Goal: Task Accomplishment & Management: Manage account settings

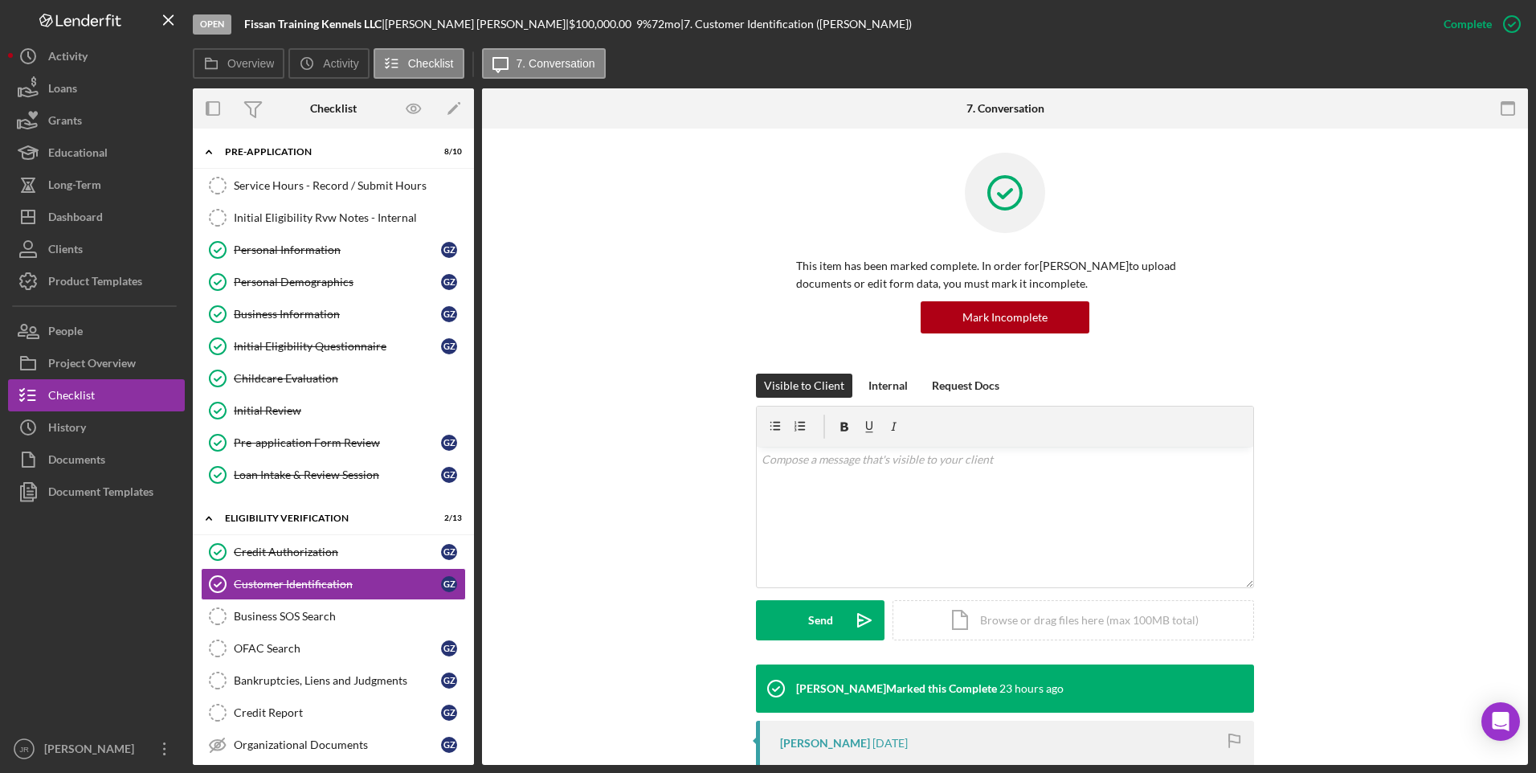
scroll to position [241, 0]
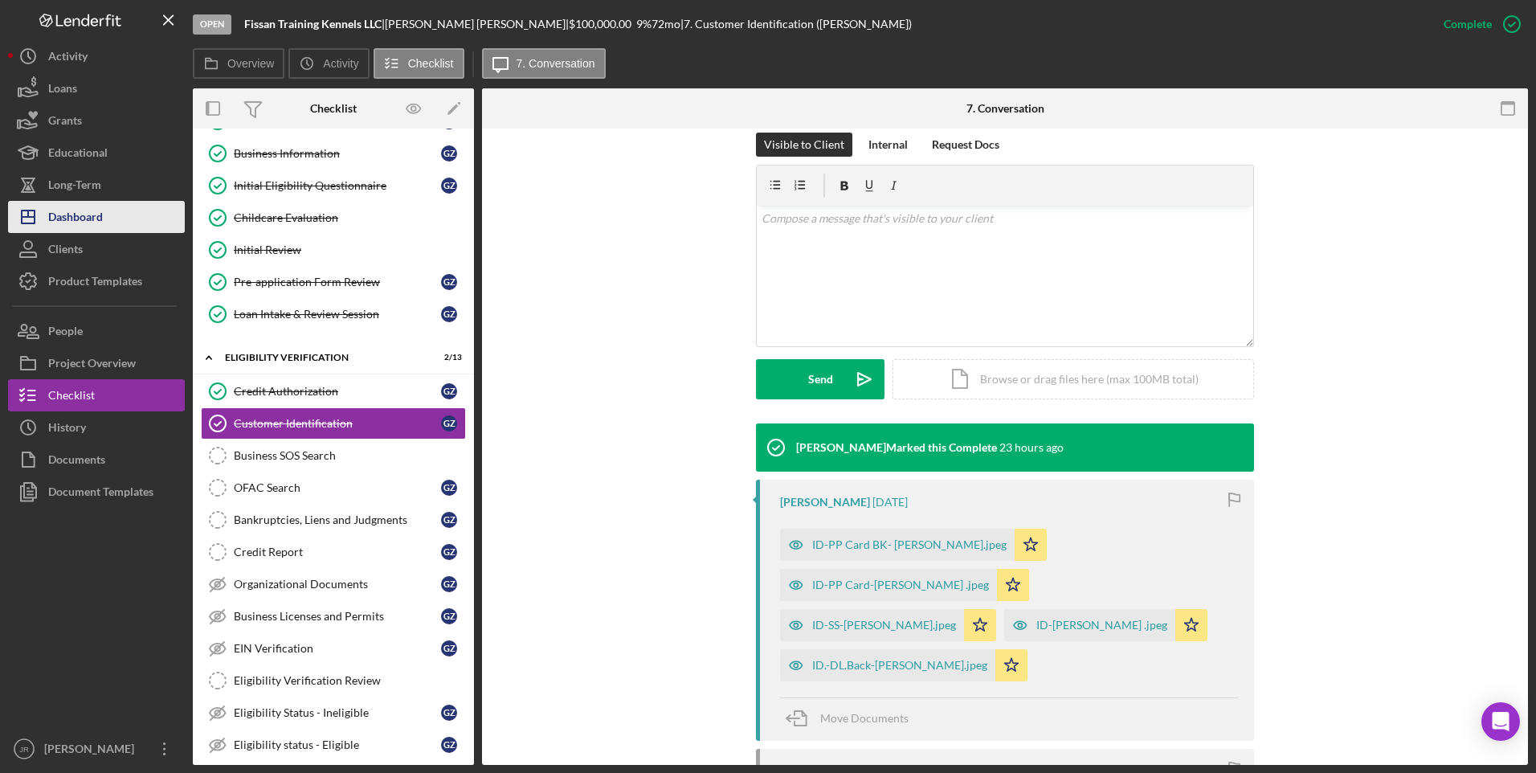
click at [90, 229] on div "Dashboard" at bounding box center [75, 219] width 55 height 36
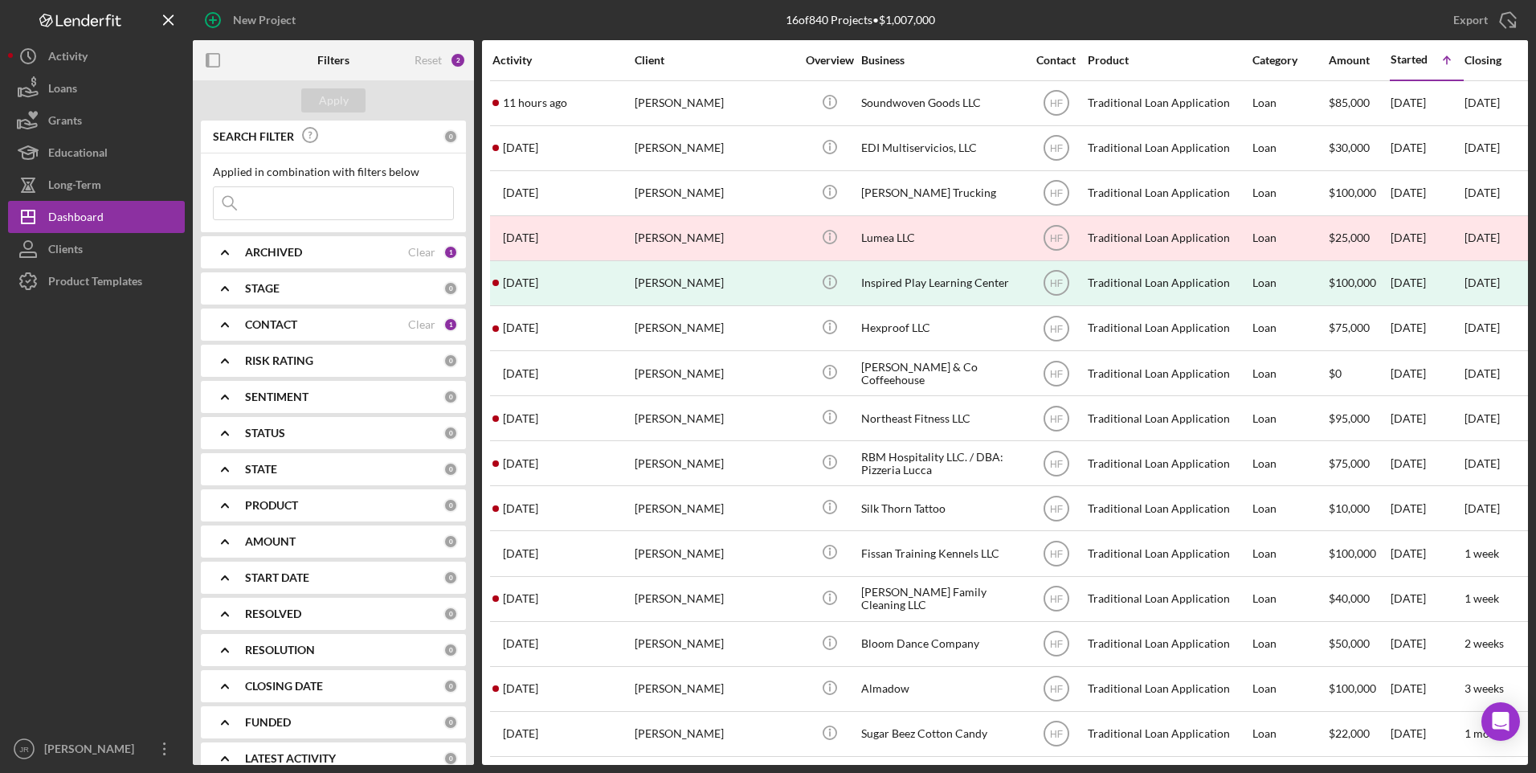
click at [228, 331] on icon "Icon/Expander" at bounding box center [225, 324] width 40 height 40
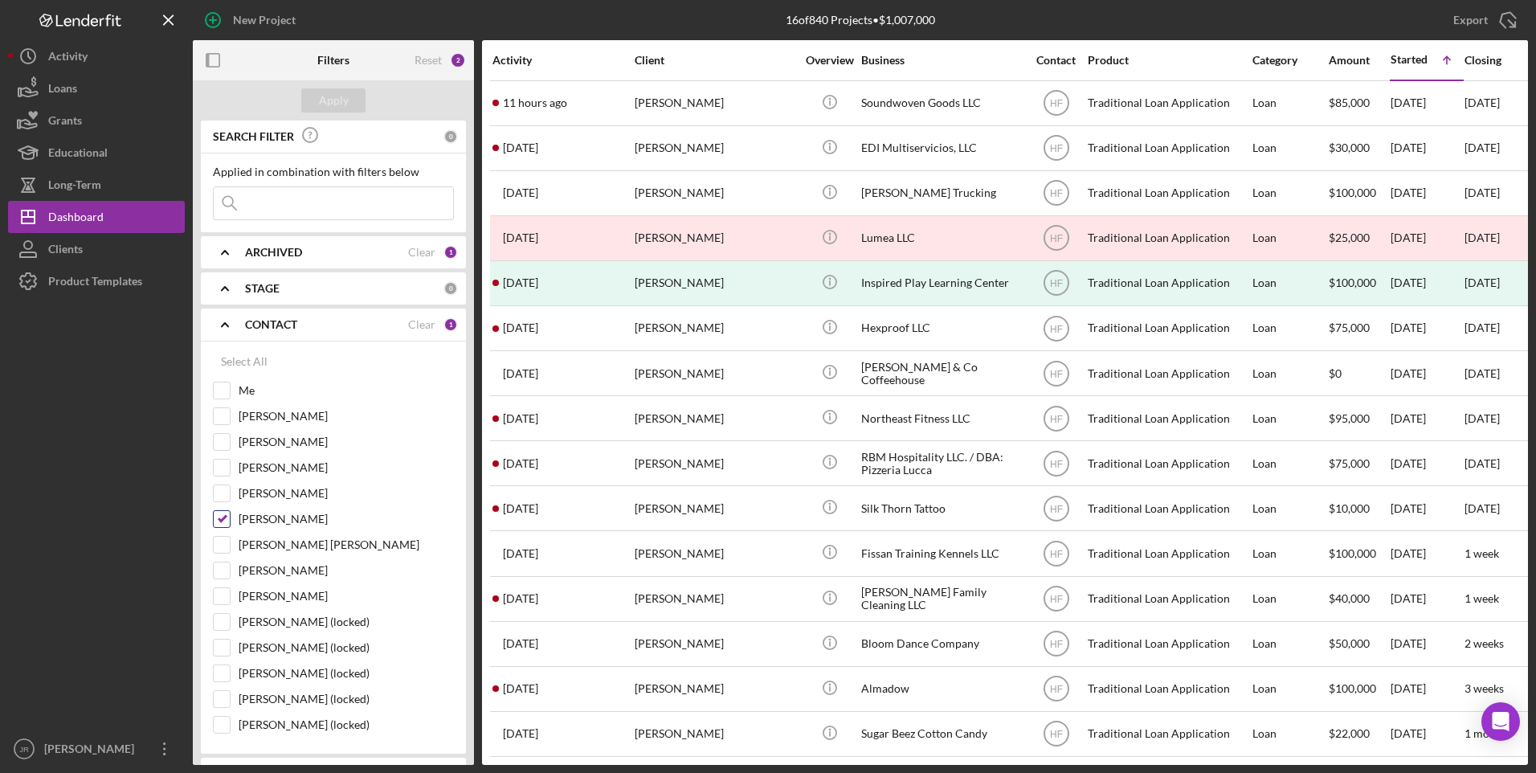
click at [214, 520] on input "[PERSON_NAME]" at bounding box center [222, 519] width 16 height 16
checkbox input "false"
click at [217, 387] on input "Me" at bounding box center [222, 390] width 16 height 16
checkbox input "true"
click at [310, 88] on button "Apply" at bounding box center [333, 100] width 64 height 24
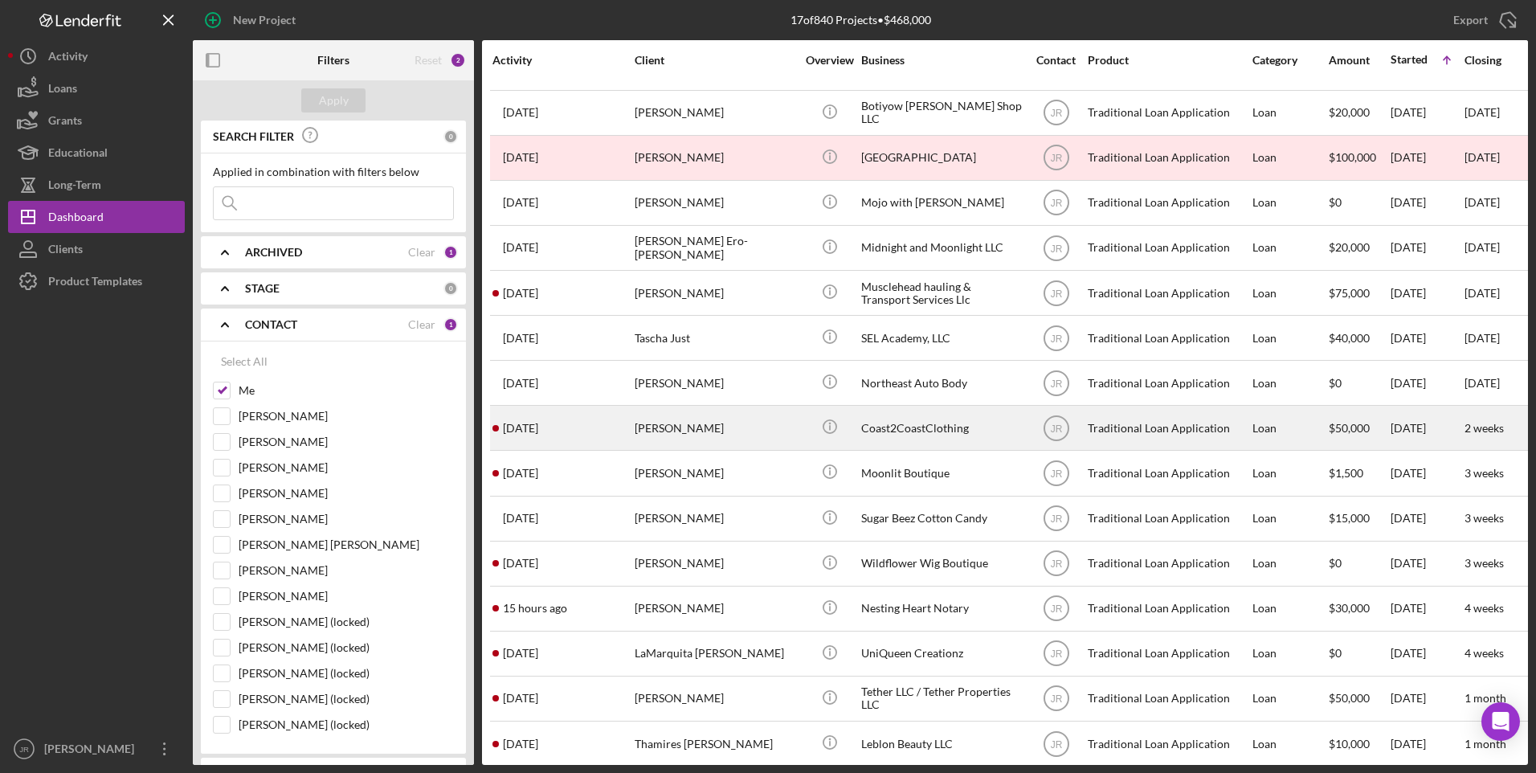
scroll to position [102, 0]
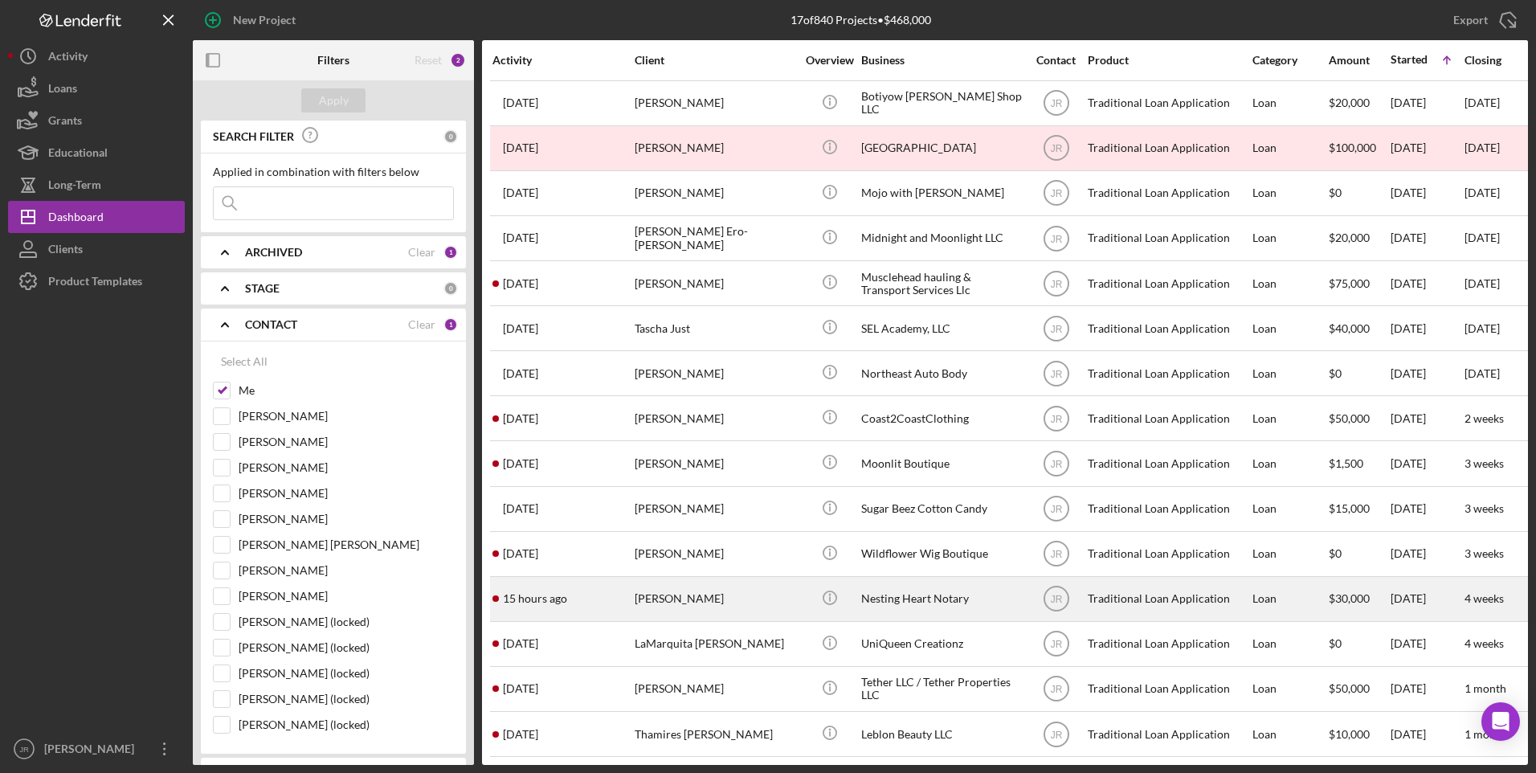
click at [930, 579] on div "Nesting Heart Notary" at bounding box center [941, 599] width 161 height 43
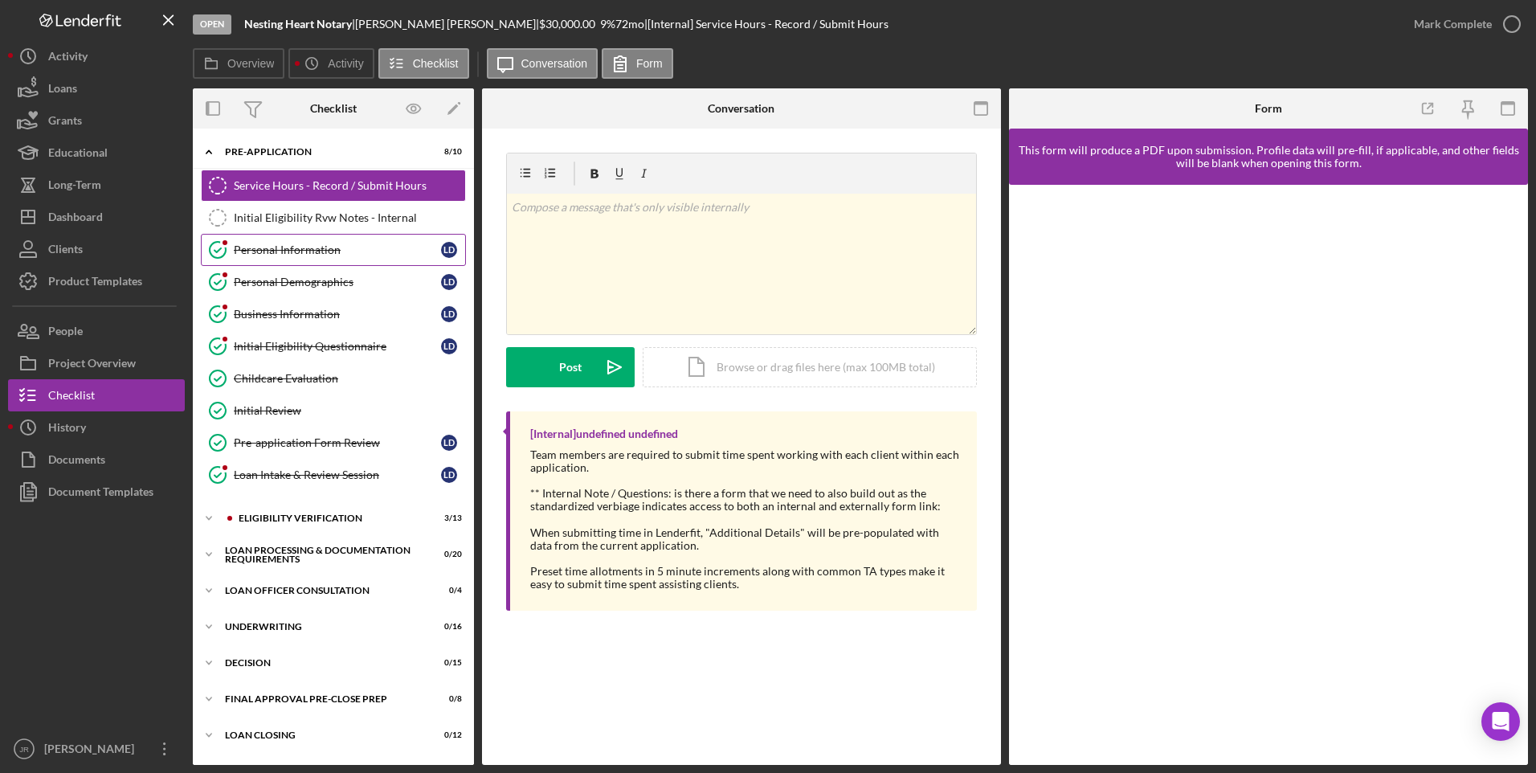
click at [285, 252] on div "Personal Information" at bounding box center [337, 249] width 207 height 13
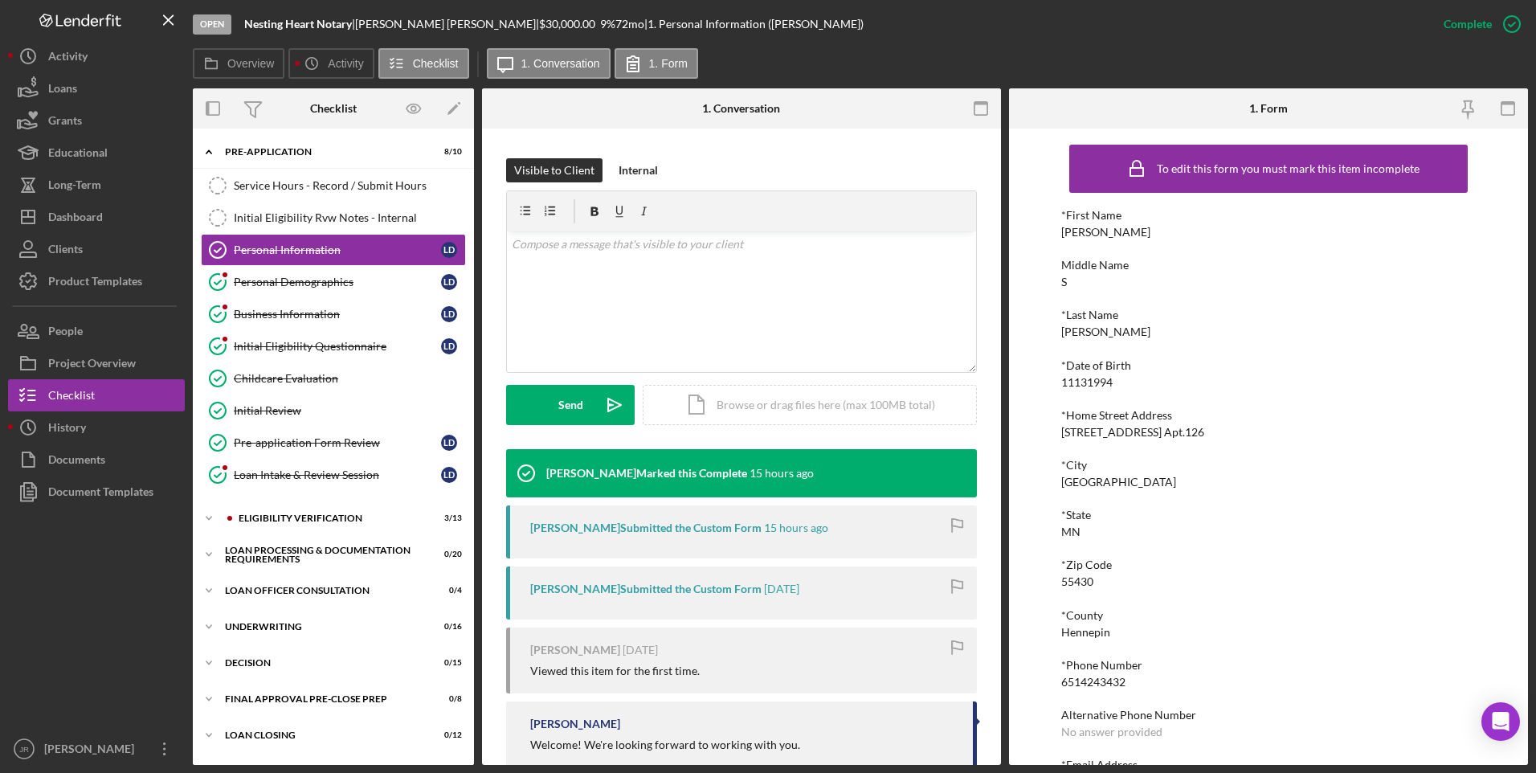
scroll to position [241, 0]
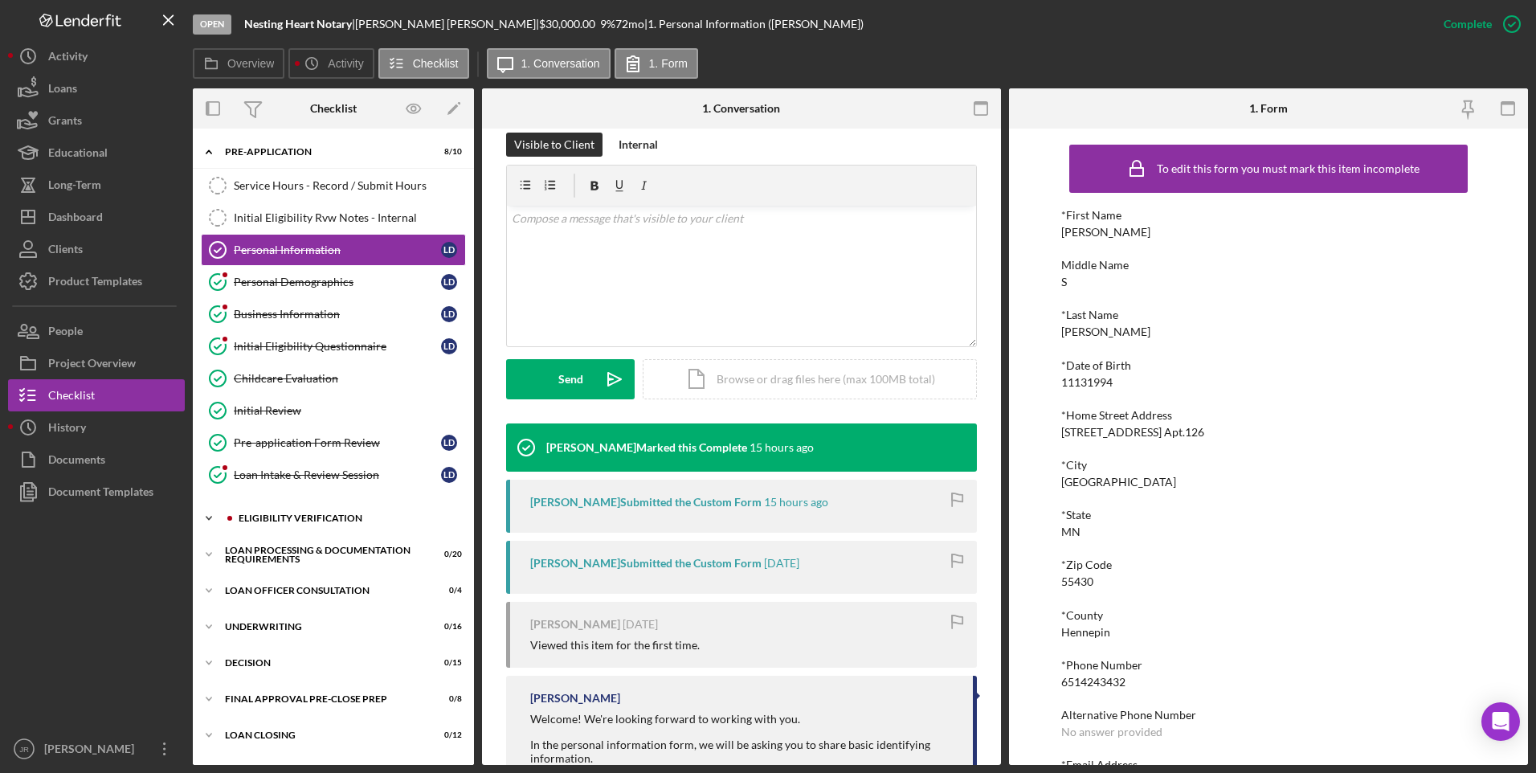
click at [266, 519] on div "Eligibility Verification" at bounding box center [346, 518] width 215 height 10
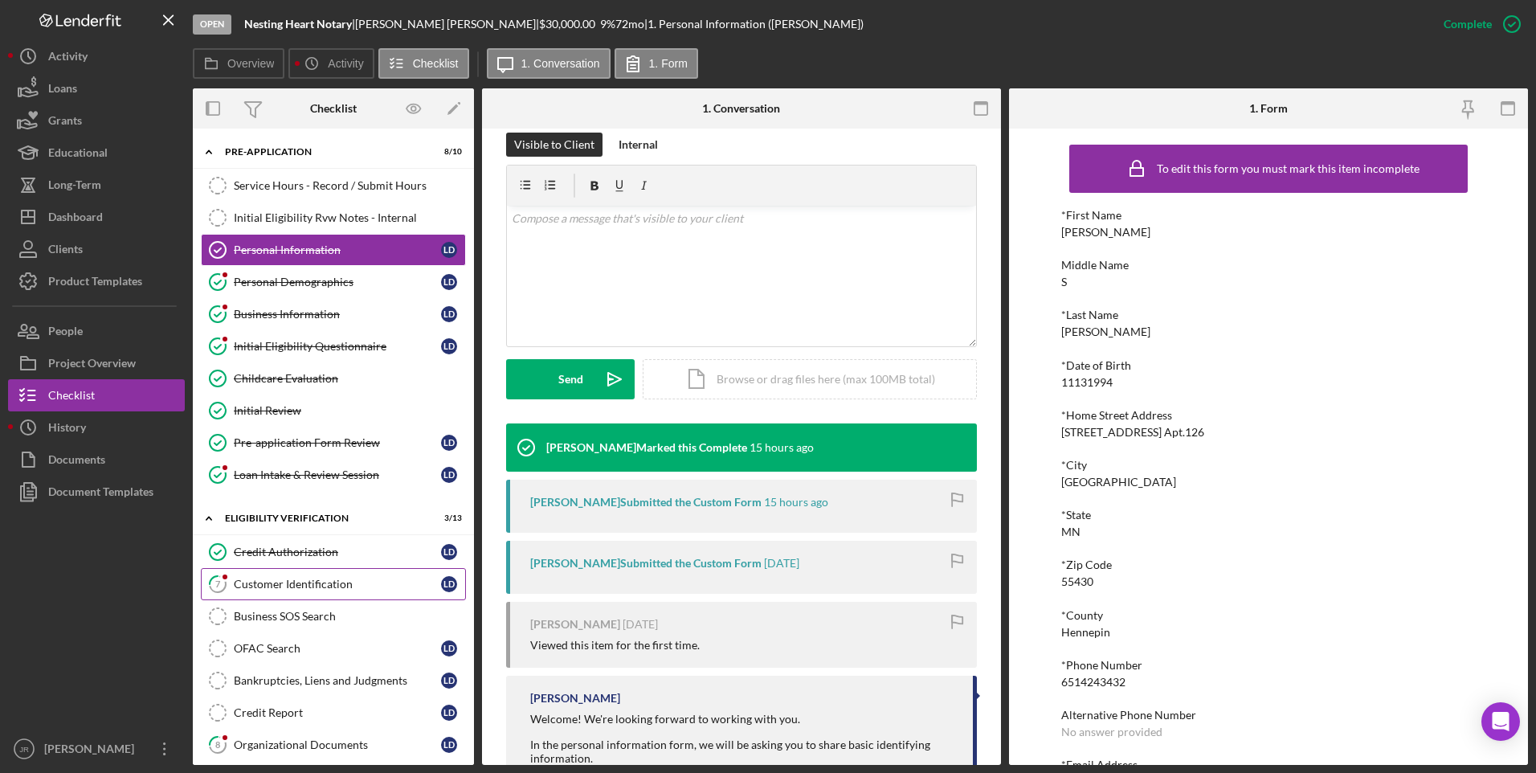
click at [243, 589] on div "Customer Identification" at bounding box center [337, 584] width 207 height 13
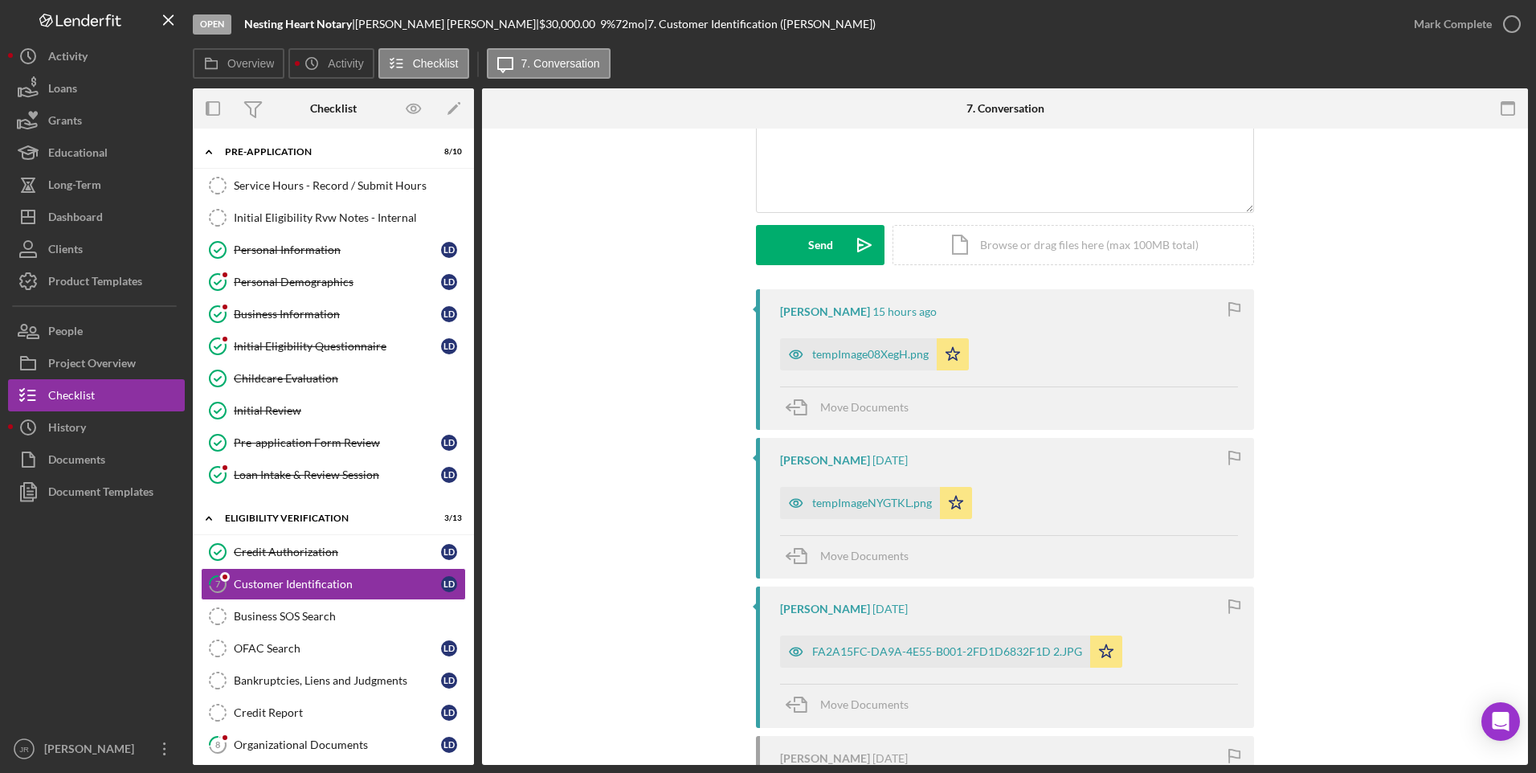
scroll to position [161, 0]
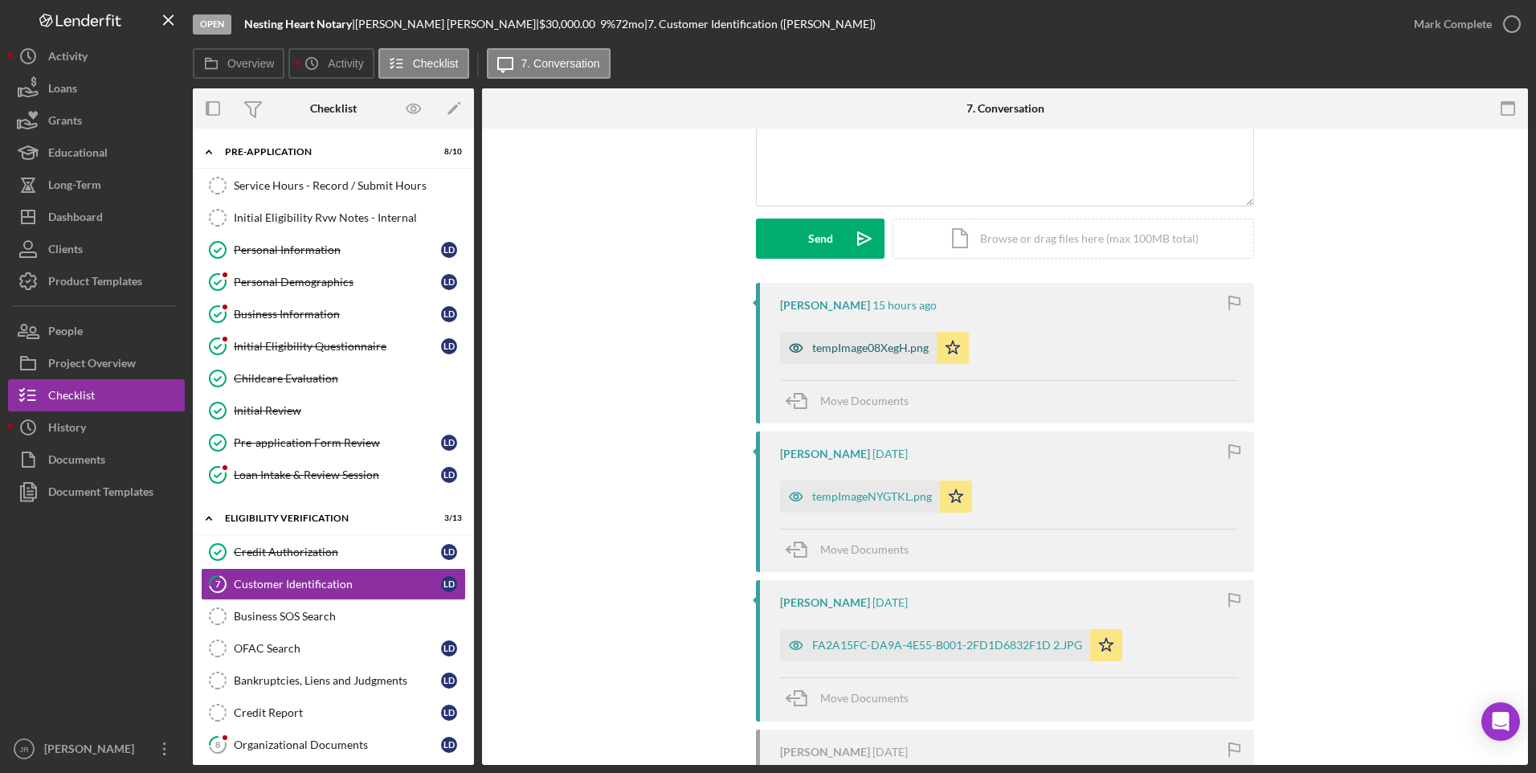
click at [870, 345] on div "tempImage08XegH.png" at bounding box center [870, 347] width 116 height 13
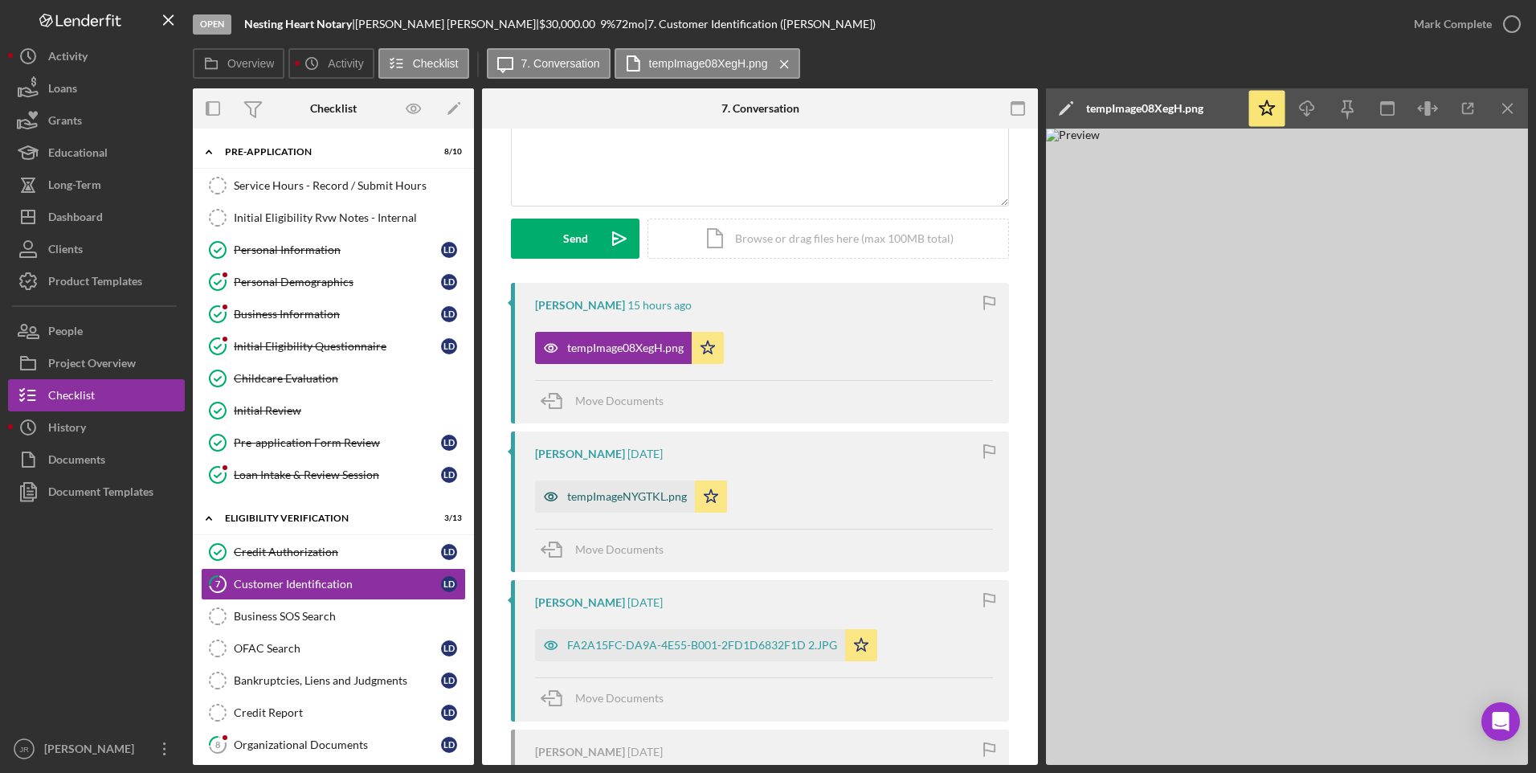
click at [635, 500] on div "tempImageNYGTKL.png" at bounding box center [627, 496] width 120 height 13
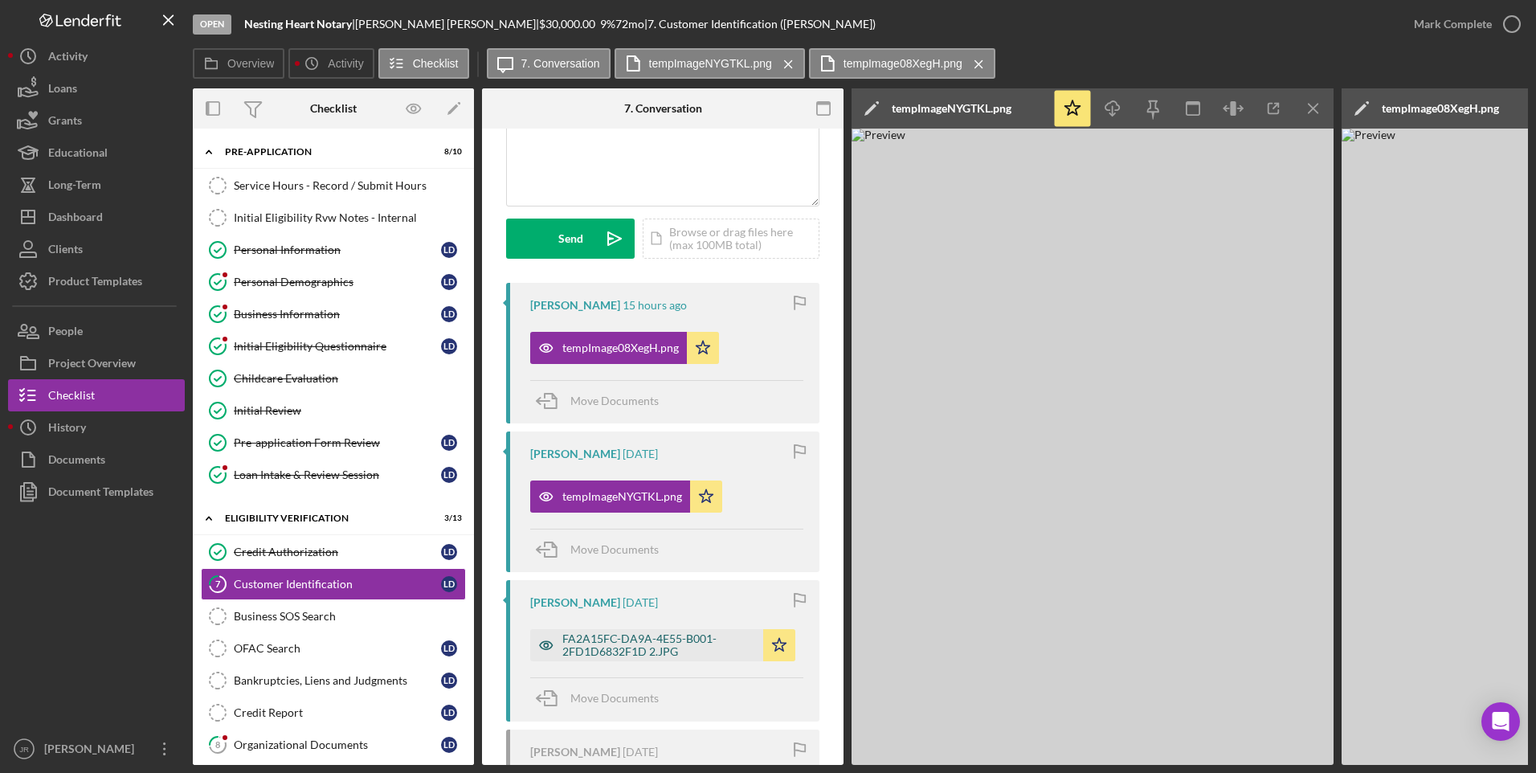
click at [618, 654] on div "FA2A15FC-DA9A-4E55-B001-2FD1D6832F1D 2.JPG" at bounding box center [658, 645] width 193 height 26
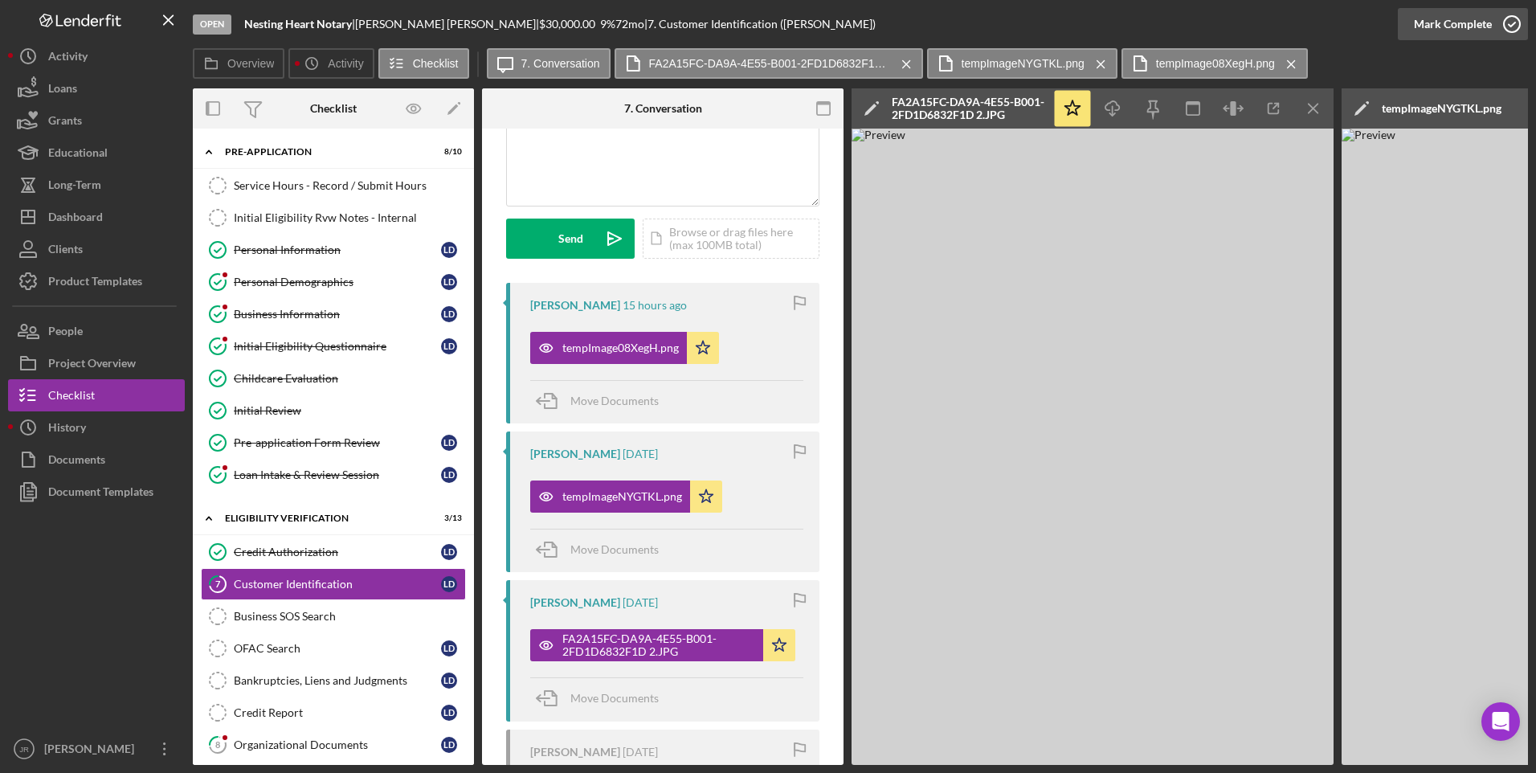
click at [1472, 30] on div "Mark Complete" at bounding box center [1453, 24] width 78 height 32
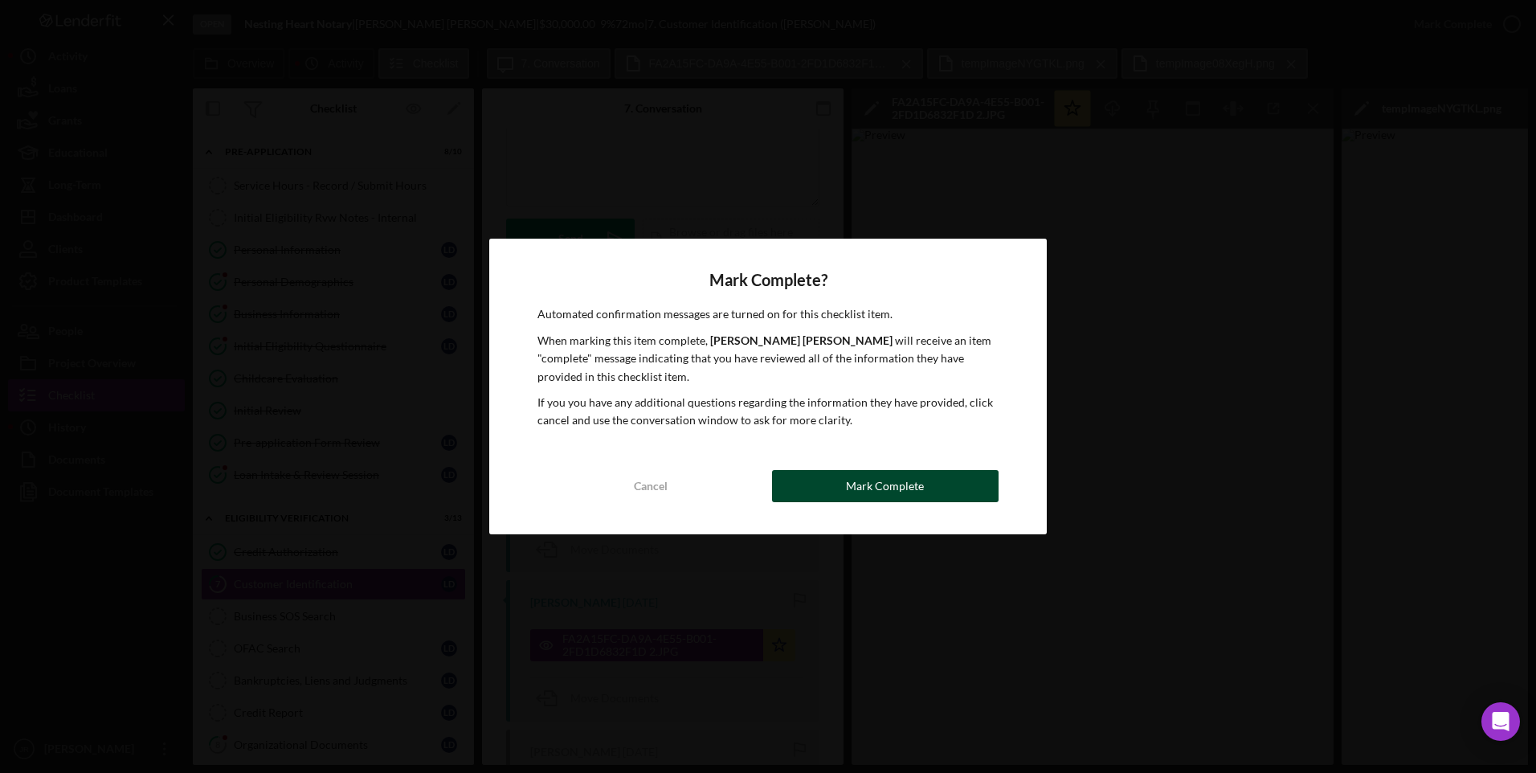
click at [886, 487] on div "Mark Complete" at bounding box center [885, 486] width 78 height 32
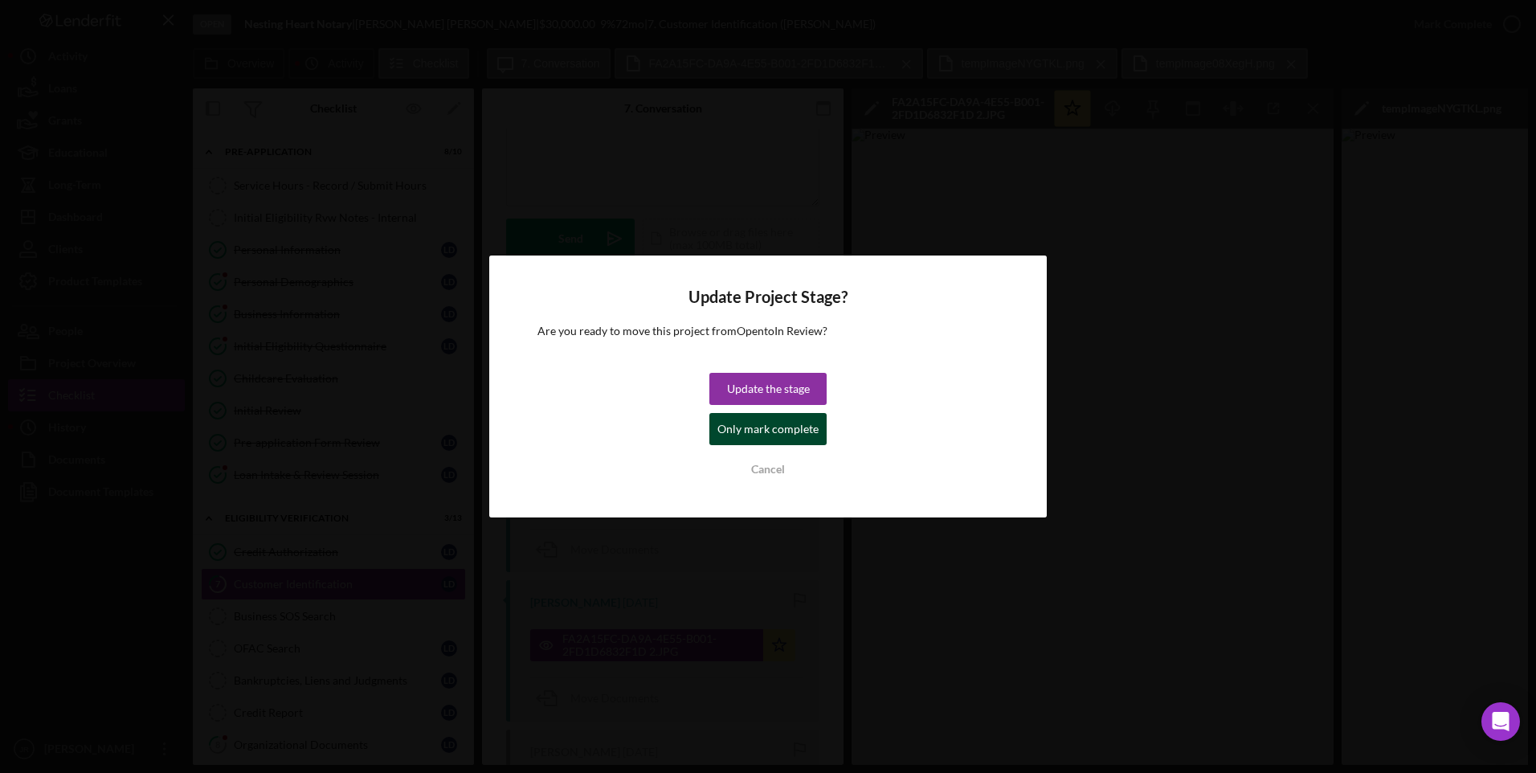
click at [784, 426] on div "Only mark complete" at bounding box center [767, 429] width 101 height 32
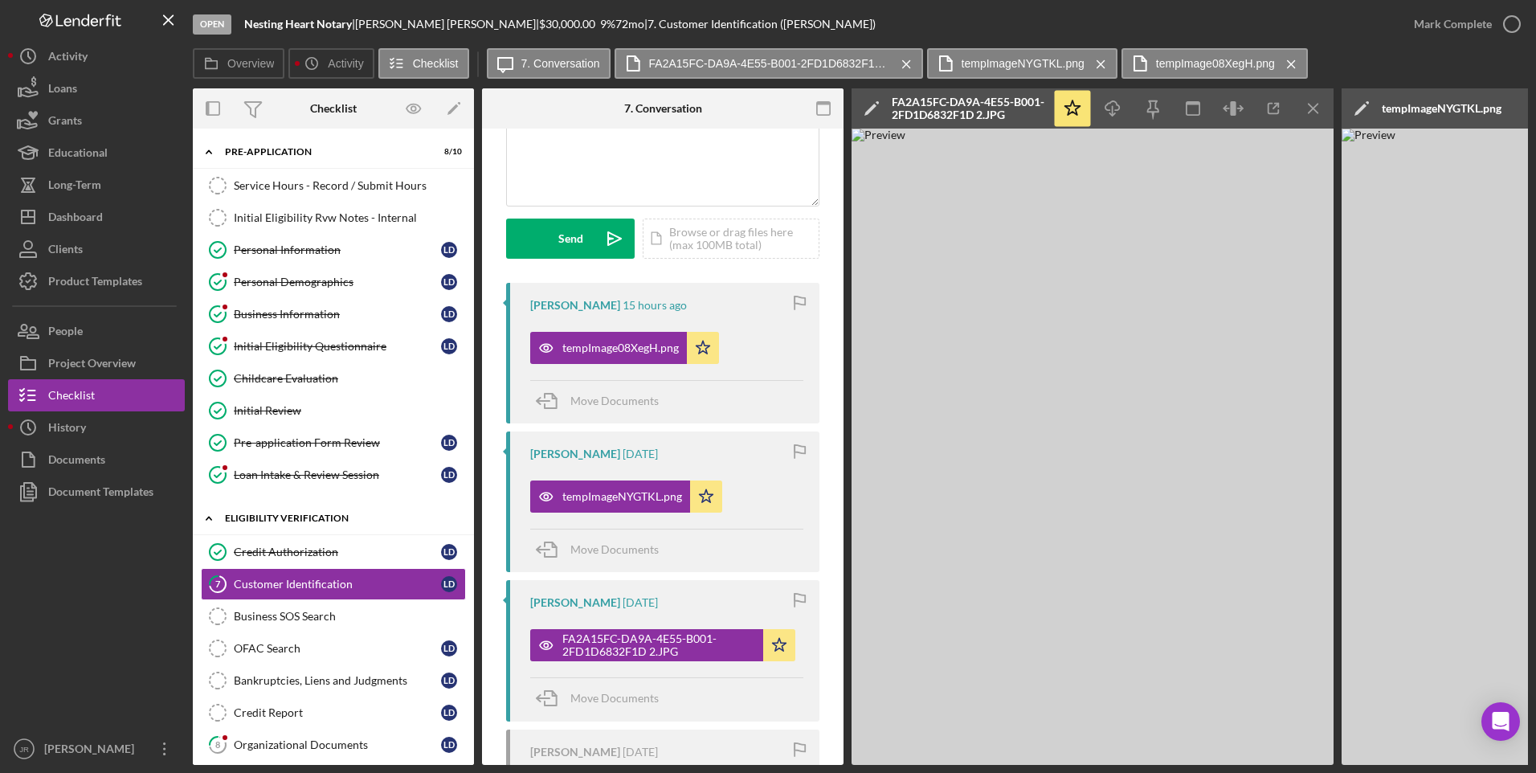
scroll to position [399, 0]
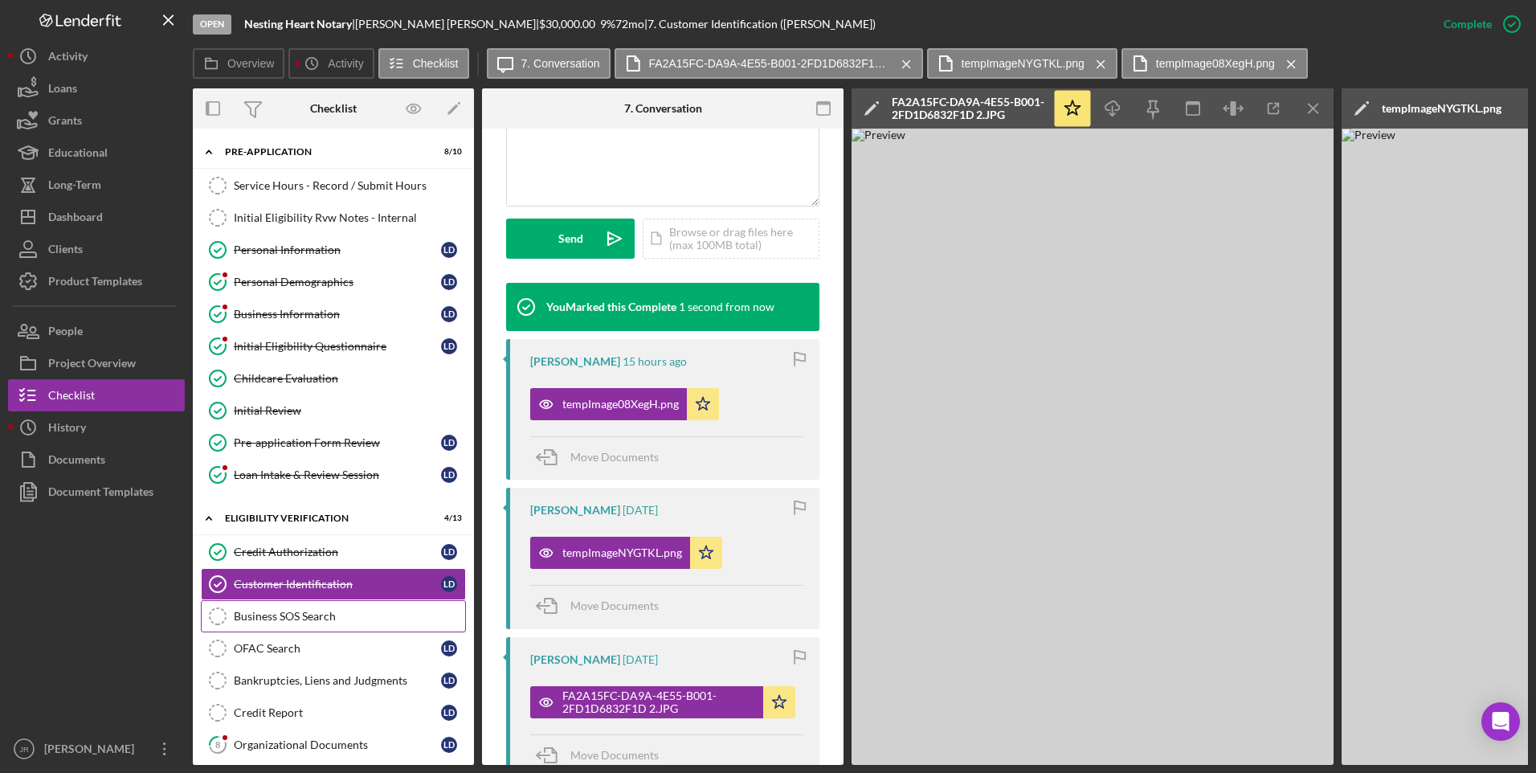
click at [302, 614] on div "Business SOS Search" at bounding box center [349, 616] width 231 height 13
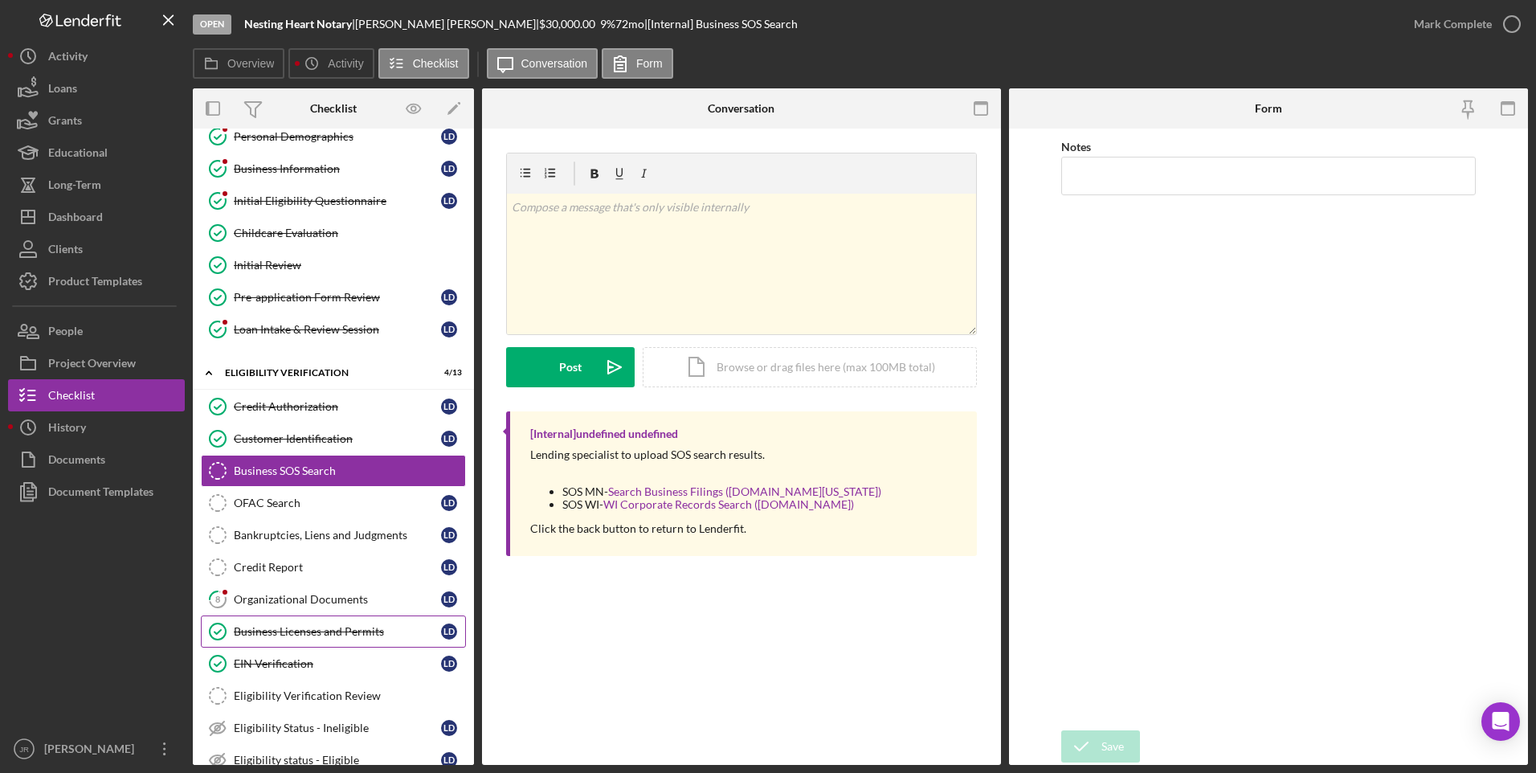
scroll to position [161, 0]
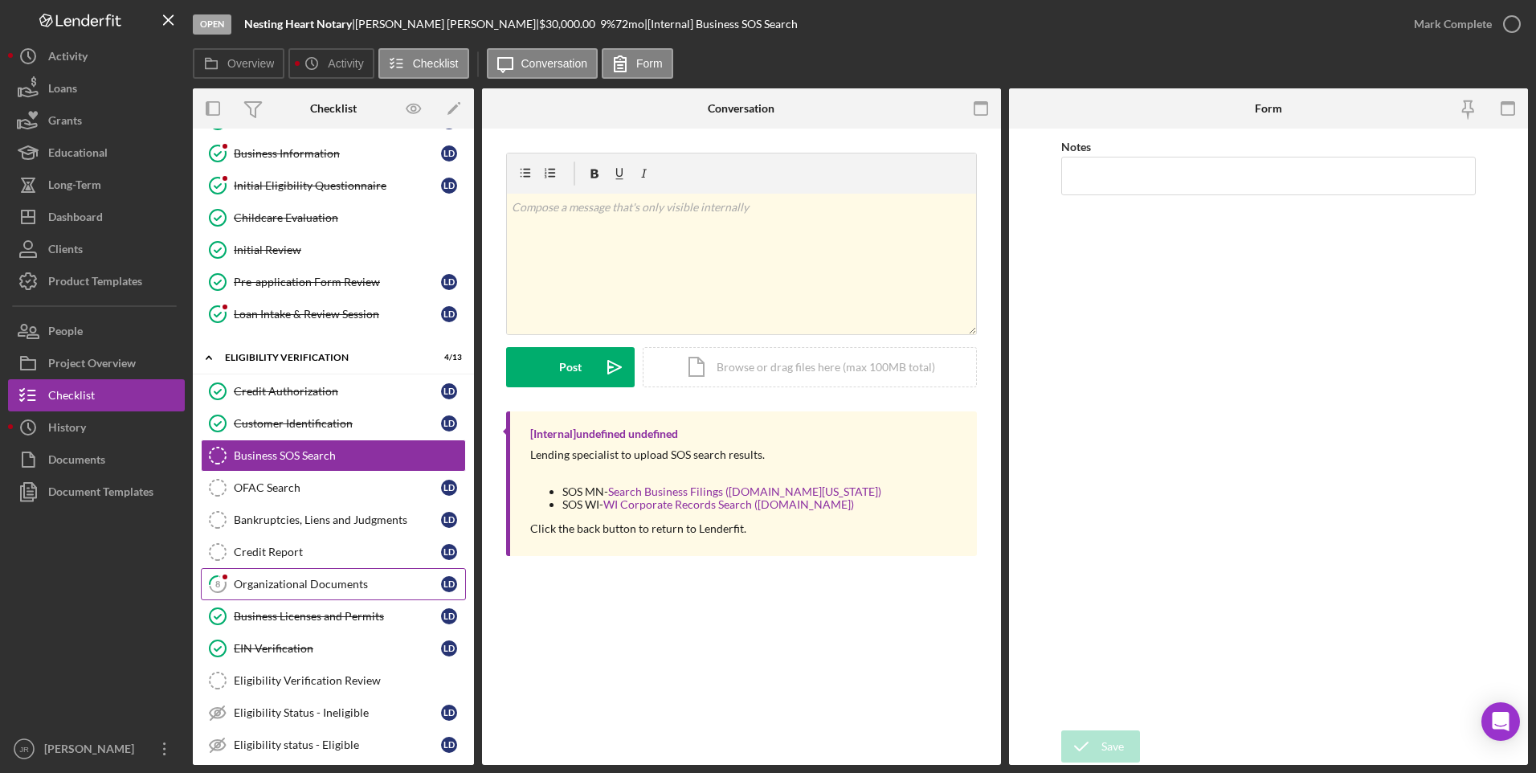
click at [281, 586] on div "Organizational Documents" at bounding box center [337, 584] width 207 height 13
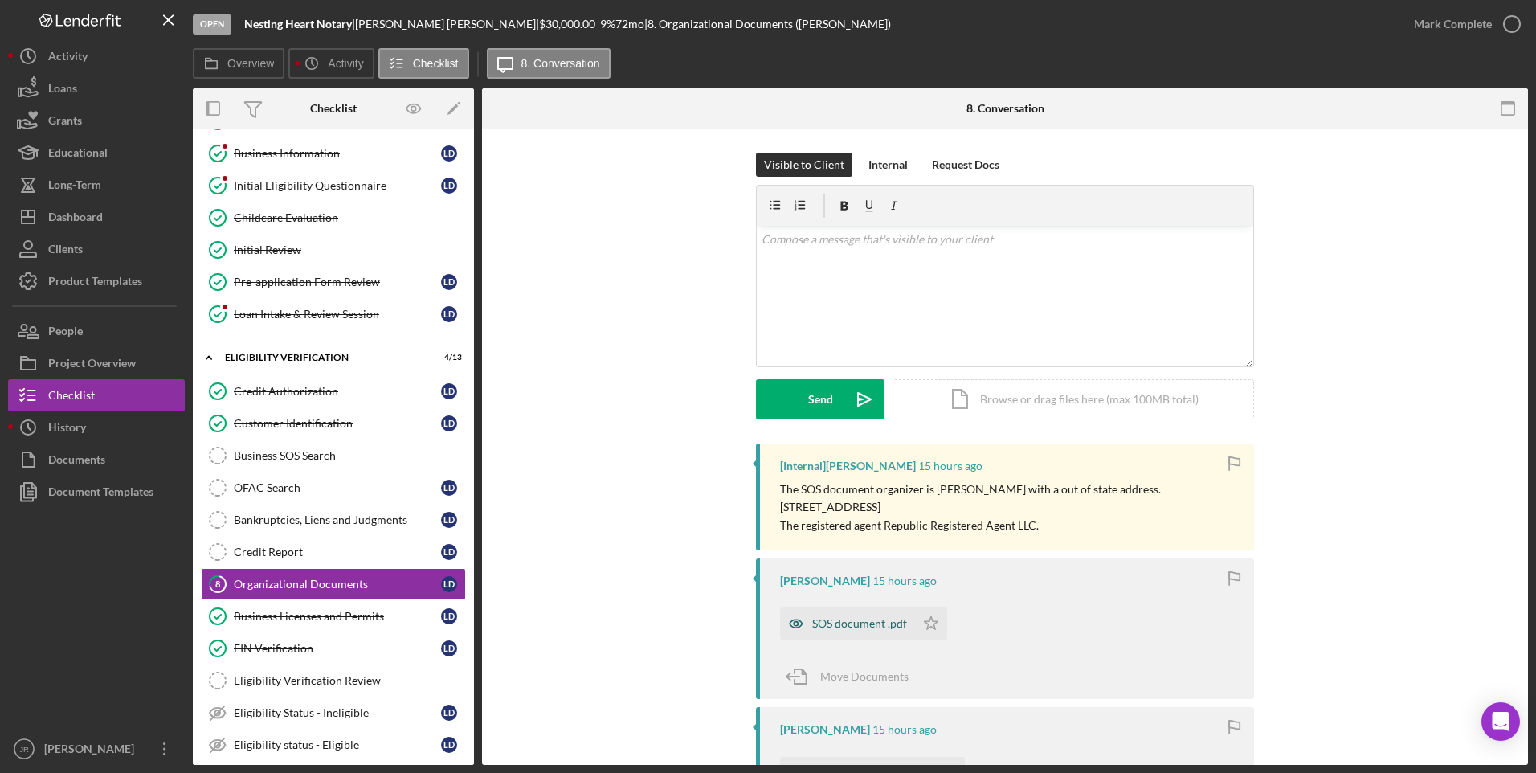
click at [841, 618] on div "SOS document .pdf" at bounding box center [859, 623] width 95 height 13
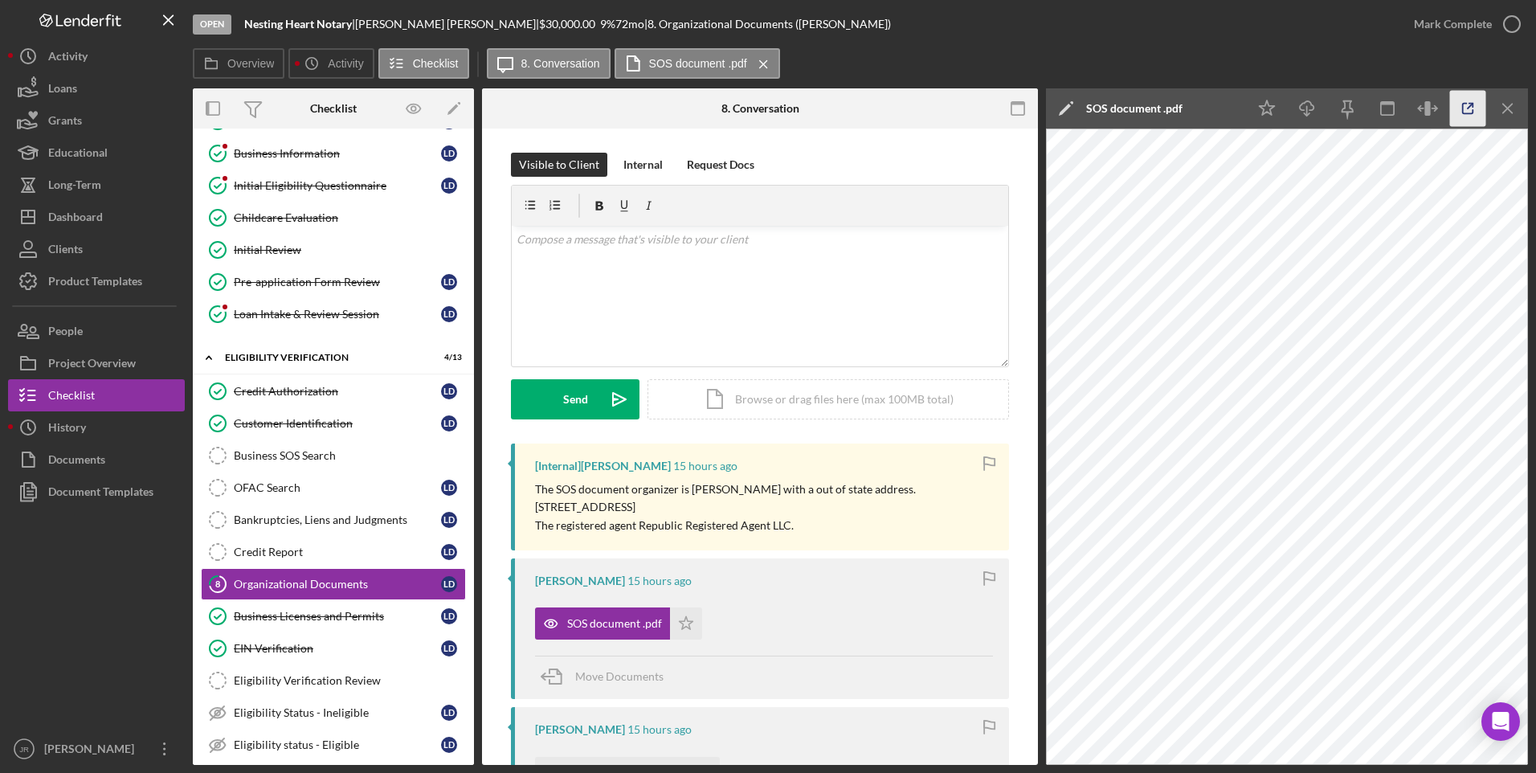
click at [1474, 104] on icon "button" at bounding box center [1468, 109] width 36 height 36
click at [1173, 47] on div "Open Nesting Heart Notary | [PERSON_NAME] | $30,000.00 9 % 72 mo | 8. Organizat…" at bounding box center [795, 24] width 1205 height 48
click at [98, 161] on div "Educational" at bounding box center [77, 155] width 59 height 36
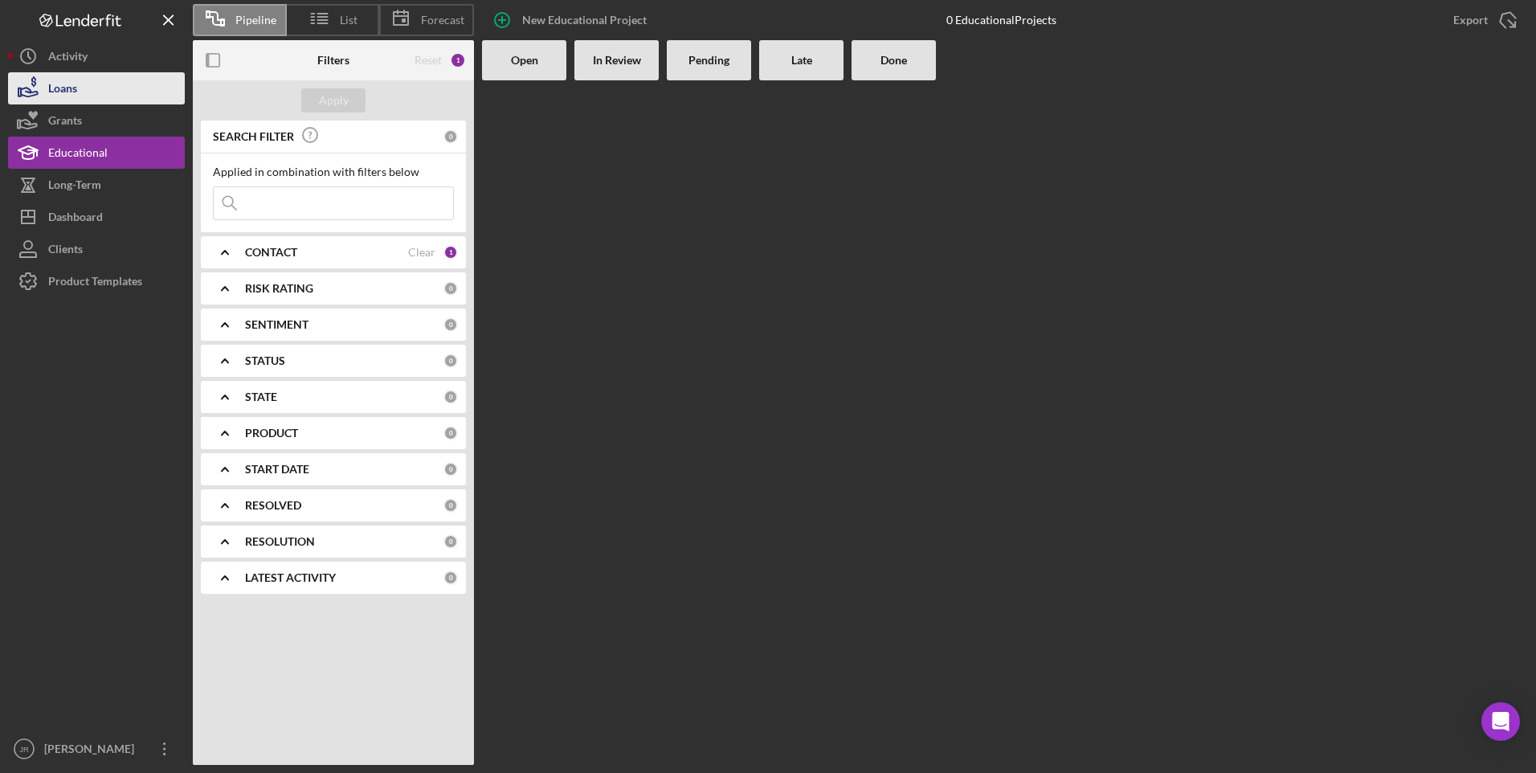
click at [84, 99] on button "Loans" at bounding box center [96, 88] width 177 height 32
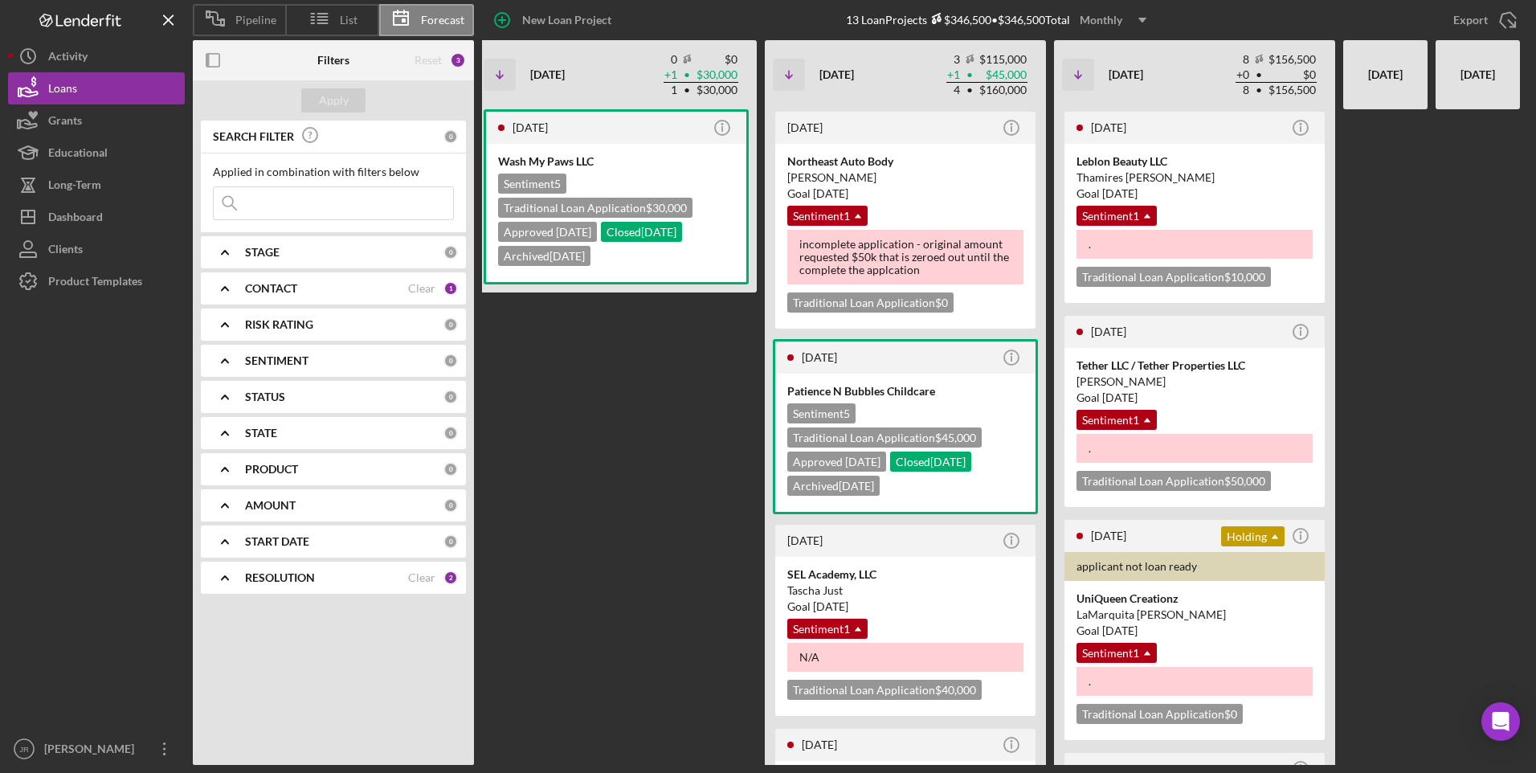
click at [357, 292] on div "CONTACT" at bounding box center [326, 288] width 163 height 13
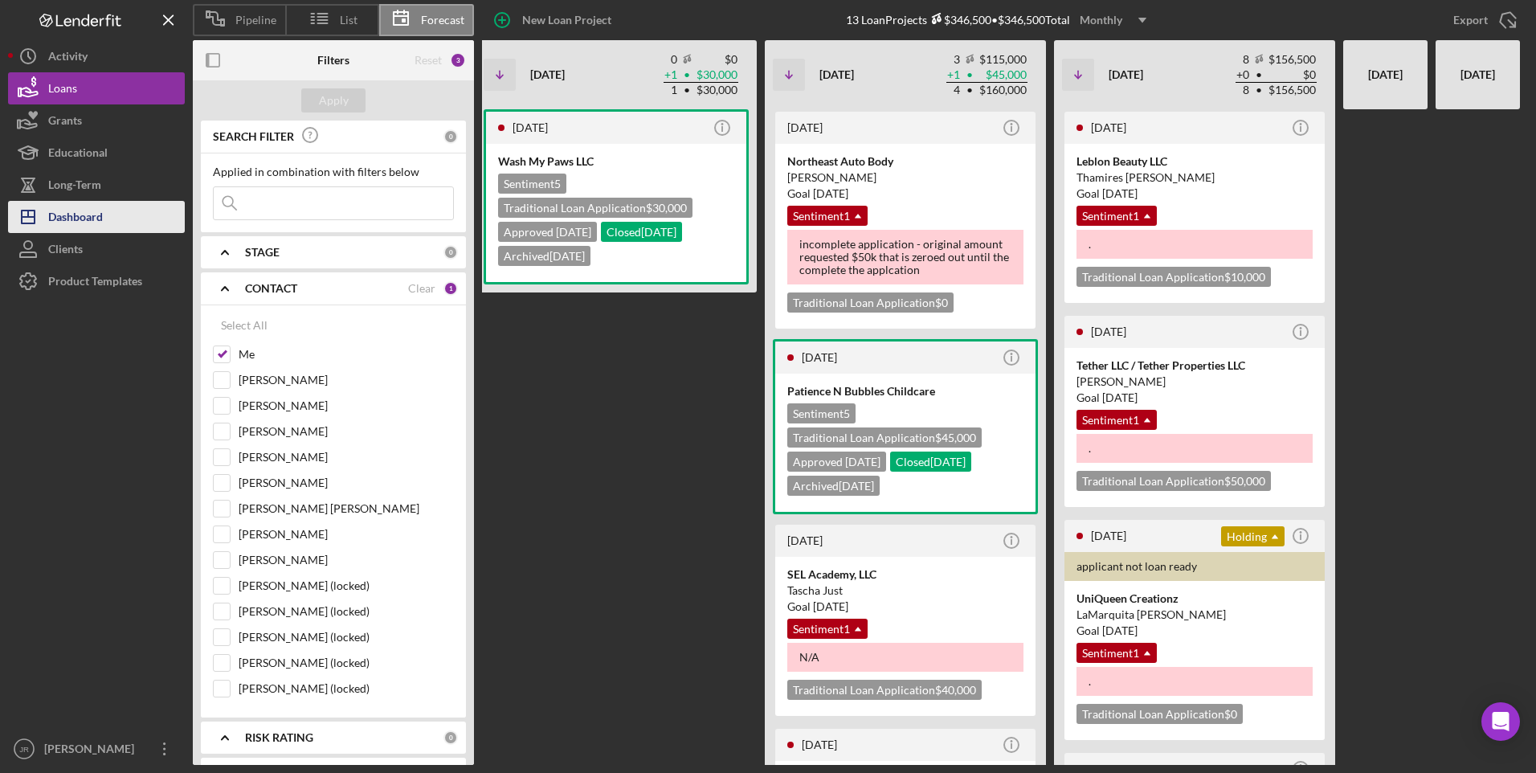
click at [124, 218] on button "Icon/Dashboard Dashboard" at bounding box center [96, 217] width 177 height 32
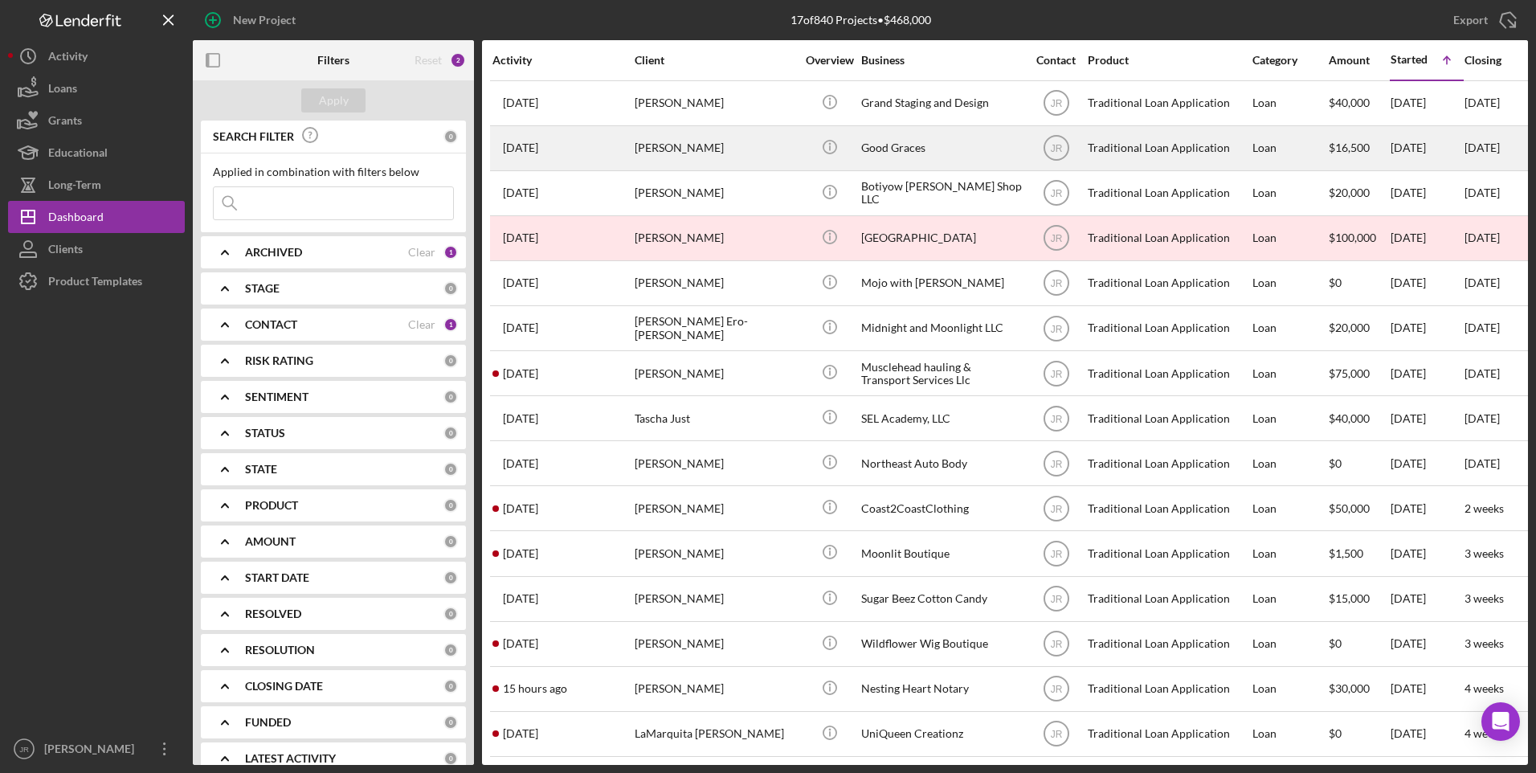
click at [881, 165] on div "Good Graces" at bounding box center [941, 148] width 161 height 43
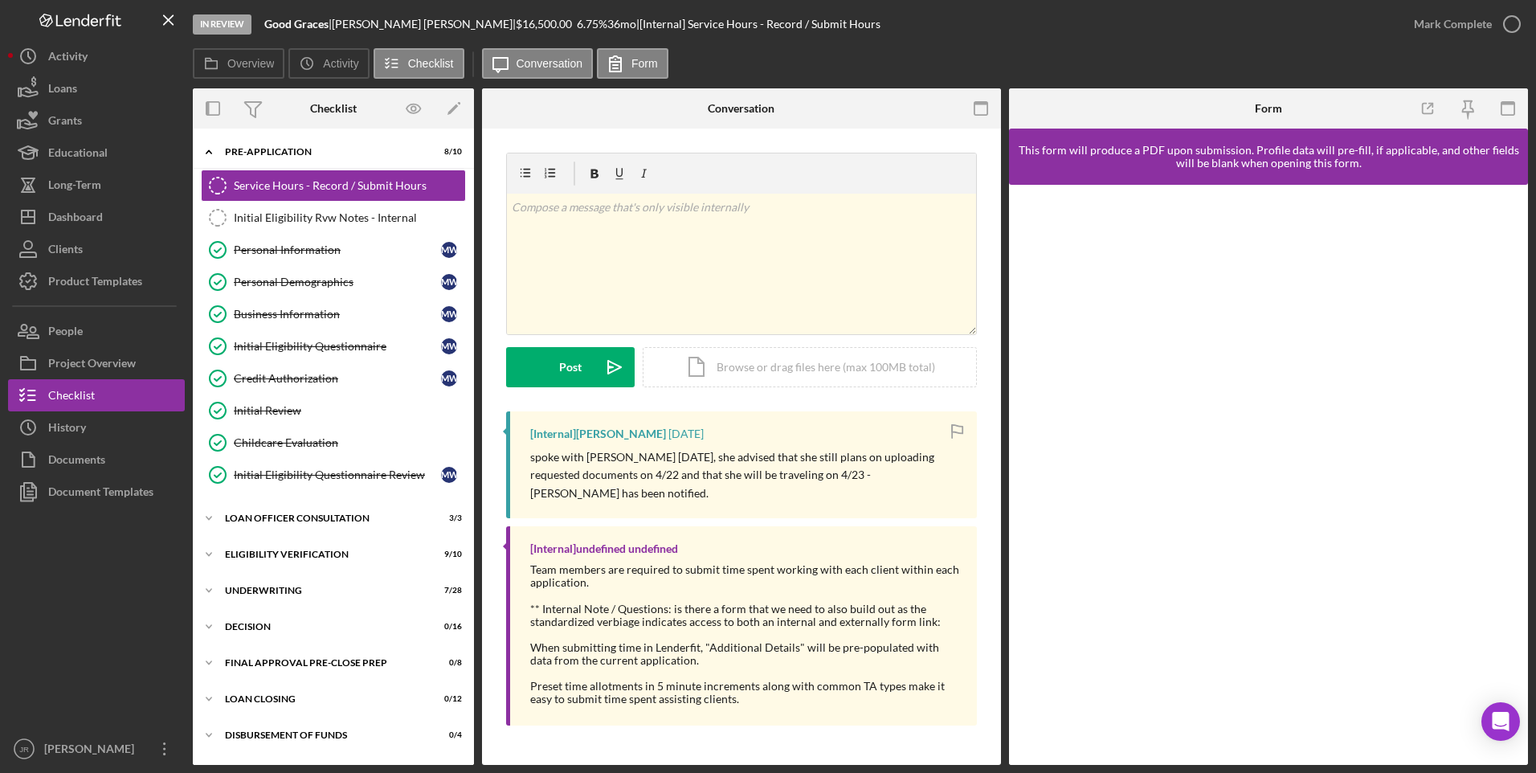
click at [102, 655] on div at bounding box center [96, 620] width 177 height 225
click at [108, 220] on button "Icon/Dashboard Dashboard" at bounding box center [96, 217] width 177 height 32
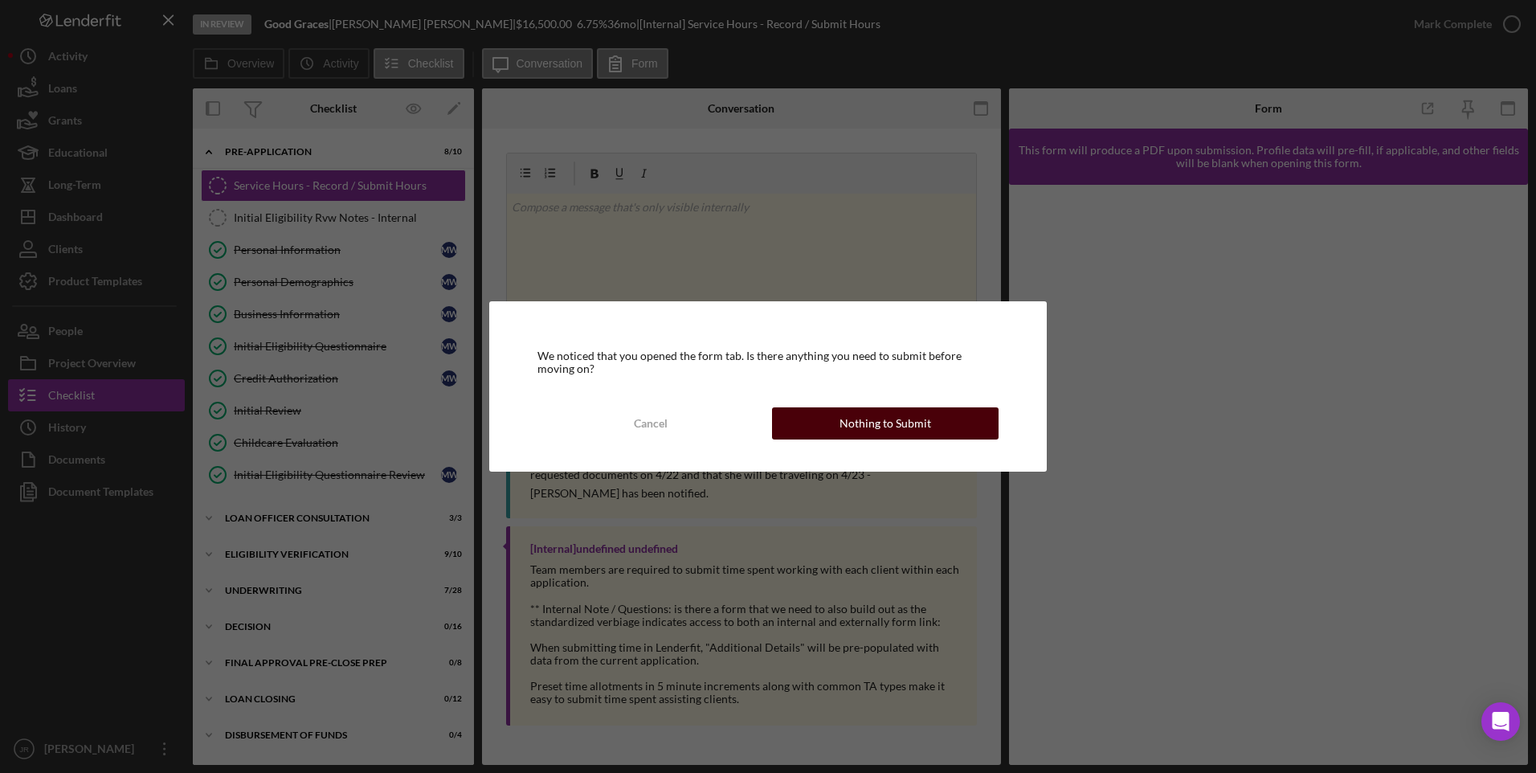
click at [879, 422] on div "Nothing to Submit" at bounding box center [885, 423] width 92 height 32
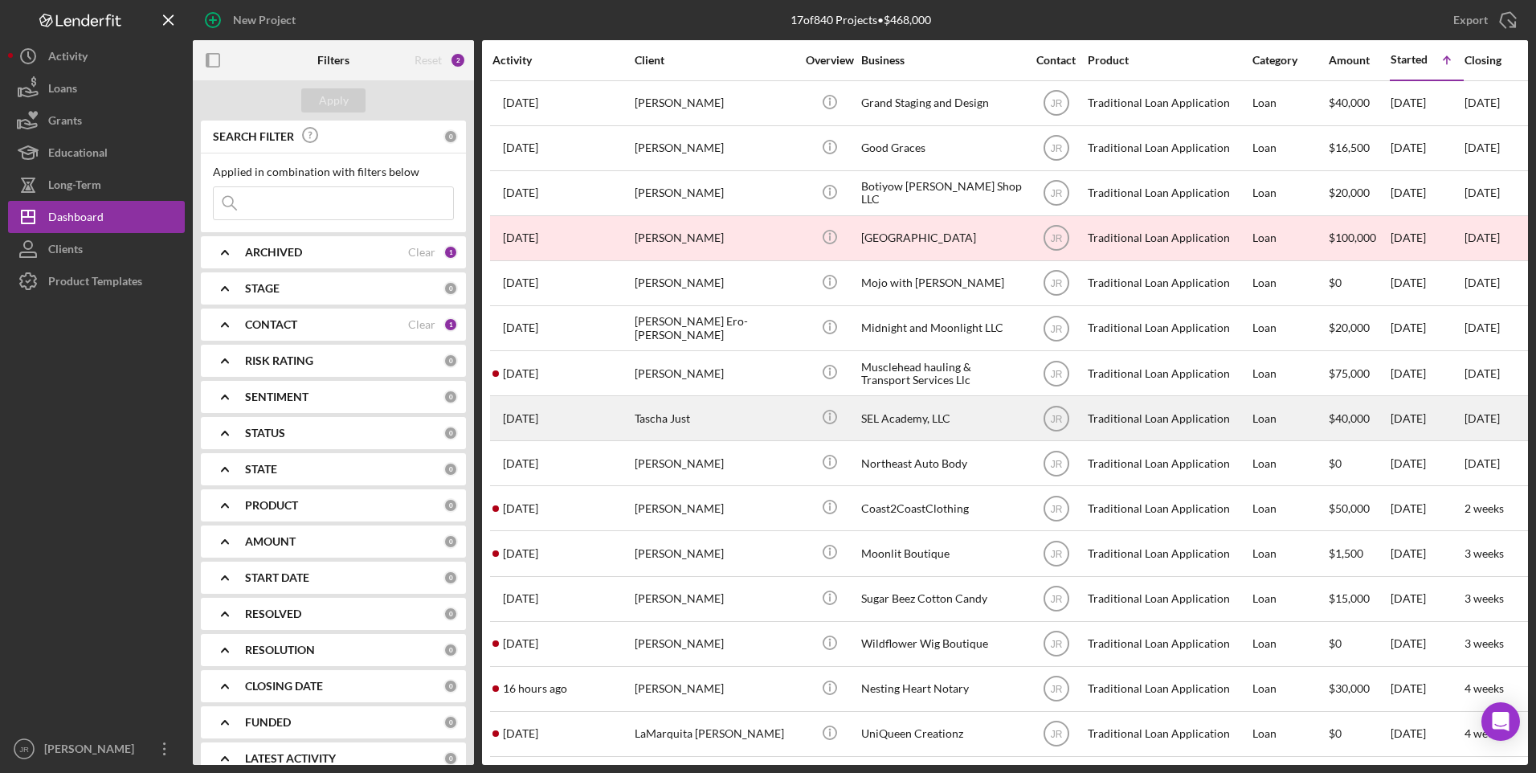
scroll to position [102, 0]
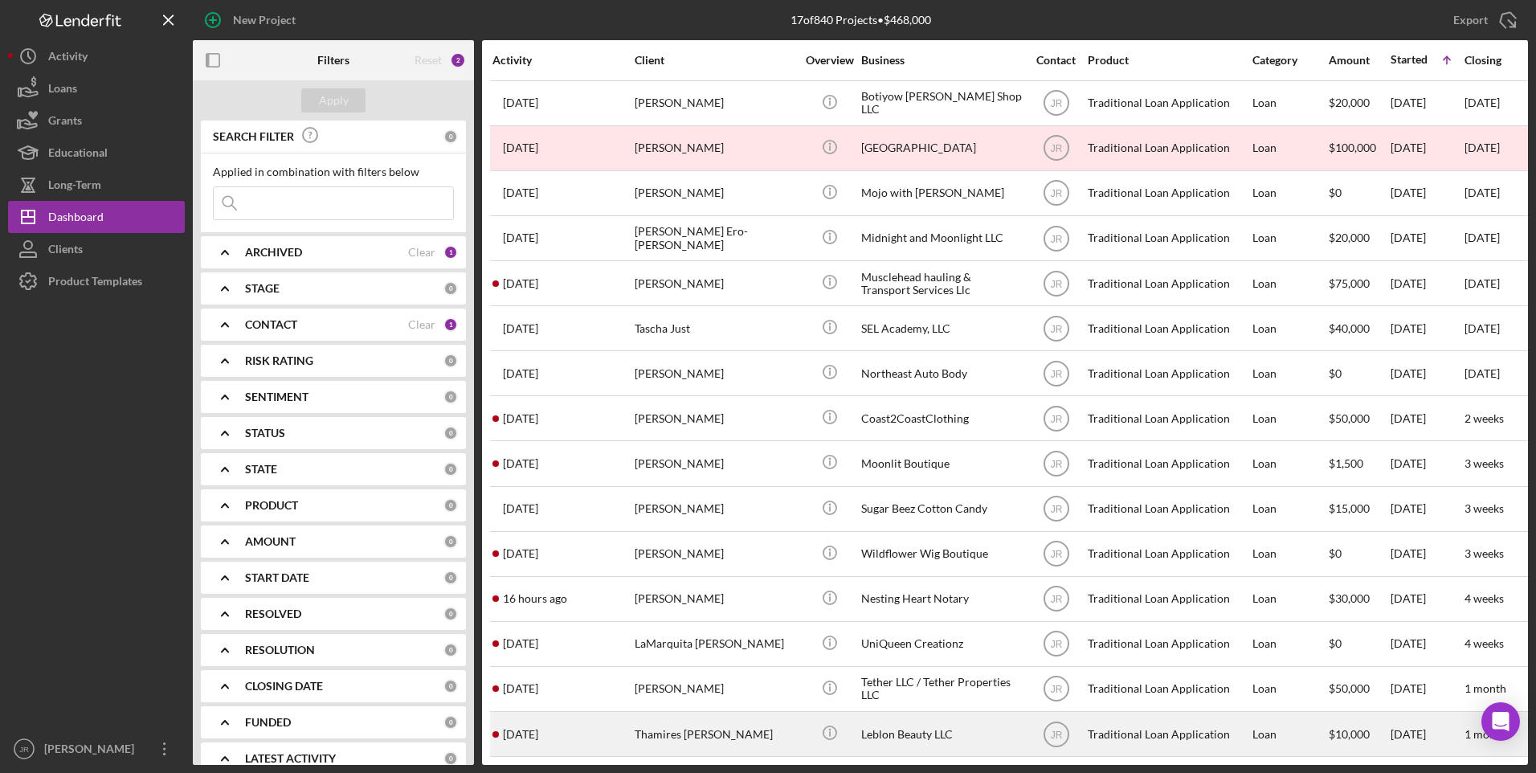
click at [689, 727] on div "Thamires [PERSON_NAME]" at bounding box center [715, 733] width 161 height 43
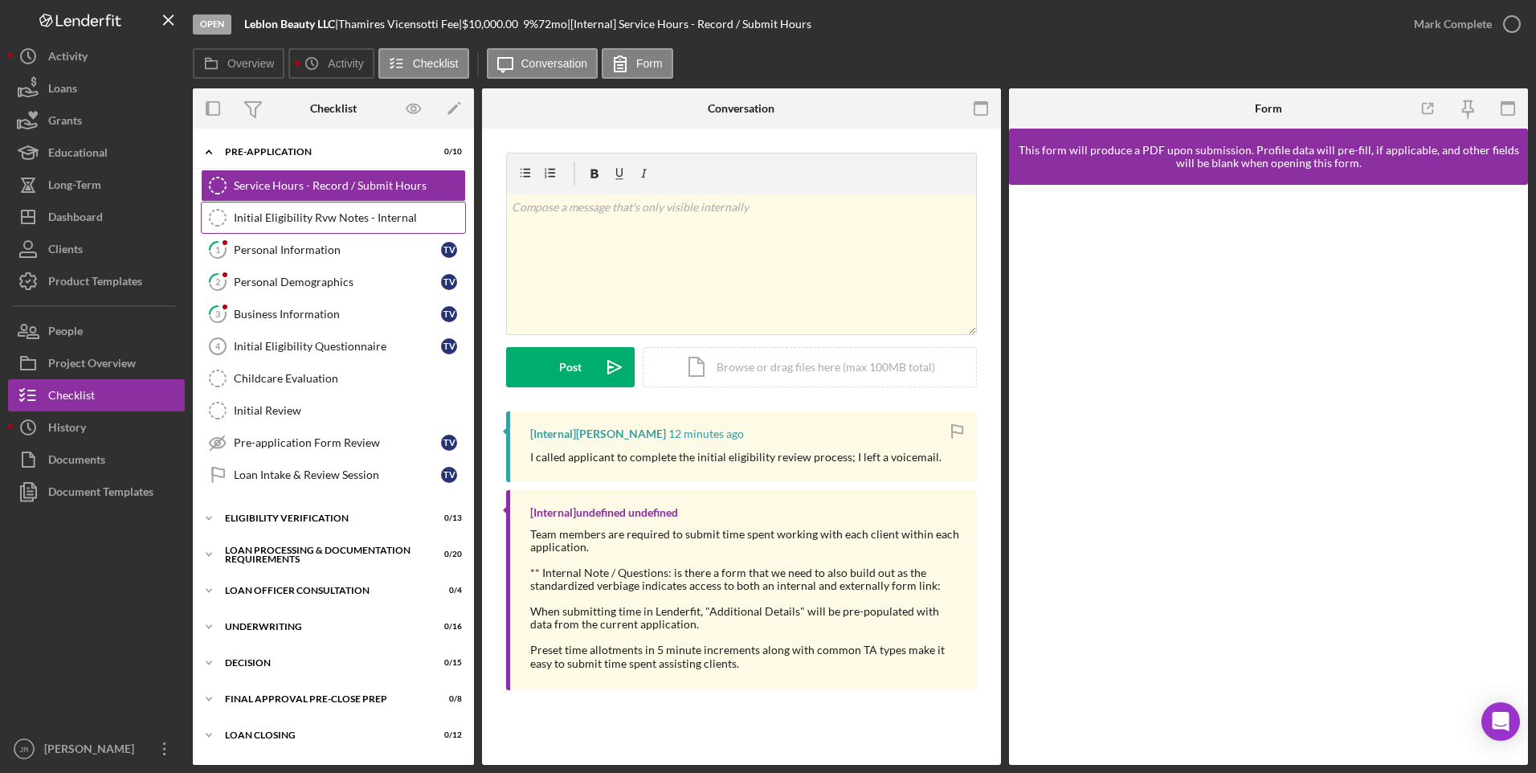
click at [280, 227] on link "Initial Eligibility Rvw Notes - Internal Initial Eligibility Rvw Notes - Intern…" at bounding box center [333, 218] width 265 height 32
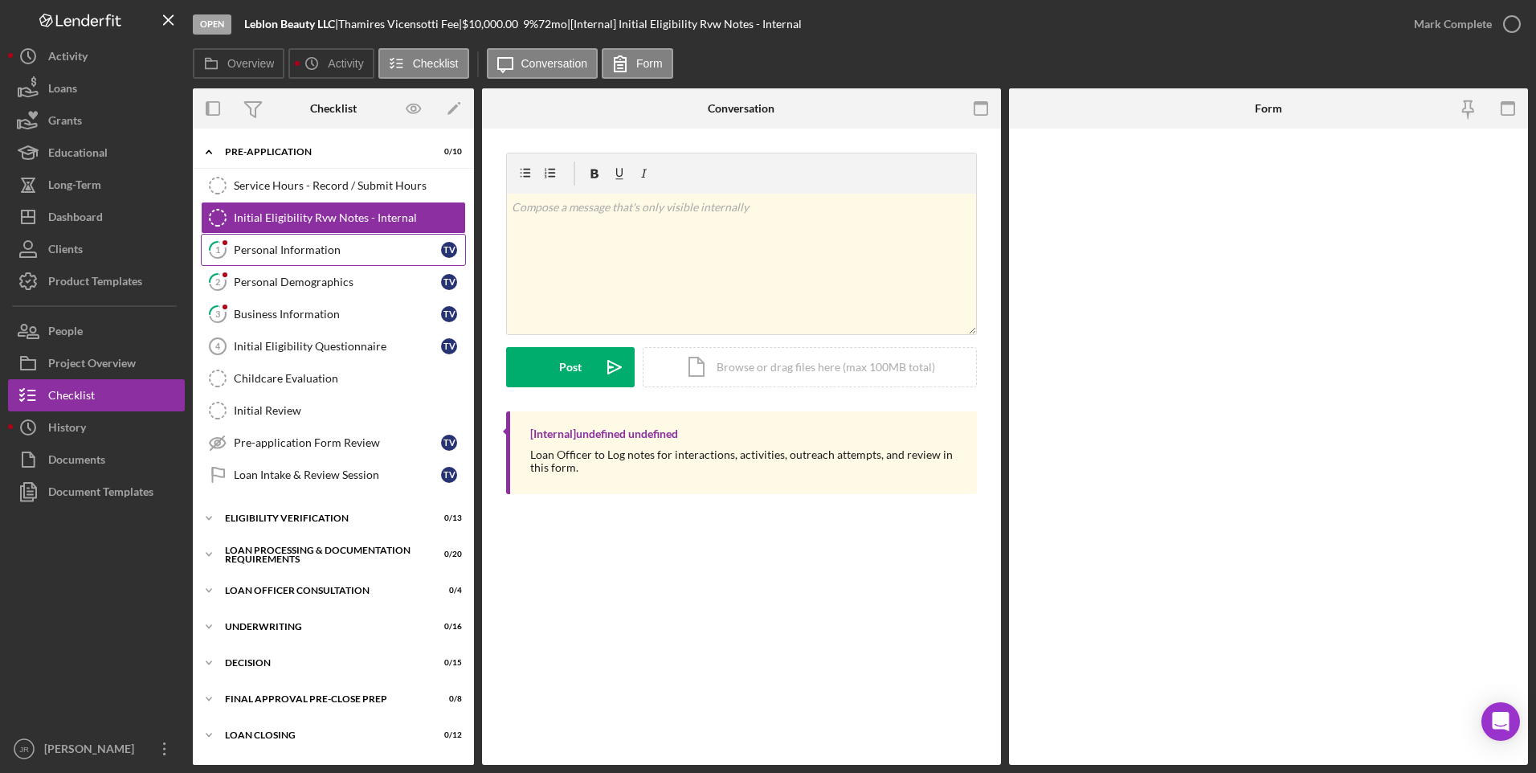
click at [279, 246] on div "Personal Information" at bounding box center [337, 249] width 207 height 13
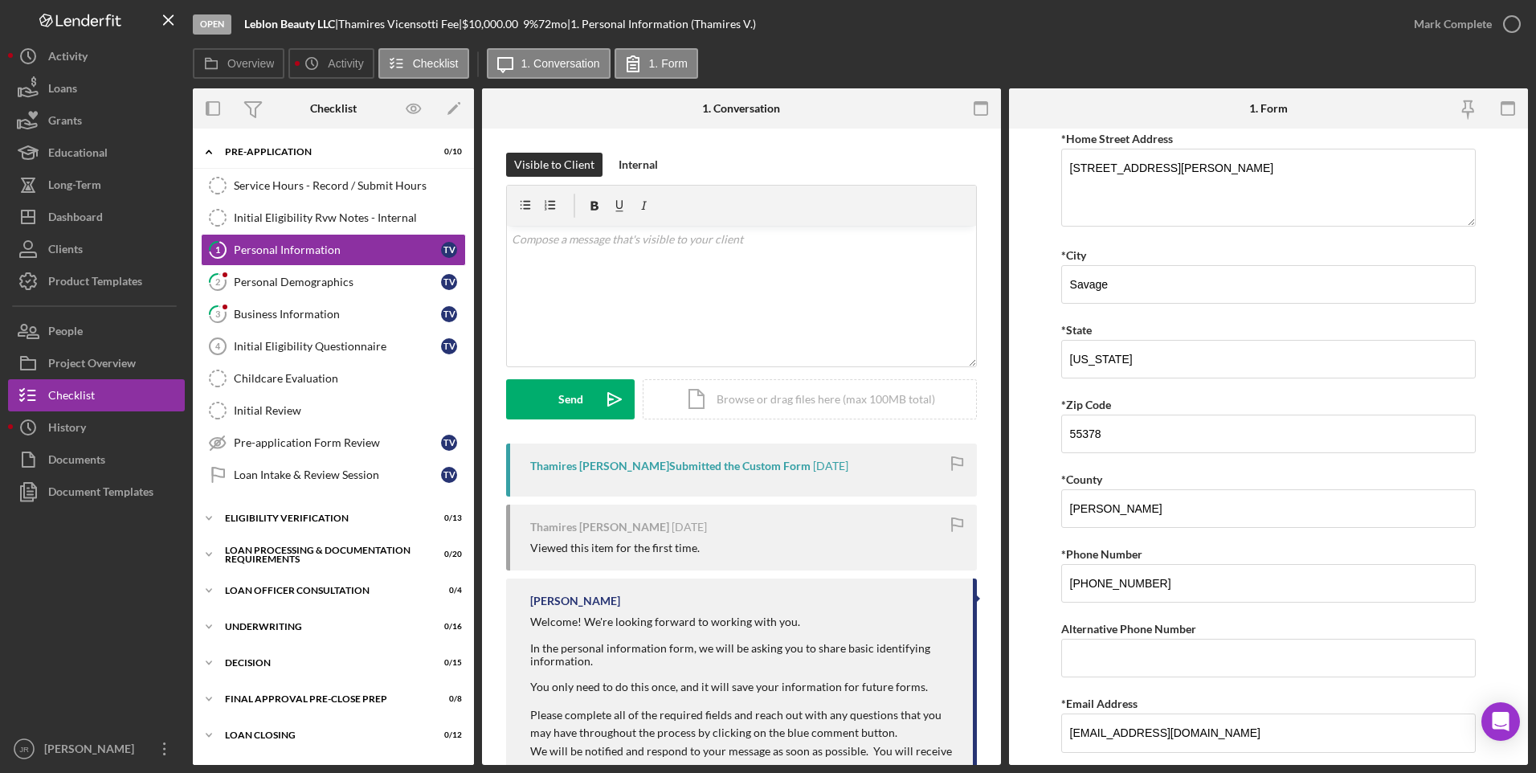
scroll to position [353, 0]
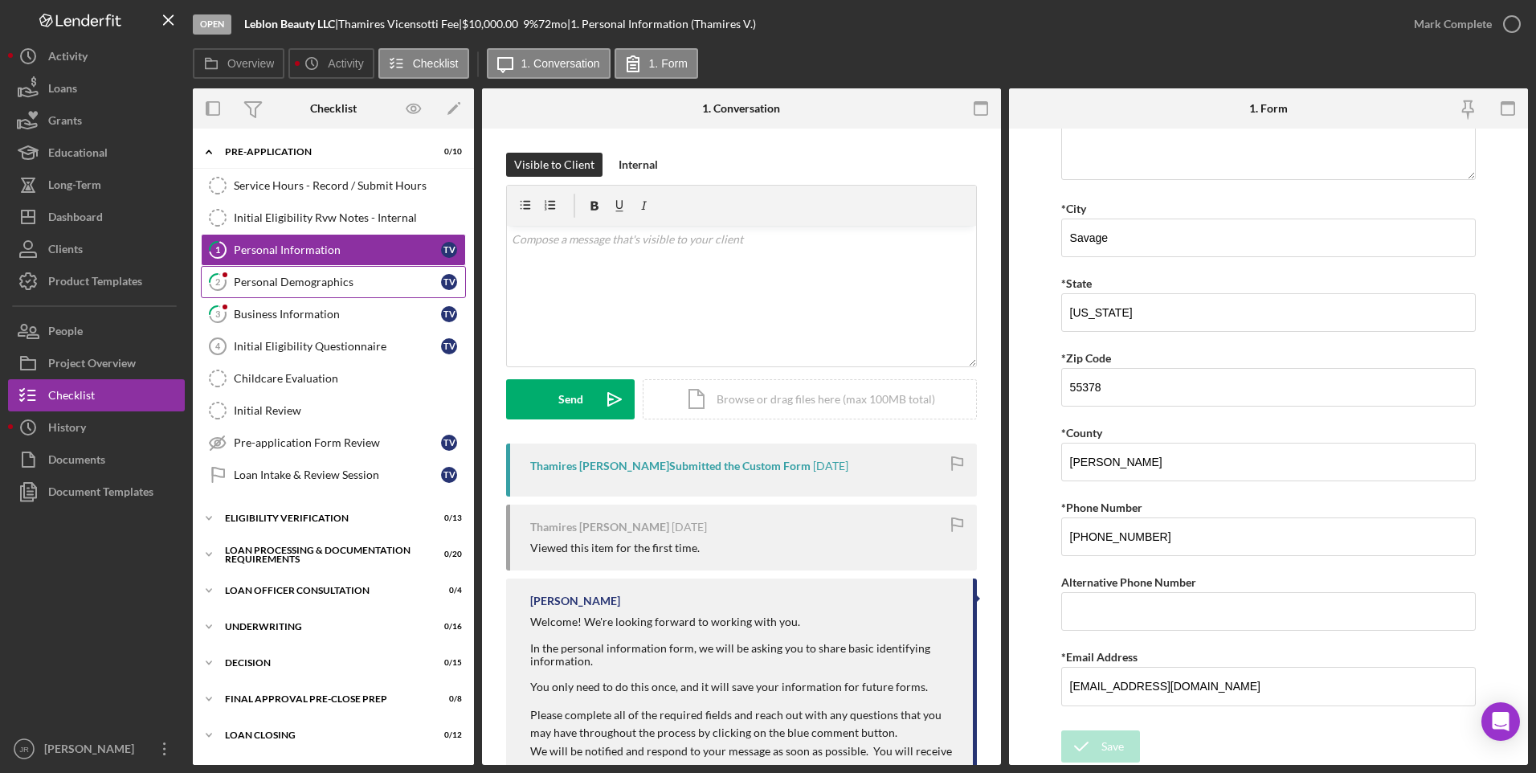
click at [367, 267] on link "2 Personal Demographics T V" at bounding box center [333, 282] width 265 height 32
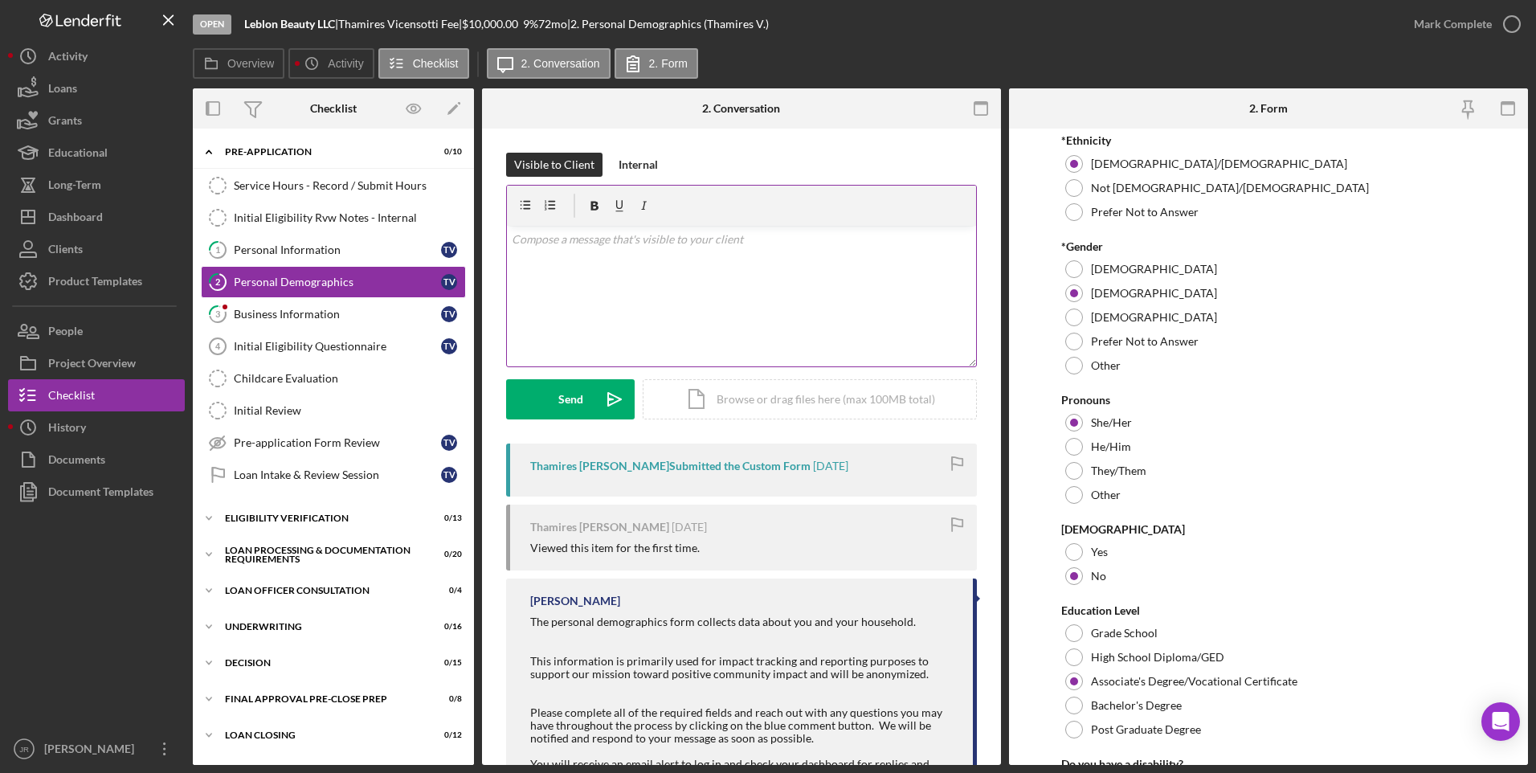
scroll to position [563, 0]
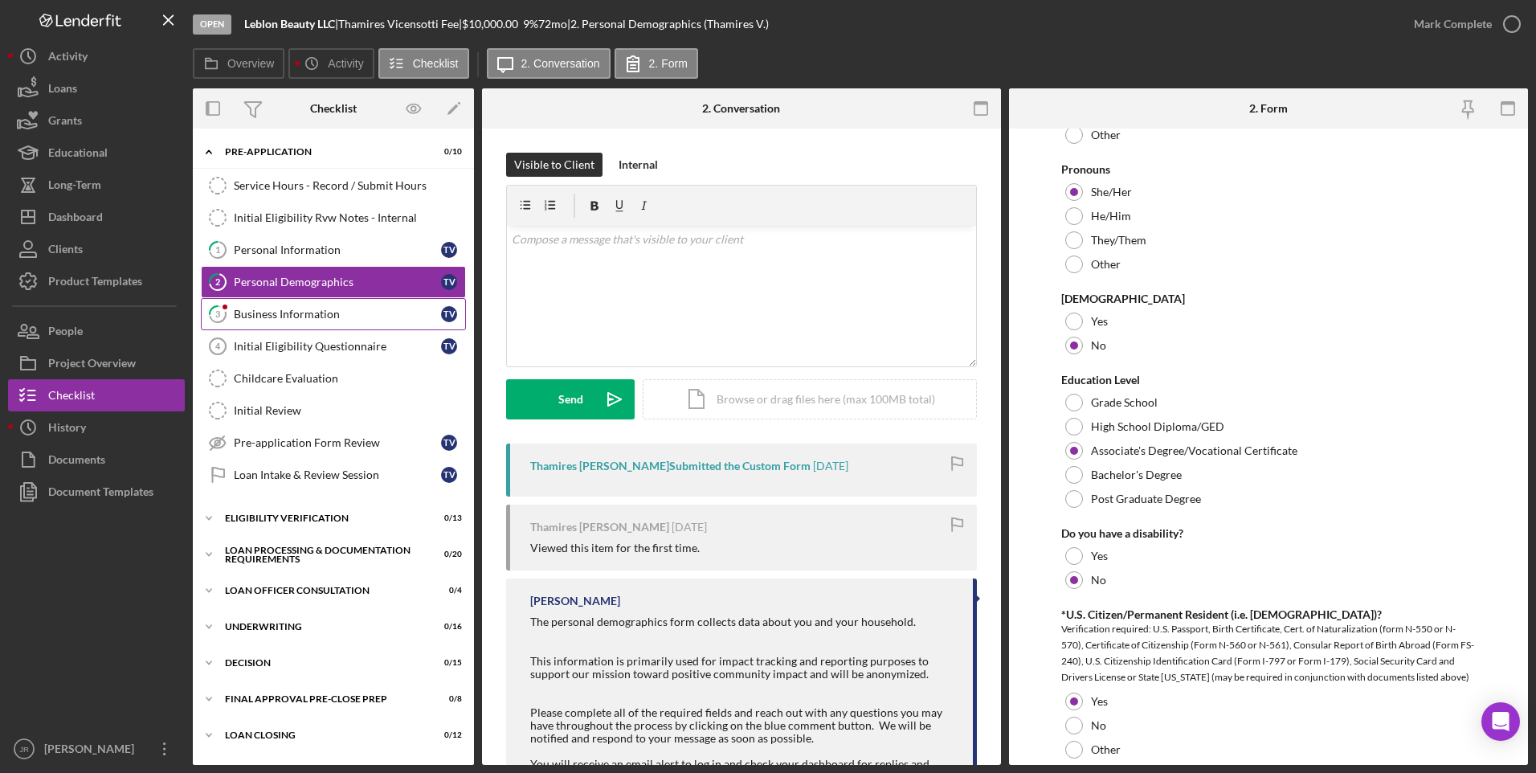
click at [300, 315] on div "Business Information" at bounding box center [337, 314] width 207 height 13
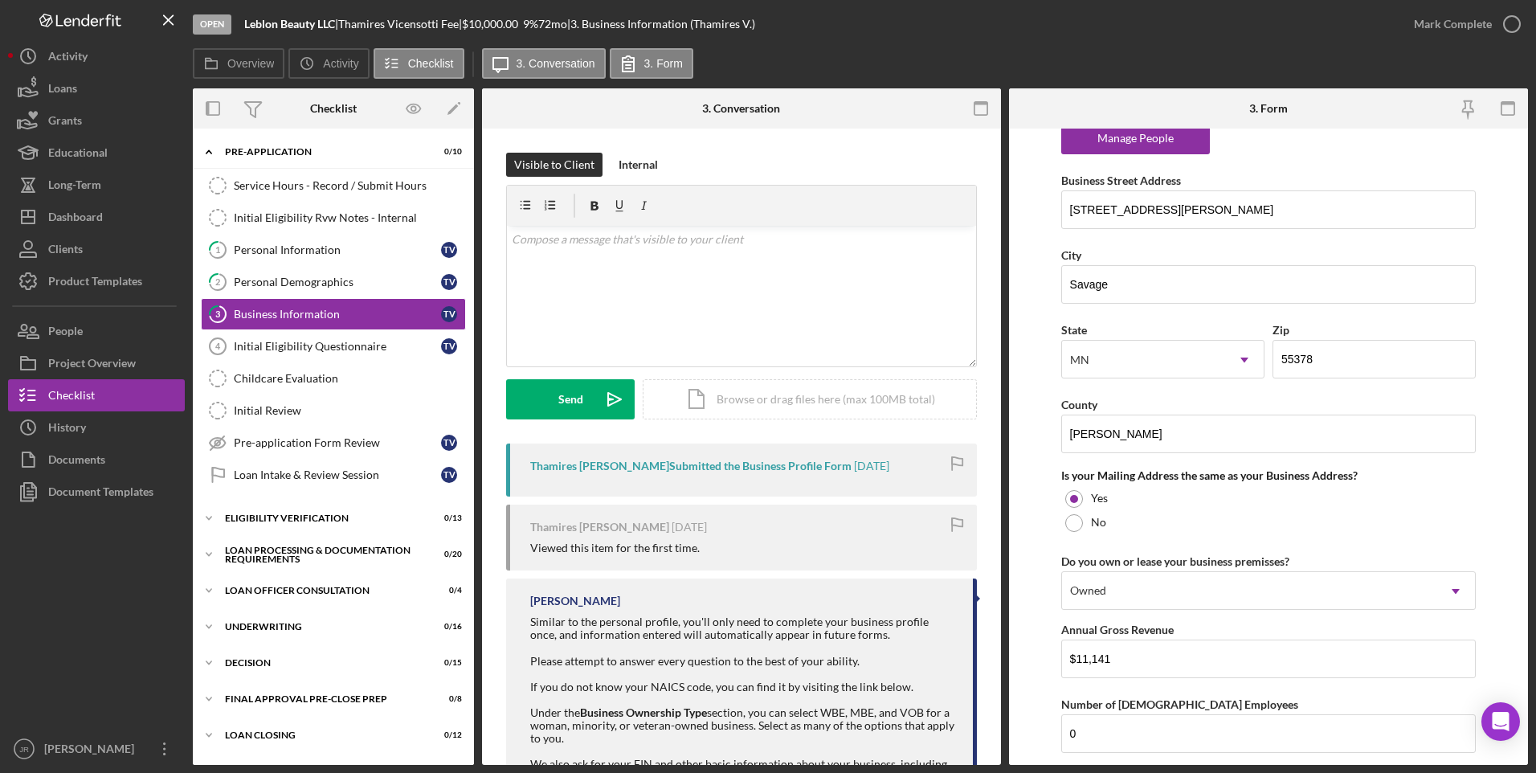
scroll to position [1270, 0]
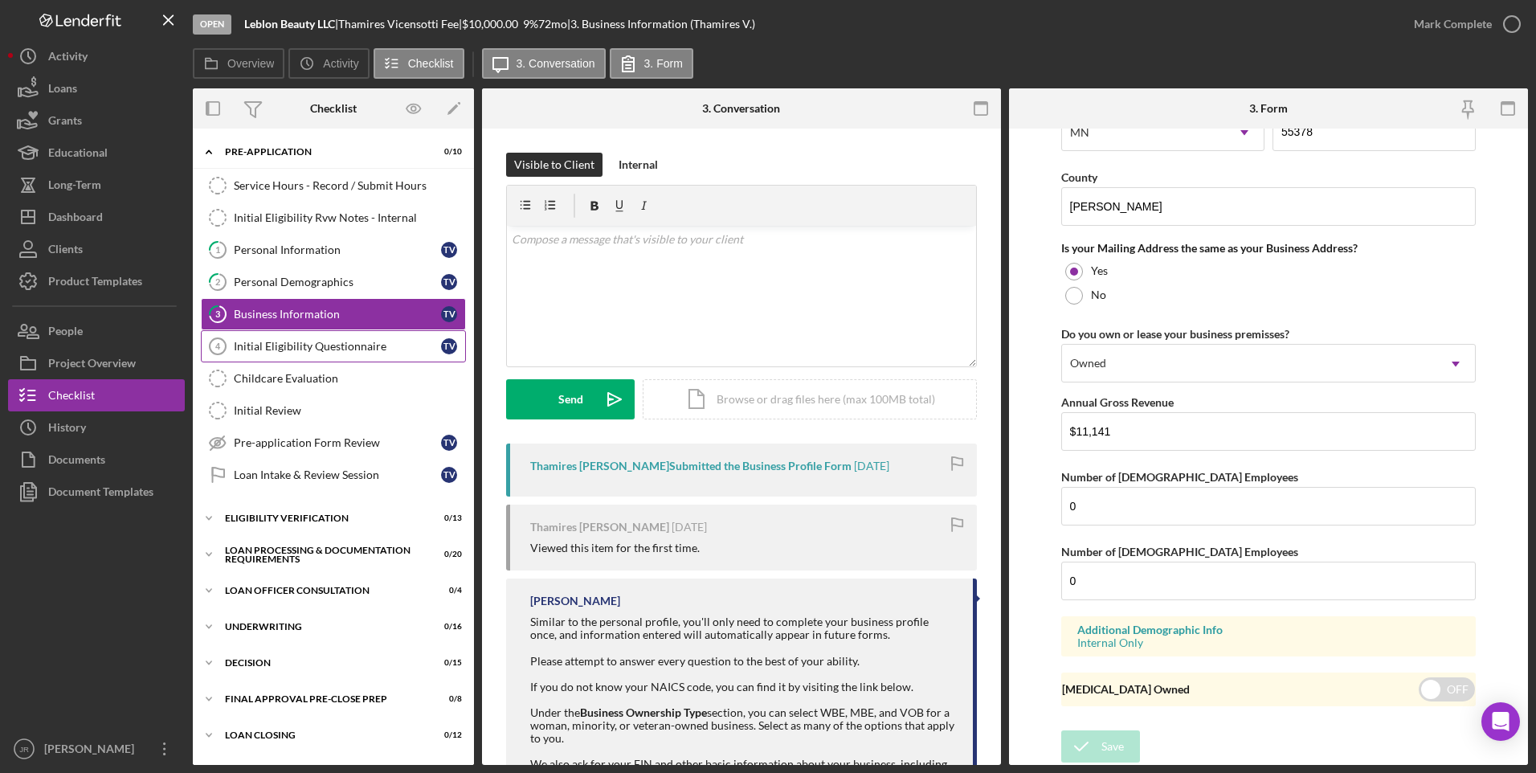
click at [284, 352] on div "Initial Eligibility Questionnaire" at bounding box center [337, 346] width 207 height 13
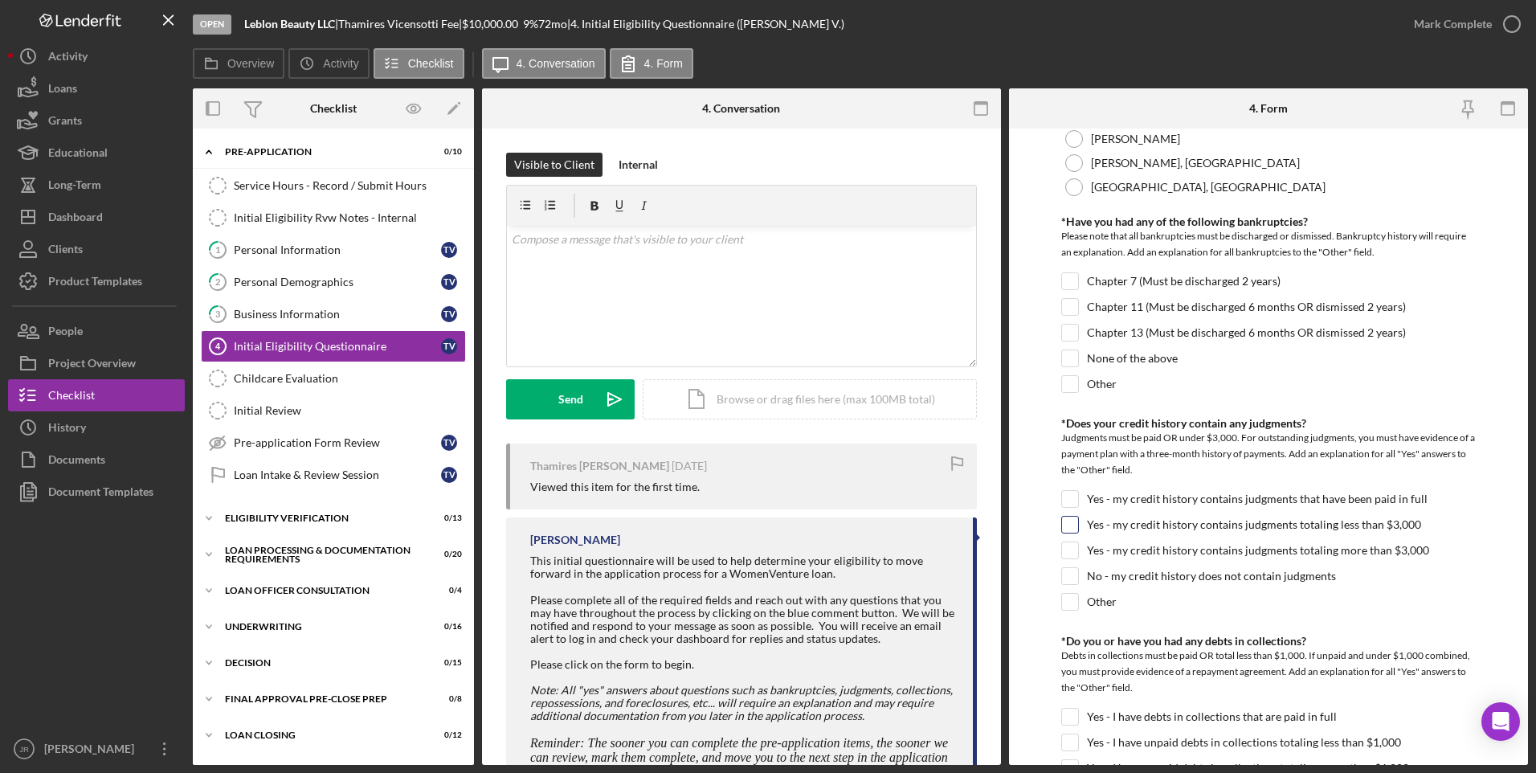
scroll to position [562, 0]
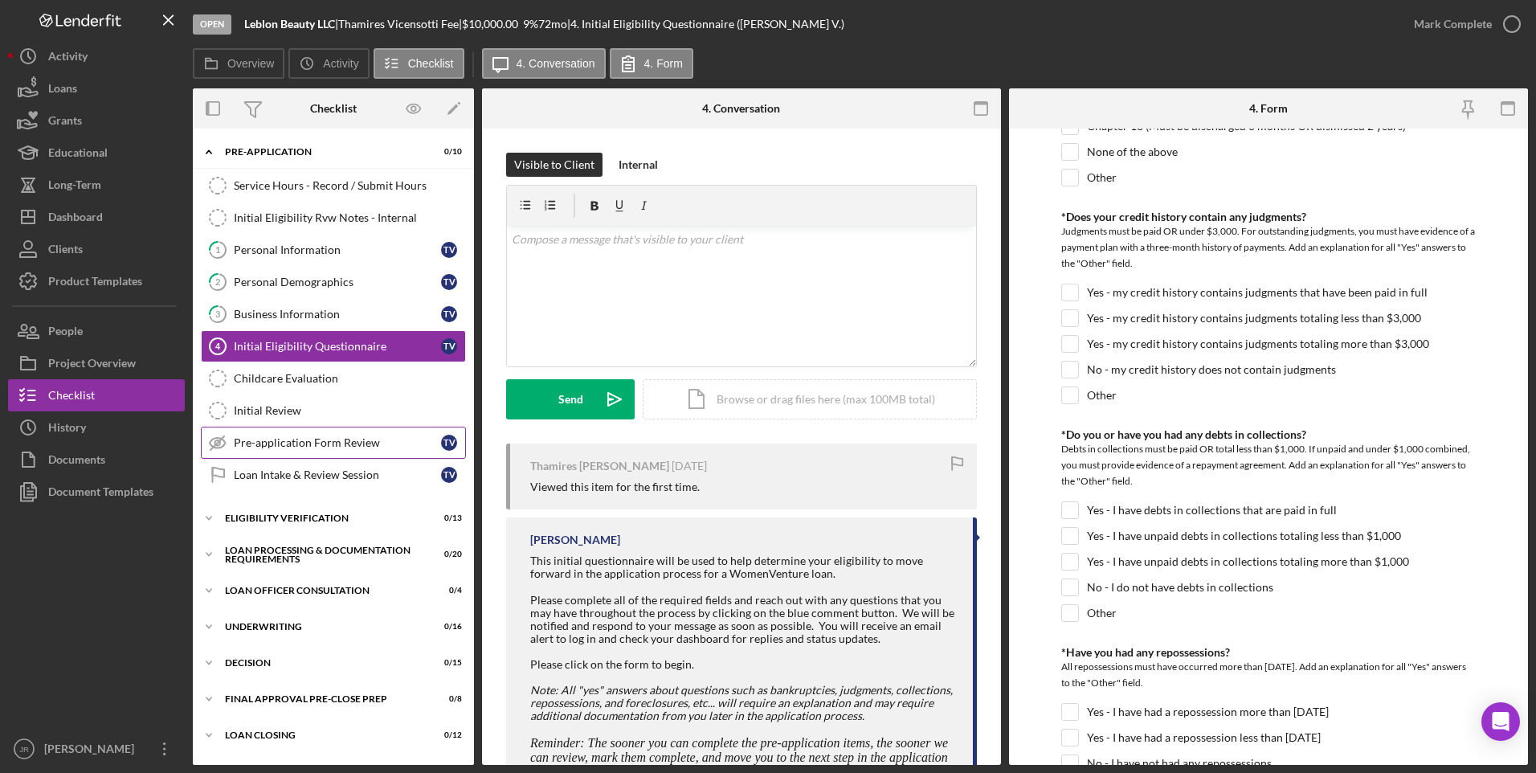
click at [355, 448] on div "Pre-application Form Review" at bounding box center [337, 442] width 207 height 13
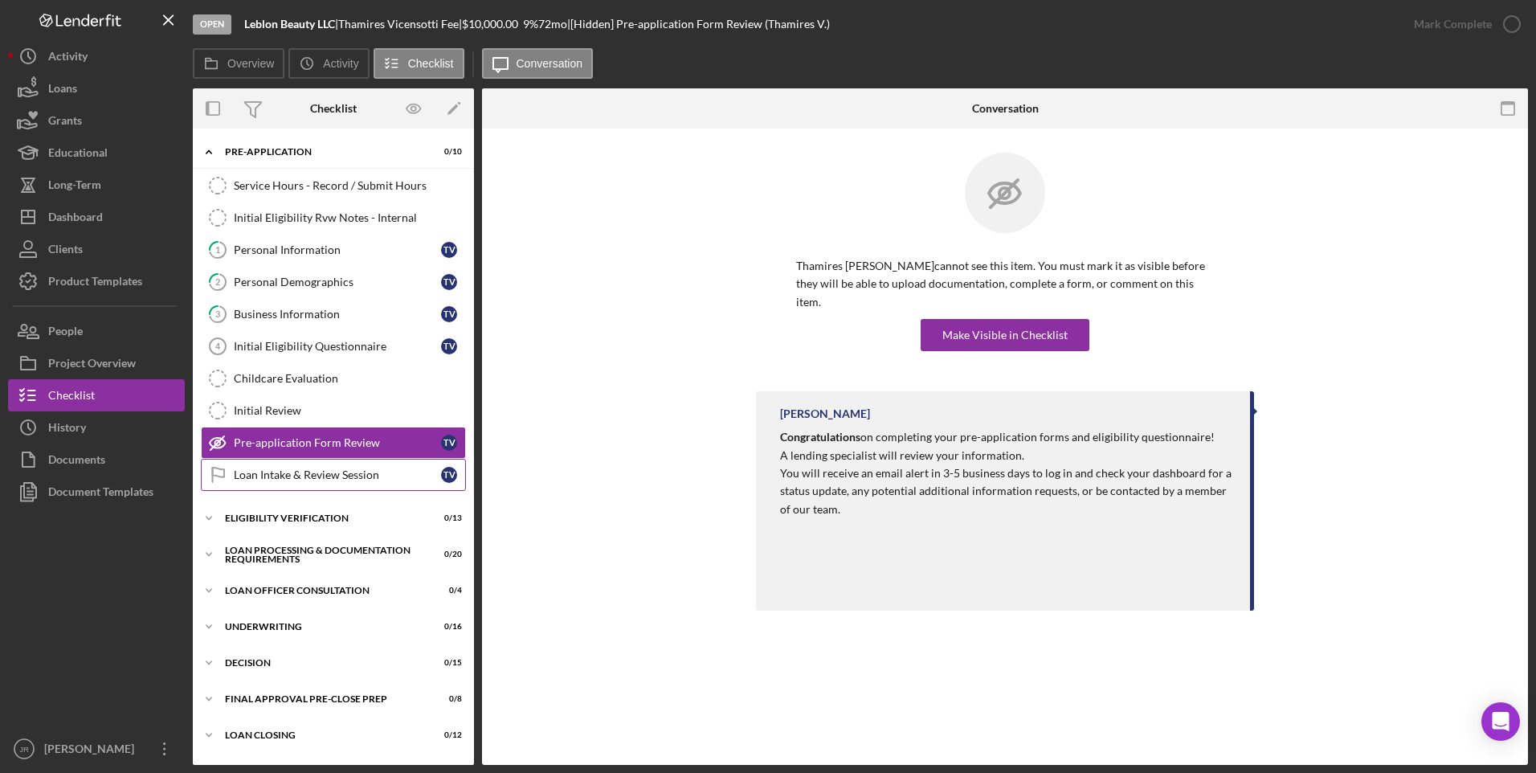
click at [331, 470] on div "Loan Intake & Review Session" at bounding box center [337, 474] width 207 height 13
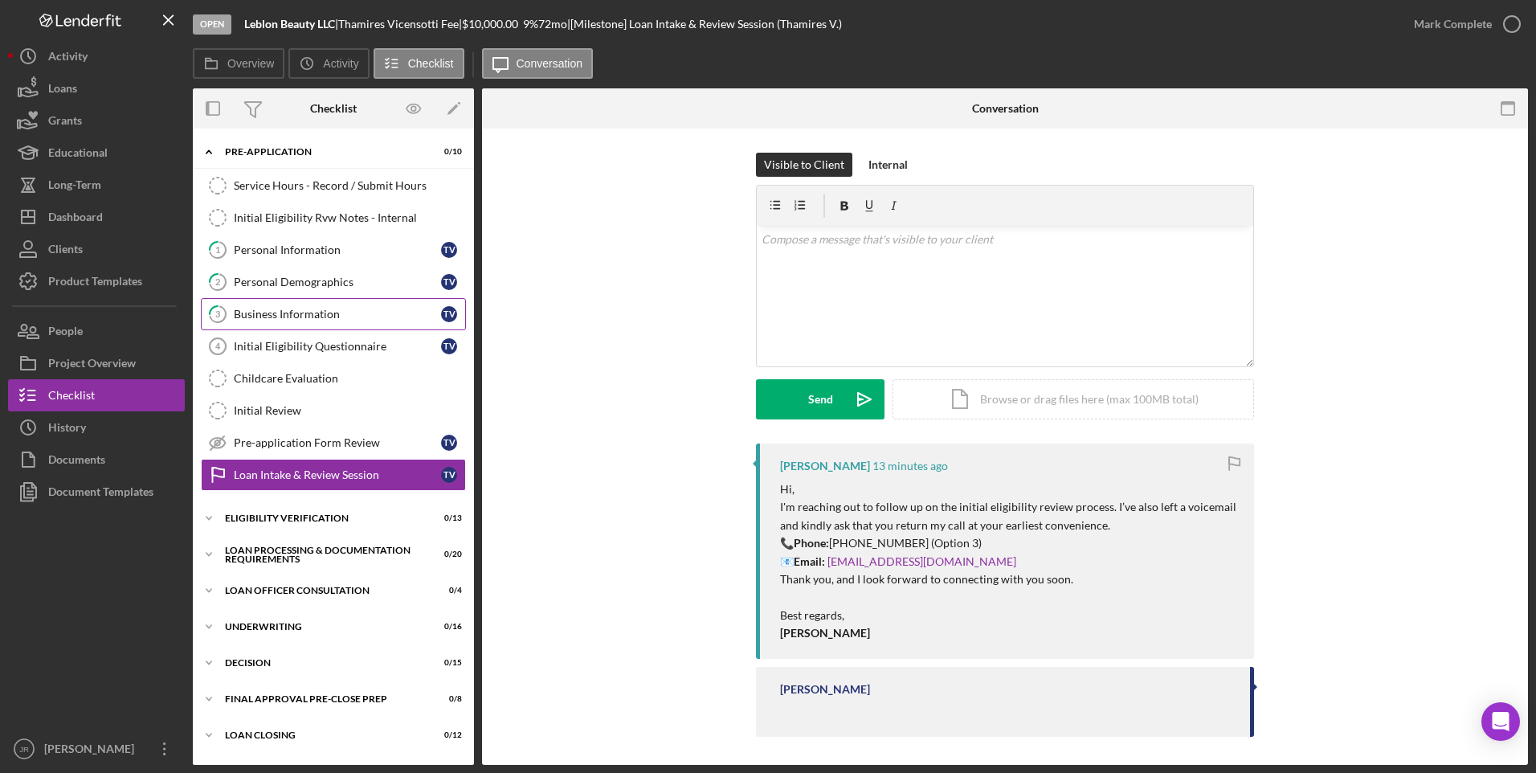
drag, startPoint x: 276, startPoint y: 353, endPoint x: 278, endPoint y: 318, distance: 34.6
click at [276, 352] on div "Initial Eligibility Questionnaire" at bounding box center [337, 346] width 207 height 13
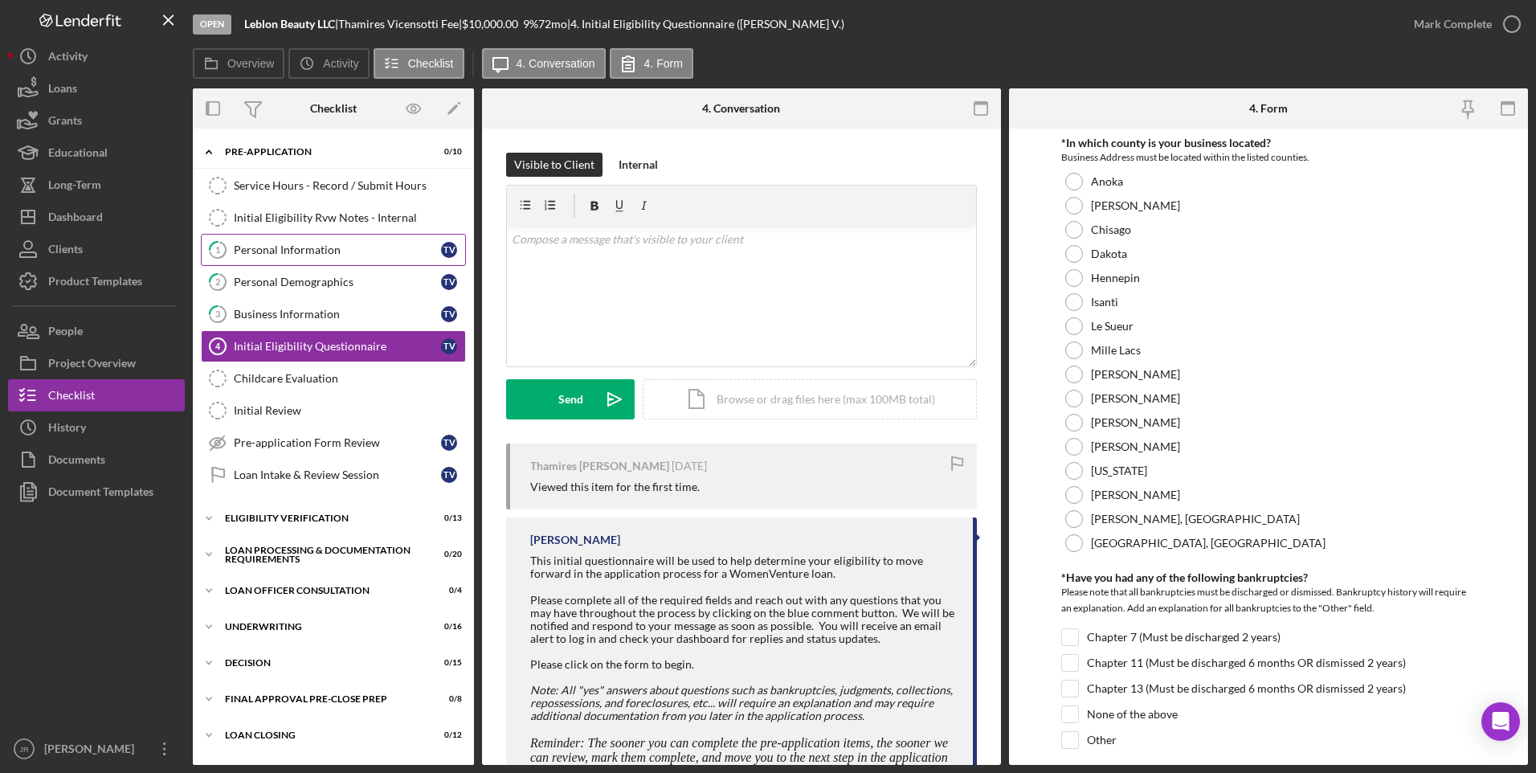
click at [286, 251] on div "Personal Information" at bounding box center [337, 249] width 207 height 13
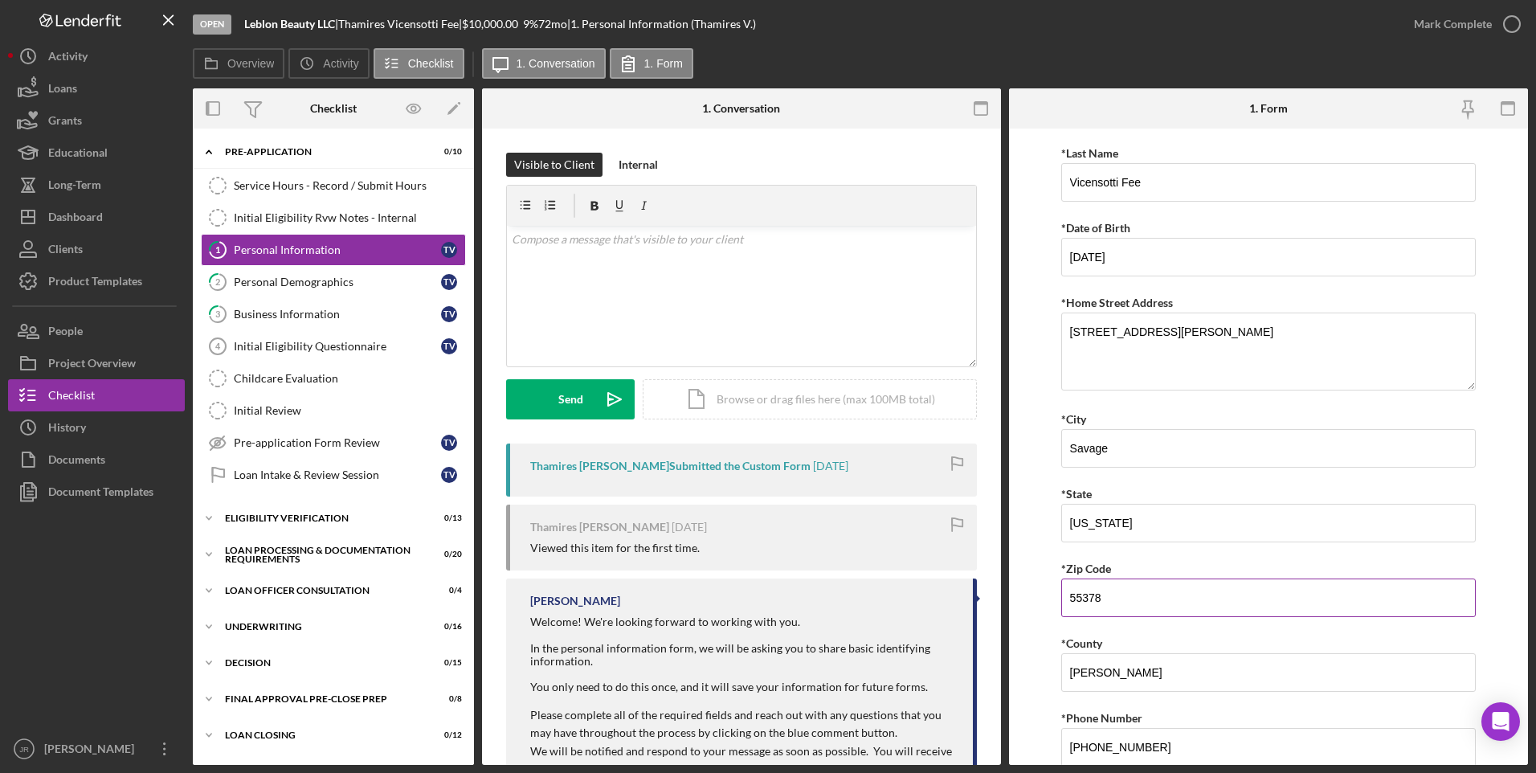
scroll to position [353, 0]
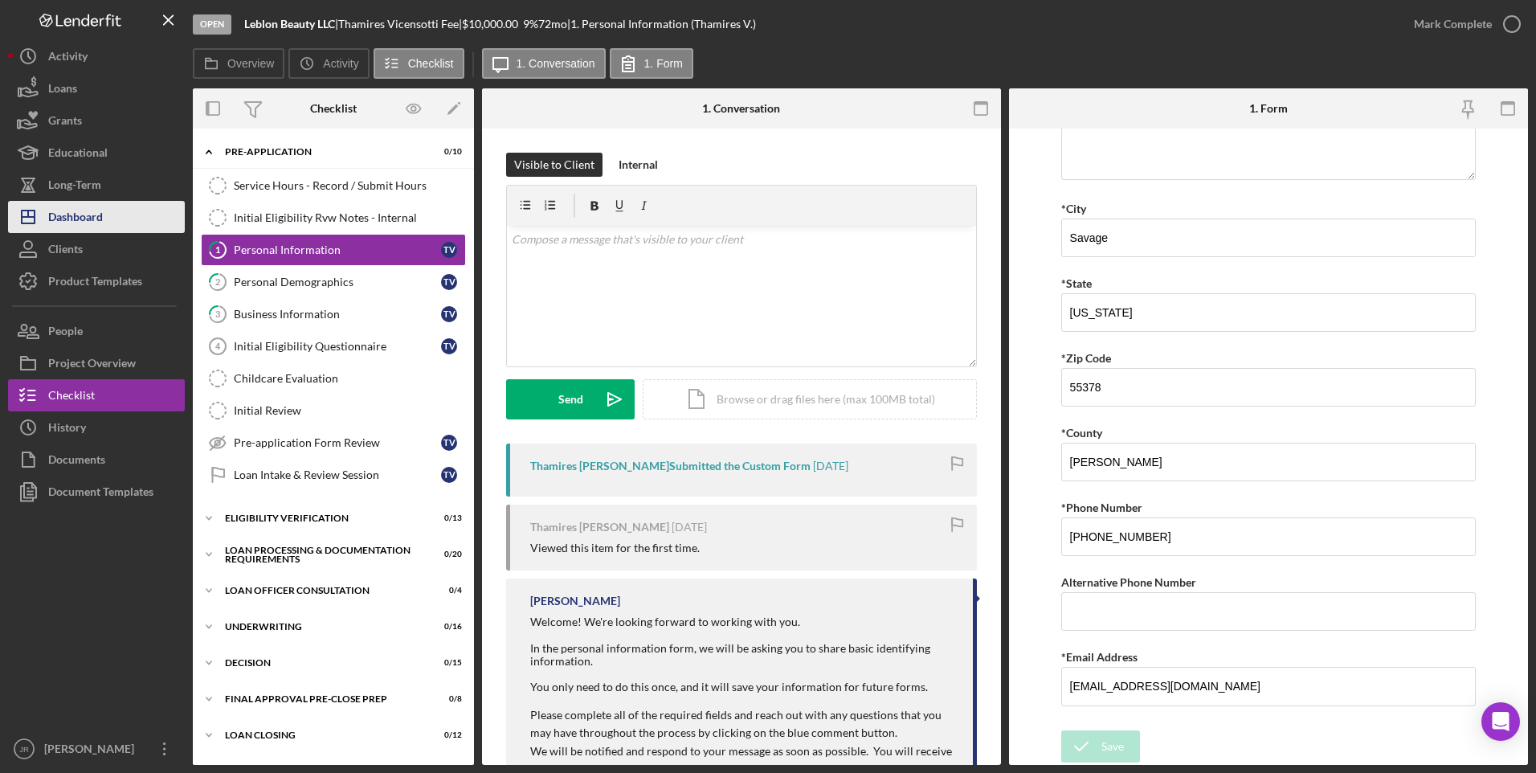
click at [98, 220] on div "Dashboard" at bounding box center [75, 219] width 55 height 36
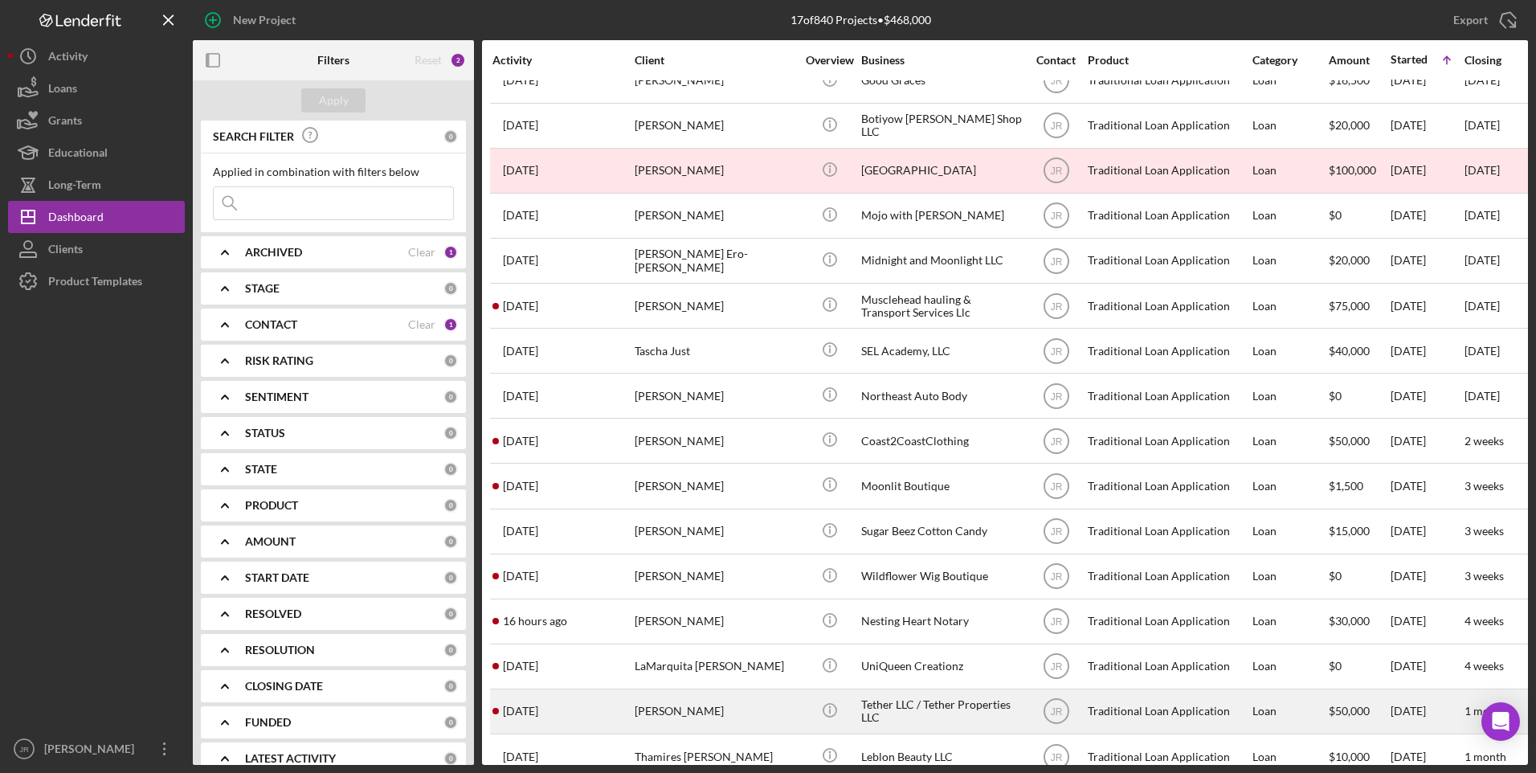
scroll to position [102, 0]
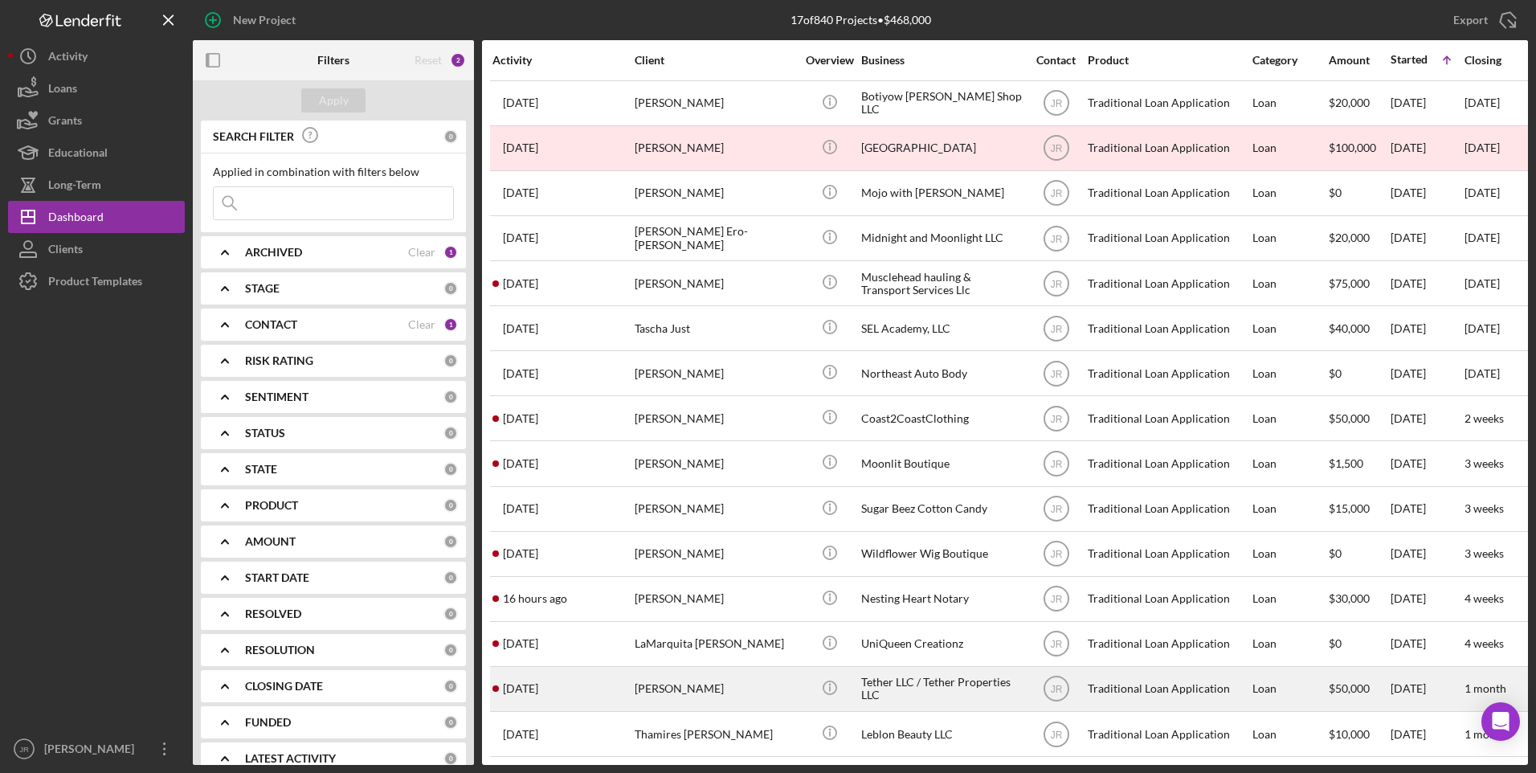
click at [671, 676] on div "[PERSON_NAME]" at bounding box center [715, 688] width 161 height 43
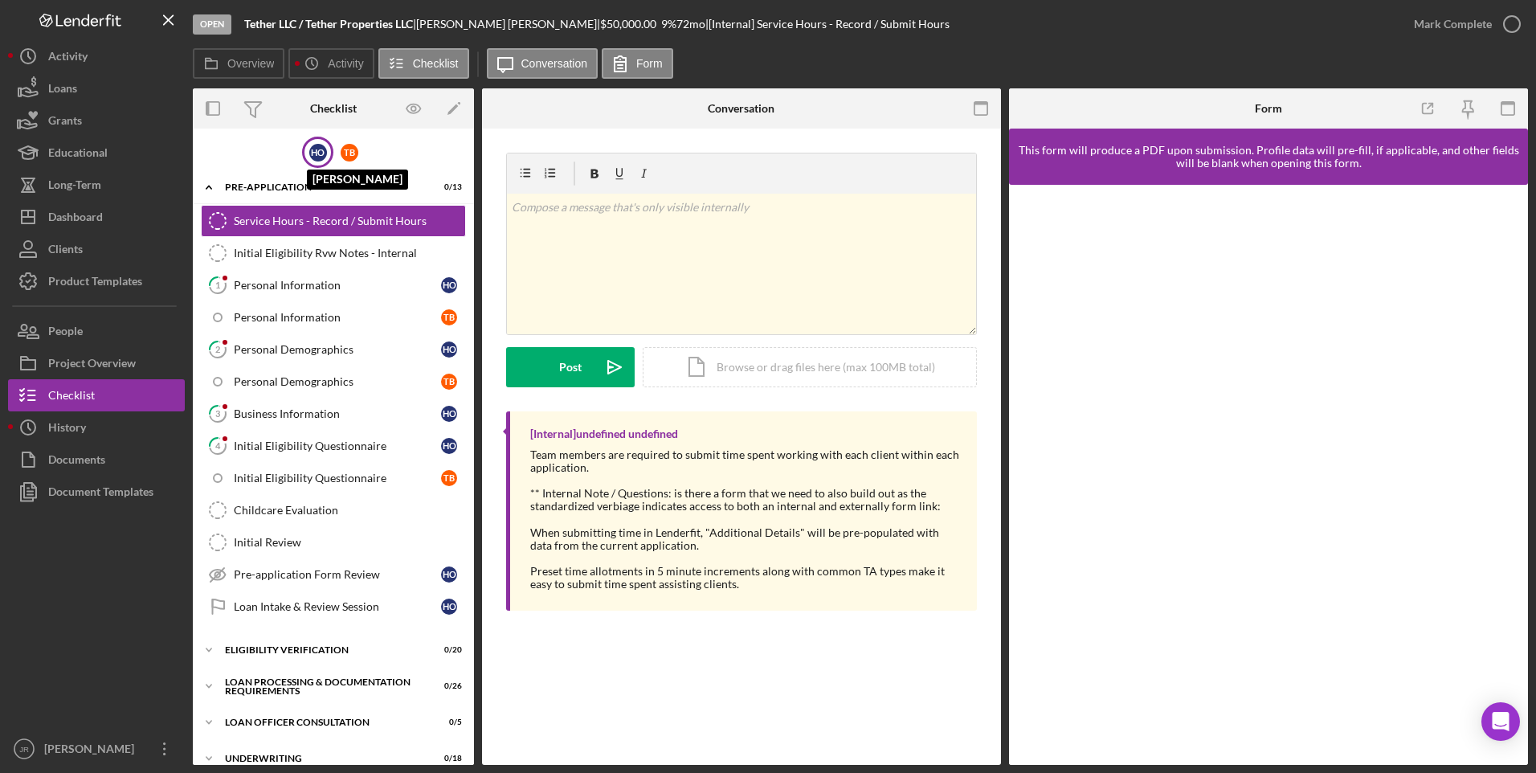
click at [309, 156] on div "H O" at bounding box center [318, 153] width 18 height 18
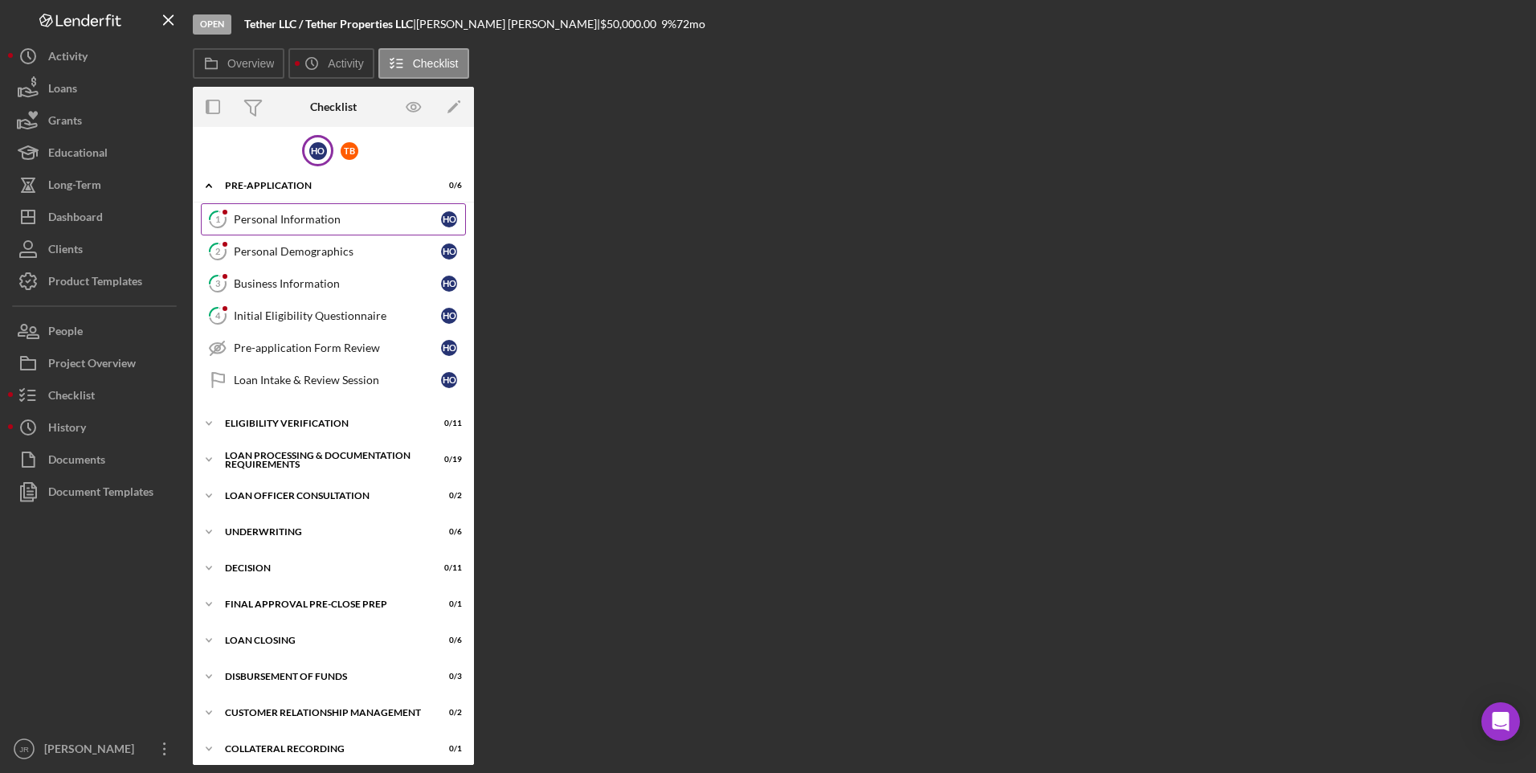
click at [305, 217] on div "Personal Information" at bounding box center [337, 219] width 207 height 13
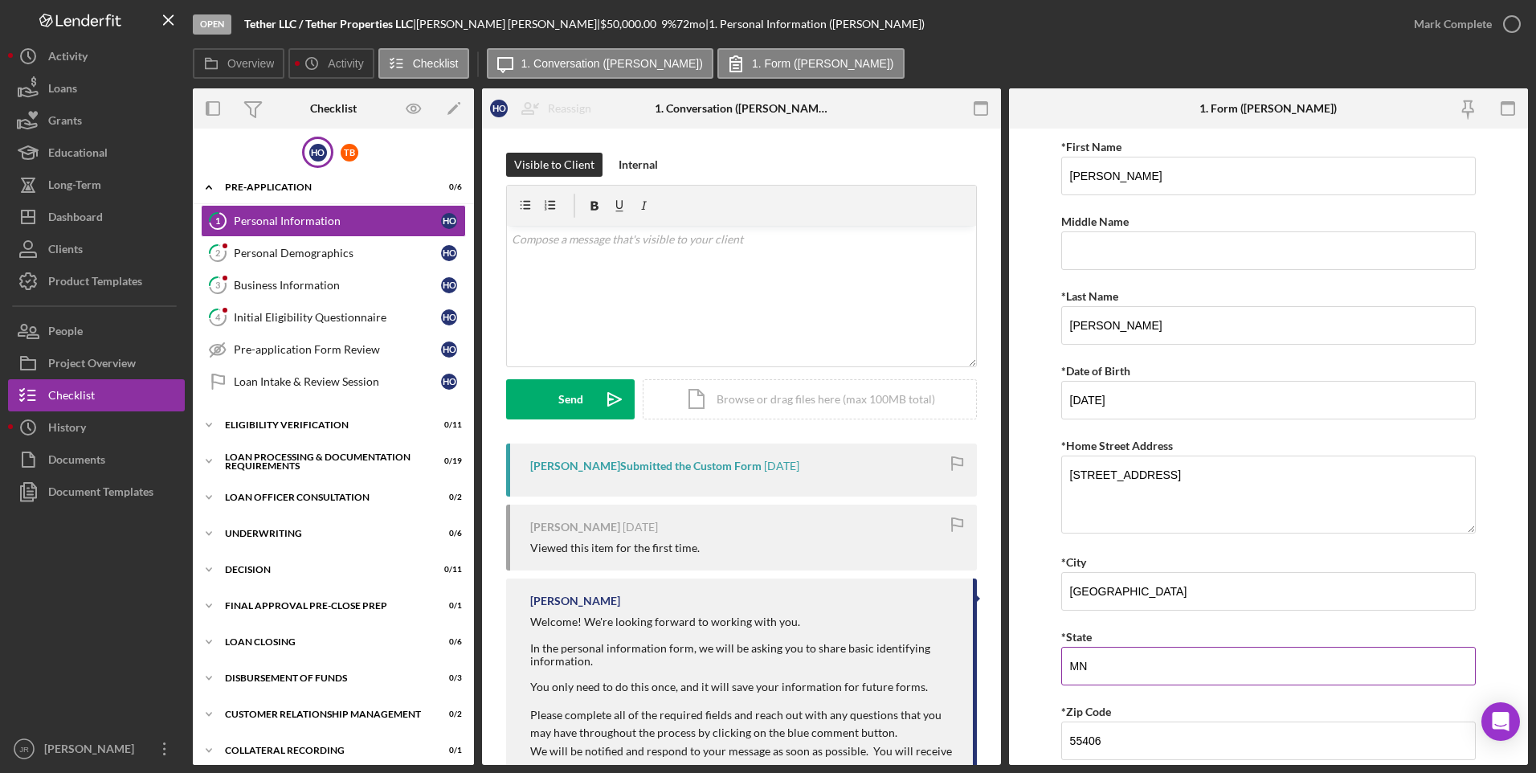
scroll to position [353, 0]
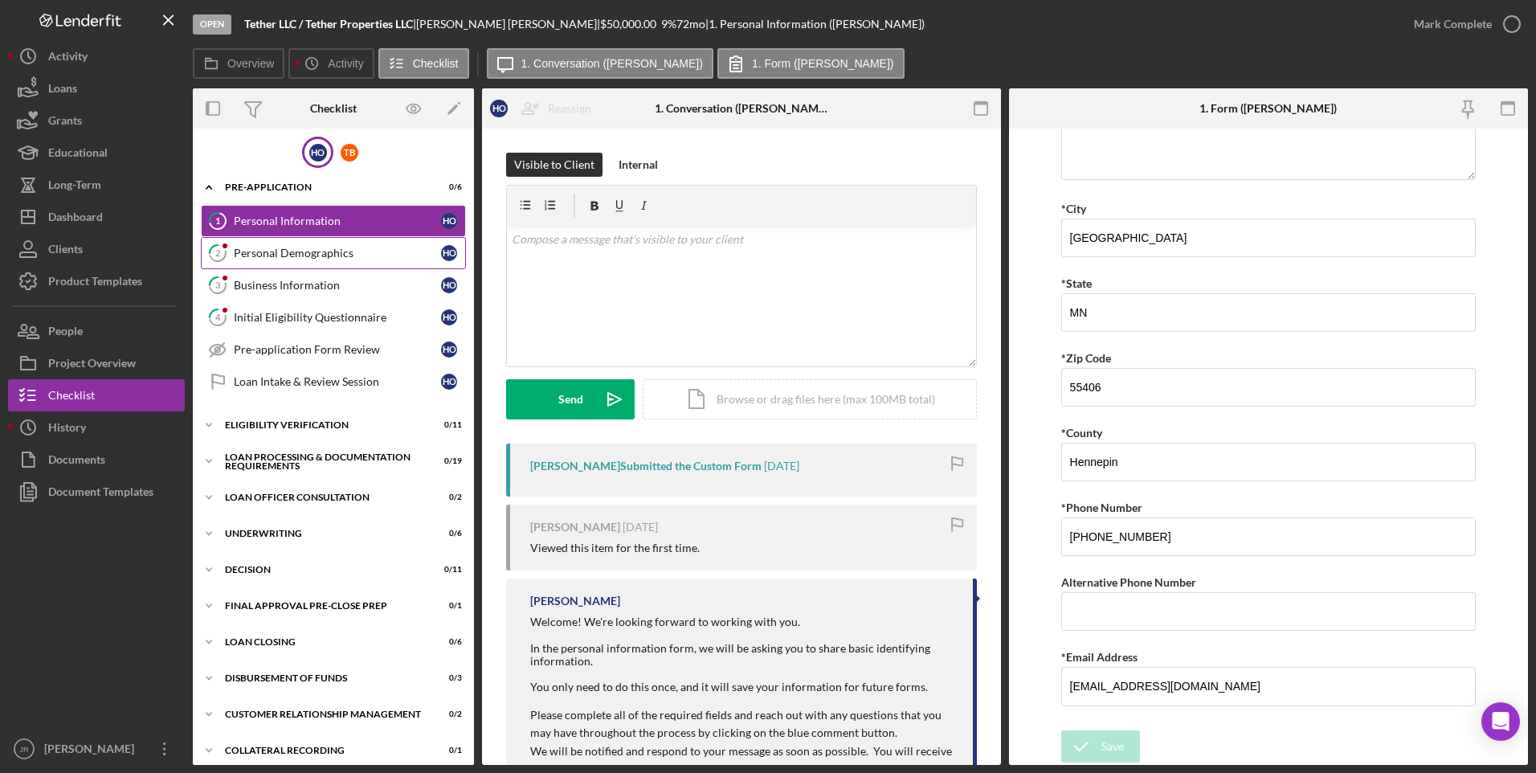
click at [333, 257] on div "Personal Demographics" at bounding box center [337, 253] width 207 height 13
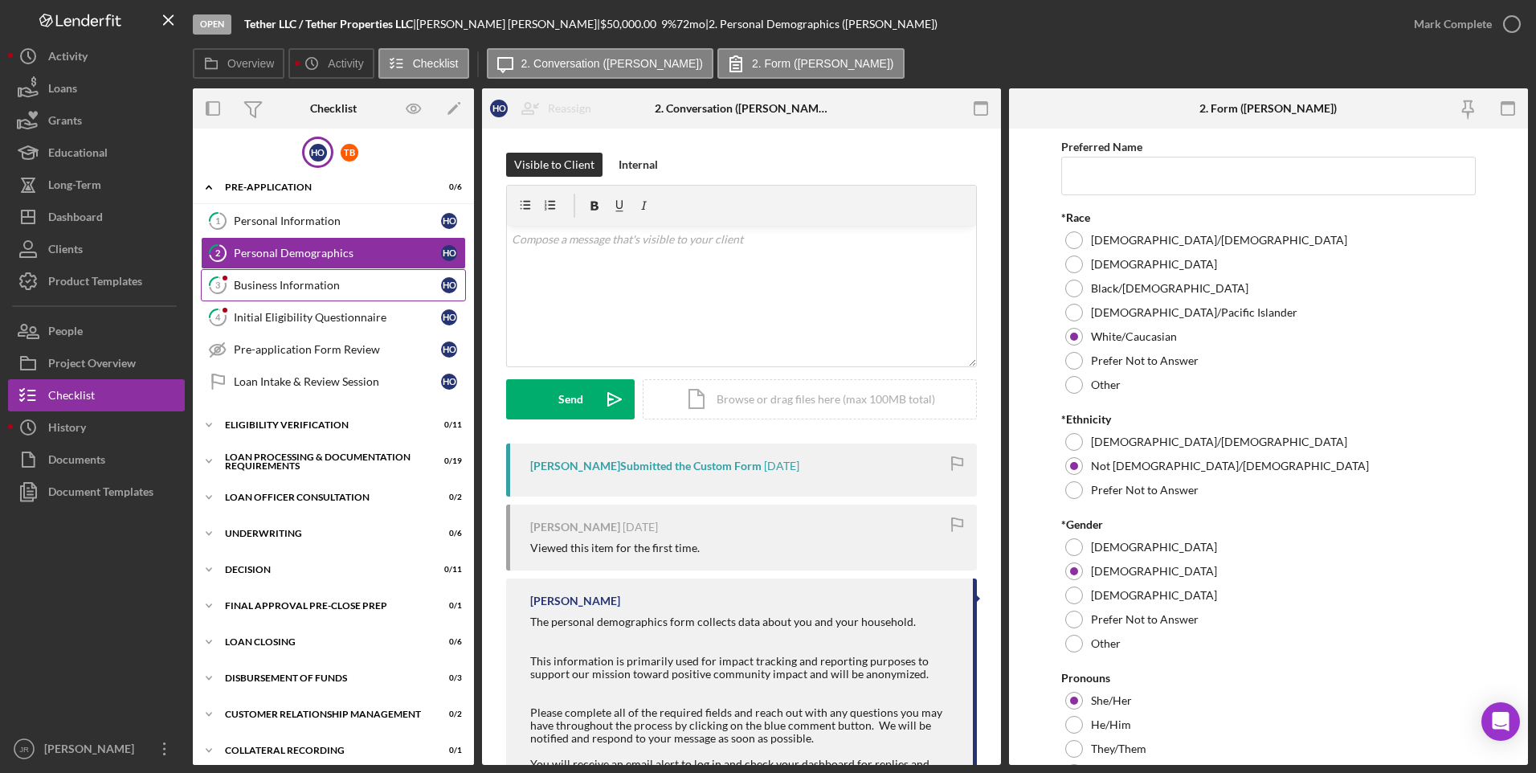
click at [325, 297] on link "3 Business Information H O" at bounding box center [333, 285] width 265 height 32
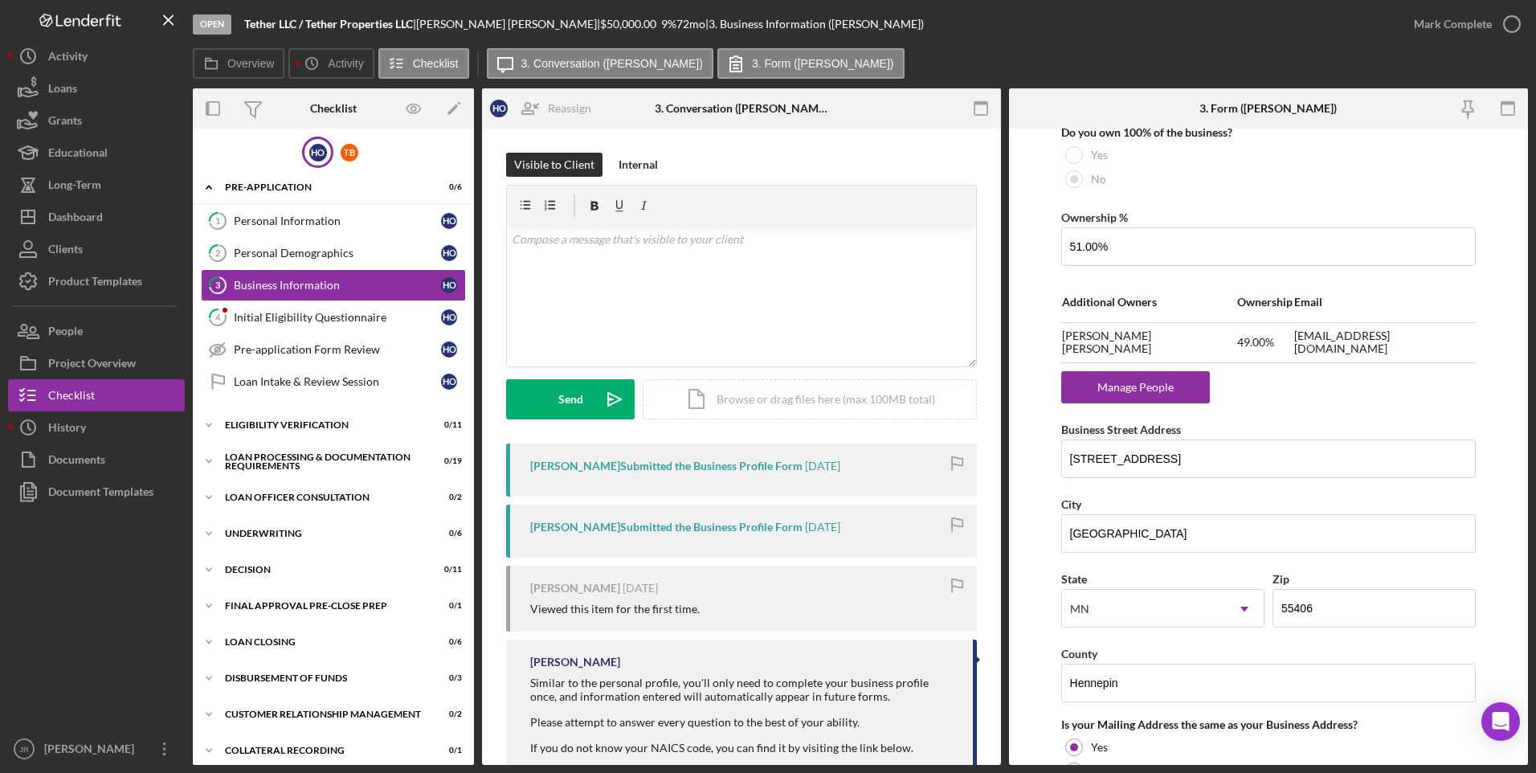
scroll to position [1125, 0]
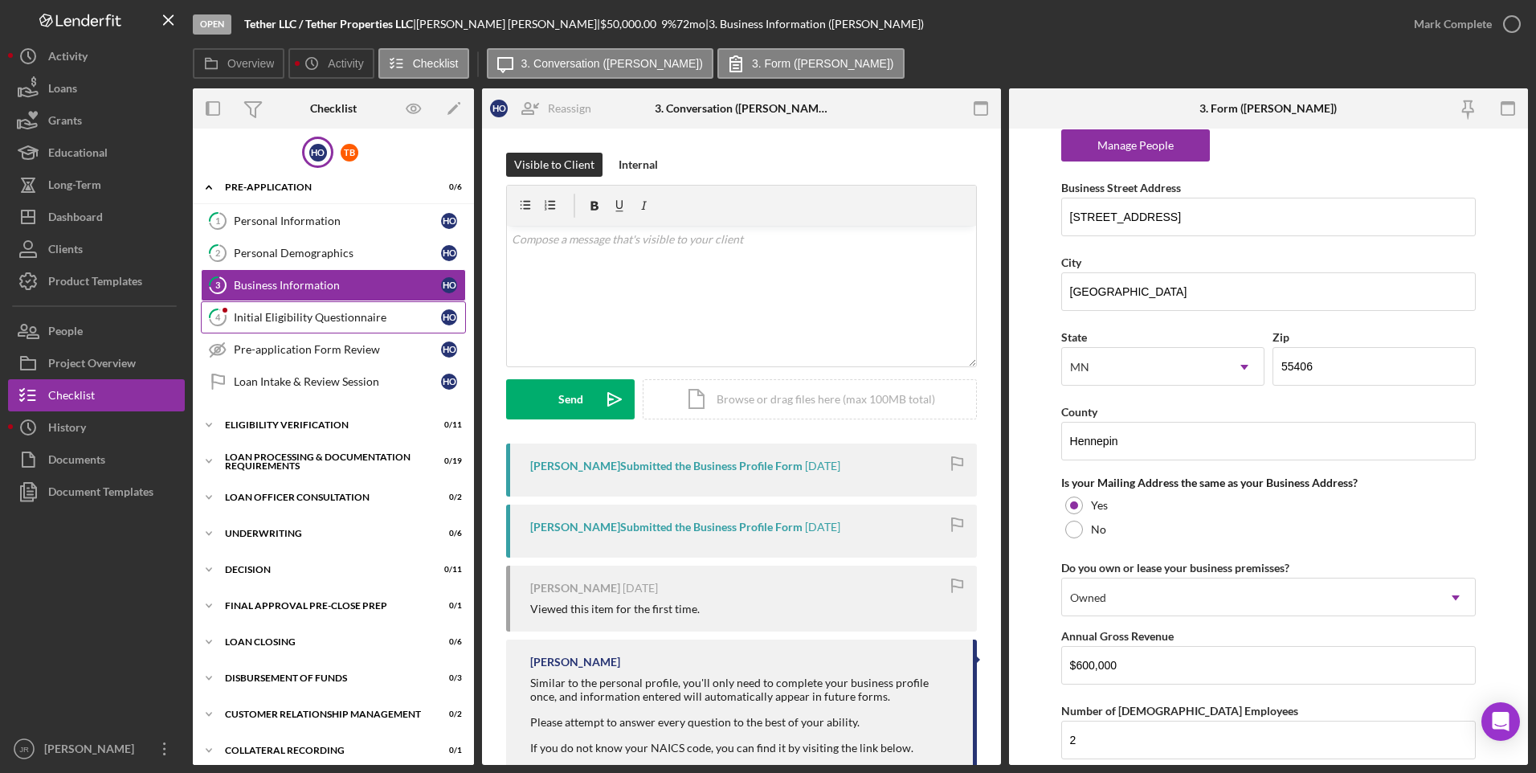
click at [347, 333] on link "4 Initial Eligibility Questionnaire H O" at bounding box center [333, 317] width 265 height 32
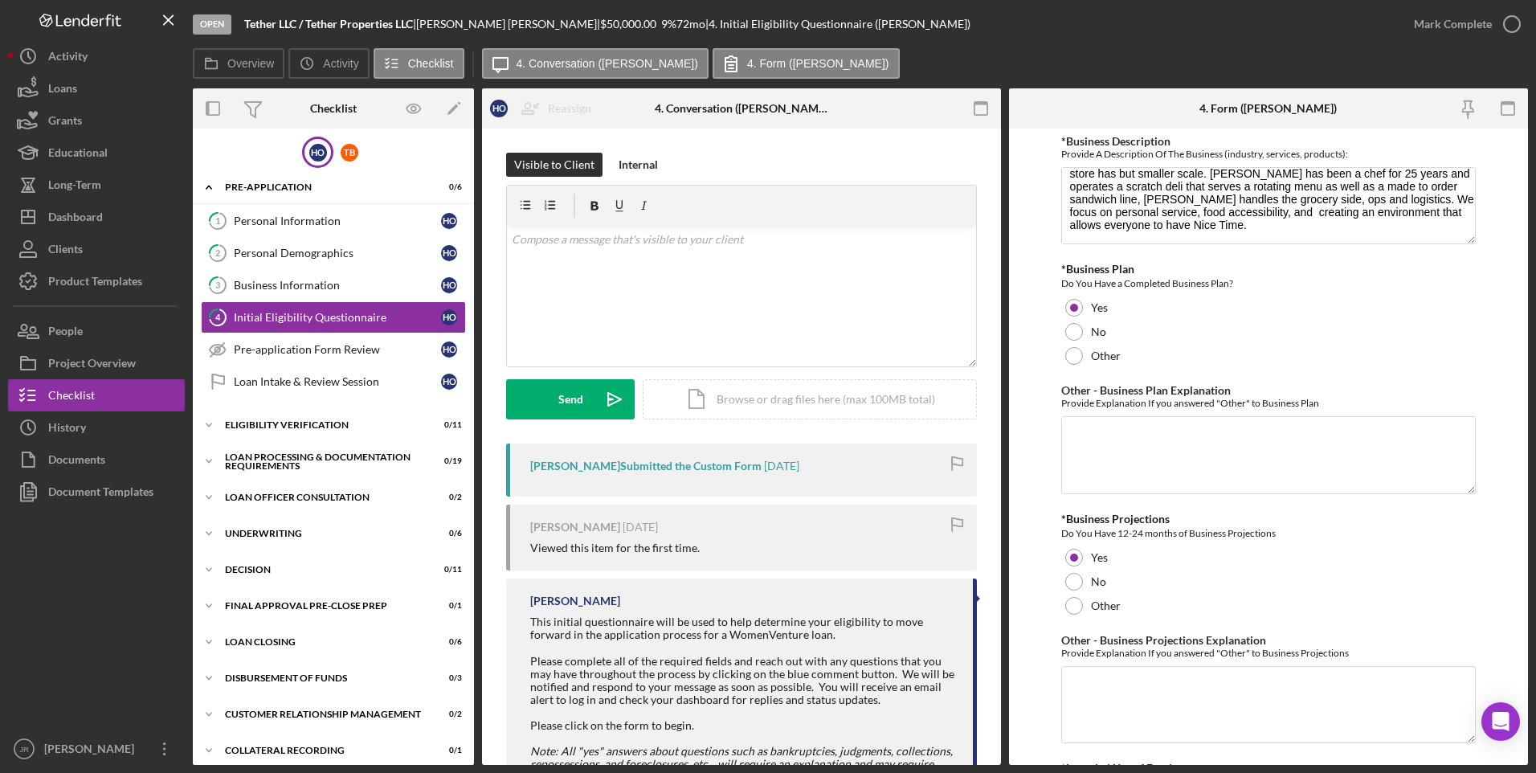
scroll to position [2255, 0]
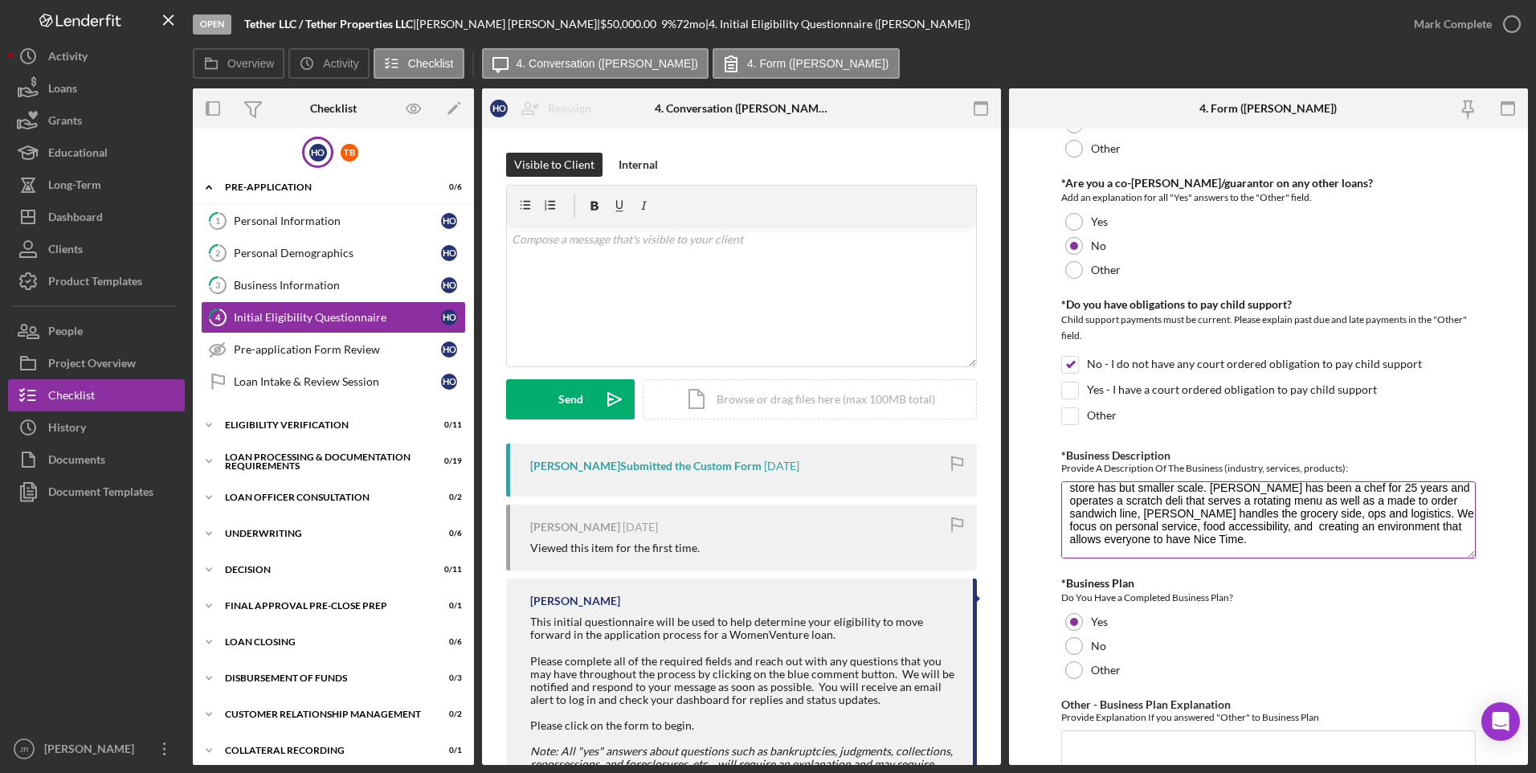
click at [1160, 521] on textarea "We are a neighborhood grocery and deli operating in the [PERSON_NAME] neighborh…" at bounding box center [1268, 519] width 415 height 77
click at [638, 165] on div "Internal" at bounding box center [637, 165] width 39 height 24
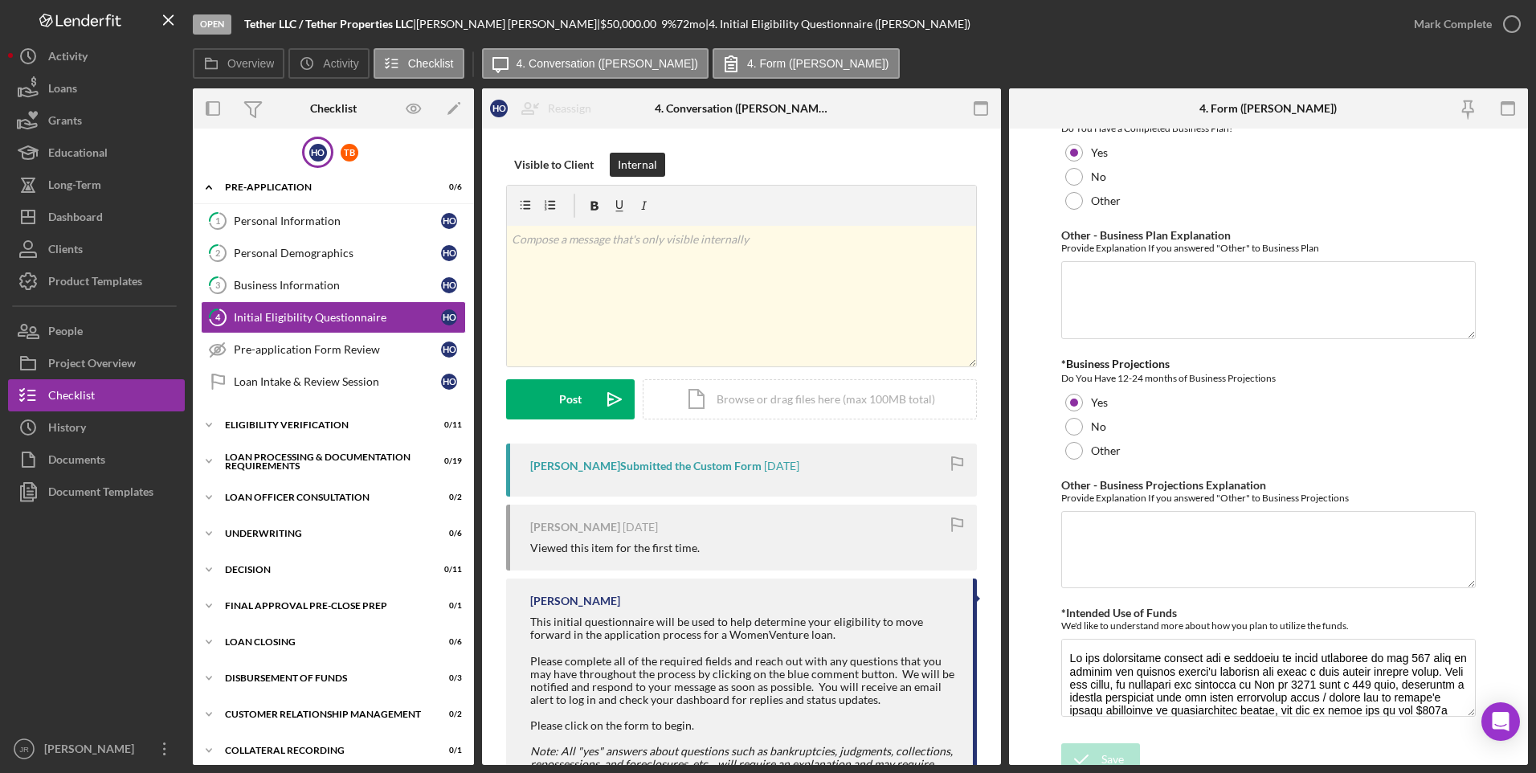
scroll to position [2737, 0]
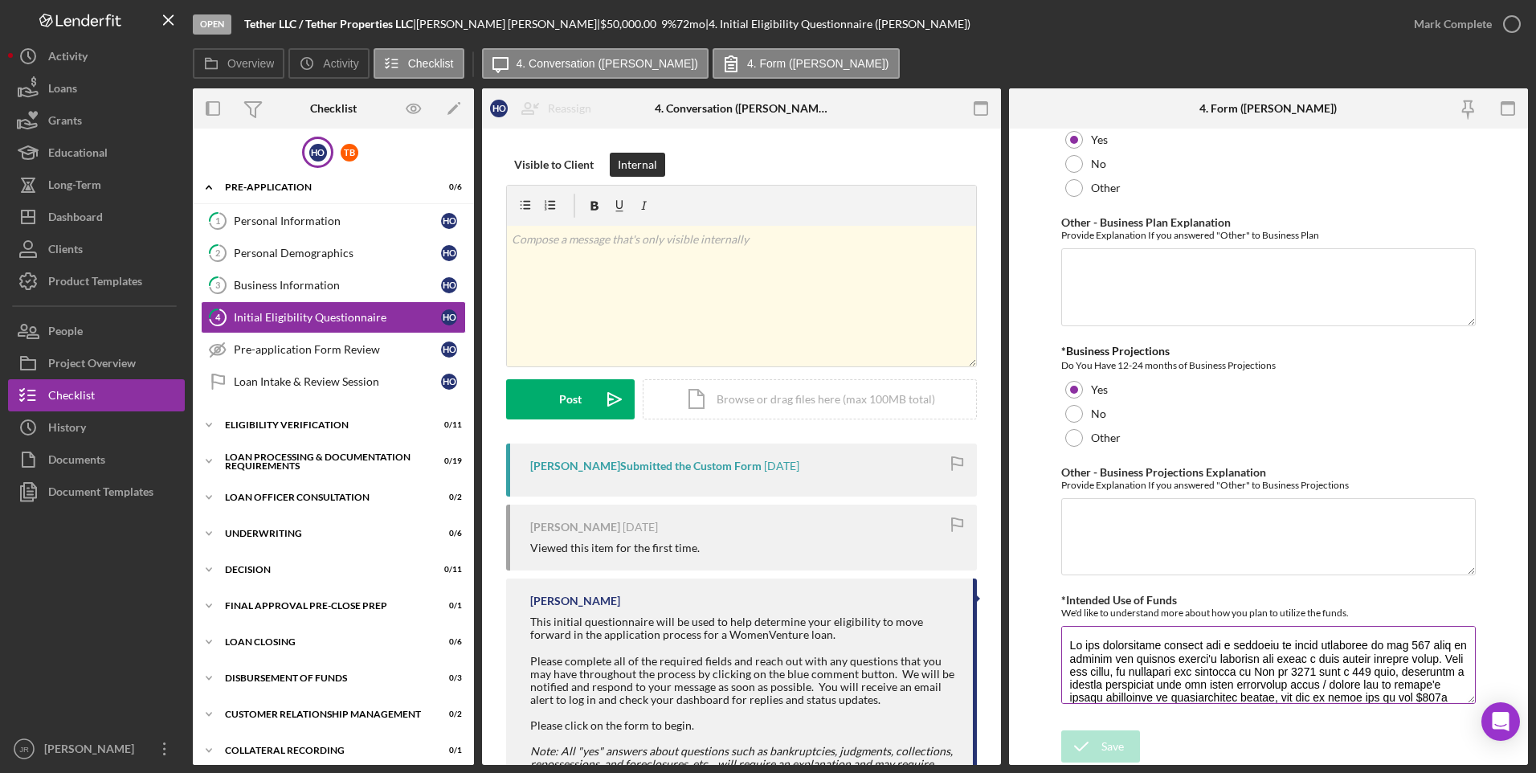
click at [1182, 659] on textarea "*Intended Use of Funds" at bounding box center [1268, 664] width 415 height 77
click at [1273, 694] on textarea "*Intended Use of Funds" at bounding box center [1268, 664] width 415 height 77
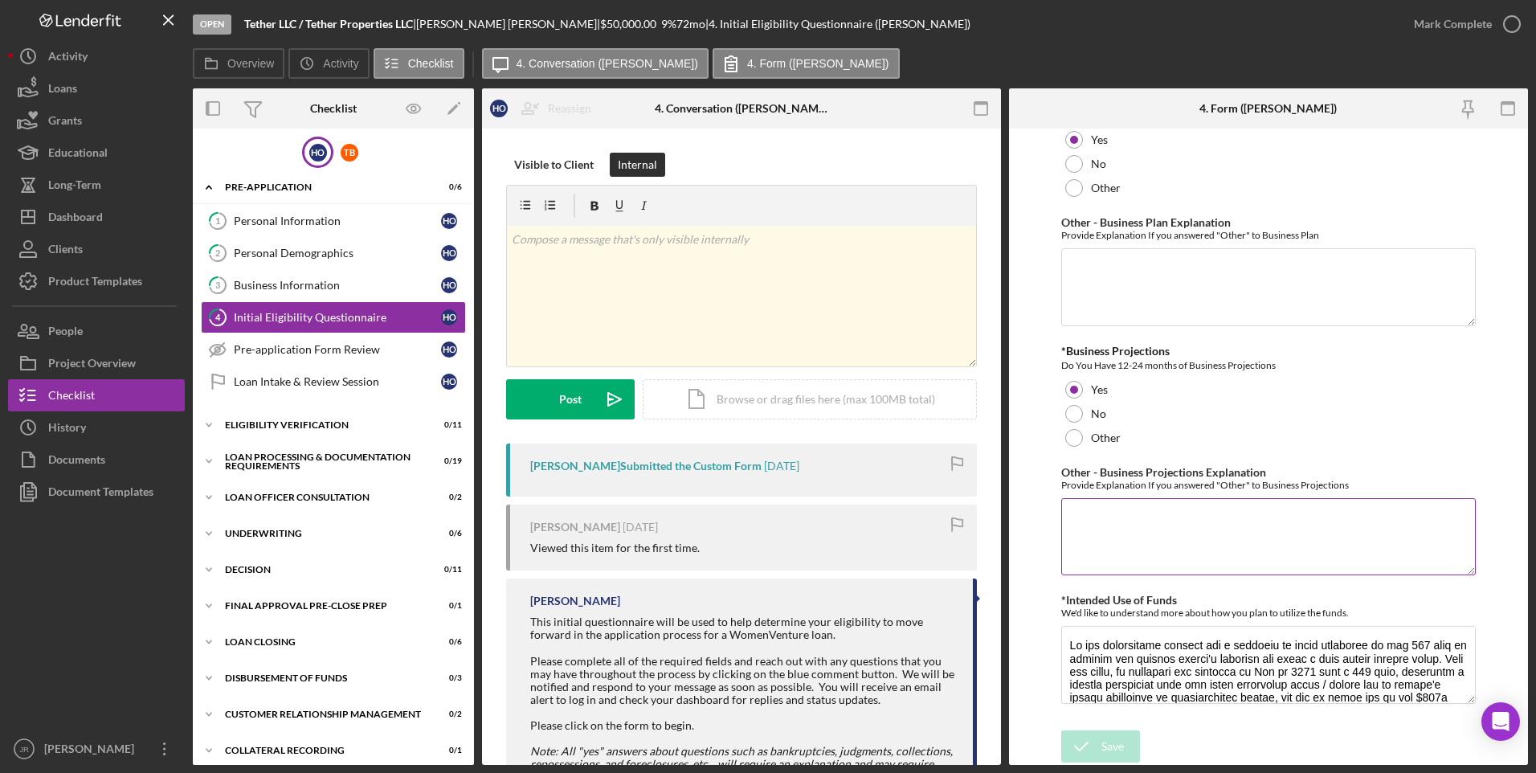
click at [1351, 521] on textarea "Other - Business Projections Explanation" at bounding box center [1268, 536] width 415 height 77
click at [610, 273] on div "v Color teal Color pink Remove color Add row above Add row below Add column bef…" at bounding box center [741, 296] width 469 height 141
click at [579, 247] on p at bounding box center [742, 240] width 460 height 18
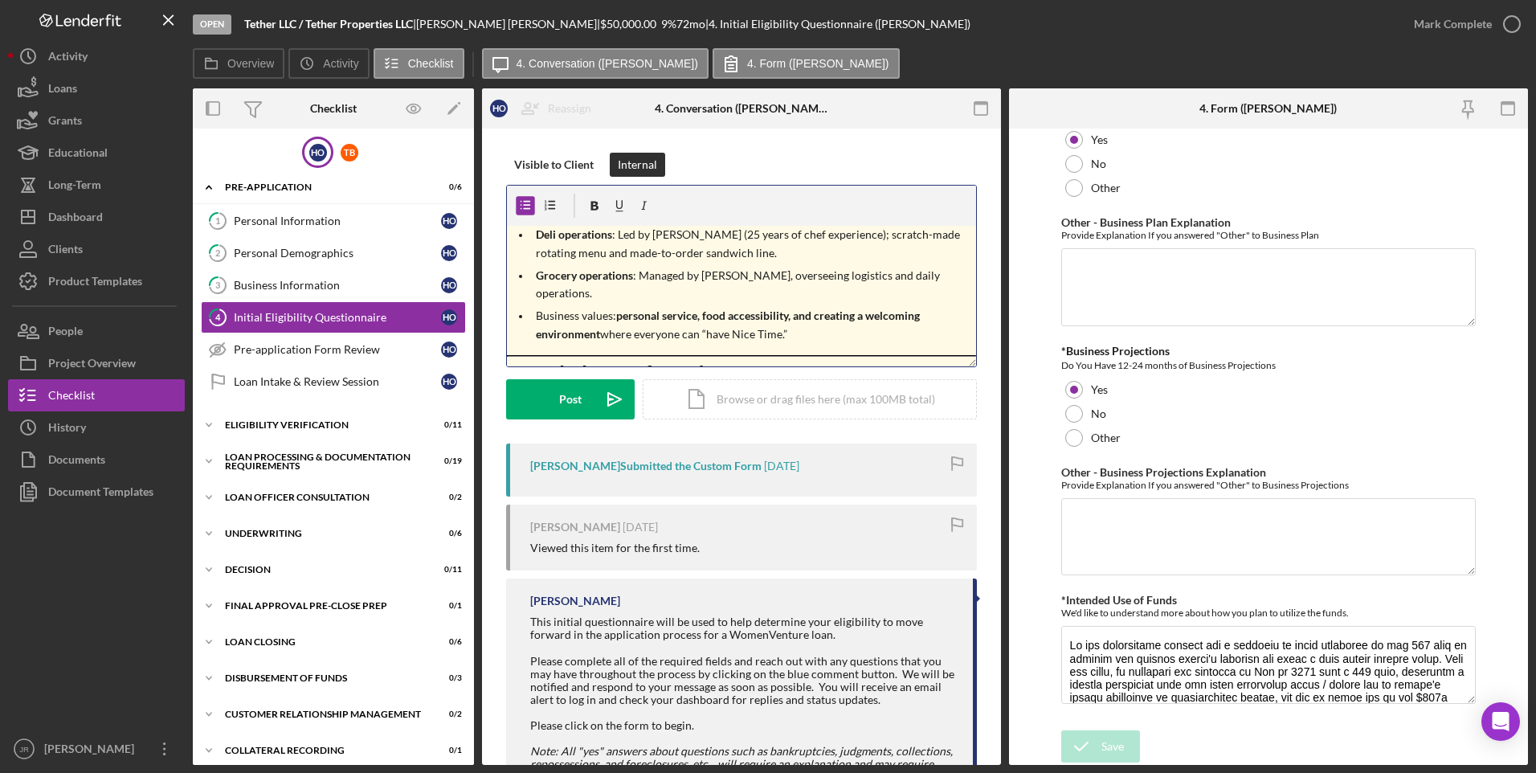
scroll to position [0, 0]
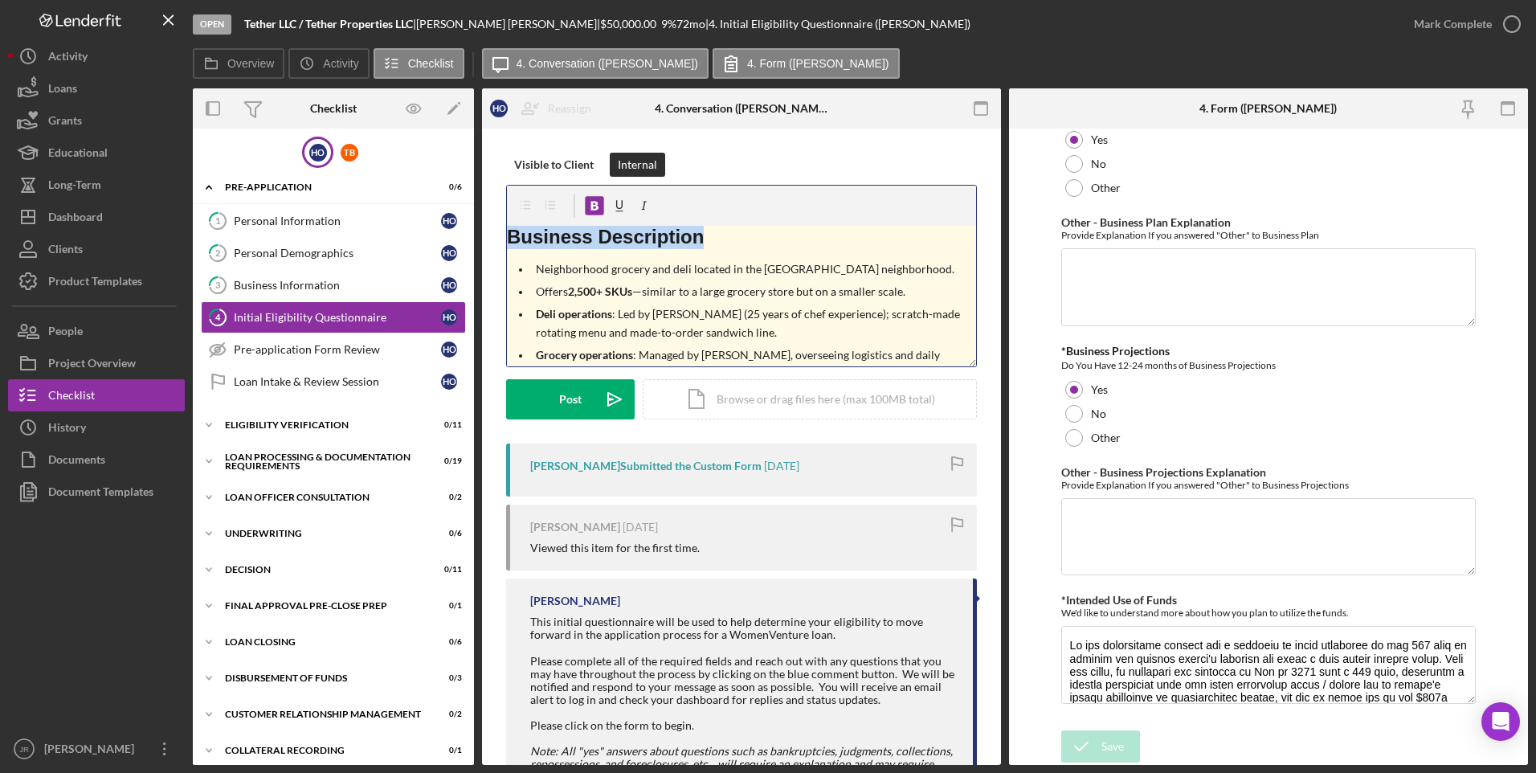
drag, startPoint x: 684, startPoint y: 237, endPoint x: 495, endPoint y: 242, distance: 189.6
click at [495, 242] on div "Visible to Client Internal v Color teal Color pink Remove color Add row above A…" at bounding box center [741, 511] width 519 height 764
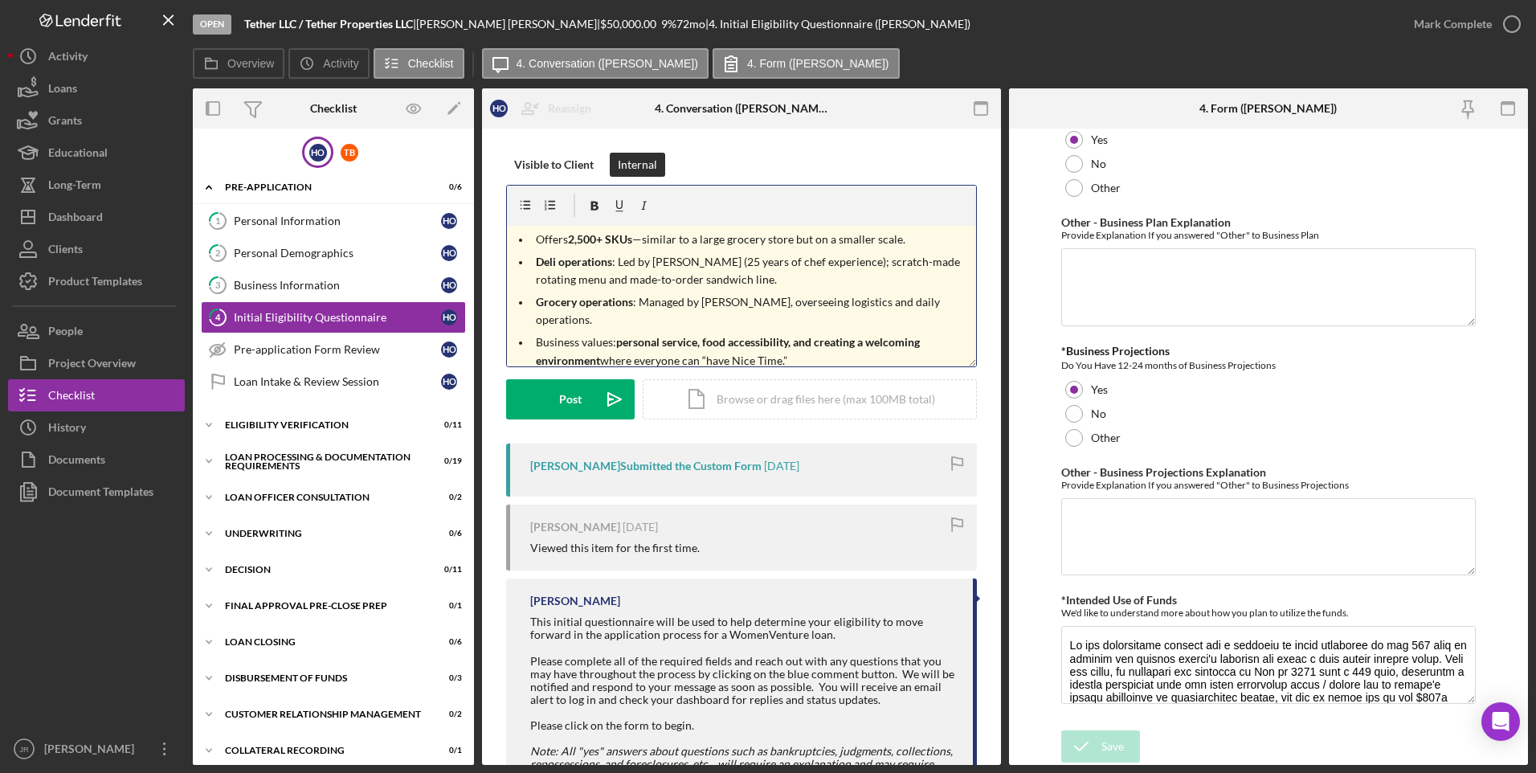
scroll to position [80, 0]
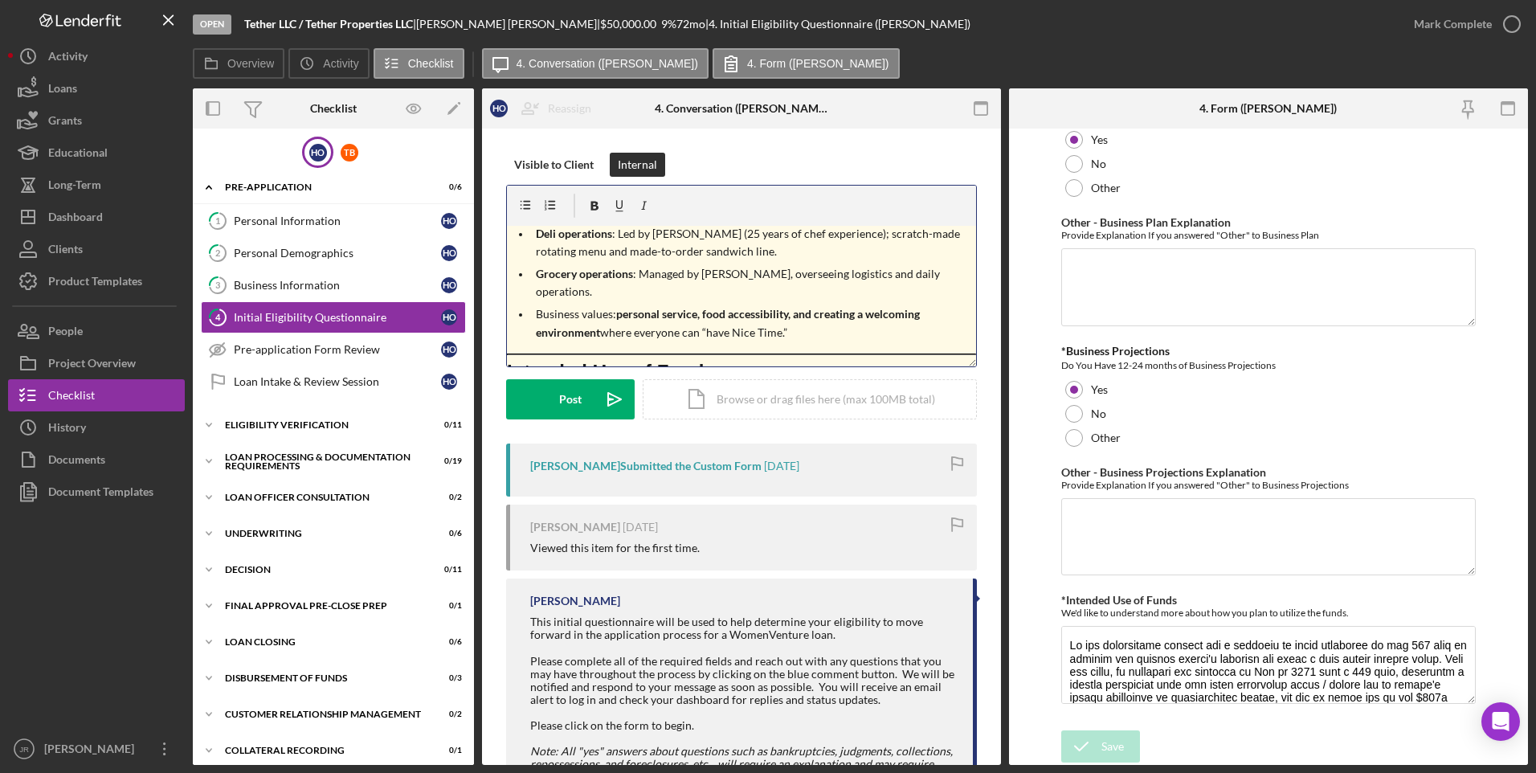
click at [621, 361] on strong "Intended Use of Funds" at bounding box center [611, 372] width 208 height 22
click at [638, 332] on div "v Color teal Color pink Remove color Add row above Add row below Add column bef…" at bounding box center [741, 296] width 469 height 141
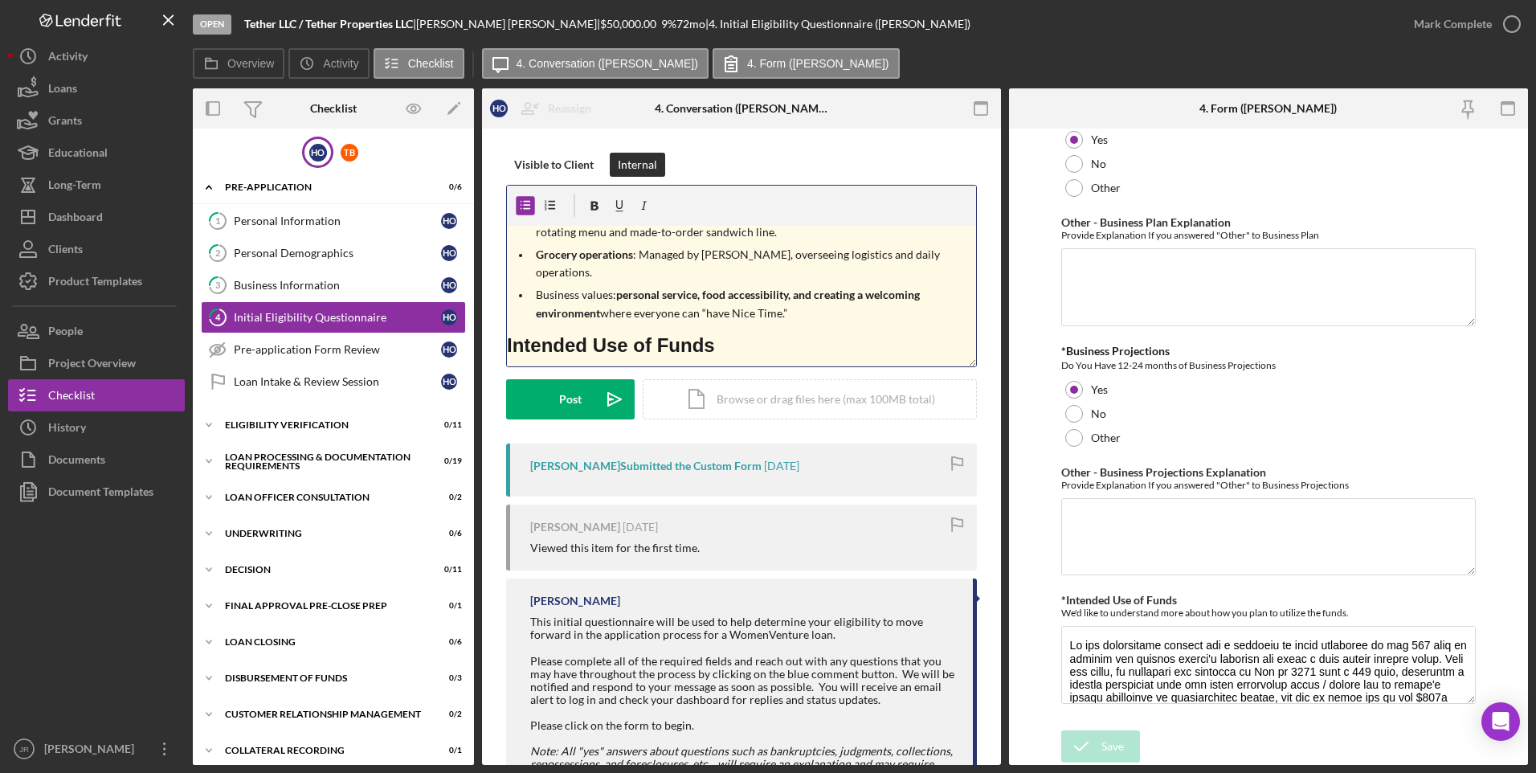
scroll to position [126, 0]
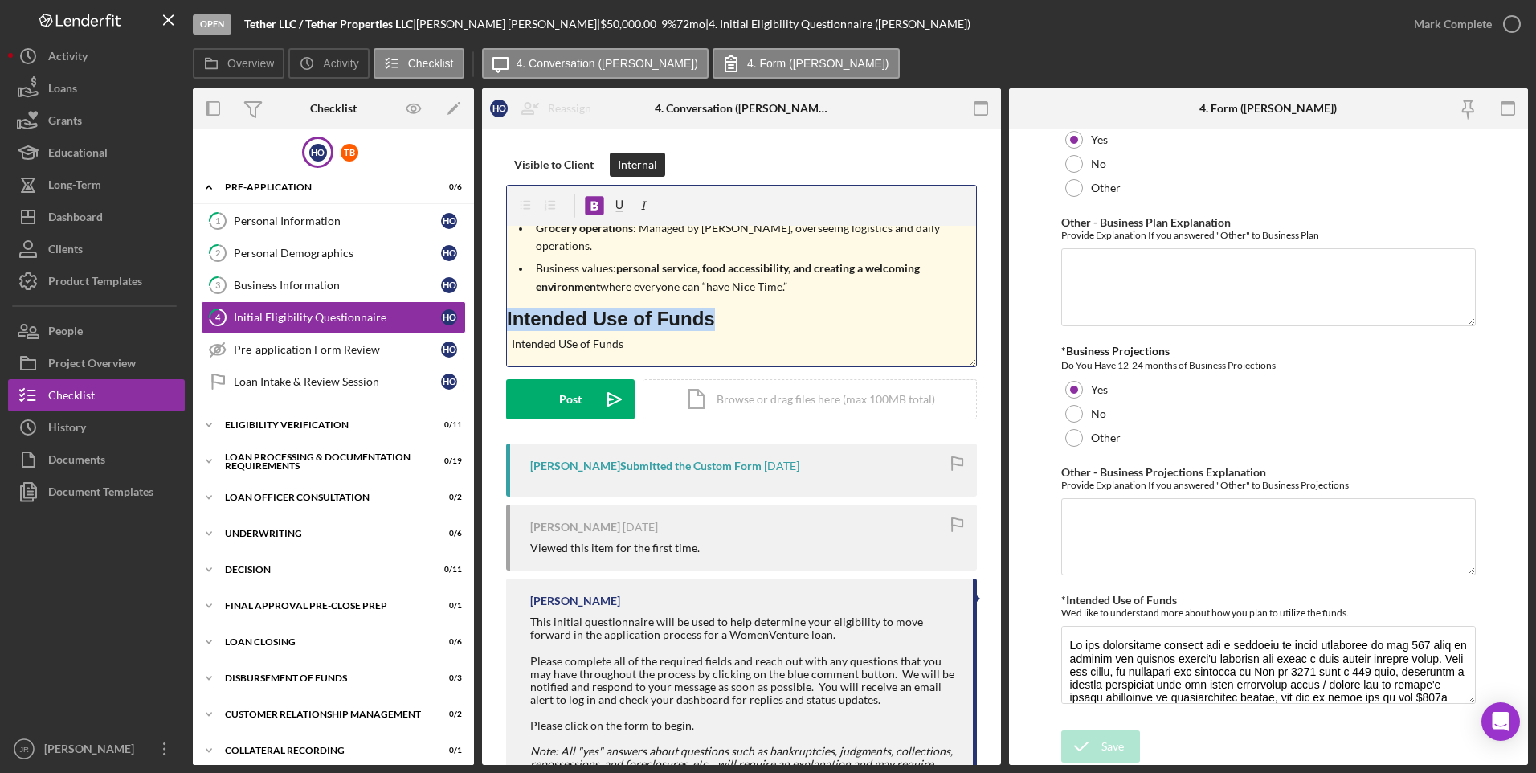
drag, startPoint x: 704, startPoint y: 312, endPoint x: 492, endPoint y: 304, distance: 213.0
click at [492, 304] on div "Visible to Client Internal v Color teal Color pink Remove color Add row above A…" at bounding box center [741, 511] width 519 height 764
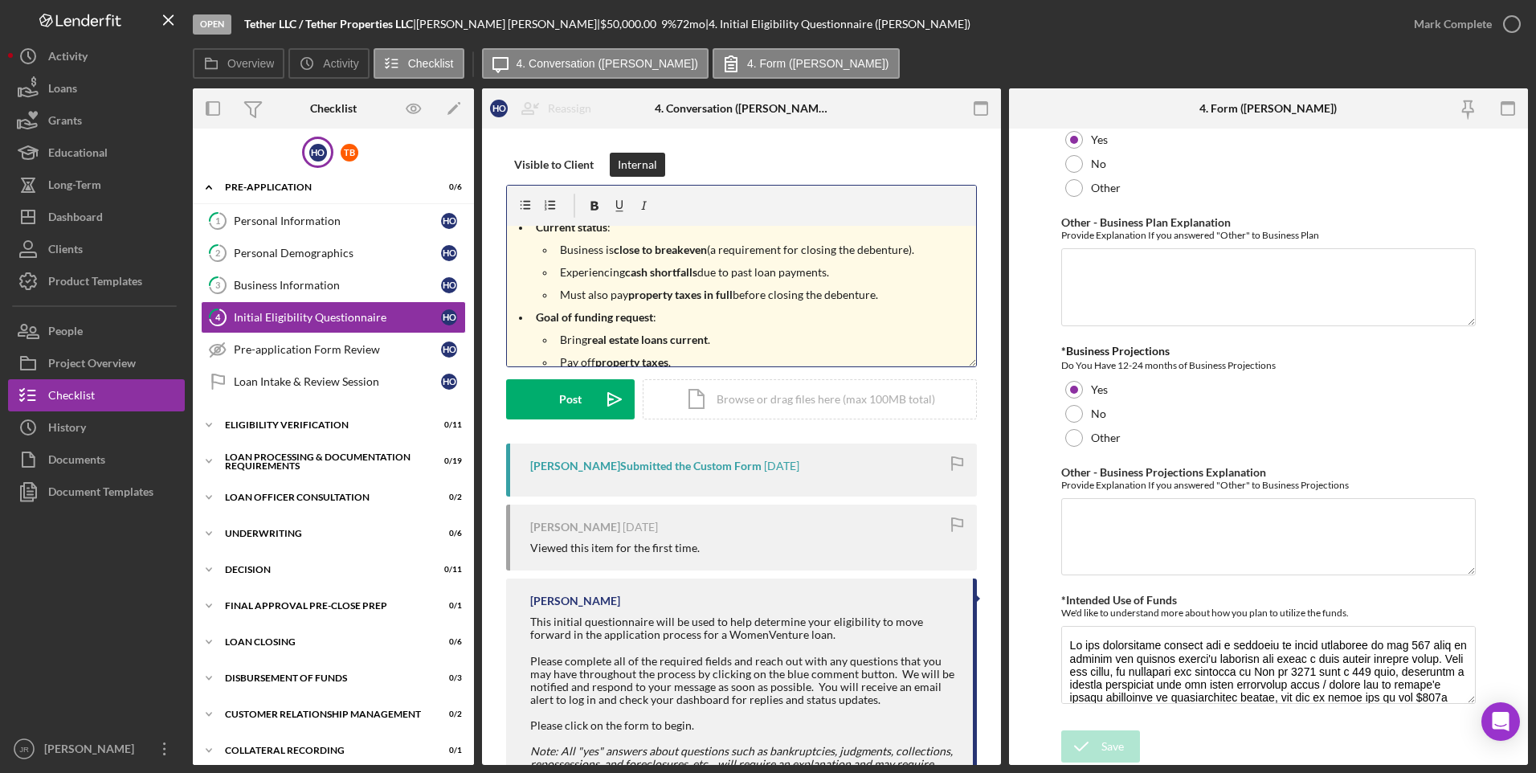
scroll to position [541, 0]
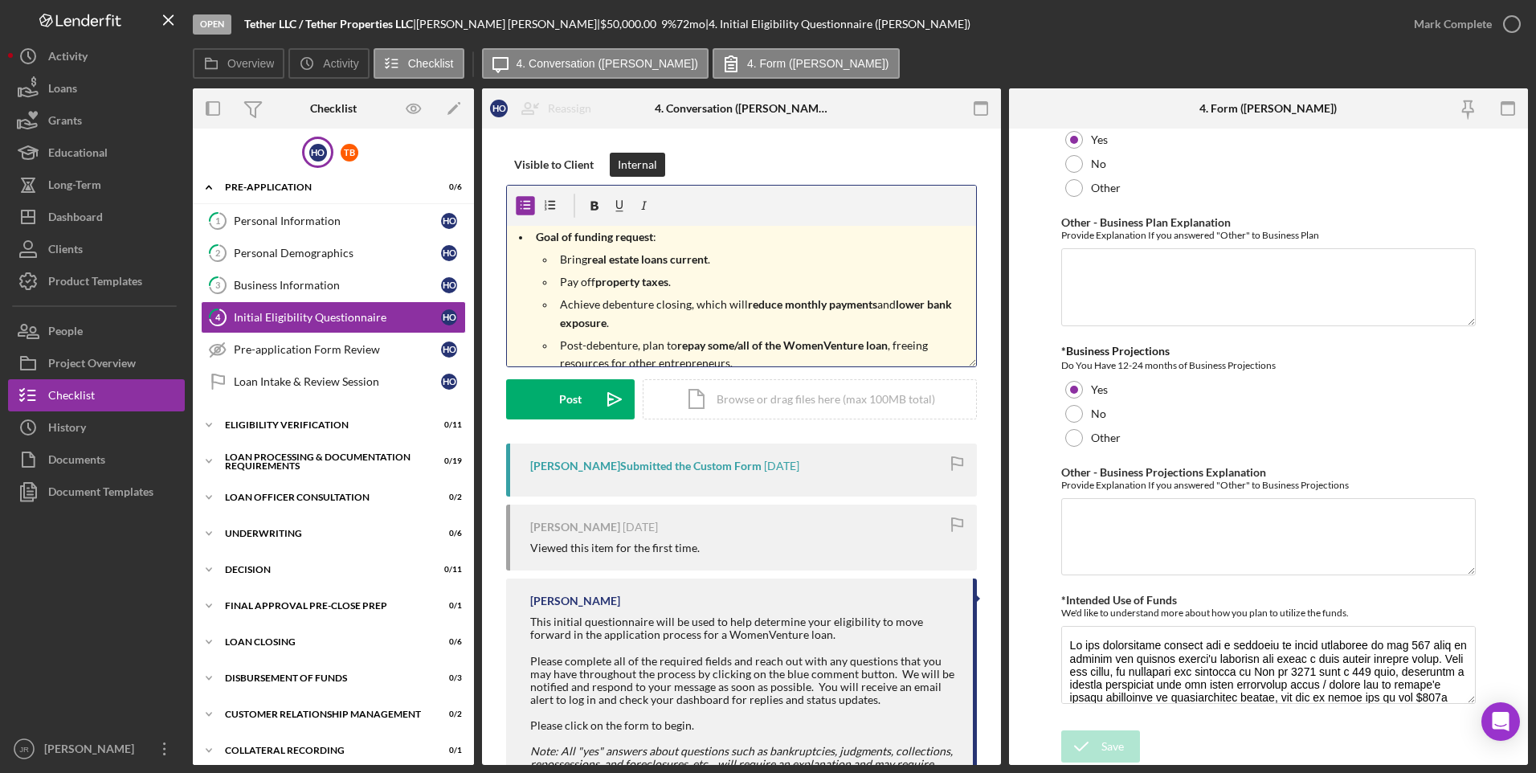
click at [760, 346] on p "Post-debenture, plan to repay some/all of the WomenVenture loan , freeing resou…" at bounding box center [766, 355] width 412 height 36
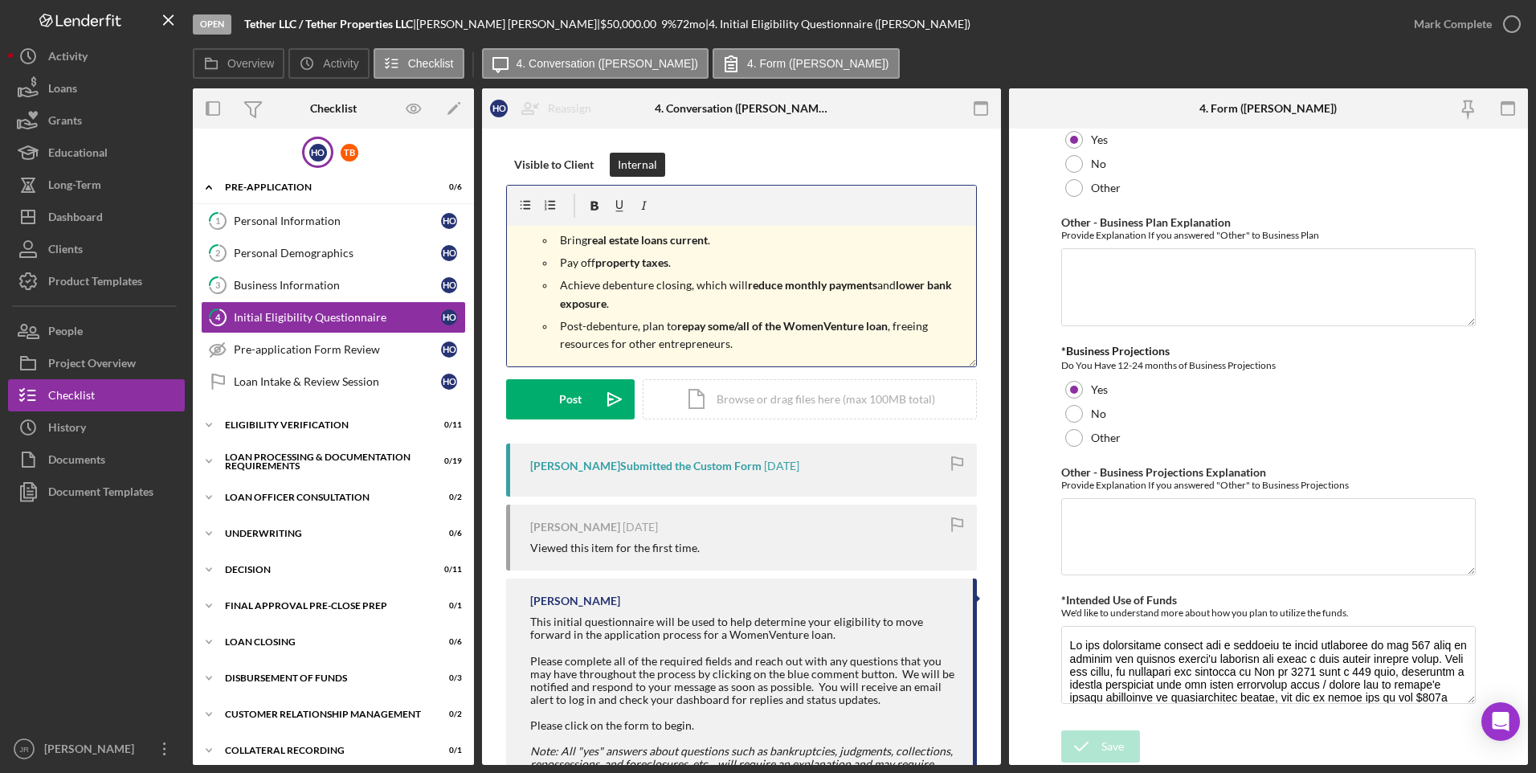
scroll to position [583, 0]
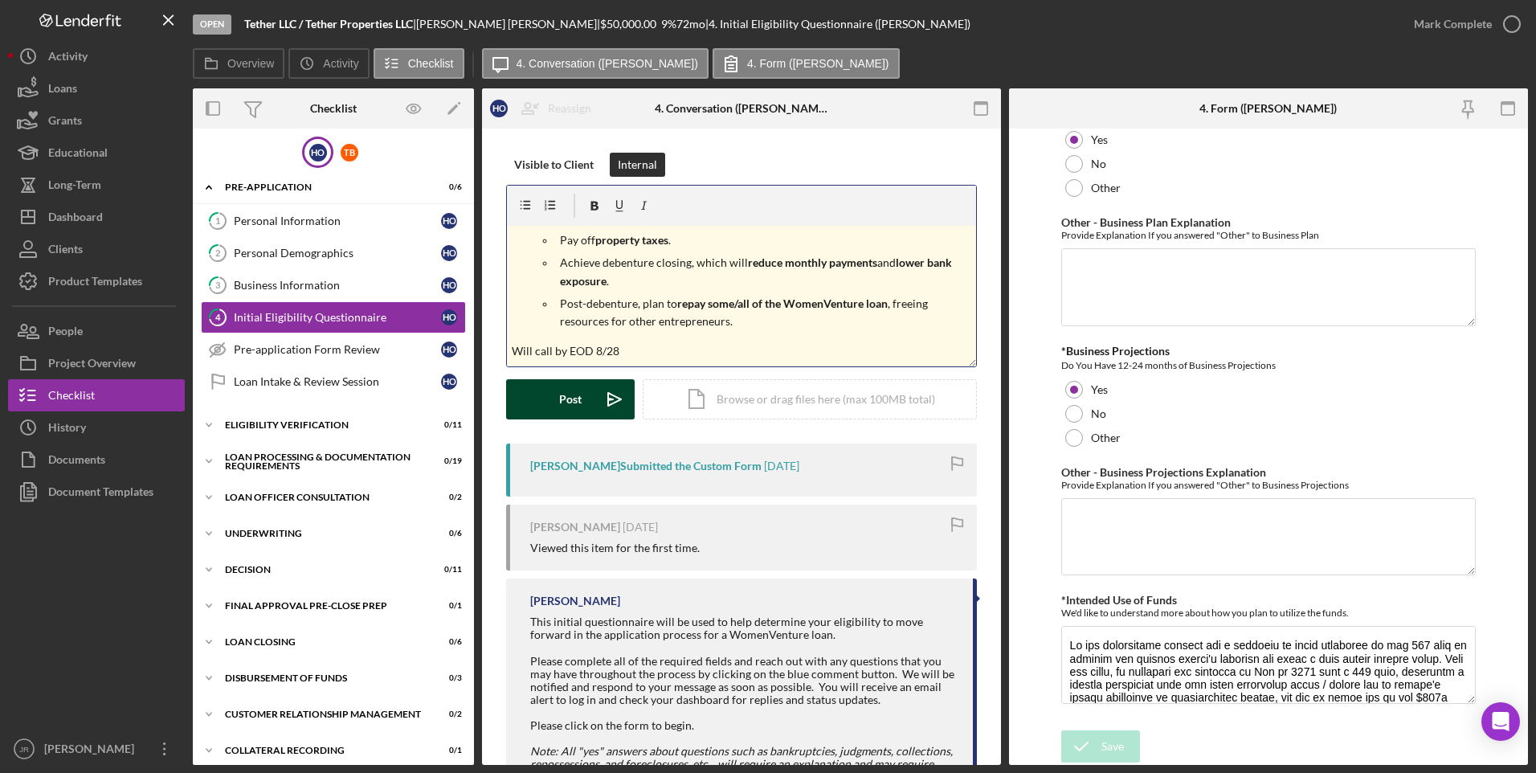
click at [579, 396] on div "Post" at bounding box center [570, 399] width 22 height 40
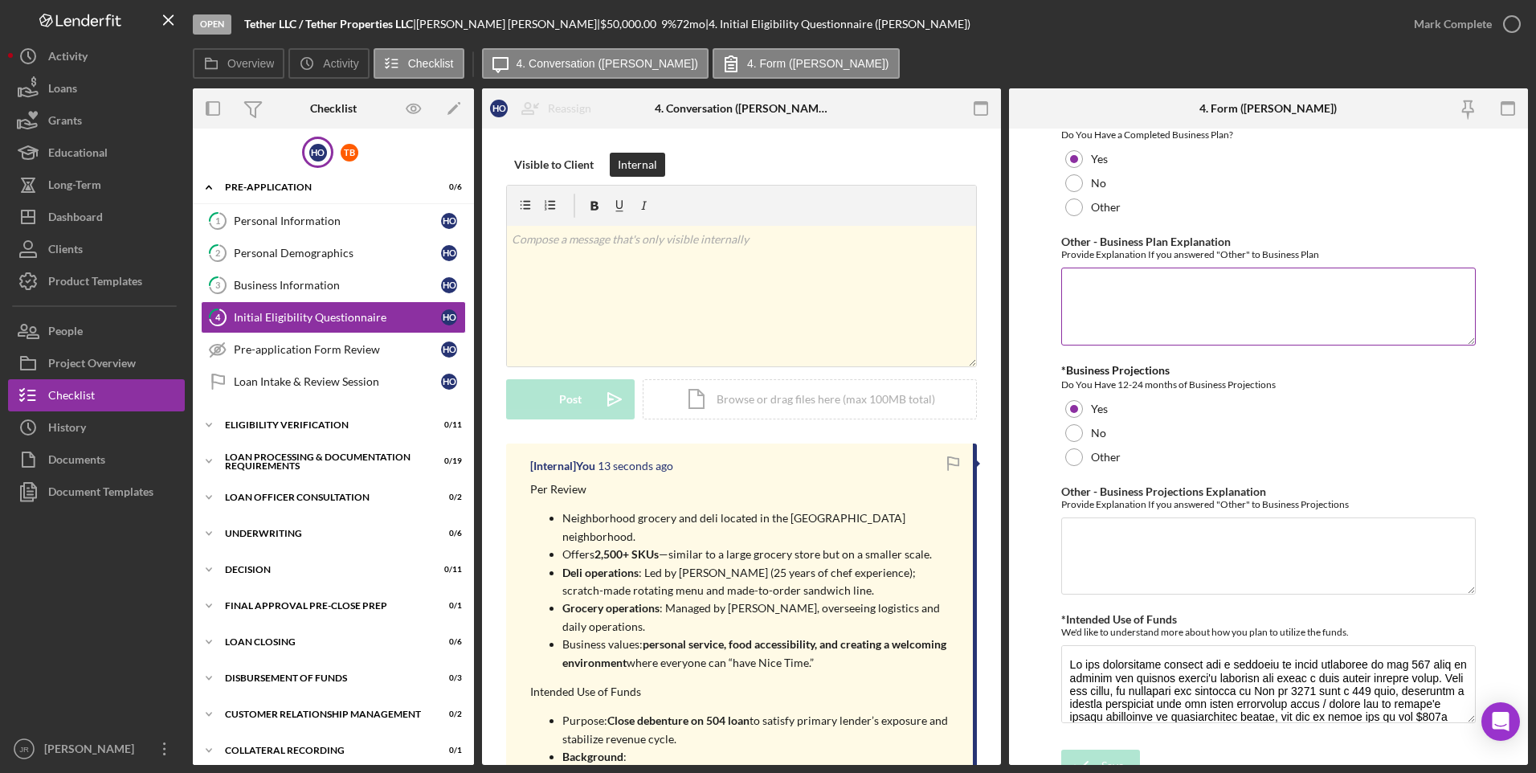
scroll to position [2737, 0]
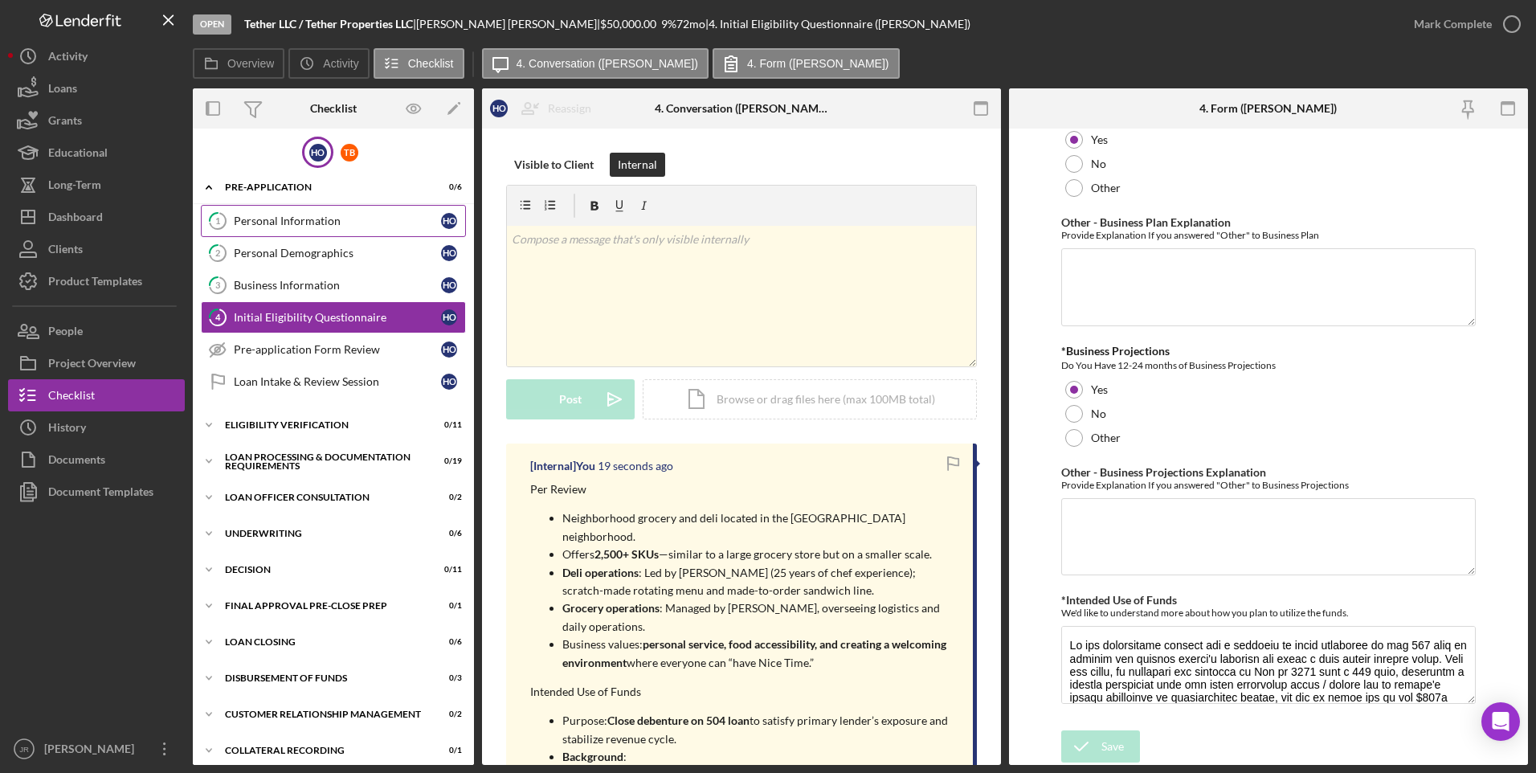
click at [268, 224] on div "Personal Information" at bounding box center [337, 220] width 207 height 13
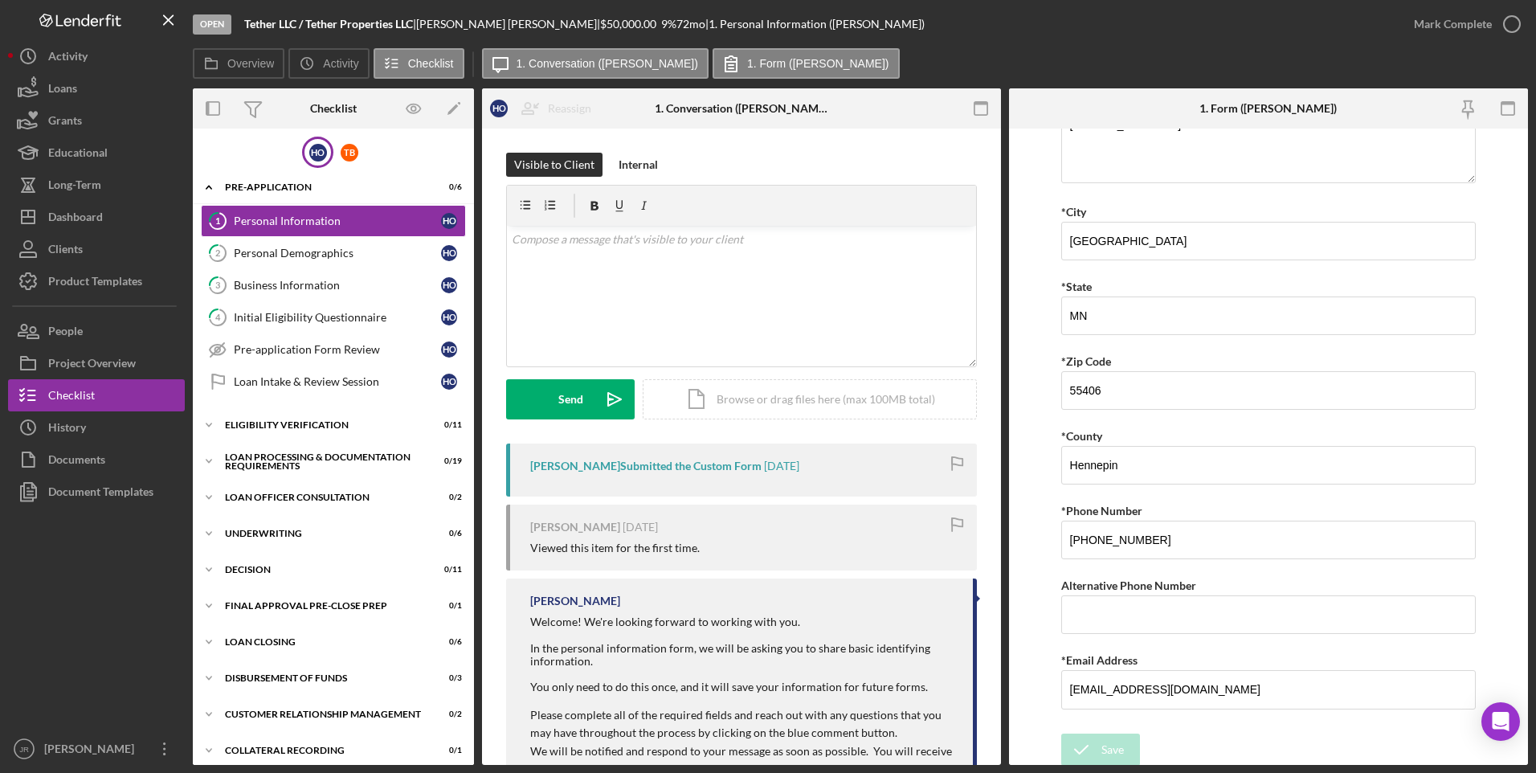
scroll to position [353, 0]
click at [99, 215] on div "Dashboard" at bounding box center [75, 219] width 55 height 36
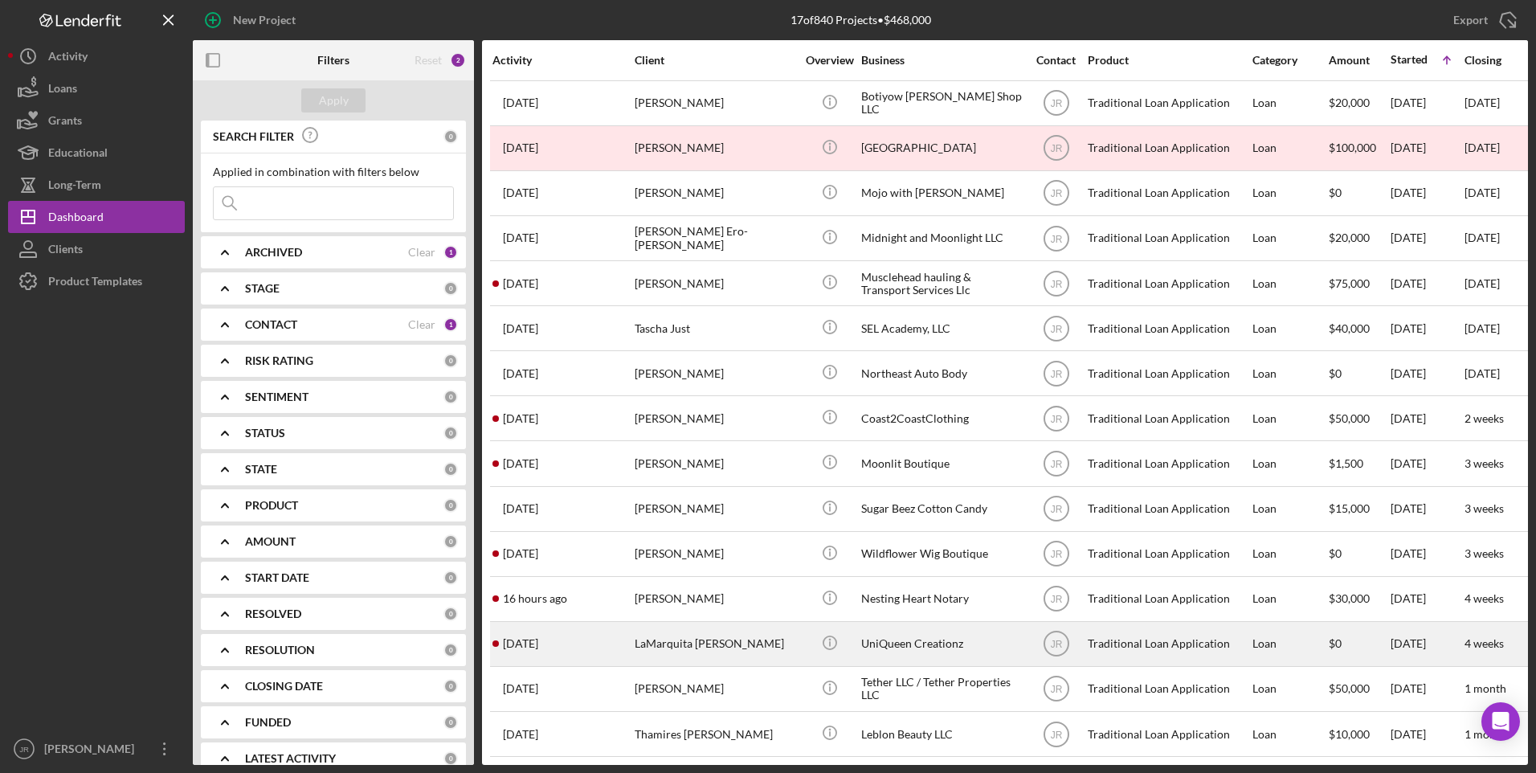
scroll to position [102, 0]
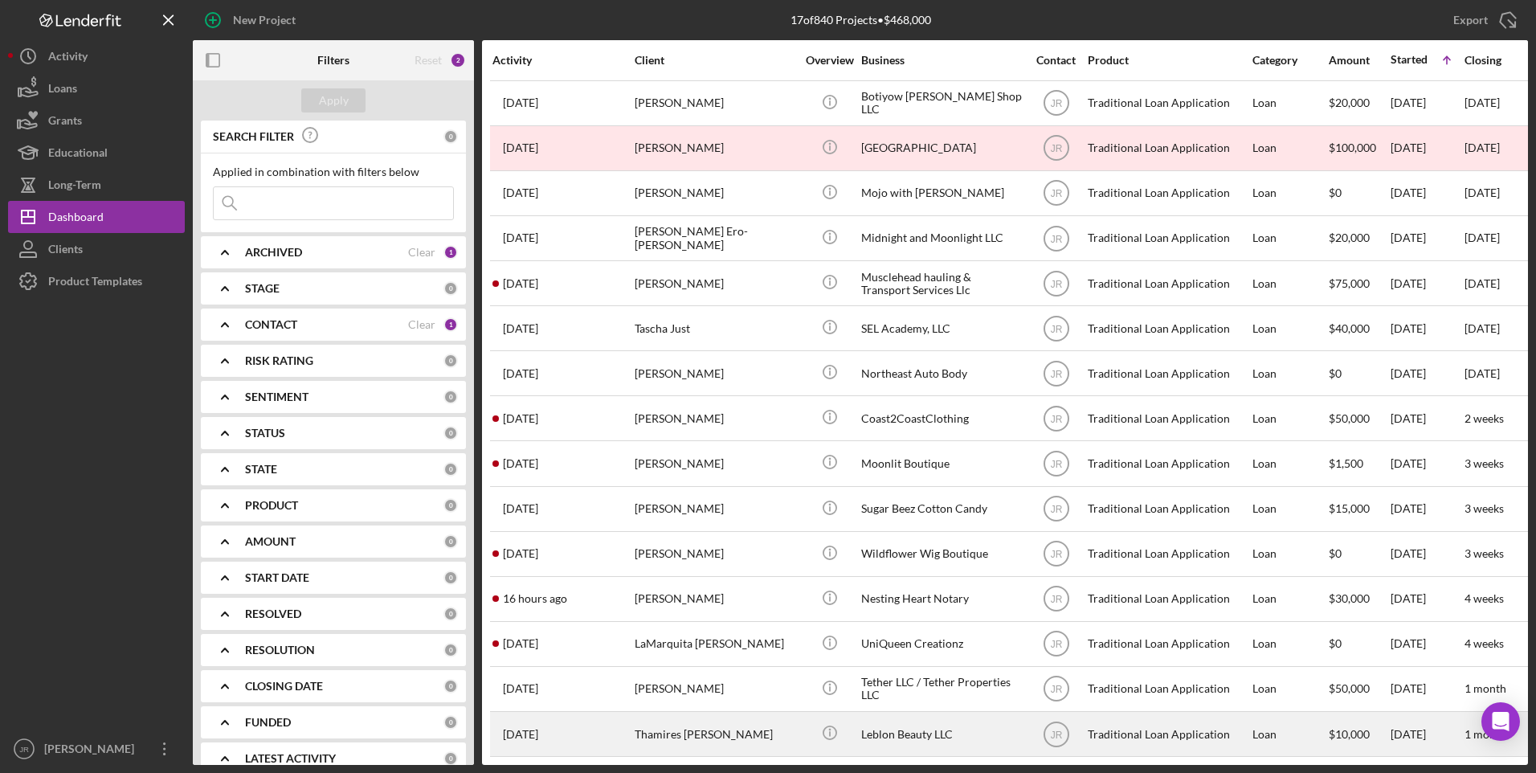
click at [743, 725] on div "Thamires [PERSON_NAME]" at bounding box center [715, 733] width 161 height 43
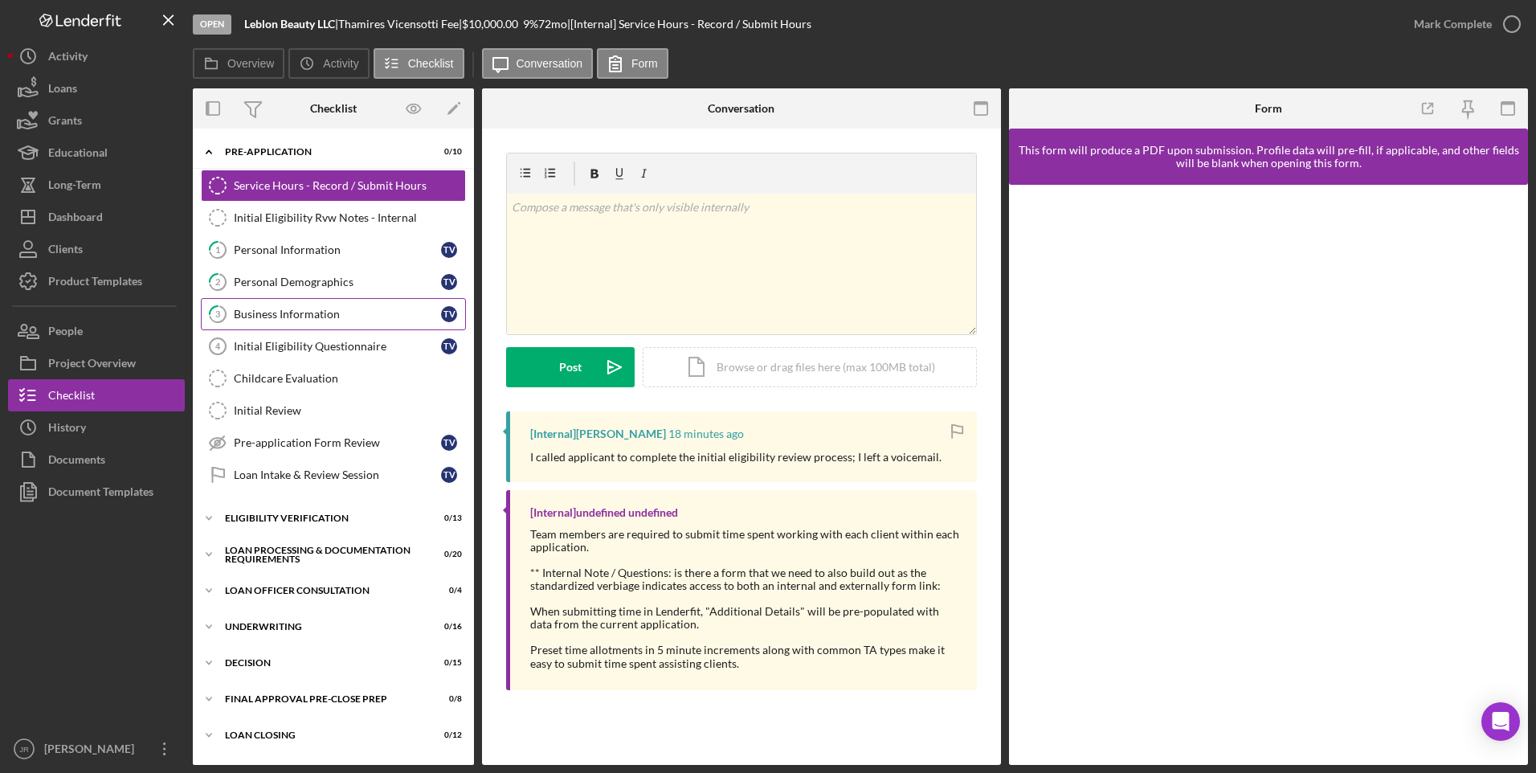
click at [325, 308] on div "Business Information" at bounding box center [337, 314] width 207 height 13
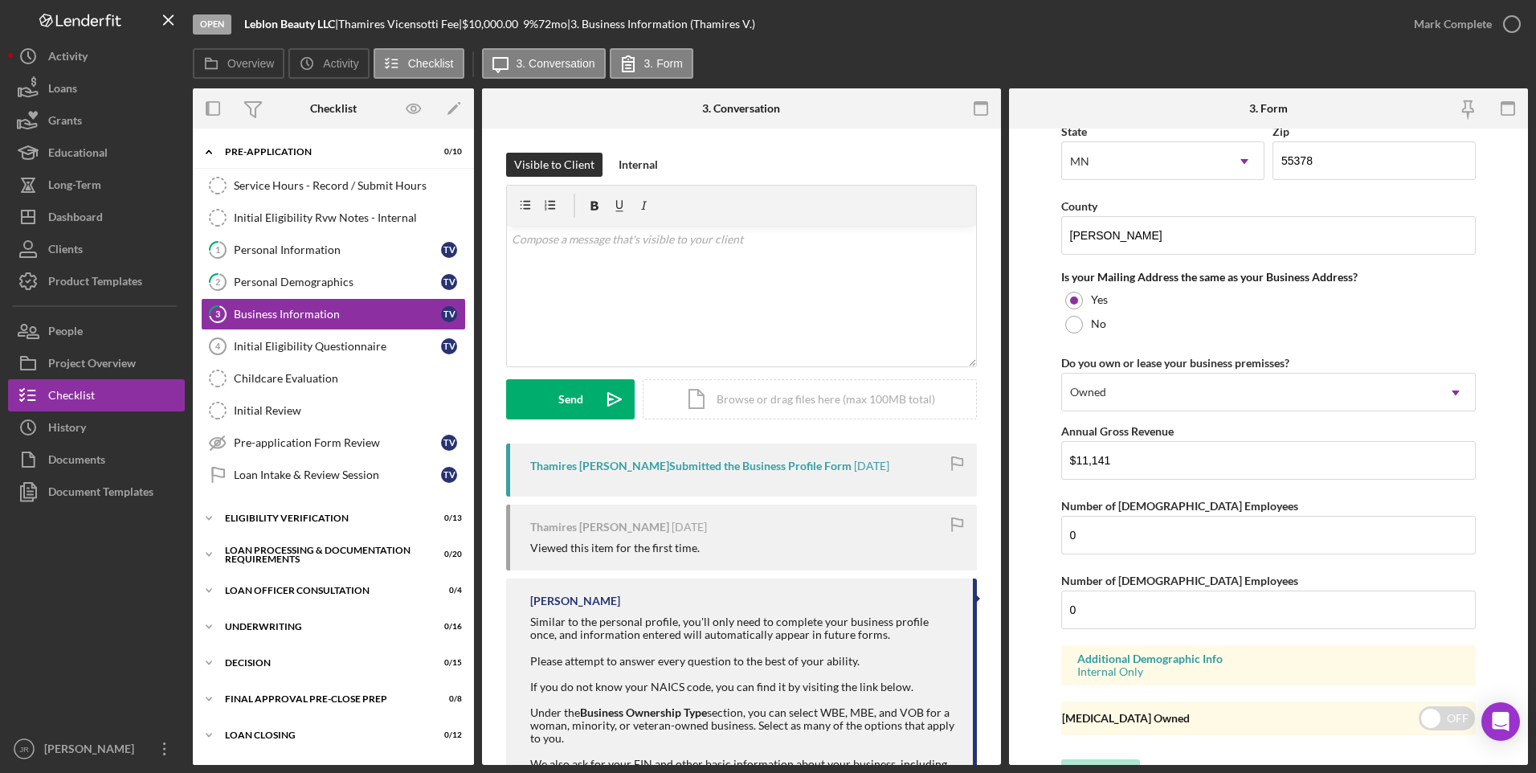
scroll to position [1270, 0]
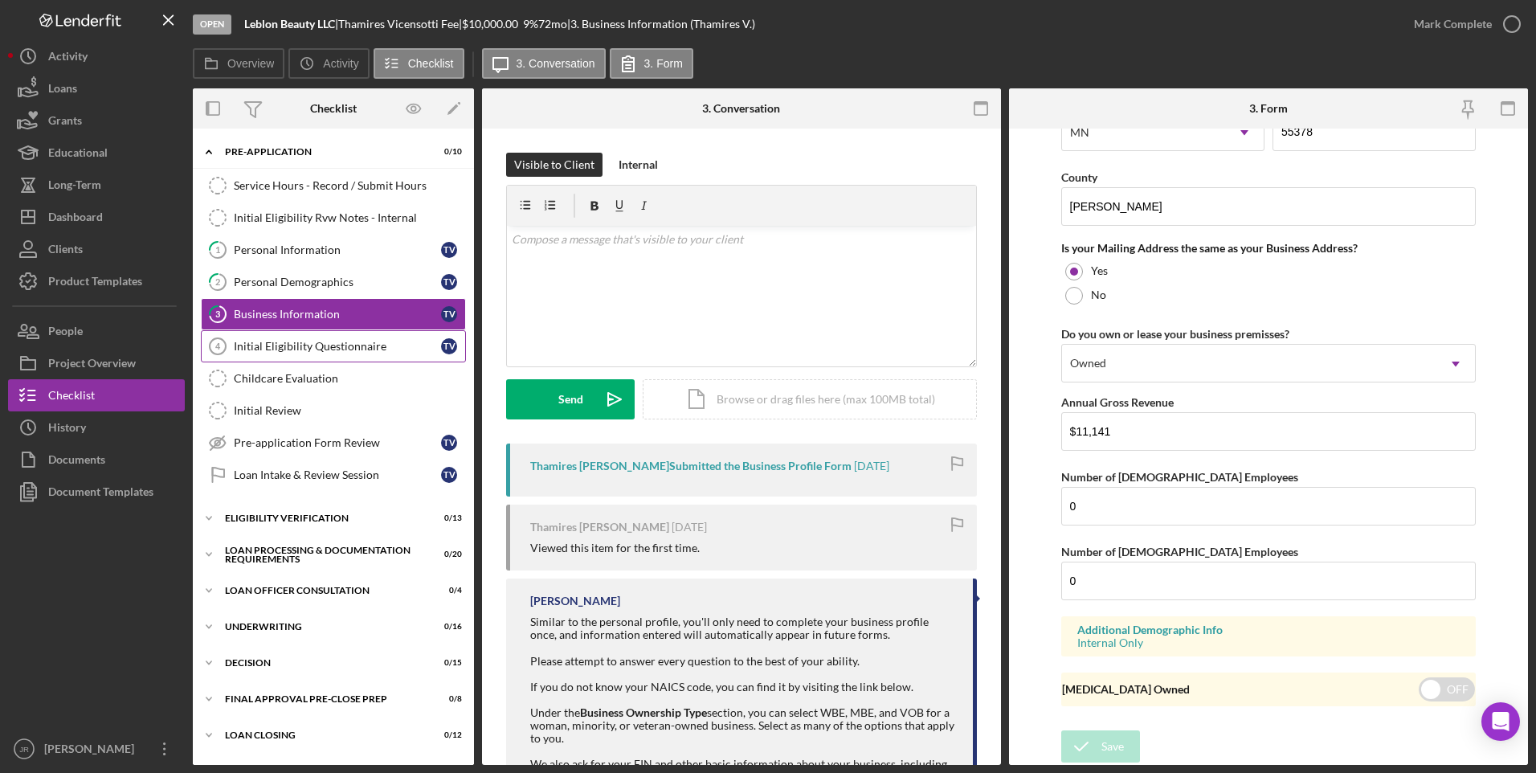
click at [314, 350] on div "Initial Eligibility Questionnaire" at bounding box center [337, 346] width 207 height 13
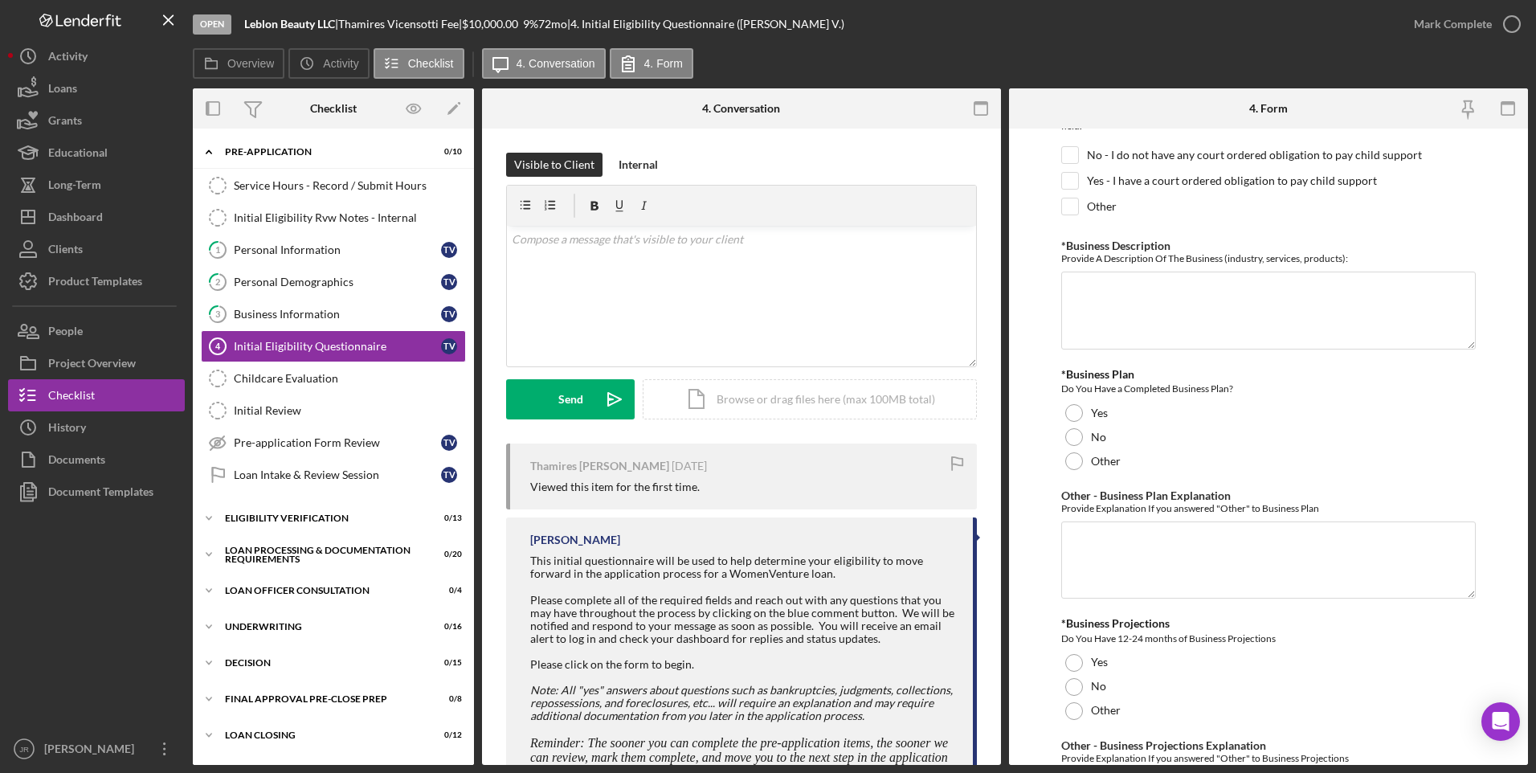
scroll to position [2683, 0]
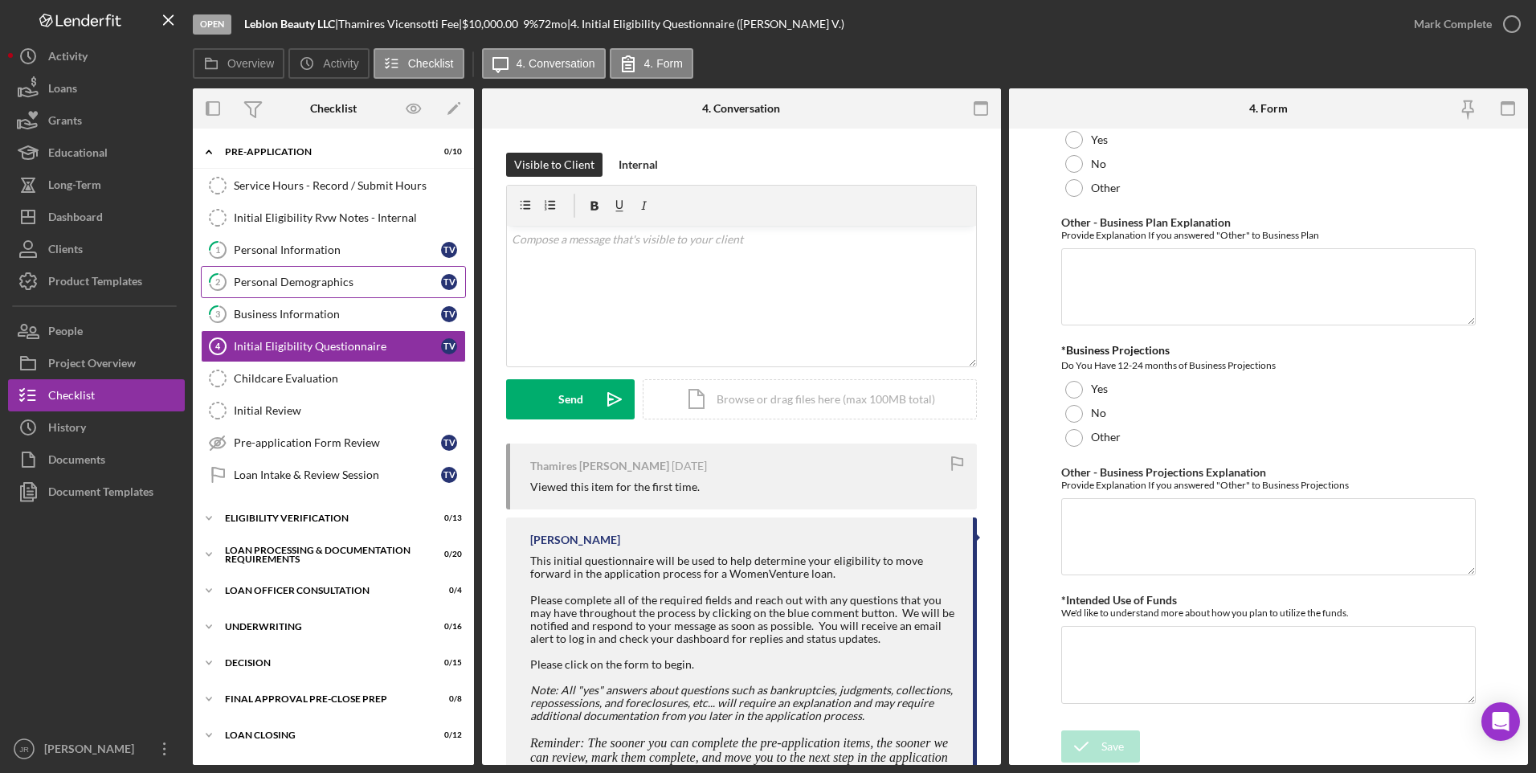
click at [341, 276] on div "Personal Demographics" at bounding box center [337, 282] width 207 height 13
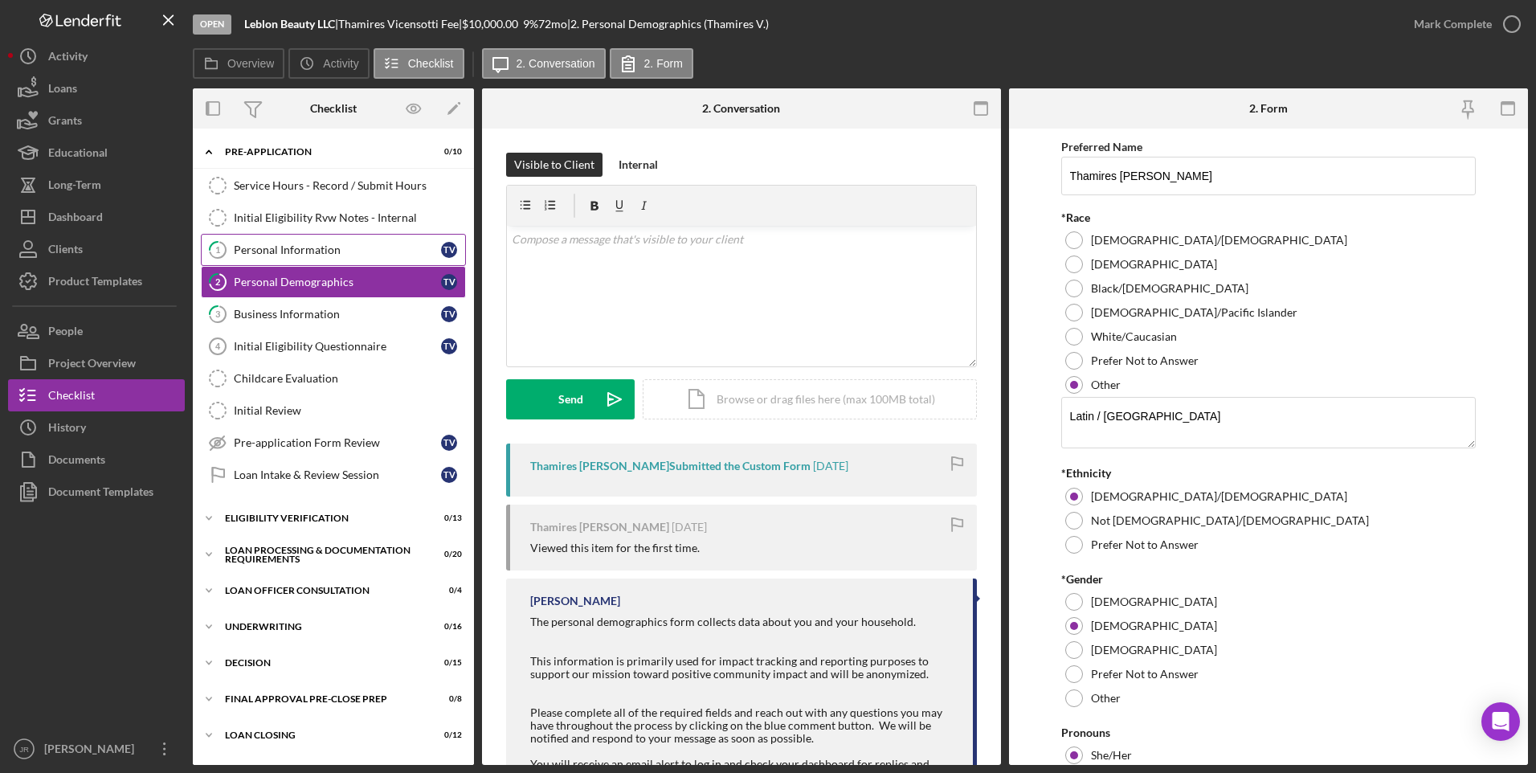
click at [343, 250] on div "Personal Information" at bounding box center [337, 249] width 207 height 13
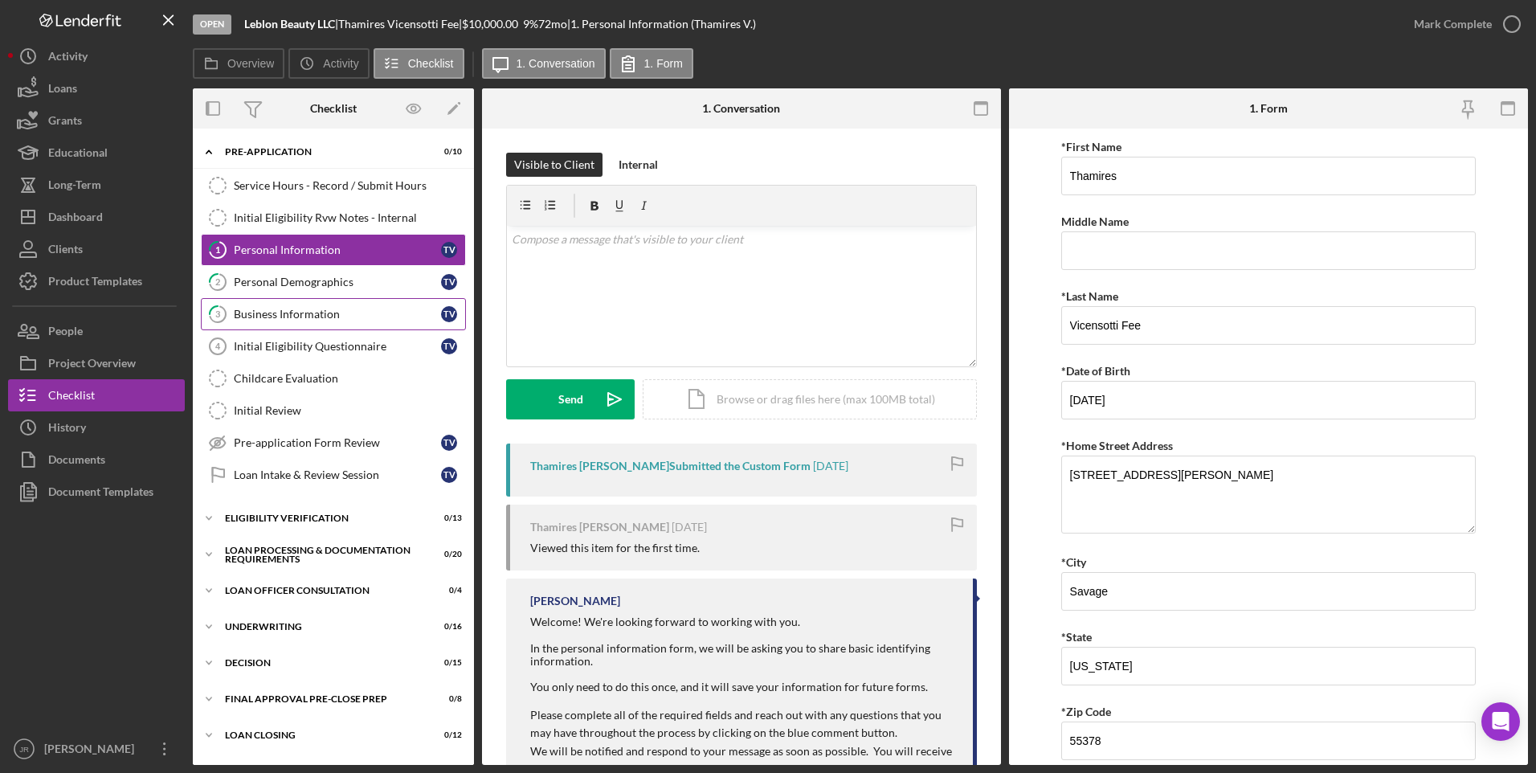
click at [330, 306] on link "3 Business Information T V" at bounding box center [333, 314] width 265 height 32
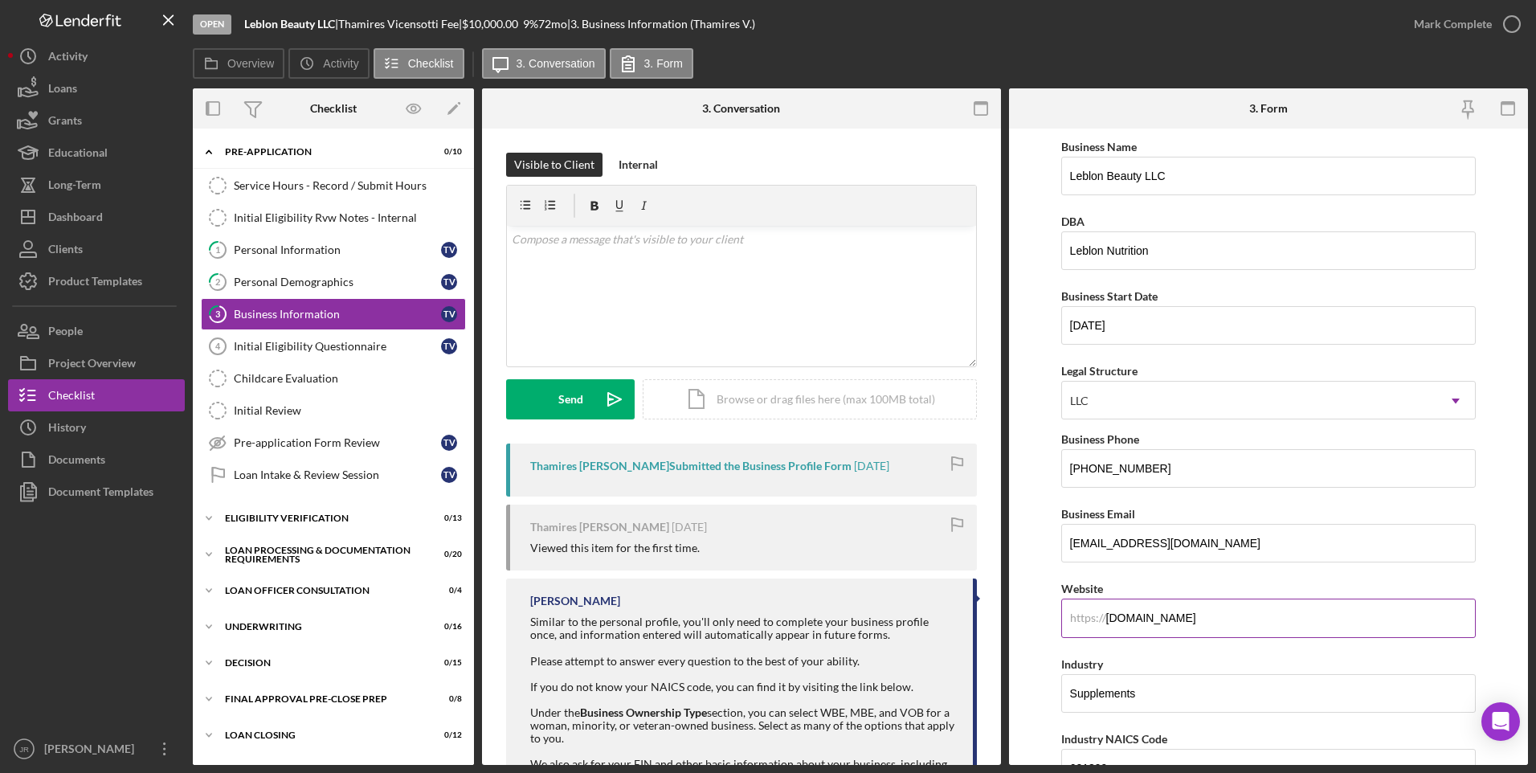
click at [1206, 626] on input "[DOMAIN_NAME]" at bounding box center [1268, 617] width 415 height 39
drag, startPoint x: 129, startPoint y: 217, endPoint x: 136, endPoint y: 224, distance: 10.2
click at [129, 217] on button "Icon/Dashboard Dashboard" at bounding box center [96, 217] width 177 height 32
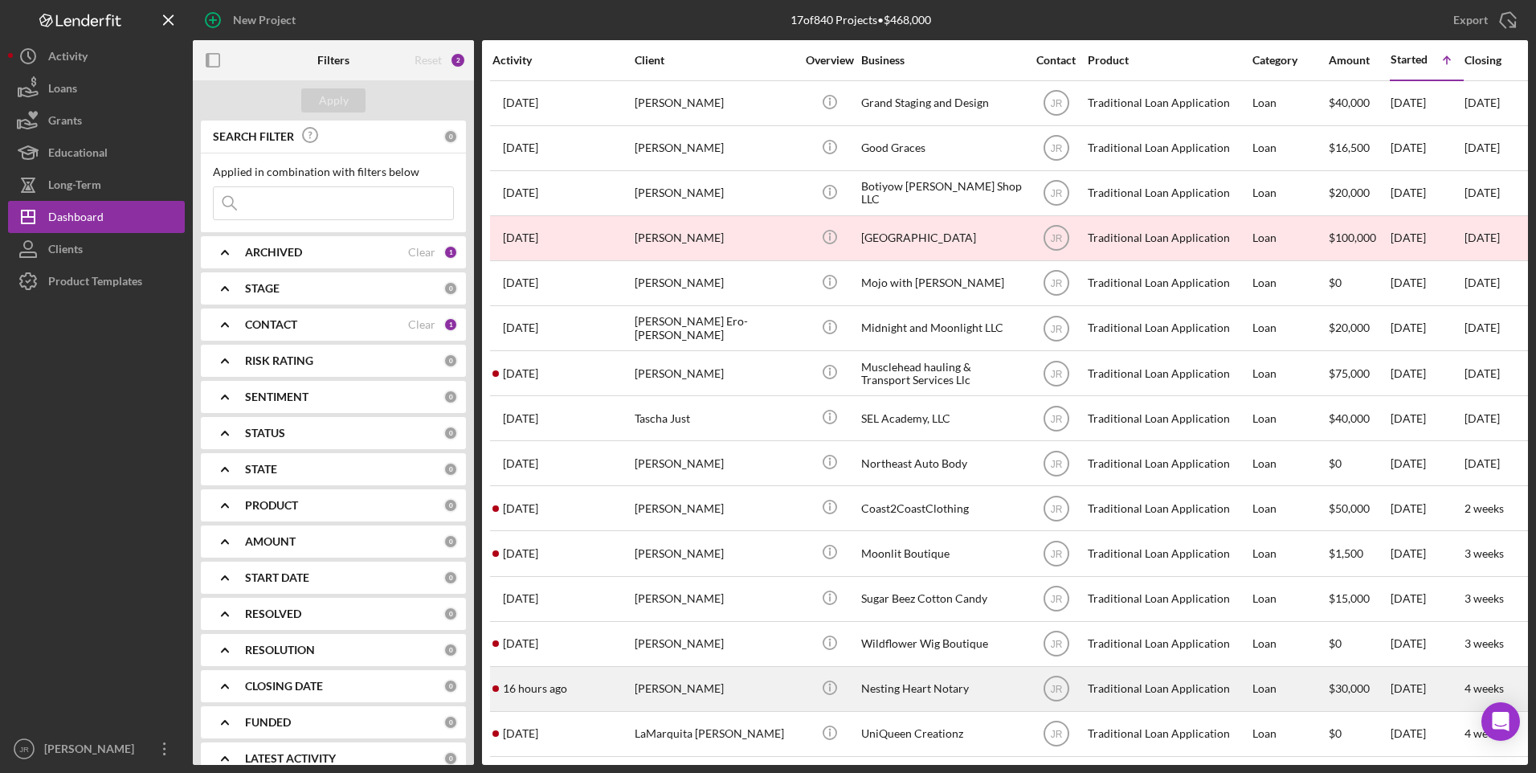
scroll to position [102, 0]
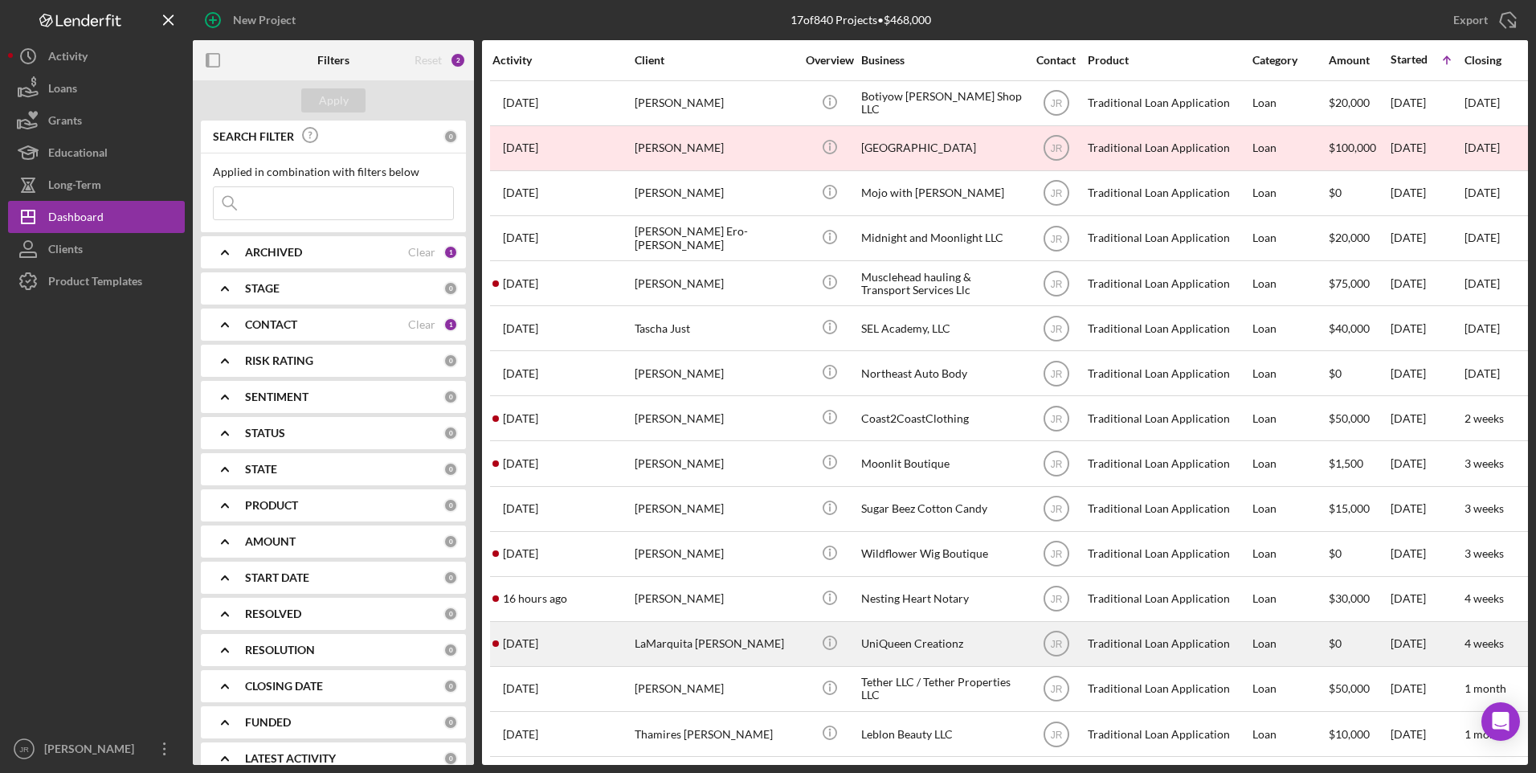
click at [686, 634] on div "LaMarquita [PERSON_NAME]" at bounding box center [715, 644] width 161 height 43
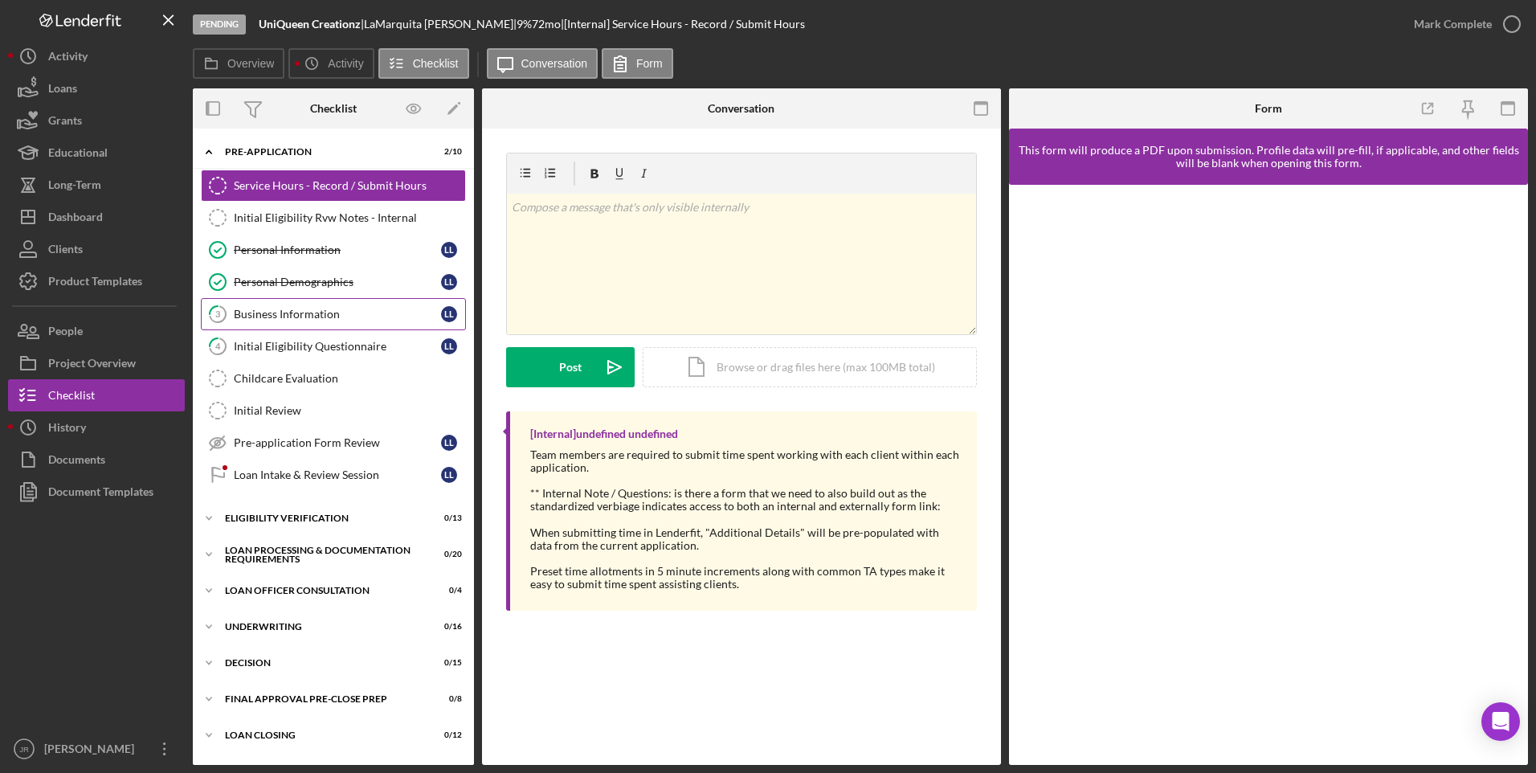
click at [314, 309] on div "Business Information" at bounding box center [337, 314] width 207 height 13
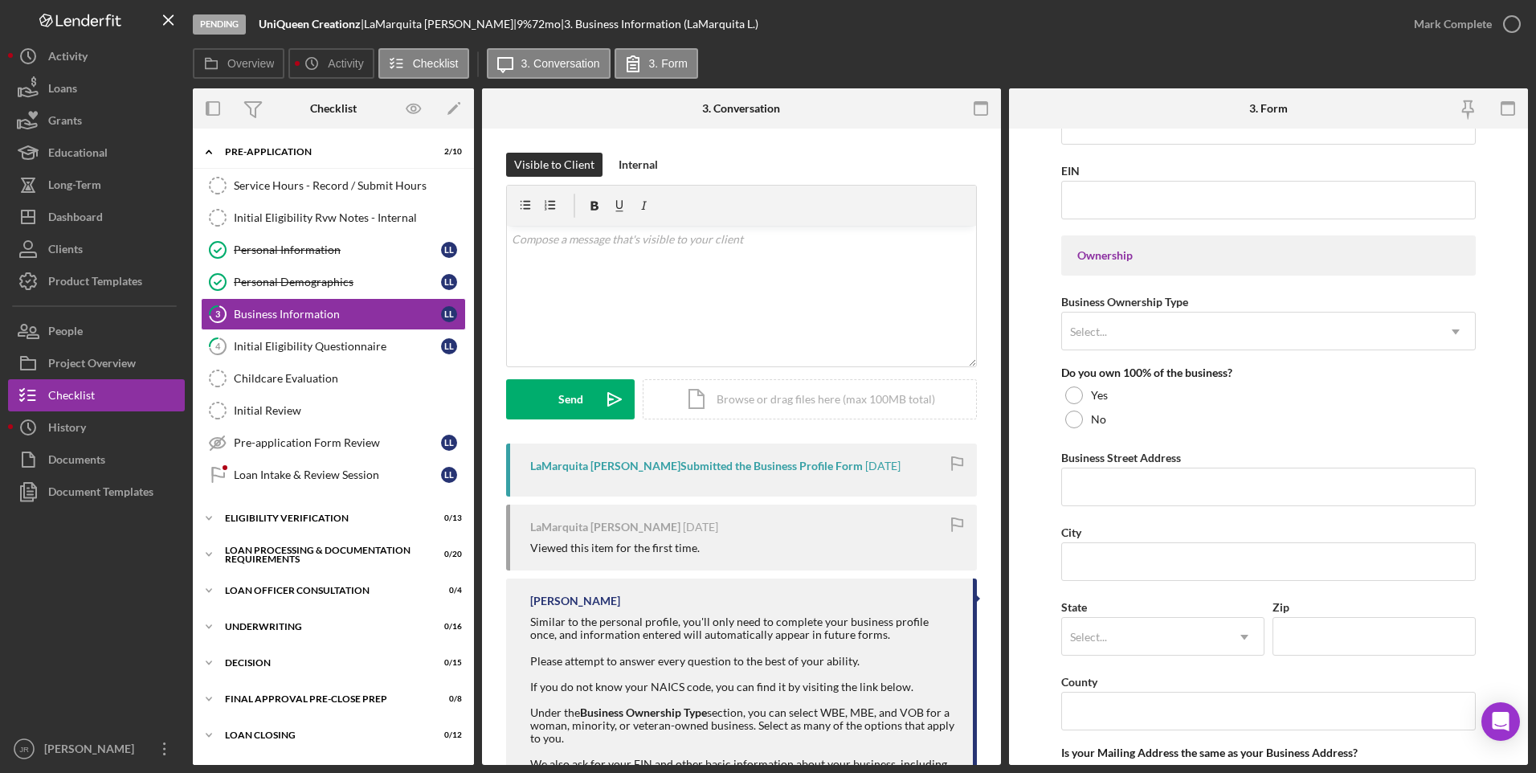
scroll to position [1147, 0]
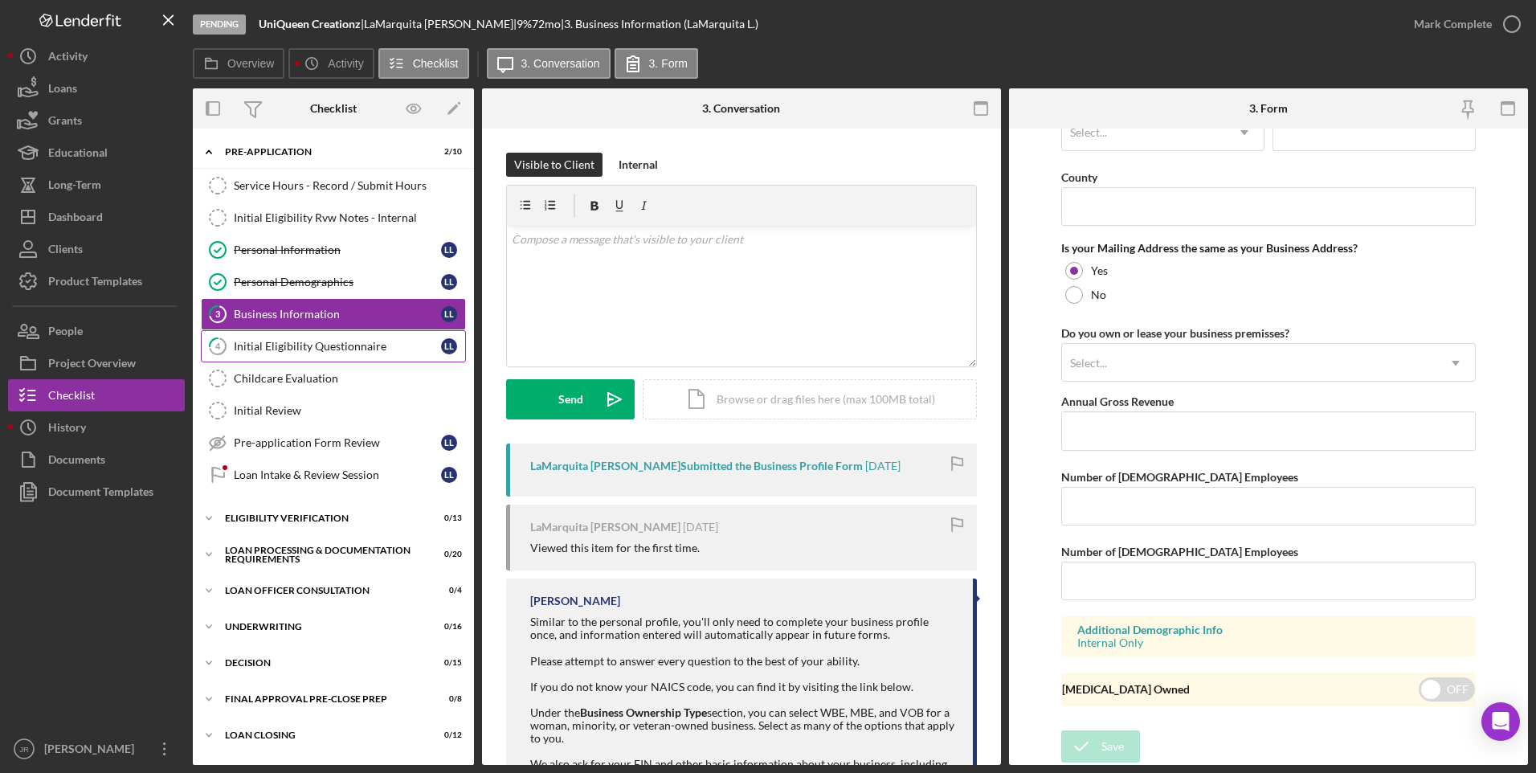
click at [312, 341] on div "Initial Eligibility Questionnaire" at bounding box center [337, 346] width 207 height 13
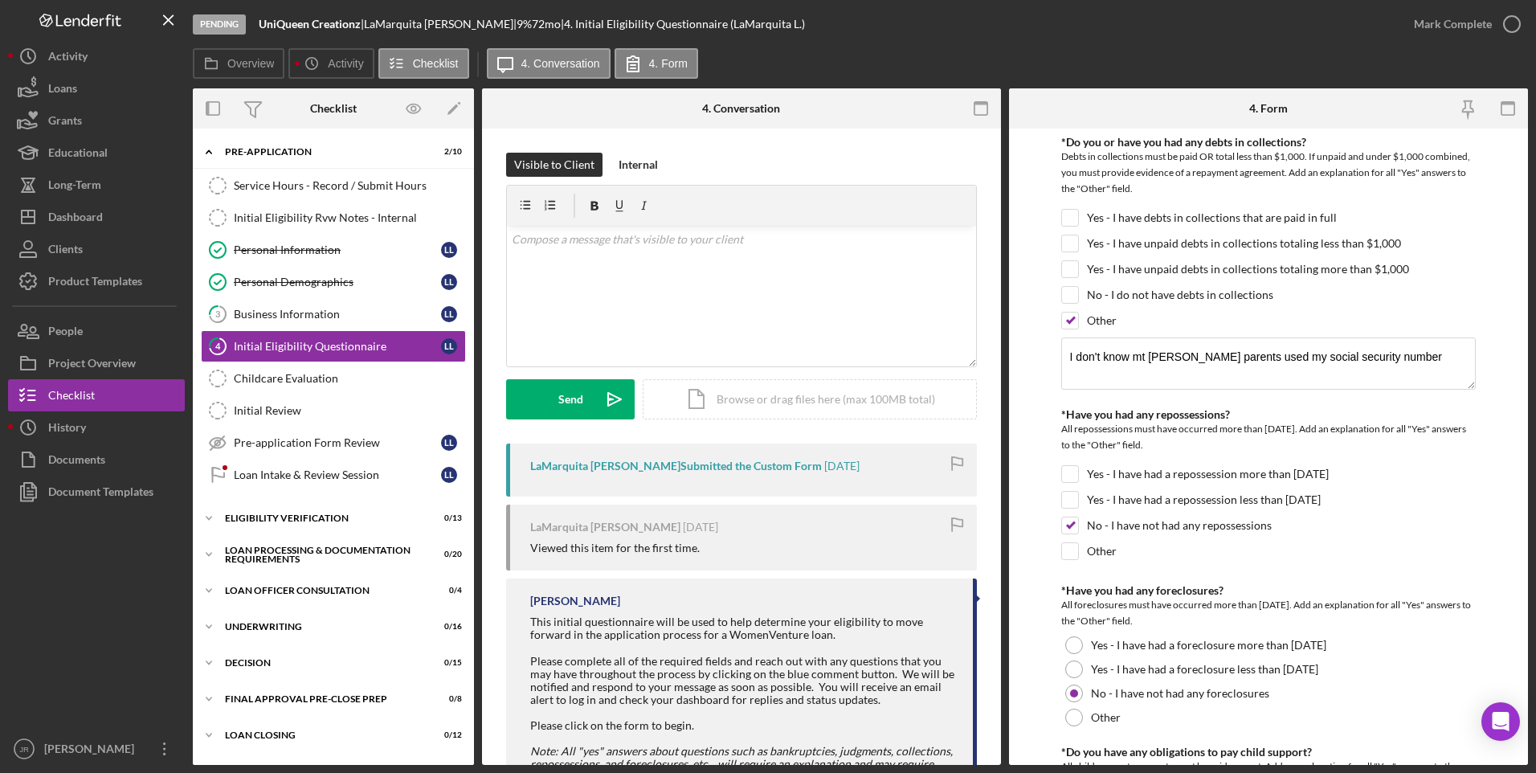
scroll to position [884, 0]
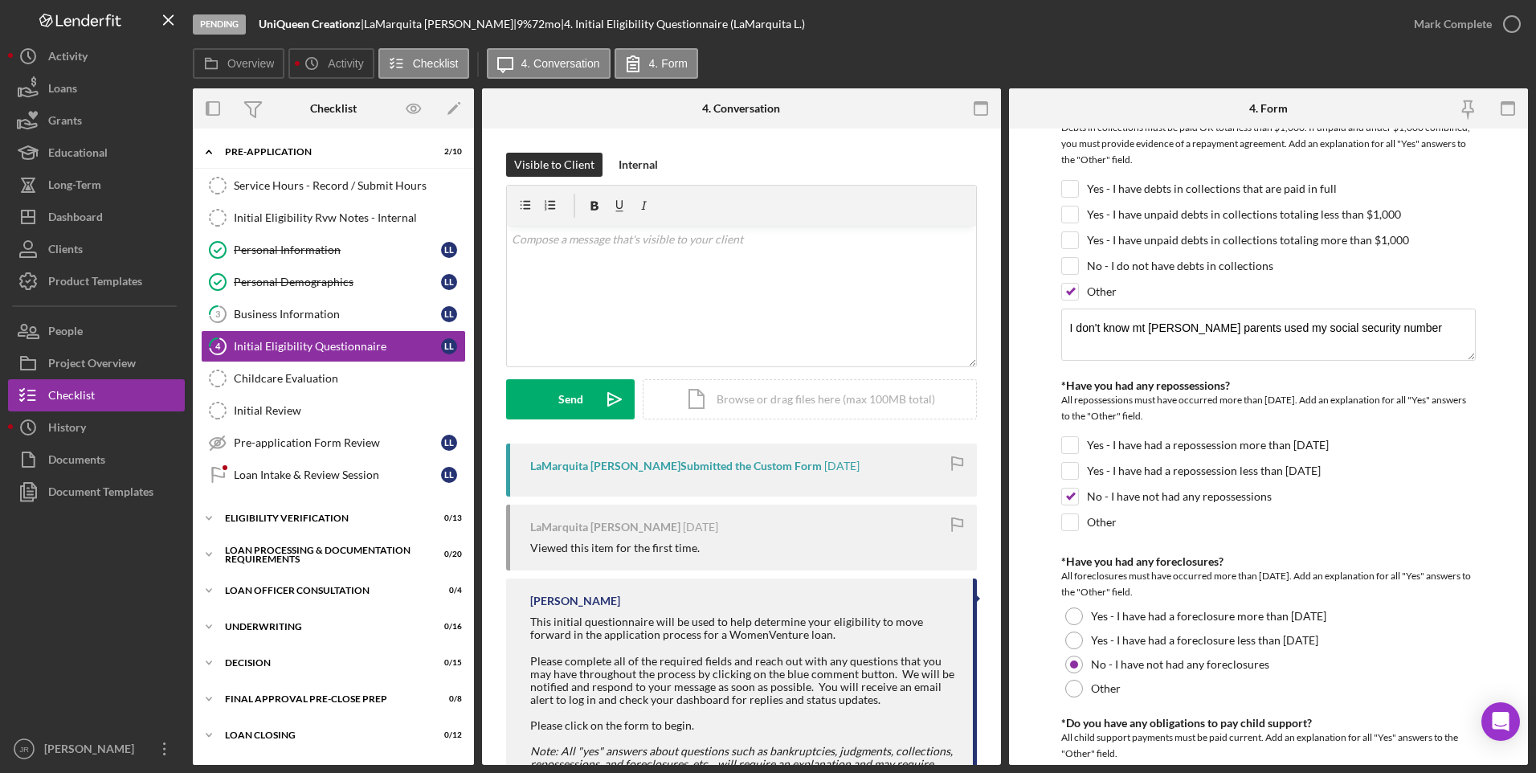
drag, startPoint x: 1398, startPoint y: 212, endPoint x: 1433, endPoint y: 178, distance: 49.4
click at [1433, 178] on div "*Do you or have you had any debts in collections? Debts in collections must be …" at bounding box center [1268, 208] width 415 height 202
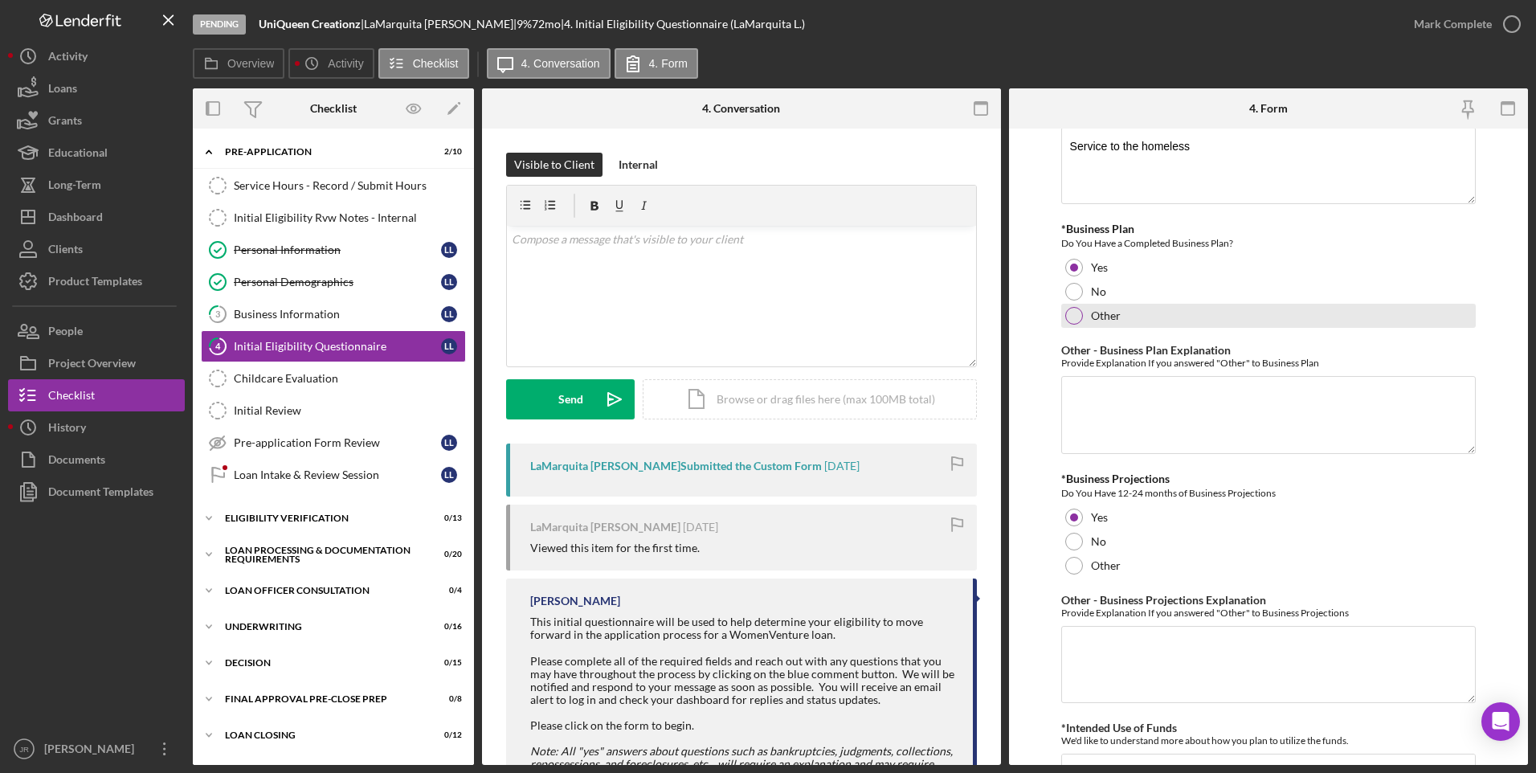
scroll to position [2570, 0]
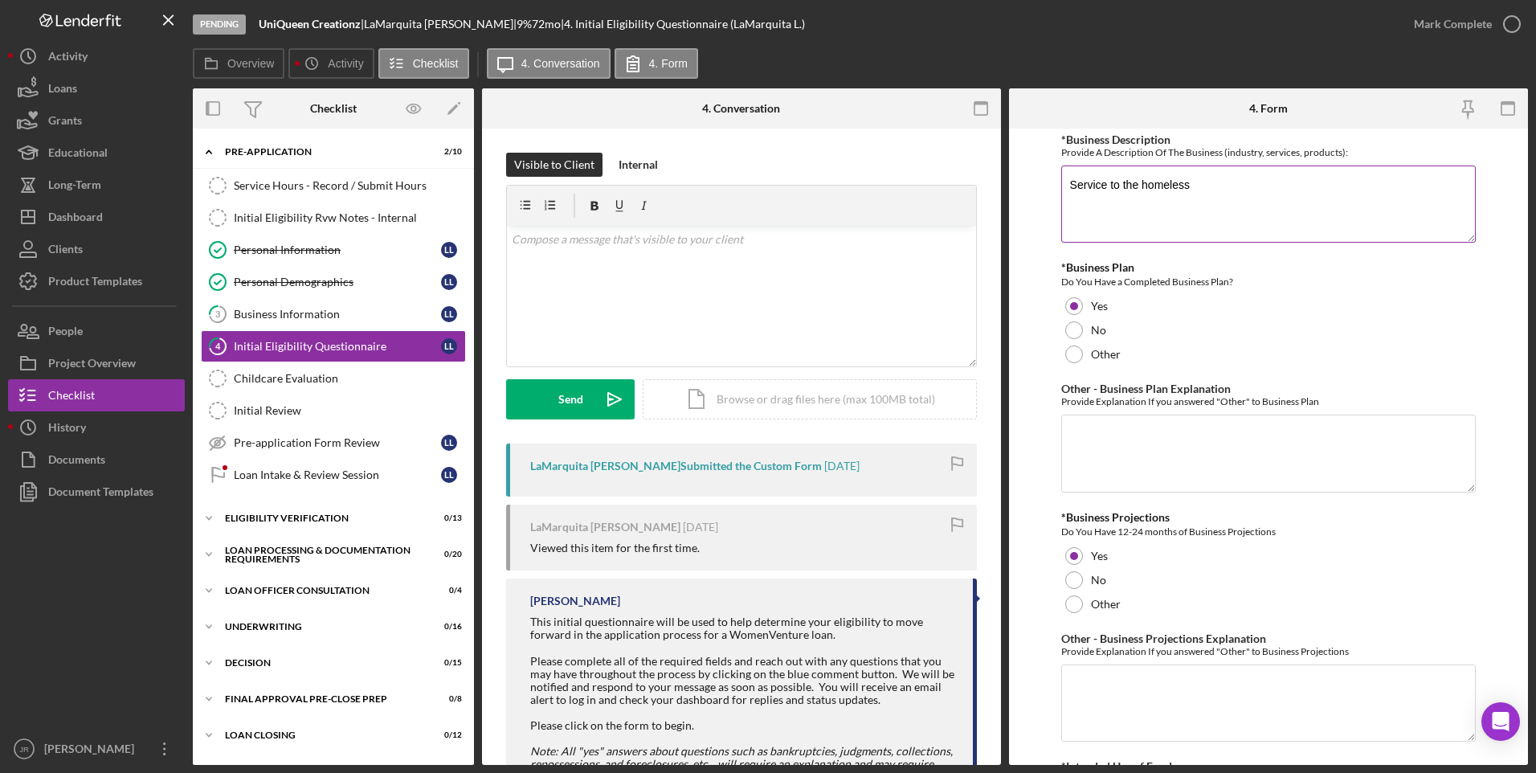
click at [1190, 186] on textarea "Service to the homeless" at bounding box center [1268, 203] width 415 height 77
click at [629, 161] on div "Internal" at bounding box center [637, 165] width 39 height 24
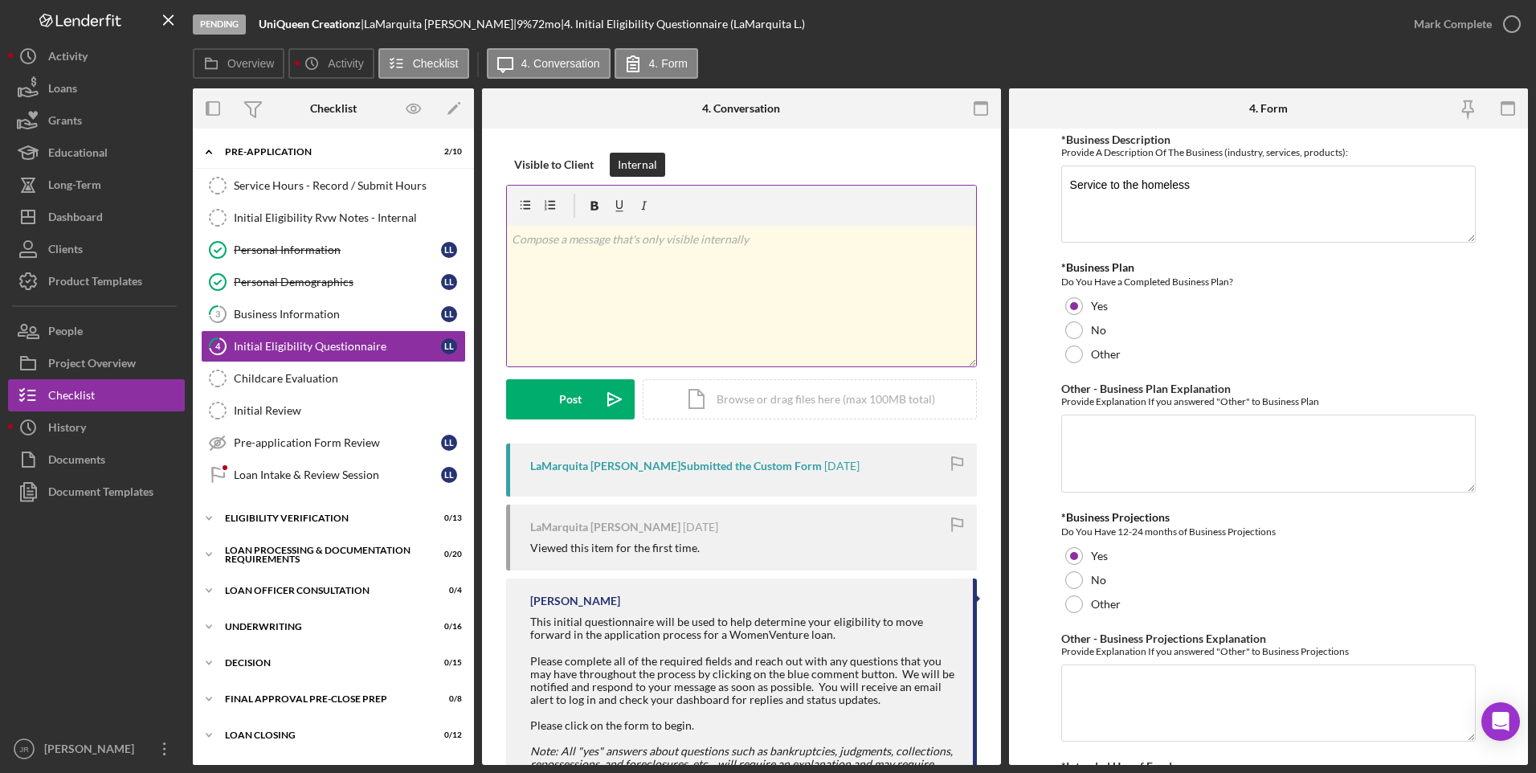
click at [629, 276] on div "v Color teal Color pink Remove color Add row above Add row below Add column bef…" at bounding box center [741, 296] width 469 height 141
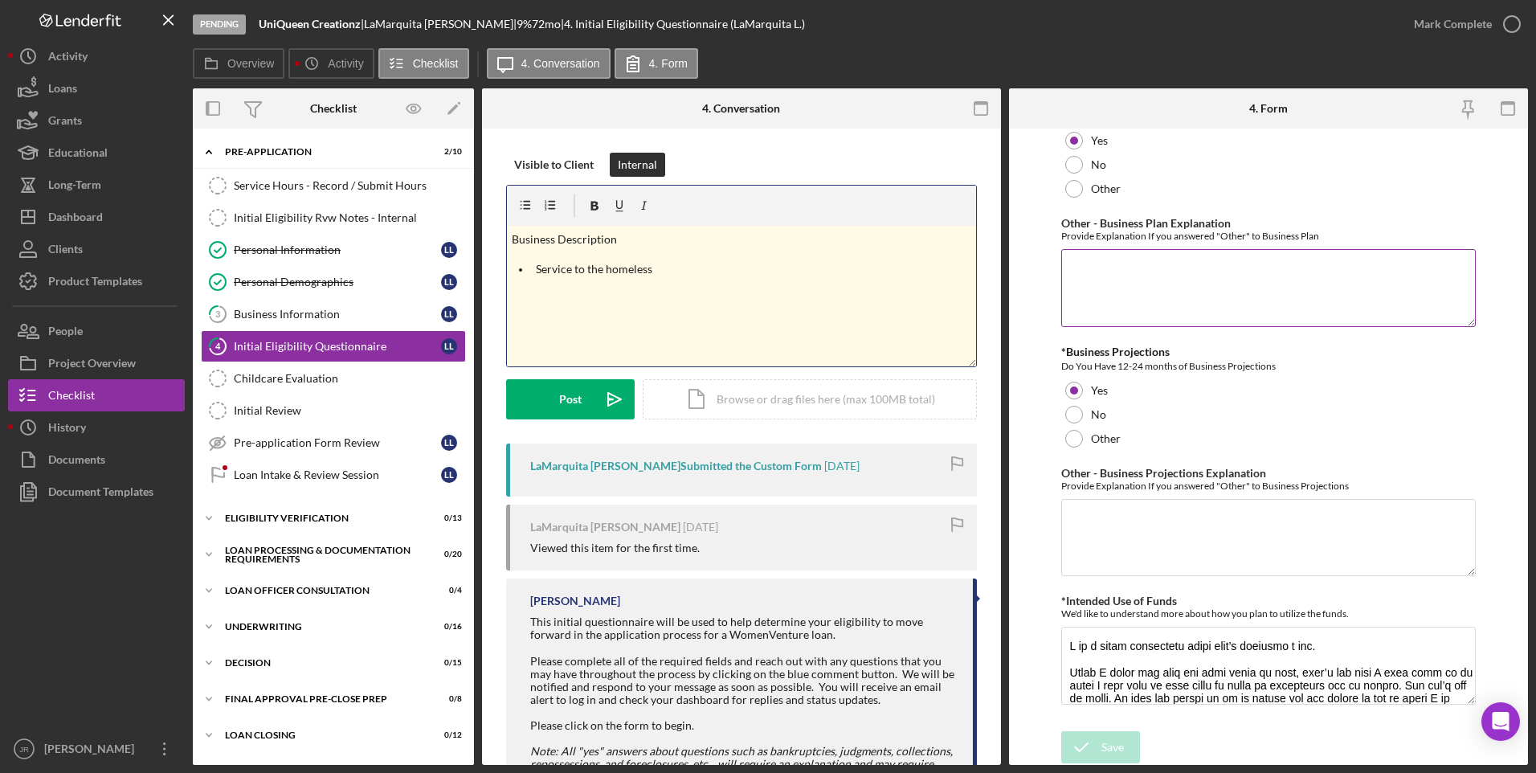
scroll to position [2737, 0]
click at [1219, 680] on textarea "*Intended Use of Funds" at bounding box center [1268, 664] width 415 height 77
click at [1172, 645] on textarea "*Intended Use of Funds" at bounding box center [1268, 664] width 415 height 77
click at [698, 262] on p "Service to the homeless" at bounding box center [754, 269] width 436 height 18
click at [674, 271] on p "Service to the homeless" at bounding box center [754, 269] width 436 height 18
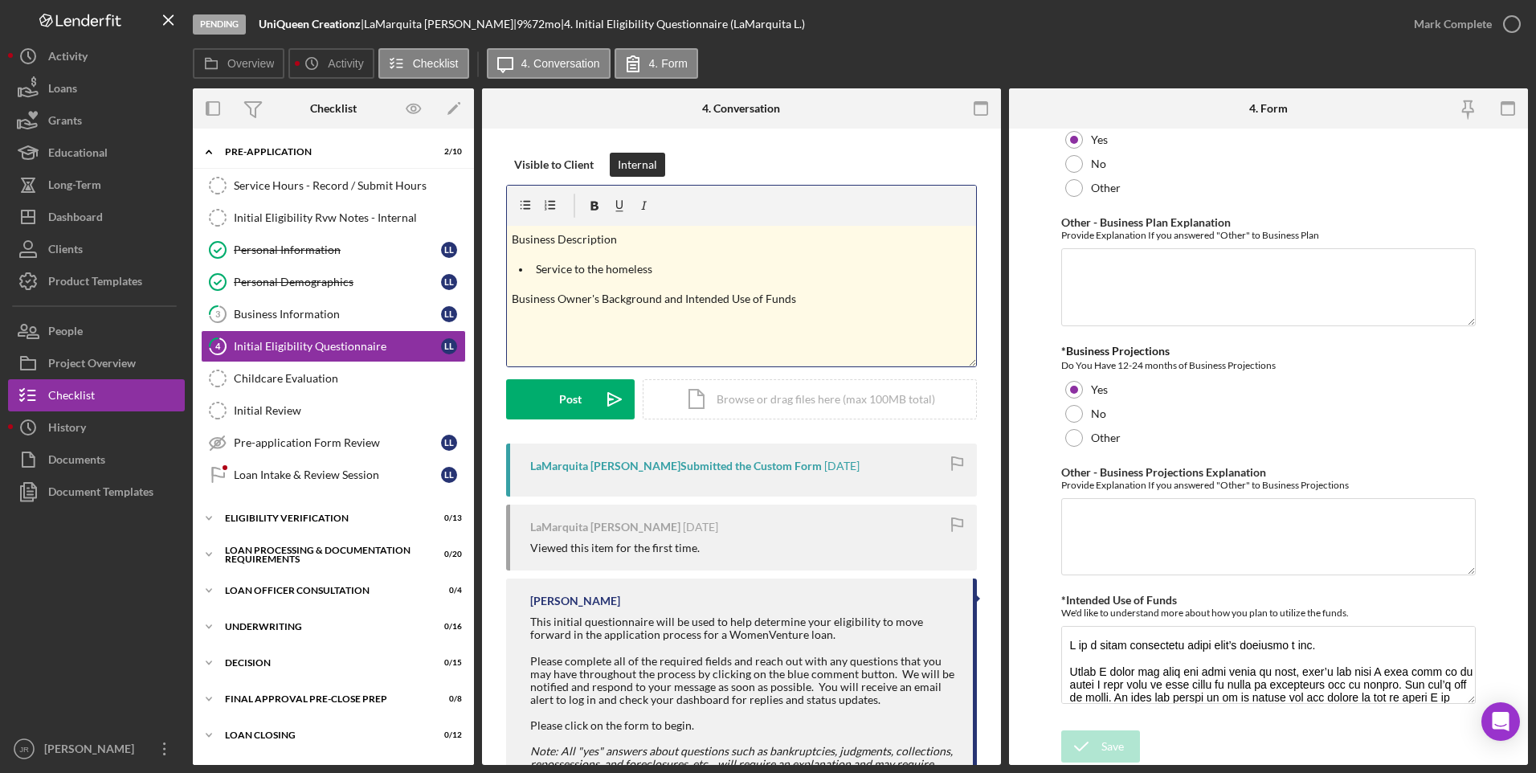
click at [695, 357] on div "v Color teal Color pink Remove color Add row above Add row below Add column bef…" at bounding box center [741, 296] width 469 height 141
click at [623, 333] on div "v Color teal Color pink Remove color Add row above Add row below Add column bef…" at bounding box center [741, 296] width 469 height 141
click at [617, 318] on p at bounding box center [742, 321] width 460 height 18
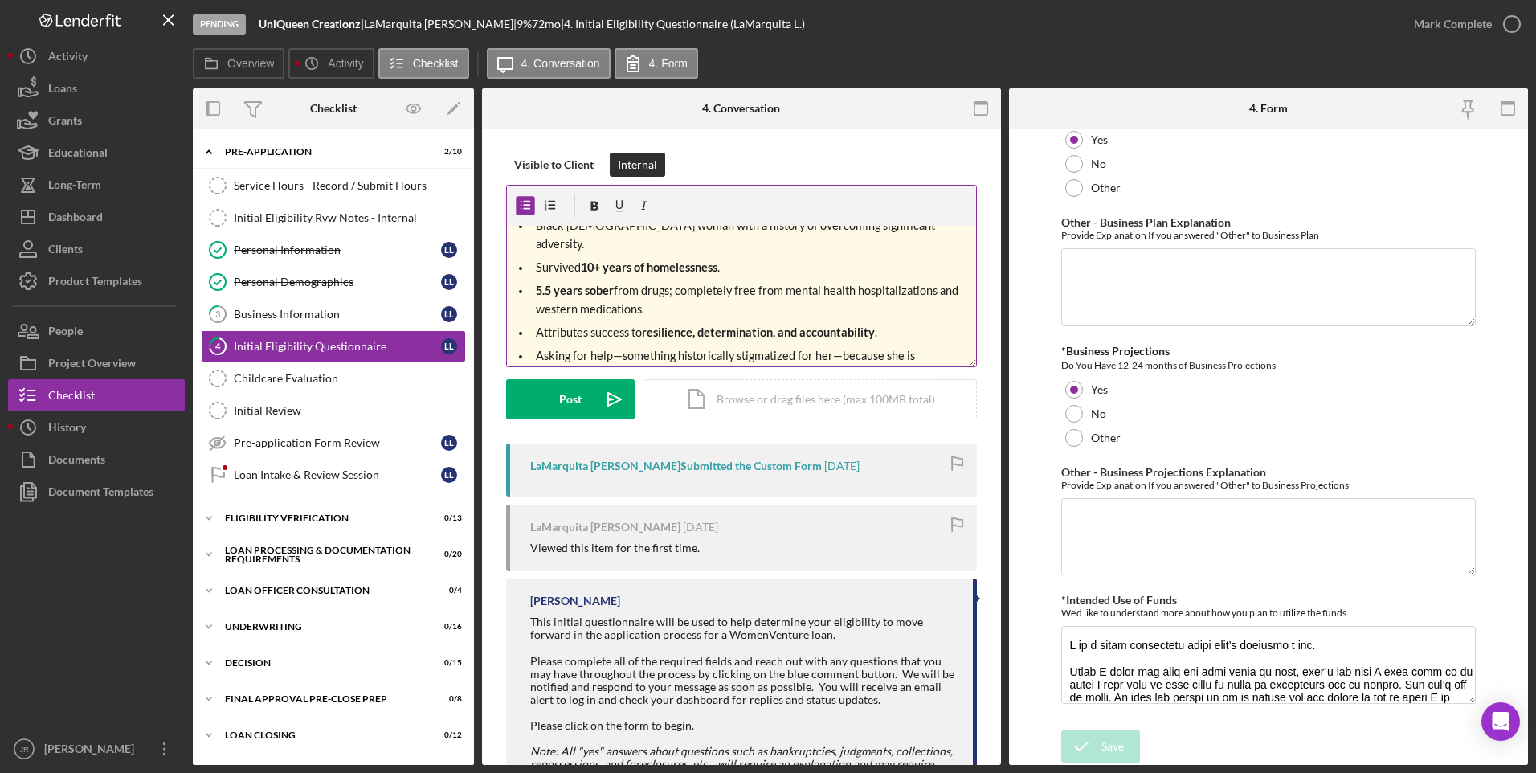
click at [804, 349] on span "Asking for help—something historically stigmatized for her—because she is commi…" at bounding box center [727, 365] width 382 height 32
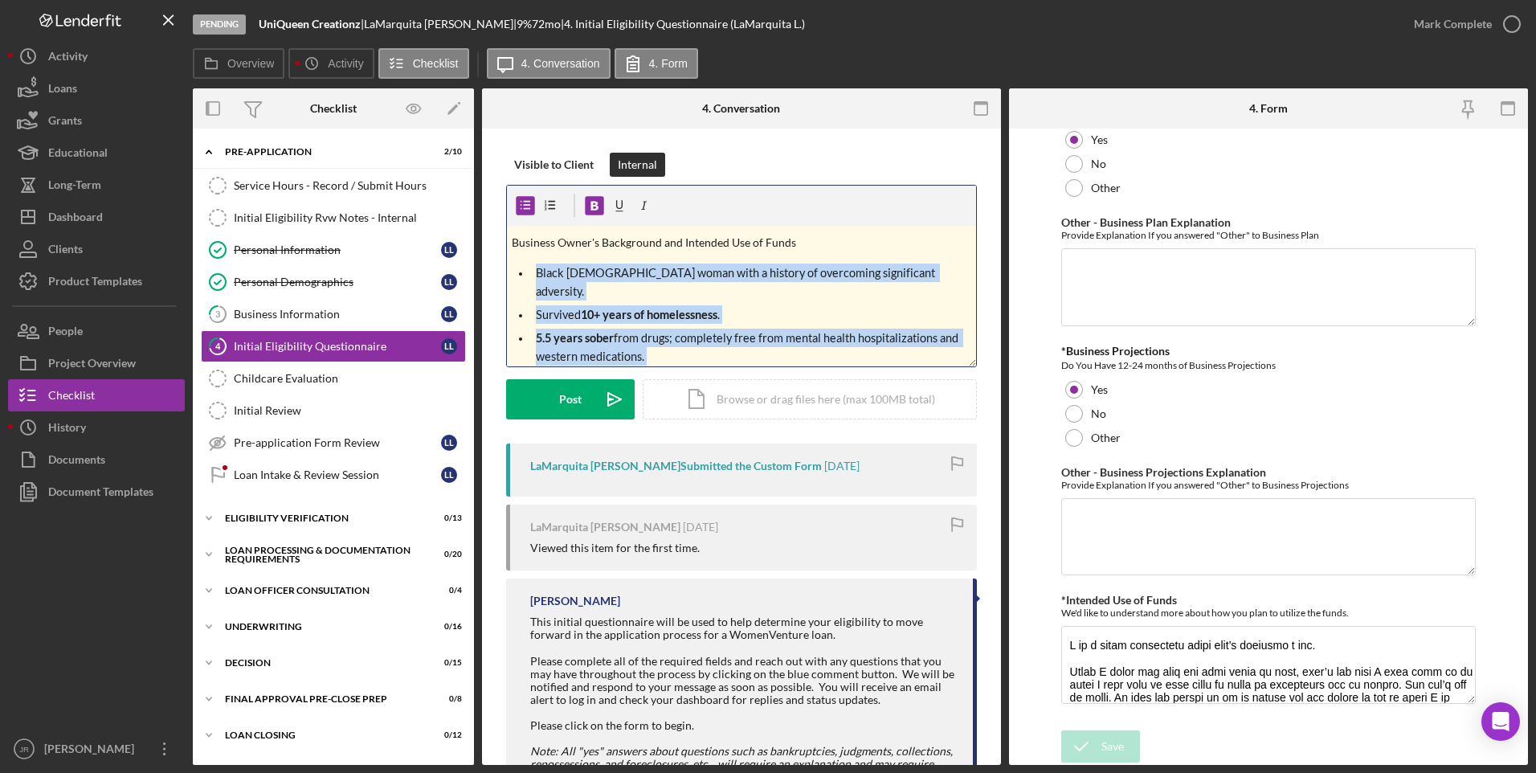
scroll to position [137, 0]
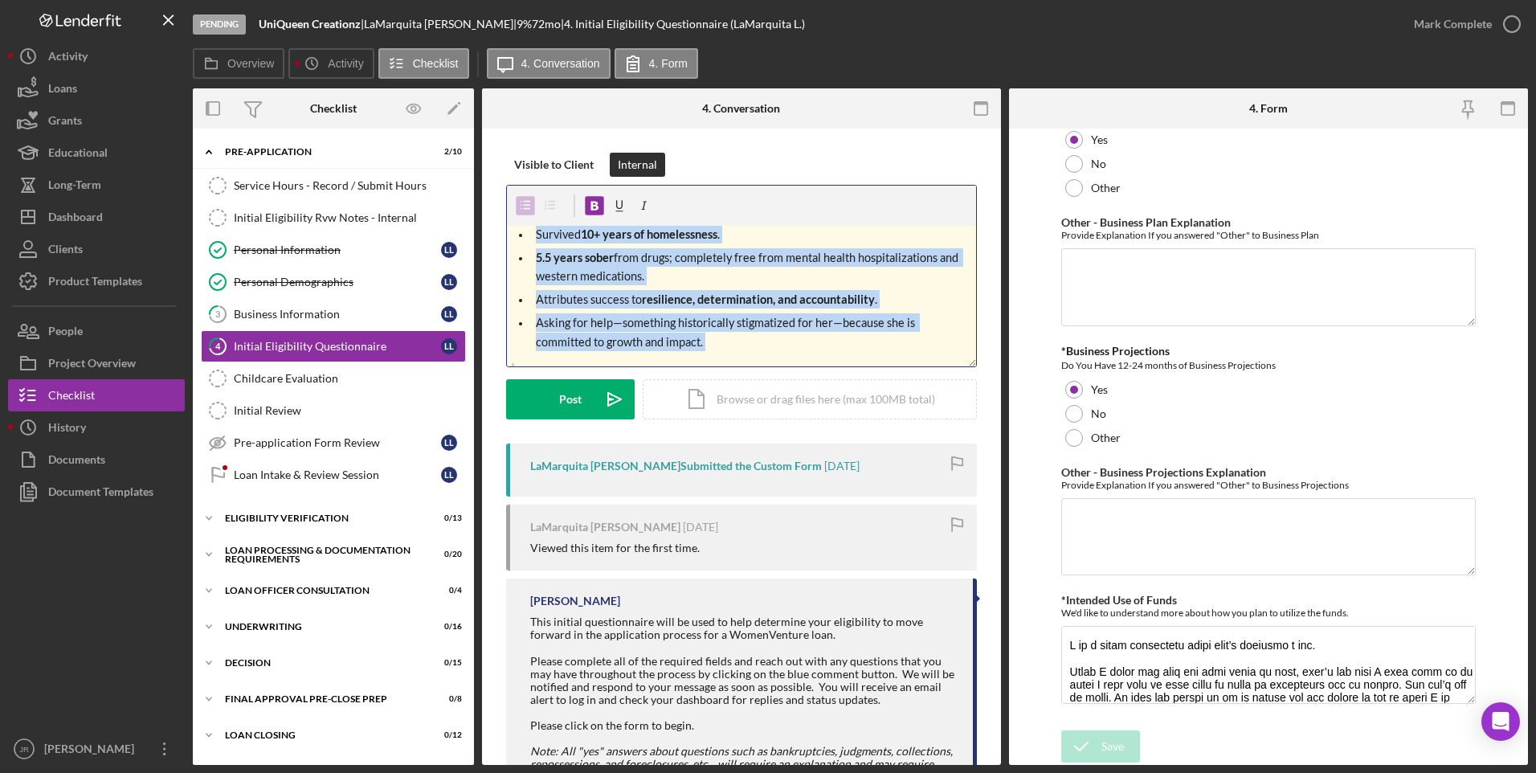
drag, startPoint x: 569, startPoint y: 296, endPoint x: 819, endPoint y: 363, distance: 259.5
click at [819, 363] on div "v Color teal Color pink Remove color Add row above Add row below Add column bef…" at bounding box center [741, 296] width 469 height 141
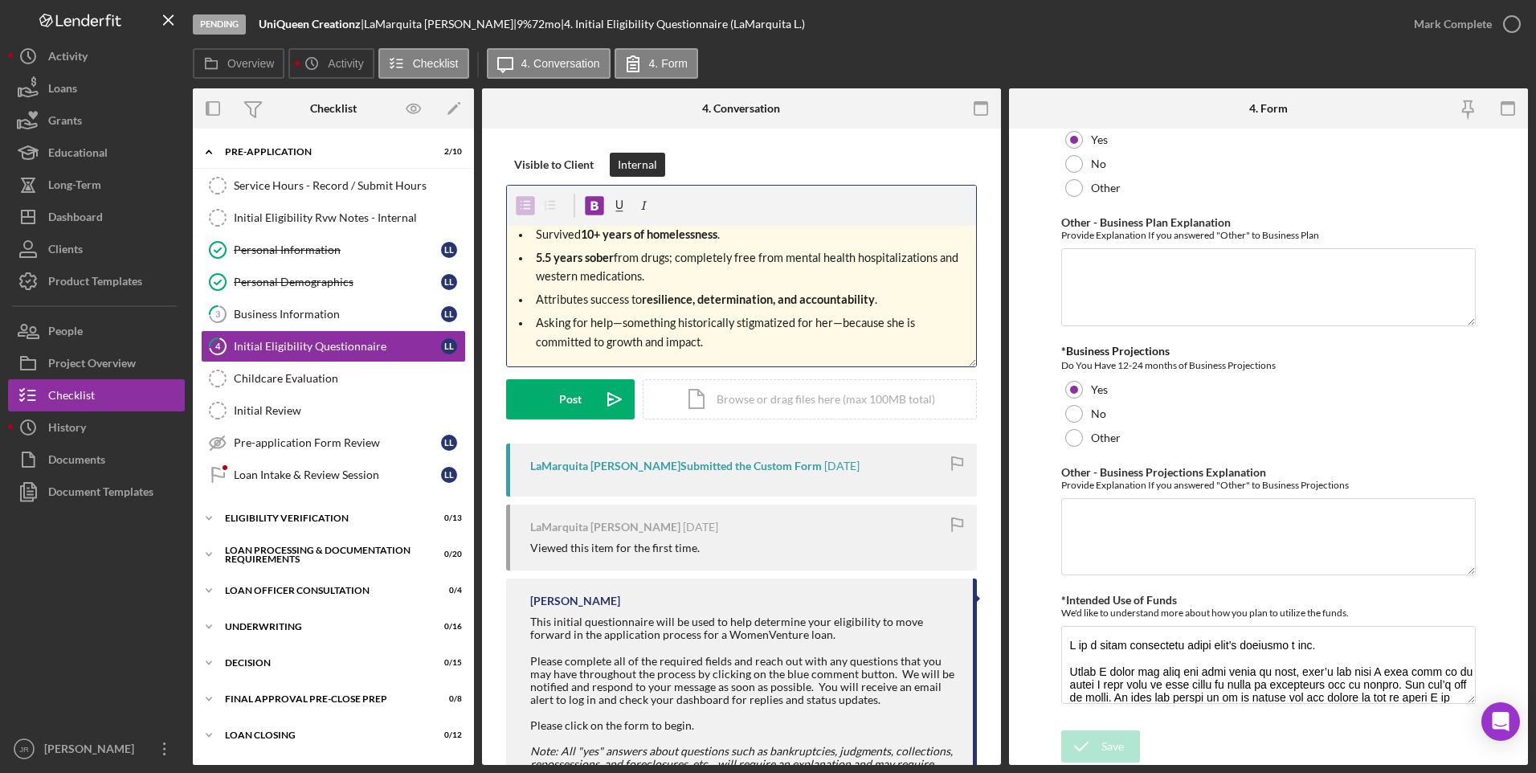
scroll to position [0, 0]
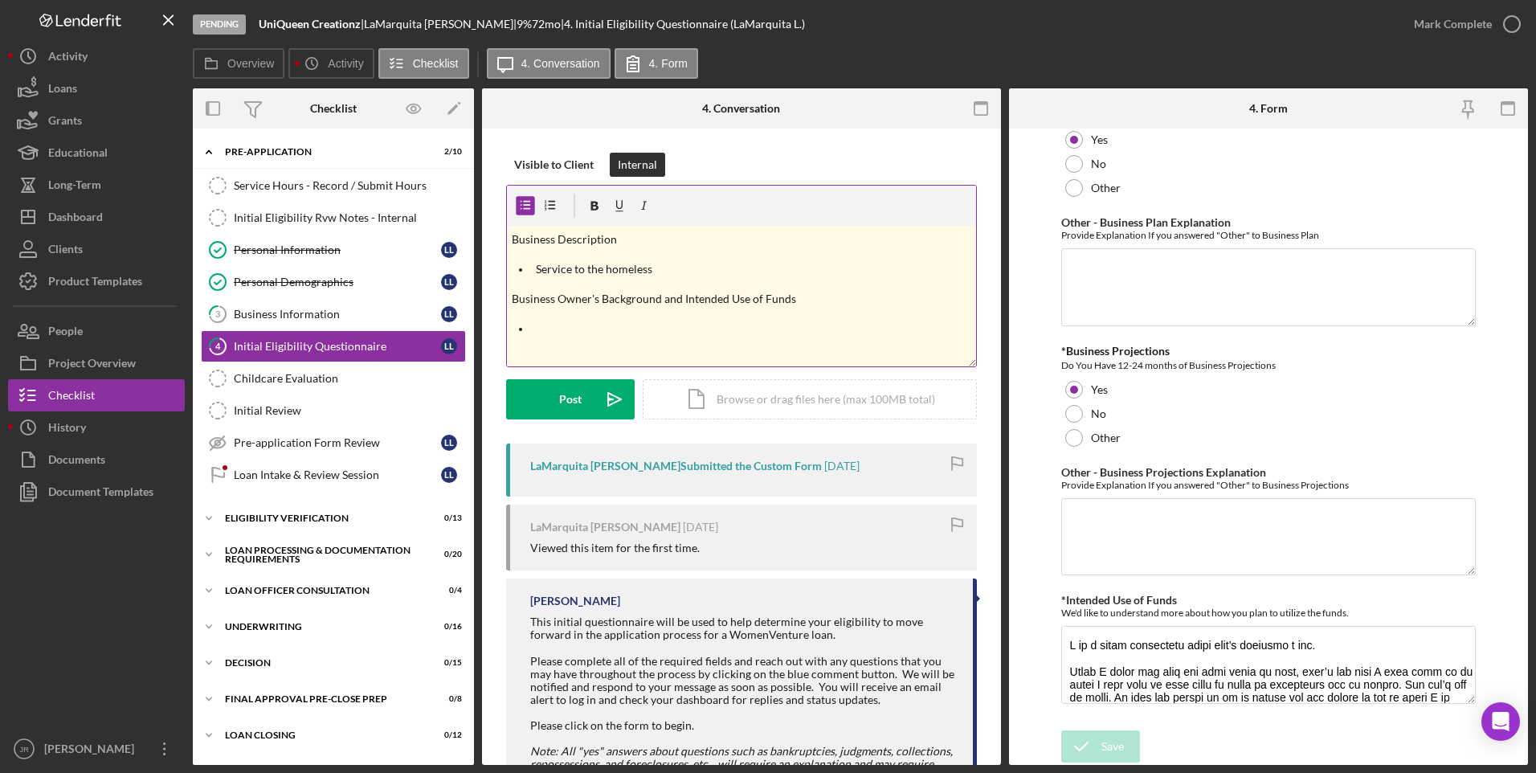
click at [598, 333] on p at bounding box center [754, 329] width 436 height 18
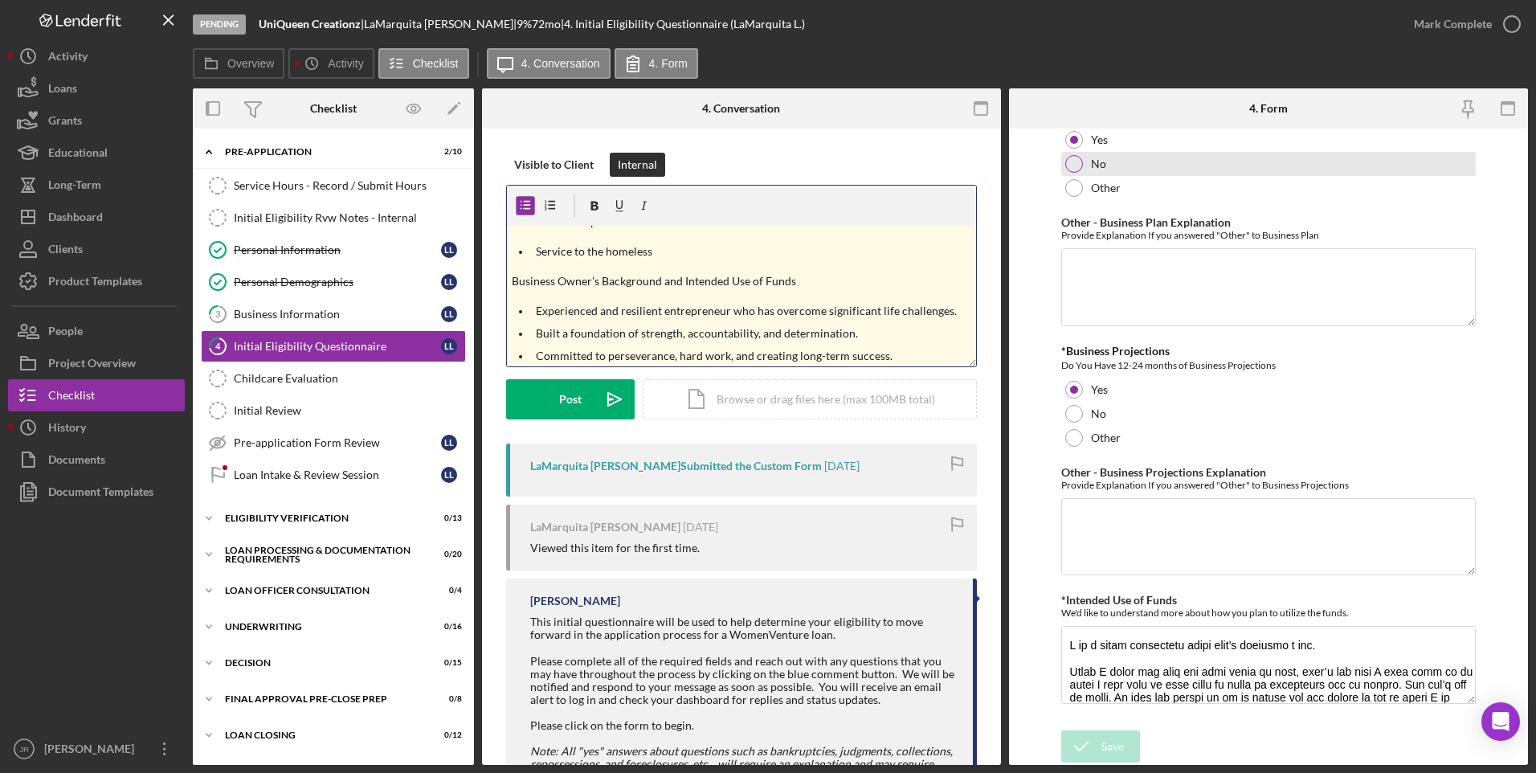
scroll to position [40, 0]
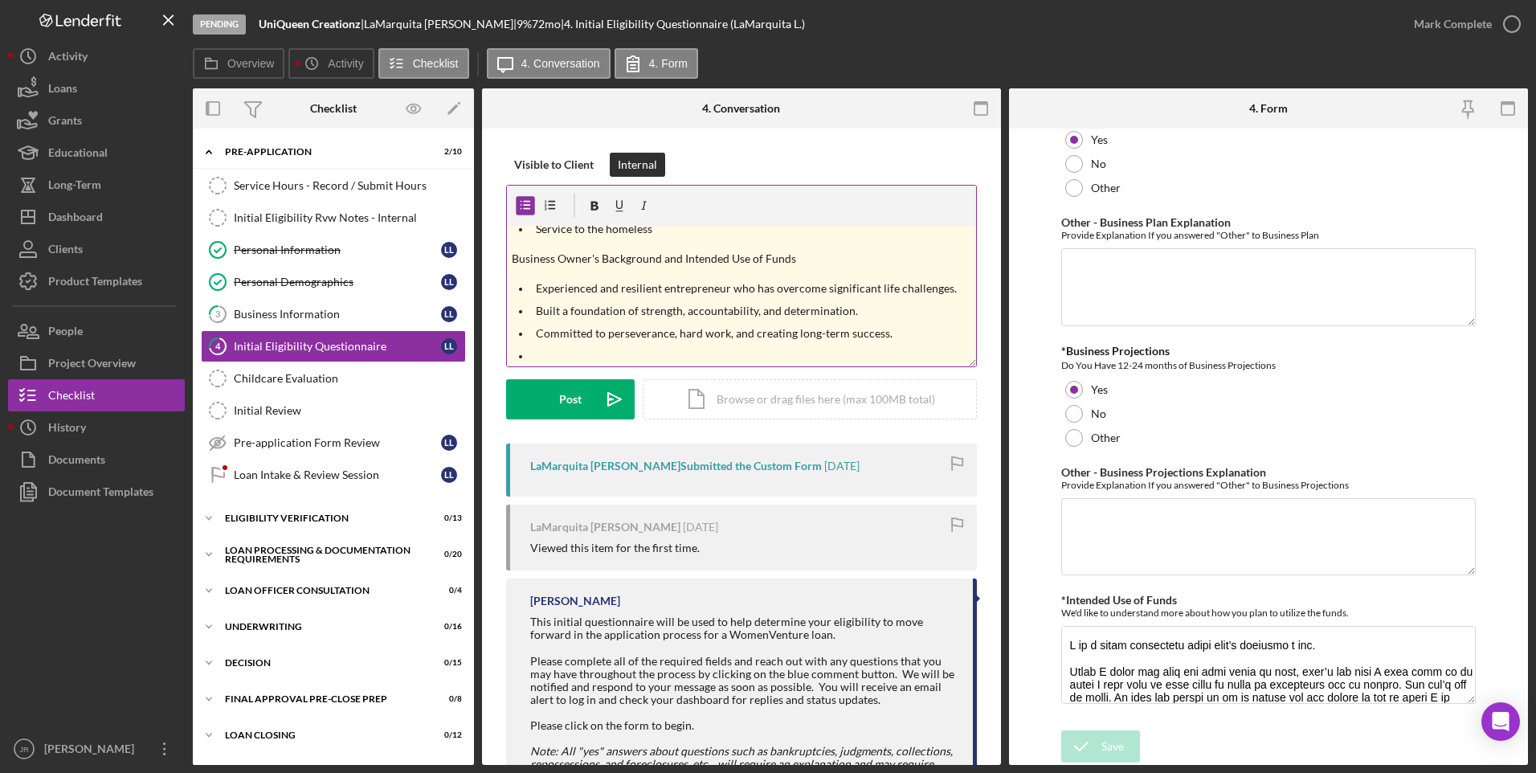
click at [614, 349] on p at bounding box center [754, 356] width 436 height 18
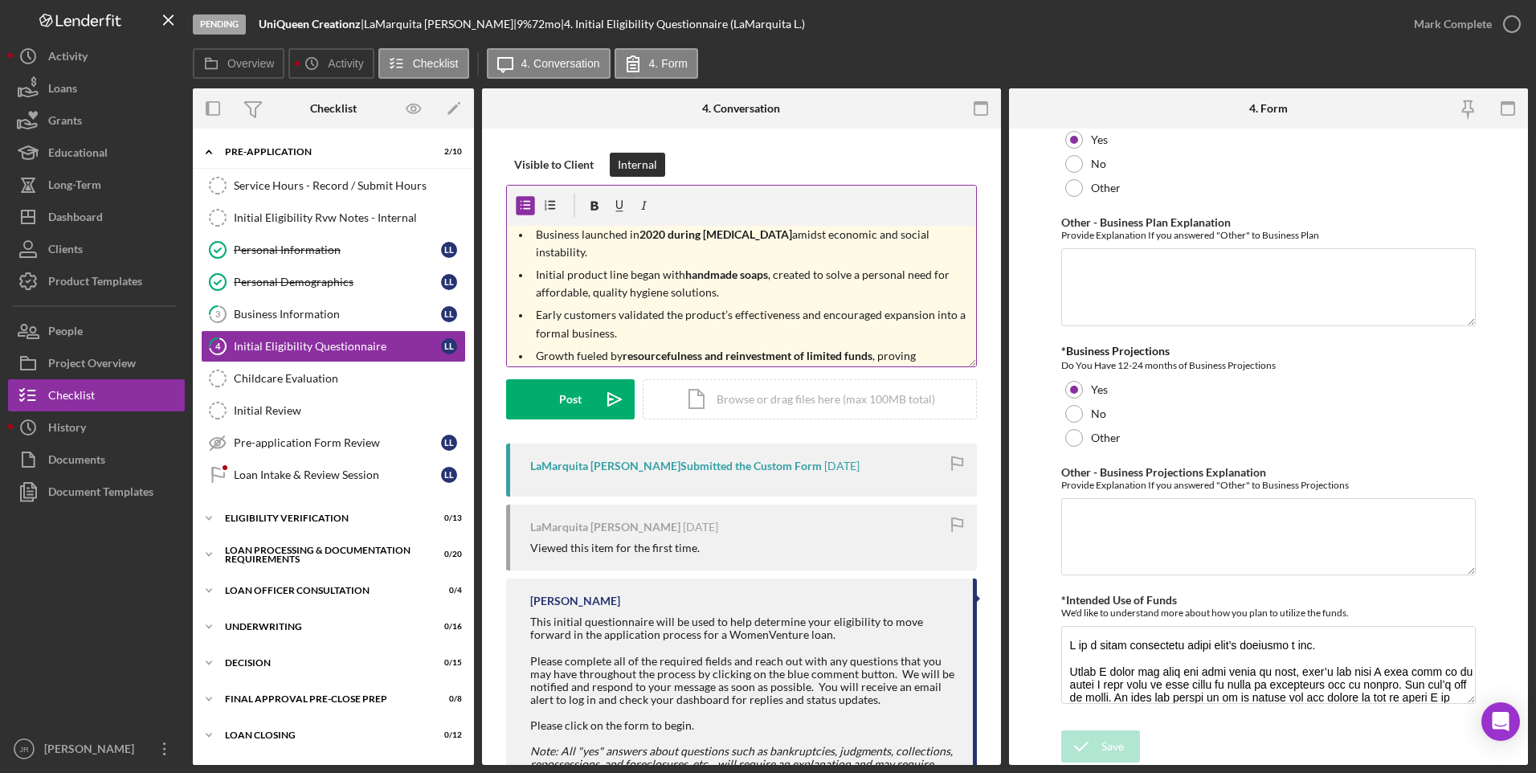
click at [694, 352] on p "Growth fueled by resourcefulness and reinvestment of limited funds , proving de…" at bounding box center [754, 365] width 436 height 36
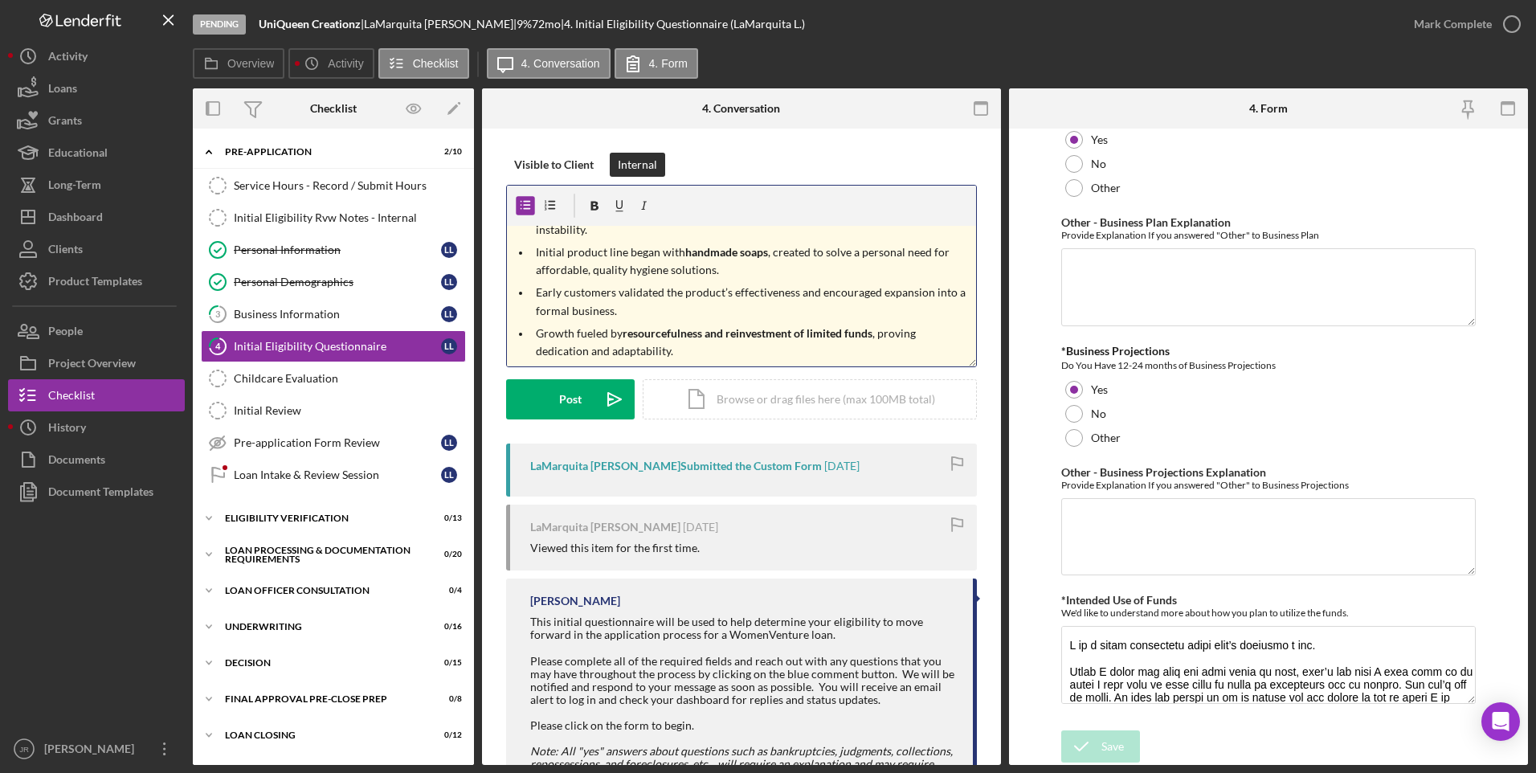
scroll to position [247, 0]
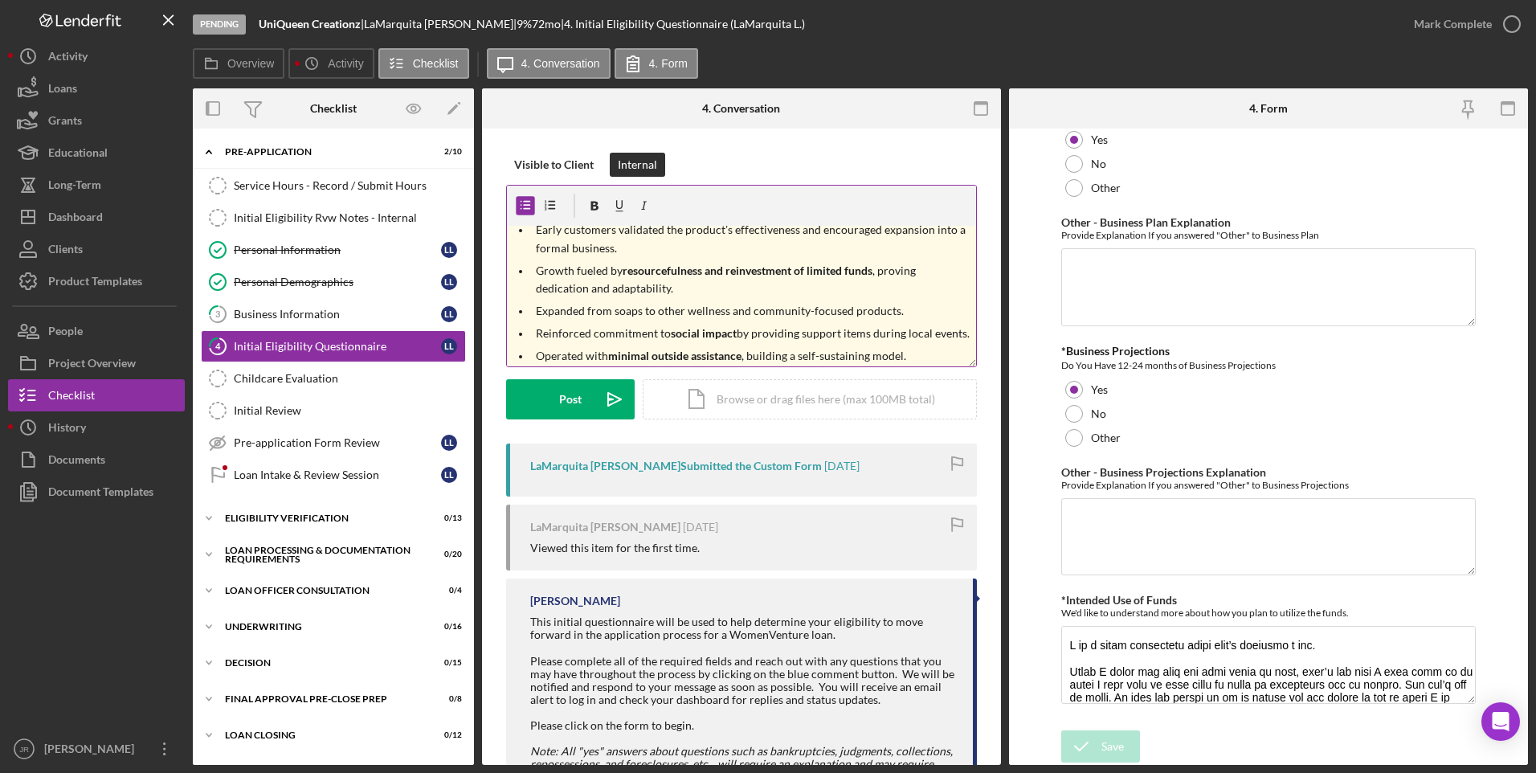
click at [929, 360] on p "Operated with minimal outside assistance , building a self-sustaining model." at bounding box center [754, 356] width 436 height 18
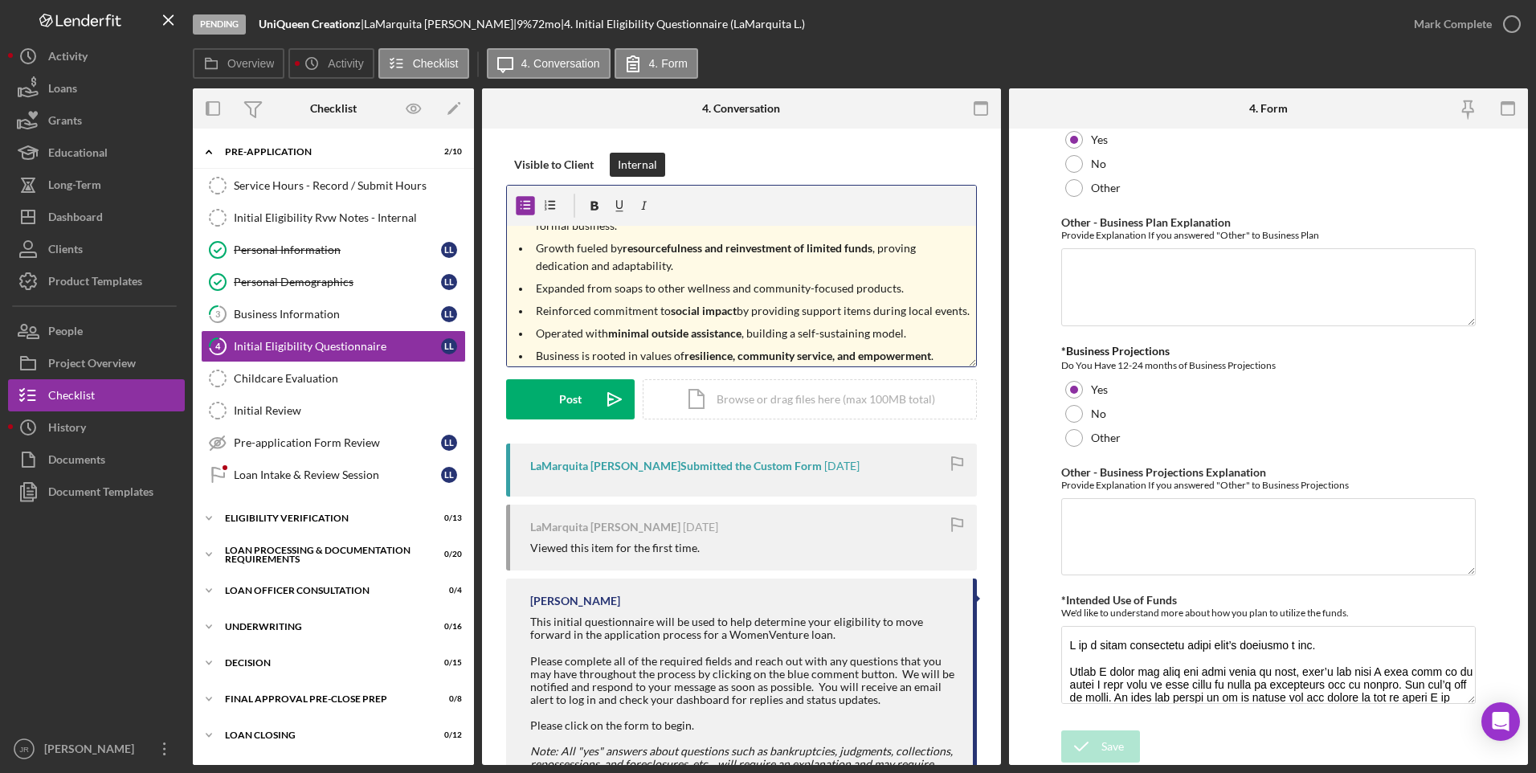
scroll to position [373, 0]
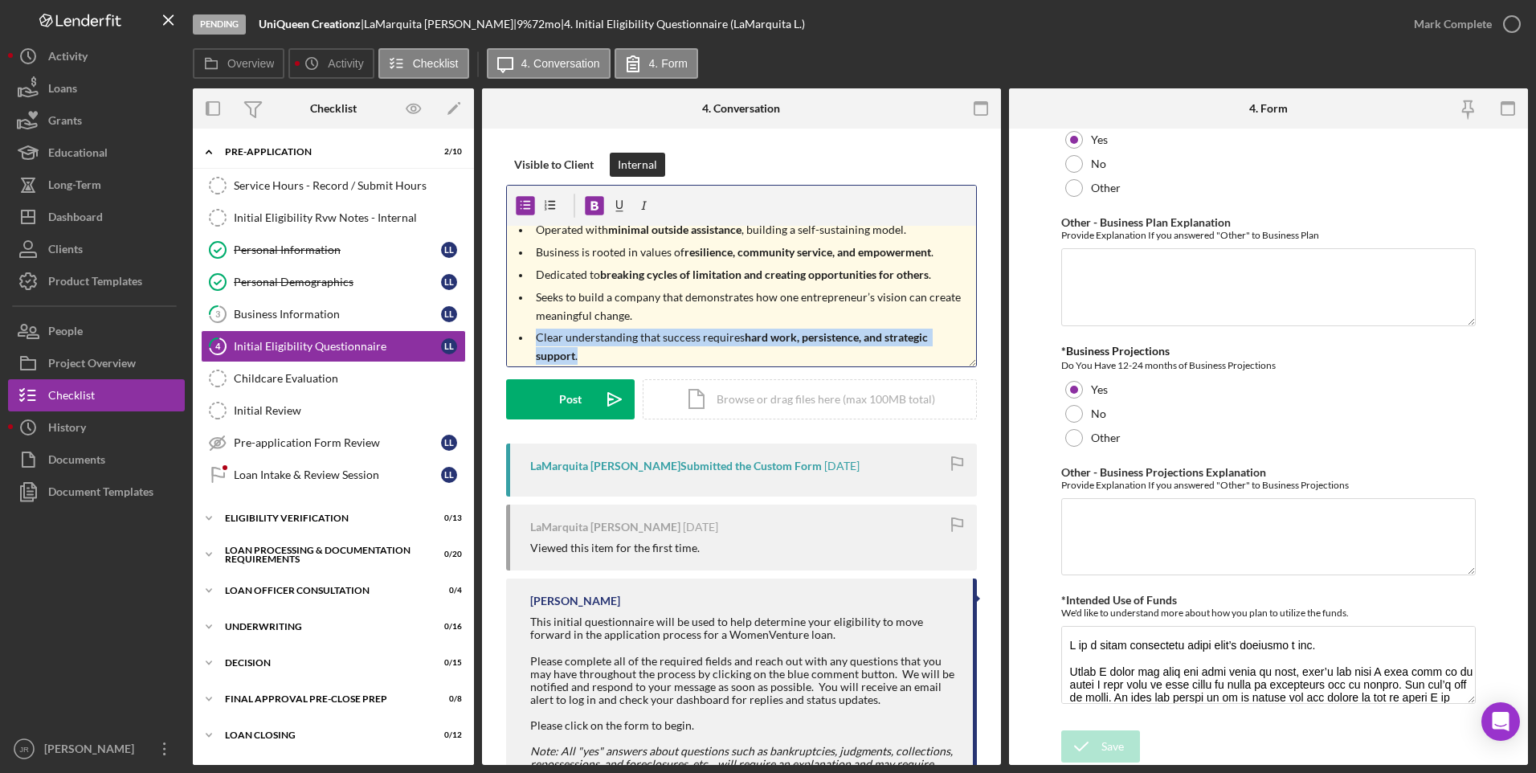
drag, startPoint x: 609, startPoint y: 353, endPoint x: 517, endPoint y: 335, distance: 93.4
click at [531, 335] on li "Clear understanding that success requires hard work, persistence, and strategic…" at bounding box center [753, 347] width 445 height 36
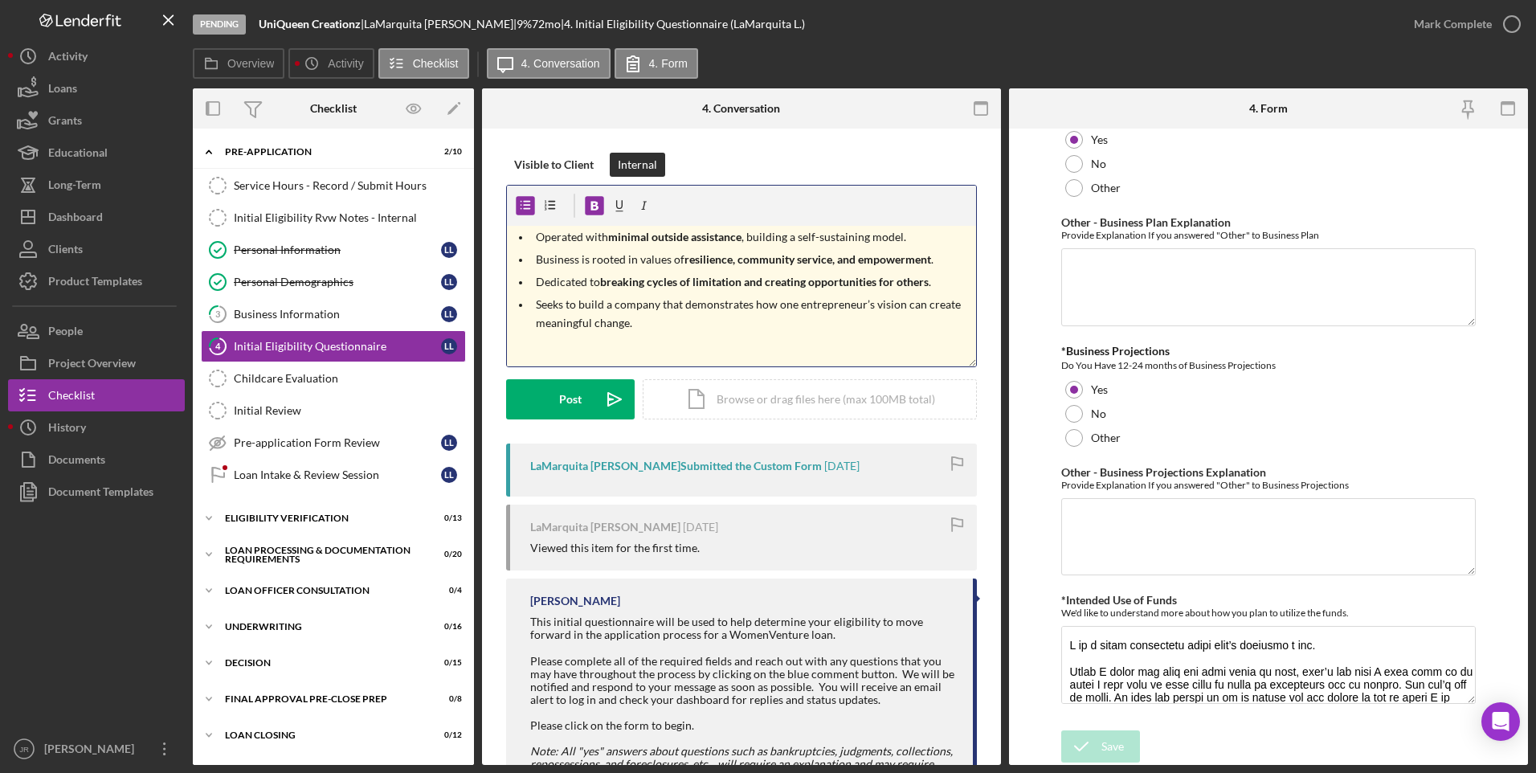
drag, startPoint x: 935, startPoint y: 281, endPoint x: 510, endPoint y: 295, distance: 425.1
click at [510, 295] on ul "Experienced and resilient entrepreneur who has overcome significant life challe…" at bounding box center [741, 154] width 469 height 400
click at [685, 278] on strong "breaking cycles of limitation and creating opportunities for others" at bounding box center [764, 282] width 329 height 14
click at [667, 286] on strong "breaking cycles of limitation and creating opportunities for others" at bounding box center [764, 282] width 329 height 14
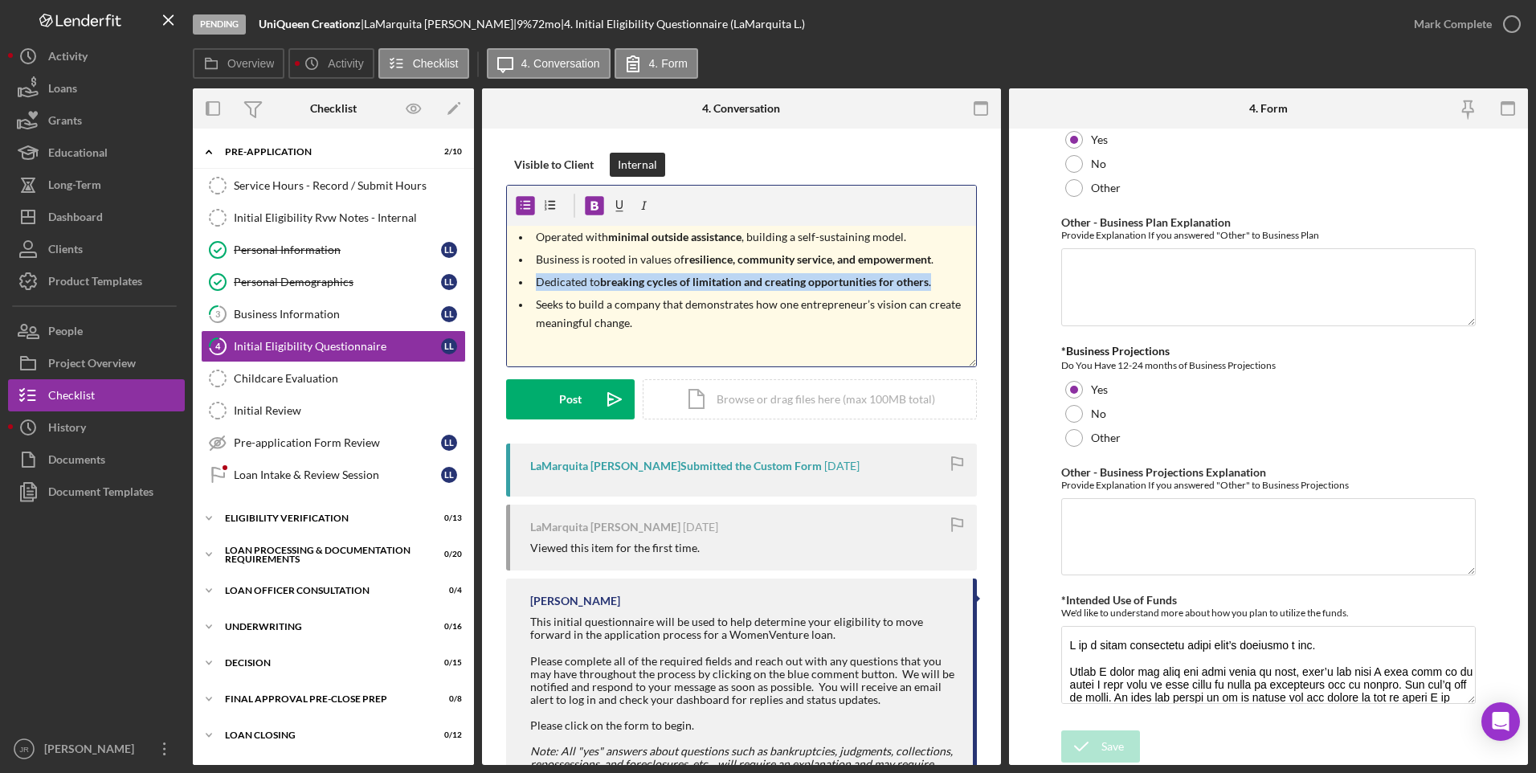
click at [667, 286] on strong "breaking cycles of limitation and creating opportunities for others" at bounding box center [764, 282] width 329 height 14
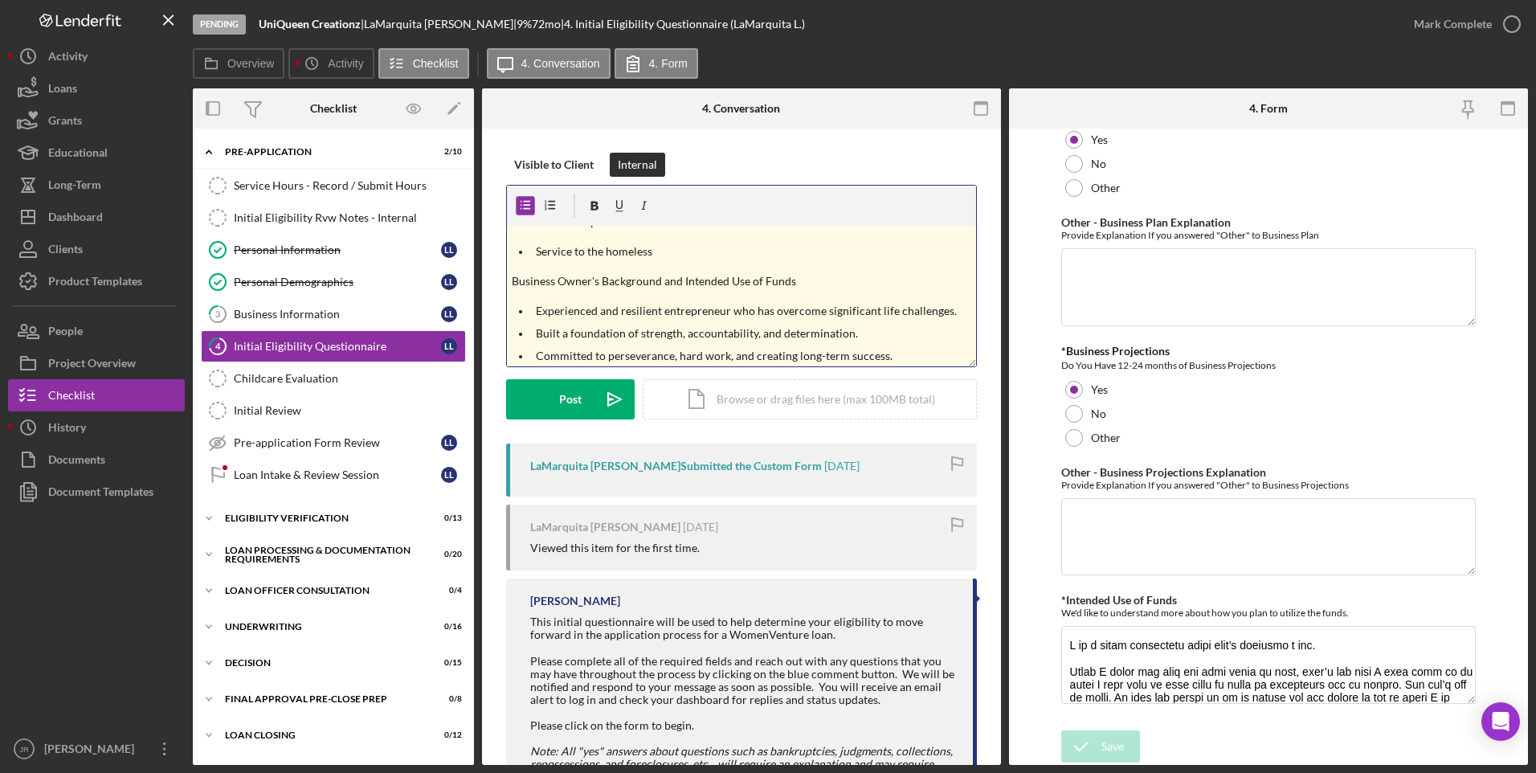
scroll to position [0, 0]
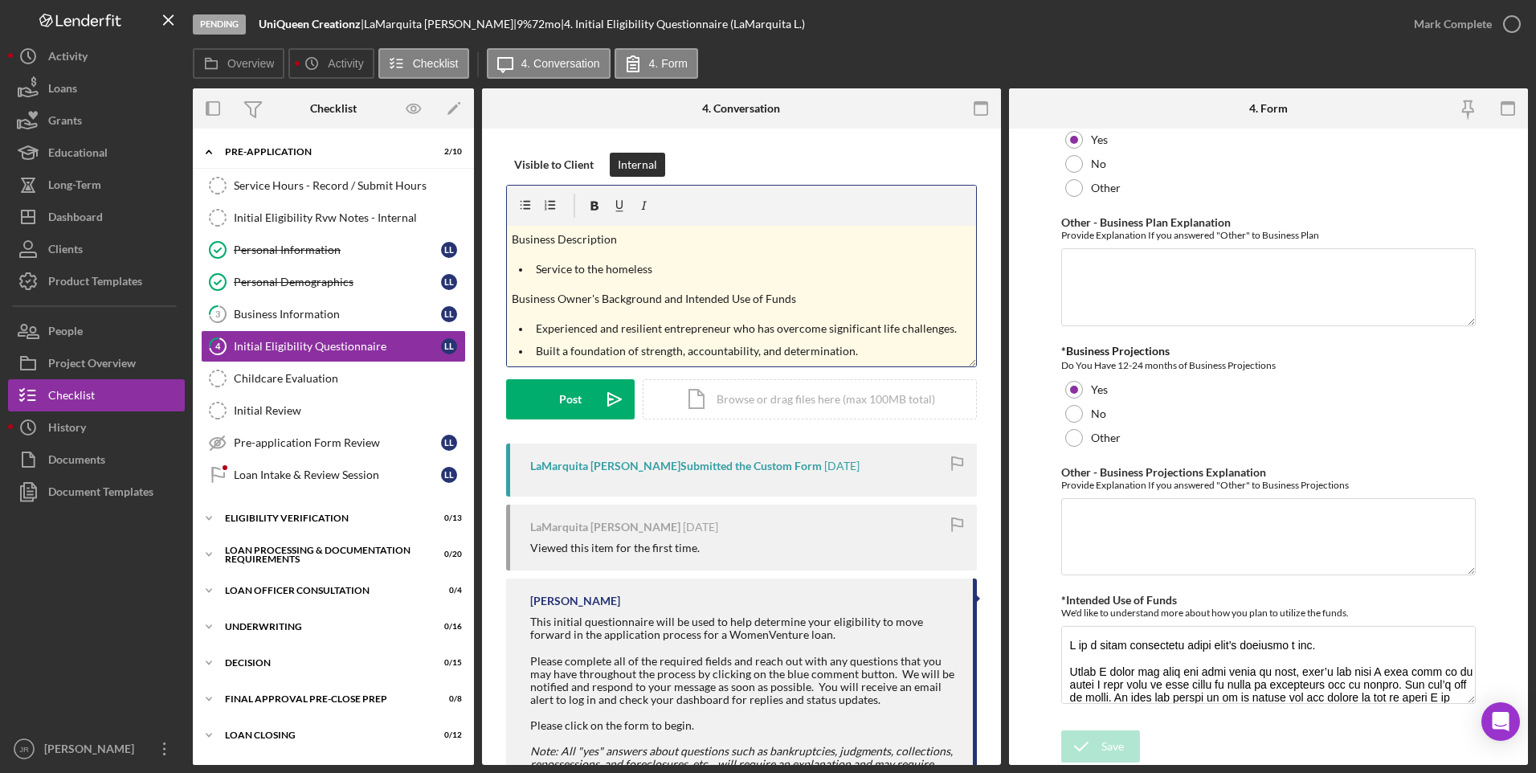
click at [512, 295] on p "Business Owner's Background and Intended Use of Funds" at bounding box center [742, 299] width 460 height 18
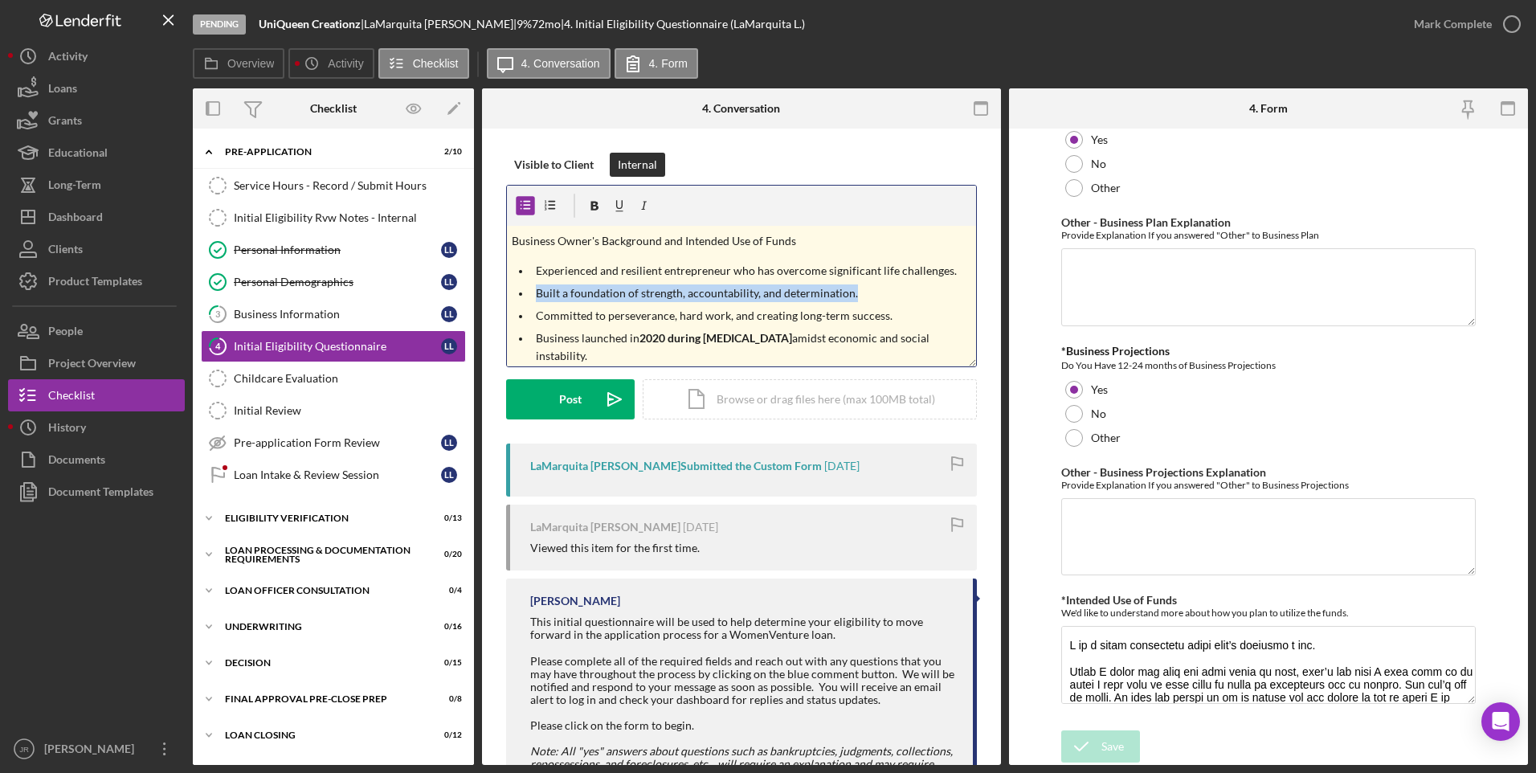
drag, startPoint x: 883, startPoint y: 297, endPoint x: 528, endPoint y: 297, distance: 355.0
click at [528, 297] on ul "Experienced and resilient entrepreneur who has overcome significant life challe…" at bounding box center [741, 451] width 469 height 378
drag, startPoint x: 888, startPoint y: 310, endPoint x: 520, endPoint y: 292, distance: 369.1
click at [520, 292] on ul "Experienced and resilient entrepreneur who has overcome significant life challe…" at bounding box center [741, 451] width 469 height 378
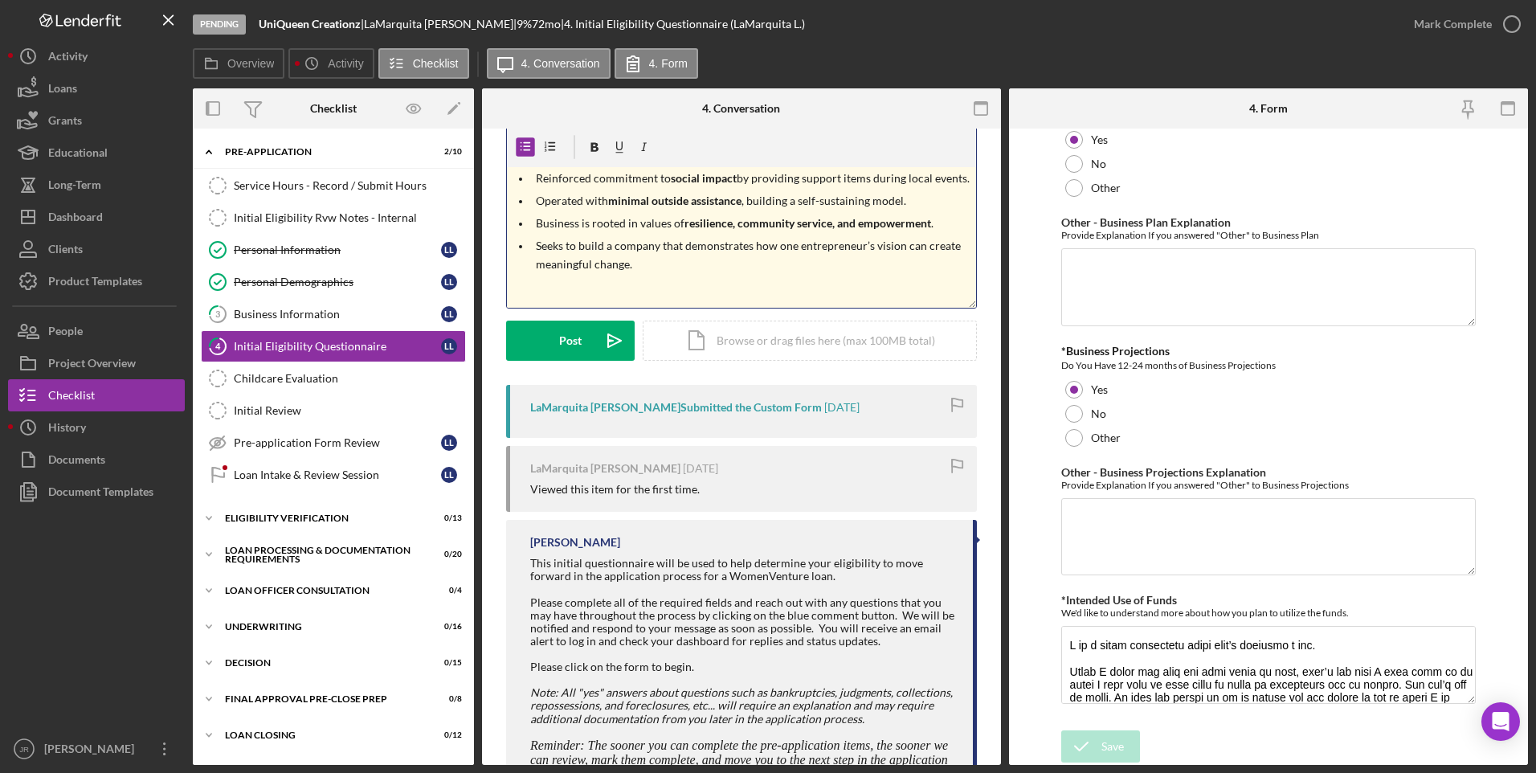
scroll to position [128, 0]
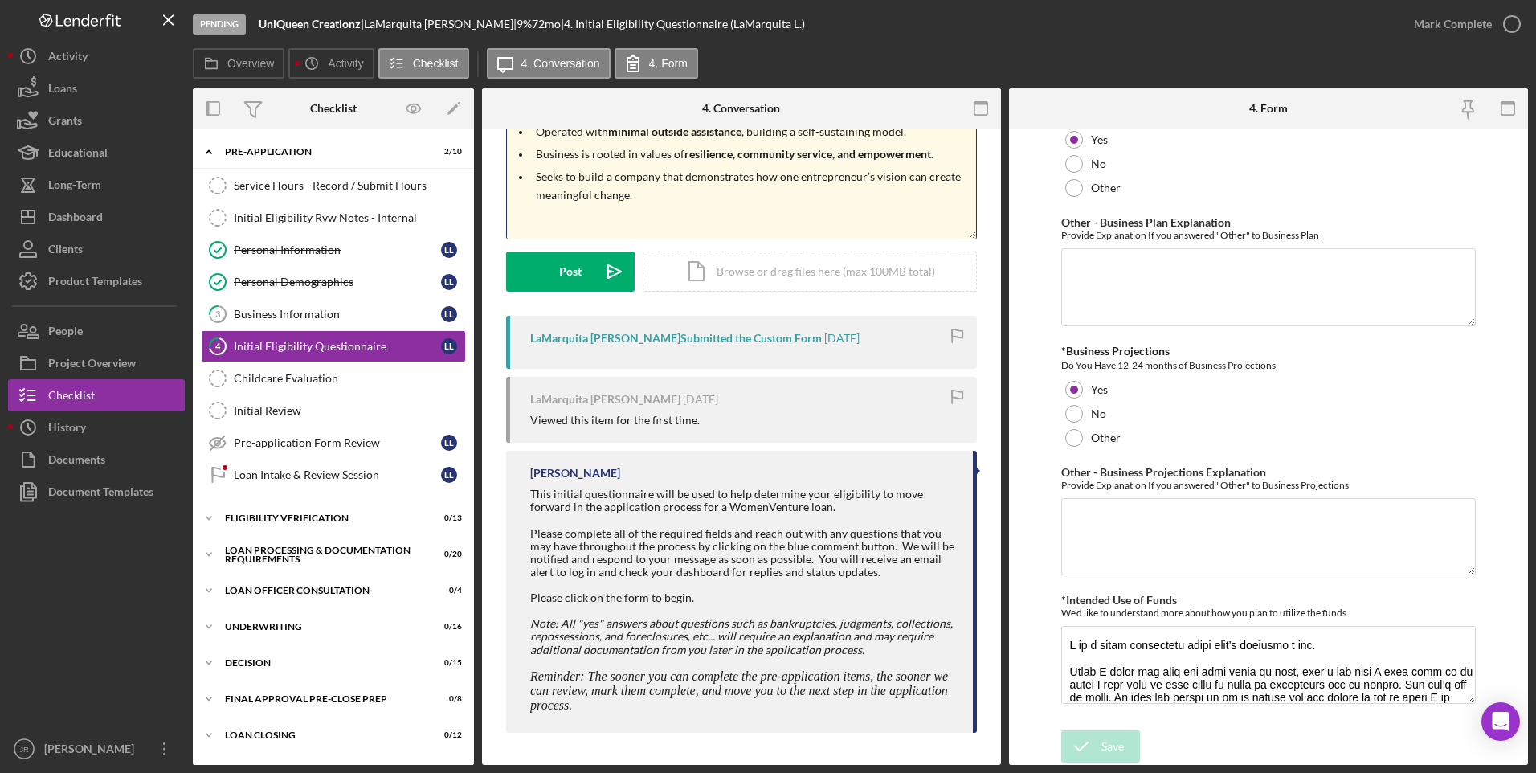
click at [567, 225] on p at bounding box center [754, 218] width 436 height 18
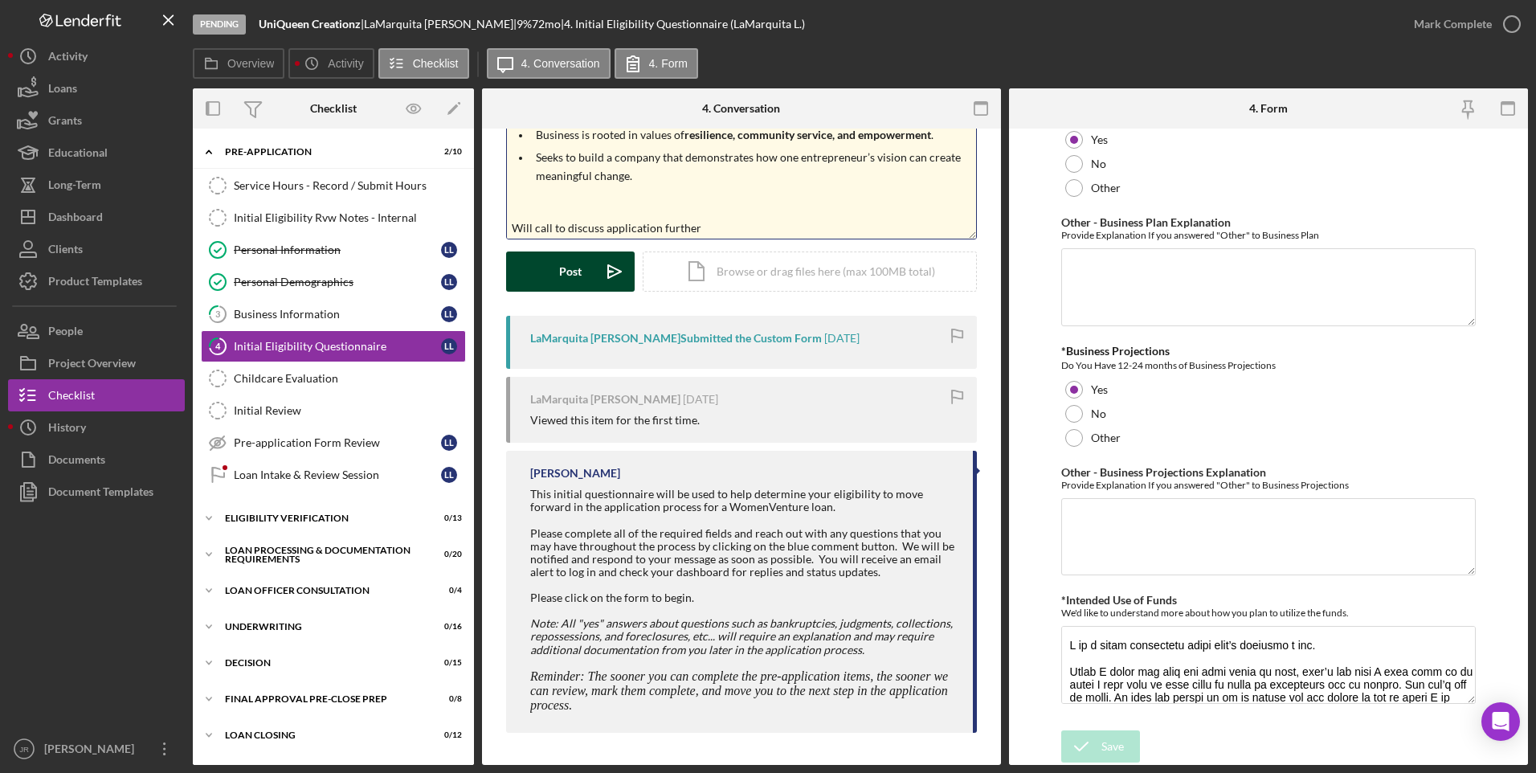
click at [566, 276] on div "Post" at bounding box center [570, 271] width 22 height 40
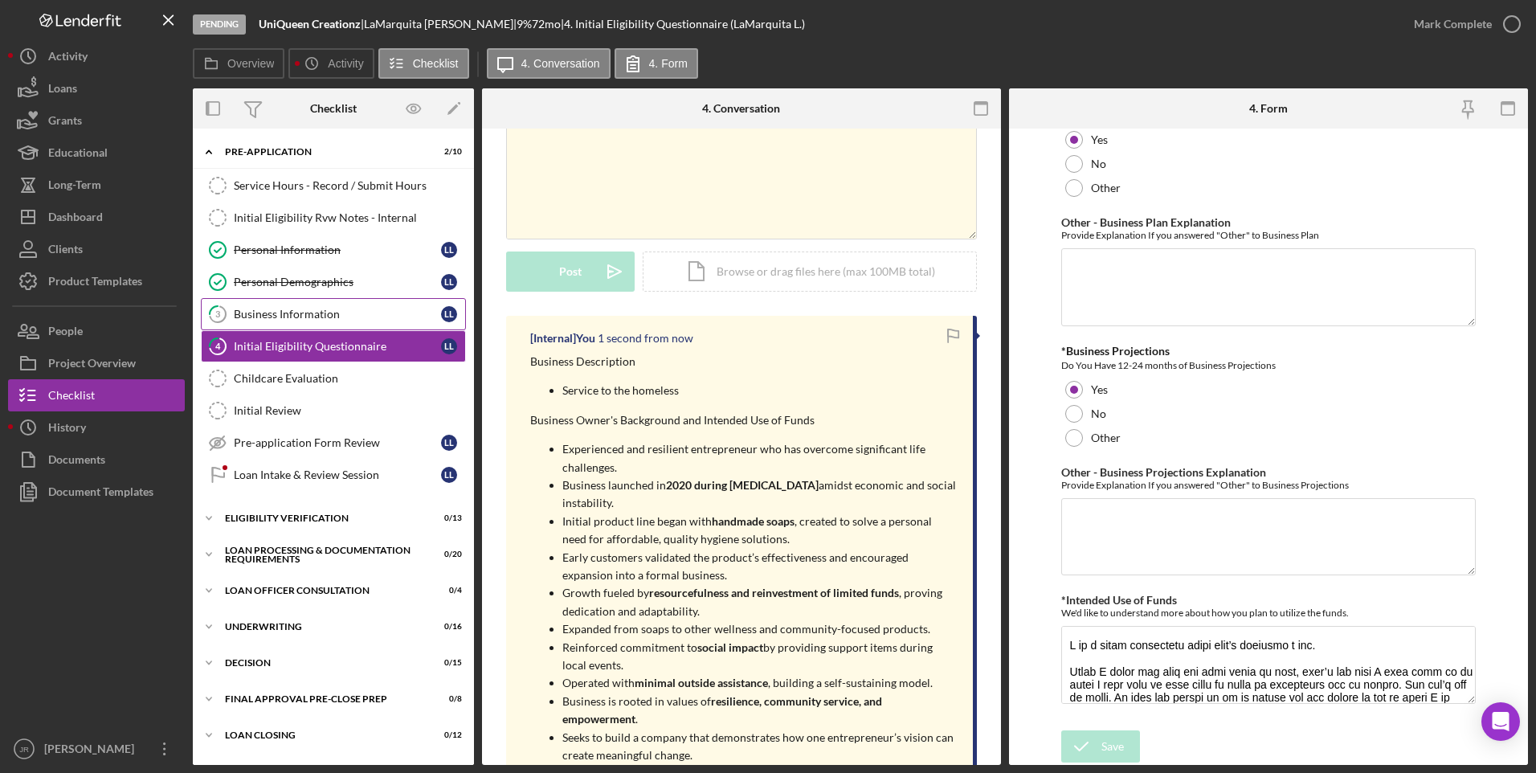
click at [342, 316] on div "Business Information" at bounding box center [337, 314] width 207 height 13
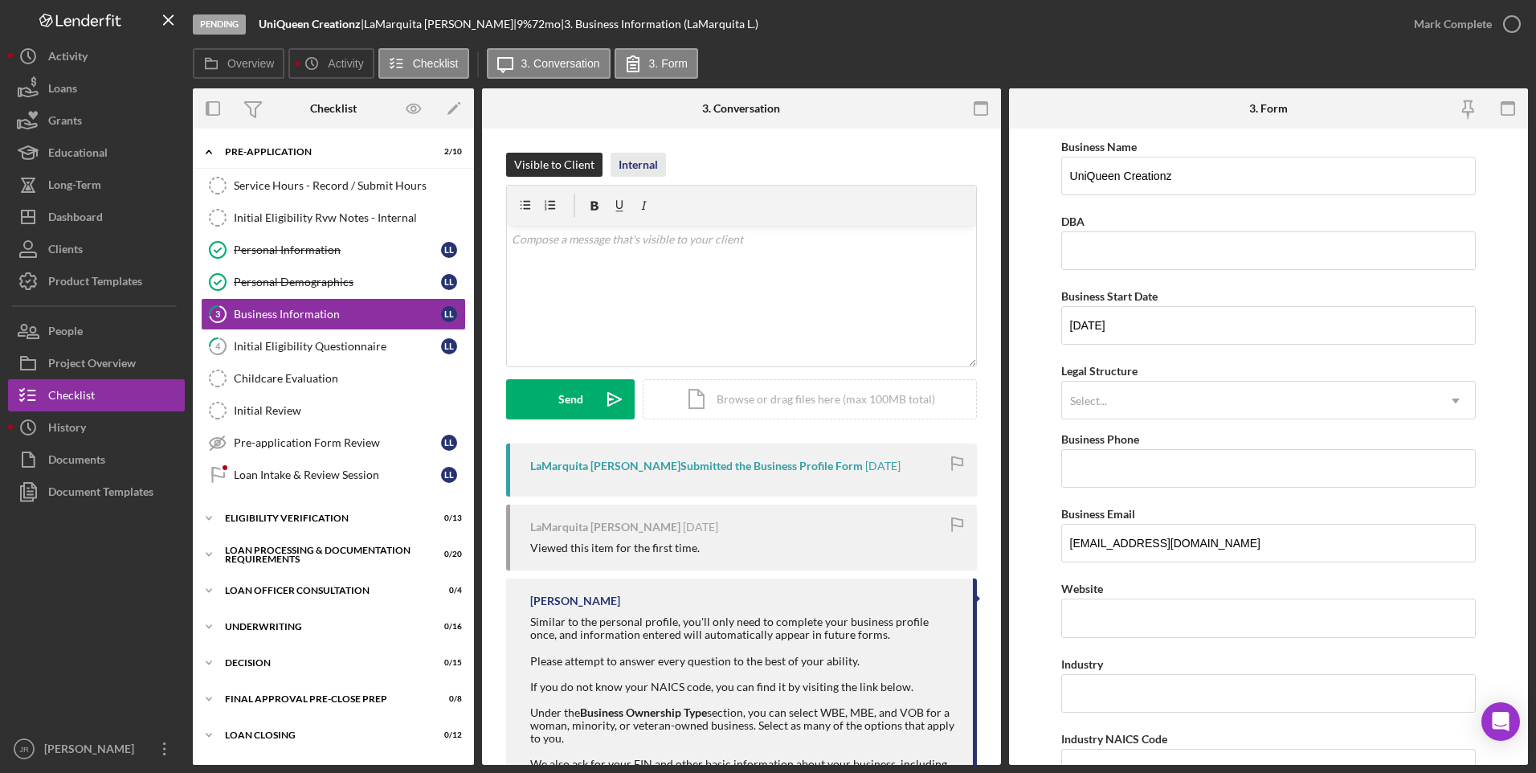
click at [638, 170] on div "Internal" at bounding box center [637, 165] width 39 height 24
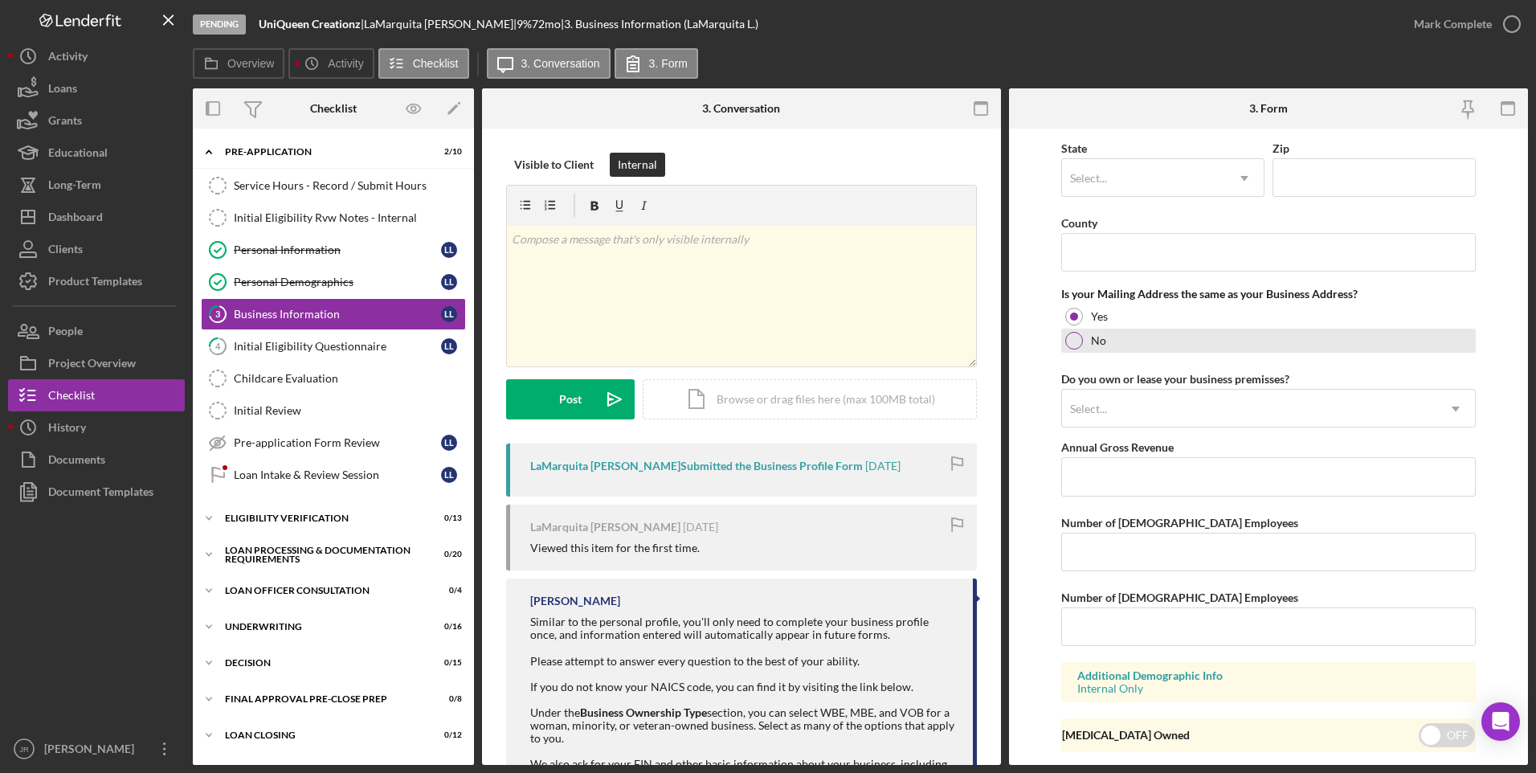
scroll to position [1147, 0]
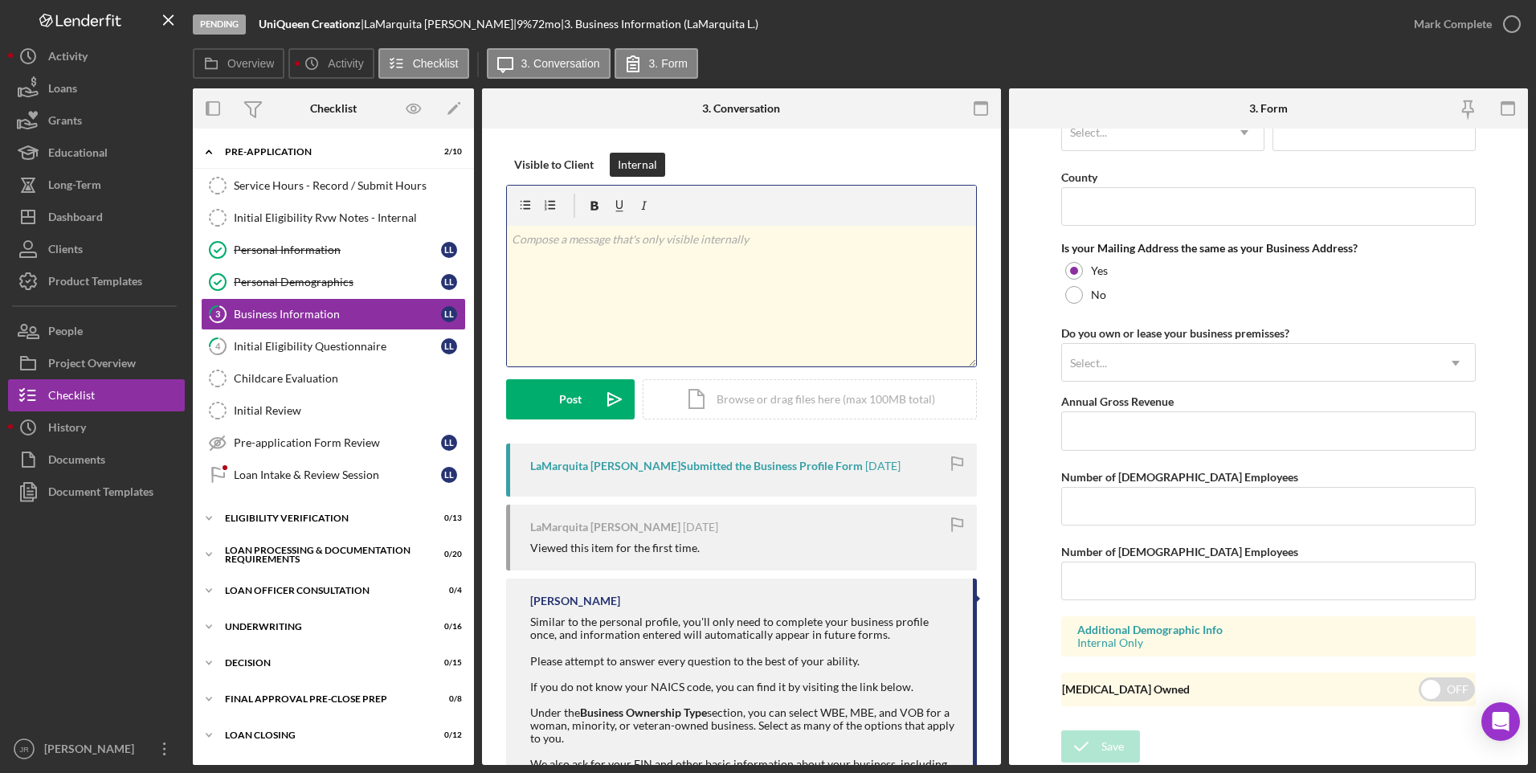
click at [716, 301] on div "v Color teal Color pink Remove color Add row above Add row below Add column bef…" at bounding box center [741, 296] width 469 height 141
click at [556, 384] on button "Post Icon/icon-invite-send" at bounding box center [570, 399] width 129 height 40
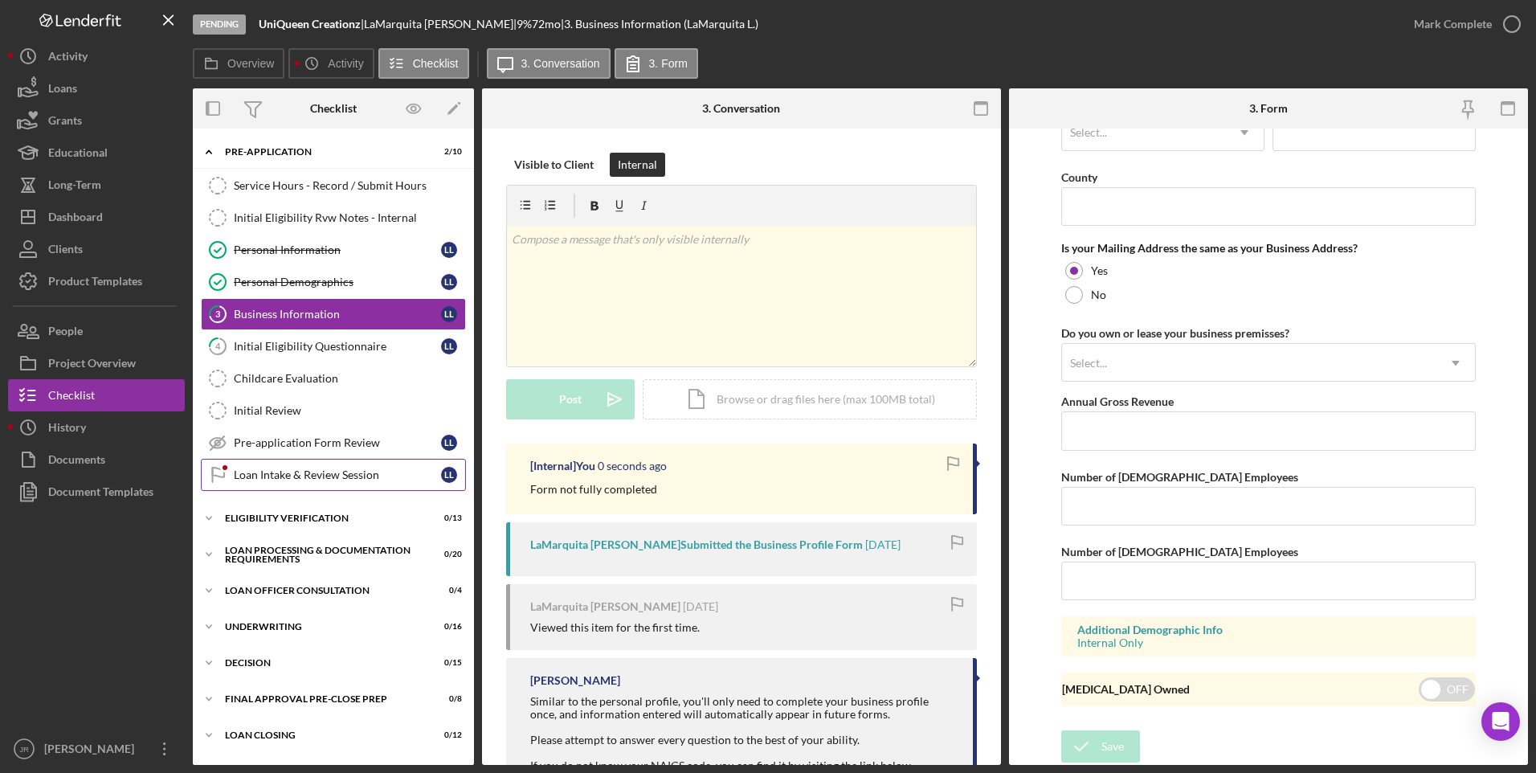
click at [275, 476] on div "Loan Intake & Review Session" at bounding box center [337, 474] width 207 height 13
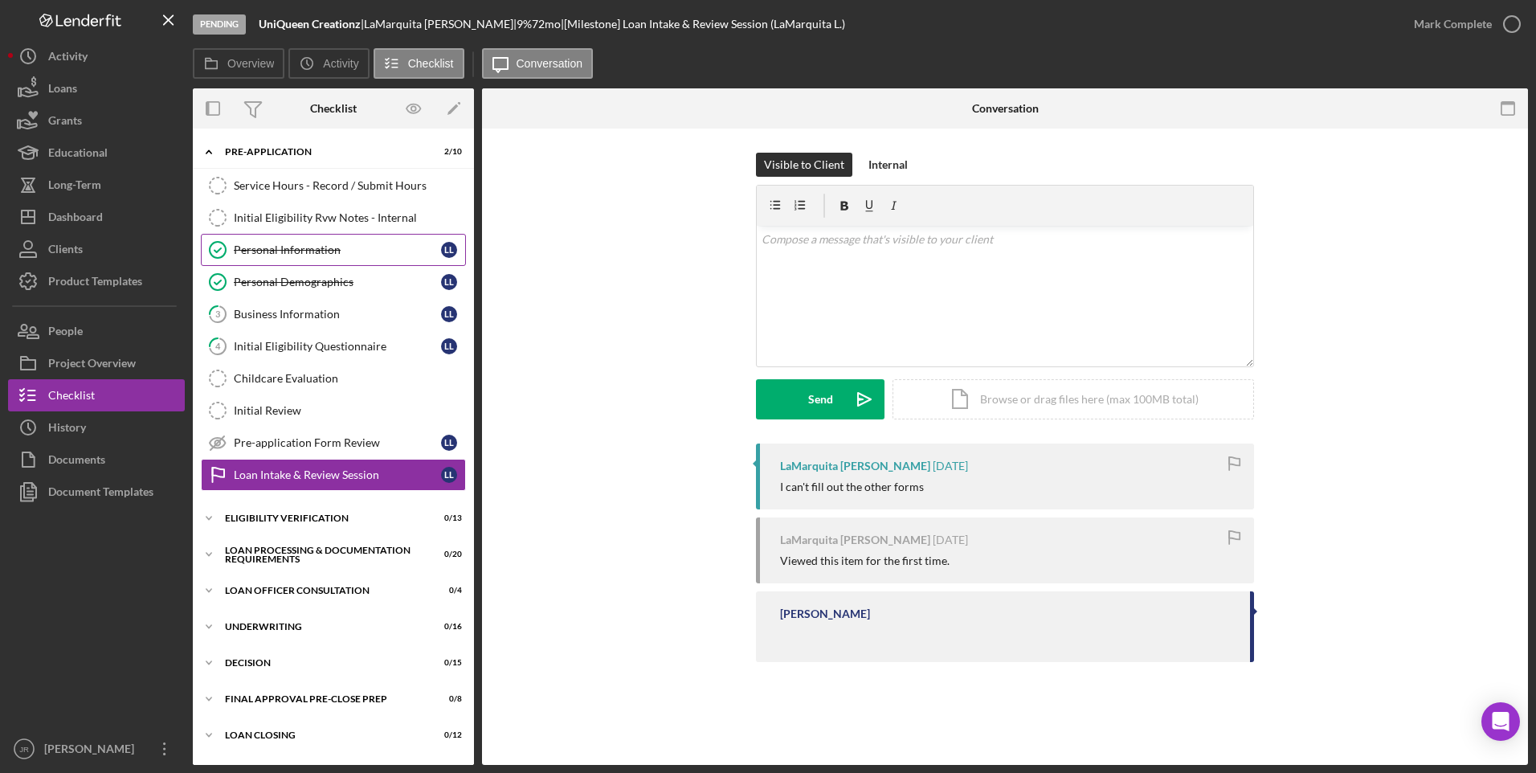
click at [341, 247] on div "Personal Information" at bounding box center [337, 249] width 207 height 13
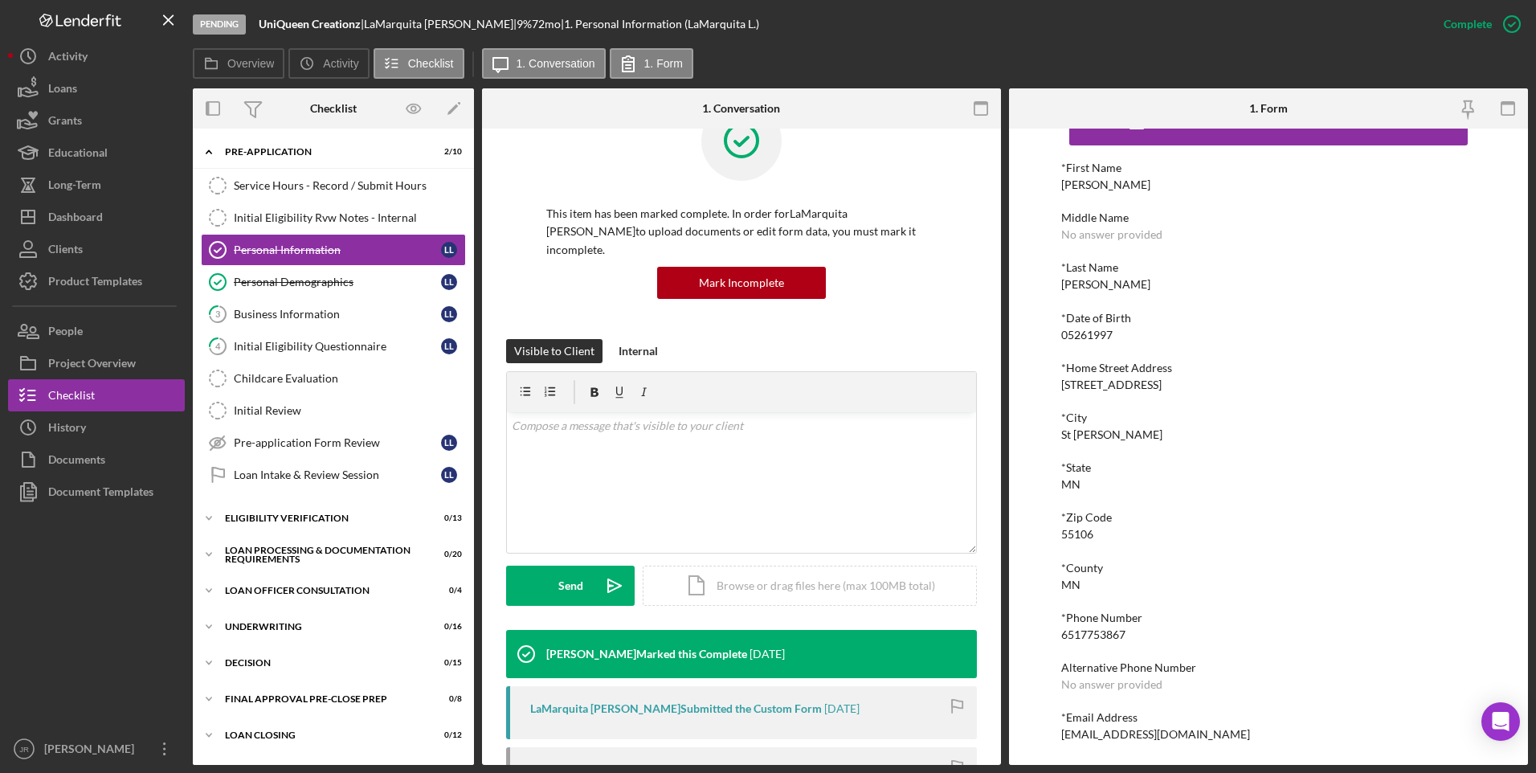
scroll to position [80, 0]
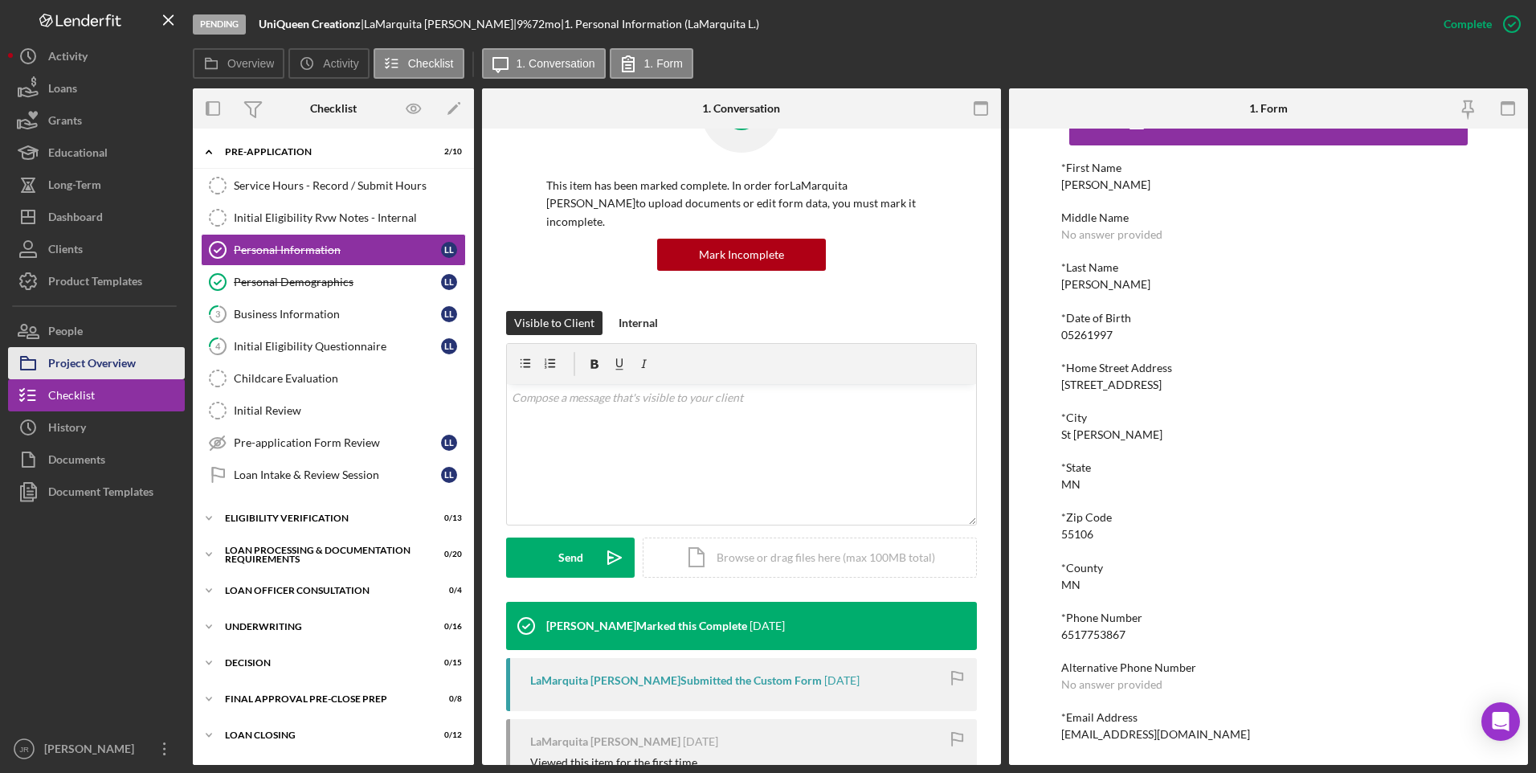
click at [124, 366] on div "Project Overview" at bounding box center [92, 365] width 88 height 36
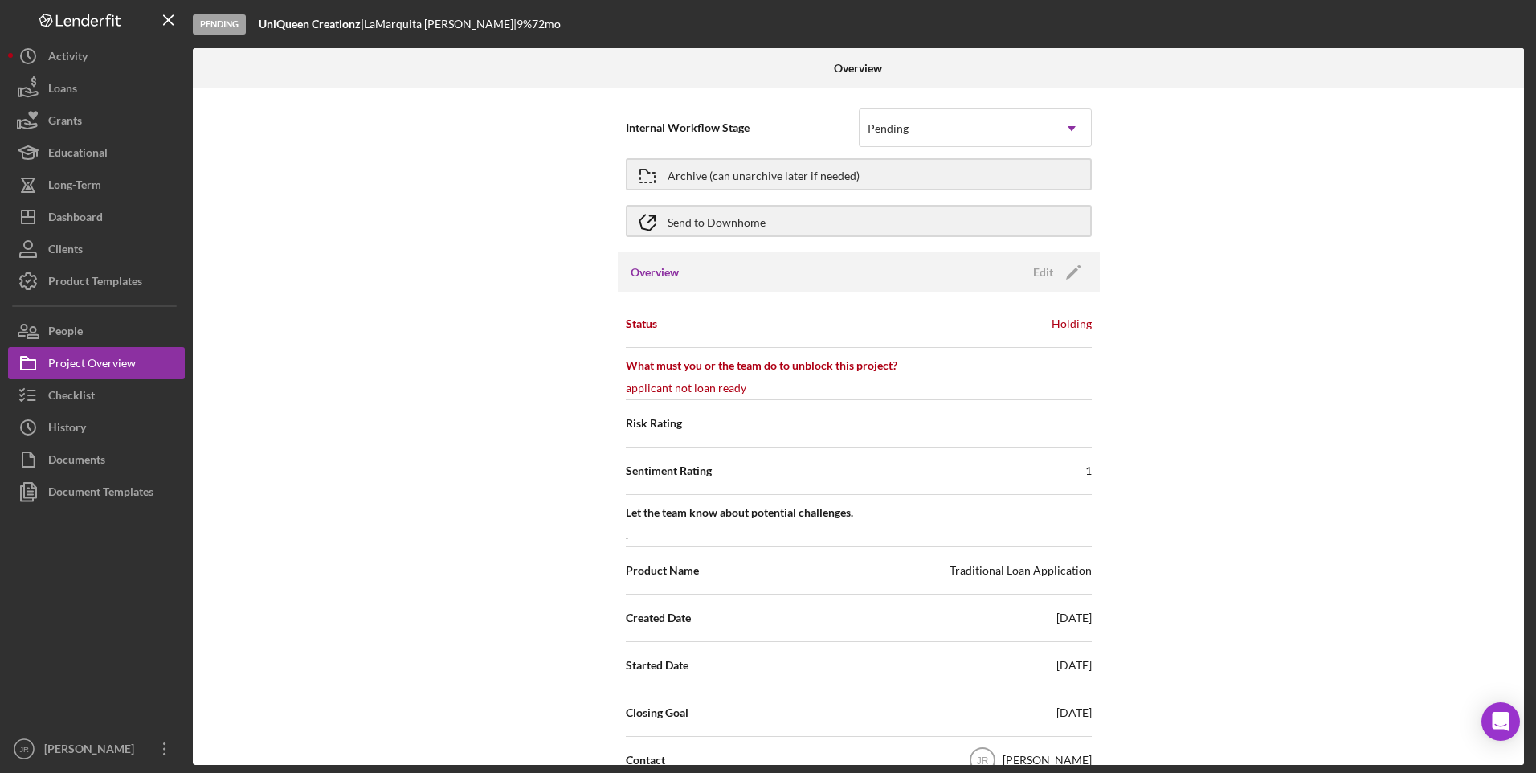
click at [431, 656] on div "Internal Workflow Stage Pending Icon/Dropdown Arrow Archive (can unarchive late…" at bounding box center [858, 426] width 1331 height 676
click at [105, 214] on button "Icon/Dashboard Dashboard" at bounding box center [96, 217] width 177 height 32
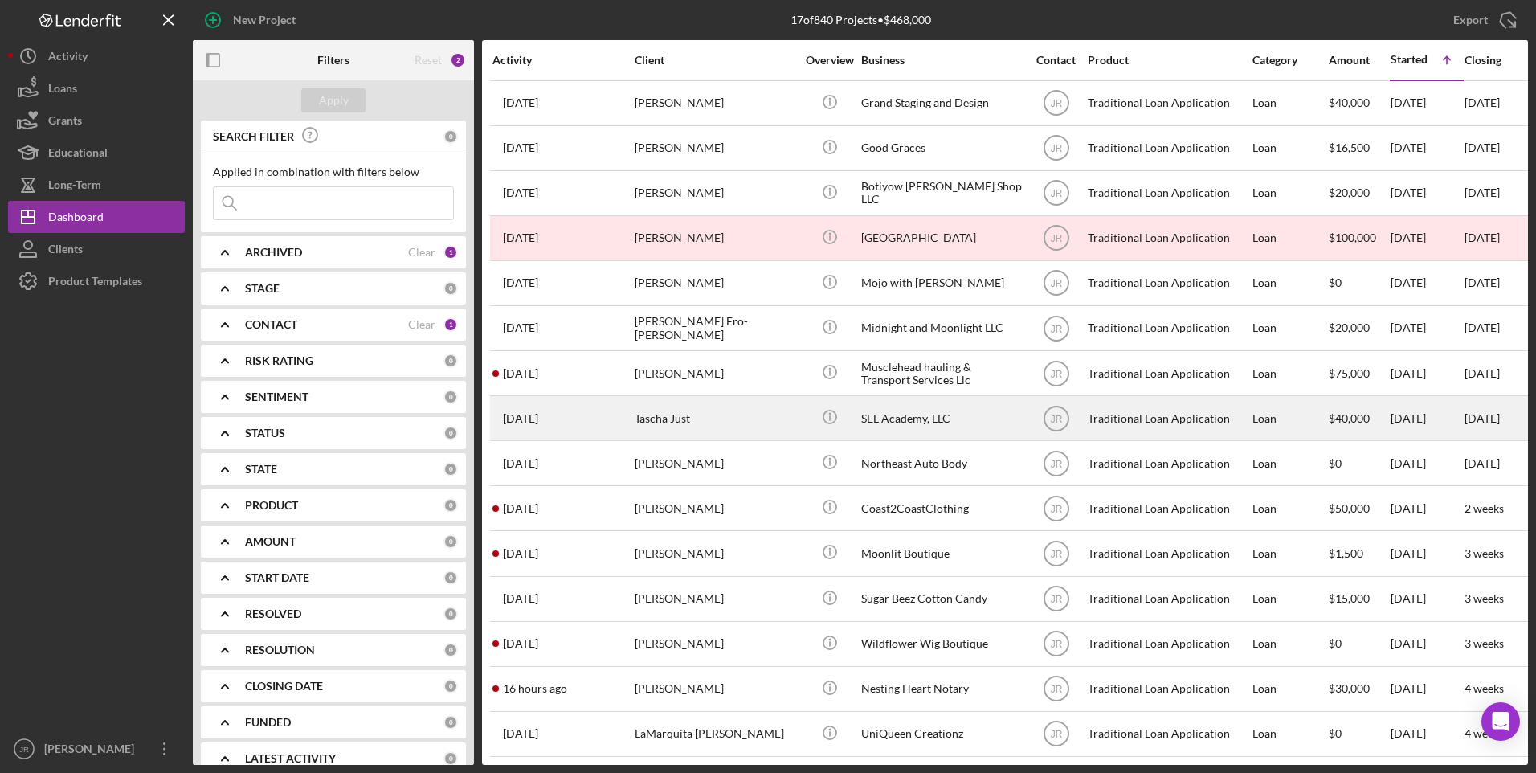
click at [651, 416] on div "Tascha Just" at bounding box center [715, 418] width 161 height 43
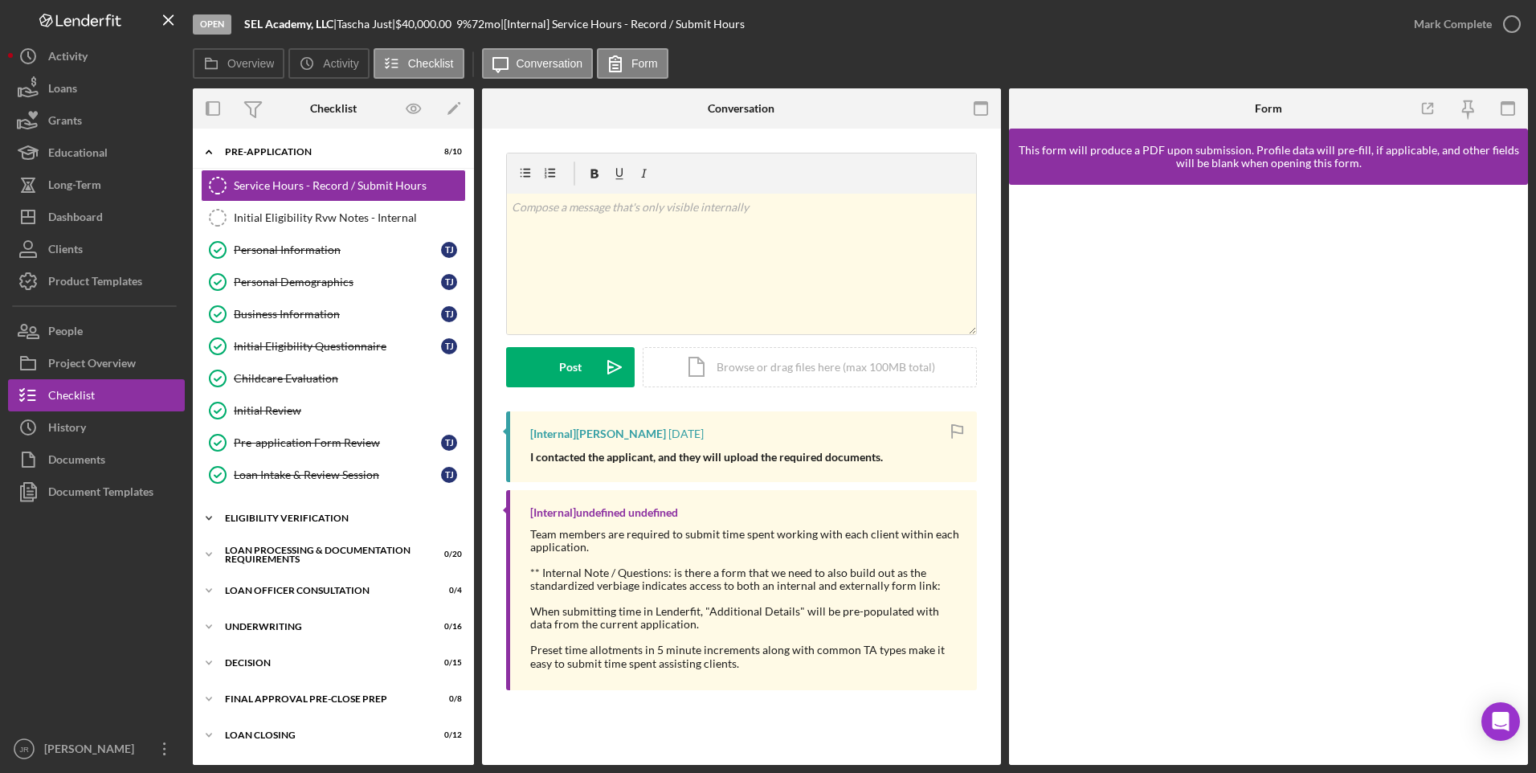
click at [288, 517] on div "Eligibility Verification" at bounding box center [339, 518] width 229 height 10
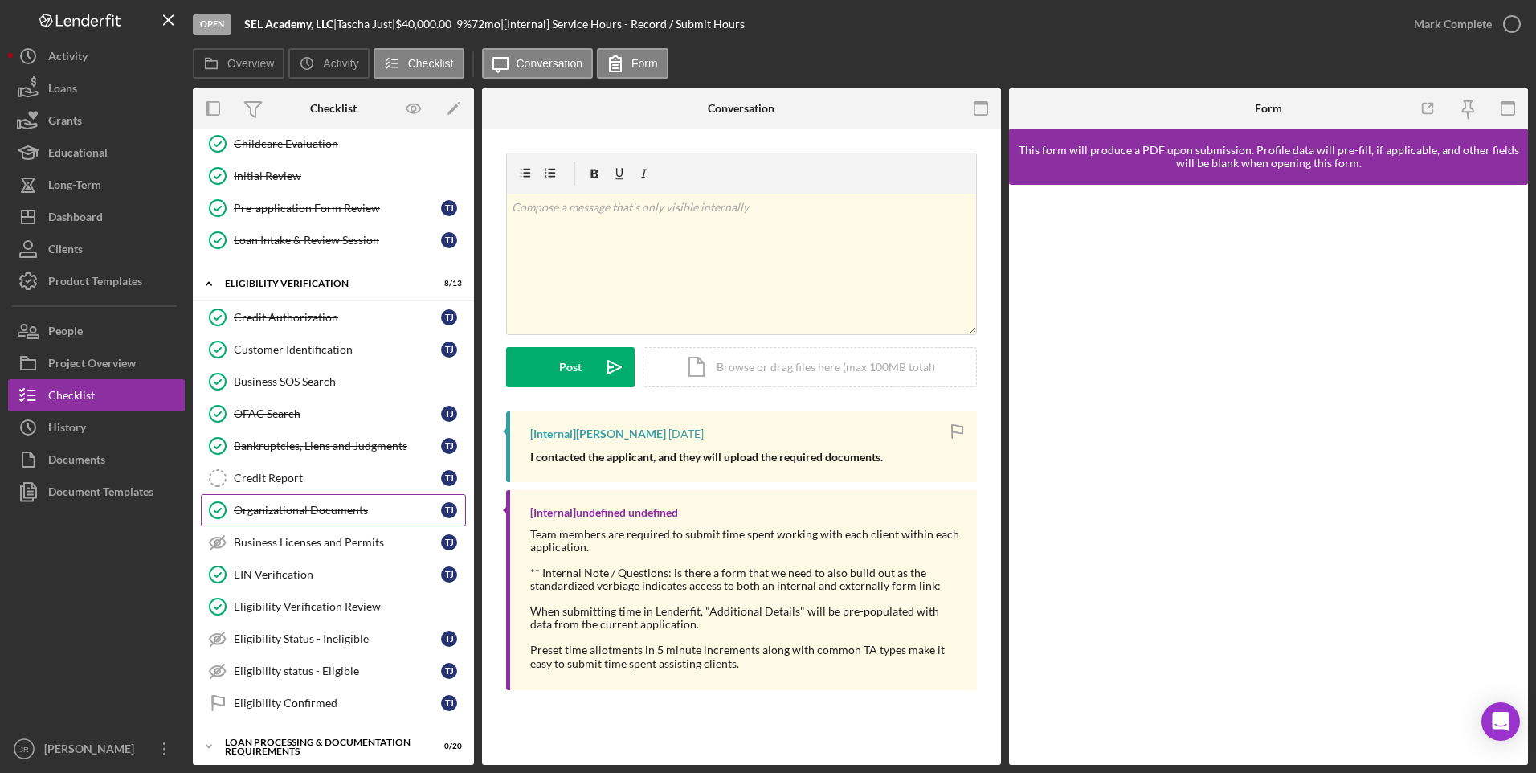
scroll to position [241, 0]
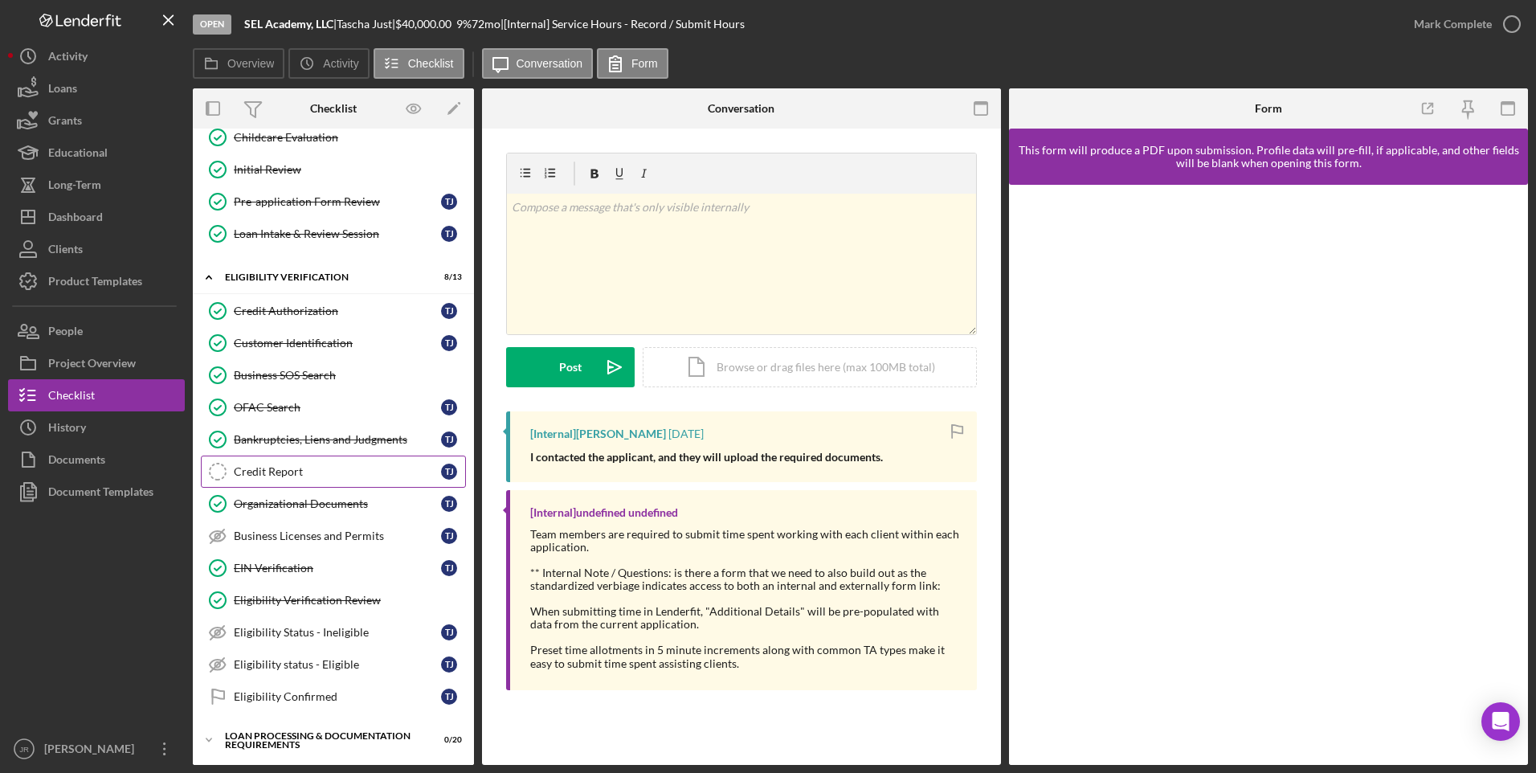
click at [308, 467] on div "Credit Report" at bounding box center [337, 471] width 207 height 13
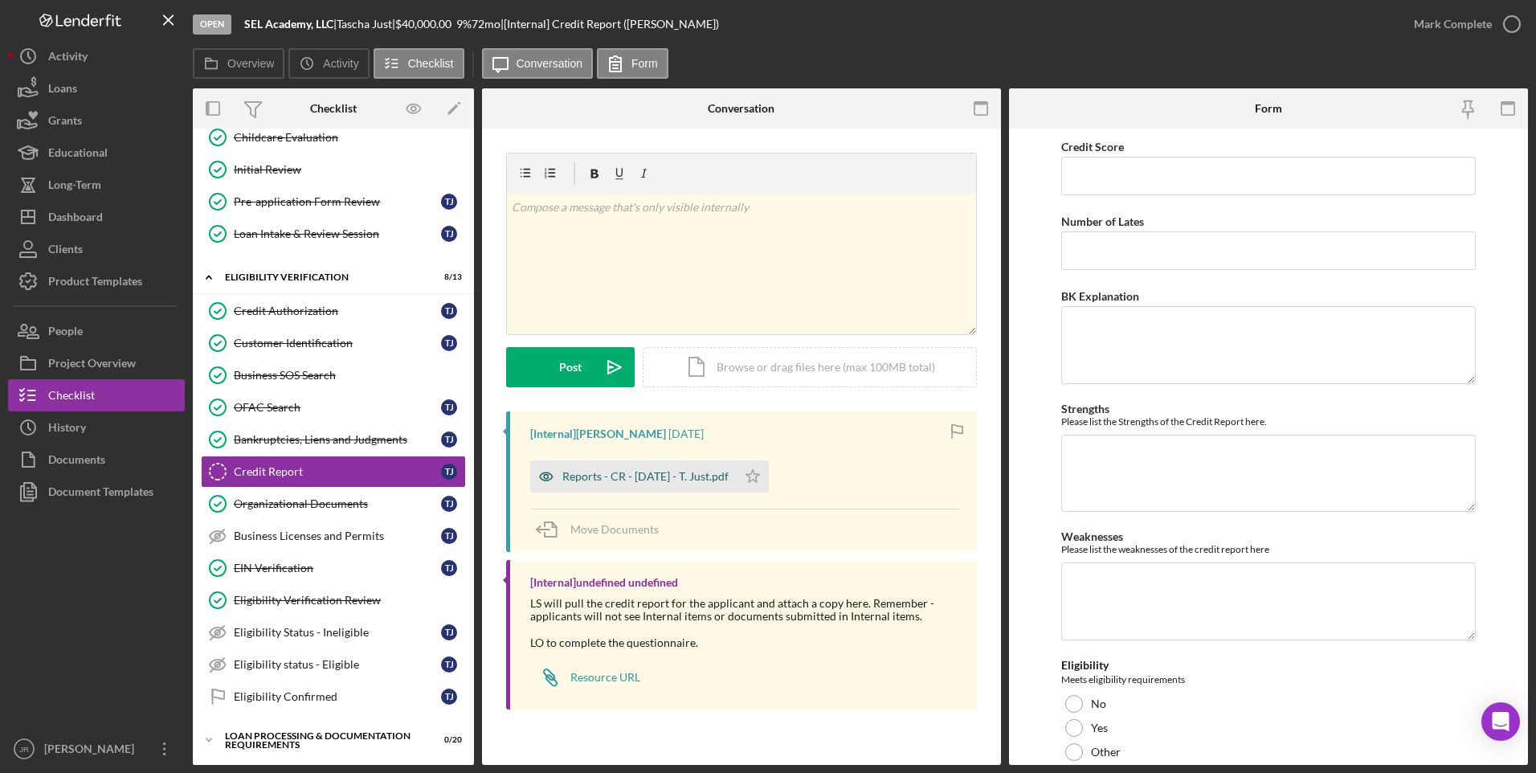
click at [649, 475] on div "Reports - CR - [DATE] - T. Just.pdf" at bounding box center [645, 476] width 166 height 13
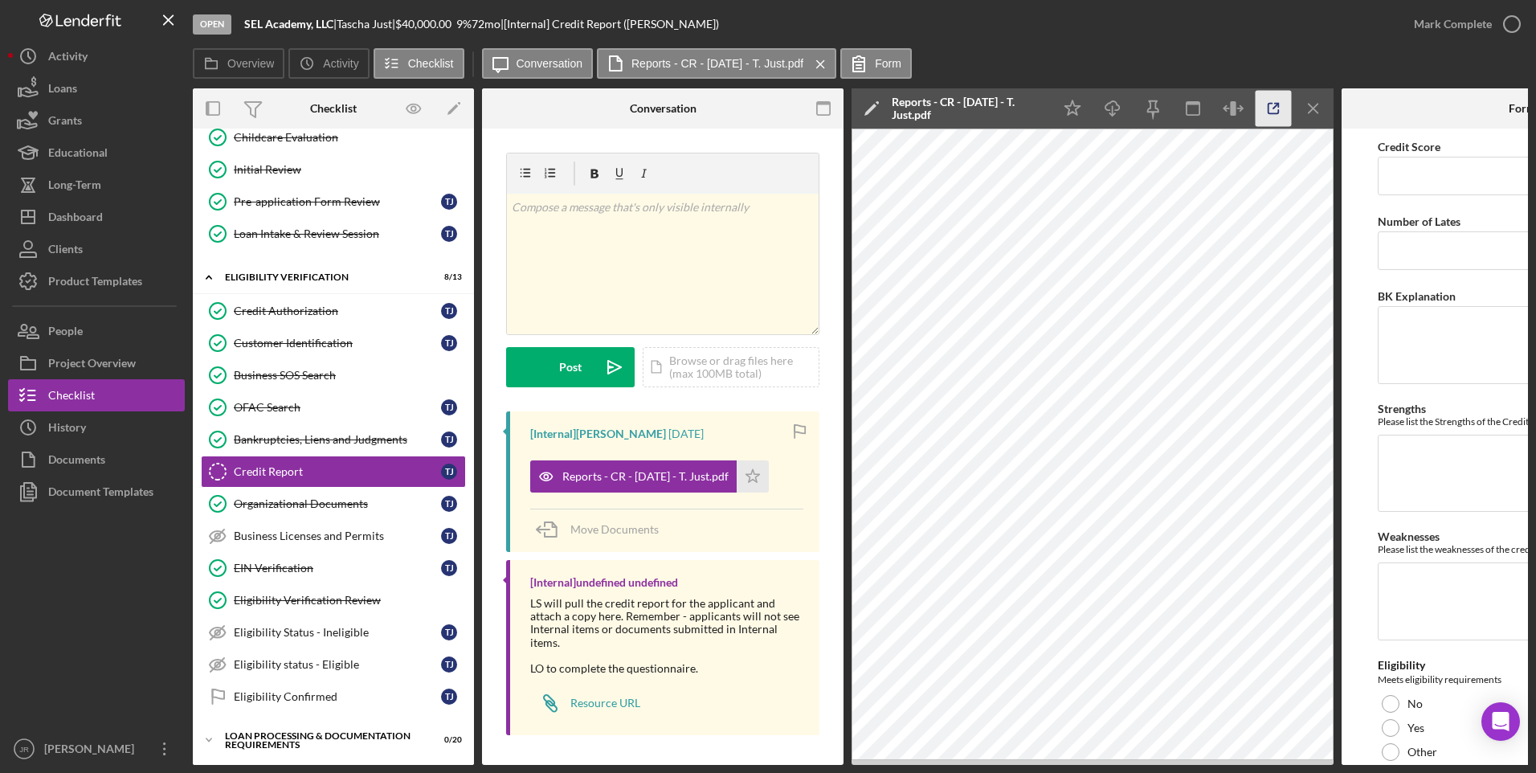
click at [1274, 104] on icon "button" at bounding box center [1273, 109] width 36 height 36
click at [1311, 114] on icon "Icon/Menu Close" at bounding box center [1314, 109] width 36 height 36
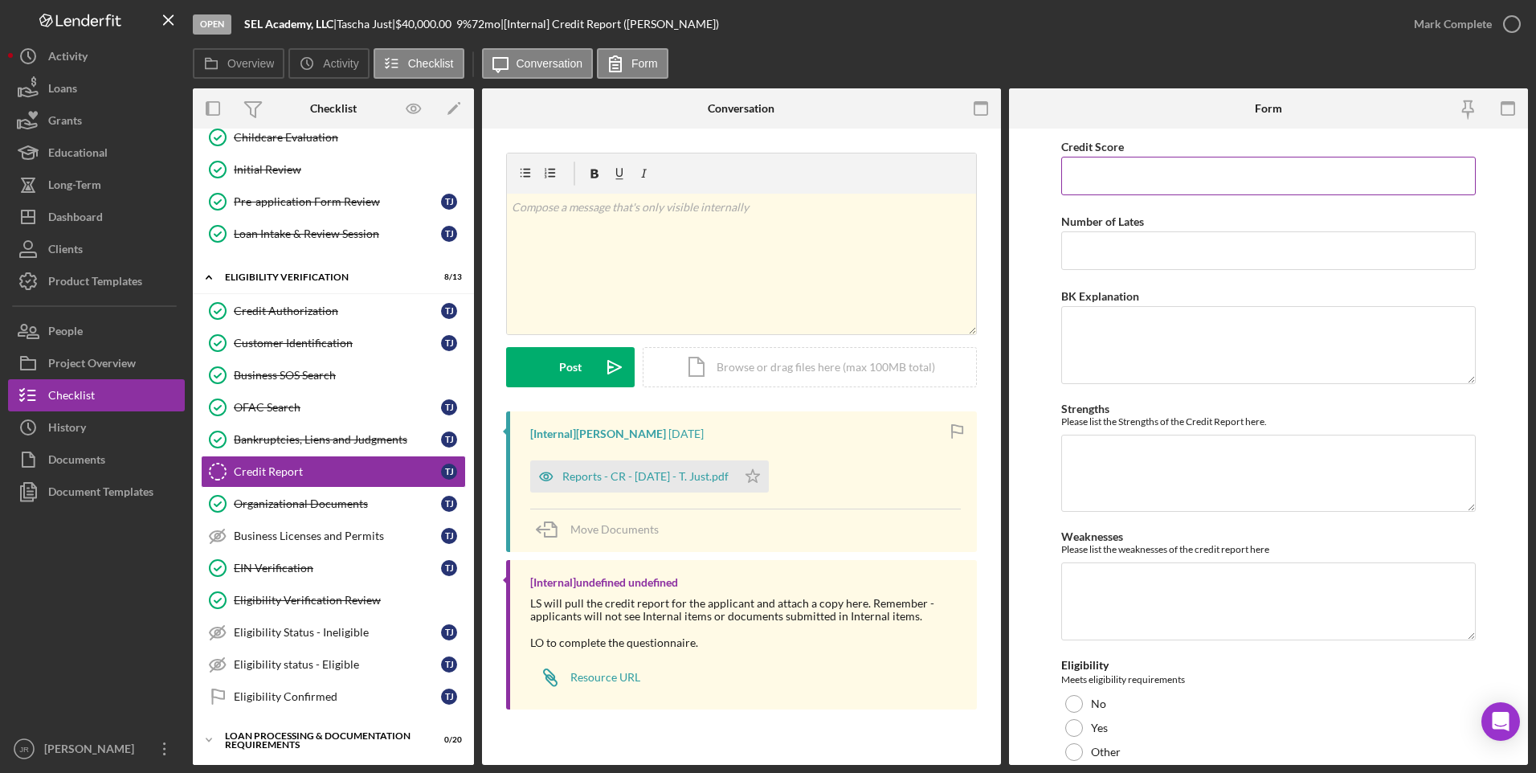
click at [1281, 187] on input "Credit Score" at bounding box center [1268, 176] width 415 height 39
type input "0"
type input "804"
click at [1237, 252] on input "Number of Lates" at bounding box center [1268, 250] width 415 height 39
type input "0"
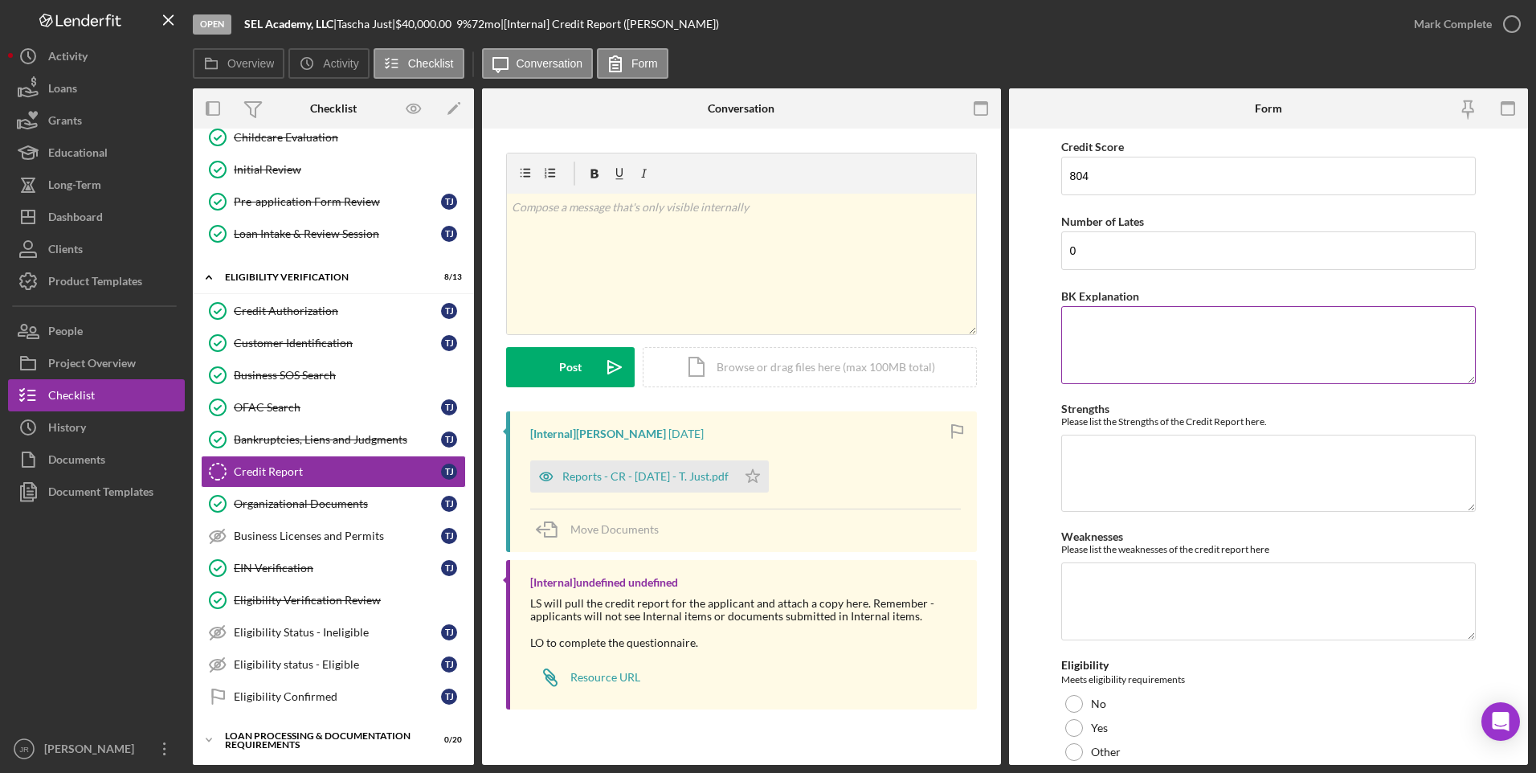
click at [1239, 321] on textarea "BK Explanation" at bounding box center [1268, 344] width 415 height 77
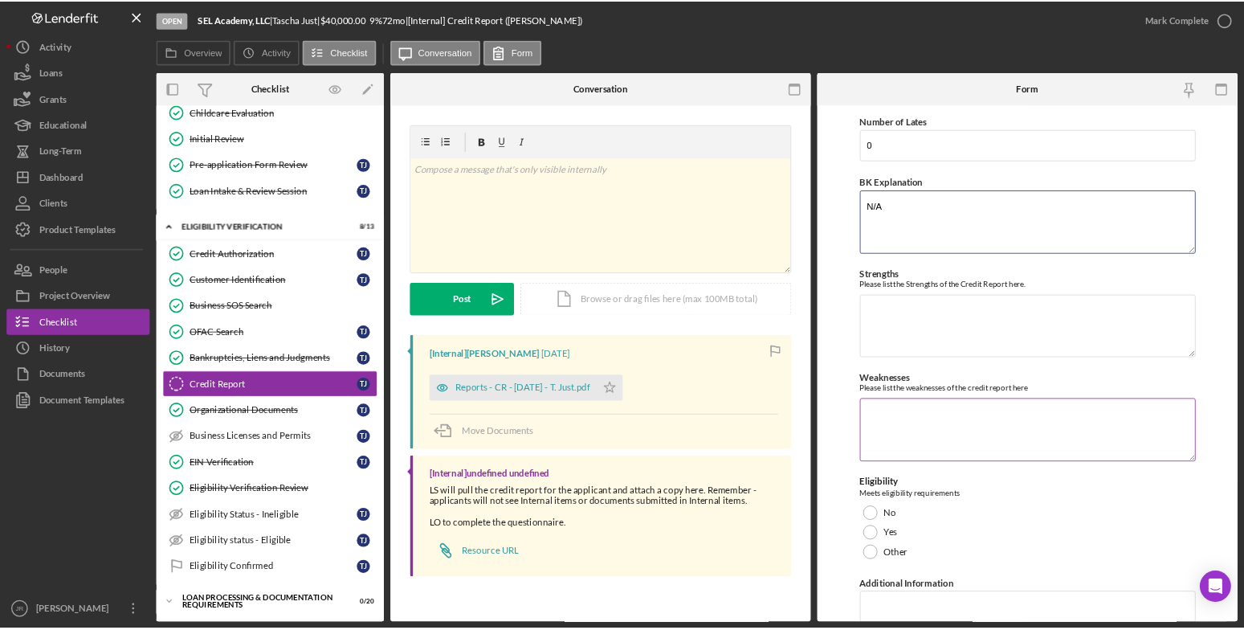
scroll to position [133, 0]
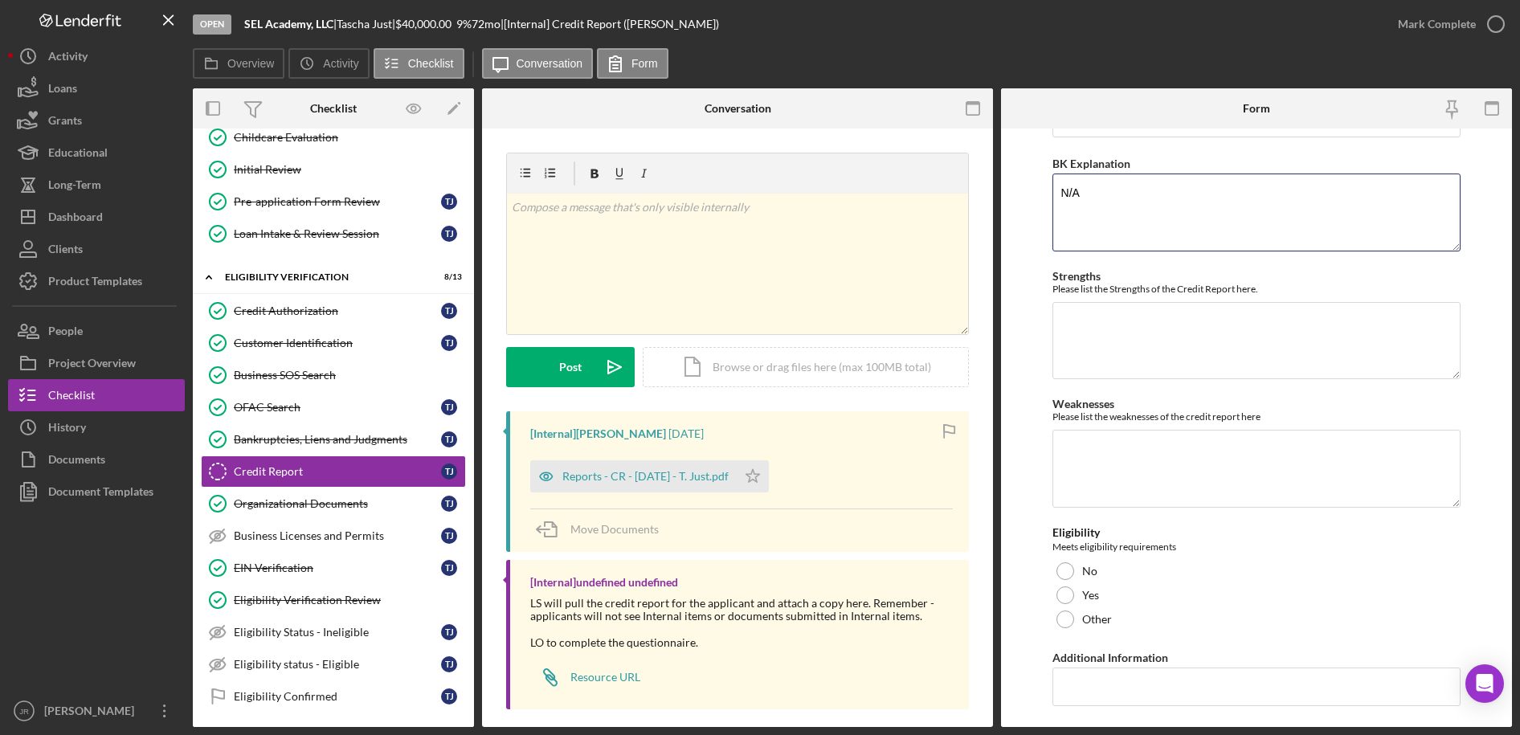
type textarea "N/A"
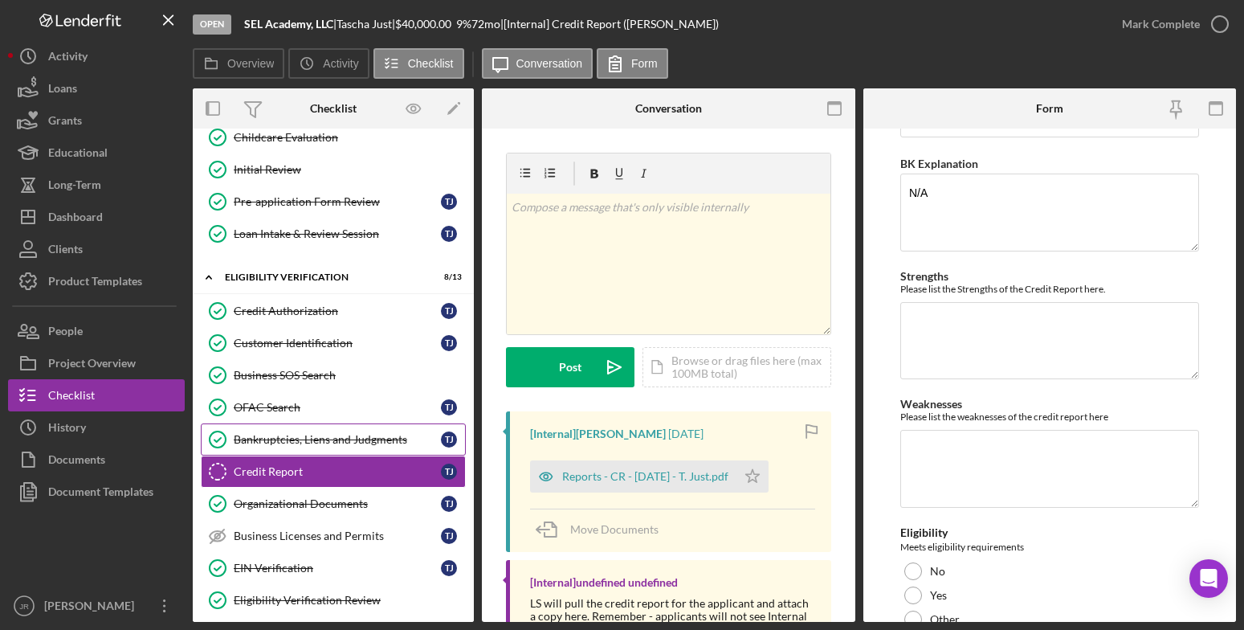
click at [288, 425] on link "Bankruptcies, Liens and Judgments Bankruptcies, Liens and Judgments T J" at bounding box center [333, 439] width 265 height 32
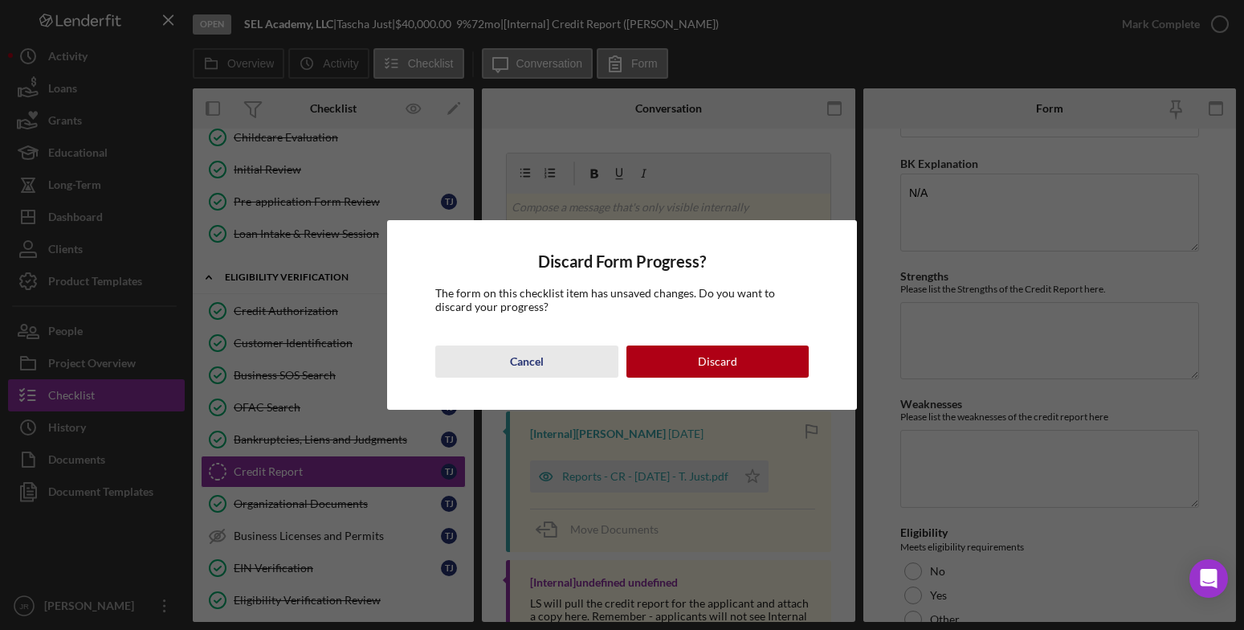
click at [526, 365] on div "Cancel" at bounding box center [527, 361] width 34 height 32
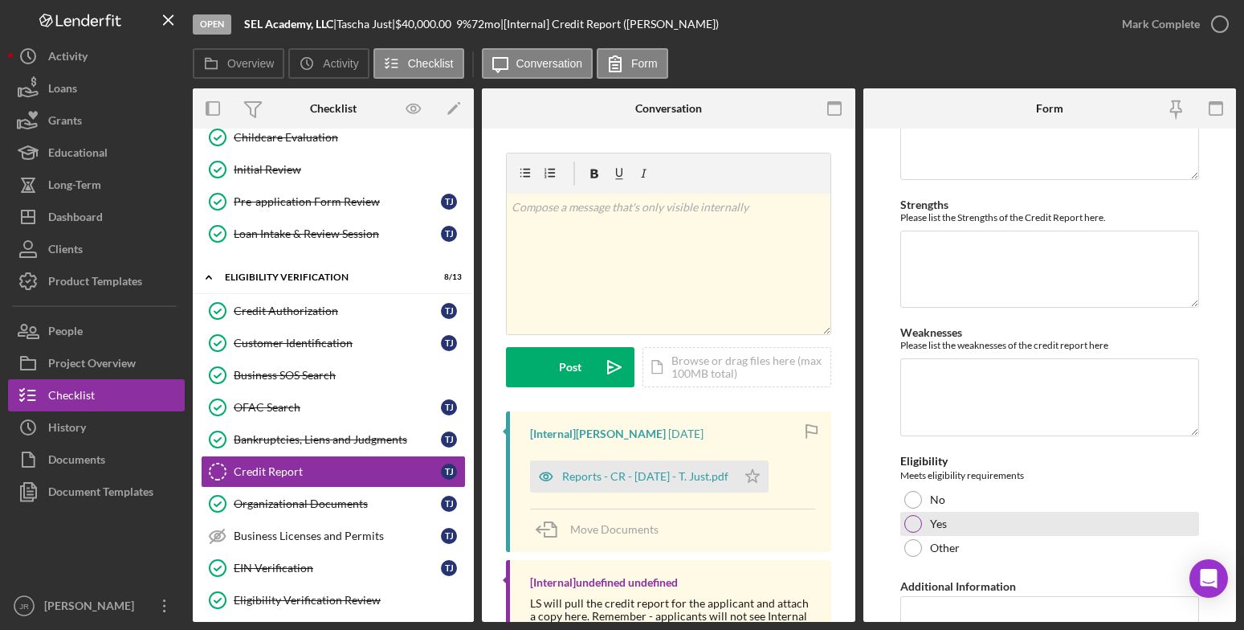
scroll to position [276, 0]
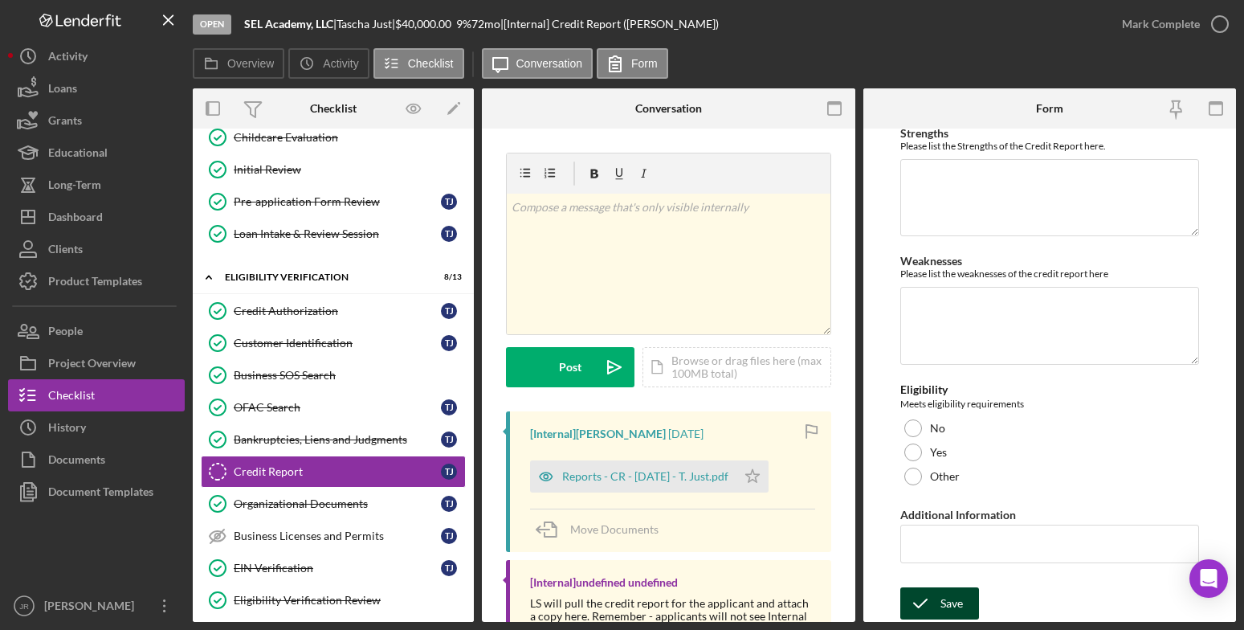
click at [937, 602] on icon "submit" at bounding box center [920, 603] width 40 height 40
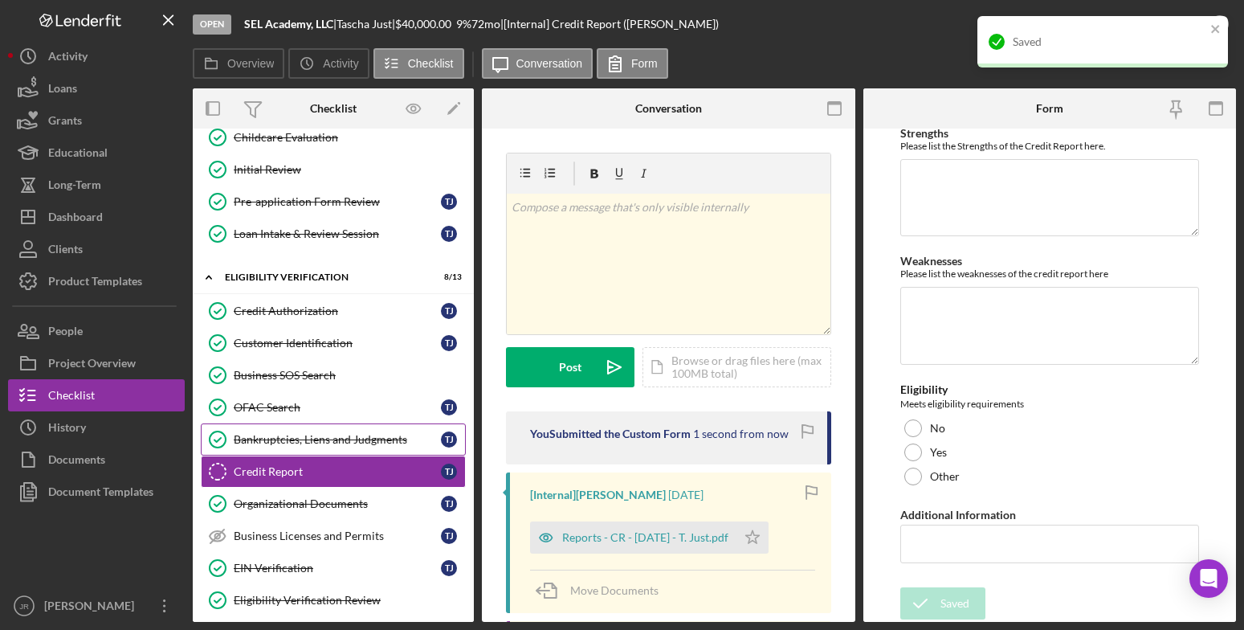
click at [274, 442] on div "Bankruptcies, Liens and Judgments" at bounding box center [337, 439] width 207 height 13
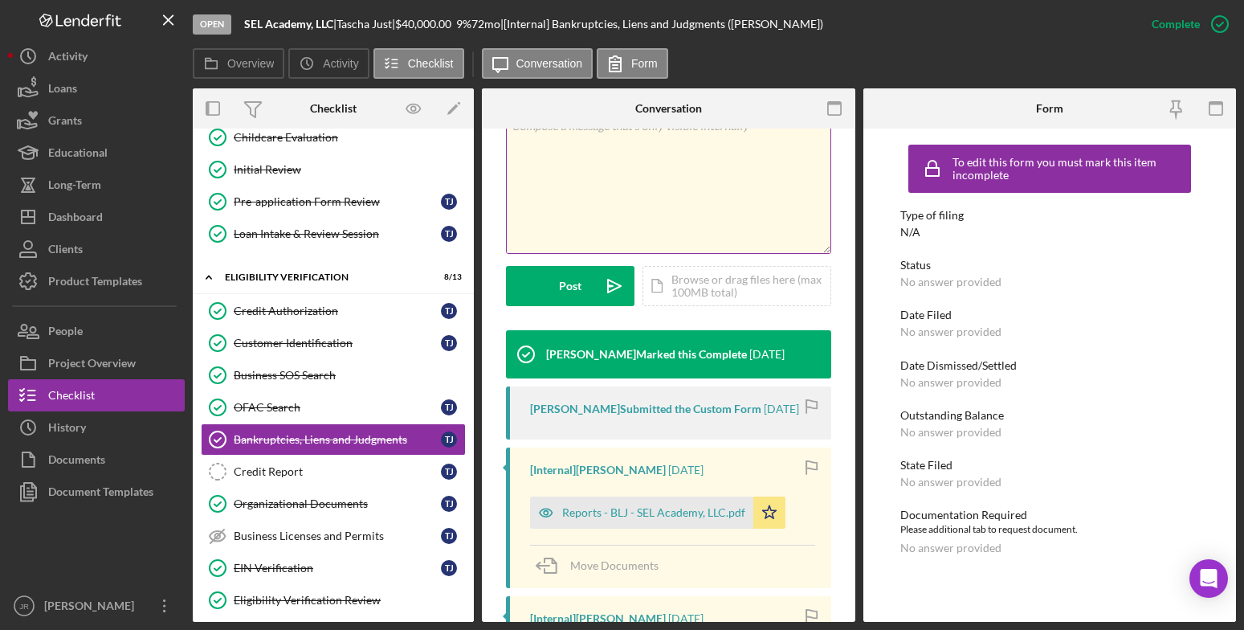
scroll to position [482, 0]
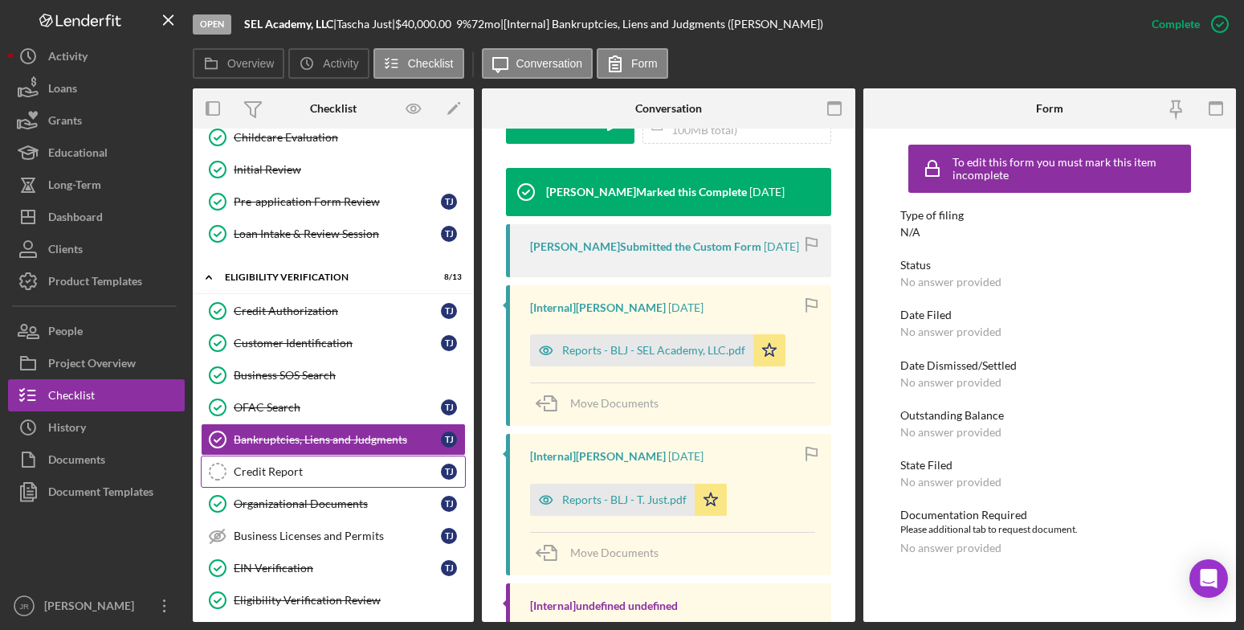
click at [277, 472] on div "Credit Report" at bounding box center [337, 471] width 207 height 13
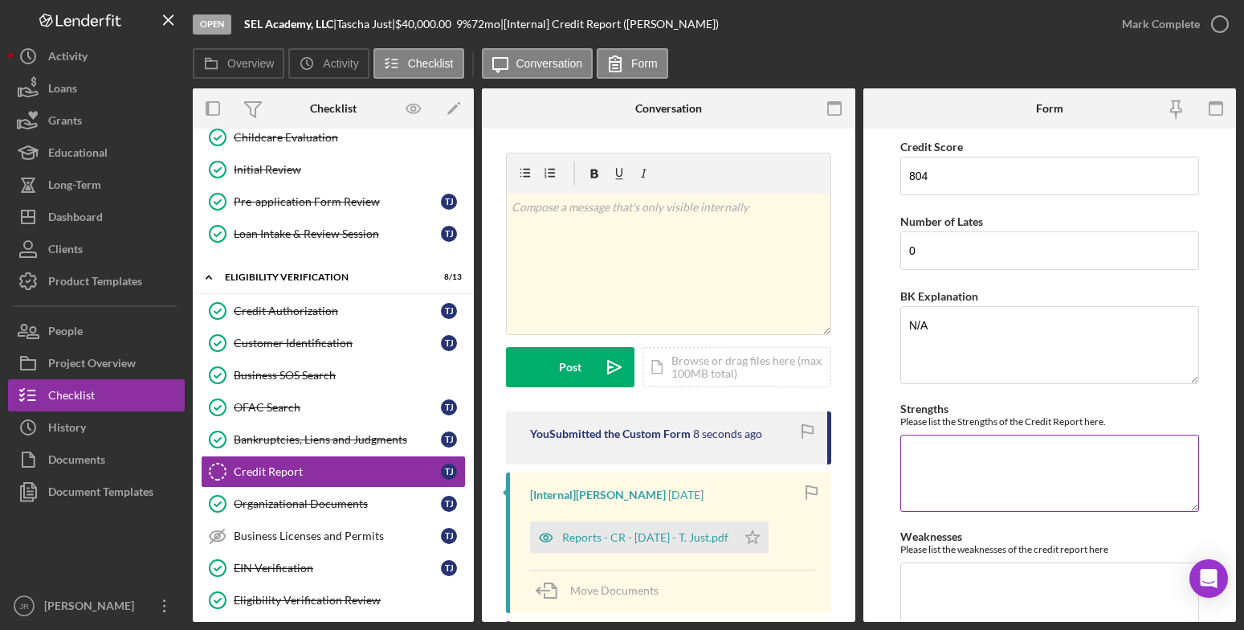
click at [966, 464] on textarea "Strengths" at bounding box center [1049, 473] width 299 height 77
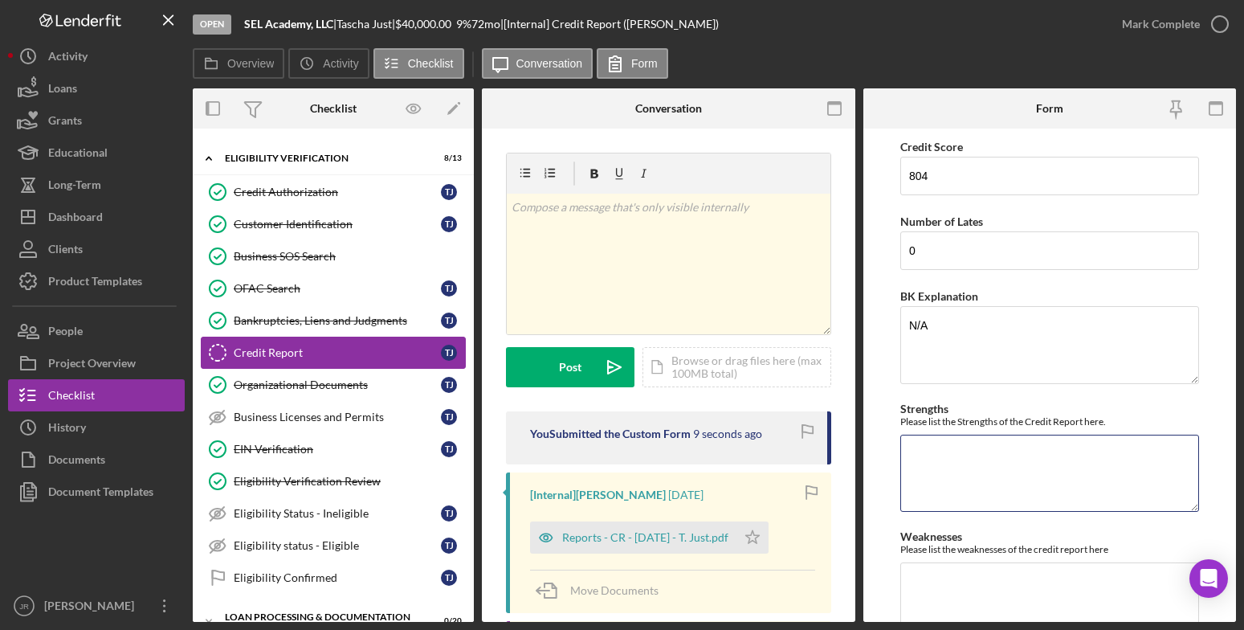
scroll to position [562, 0]
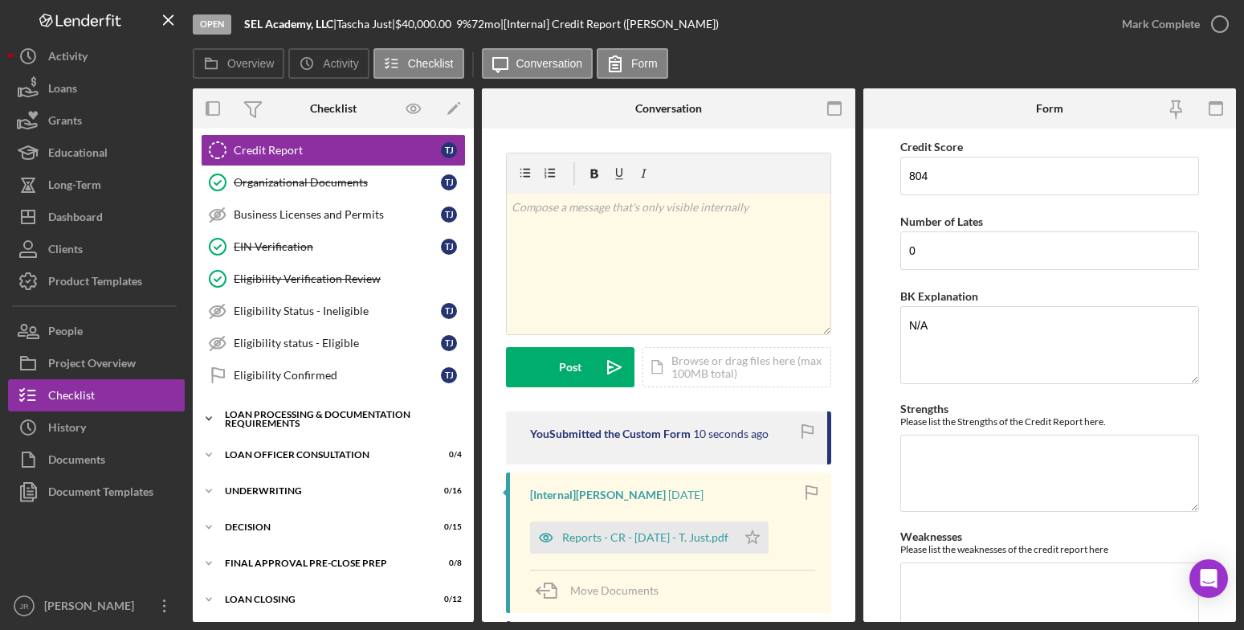
click at [246, 415] on div "Loan Processing & Documentation Requirements" at bounding box center [339, 419] width 229 height 18
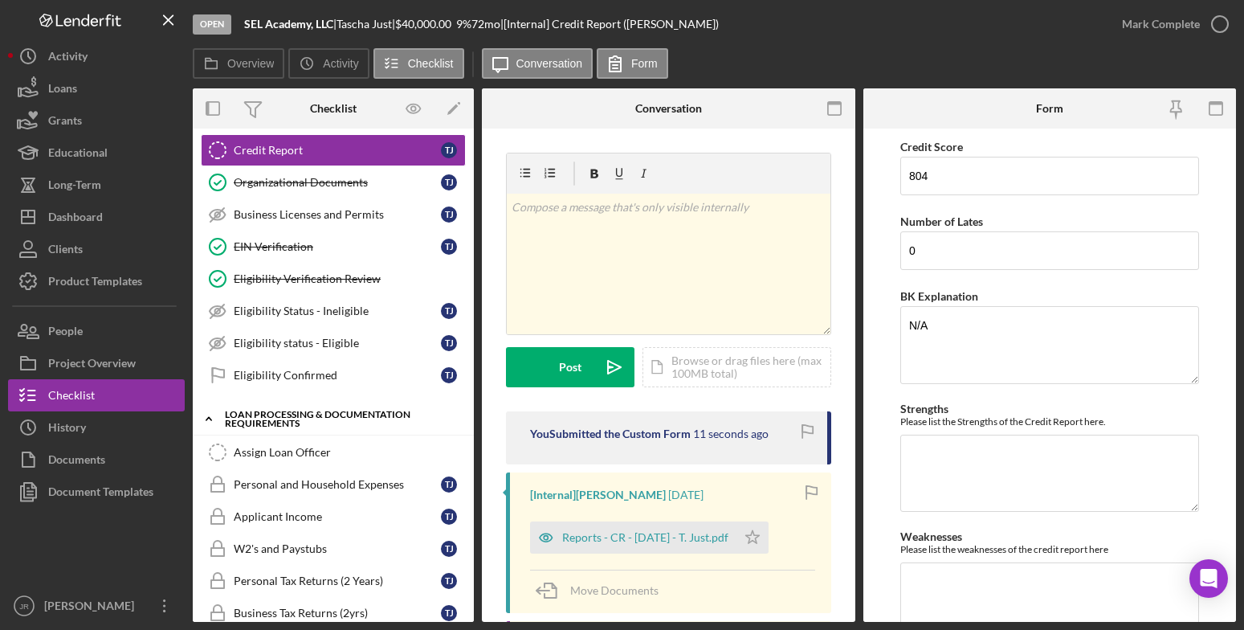
click at [246, 415] on div "Loan Processing & Documentation Requirements" at bounding box center [339, 419] width 229 height 18
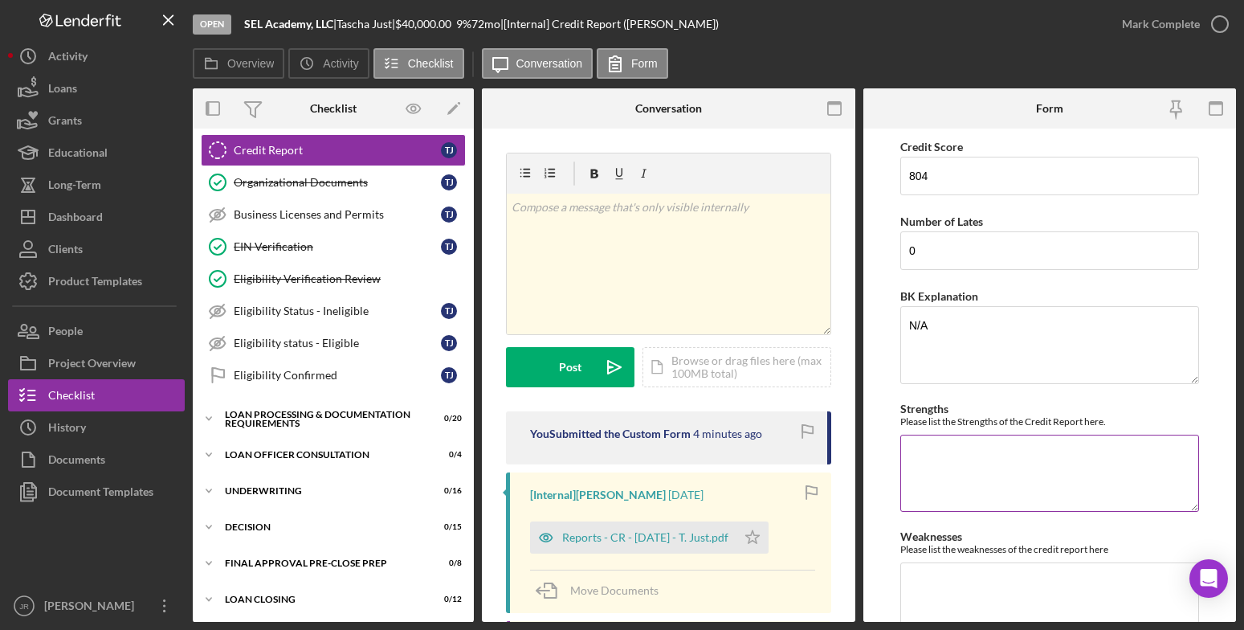
drag, startPoint x: 957, startPoint y: 484, endPoint x: 957, endPoint y: 454, distance: 29.7
click at [957, 462] on textarea "Strengths" at bounding box center [1049, 473] width 299 height 77
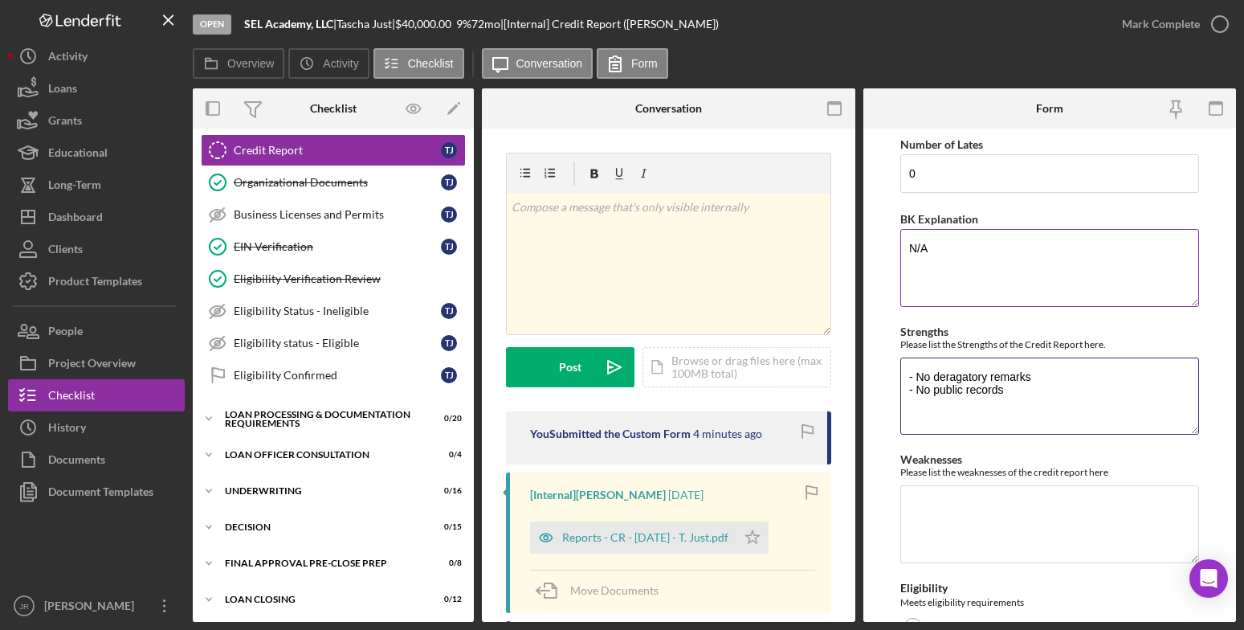
scroll to position [161, 0]
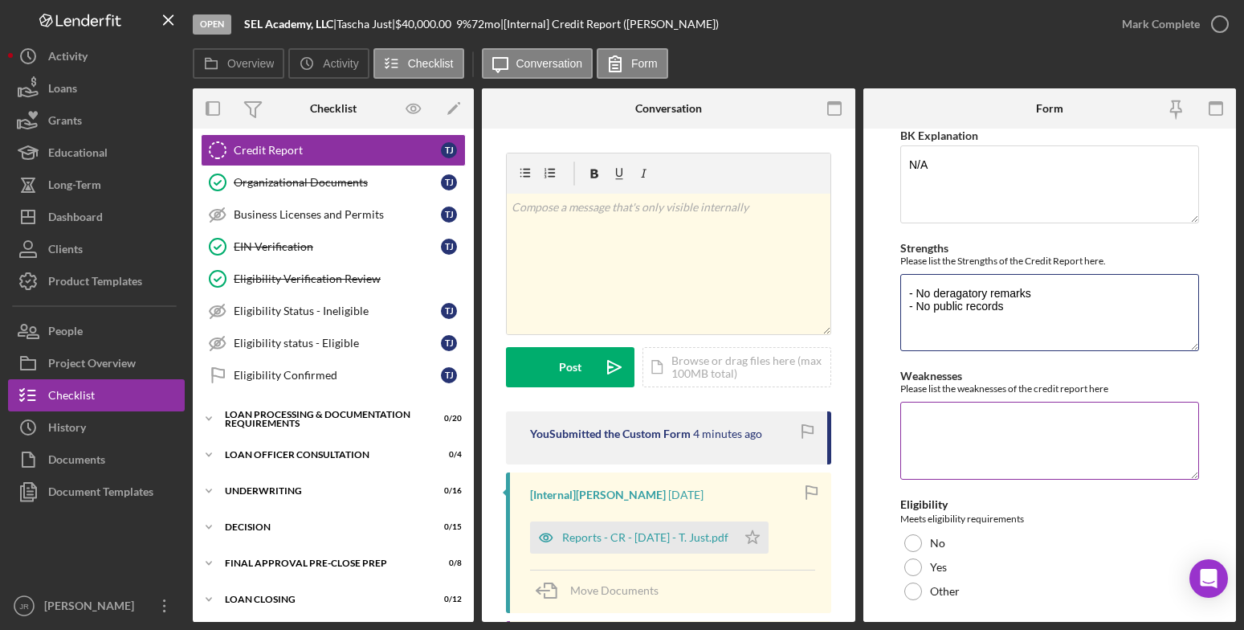
type textarea "- No deragatory remarks - No public records"
click at [935, 408] on textarea "Weaknesses" at bounding box center [1049, 440] width 299 height 77
type textarea "- Utilization 63%"
click at [1010, 304] on textarea "- No deragatory remarks - No public records" at bounding box center [1049, 312] width 299 height 77
click at [1011, 308] on textarea "- No derogatory remarks - No public records" at bounding box center [1049, 312] width 299 height 77
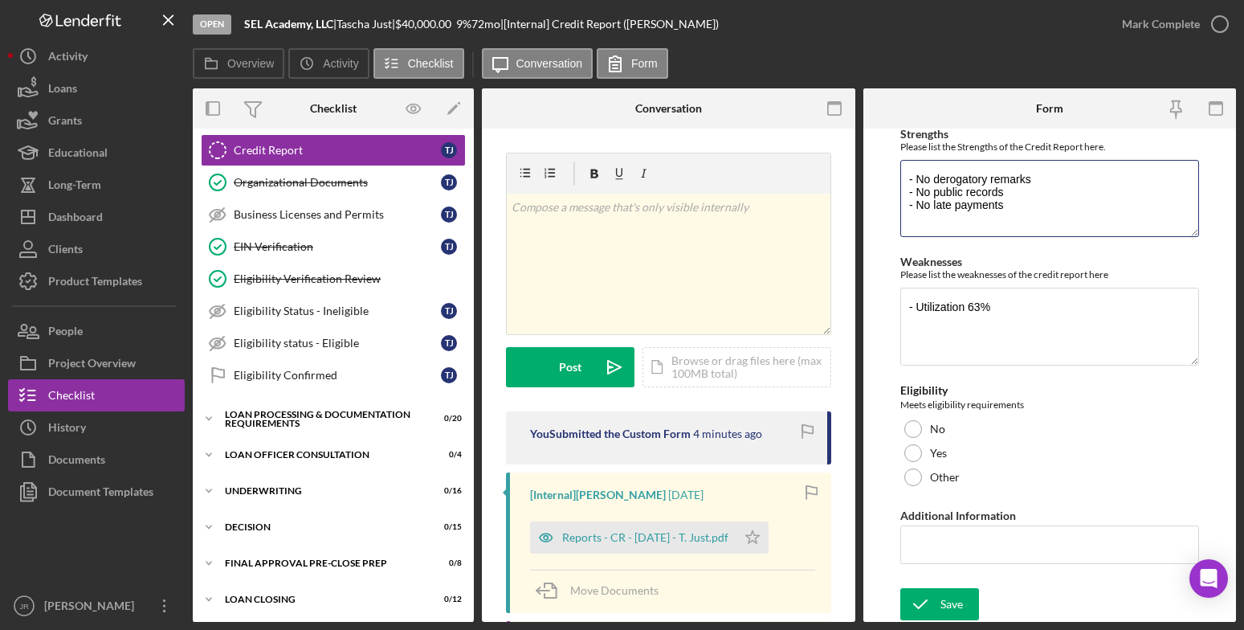
scroll to position [276, 0]
type textarea "- No derogatory remarks - No public records - No late payments"
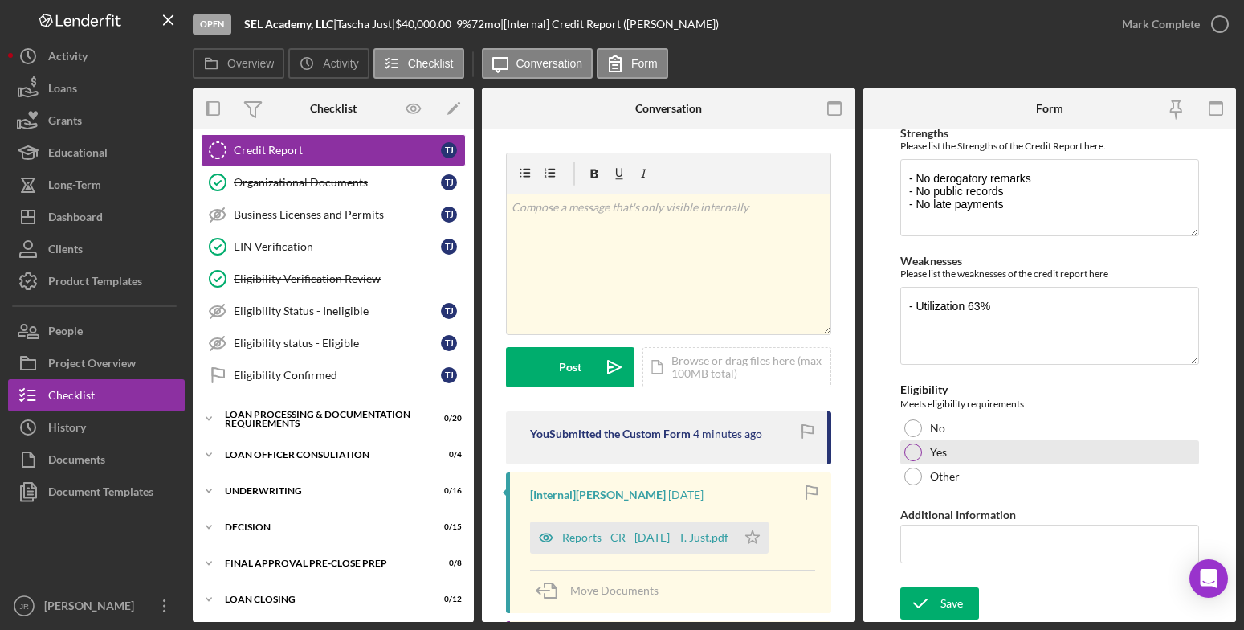
click at [918, 452] on div at bounding box center [913, 452] width 18 height 18
click at [1077, 455] on div "Yes" at bounding box center [1049, 452] width 299 height 24
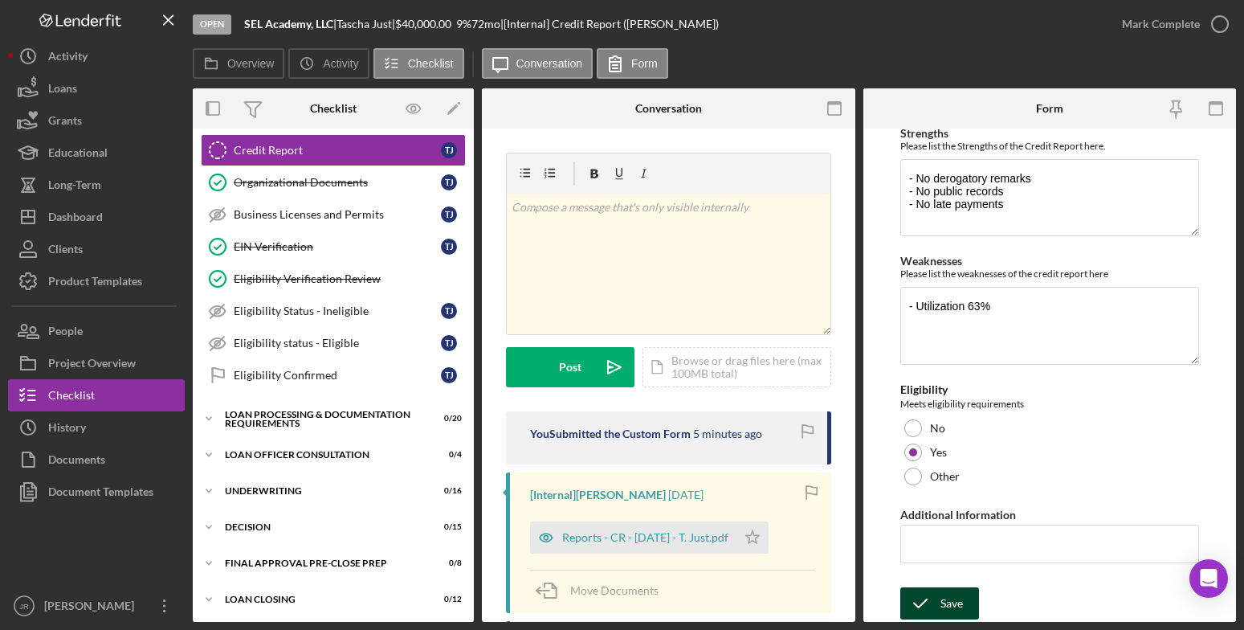
click at [919, 597] on icon "submit" at bounding box center [920, 603] width 40 height 40
click at [755, 529] on div "You Submitted the Custom Form 5 minutes ago [Internal] [PERSON_NAME] [DATE] Rep…" at bounding box center [668, 601] width 325 height 380
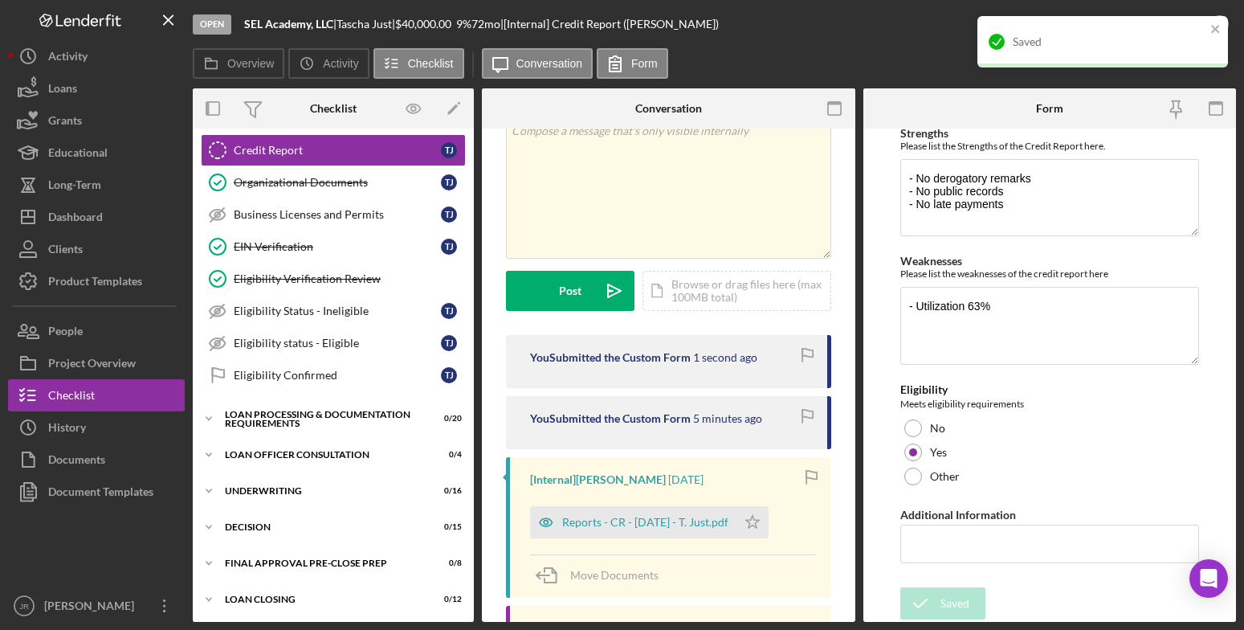
scroll to position [161, 0]
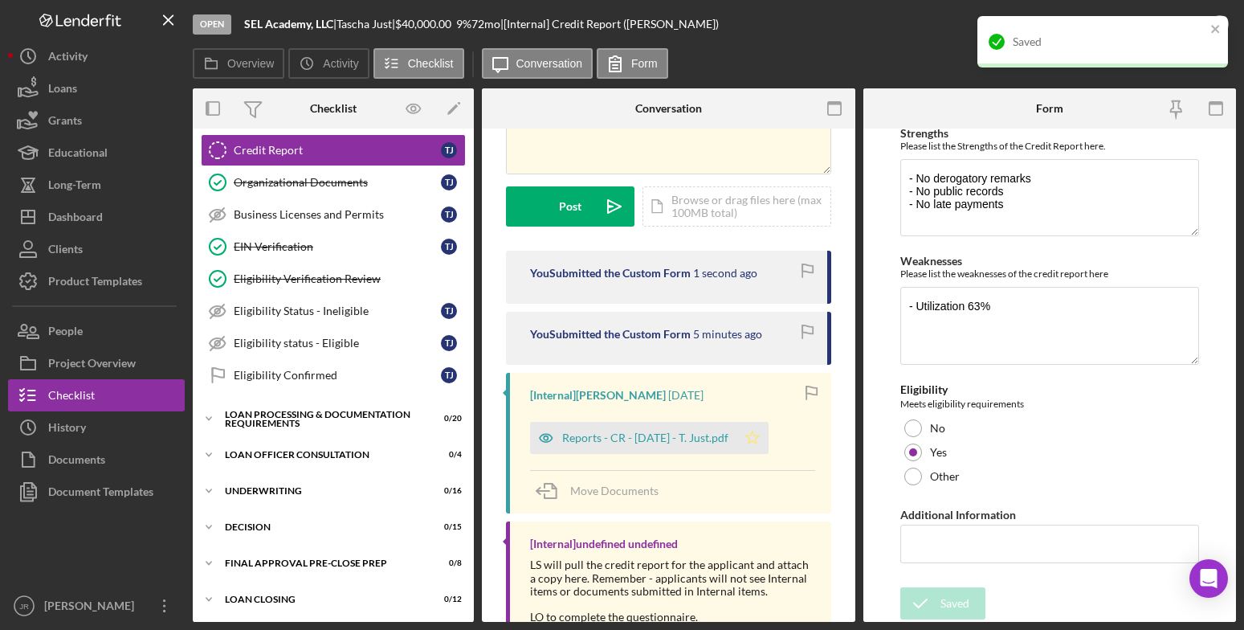
click at [754, 433] on icon "Icon/Star" at bounding box center [753, 438] width 32 height 32
click at [1219, 29] on icon "close" at bounding box center [1215, 28] width 11 height 13
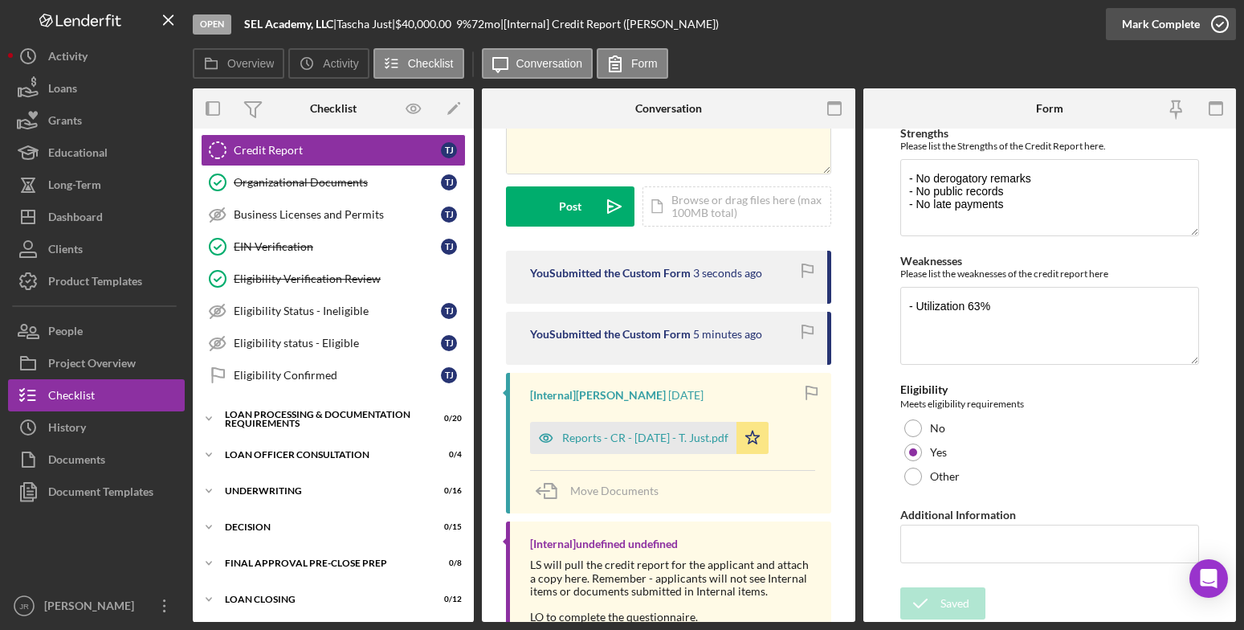
click at [1219, 24] on icon "button" at bounding box center [1220, 24] width 40 height 40
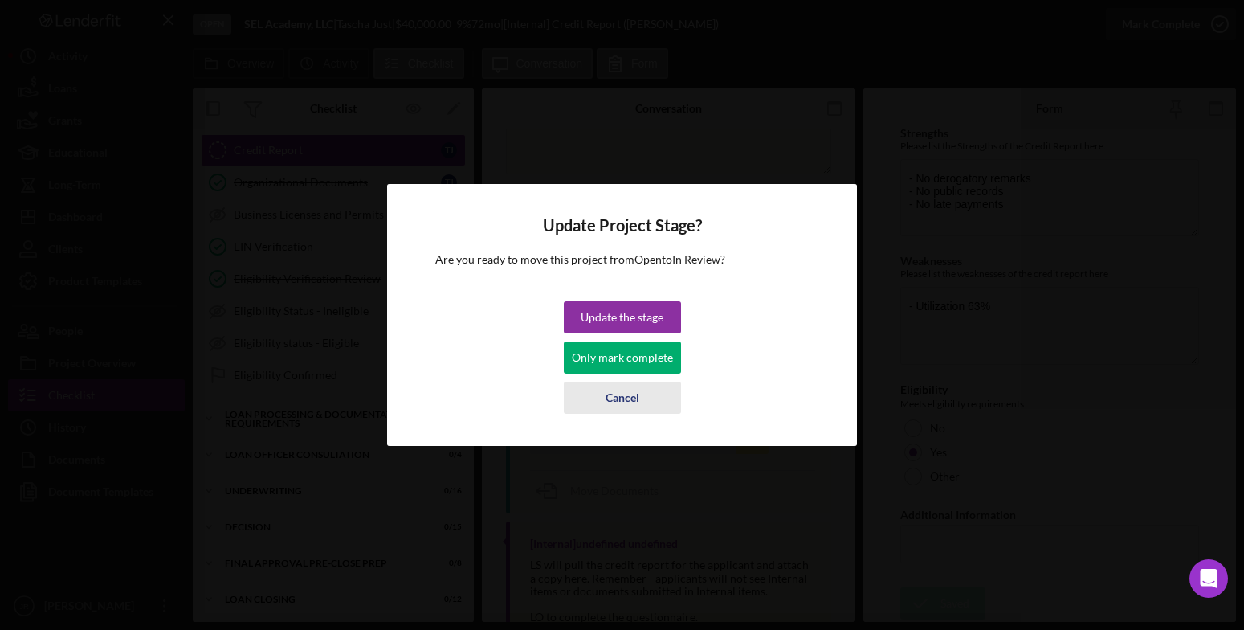
click at [633, 402] on div "Cancel" at bounding box center [623, 398] width 34 height 32
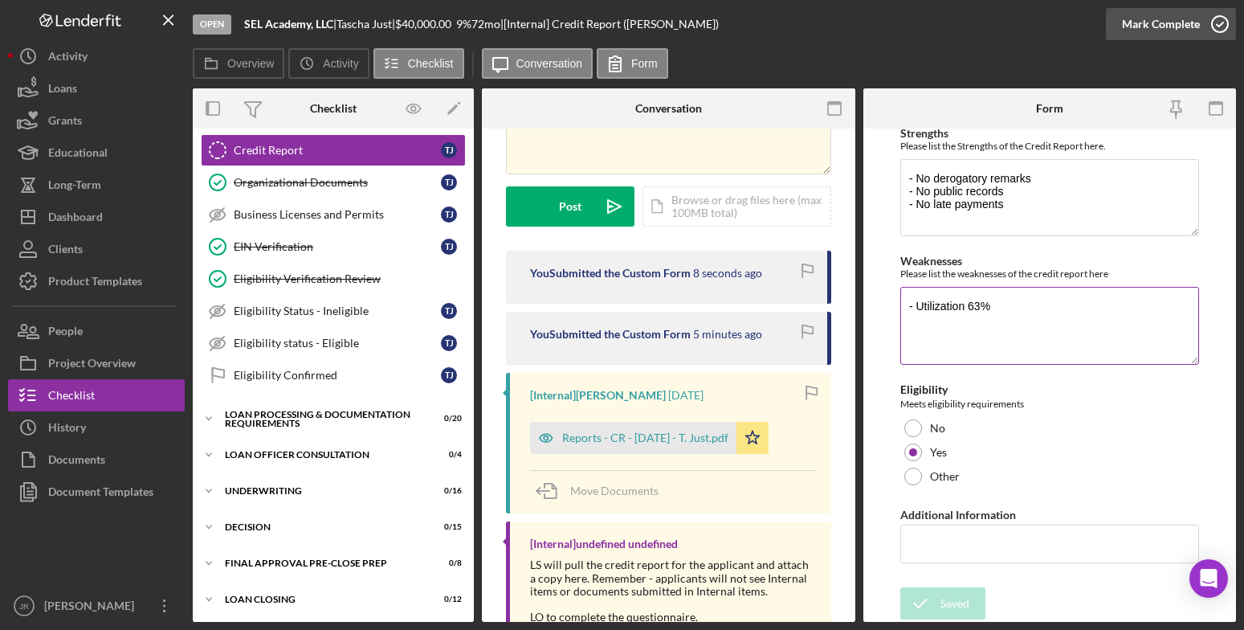
click at [1024, 315] on textarea "- Utilization 63%" at bounding box center [1049, 325] width 299 height 77
type textarea "- Utilization 63%"
click at [951, 546] on input "Additional Information" at bounding box center [1049, 544] width 299 height 39
click at [900, 587] on button "Save" at bounding box center [939, 603] width 79 height 32
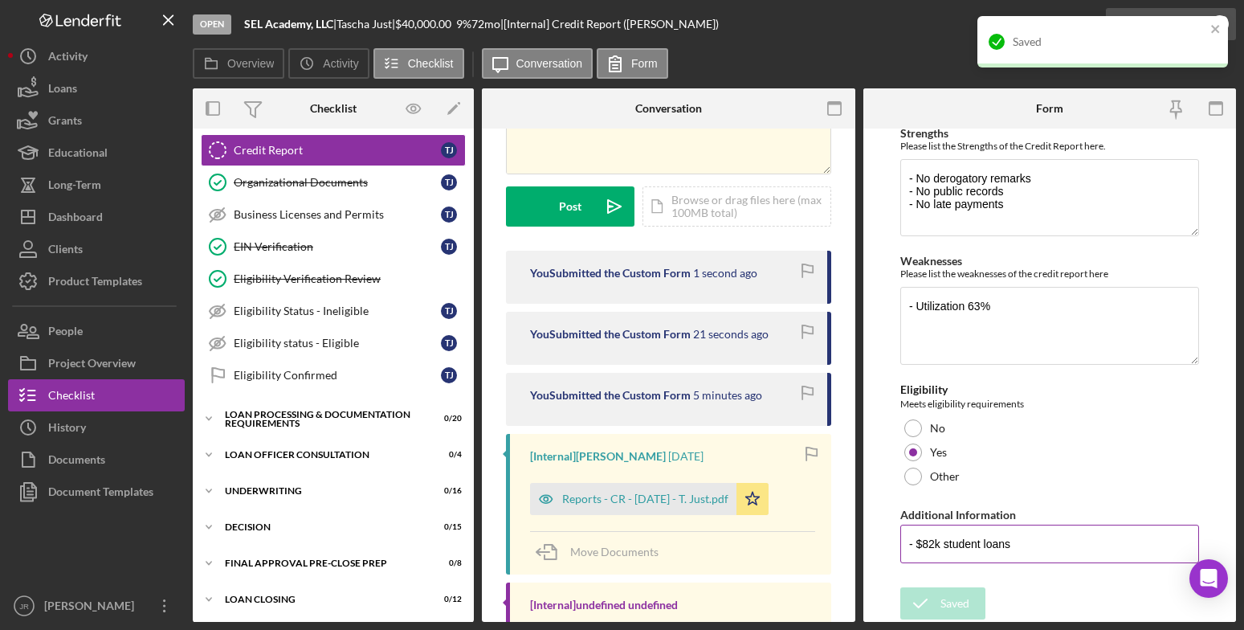
click at [1039, 540] on input "- $82k student loans" at bounding box center [1049, 544] width 299 height 39
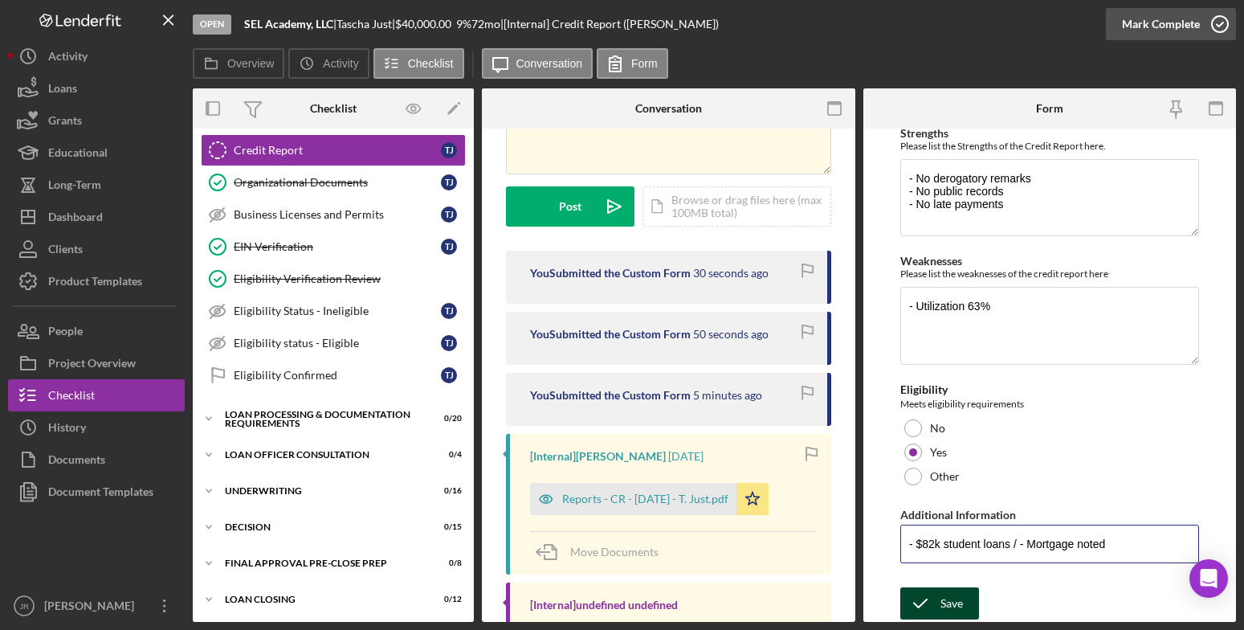
type input "- $82k student loans / - Mortgage noted"
click at [941, 597] on div "Save" at bounding box center [952, 603] width 22 height 32
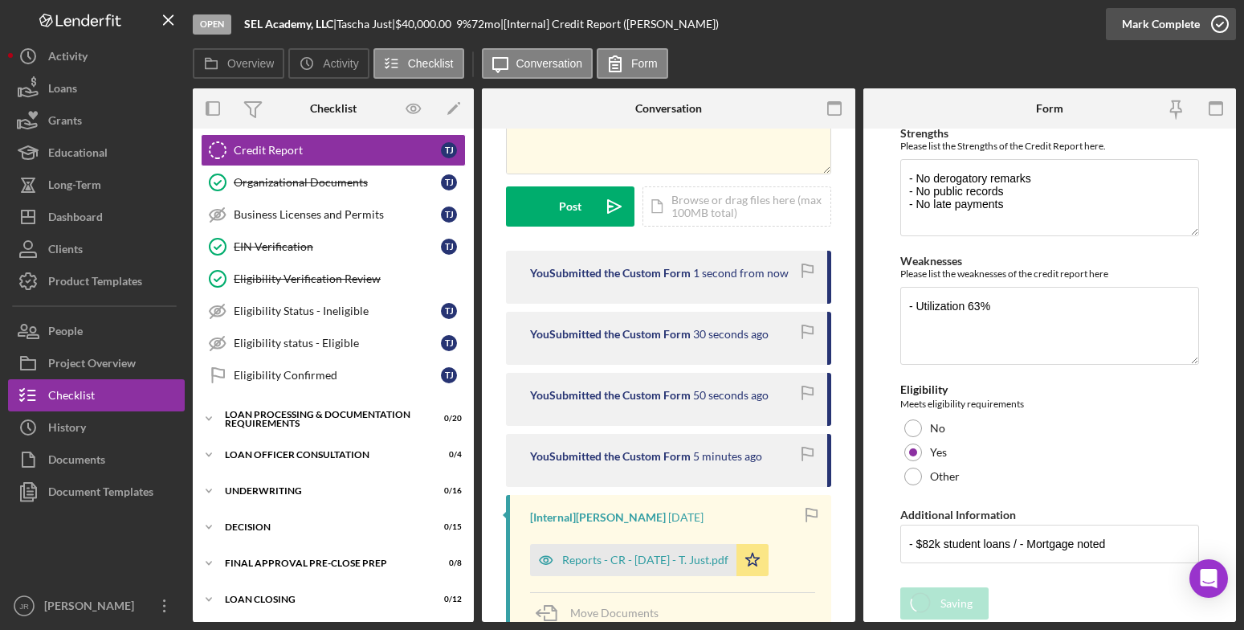
click at [1206, 25] on div "Open SEL Academy, LLC | Tascha Just | $40,000.00 9 % 72 mo | [Internal] Credit …" at bounding box center [622, 315] width 1244 height 630
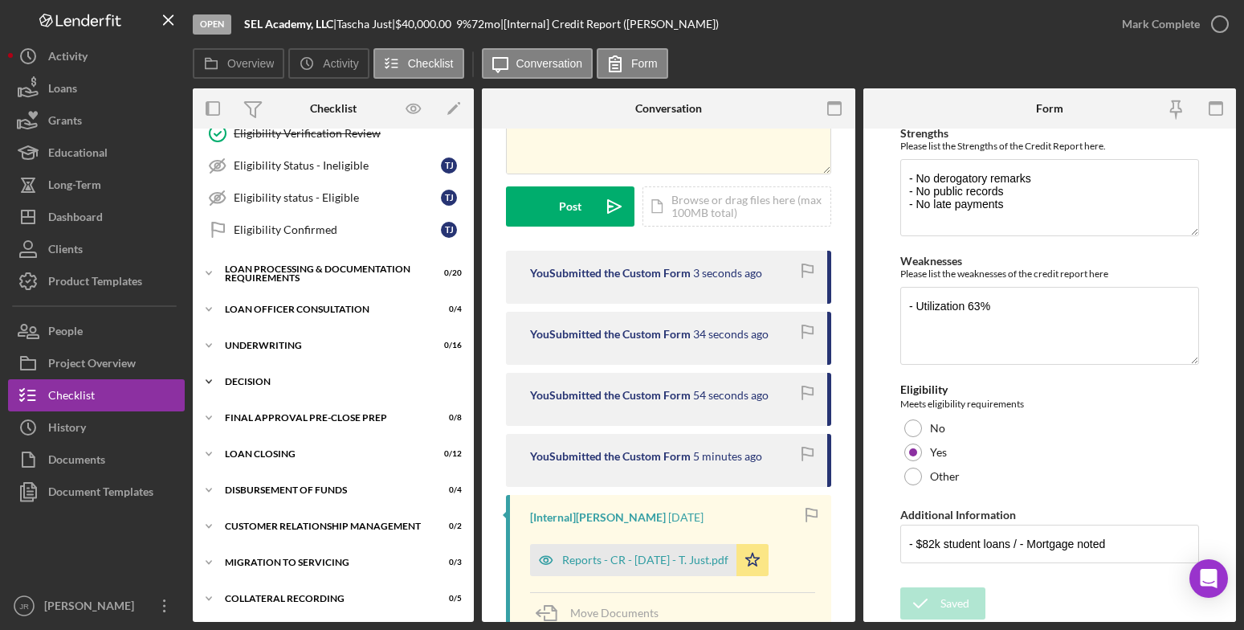
scroll to position [709, 0]
click at [264, 266] on div "Loan Processing & Documentation Requirements" at bounding box center [339, 272] width 229 height 18
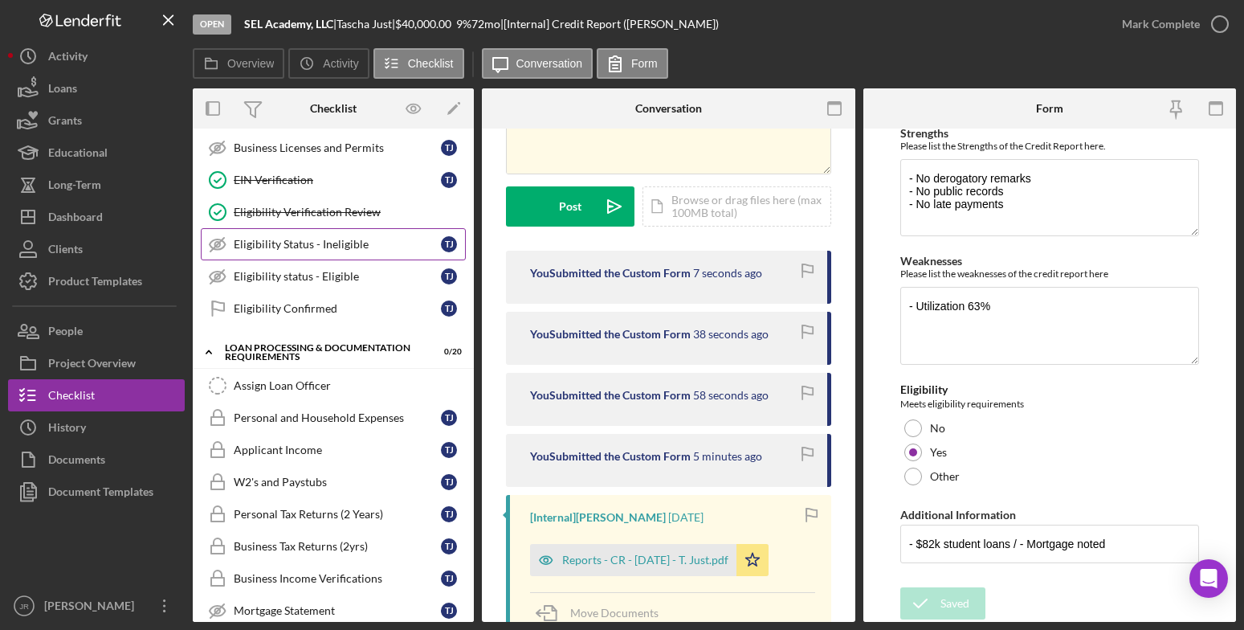
scroll to position [549, 0]
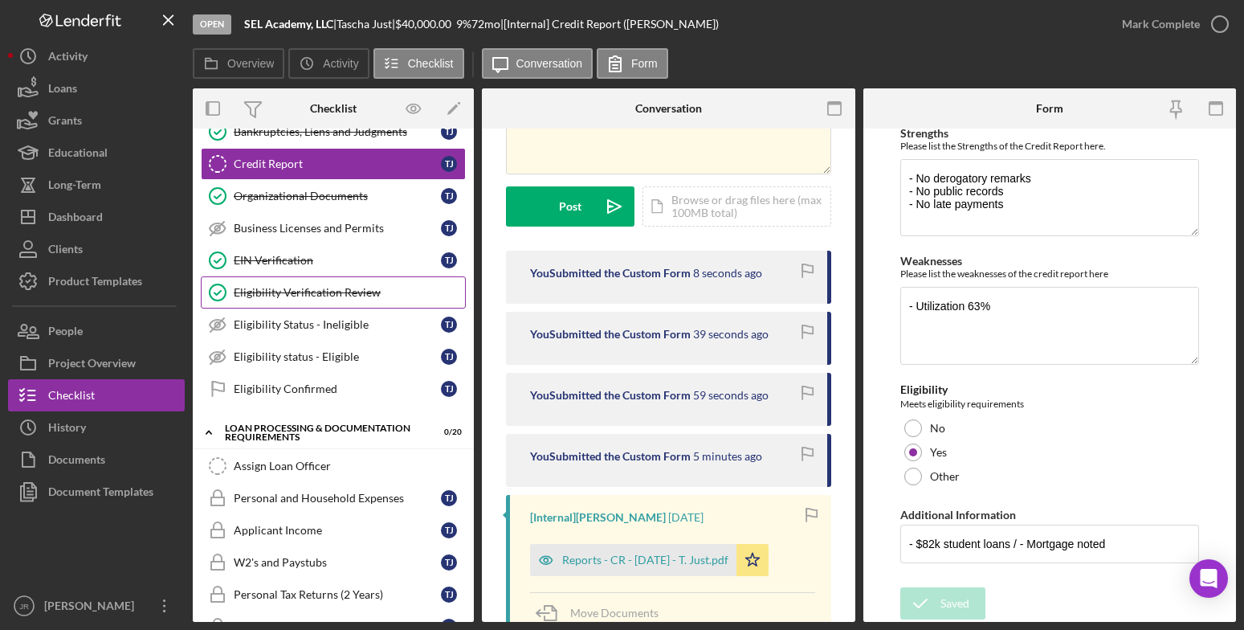
click at [276, 290] on div "Eligibility Verification Review" at bounding box center [349, 292] width 231 height 13
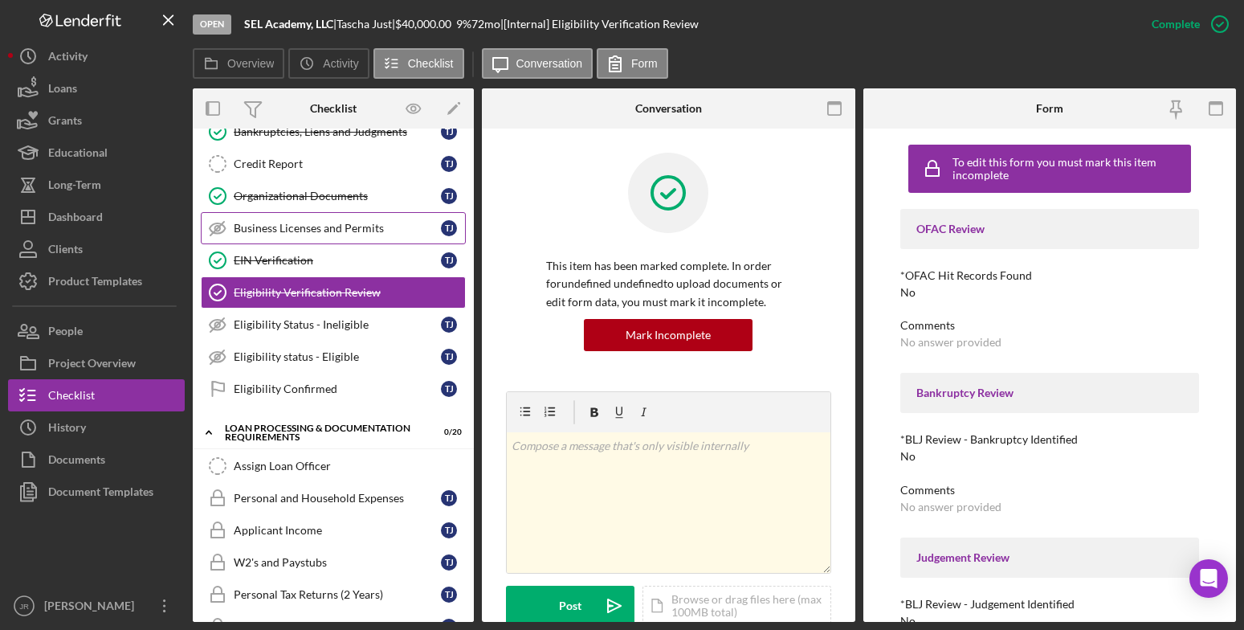
click at [323, 222] on div "Business Licenses and Permits" at bounding box center [337, 228] width 207 height 13
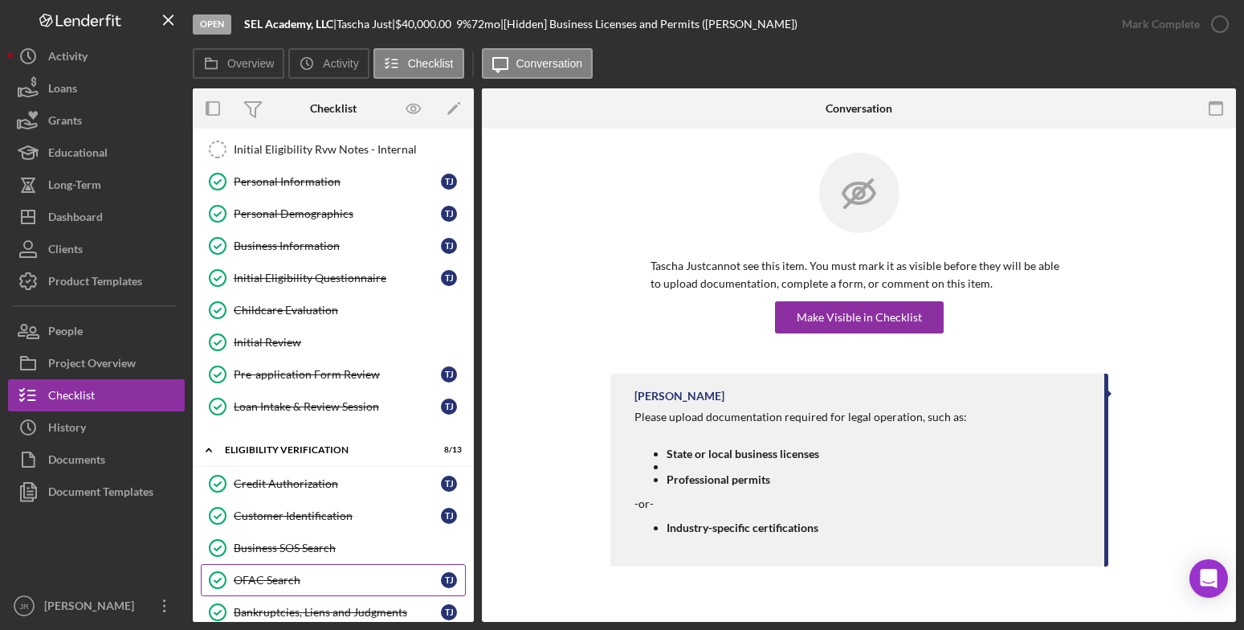
scroll to position [67, 0]
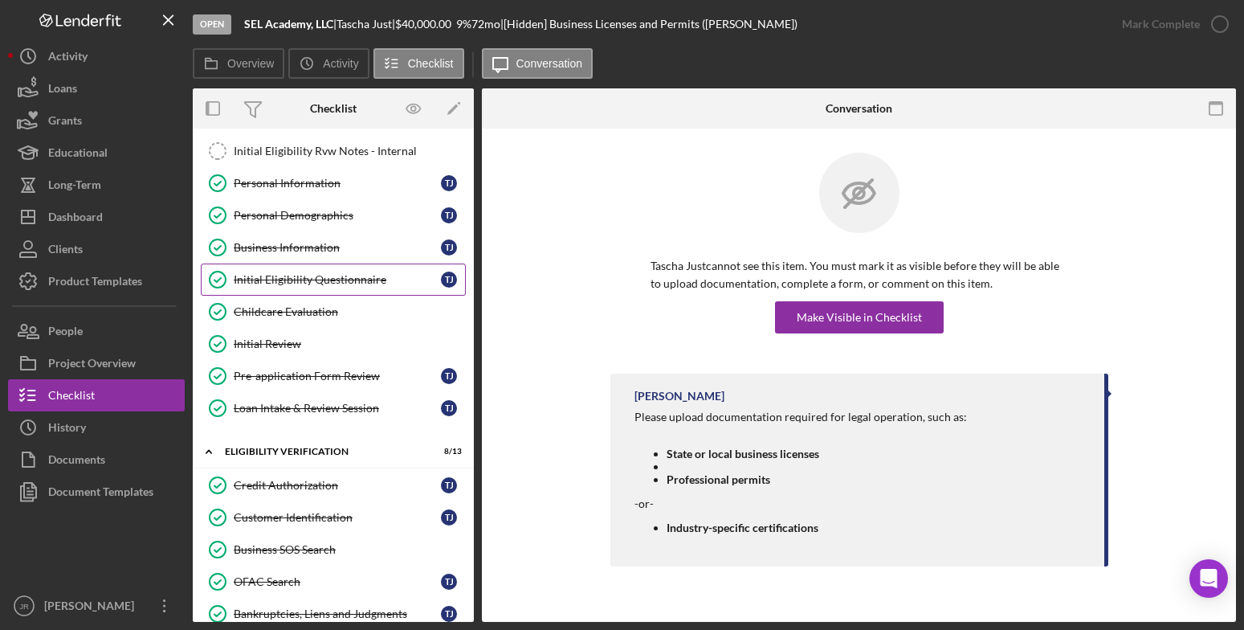
click at [339, 279] on div "Initial Eligibility Questionnaire" at bounding box center [337, 279] width 207 height 13
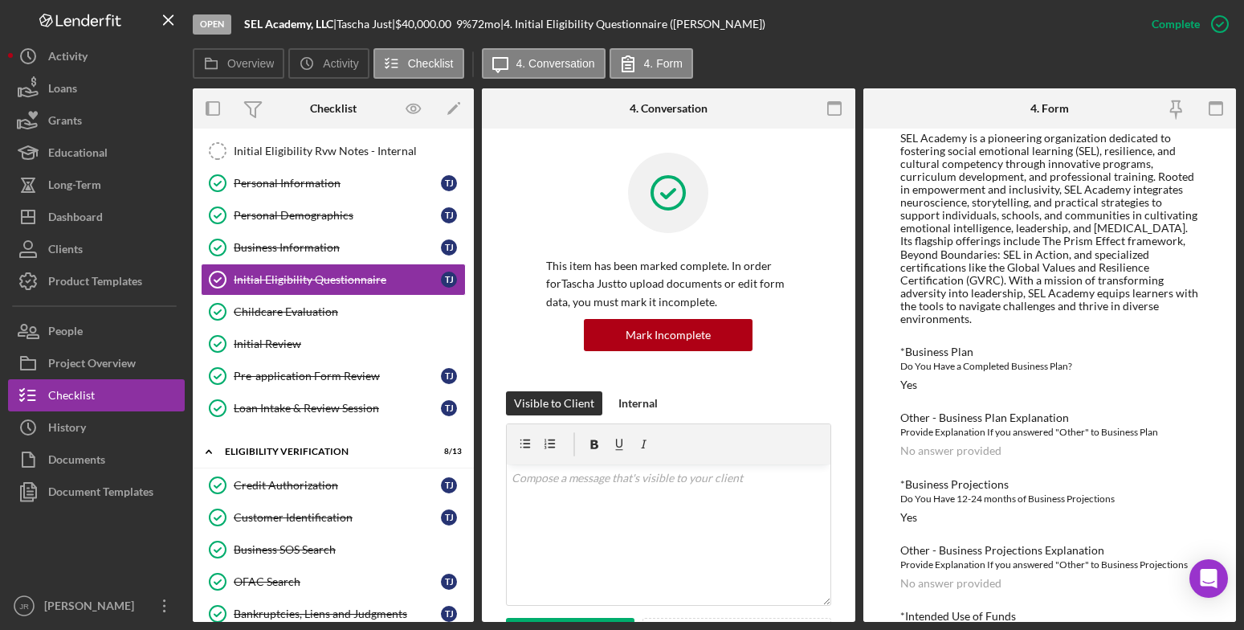
scroll to position [1018, 0]
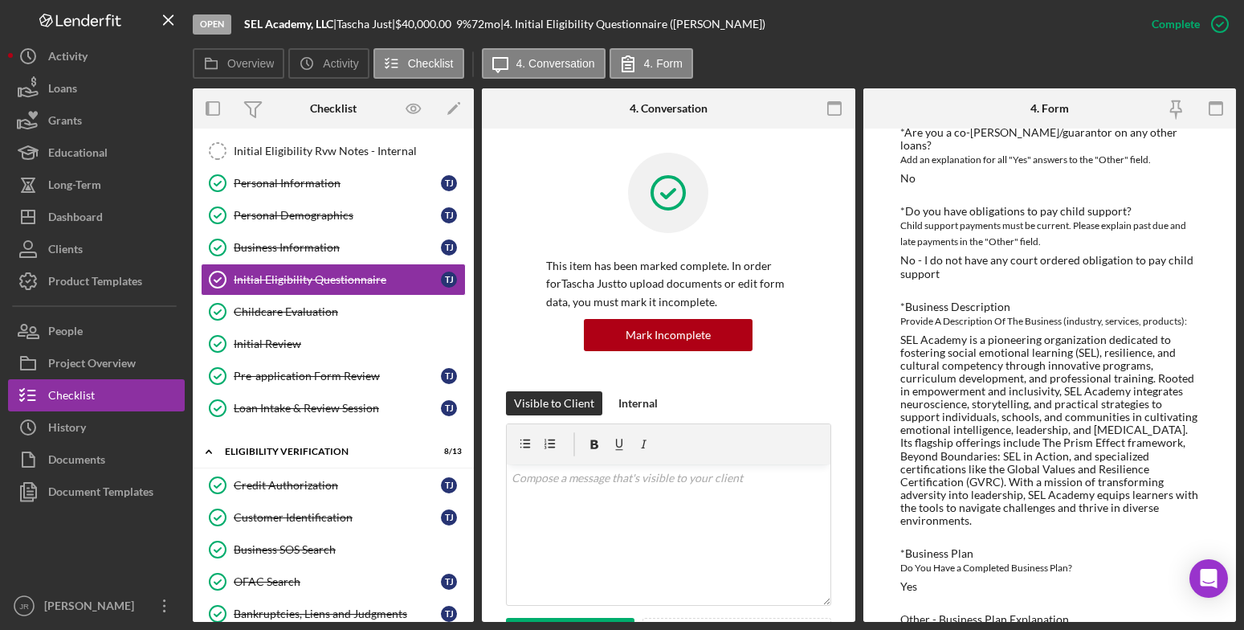
drag, startPoint x: 900, startPoint y: 331, endPoint x: 1032, endPoint y: 506, distance: 219.6
click at [1032, 506] on div "SEL Academy is a pioneering organization dedicated to fostering social emotiona…" at bounding box center [1049, 430] width 299 height 194
copy div "SEL Academy is a pioneering organization dedicated to fostering social emotiona…"
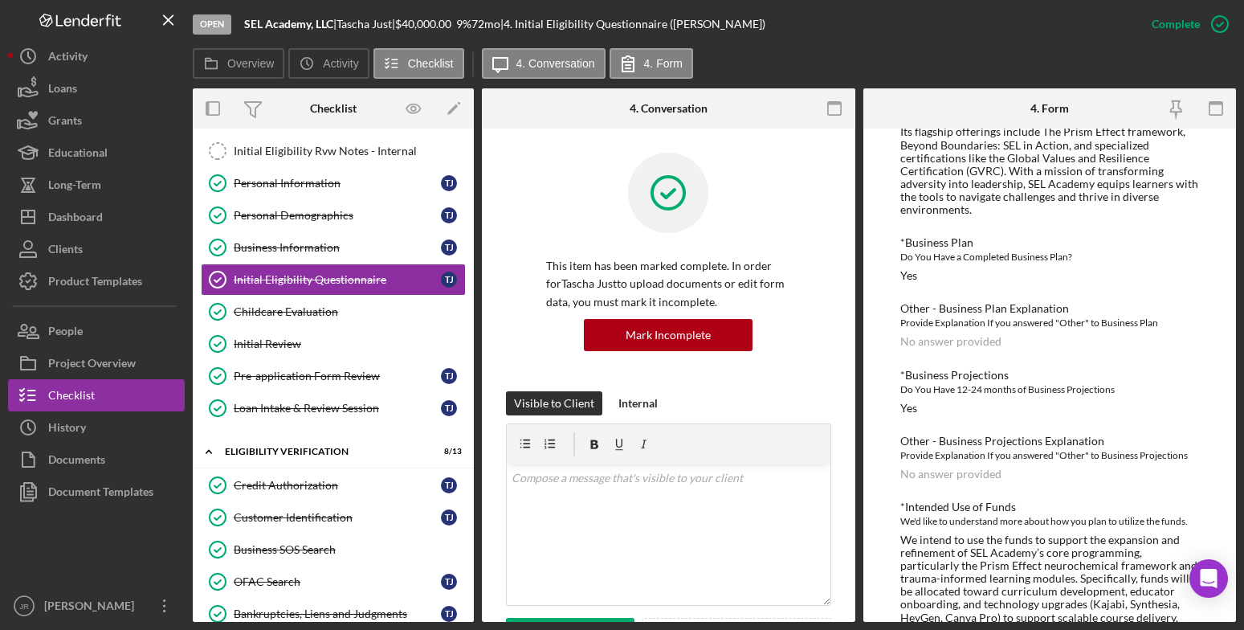
scroll to position [1419, 0]
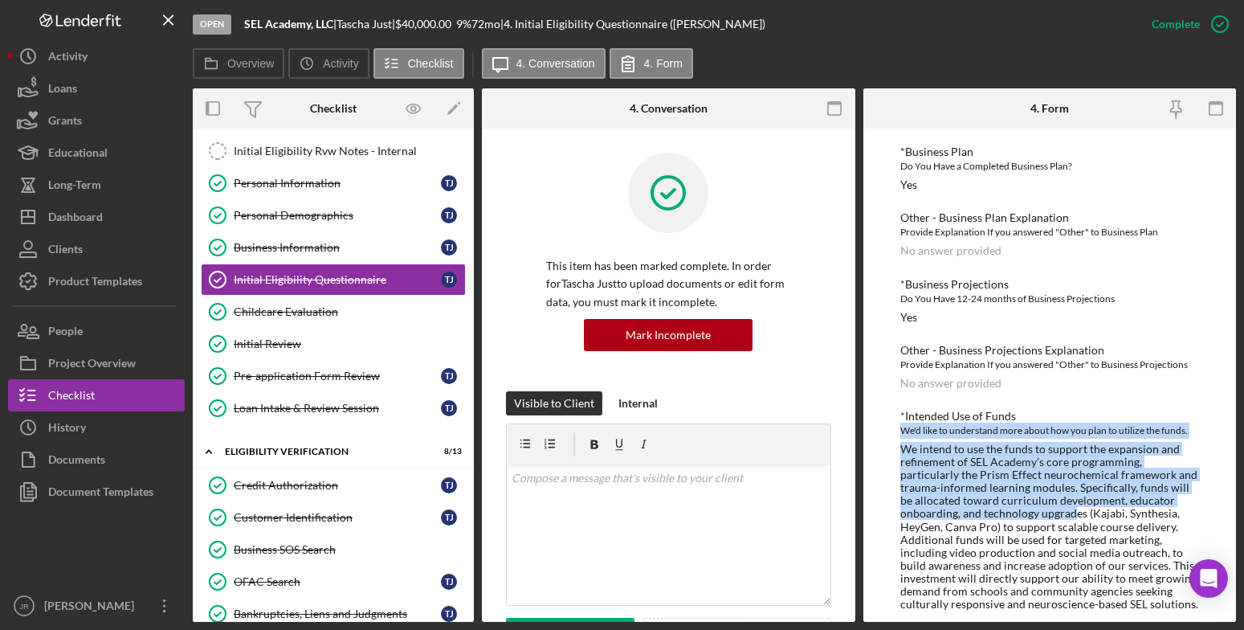
drag, startPoint x: 896, startPoint y: 418, endPoint x: 1068, endPoint y: 491, distance: 186.5
click at [1068, 491] on div "To edit this form you must mark this item incomplete *In which county is your b…" at bounding box center [1050, 375] width 374 height 493
drag, startPoint x: 1068, startPoint y: 491, endPoint x: 961, endPoint y: 425, distance: 126.2
click at [986, 426] on div "*Intended Use of Funds We'd like to understand more about how you plan to utili…" at bounding box center [1049, 510] width 299 height 201
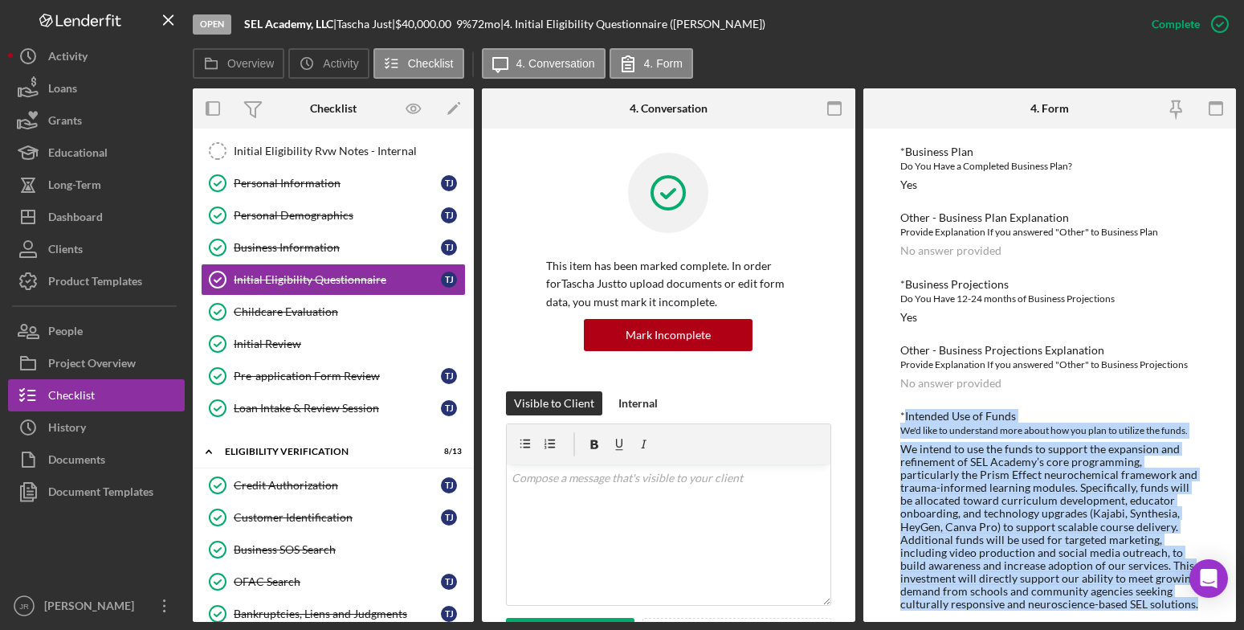
drag, startPoint x: 922, startPoint y: 406, endPoint x: 1207, endPoint y: 635, distance: 365.2
click at [1207, 630] on html "Open SEL Academy, LLC | Tascha Just | $40,000.00 9 % 72 mo | 4. Initial Eligibi…" at bounding box center [622, 315] width 1244 height 630
copy div "Intended Use of Funds We'd like to understand more about how you plan to utiliz…"
click at [1006, 423] on div "We'd like to understand more about how you plan to utilize the funds." at bounding box center [1049, 431] width 299 height 16
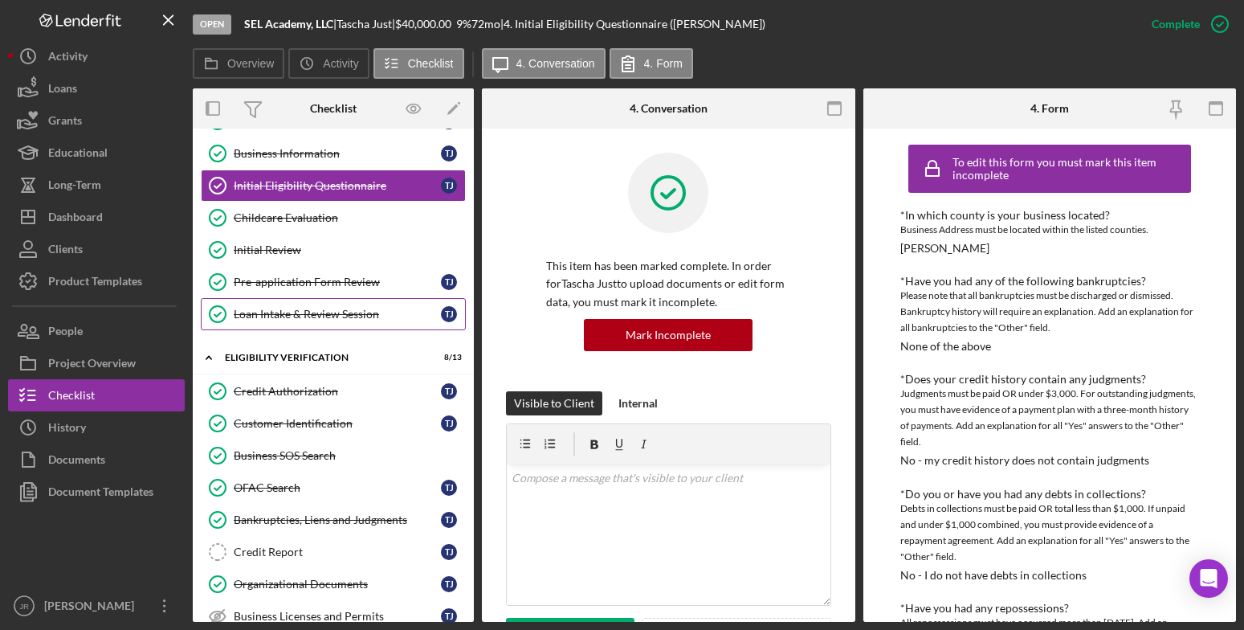
scroll to position [241, 0]
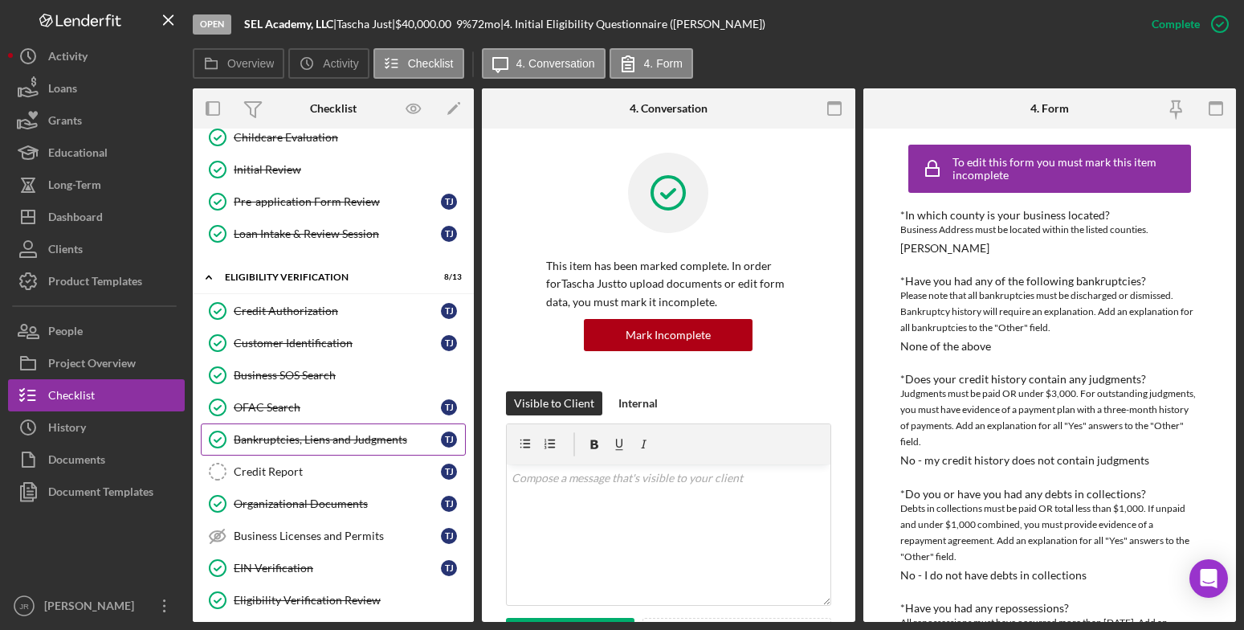
click at [276, 462] on link "Credit Report Credit Report T J" at bounding box center [333, 471] width 265 height 32
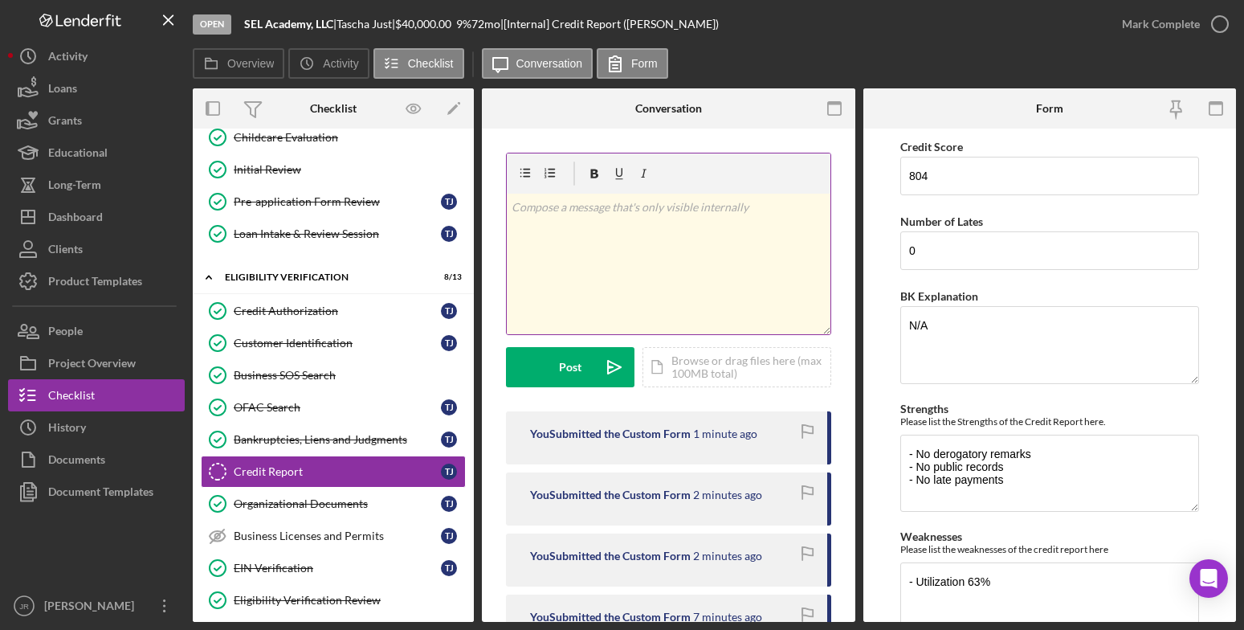
click at [667, 253] on div "v Color teal Color pink Remove color Add row above Add row below Add column bef…" at bounding box center [669, 264] width 324 height 141
click at [666, 214] on span "[DATE]" at bounding box center [682, 213] width 35 height 14
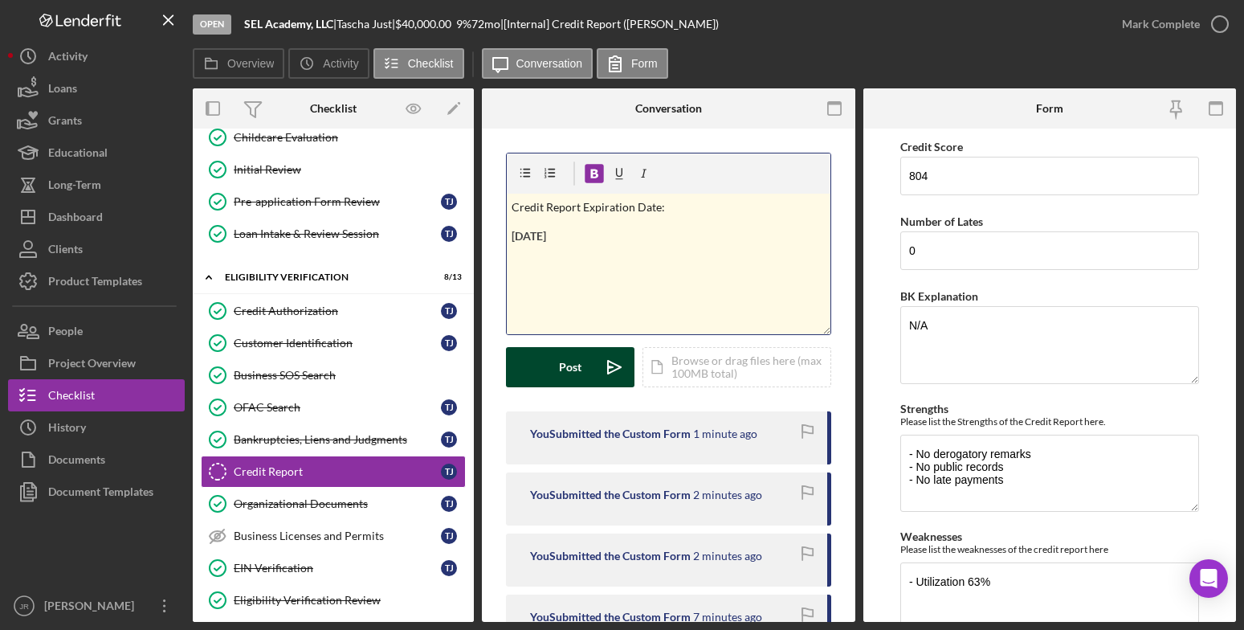
click at [570, 373] on div "Post" at bounding box center [570, 367] width 22 height 40
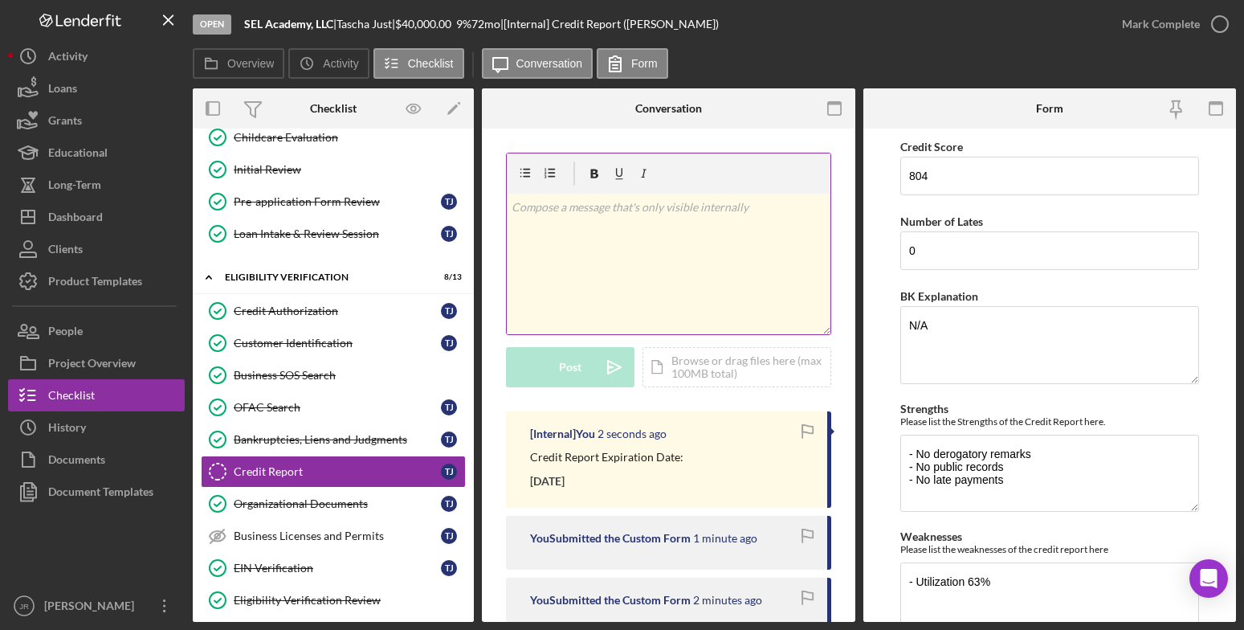
click at [891, 52] on div "Overview Icon/History Activity Checklist Icon/Message Conversation Form" at bounding box center [714, 64] width 1043 height 32
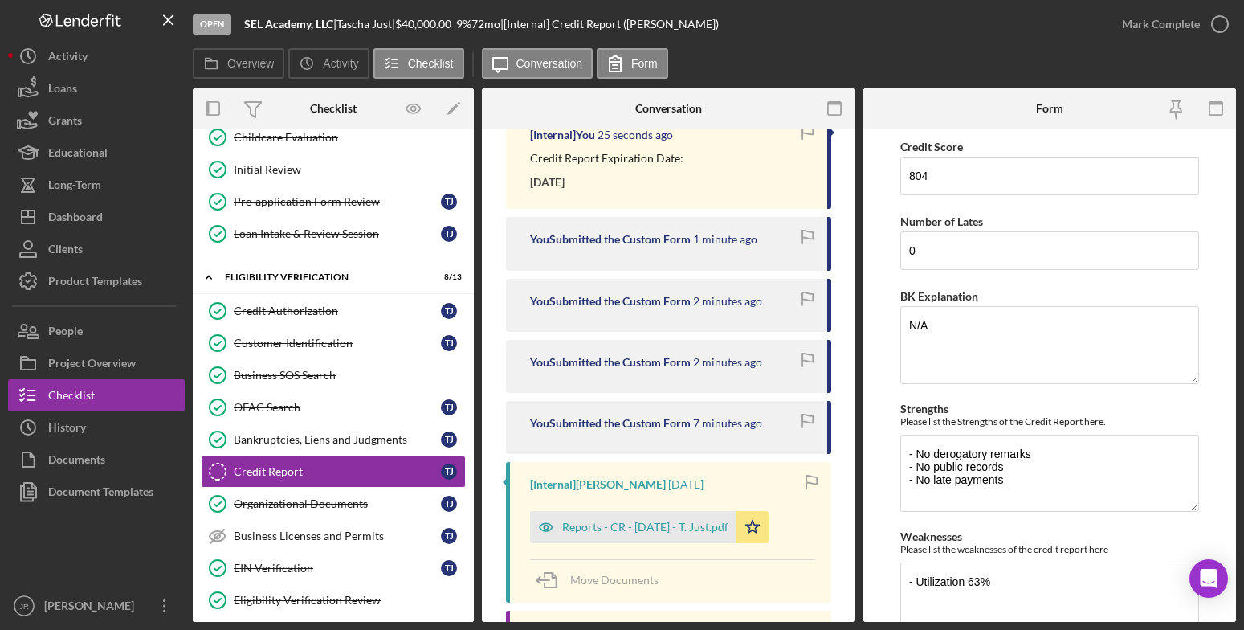
scroll to position [321, 0]
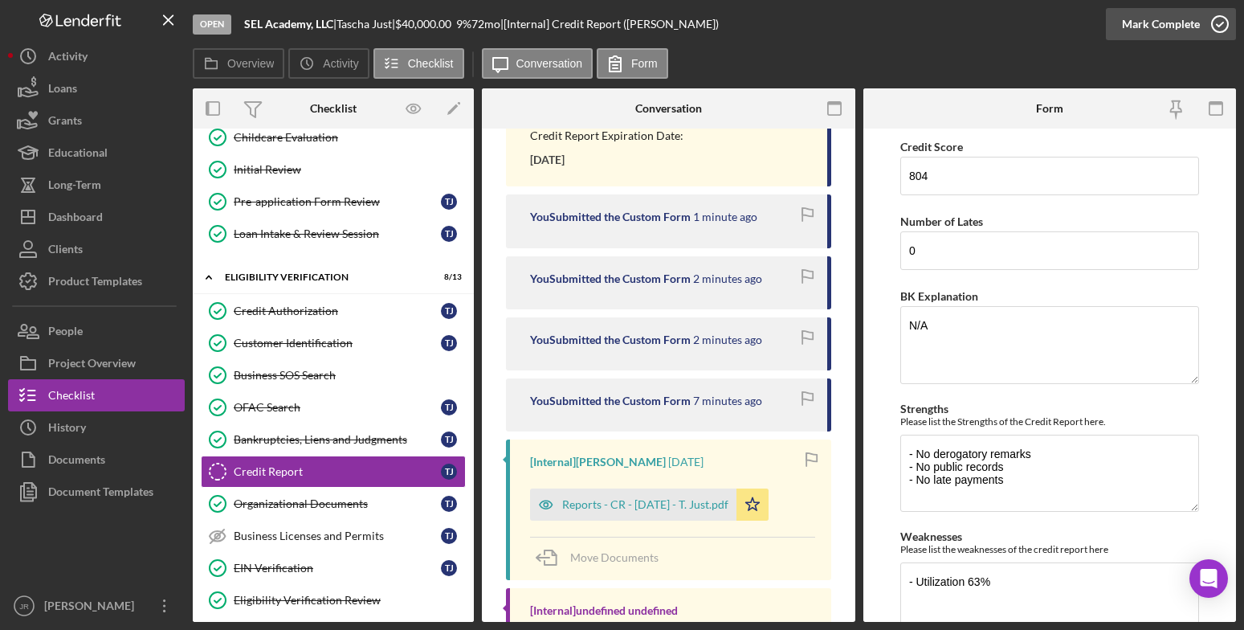
click at [1144, 29] on div "Mark Complete" at bounding box center [1161, 24] width 78 height 32
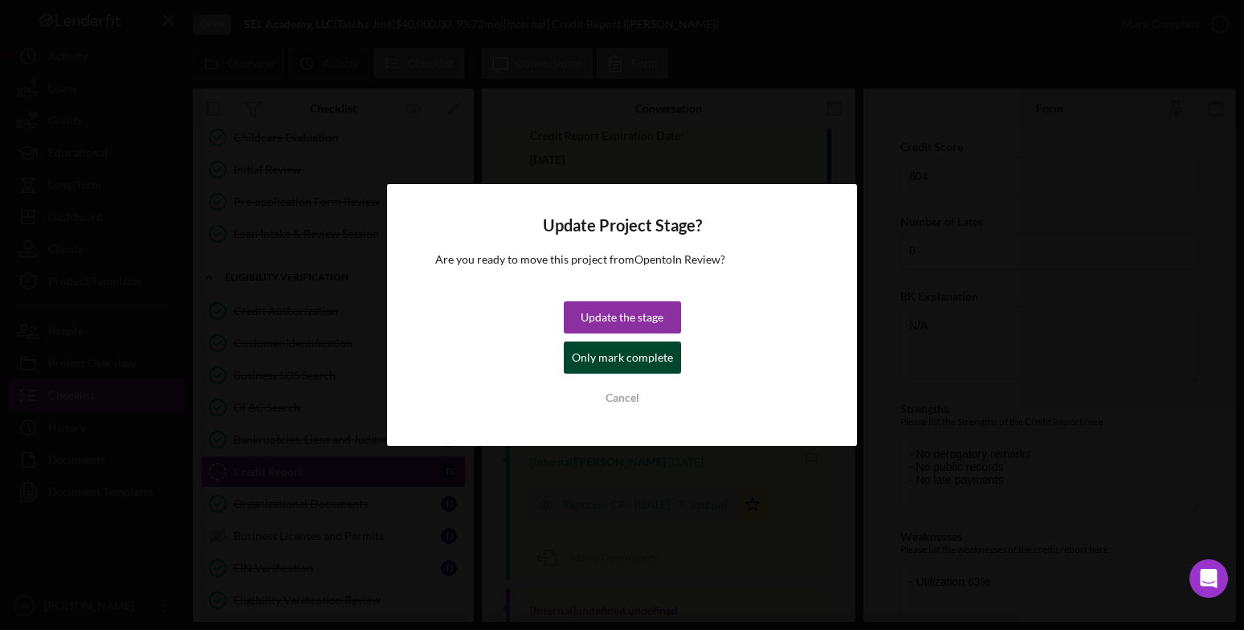
click at [639, 361] on div "Only mark complete" at bounding box center [622, 357] width 101 height 32
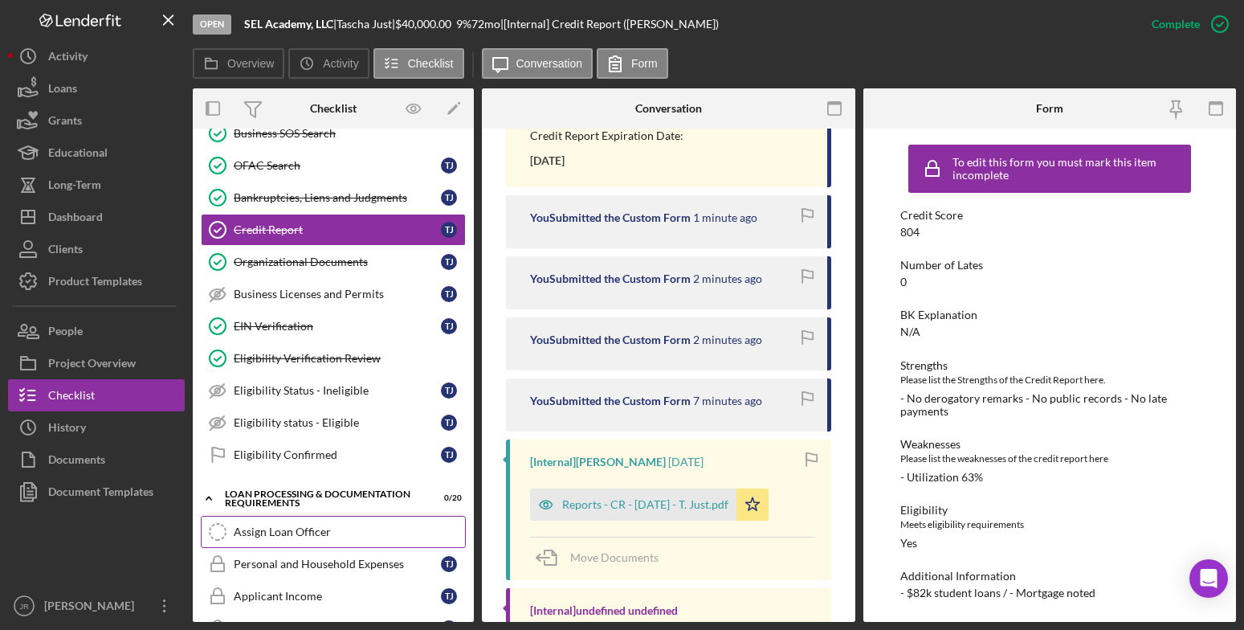
scroll to position [482, 0]
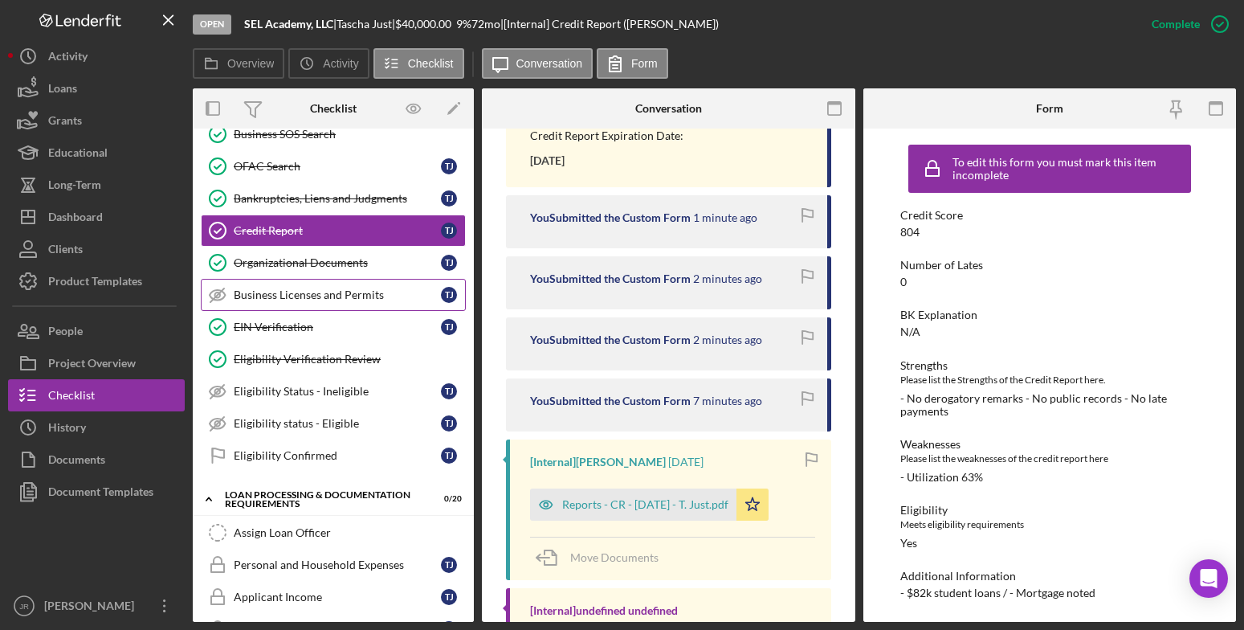
click at [337, 289] on div "Business Licenses and Permits" at bounding box center [337, 294] width 207 height 13
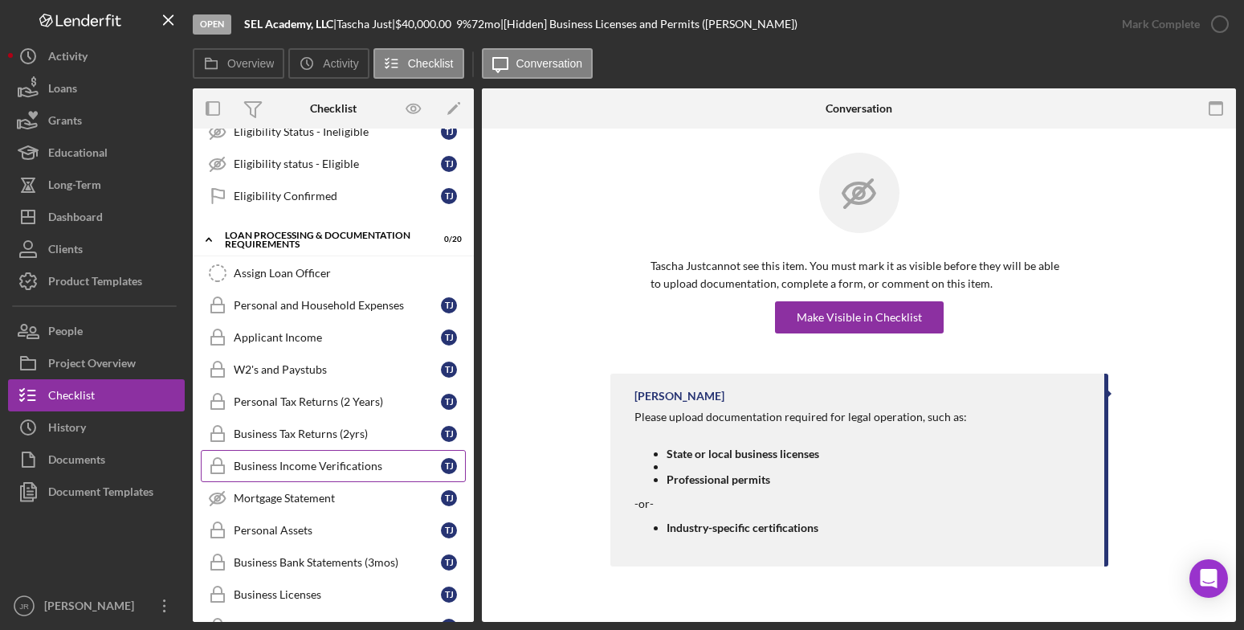
scroll to position [1044, 0]
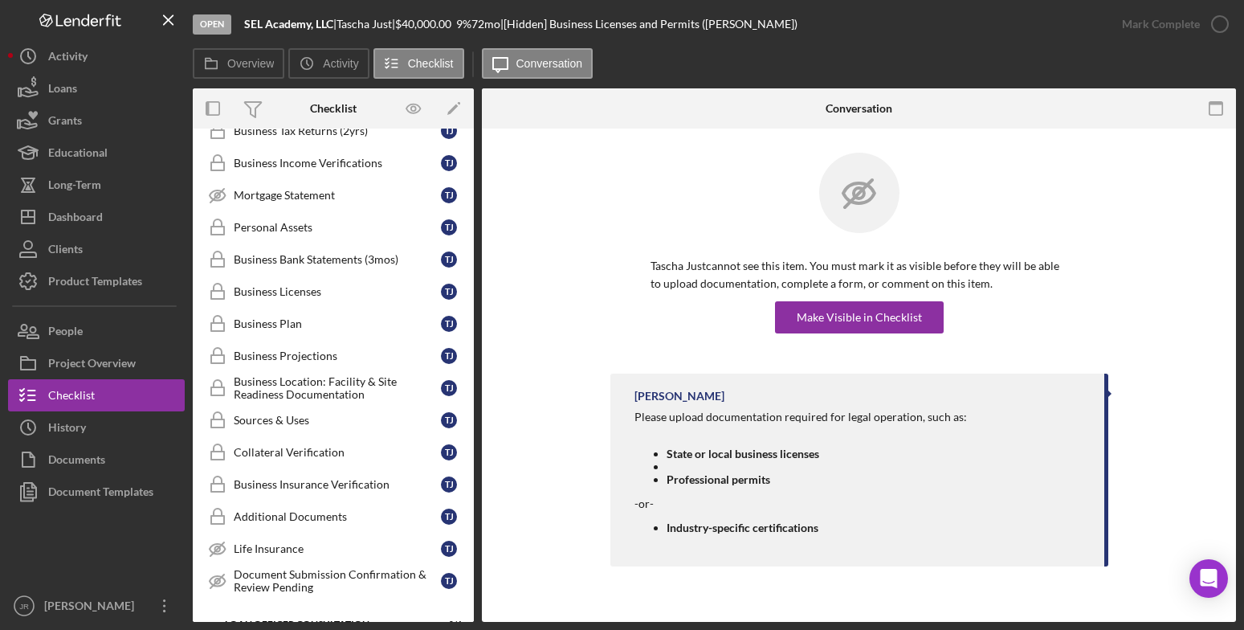
click at [690, 194] on div at bounding box center [860, 205] width 418 height 104
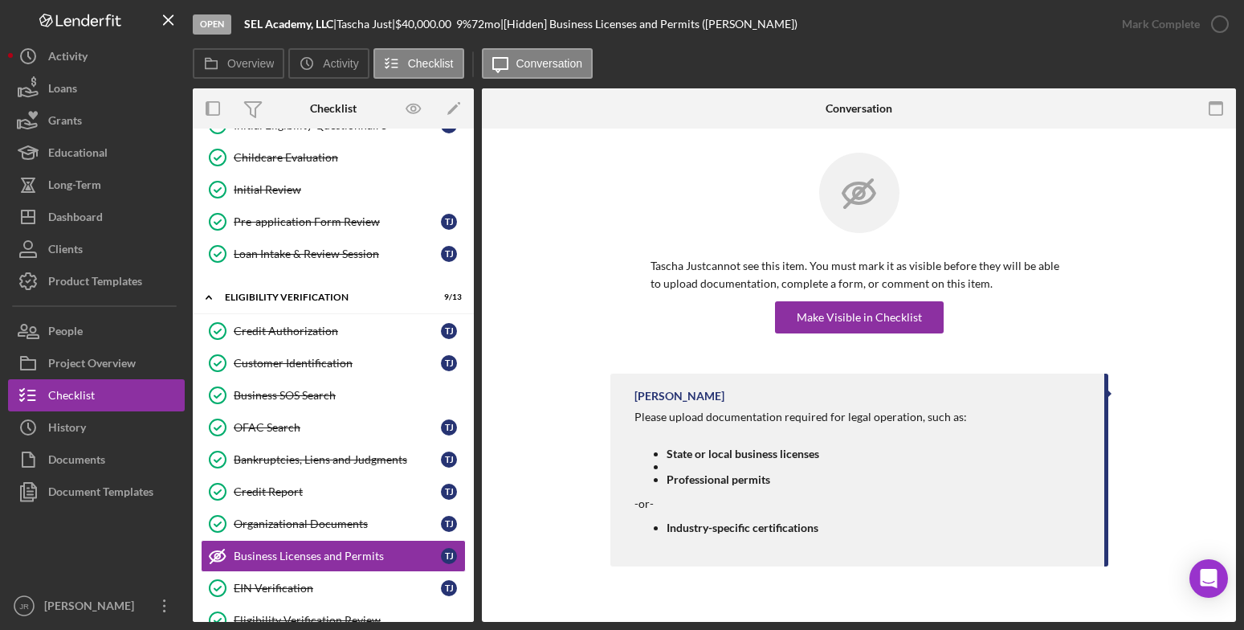
scroll to position [562, 0]
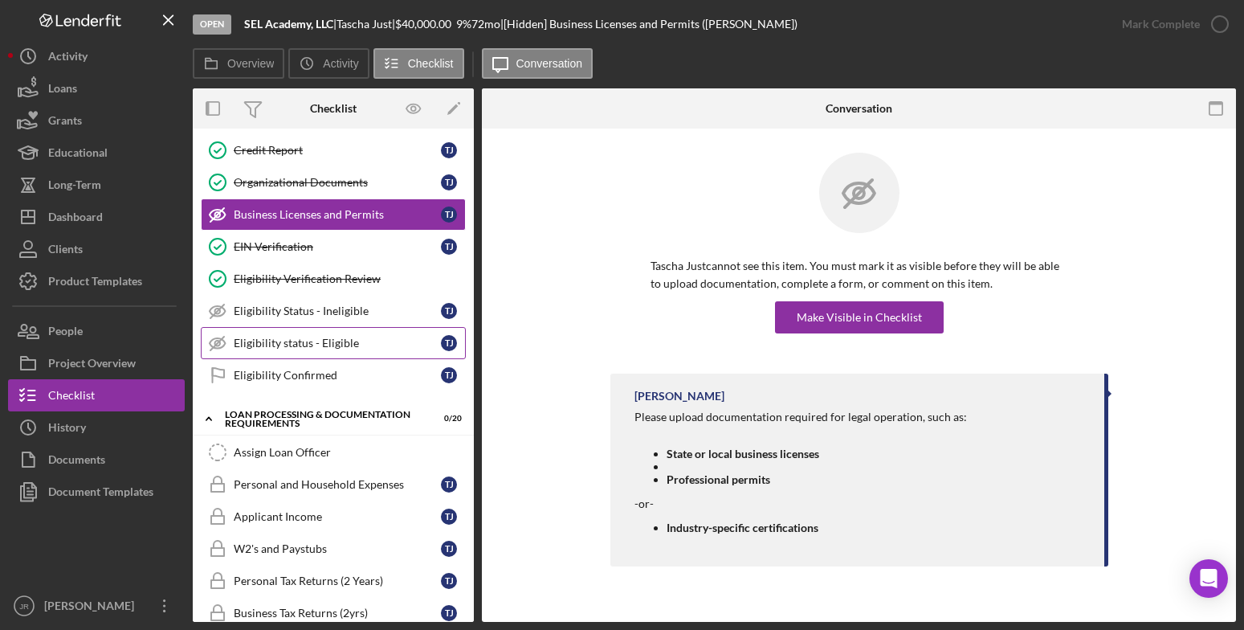
click at [370, 343] on div "Eligibility status - Eligible" at bounding box center [337, 343] width 207 height 13
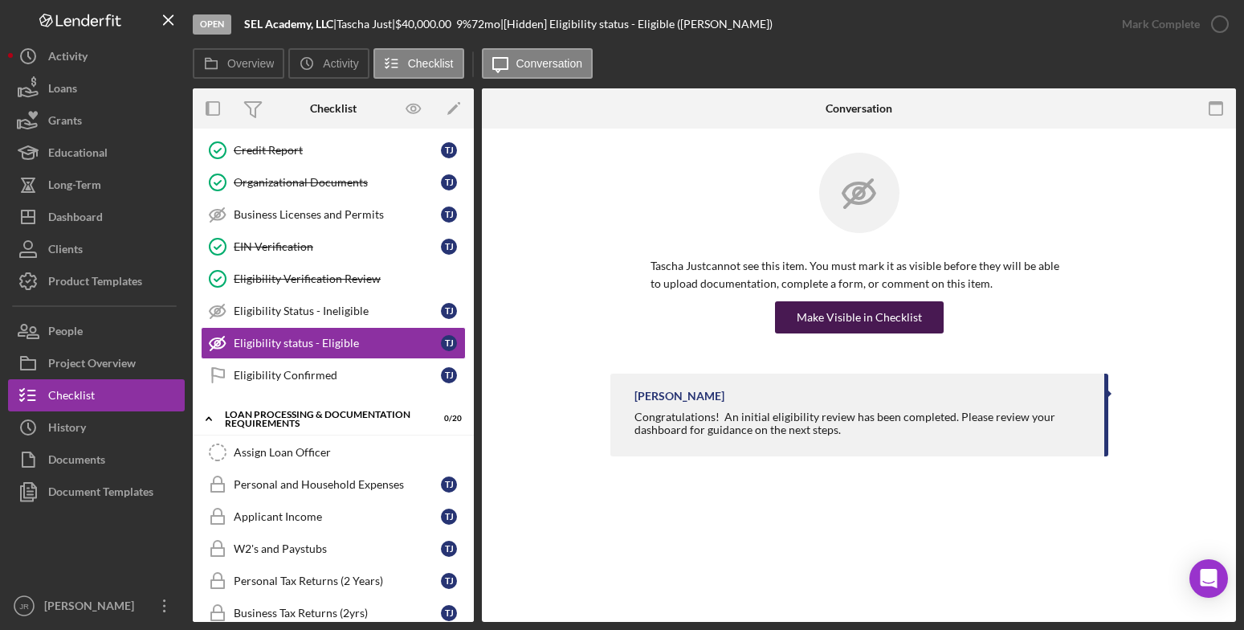
click at [818, 325] on div "Make Visible in Checklist" at bounding box center [859, 317] width 125 height 32
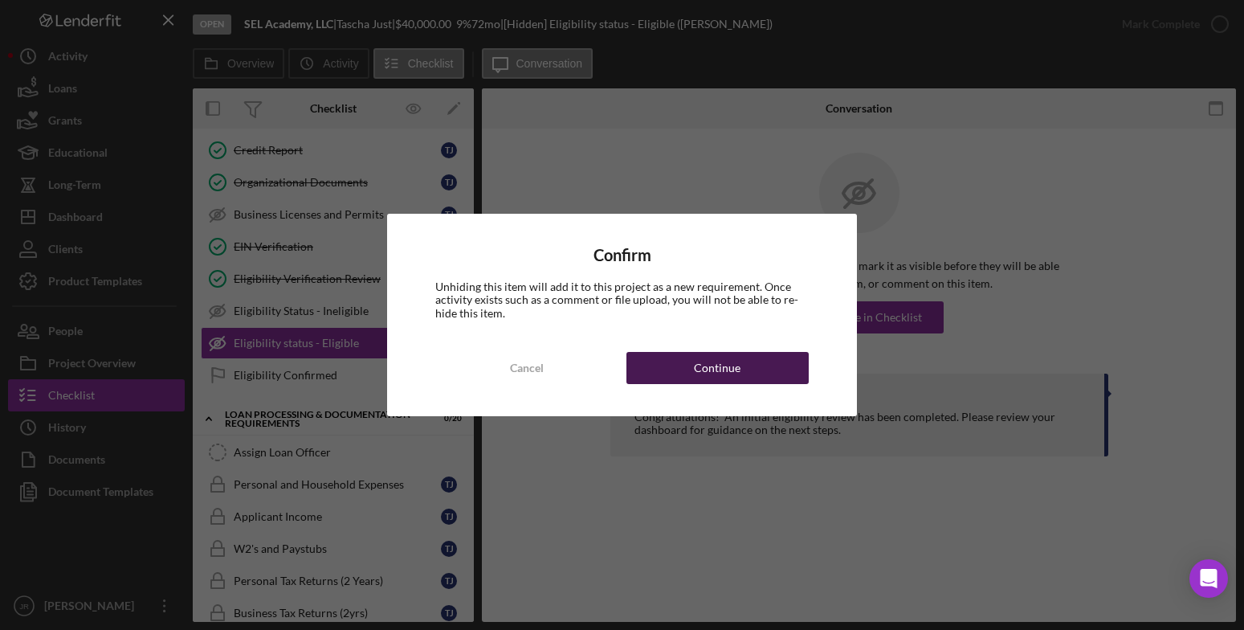
click at [672, 368] on button "Continue" at bounding box center [718, 368] width 182 height 32
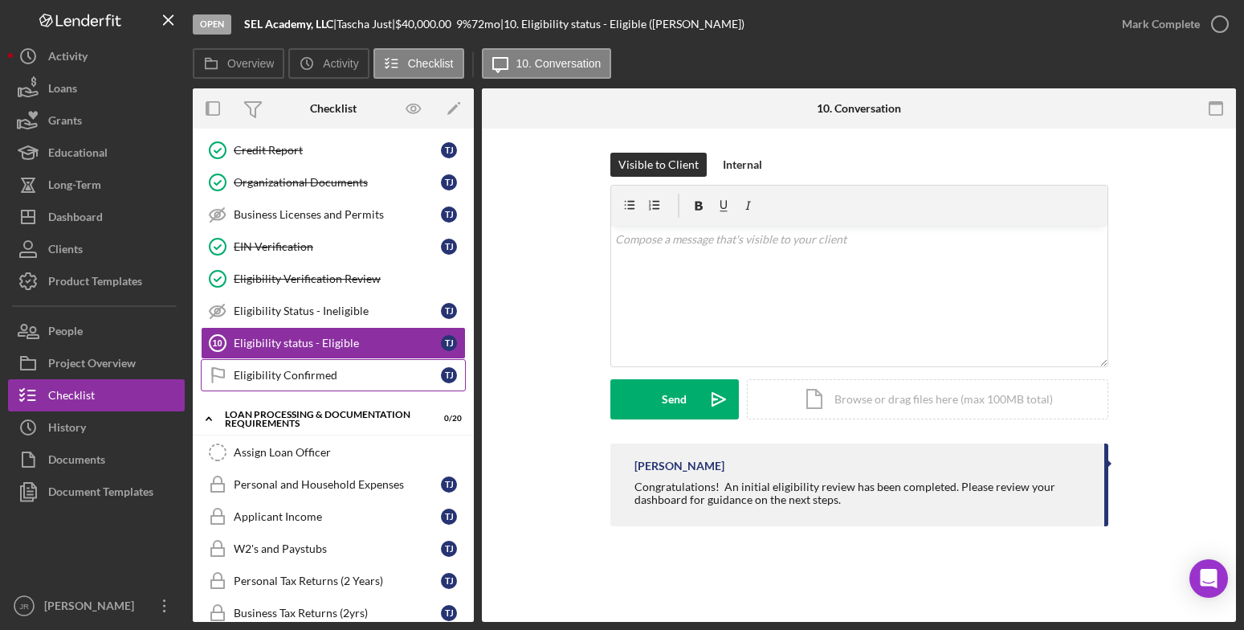
click at [297, 366] on link "Eligibility Confirmed Eligibility Confirmed T J" at bounding box center [333, 375] width 265 height 32
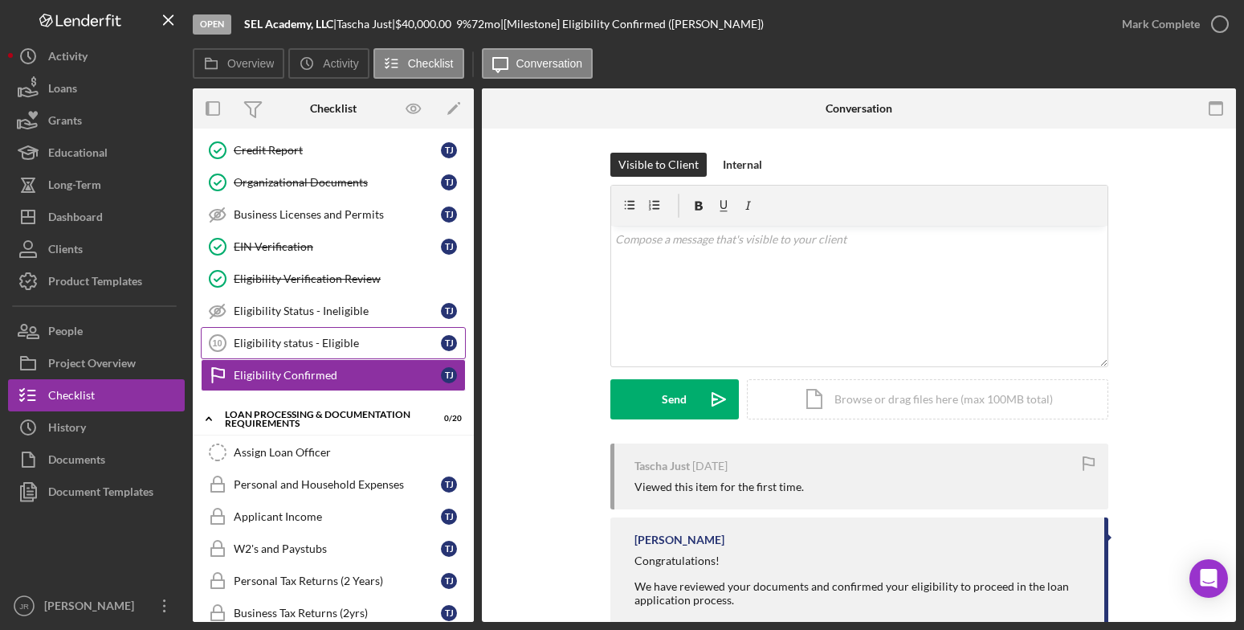
click at [342, 343] on div "Eligibility status - Eligible" at bounding box center [337, 343] width 207 height 13
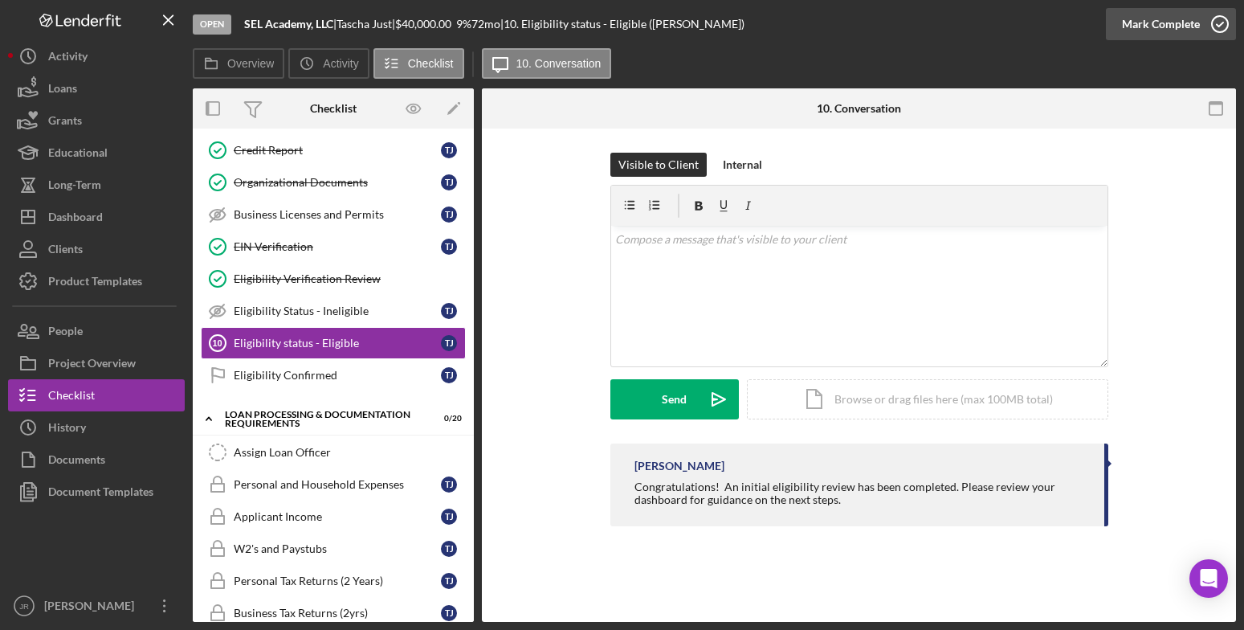
click at [1217, 22] on icon "button" at bounding box center [1220, 24] width 40 height 40
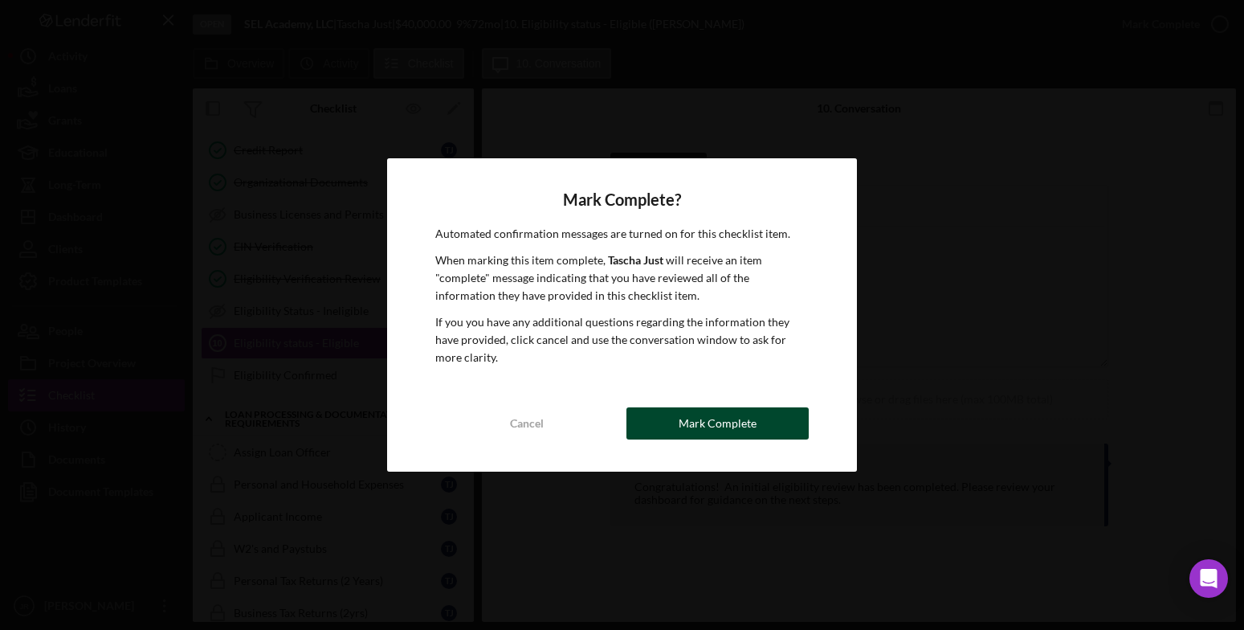
click at [703, 432] on div "Mark Complete" at bounding box center [718, 423] width 78 height 32
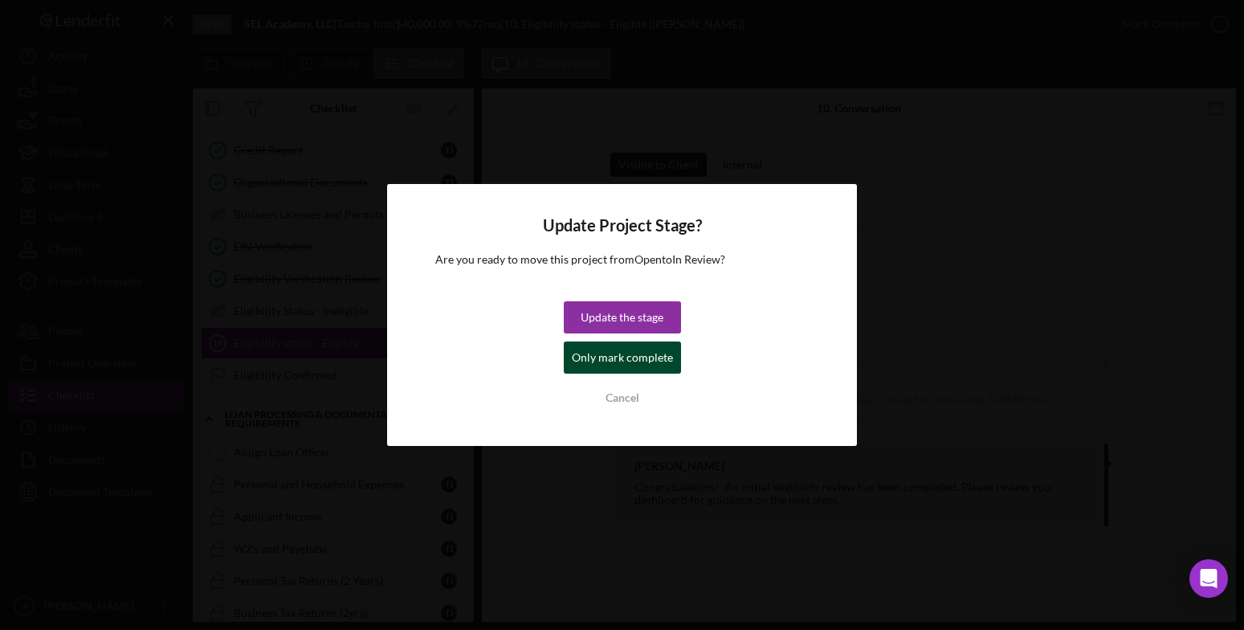
click at [610, 361] on div "Only mark complete" at bounding box center [622, 357] width 101 height 32
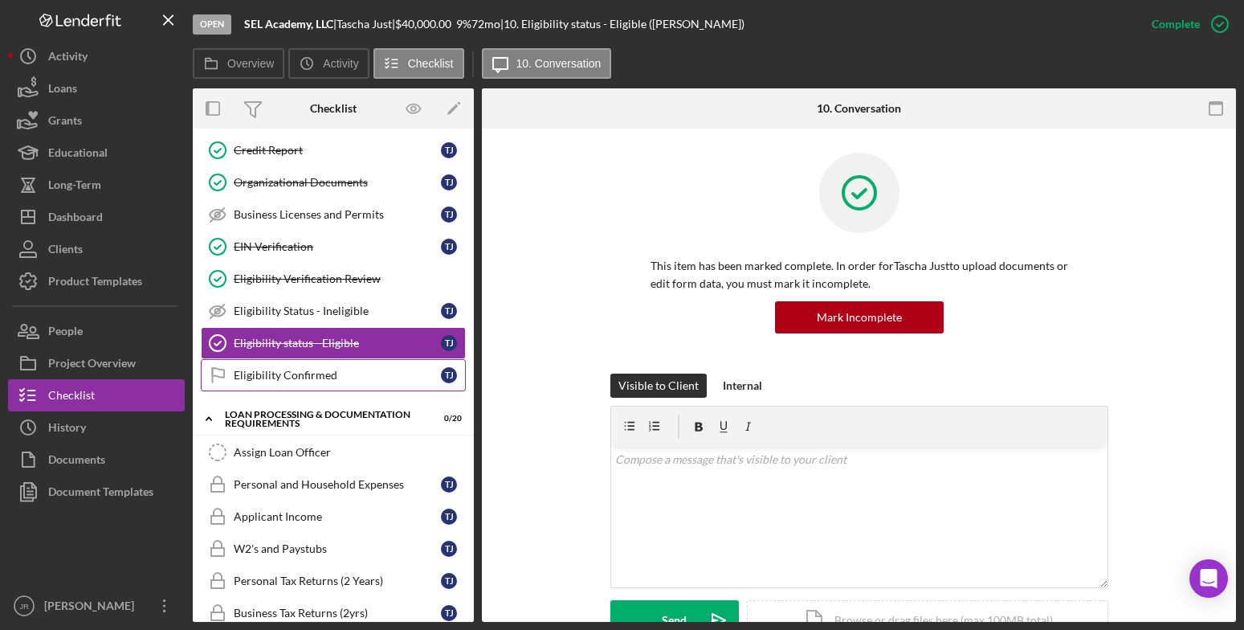
click at [299, 390] on link "Eligibility Confirmed Eligibility Confirmed T J" at bounding box center [333, 375] width 265 height 32
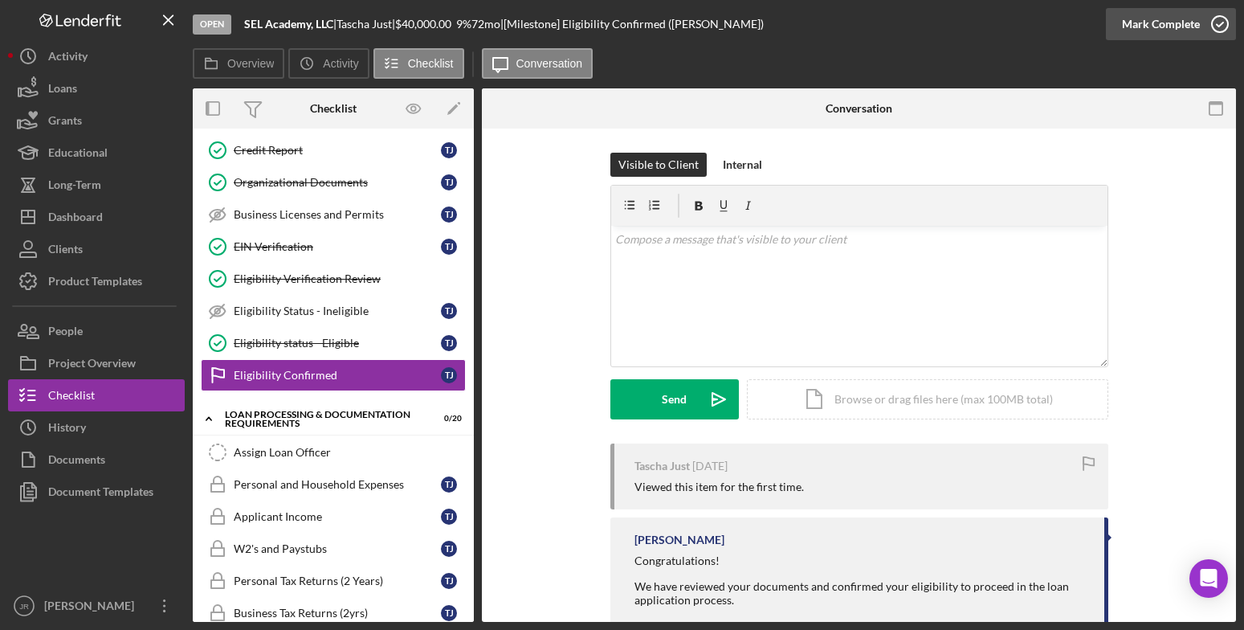
click at [1192, 16] on div "Mark Complete" at bounding box center [1161, 24] width 78 height 32
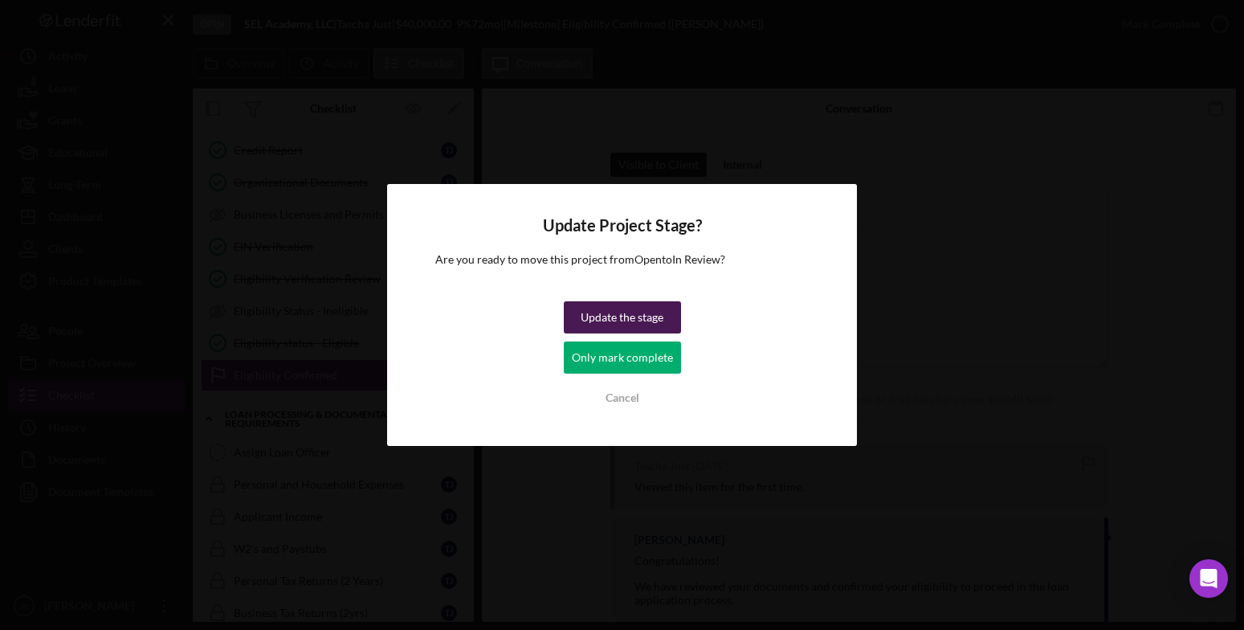
click at [643, 318] on div "Update the stage" at bounding box center [622, 317] width 83 height 32
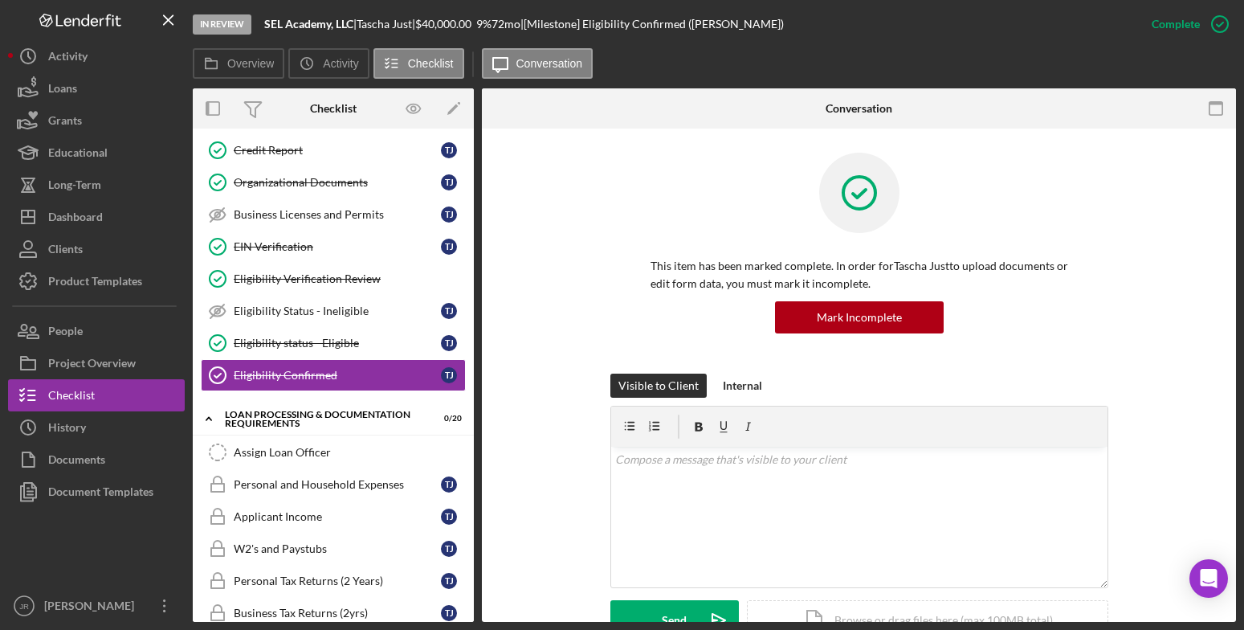
click at [587, 248] on div "This item has been marked complete. In order for Tascha Just to upload document…" at bounding box center [859, 263] width 706 height 221
drag, startPoint x: 157, startPoint y: 369, endPoint x: 130, endPoint y: 388, distance: 32.8
click at [156, 369] on button "Project Overview" at bounding box center [96, 363] width 177 height 32
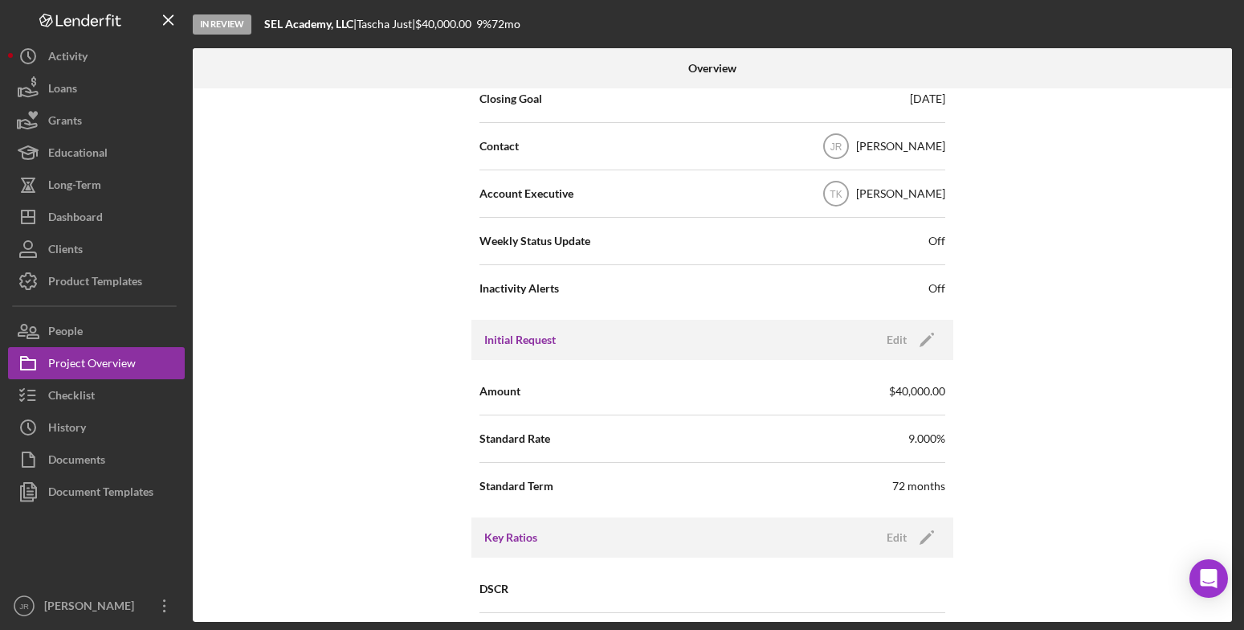
scroll to position [562, 0]
click at [925, 339] on polygon "button" at bounding box center [926, 340] width 12 height 12
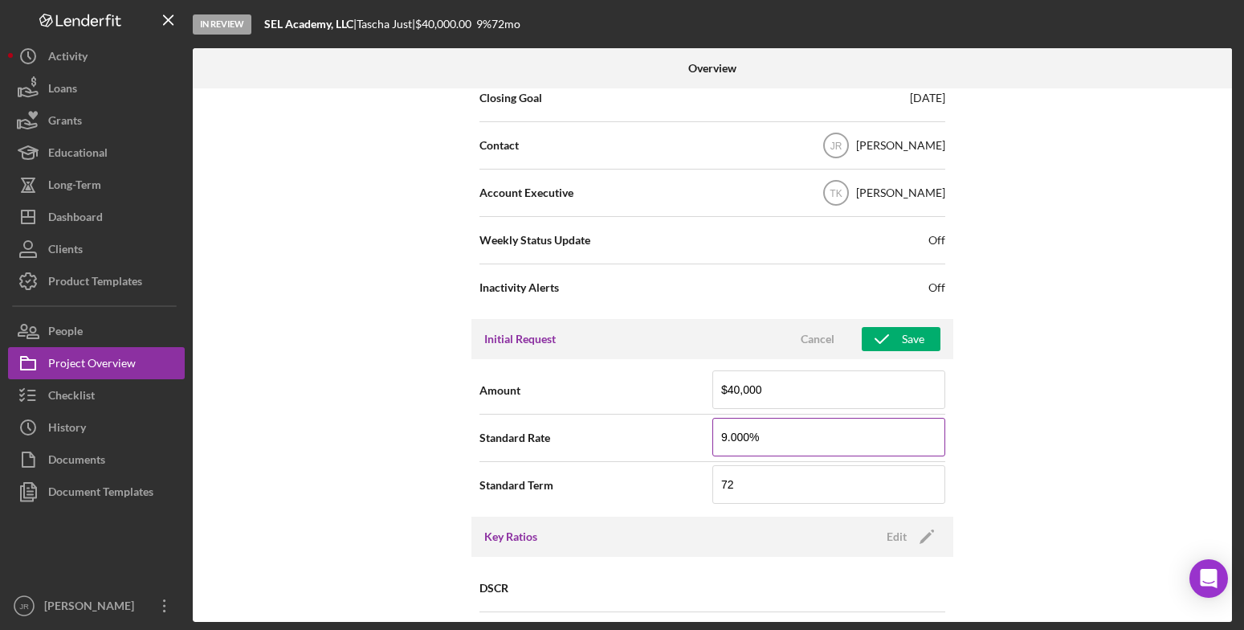
click at [784, 431] on input "9.000%" at bounding box center [828, 437] width 233 height 39
type input "6.750%"
type input "5"
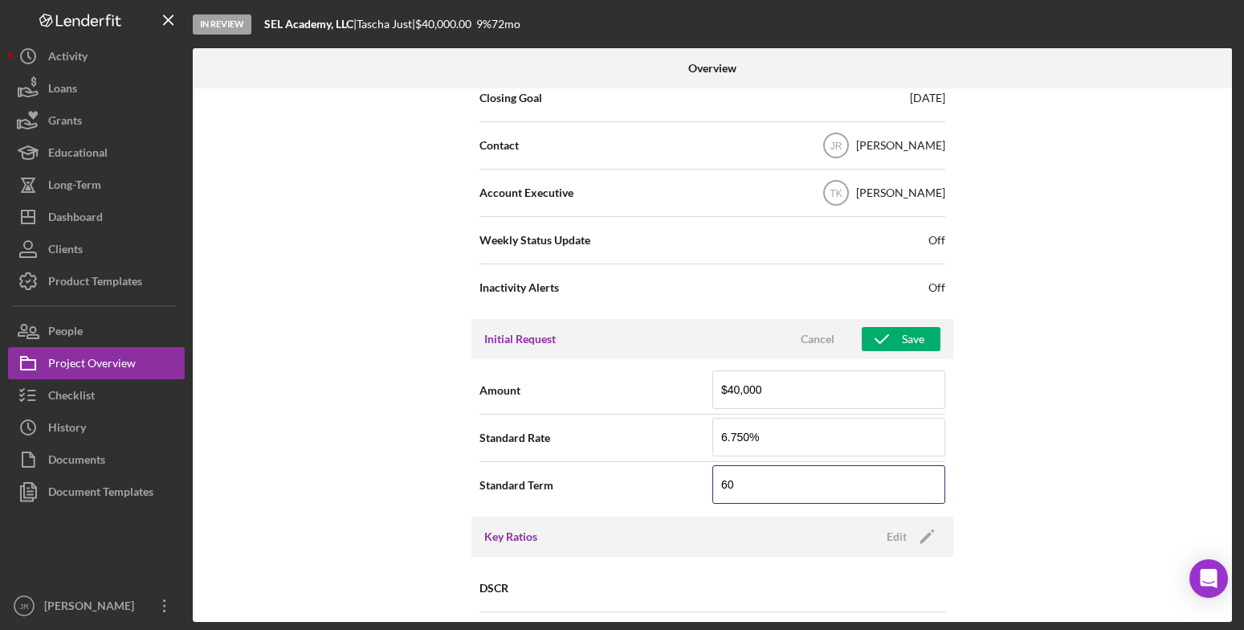
type input "60"
click at [1100, 445] on div "Internal Workflow Stage In Review Icon/Dropdown Arrow Archive (can unarchive la…" at bounding box center [712, 354] width 1039 height 533
click at [888, 338] on icon "button" at bounding box center [882, 339] width 40 height 40
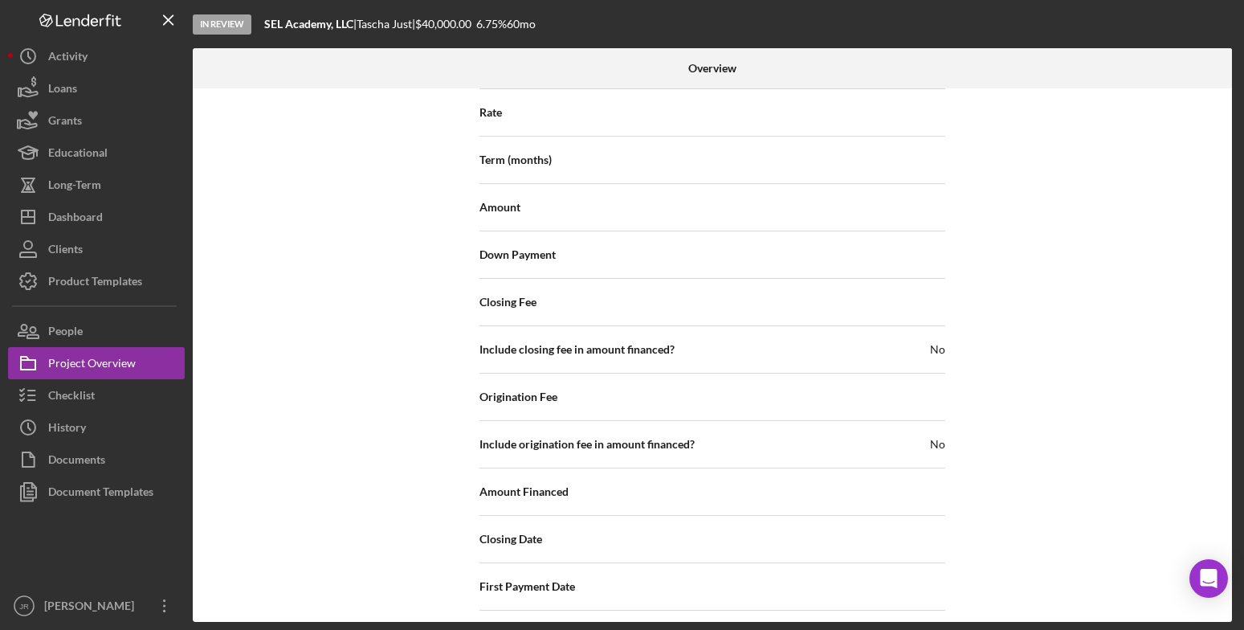
scroll to position [1606, 0]
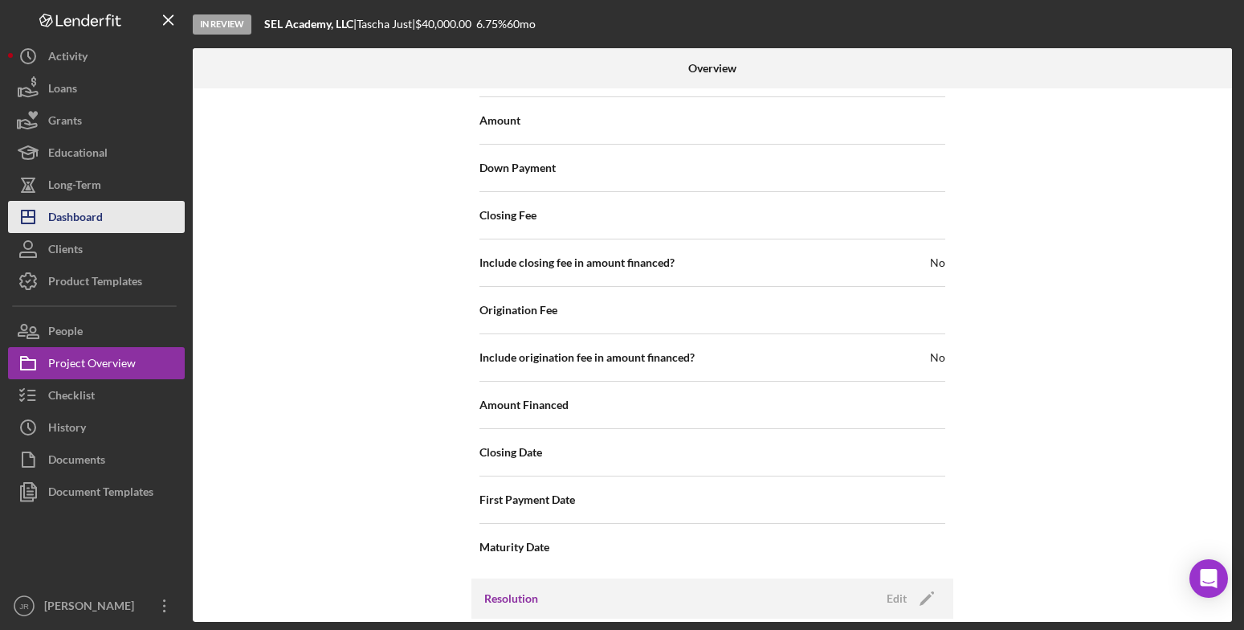
click at [61, 219] on div "Dashboard" at bounding box center [75, 219] width 55 height 36
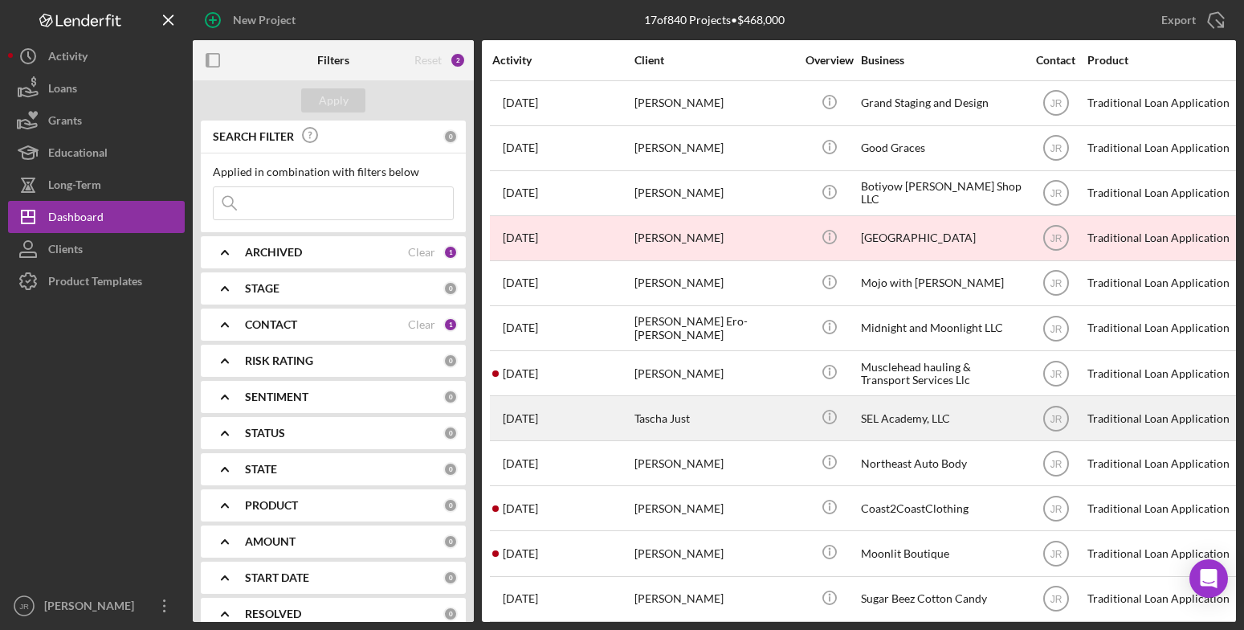
click at [650, 423] on div "Tascha Just" at bounding box center [715, 418] width 161 height 43
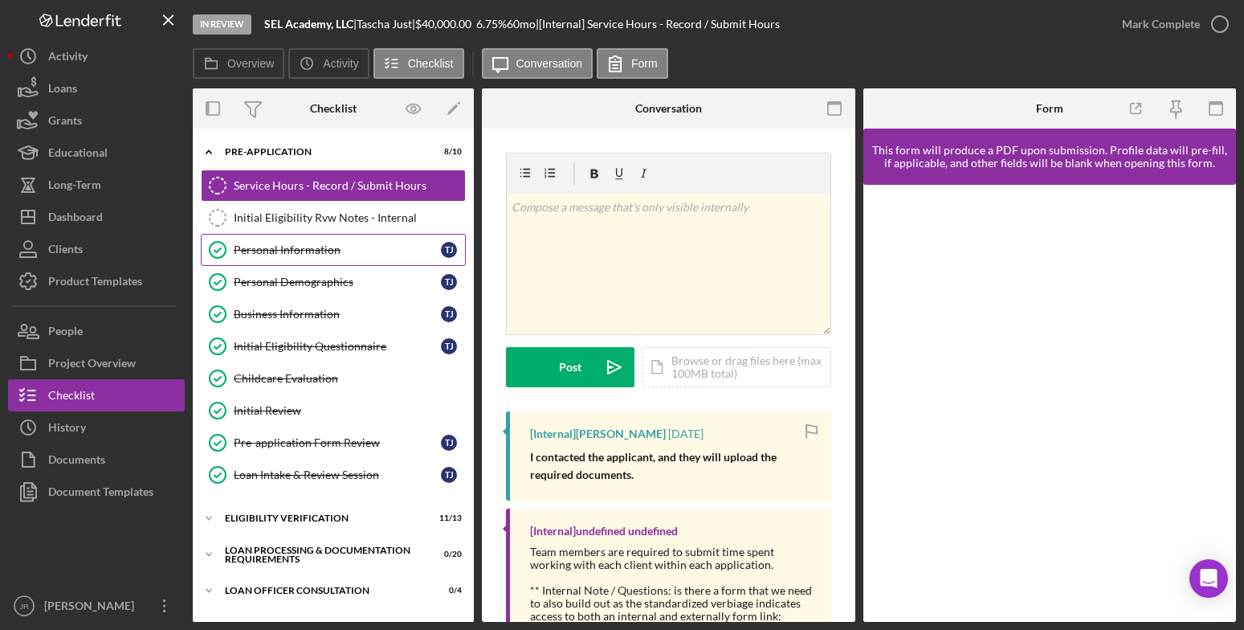
click at [354, 254] on div "Personal Information" at bounding box center [337, 249] width 207 height 13
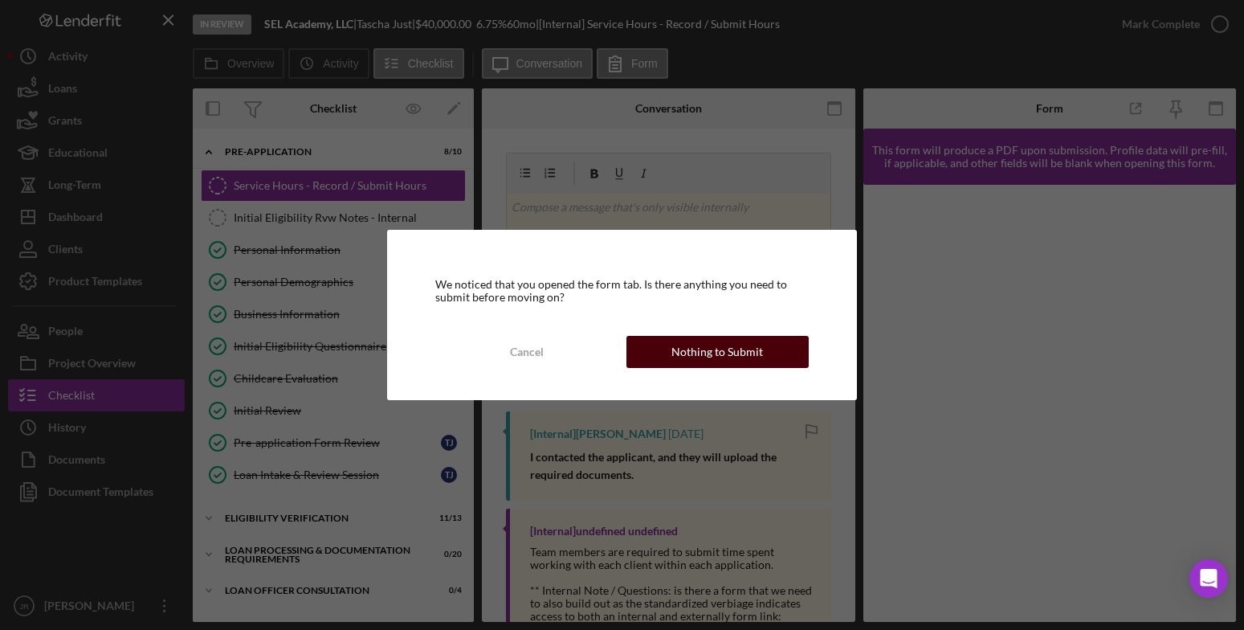
click at [770, 351] on button "Nothing to Submit" at bounding box center [718, 352] width 182 height 32
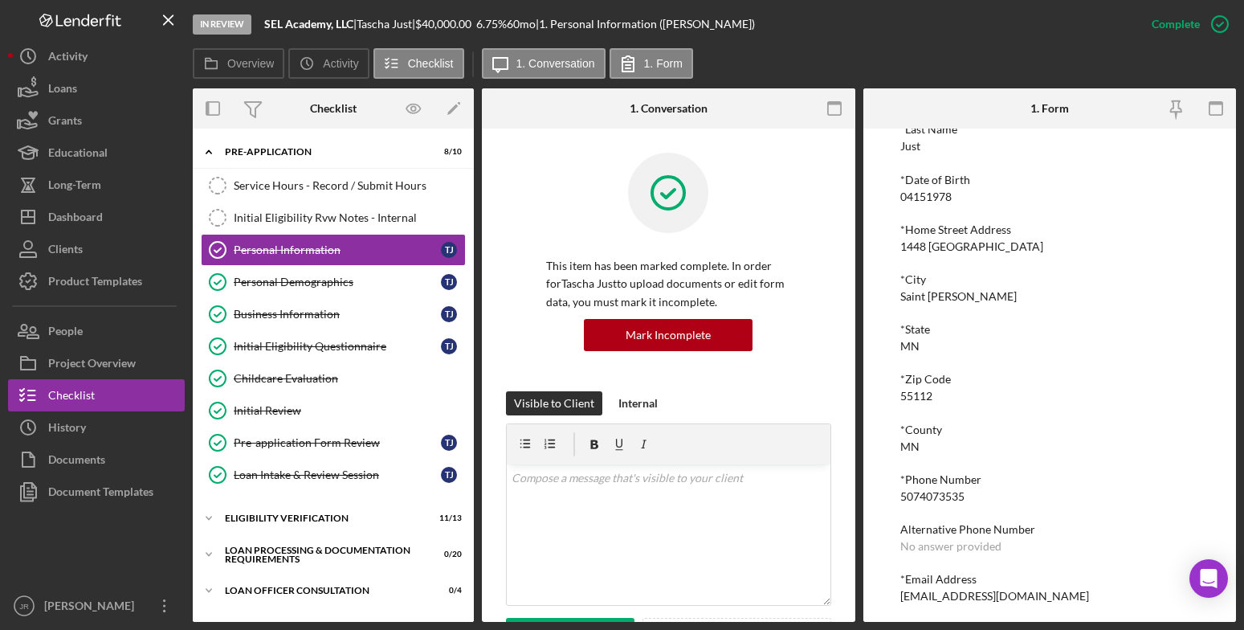
scroll to position [190, 0]
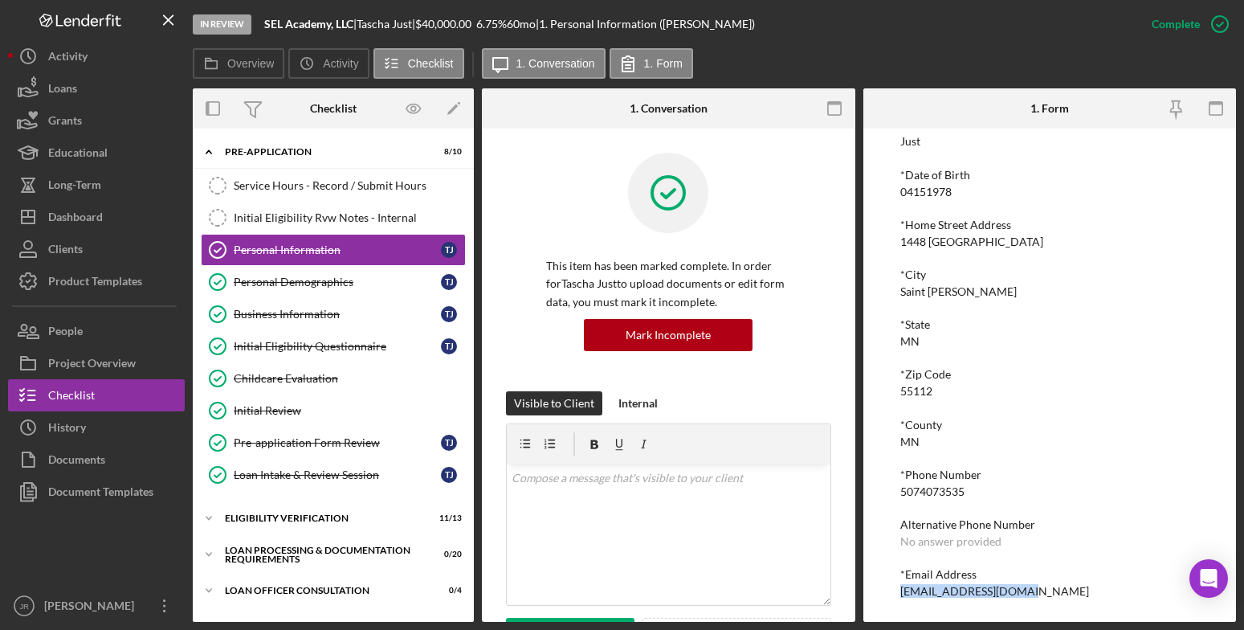
drag, startPoint x: 1020, startPoint y: 588, endPoint x: 896, endPoint y: 601, distance: 124.4
click at [896, 601] on div "To edit this form you must mark this item incomplete *First Name [PERSON_NAME] …" at bounding box center [1050, 375] width 374 height 493
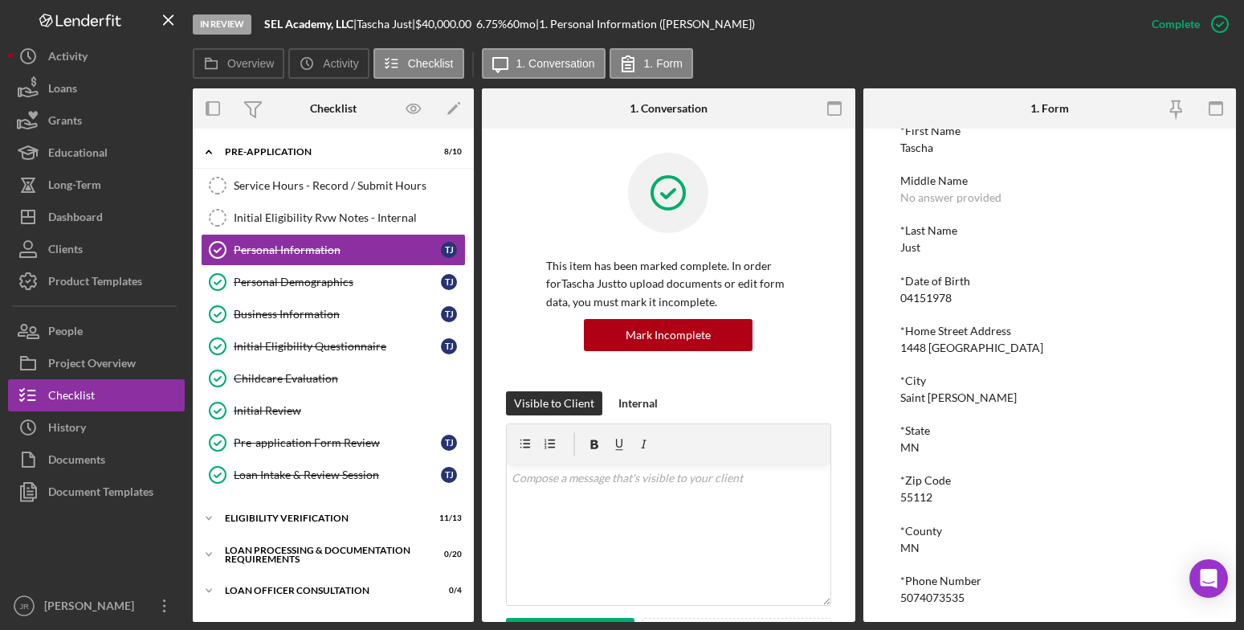
scroll to position [0, 0]
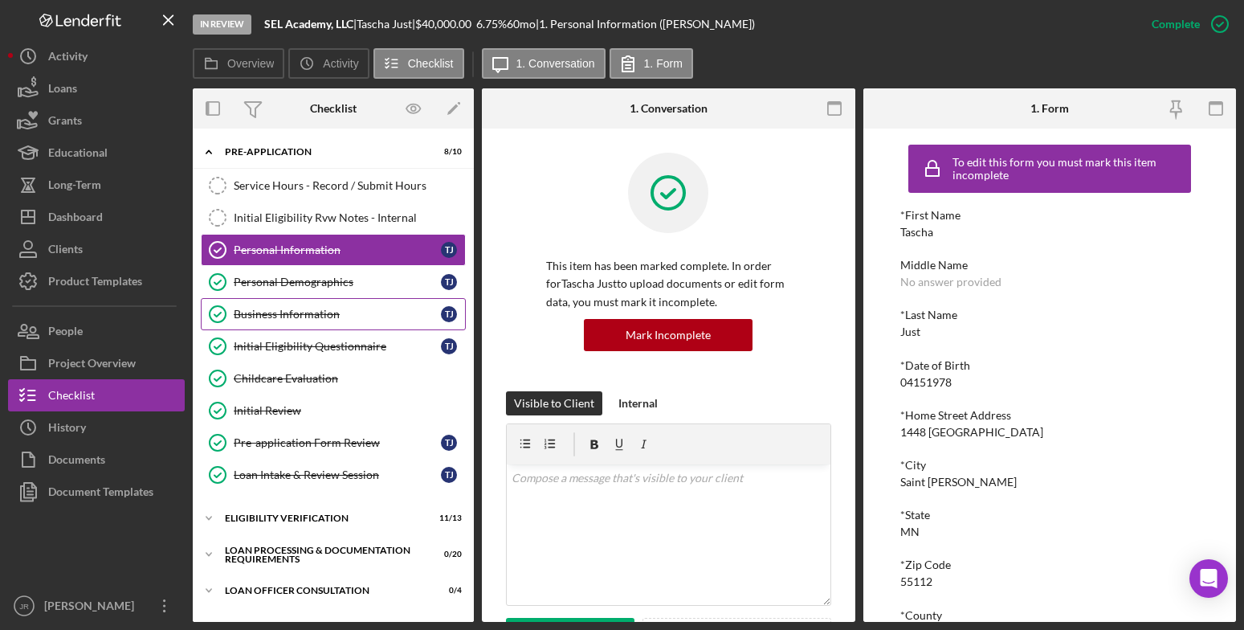
click at [325, 319] on div "Business Information" at bounding box center [337, 314] width 207 height 13
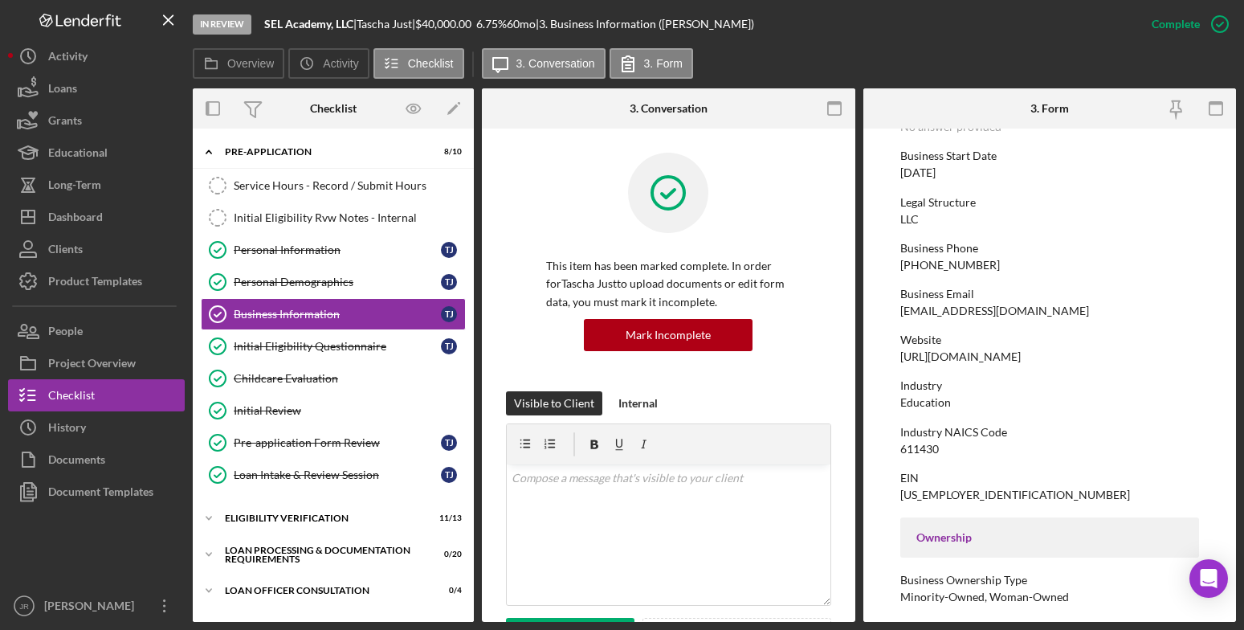
scroll to position [161, 0]
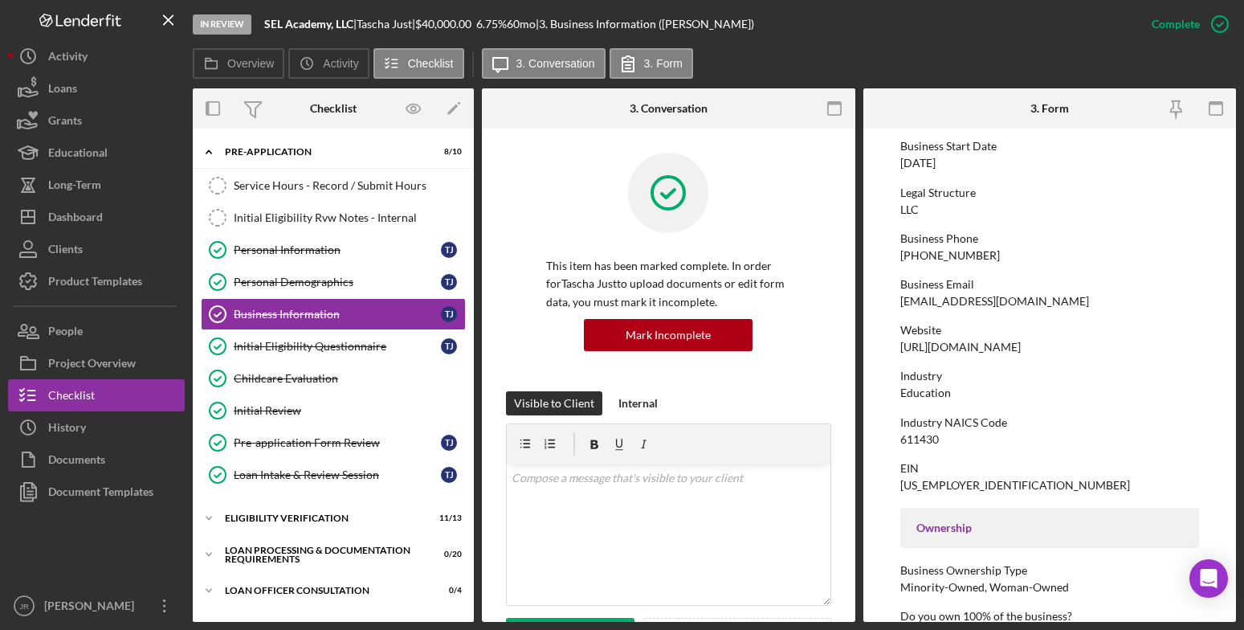
drag, startPoint x: 1047, startPoint y: 349, endPoint x: 894, endPoint y: 355, distance: 152.7
click at [894, 355] on form "To edit this form you must mark this item incomplete Business Name SEL Academy,…" at bounding box center [1050, 375] width 374 height 493
drag, startPoint x: 1027, startPoint y: 346, endPoint x: 884, endPoint y: 351, distance: 143.9
click at [884, 351] on form "To edit this form you must mark this item incomplete Business Name SEL Academy,…" at bounding box center [1050, 375] width 374 height 493
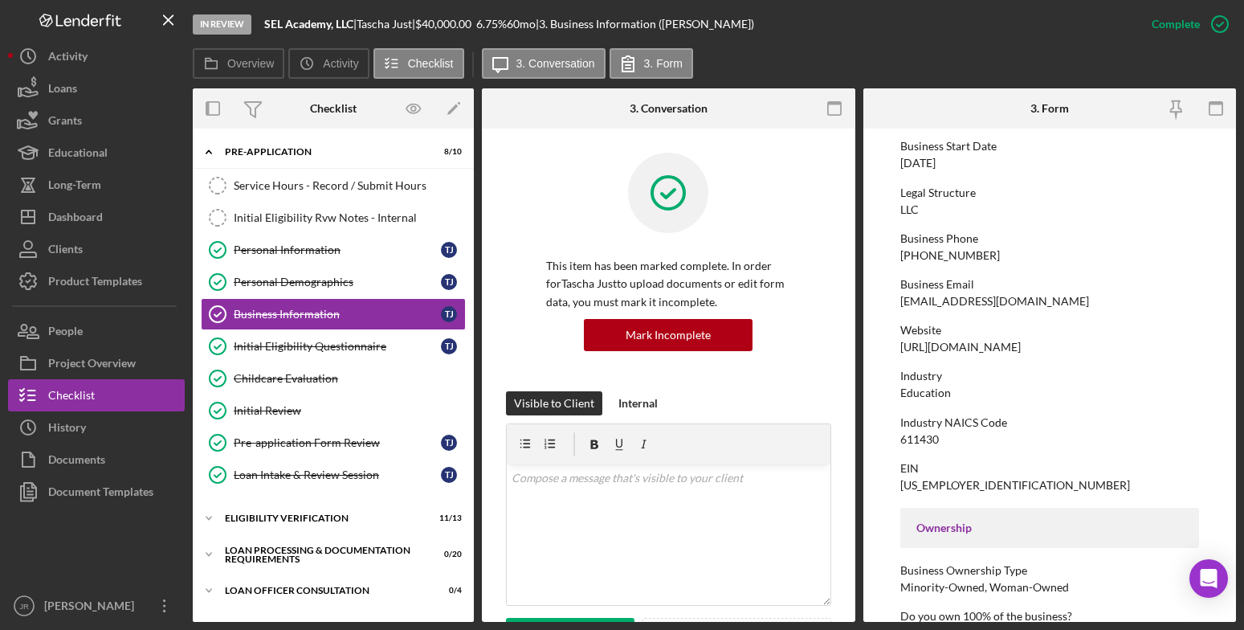
copy div "[URL][DOMAIN_NAME]"
drag, startPoint x: 949, startPoint y: 440, endPoint x: 898, endPoint y: 444, distance: 50.8
click at [898, 444] on form "To edit this form you must mark this item incomplete Business Name SEL Academy,…" at bounding box center [1050, 375] width 374 height 493
copy div "611430"
drag, startPoint x: 957, startPoint y: 387, endPoint x: 875, endPoint y: 390, distance: 82.0
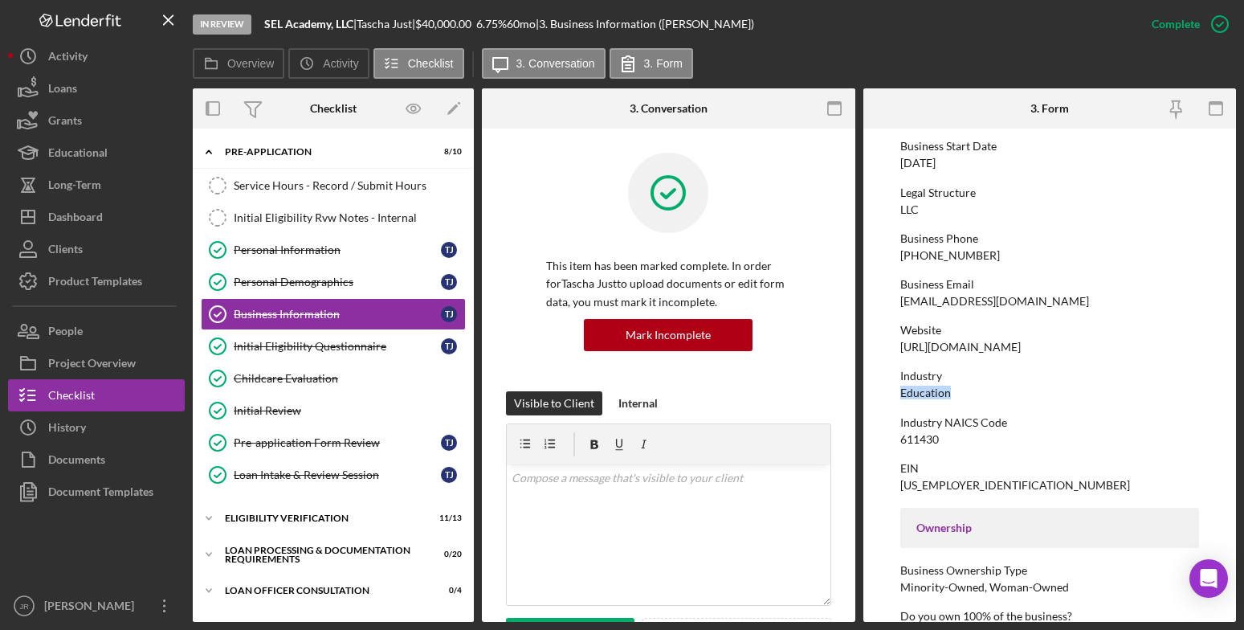
click at [875, 390] on form "To edit this form you must mark this item incomplete Business Name SEL Academy,…" at bounding box center [1050, 375] width 374 height 493
copy div "Education"
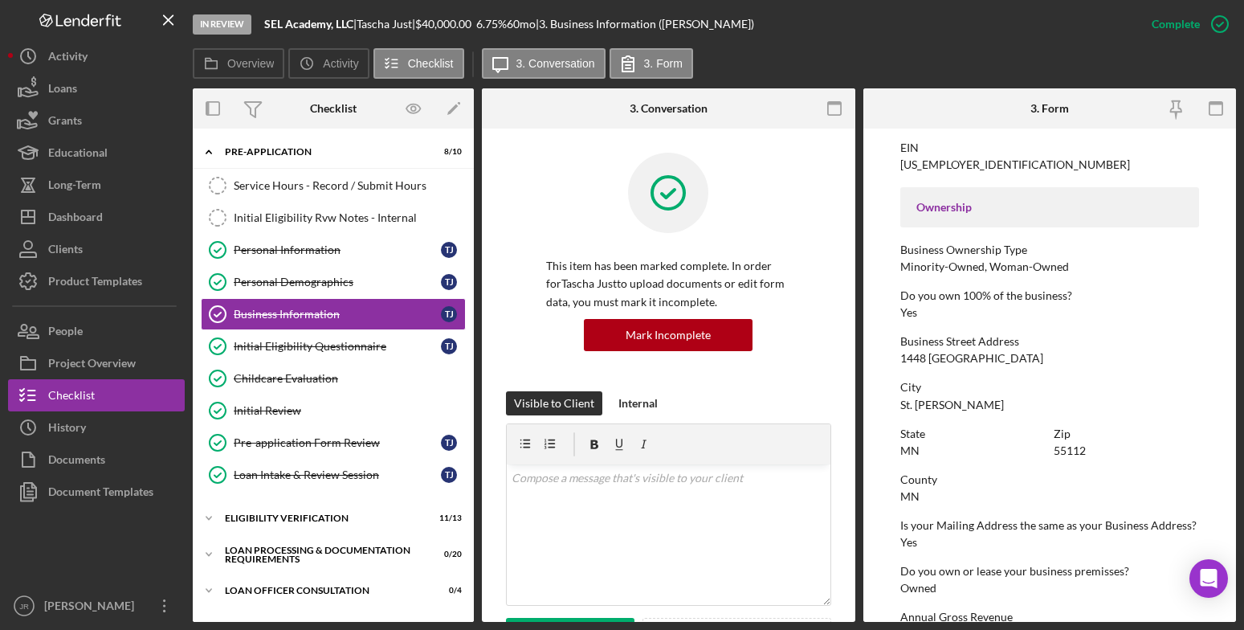
scroll to position [482, 0]
drag, startPoint x: 974, startPoint y: 164, endPoint x: 892, endPoint y: 165, distance: 81.9
click at [892, 165] on form "To edit this form you must mark this item incomplete Business Name SEL Academy,…" at bounding box center [1050, 375] width 374 height 493
copy div "[US_EMPLOYER_IDENTIFICATION_NUMBER]"
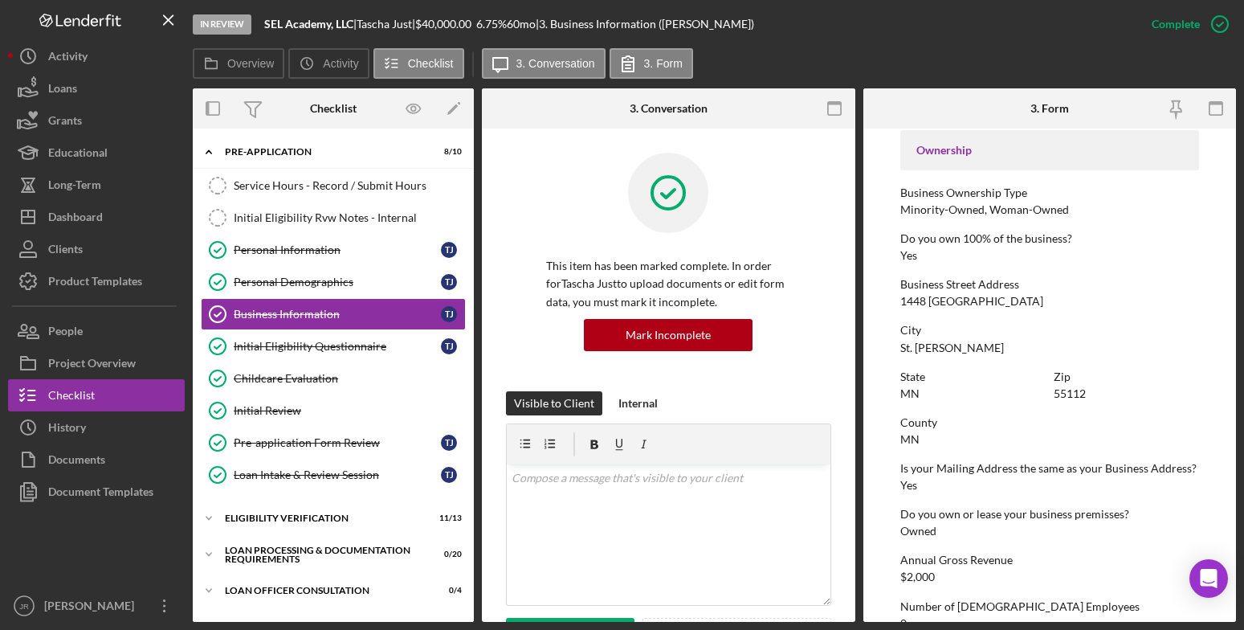
scroll to position [402, 0]
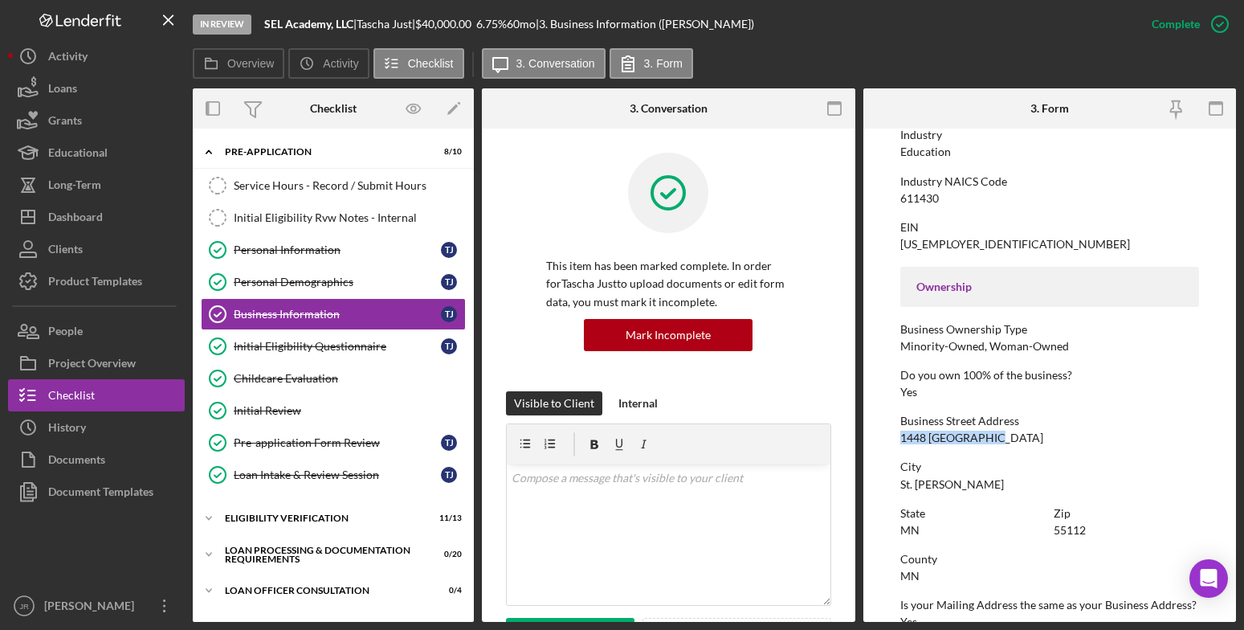
drag, startPoint x: 898, startPoint y: 440, endPoint x: 989, endPoint y: 441, distance: 90.8
click at [989, 441] on form "To edit this form you must mark this item incomplete Business Name SEL Academy,…" at bounding box center [1050, 375] width 374 height 493
copy div "1448 [GEOGRAPHIC_DATA]"
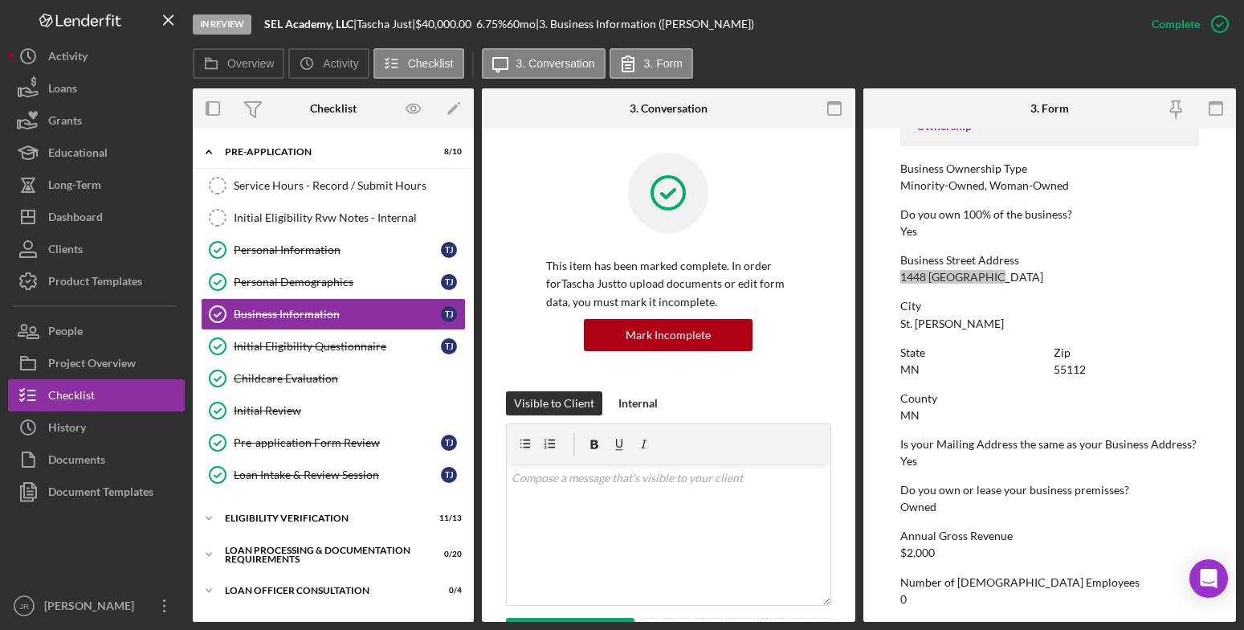
scroll to position [718, 0]
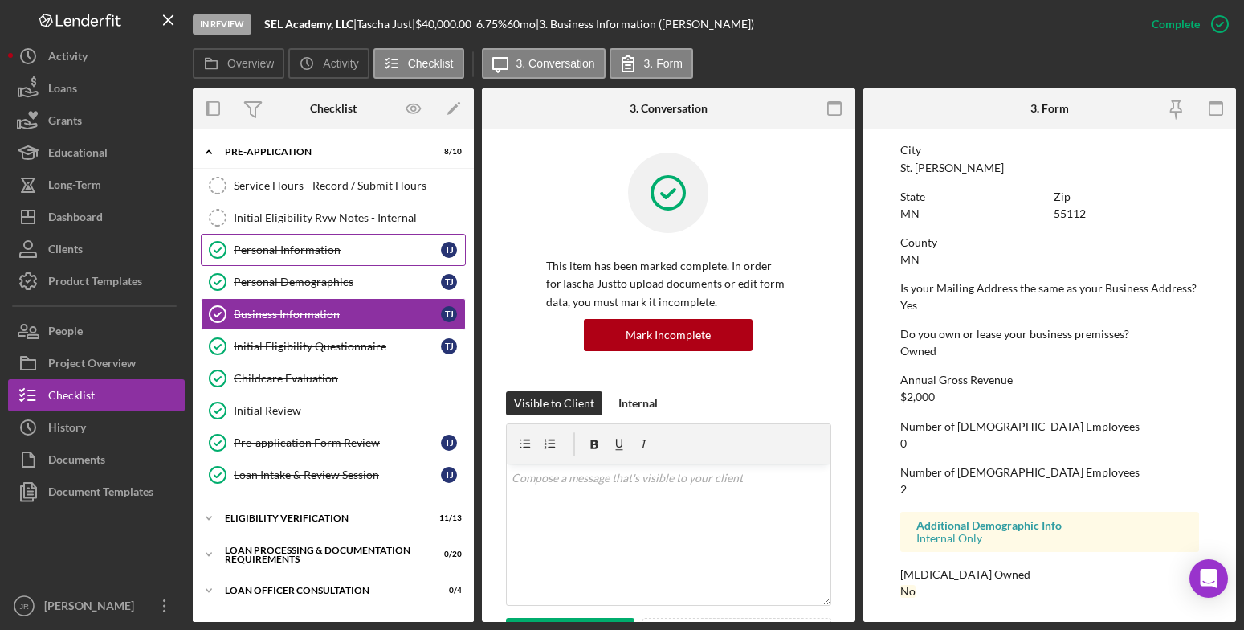
click at [325, 250] on div "Personal Information" at bounding box center [337, 249] width 207 height 13
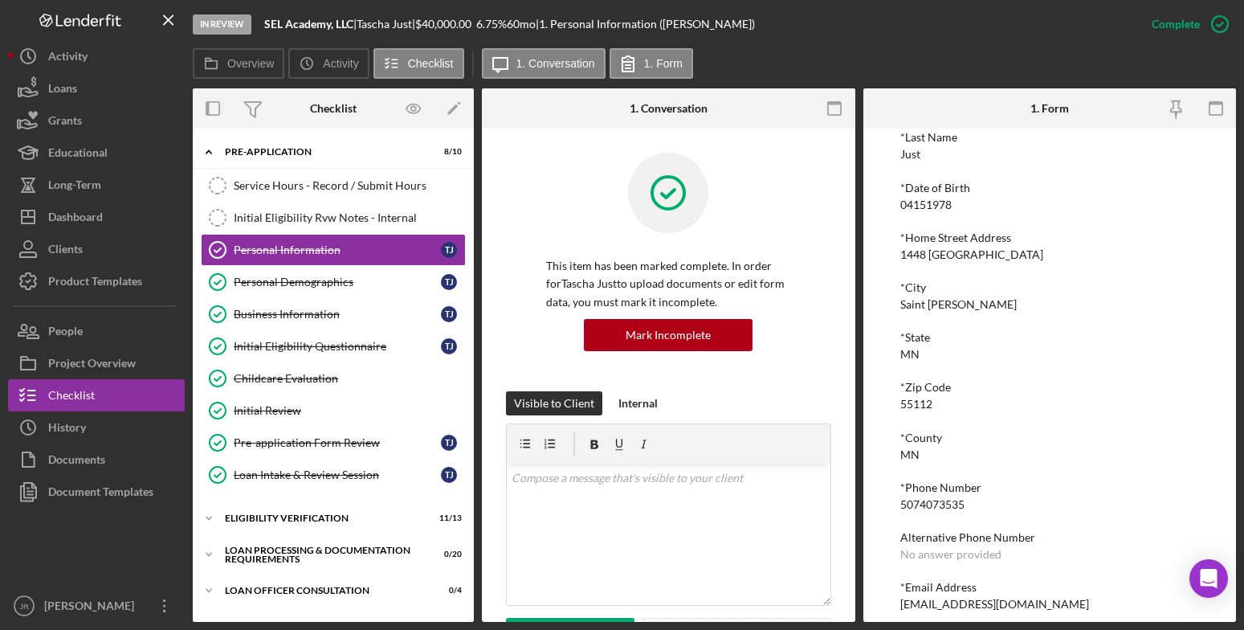
scroll to position [190, 0]
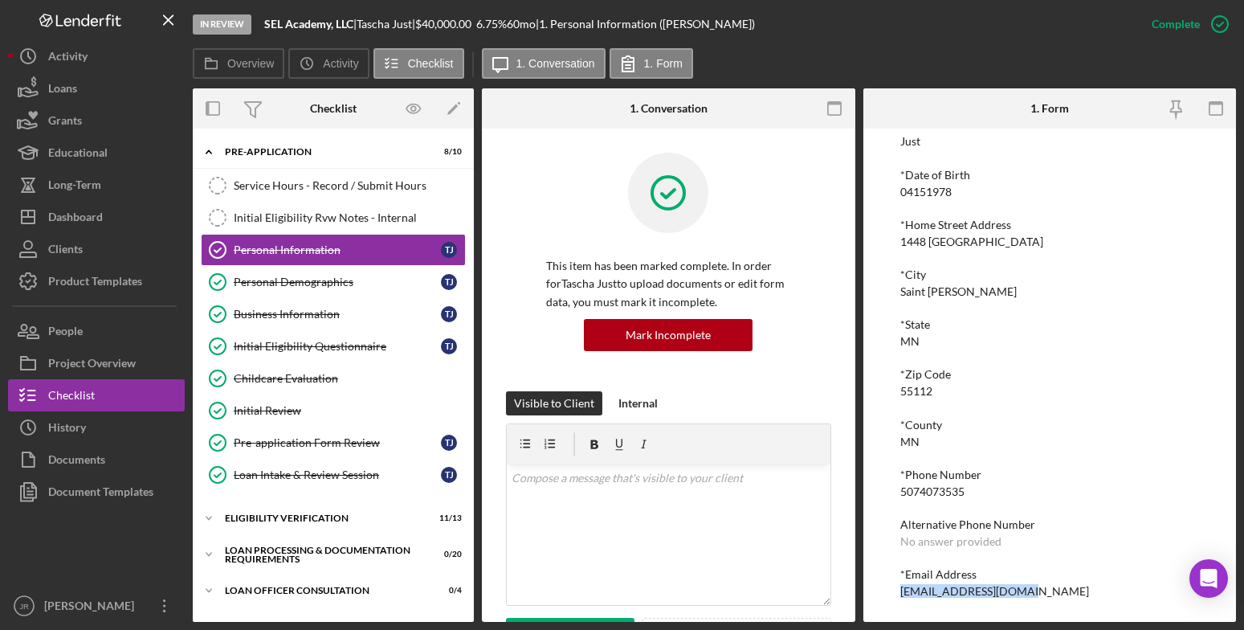
drag, startPoint x: 1023, startPoint y: 592, endPoint x: 895, endPoint y: 596, distance: 127.8
click at [895, 596] on div "To edit this form you must mark this item incomplete *First Name [PERSON_NAME] …" at bounding box center [1050, 375] width 374 height 493
copy div "[EMAIL_ADDRESS][DOMAIN_NAME]"
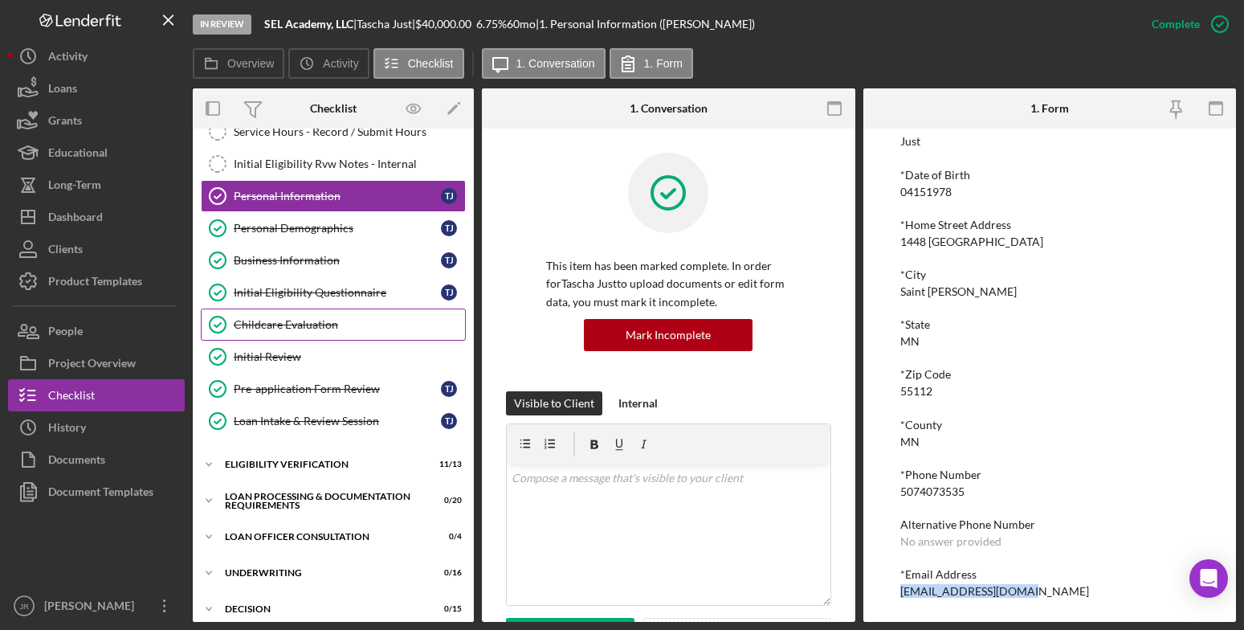
click at [291, 334] on div "Service Hours - Record / Submit Hours Service Hours - Record / Submit Hours Ini…" at bounding box center [333, 280] width 281 height 329
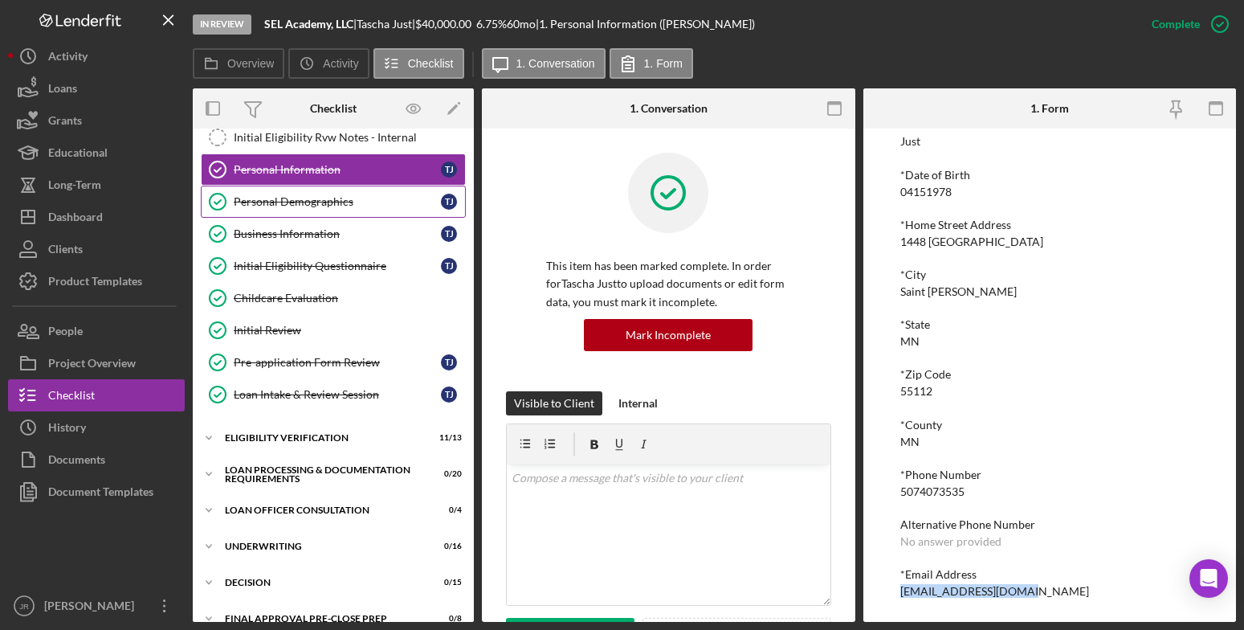
click at [342, 190] on link "Personal Demographics Personal Demographics T J" at bounding box center [333, 202] width 265 height 32
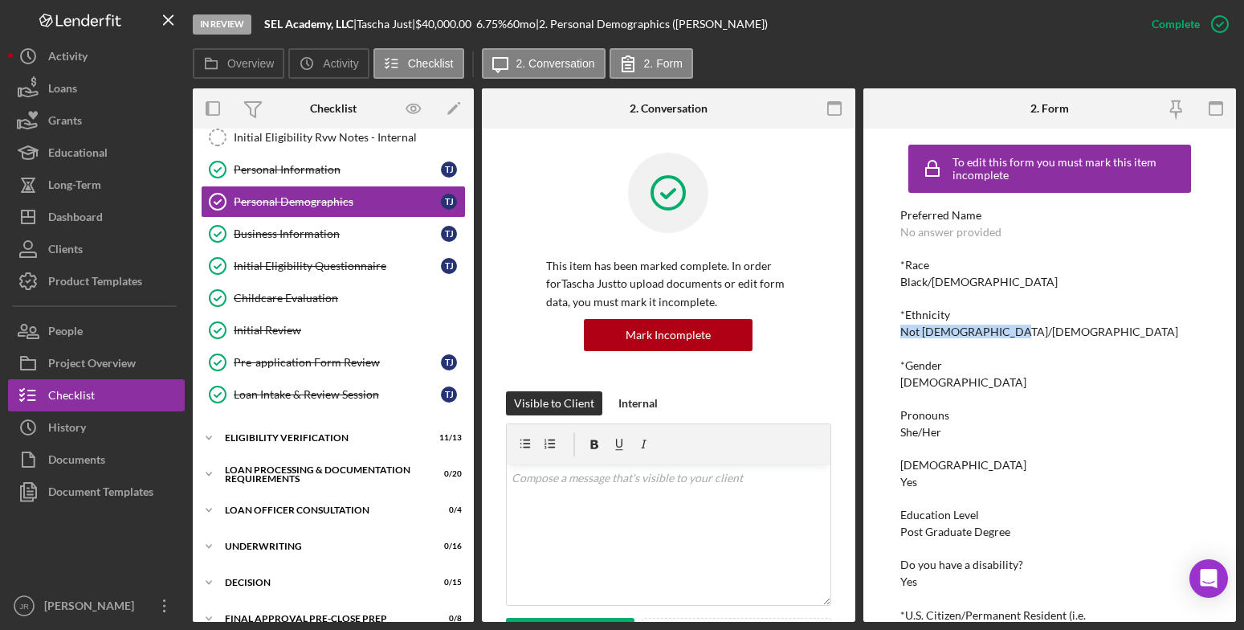
drag, startPoint x: 1014, startPoint y: 332, endPoint x: 867, endPoint y: 335, distance: 147.0
click at [867, 335] on div "To edit this form you must mark this item incomplete Preferred Name No answer p…" at bounding box center [1050, 375] width 374 height 493
copy div "Not [DEMOGRAPHIC_DATA]/[DEMOGRAPHIC_DATA]"
drag, startPoint x: 1031, startPoint y: 291, endPoint x: 903, endPoint y: 285, distance: 127.8
click at [903, 285] on div "Preferred Name No answer provided *Race [DEMOGRAPHIC_DATA]/[DEMOGRAPHIC_DATA] *…" at bounding box center [1049, 628] width 299 height 839
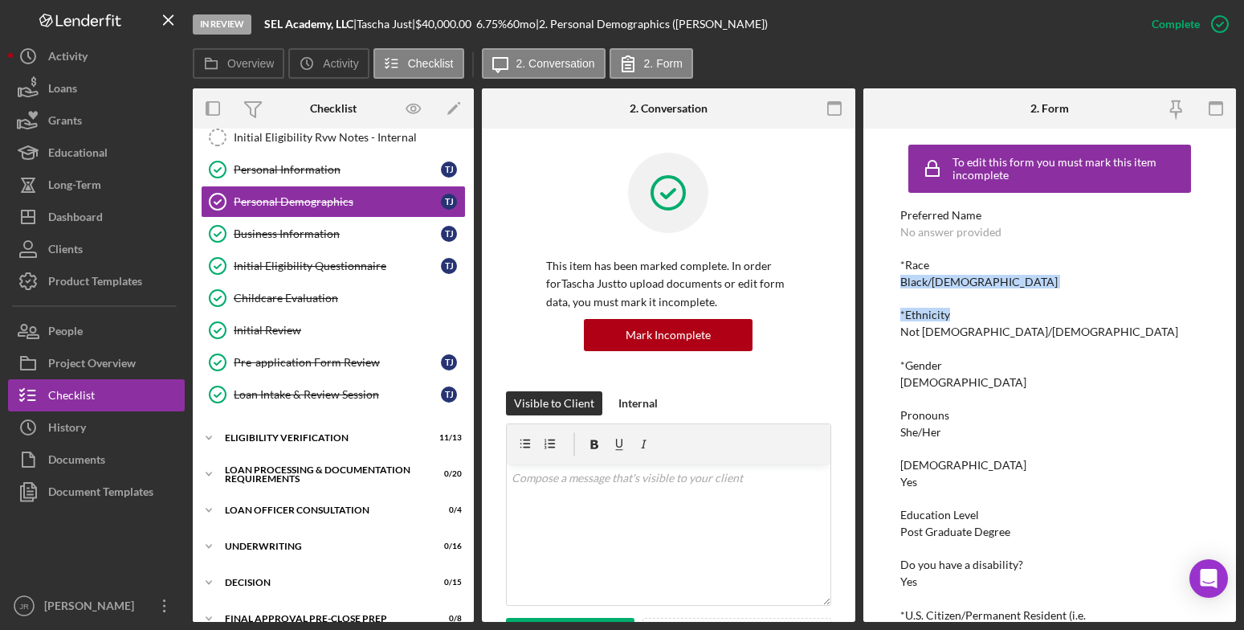
drag, startPoint x: 903, startPoint y: 285, endPoint x: 934, endPoint y: 295, distance: 32.8
click at [934, 295] on div "Preferred Name No answer provided *Race [DEMOGRAPHIC_DATA]/[DEMOGRAPHIC_DATA] *…" at bounding box center [1049, 628] width 299 height 839
click at [1002, 299] on div "Preferred Name No answer provided *Race [DEMOGRAPHIC_DATA]/[DEMOGRAPHIC_DATA] *…" at bounding box center [1049, 628] width 299 height 839
drag, startPoint x: 974, startPoint y: 347, endPoint x: 947, endPoint y: 327, distance: 33.9
click at [974, 346] on div "Preferred Name No answer provided *Race [DEMOGRAPHIC_DATA]/[DEMOGRAPHIC_DATA] *…" at bounding box center [1049, 628] width 299 height 839
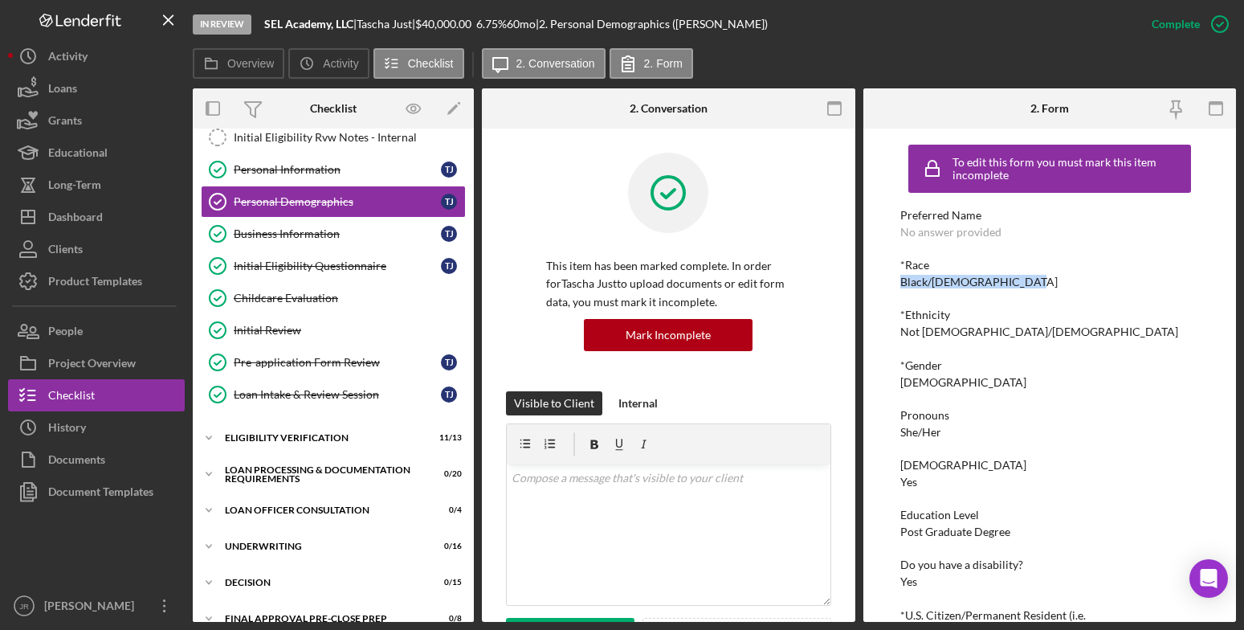
drag, startPoint x: 1018, startPoint y: 287, endPoint x: 899, endPoint y: 286, distance: 119.7
click at [899, 286] on div "To edit this form you must mark this item incomplete Preferred Name No answer p…" at bounding box center [1050, 375] width 374 height 493
copy div "Black/[DEMOGRAPHIC_DATA]"
click at [1050, 393] on div "Preferred Name No answer provided *Race [DEMOGRAPHIC_DATA]/[DEMOGRAPHIC_DATA] *…" at bounding box center [1049, 628] width 299 height 839
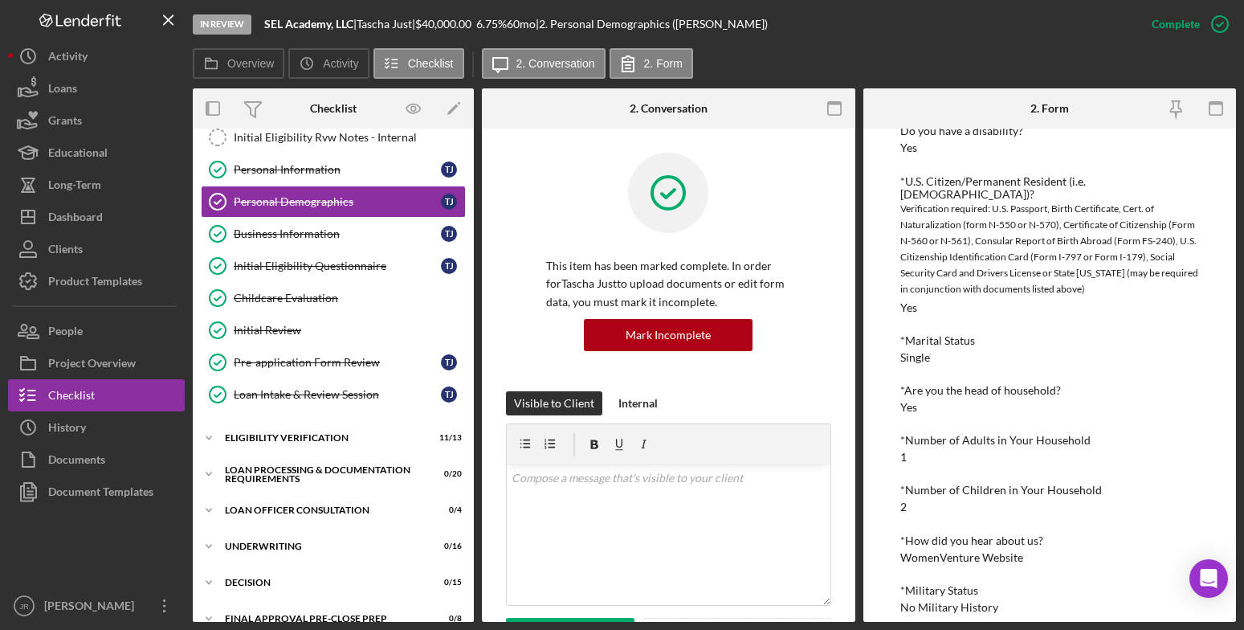
scroll to position [437, 0]
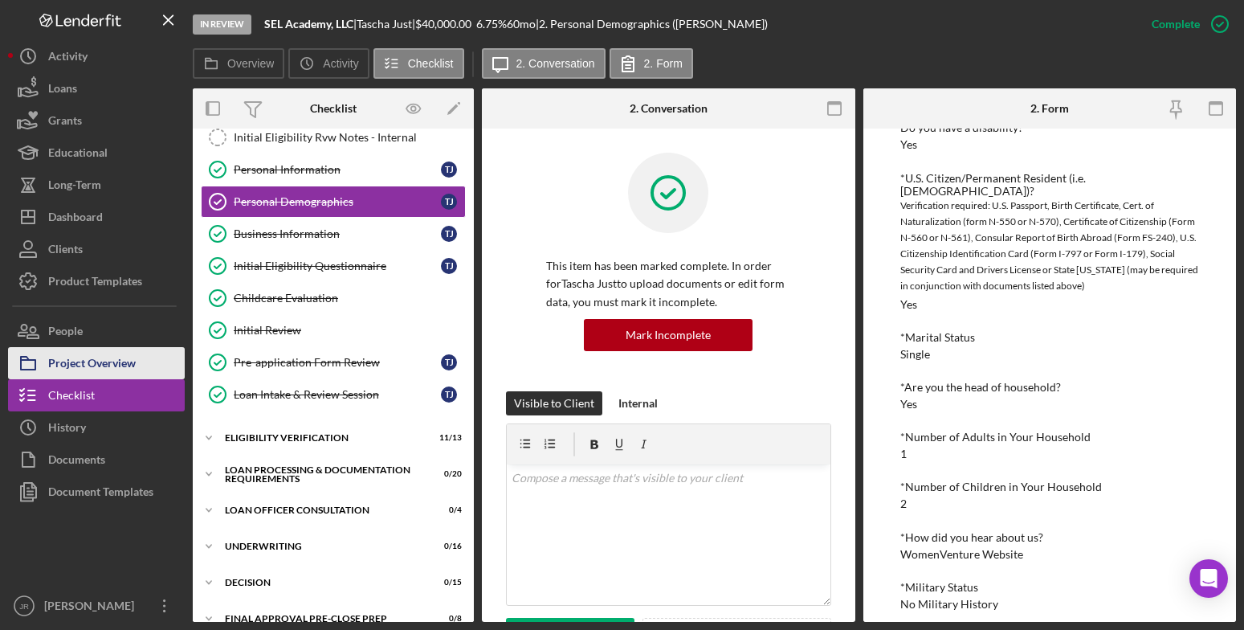
click at [106, 367] on div "Project Overview" at bounding box center [92, 365] width 88 height 36
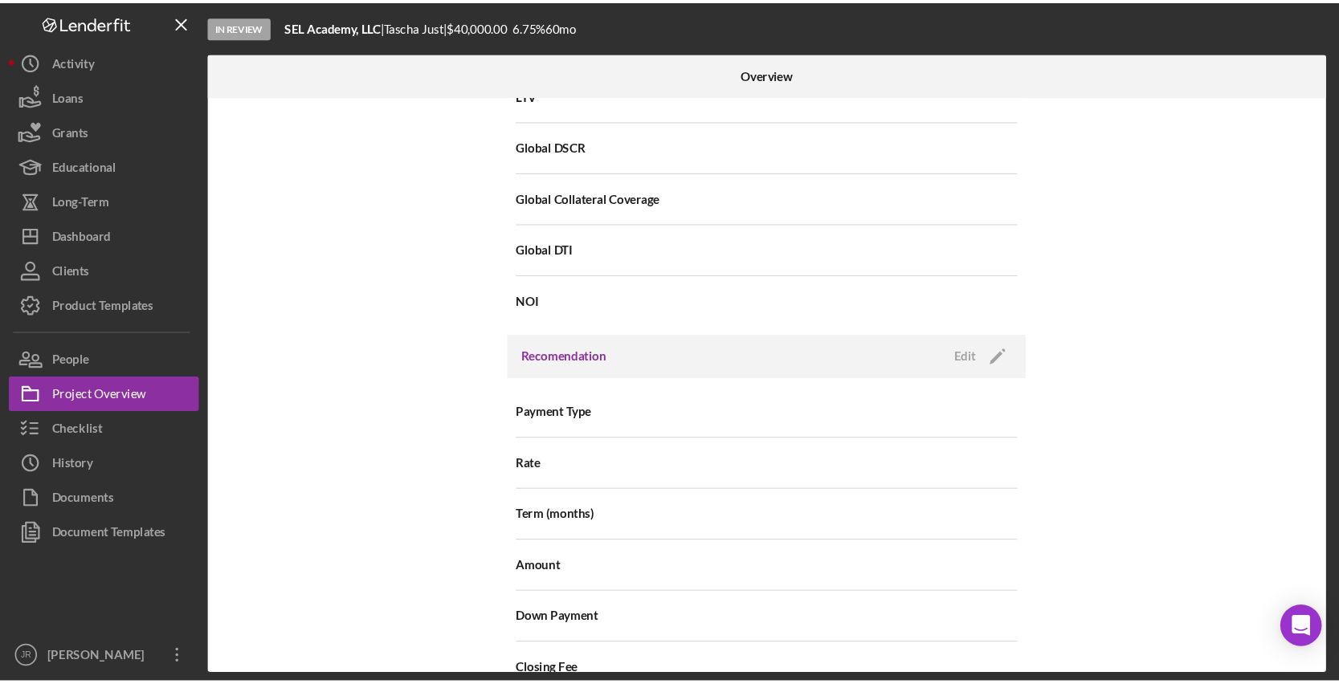
scroll to position [1285, 0]
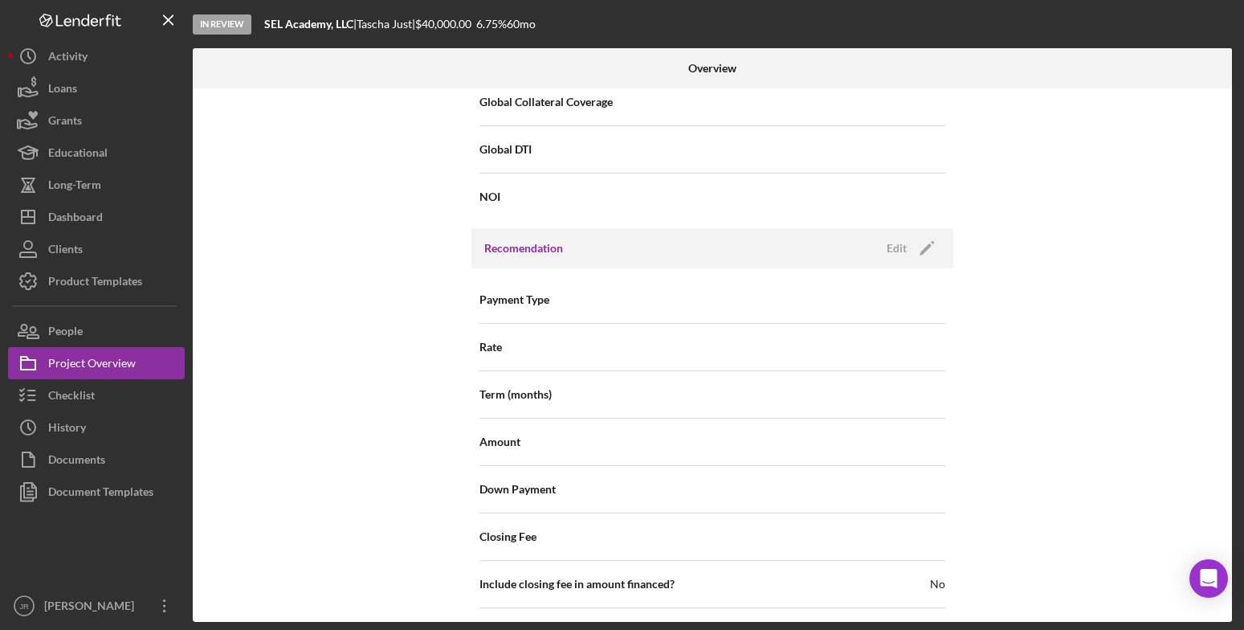
click at [286, 334] on div "Internal Workflow Stage In Review Icon/Dropdown Arrow Archive (can unarchive la…" at bounding box center [712, 354] width 1039 height 533
click at [122, 215] on button "Icon/Dashboard Dashboard" at bounding box center [96, 217] width 177 height 32
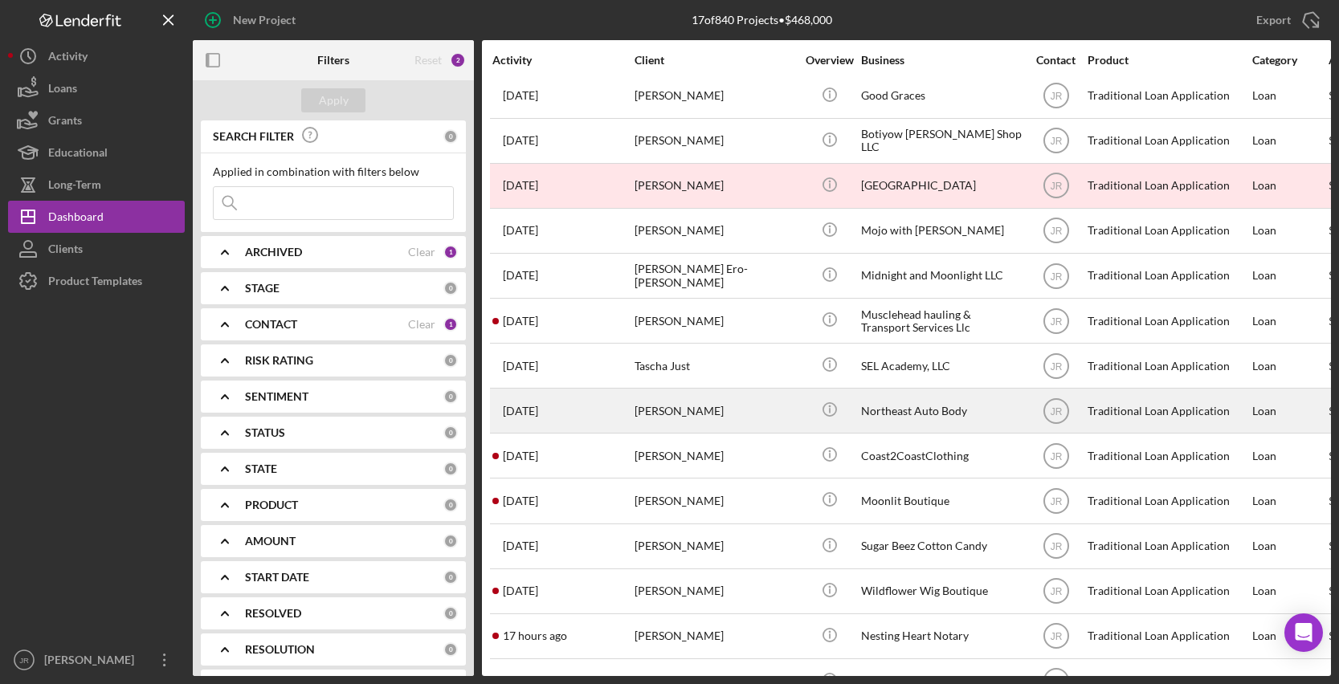
scroll to position [80, 0]
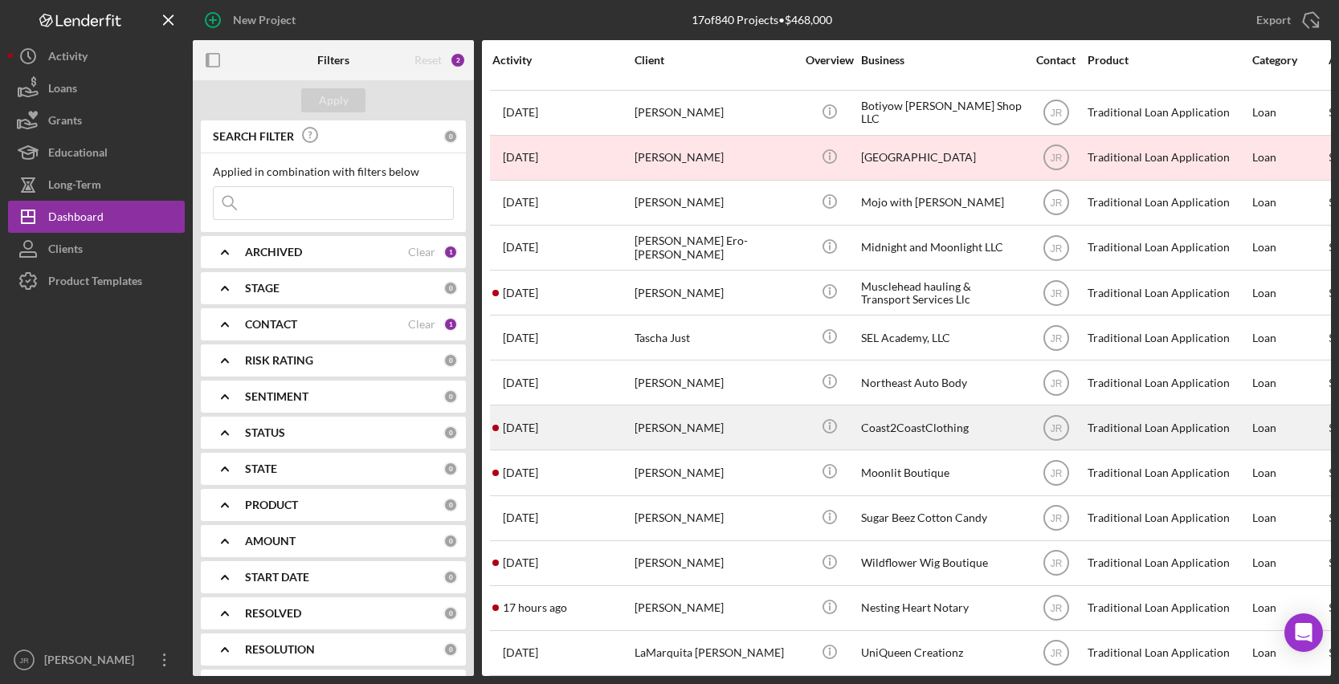
click at [676, 430] on div "[PERSON_NAME]" at bounding box center [715, 427] width 161 height 43
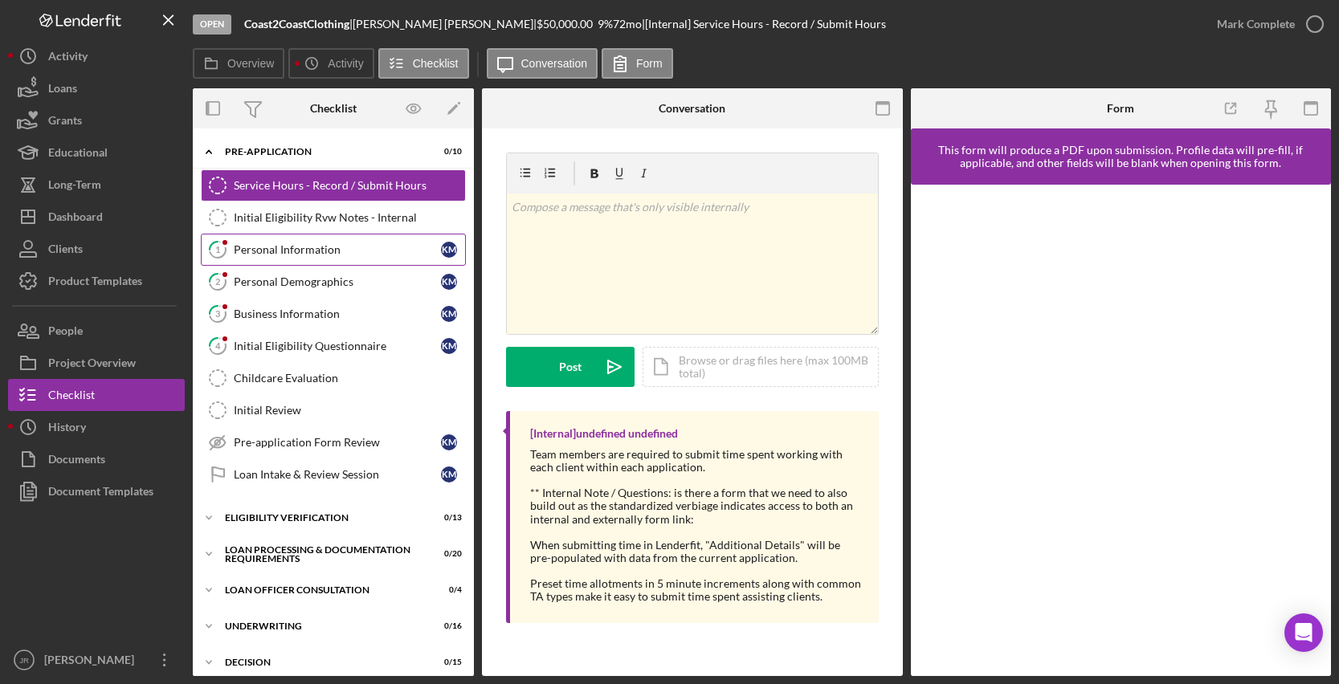
click at [254, 251] on div "Personal Information" at bounding box center [337, 249] width 207 height 13
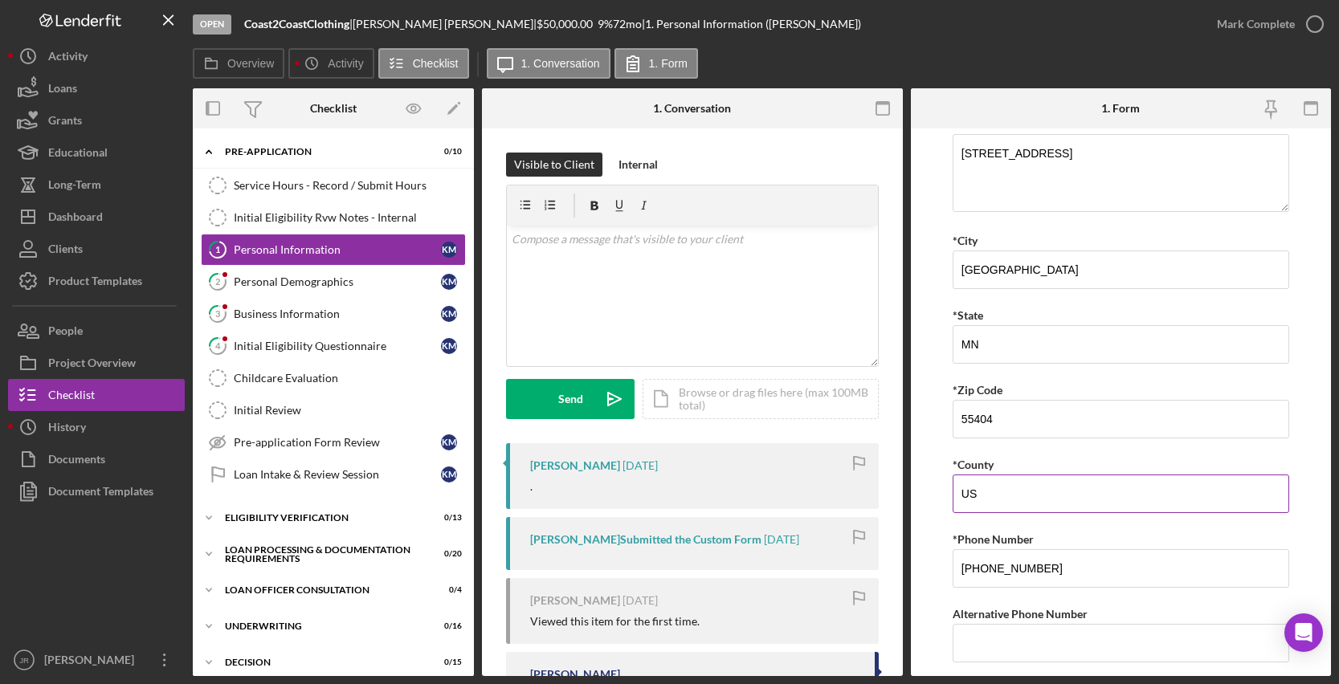
scroll to position [442, 0]
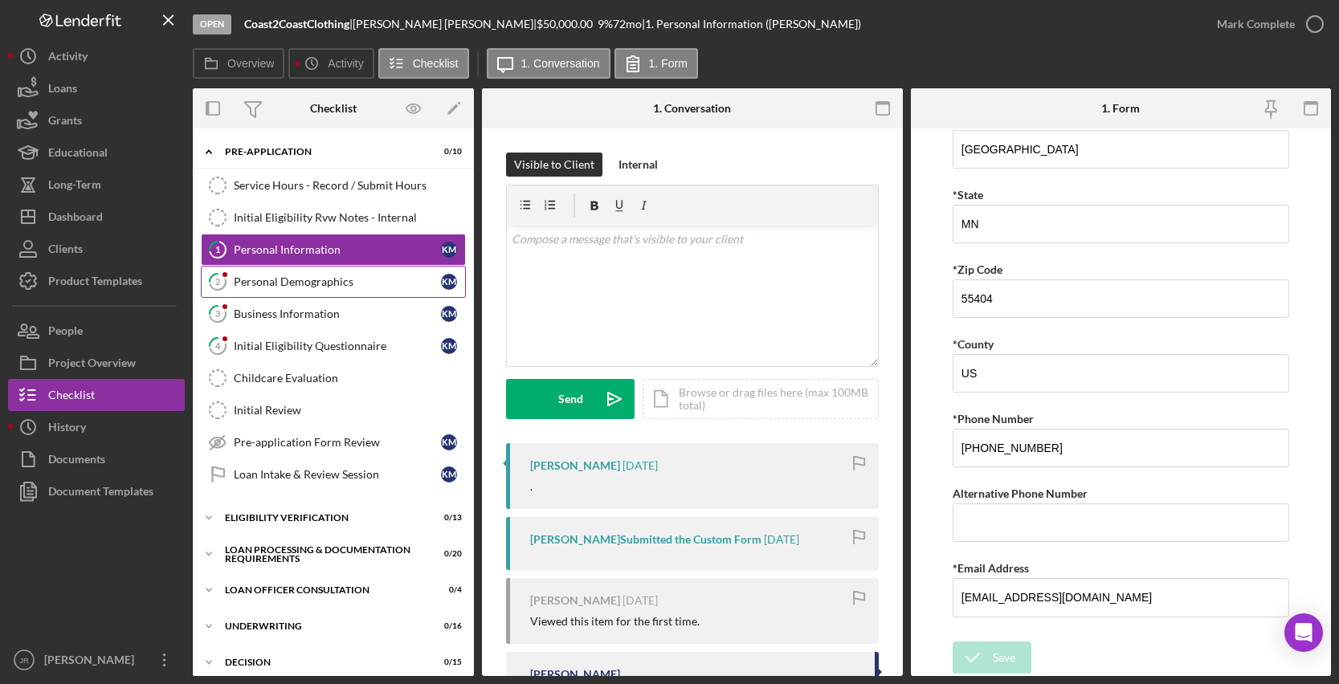
click at [296, 280] on div "Personal Demographics" at bounding box center [337, 282] width 207 height 13
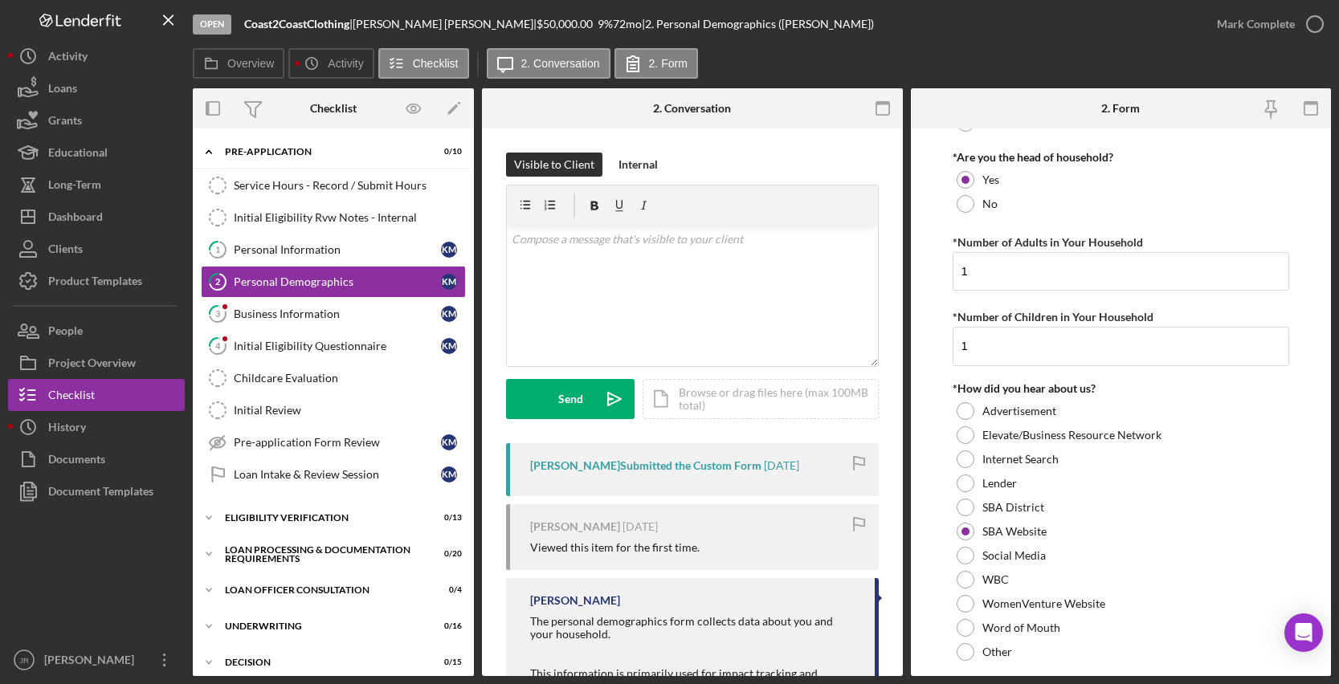
scroll to position [1631, 0]
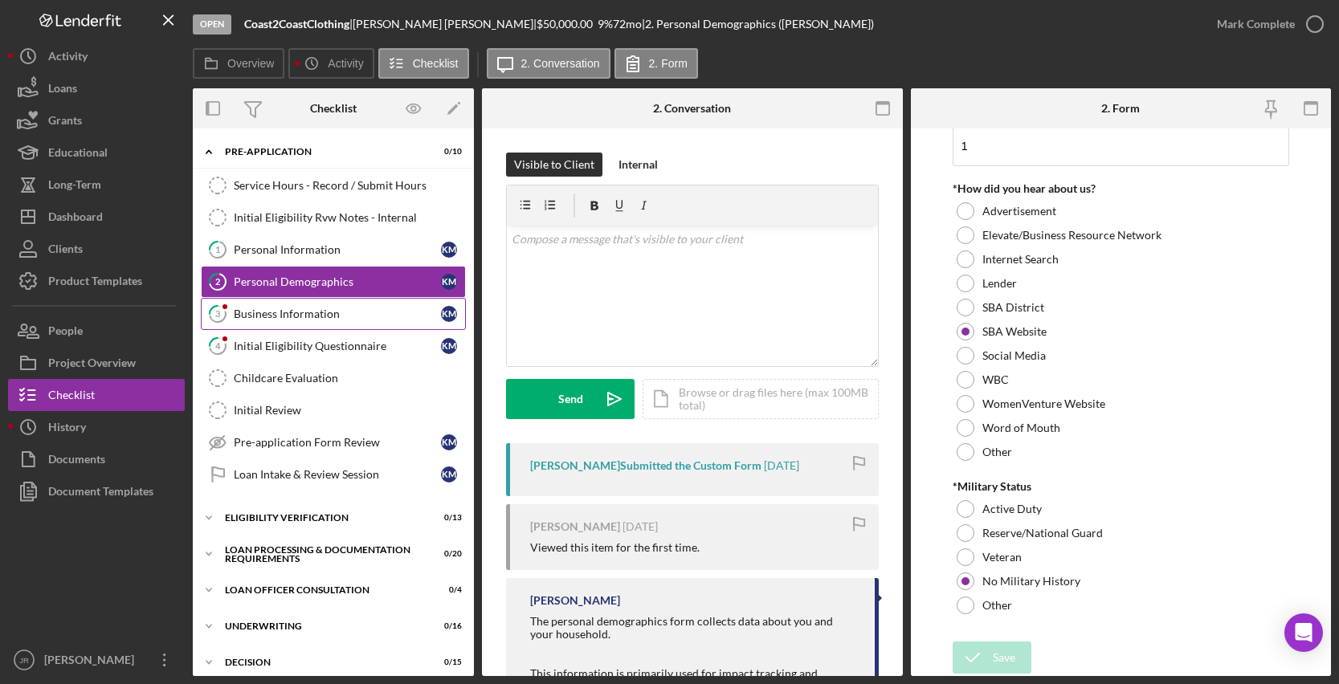
click at [361, 316] on div "Business Information" at bounding box center [337, 314] width 207 height 13
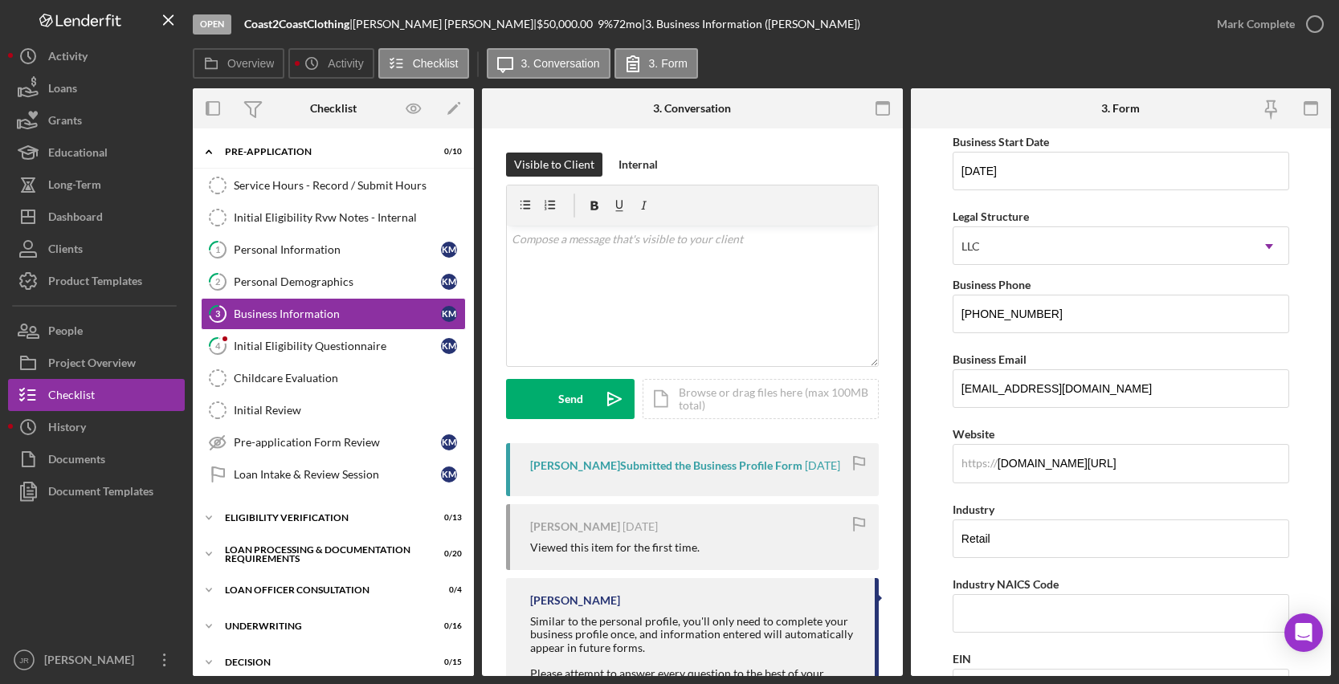
scroll to position [161, 0]
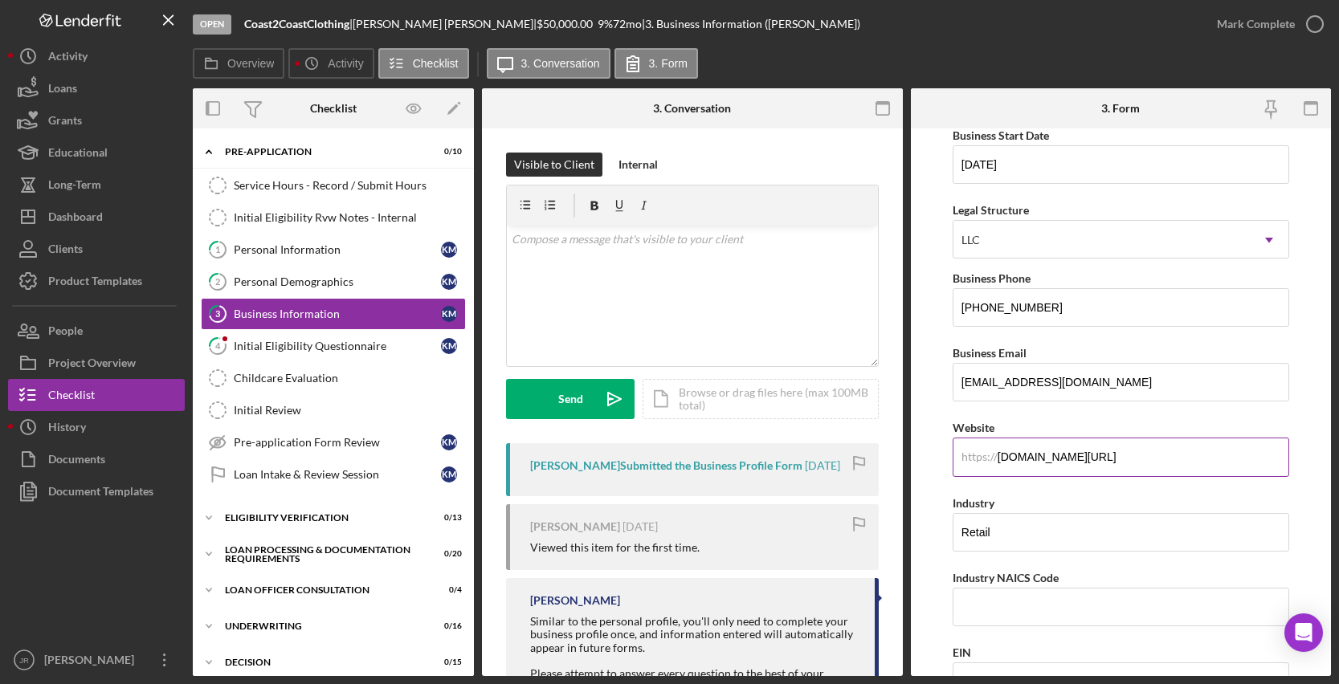
click at [1080, 461] on input "[DOMAIN_NAME][URL]" at bounding box center [1121, 457] width 337 height 39
click at [1050, 536] on input "Retail" at bounding box center [1121, 532] width 337 height 39
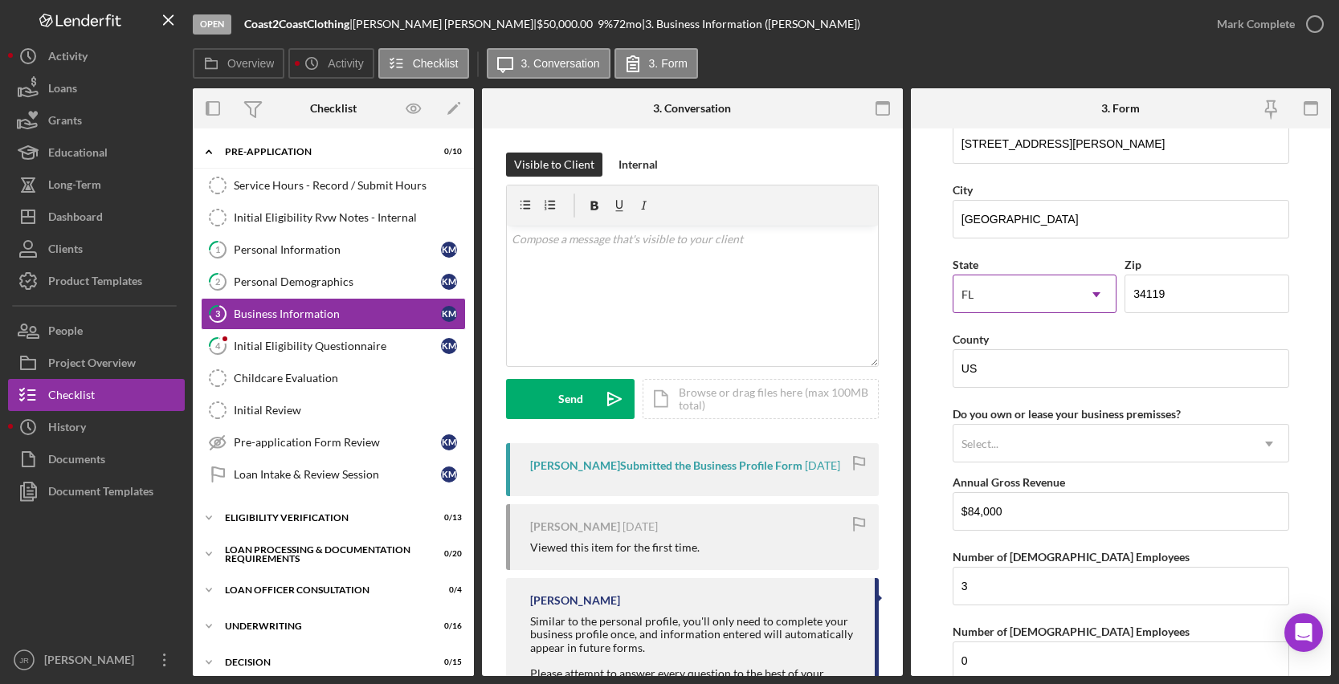
scroll to position [1534, 0]
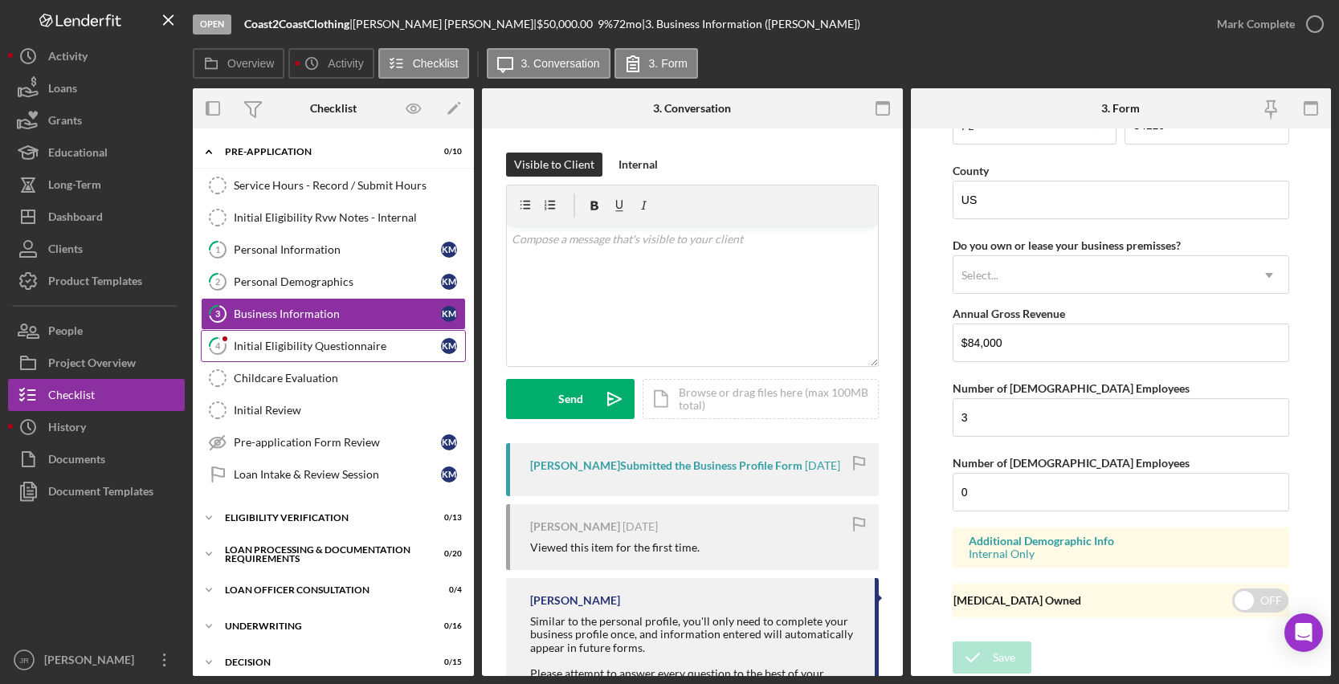
click at [347, 343] on div "Initial Eligibility Questionnaire" at bounding box center [337, 346] width 207 height 13
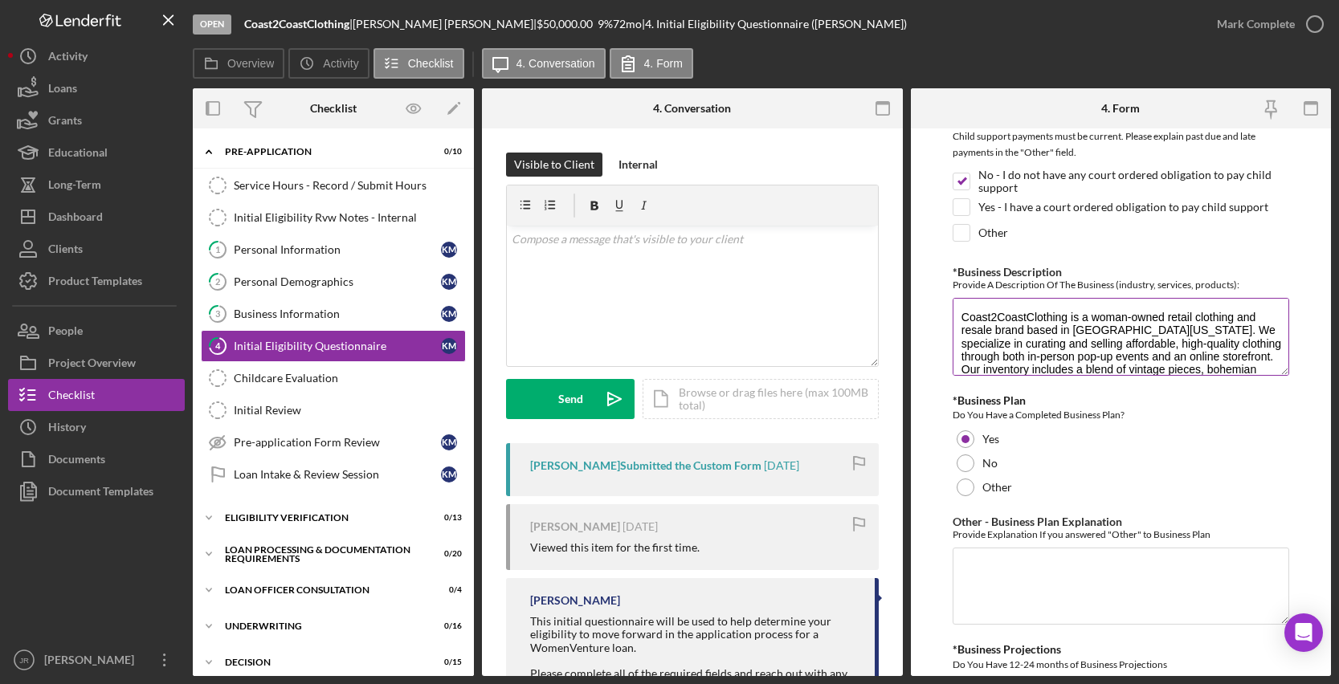
scroll to position [2410, 0]
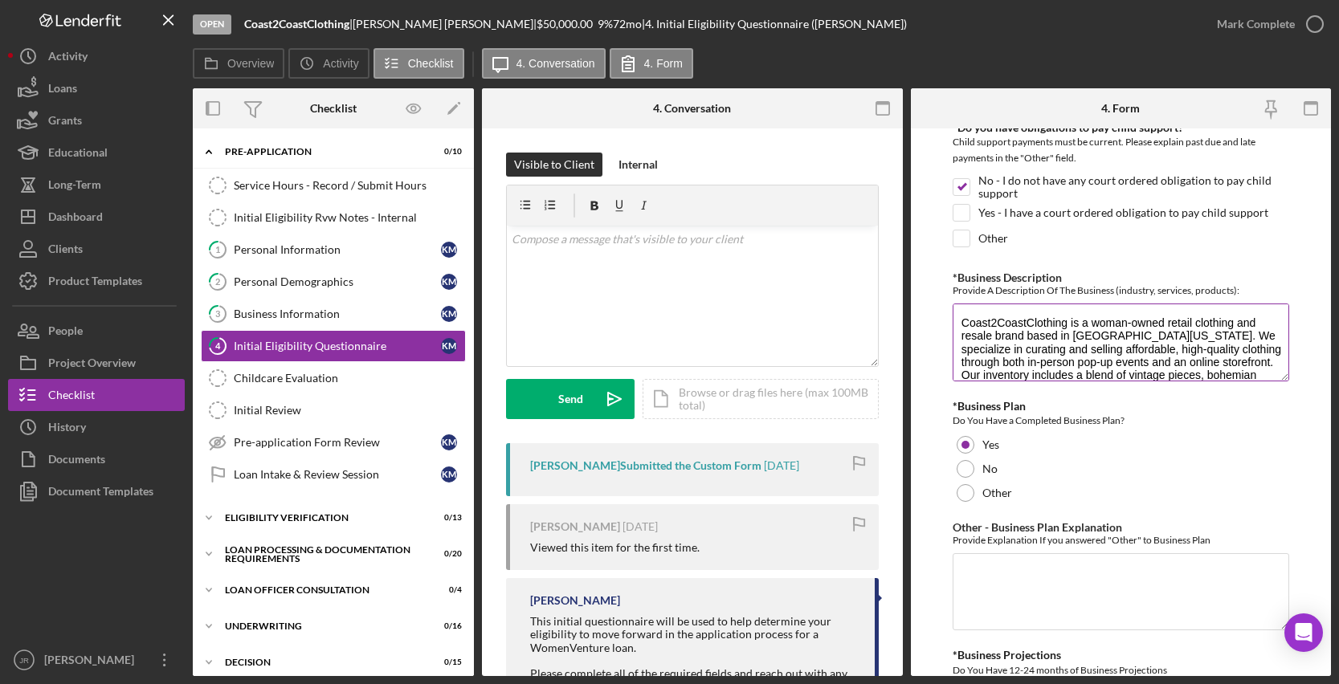
click at [1090, 328] on textarea "Coast2CoastClothing is a woman-owned retail clothing and resale brand based in …" at bounding box center [1121, 342] width 337 height 77
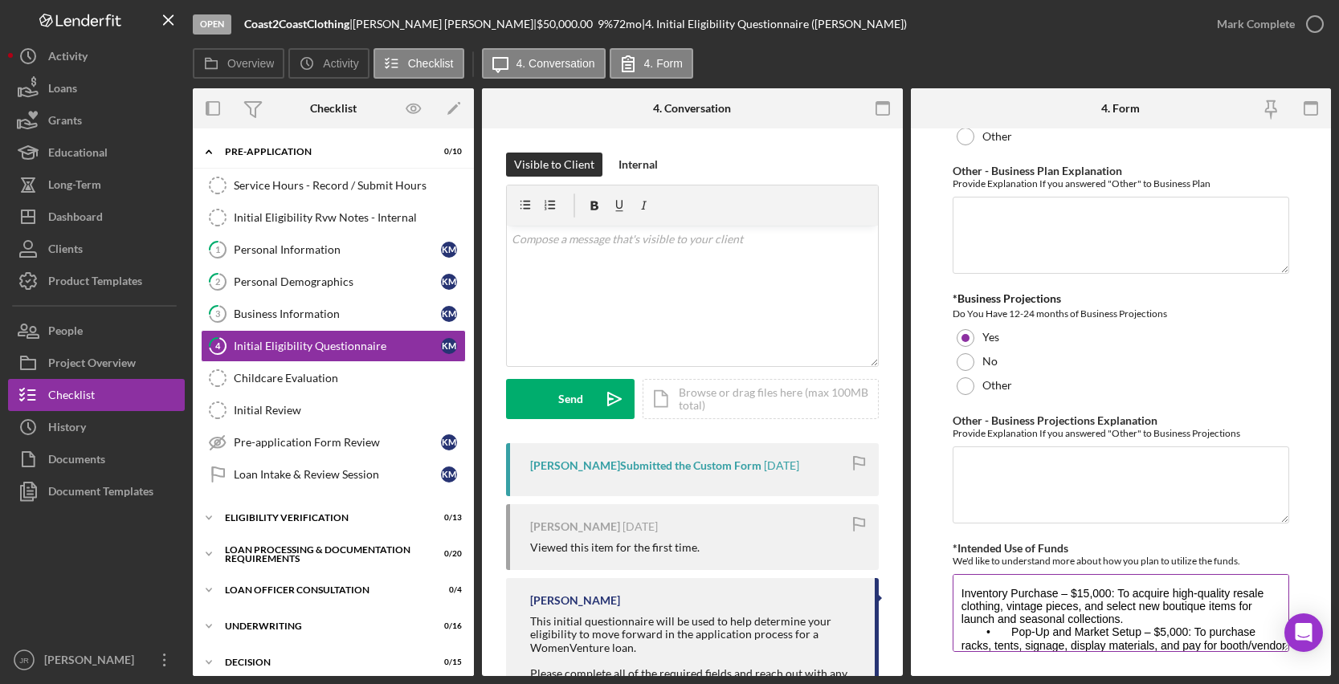
scroll to position [2803, 0]
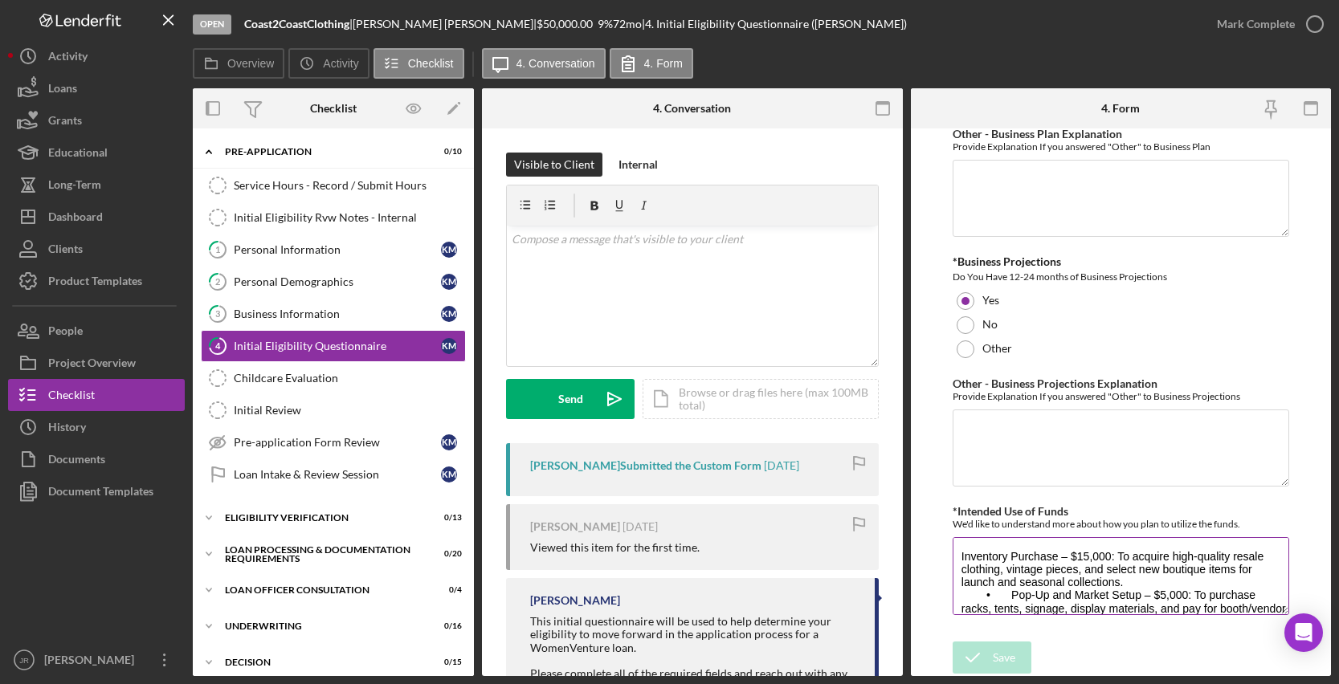
click at [1193, 570] on textarea "Inventory Purchase – $15,000: To acquire high-quality resale clothing, vintage …" at bounding box center [1121, 575] width 337 height 77
click at [630, 153] on div "Internal" at bounding box center [637, 165] width 39 height 24
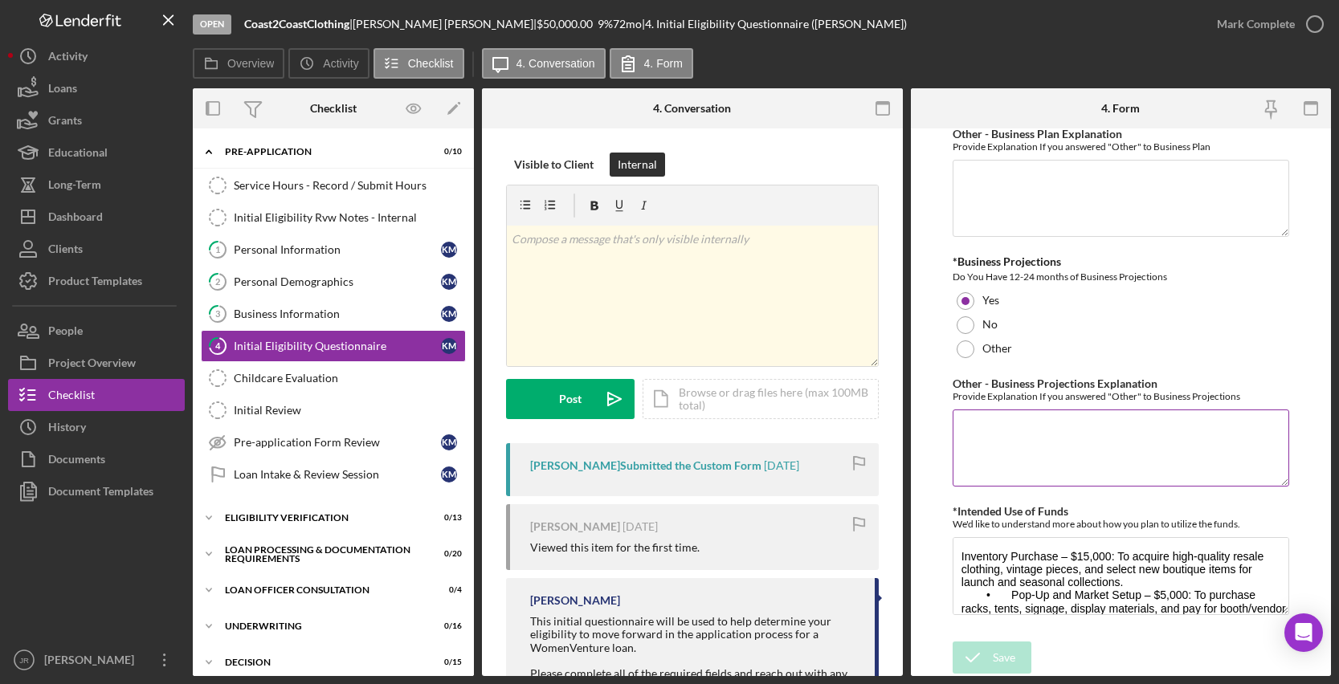
scroll to position [181, 0]
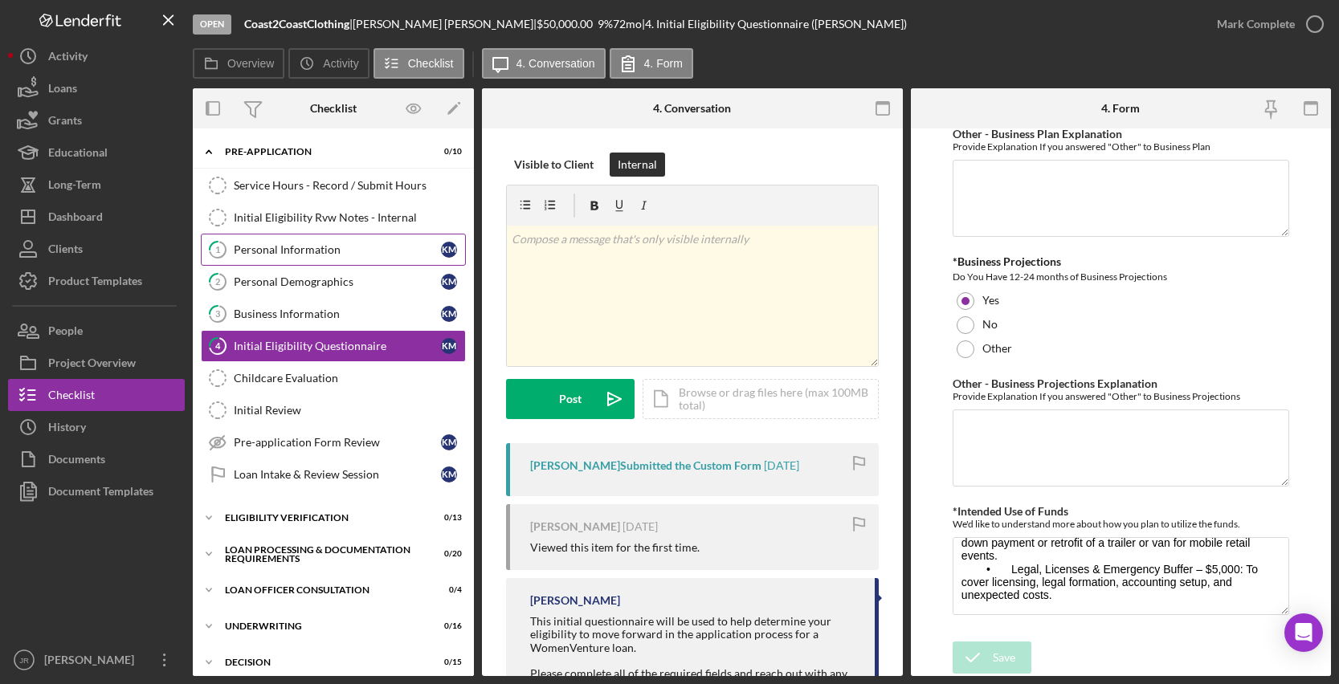
click at [304, 239] on link "1 Personal Information K M" at bounding box center [333, 250] width 265 height 32
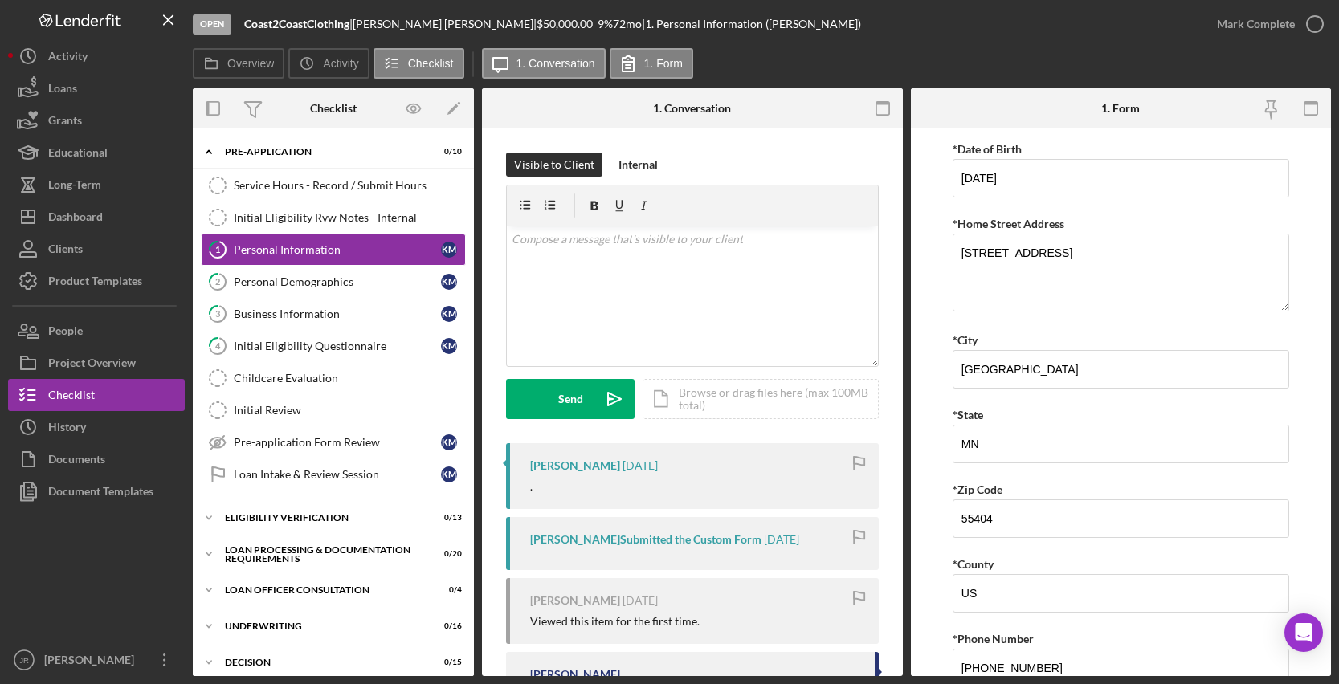
scroll to position [321, 0]
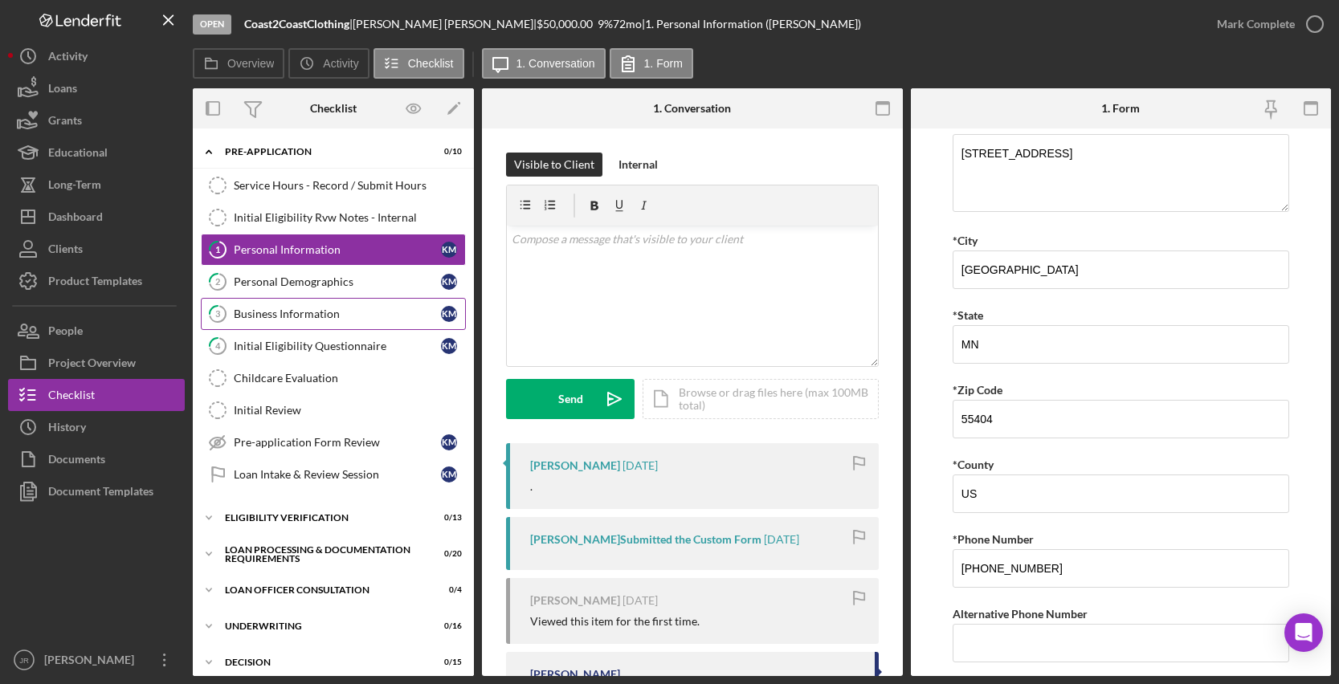
click at [382, 320] on div "Business Information" at bounding box center [337, 314] width 207 height 13
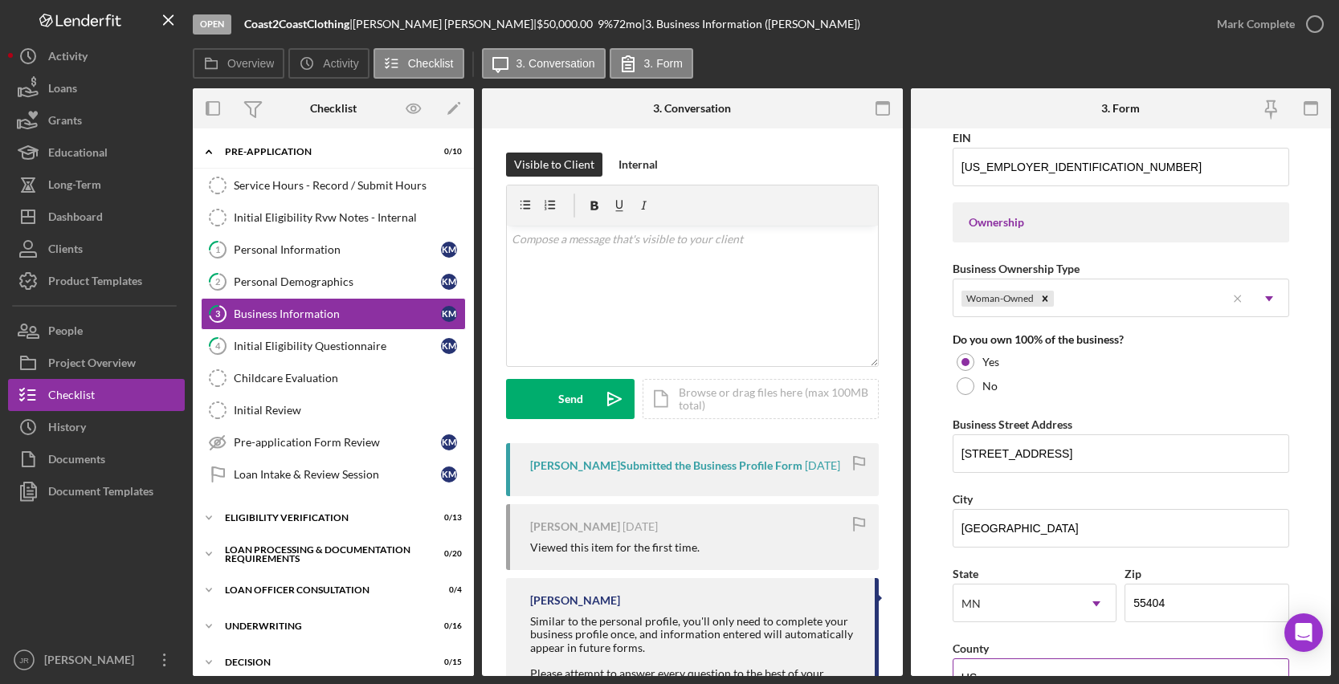
scroll to position [643, 0]
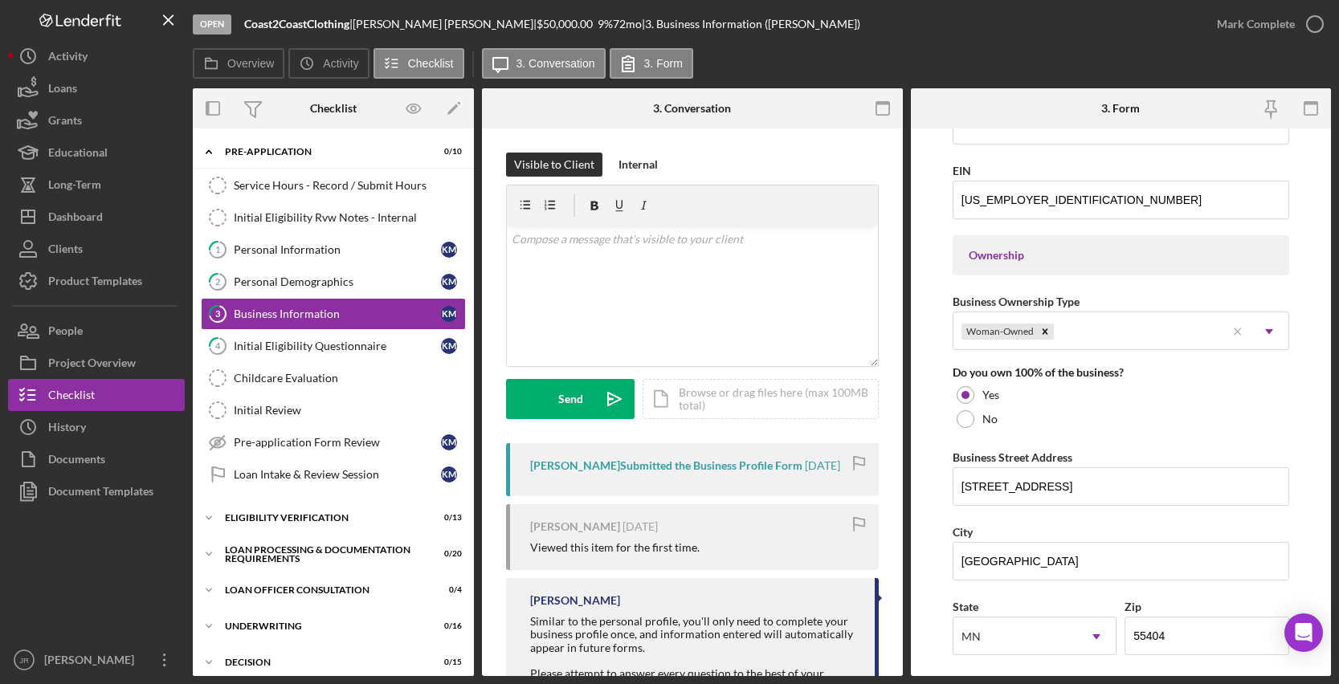
drag, startPoint x: 337, startPoint y: 254, endPoint x: 1029, endPoint y: 328, distance: 695.5
click at [337, 254] on div "Personal Information" at bounding box center [337, 249] width 207 height 13
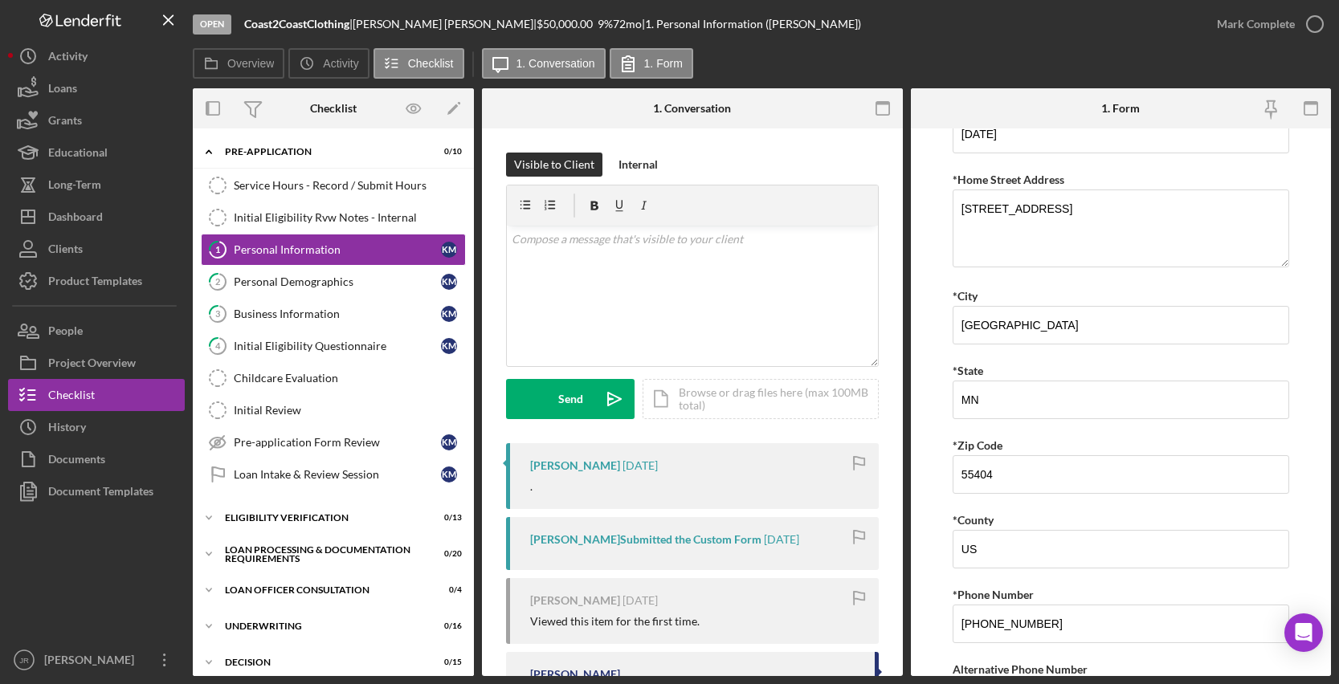
scroll to position [321, 0]
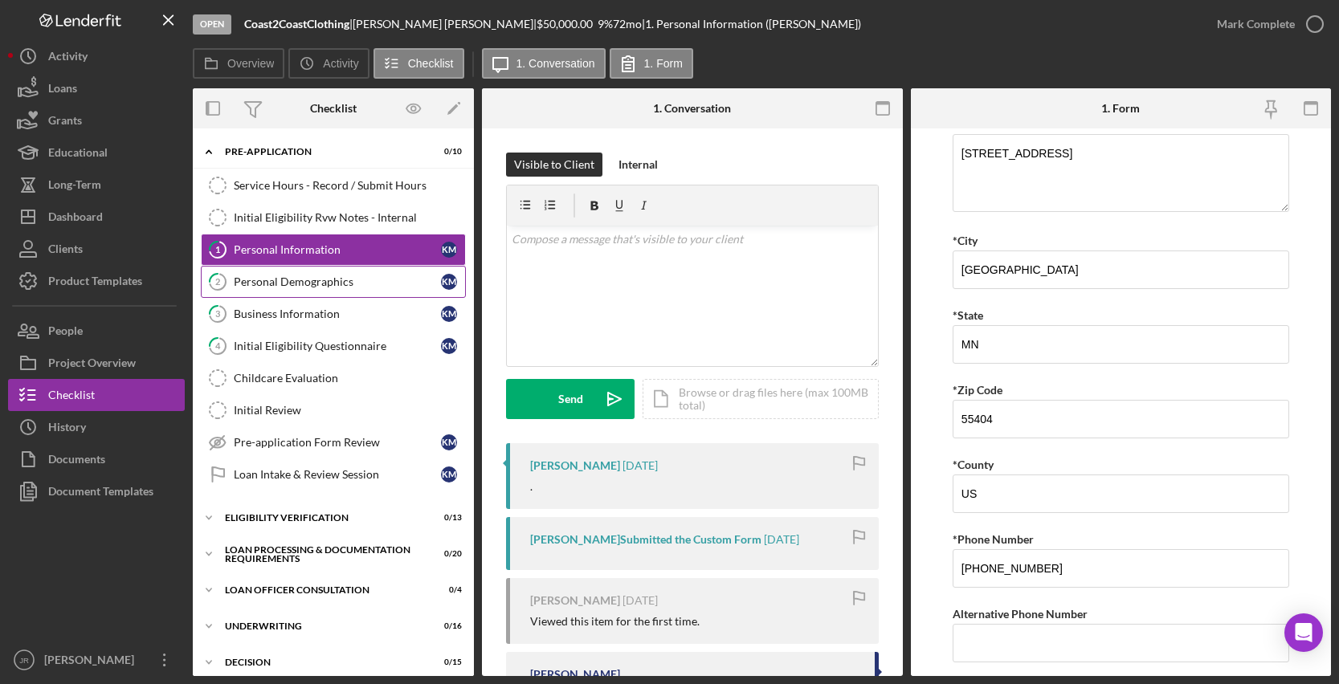
click at [316, 280] on div "Personal Demographics" at bounding box center [337, 282] width 207 height 13
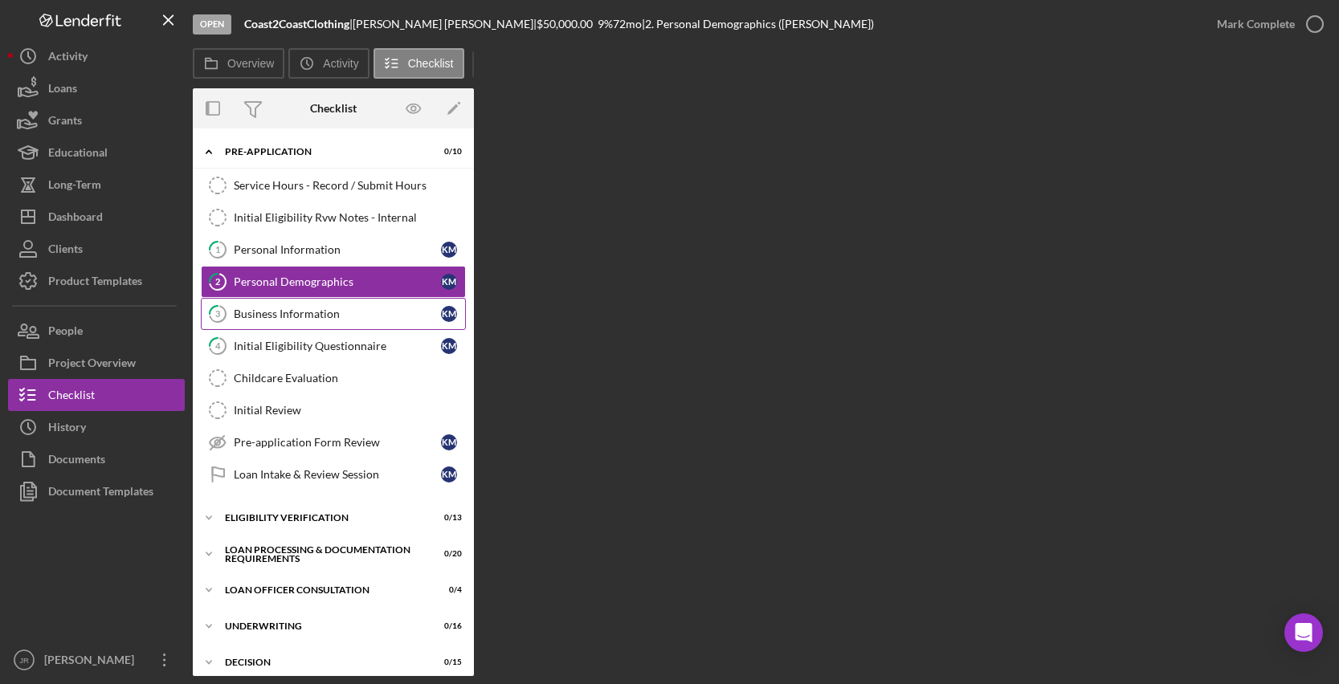
click at [308, 314] on div "Business Information" at bounding box center [337, 314] width 207 height 13
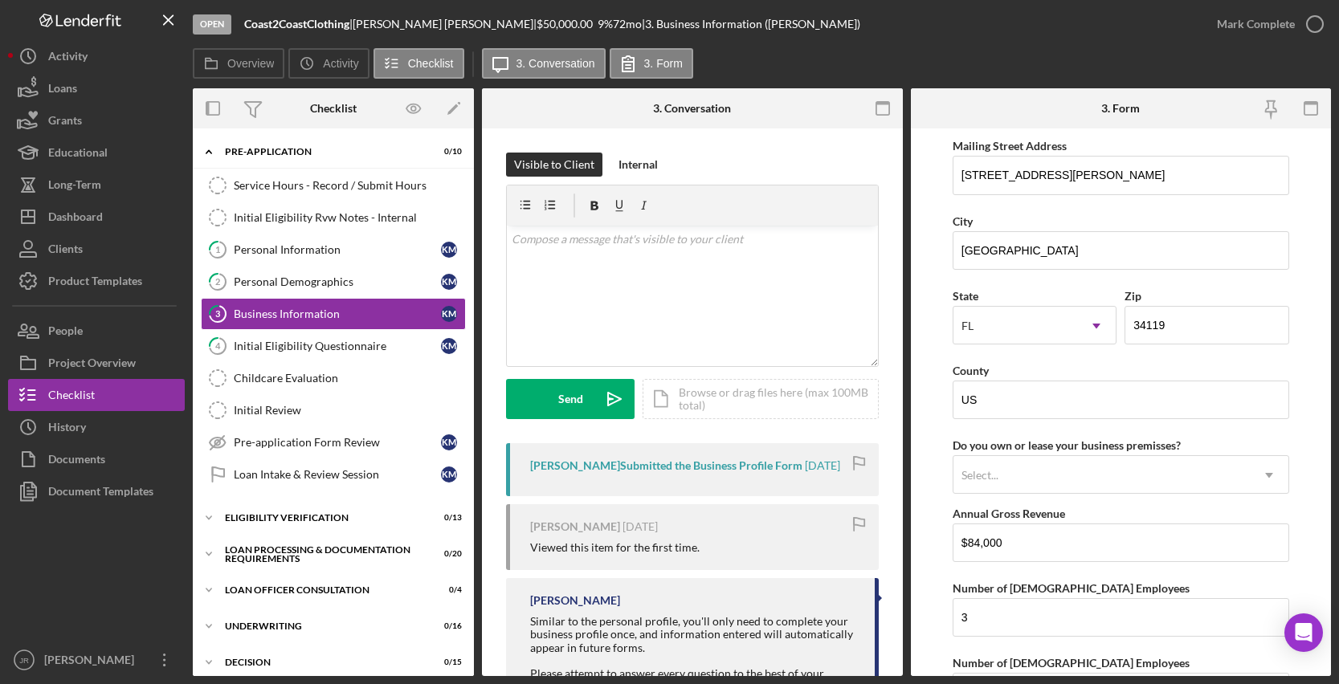
scroll to position [1454, 0]
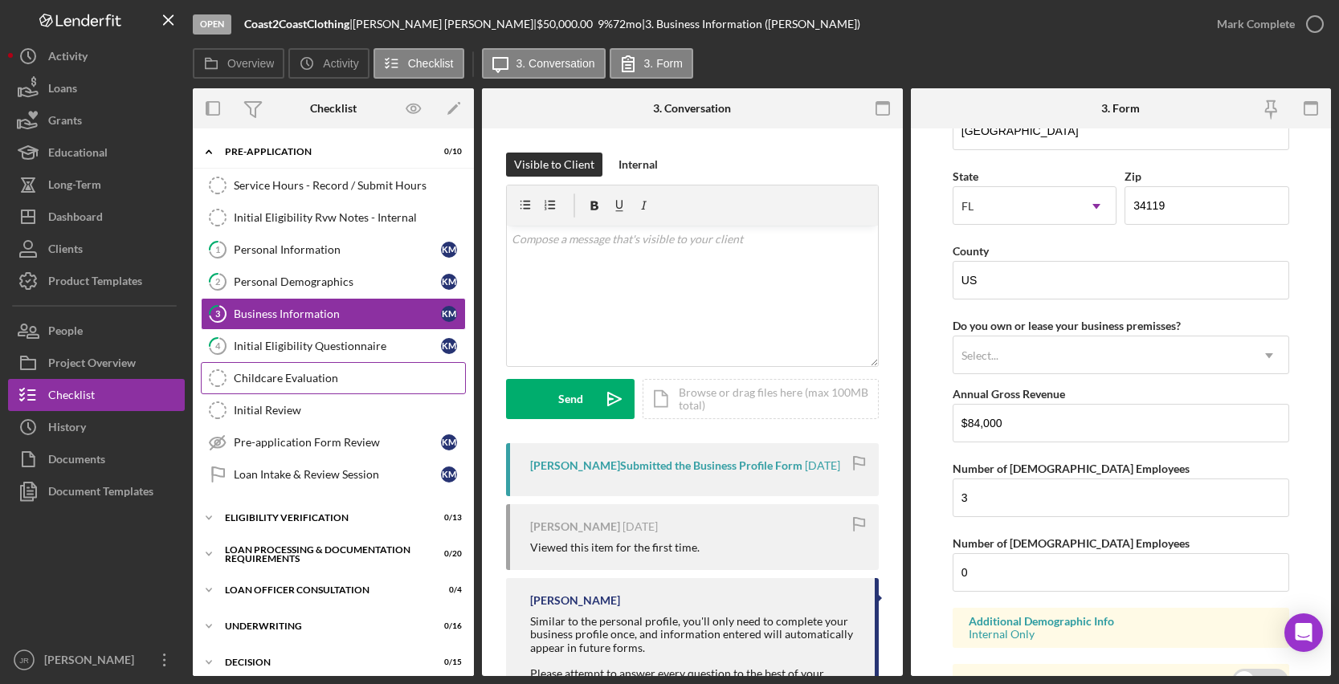
drag, startPoint x: 385, startPoint y: 353, endPoint x: 389, endPoint y: 362, distance: 10.4
click at [383, 353] on div "Initial Eligibility Questionnaire" at bounding box center [337, 346] width 207 height 13
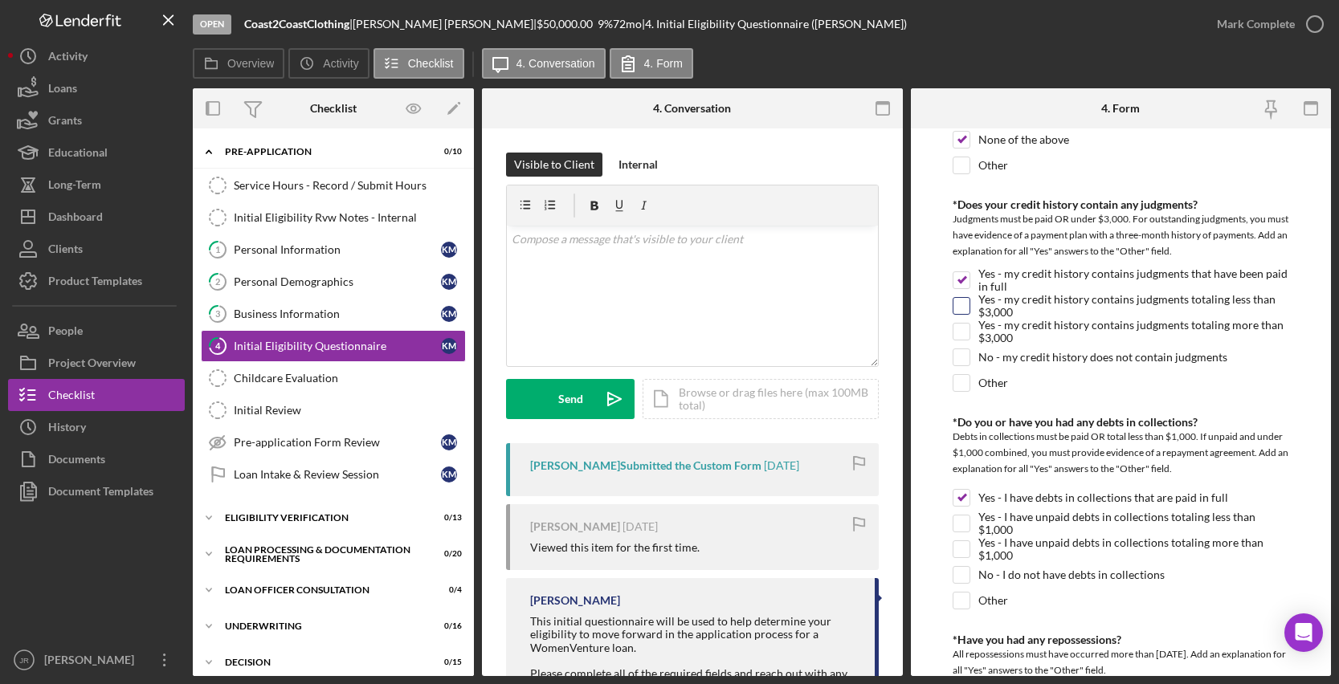
scroll to position [562, 0]
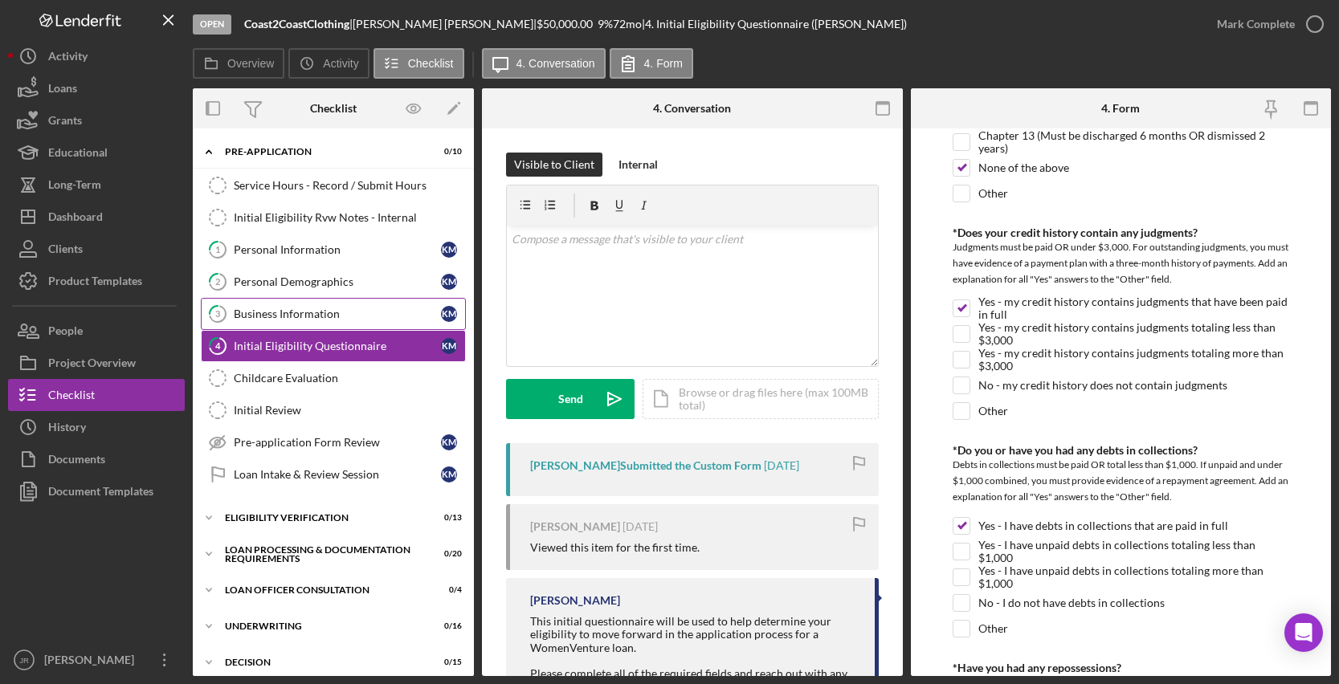
click at [278, 309] on div "Business Information" at bounding box center [337, 314] width 207 height 13
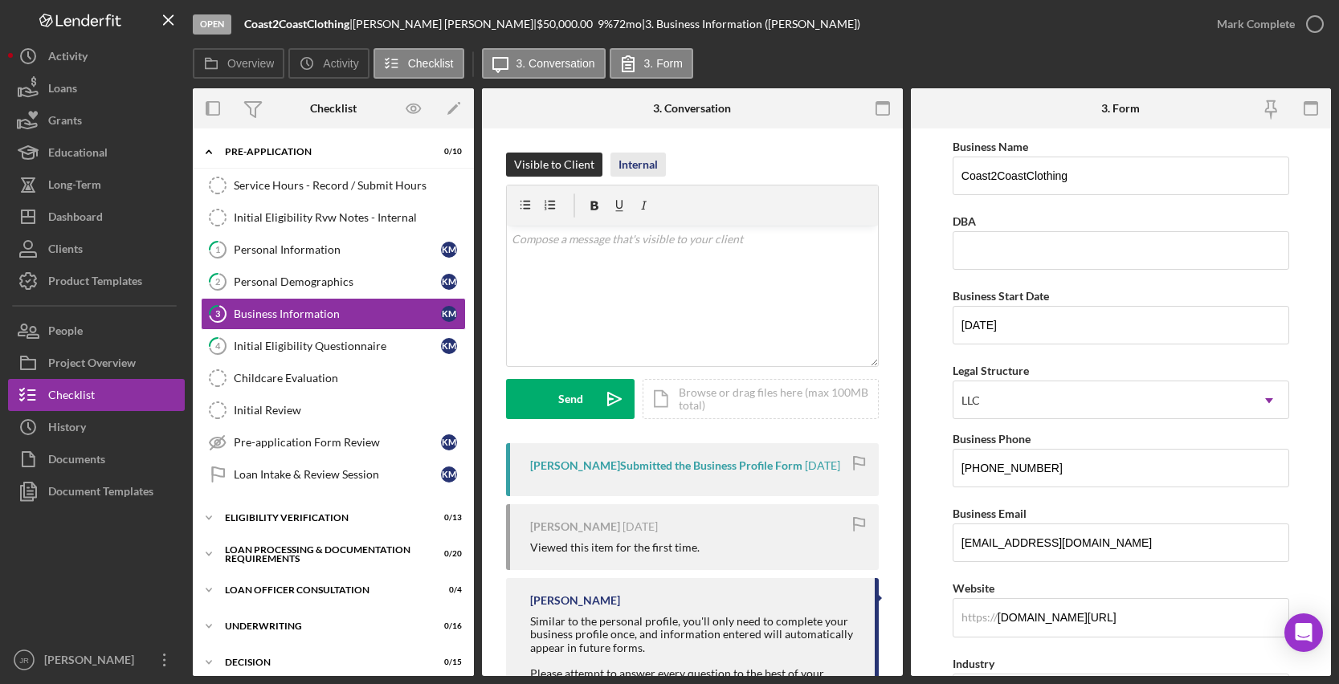
click at [651, 167] on div "Internal" at bounding box center [637, 165] width 39 height 24
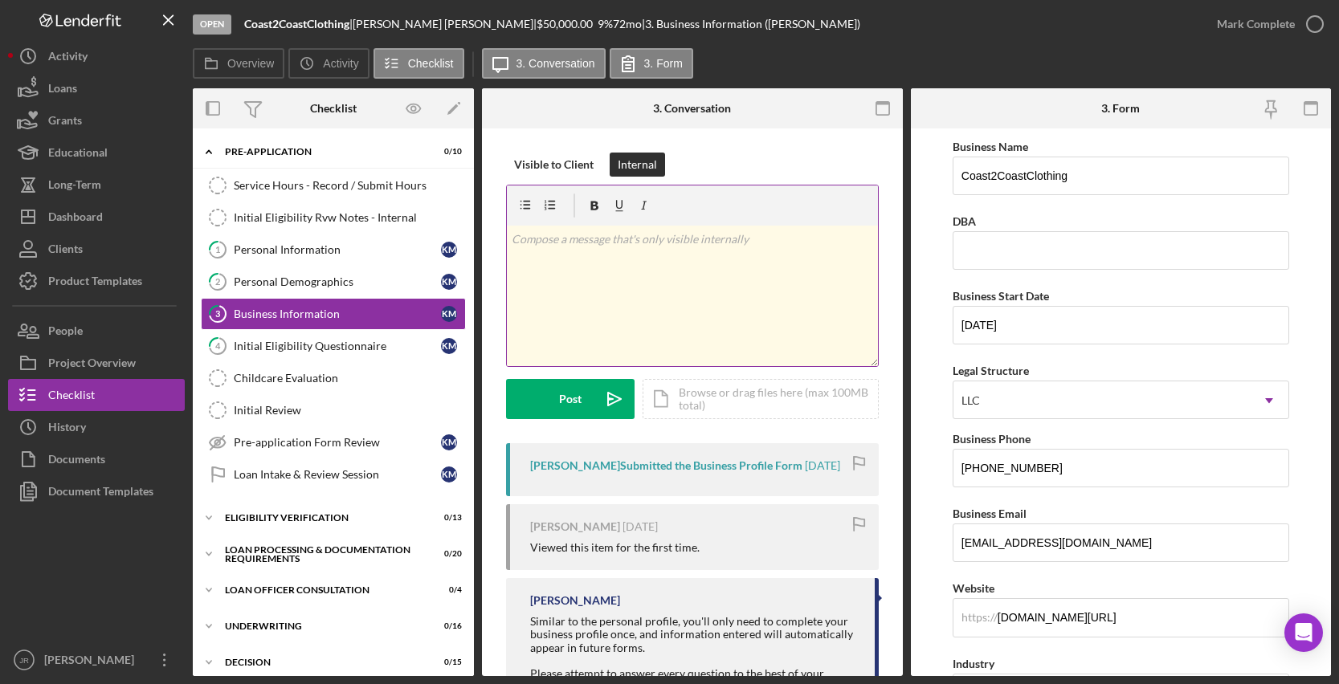
click at [727, 286] on div "v Color teal Color pink Remove color Add row above Add row below Add column bef…" at bounding box center [692, 296] width 371 height 141
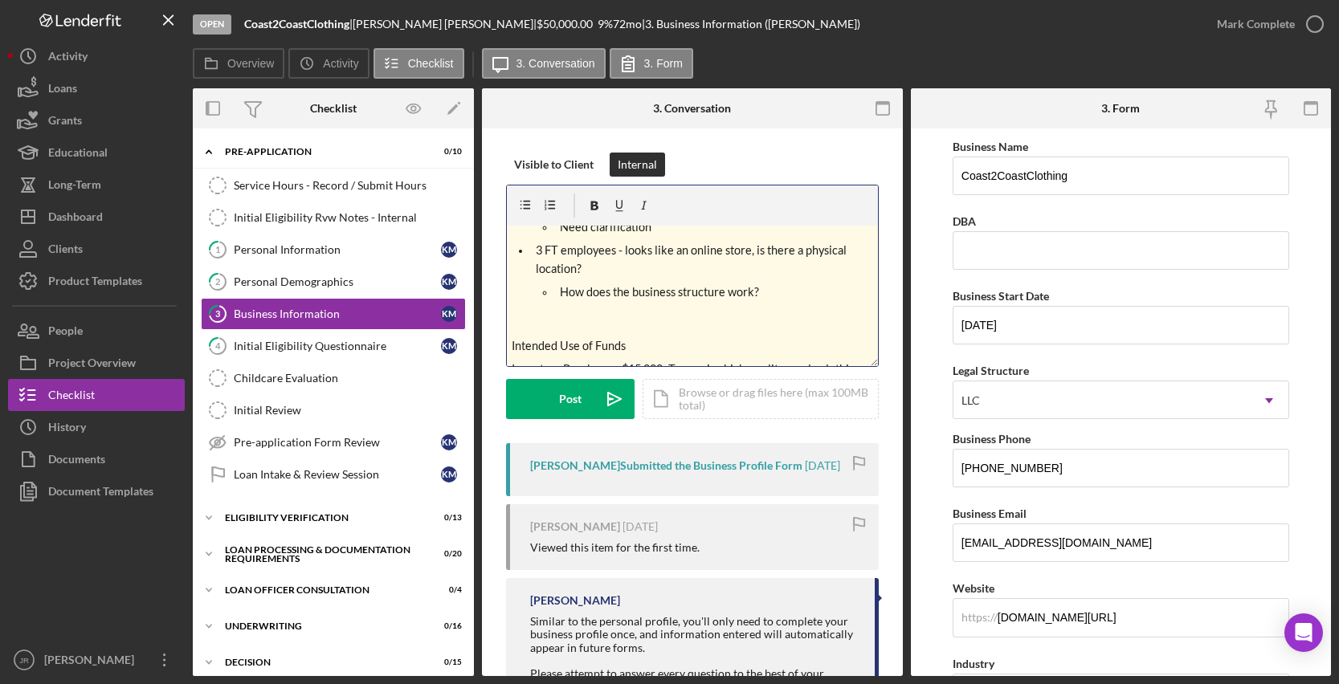
scroll to position [249, 0]
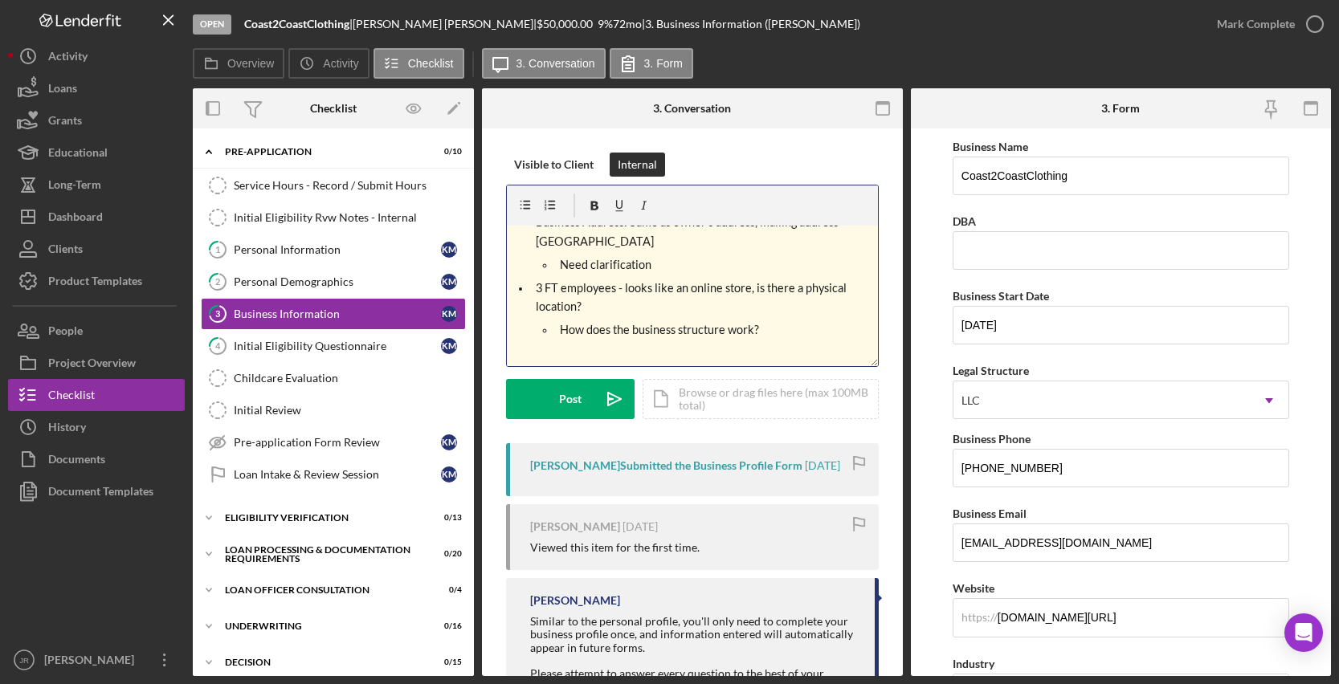
click at [780, 321] on div "v Color teal Color pink Remove color Add row above Add row below Add column bef…" at bounding box center [692, 296] width 371 height 141
drag, startPoint x: 774, startPoint y: 321, endPoint x: 553, endPoint y: 320, distance: 221.7
click at [553, 320] on div "v Color teal Color pink Remove color Add row above Add row below Add column bef…" at bounding box center [692, 296] width 371 height 141
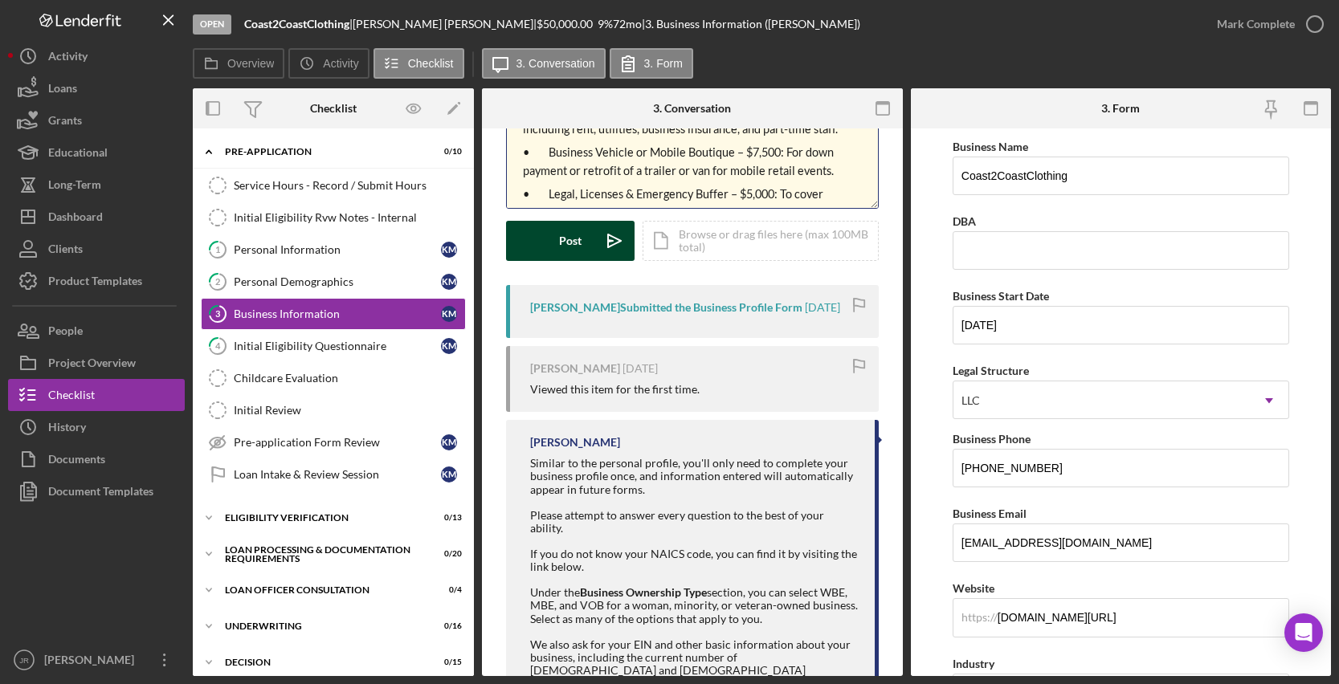
scroll to position [80, 0]
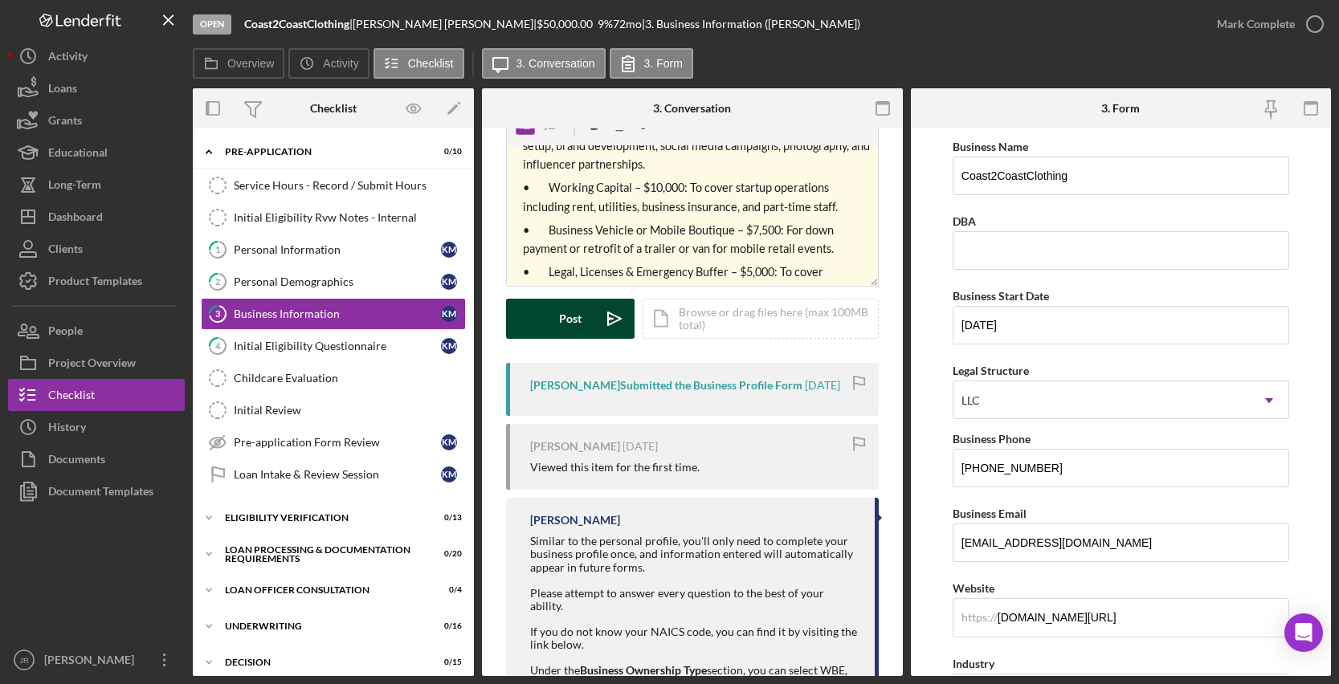
click at [569, 324] on div "Post" at bounding box center [570, 319] width 22 height 40
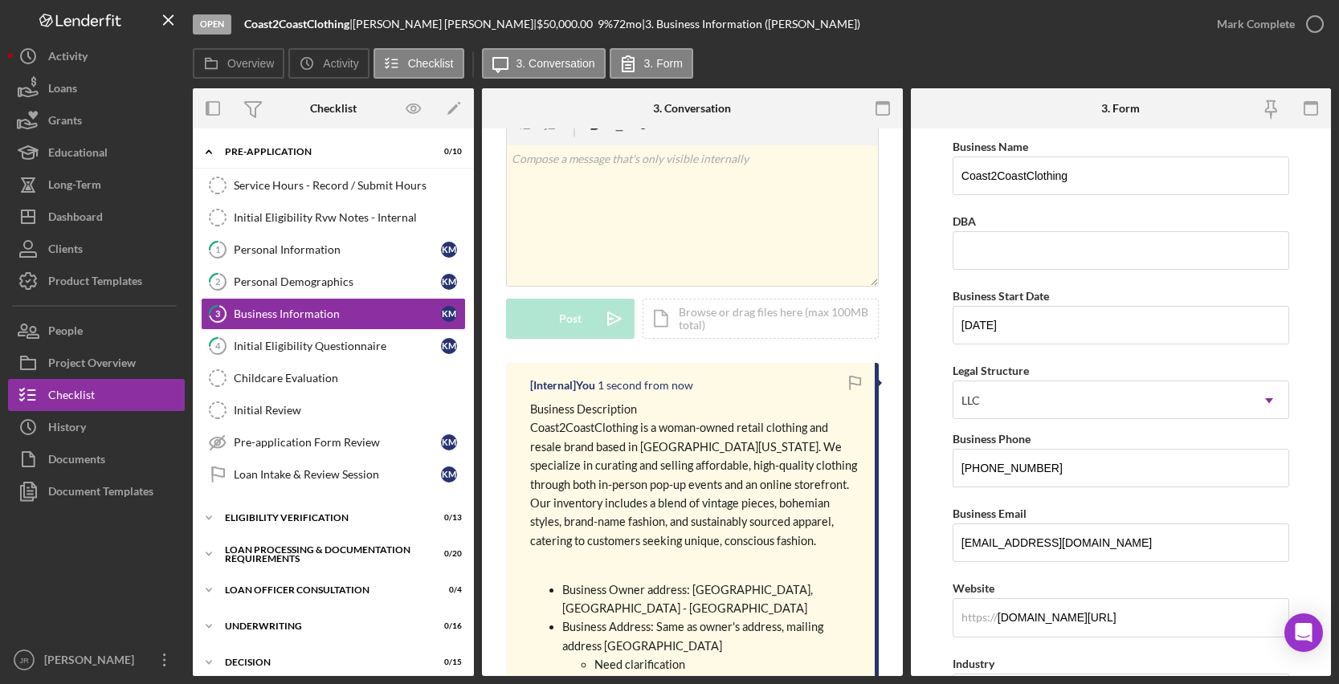
scroll to position [0, 0]
click at [289, 346] on div "Initial Eligibility Questionnaire" at bounding box center [337, 346] width 207 height 13
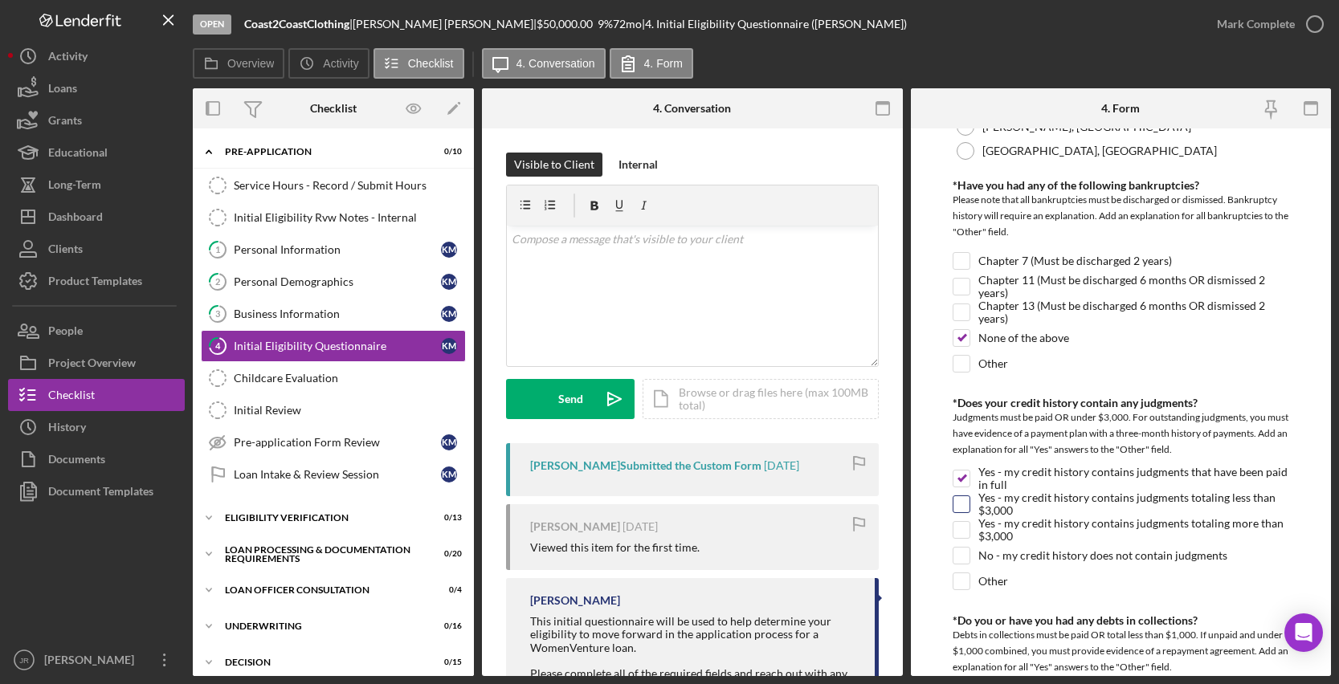
scroll to position [562, 0]
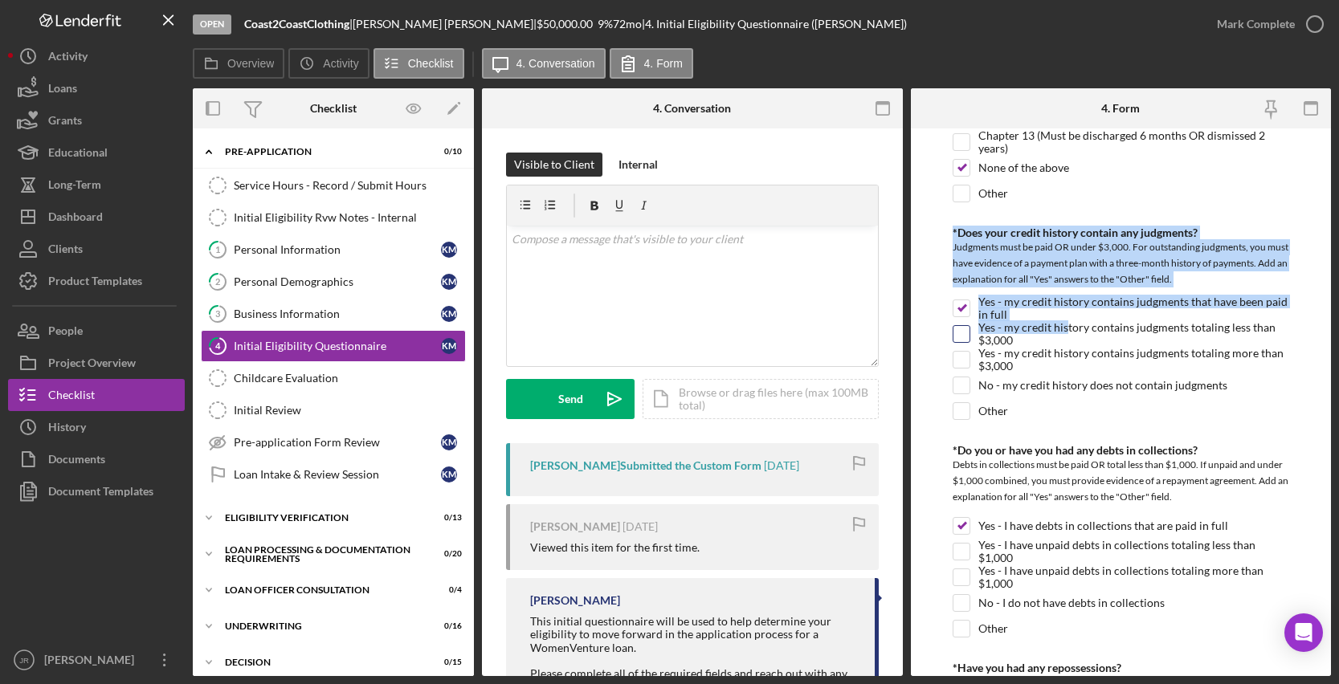
drag, startPoint x: 947, startPoint y: 231, endPoint x: 1065, endPoint y: 321, distance: 148.4
click at [1065, 321] on form "*In which county is your business located? Business Address must be located wit…" at bounding box center [1121, 403] width 421 height 548
drag, startPoint x: 1065, startPoint y: 321, endPoint x: 1014, endPoint y: 311, distance: 51.7
click at [1014, 311] on label "Yes - my credit history contains judgments that have been paid in full" at bounding box center [1133, 308] width 311 height 16
click at [970, 311] on input "Yes - my credit history contains judgments that have been paid in full" at bounding box center [961, 308] width 16 height 16
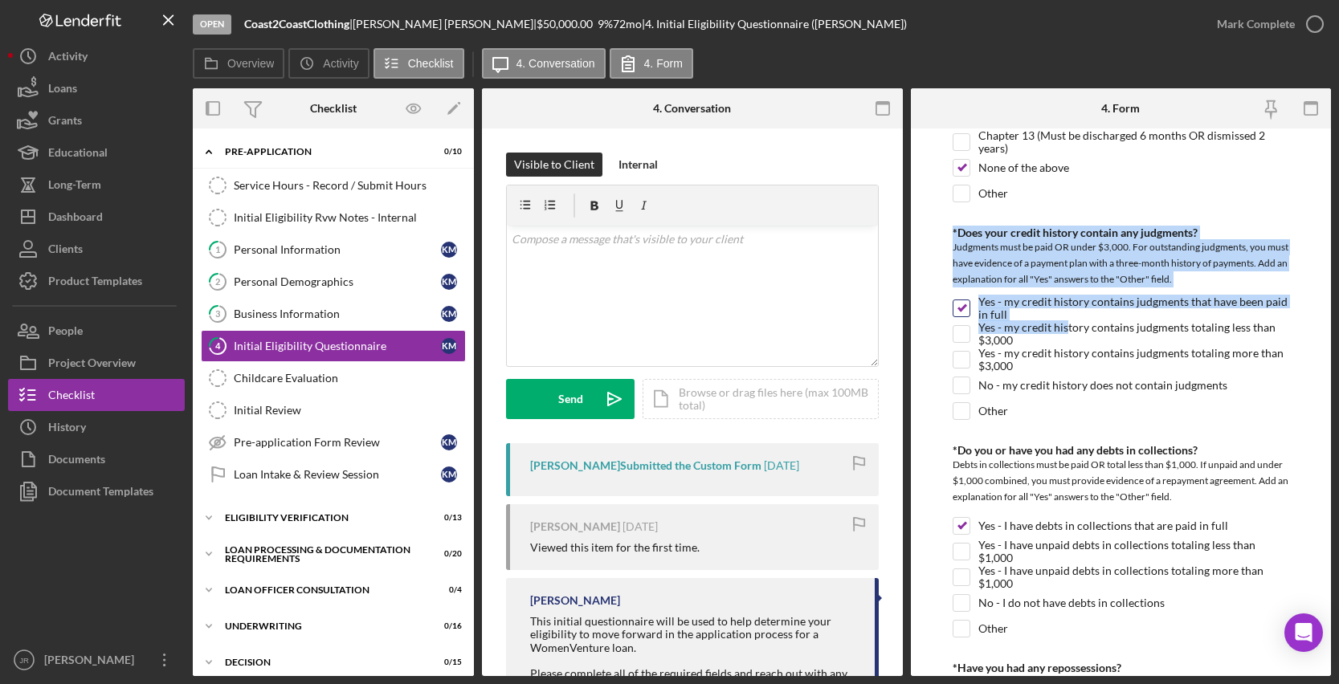
checkbox input "false"
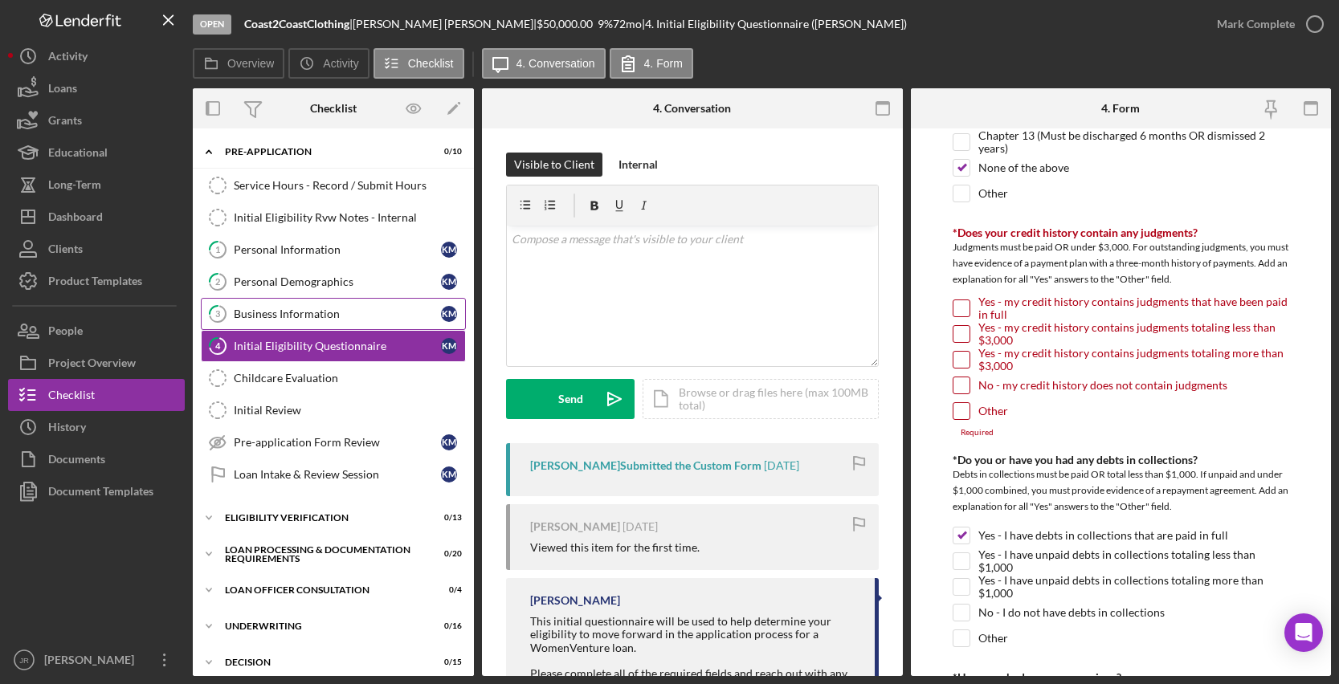
click at [357, 321] on link "3 Business Information K M" at bounding box center [333, 314] width 265 height 32
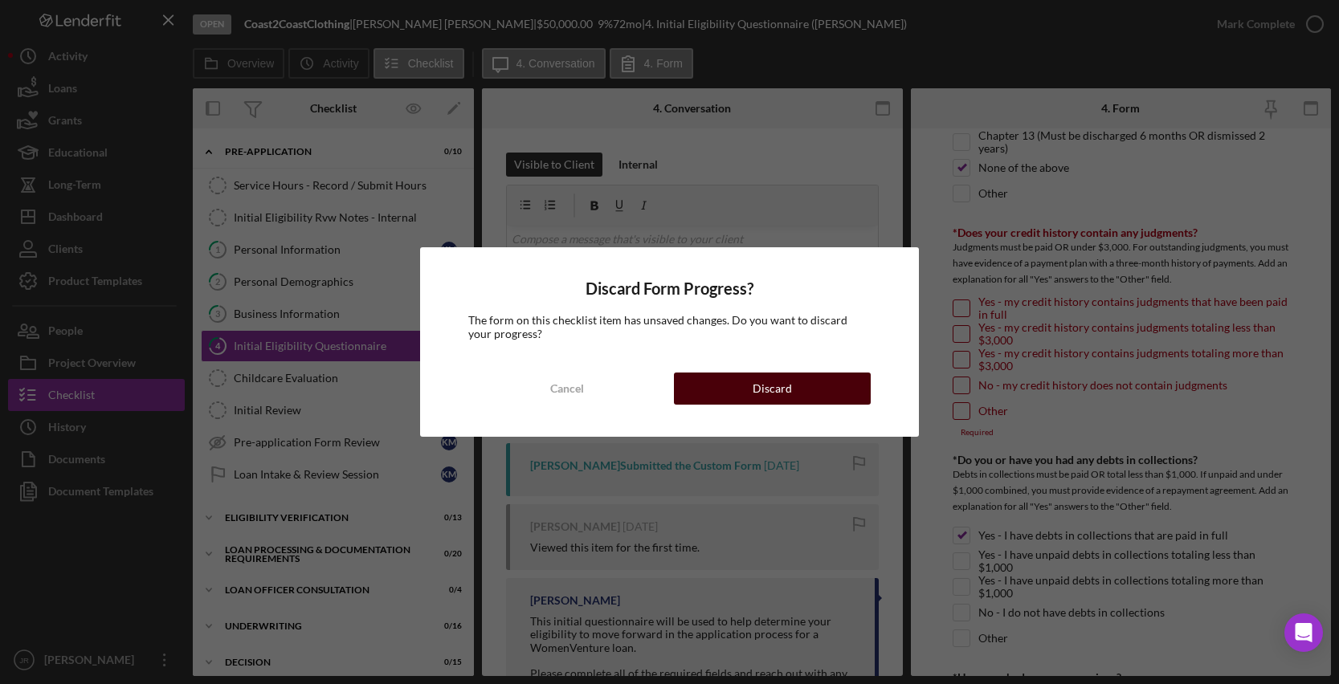
click at [702, 385] on button "Discard" at bounding box center [772, 389] width 197 height 32
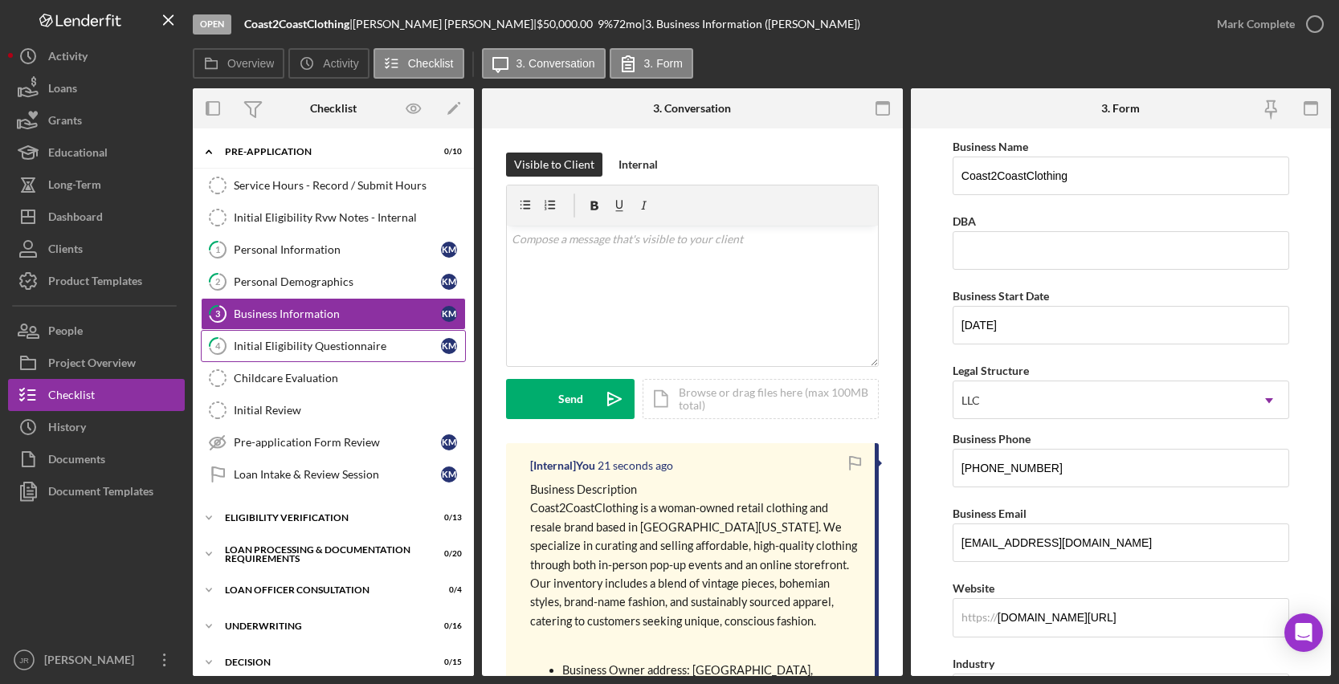
click at [298, 349] on div "Initial Eligibility Questionnaire" at bounding box center [337, 346] width 207 height 13
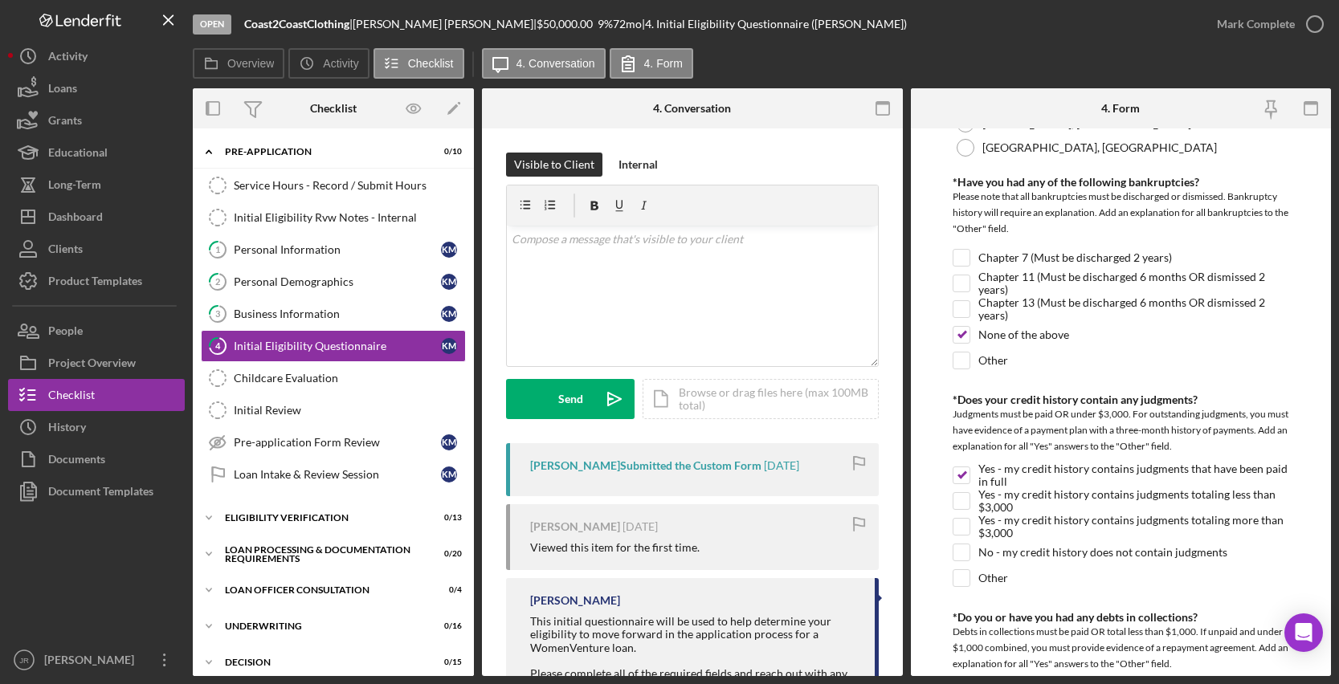
scroll to position [482, 0]
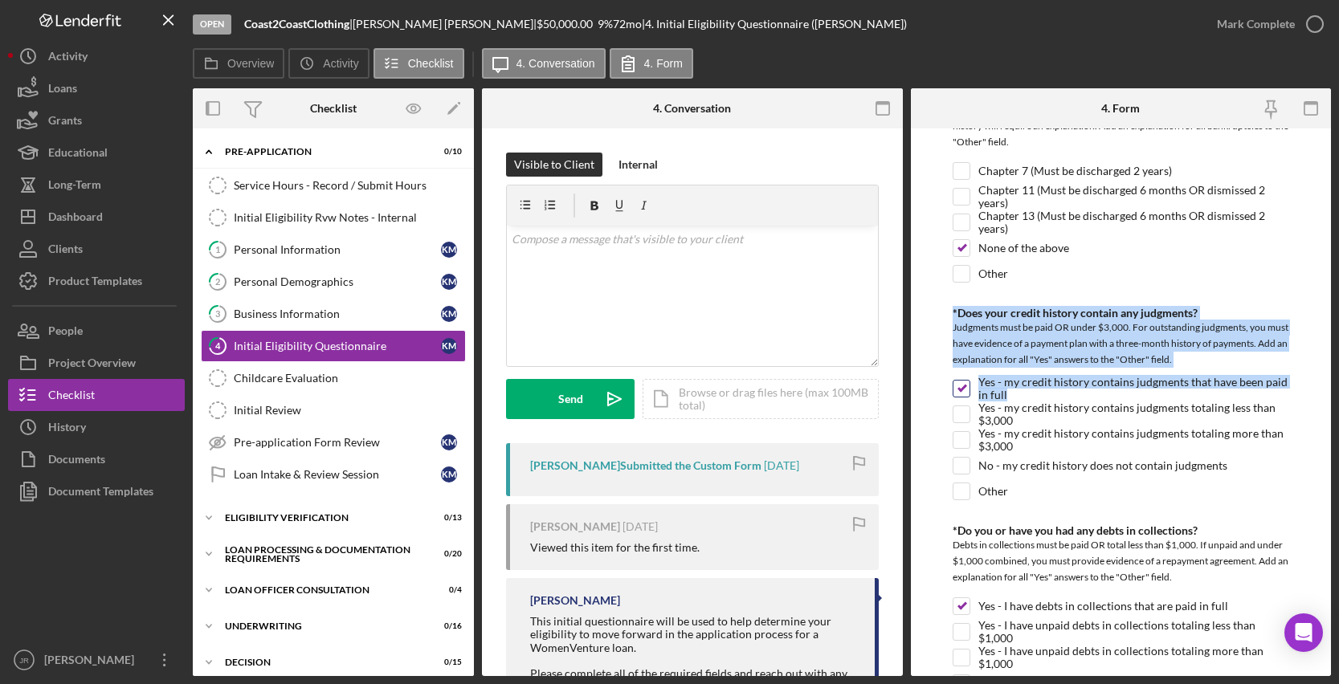
drag, startPoint x: 949, startPoint y: 311, endPoint x: 1035, endPoint y: 394, distance: 119.9
click at [1035, 394] on form "*In which county is your business located? Business Address must be located wit…" at bounding box center [1121, 403] width 421 height 548
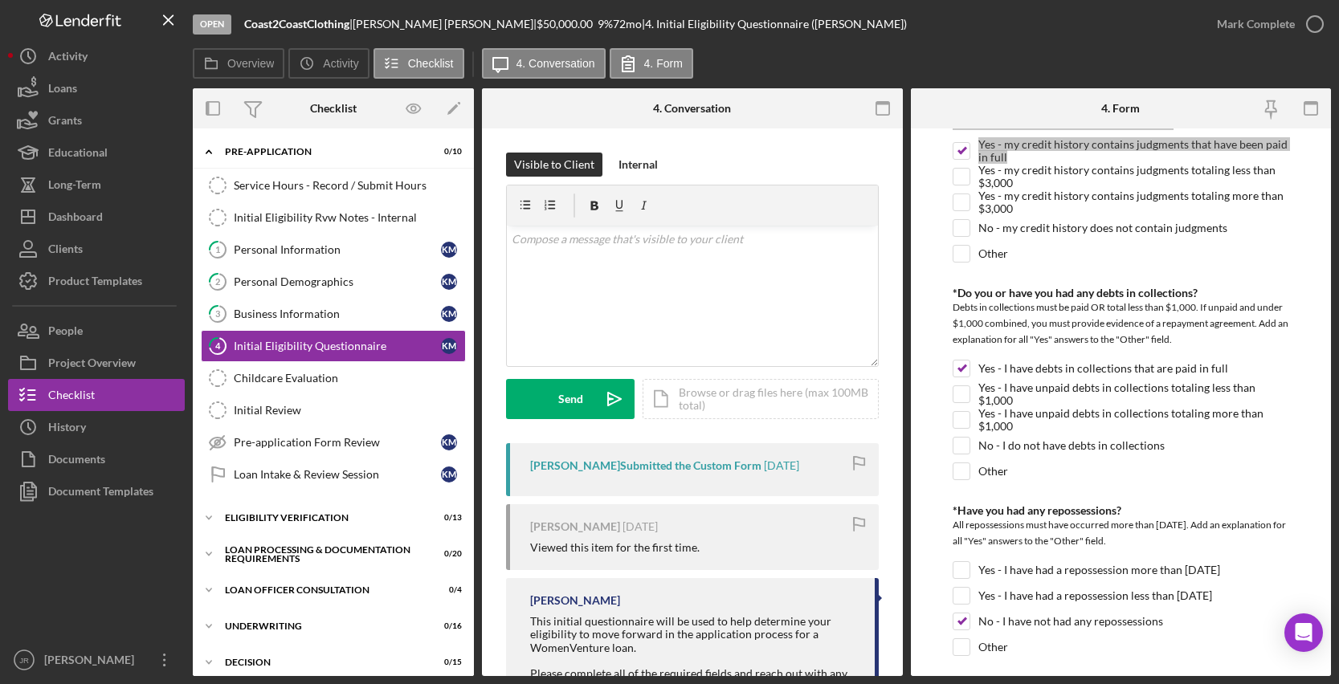
scroll to position [723, 0]
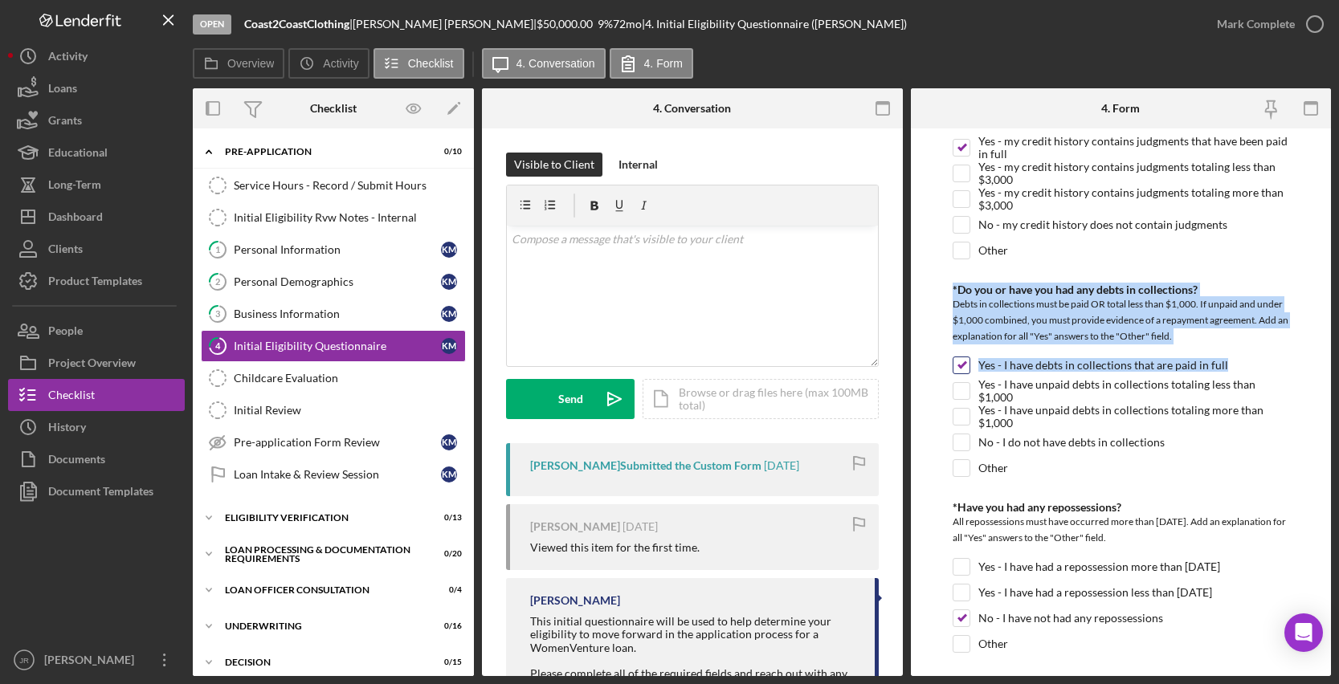
drag, startPoint x: 953, startPoint y: 290, endPoint x: 1227, endPoint y: 374, distance: 286.6
click at [1227, 374] on div "*Do you or have you had any debts in collections? Debts in collections must be …" at bounding box center [1121, 385] width 337 height 202
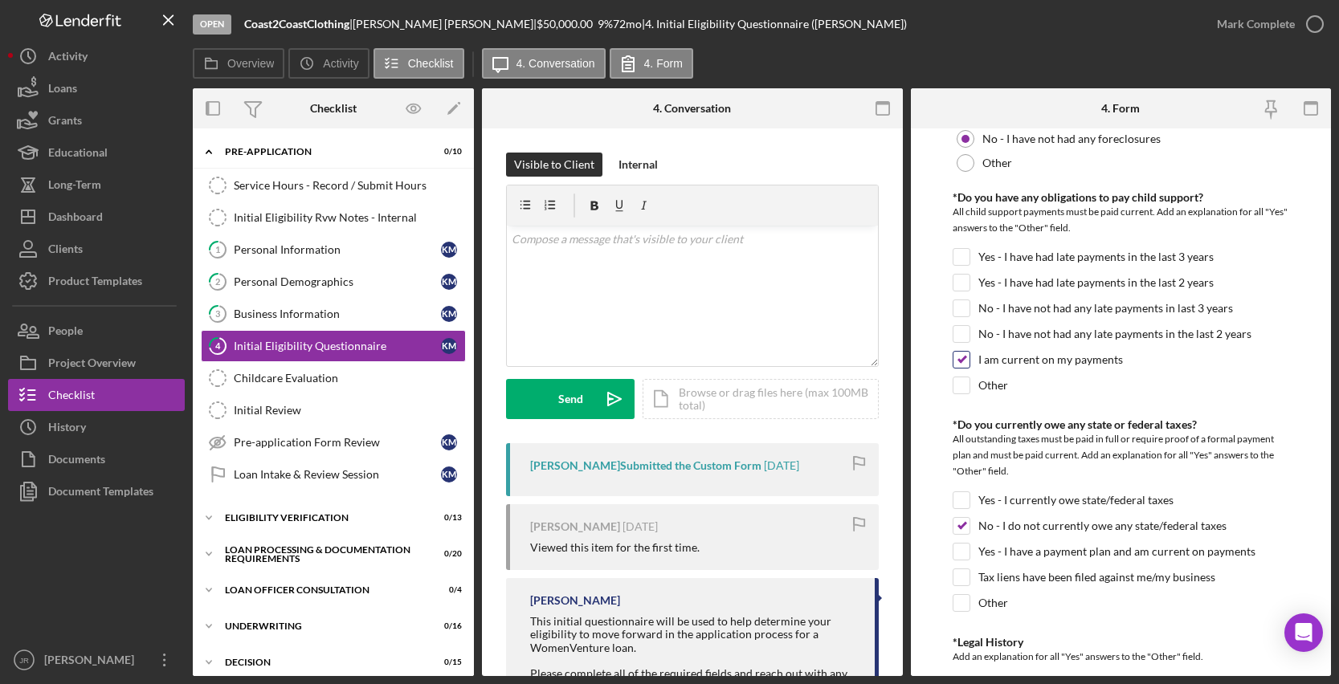
scroll to position [1365, 0]
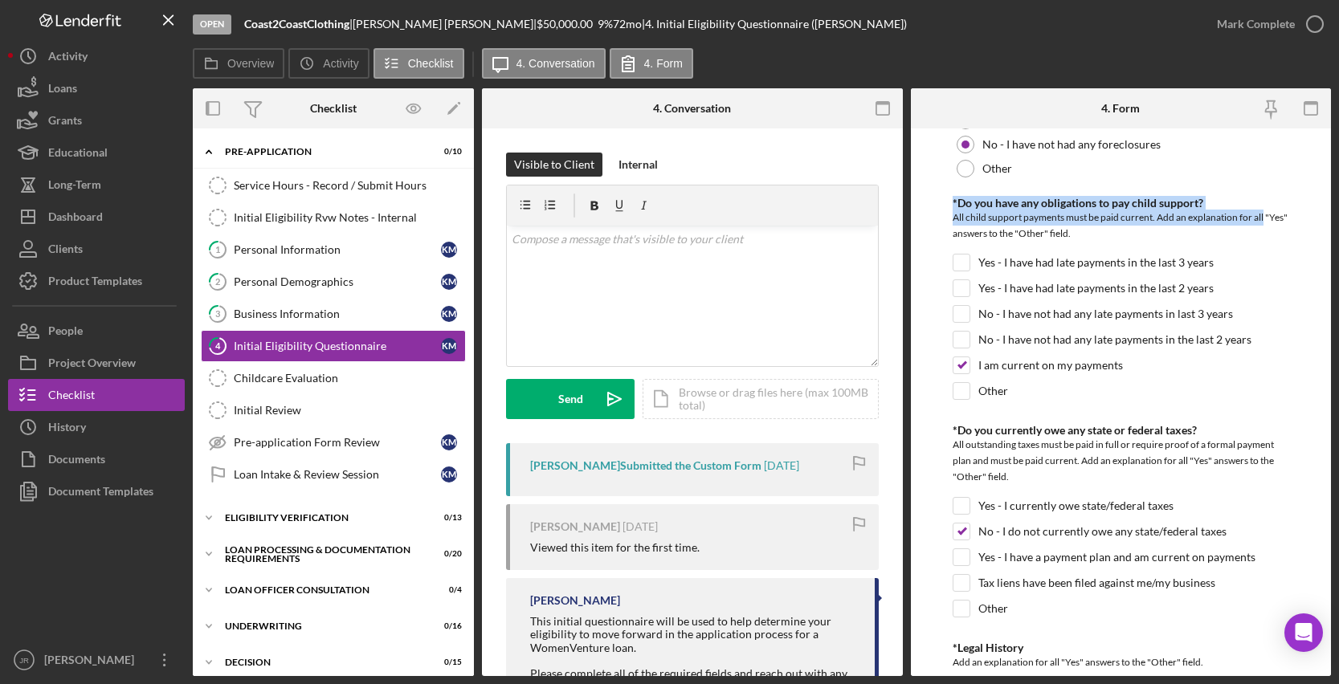
drag, startPoint x: 1277, startPoint y: 215, endPoint x: 948, endPoint y: 207, distance: 329.4
click at [948, 207] on form "*In which county is your business located? Business Address must be located wit…" at bounding box center [1121, 403] width 421 height 548
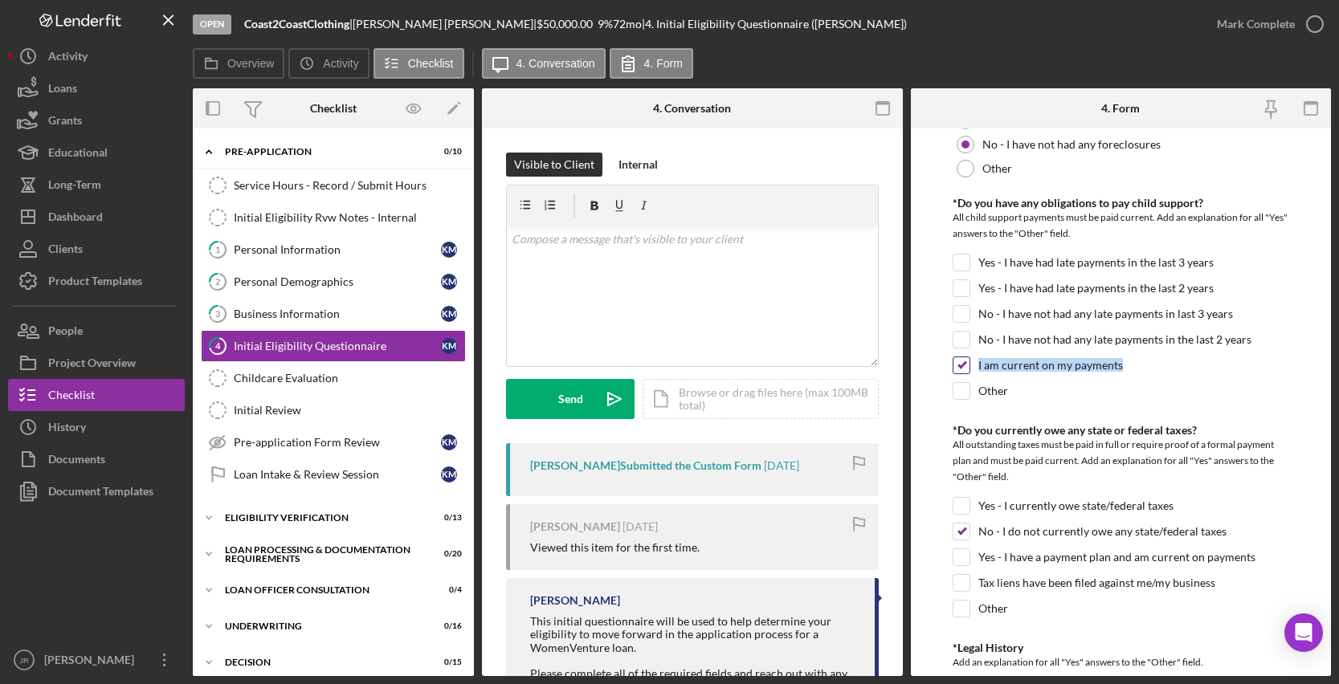
drag, startPoint x: 1121, startPoint y: 365, endPoint x: 977, endPoint y: 365, distance: 144.6
click at [977, 365] on div "I am current on my payments" at bounding box center [1121, 370] width 337 height 26
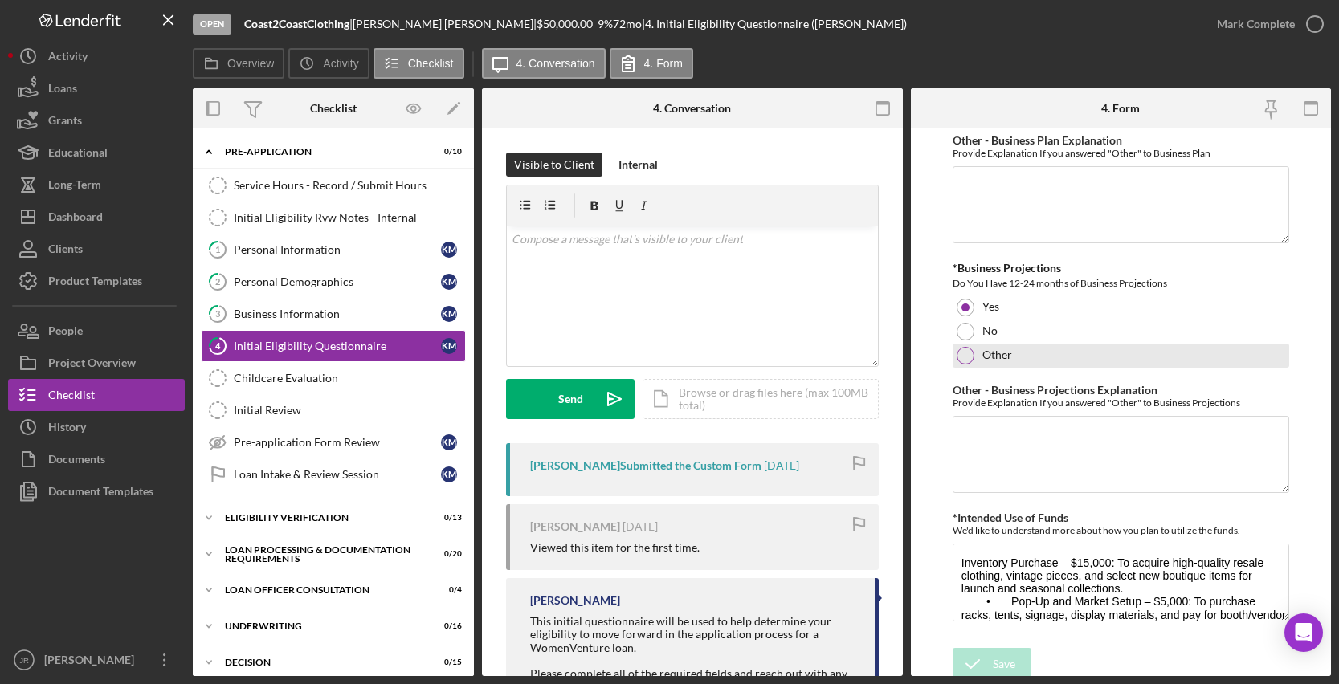
scroll to position [2803, 0]
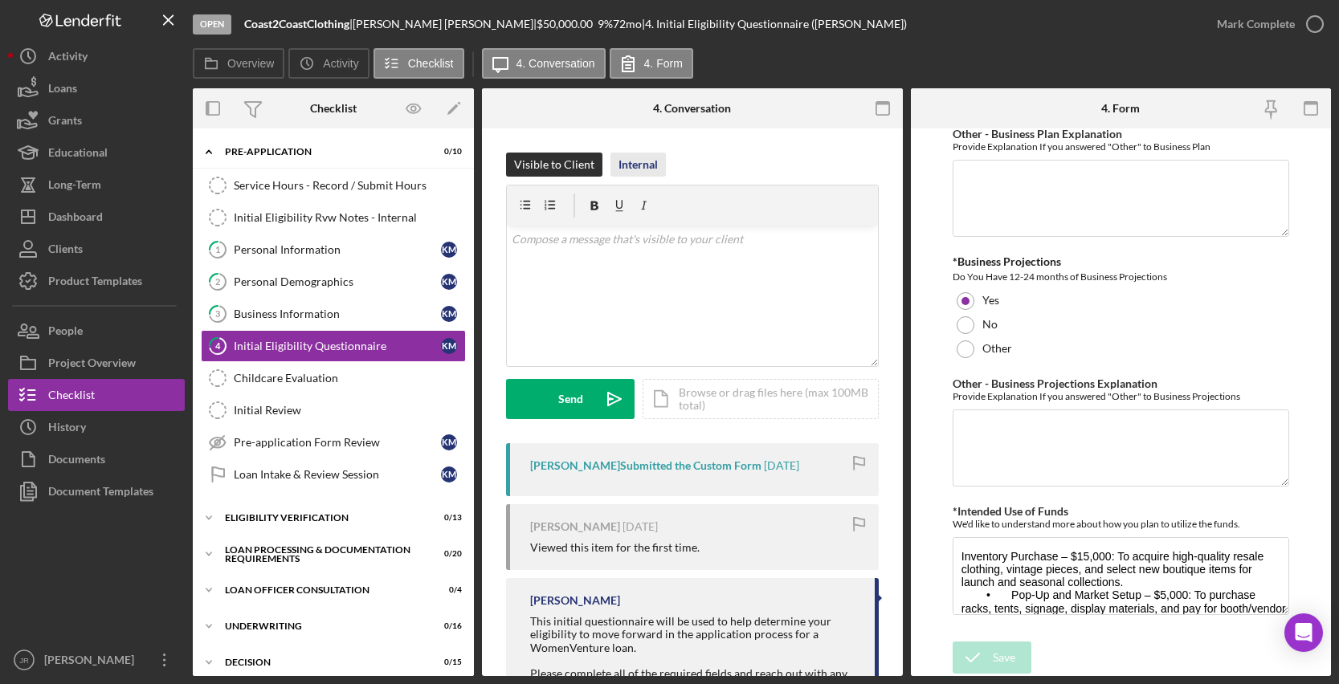
click at [638, 163] on div "Internal" at bounding box center [637, 165] width 39 height 24
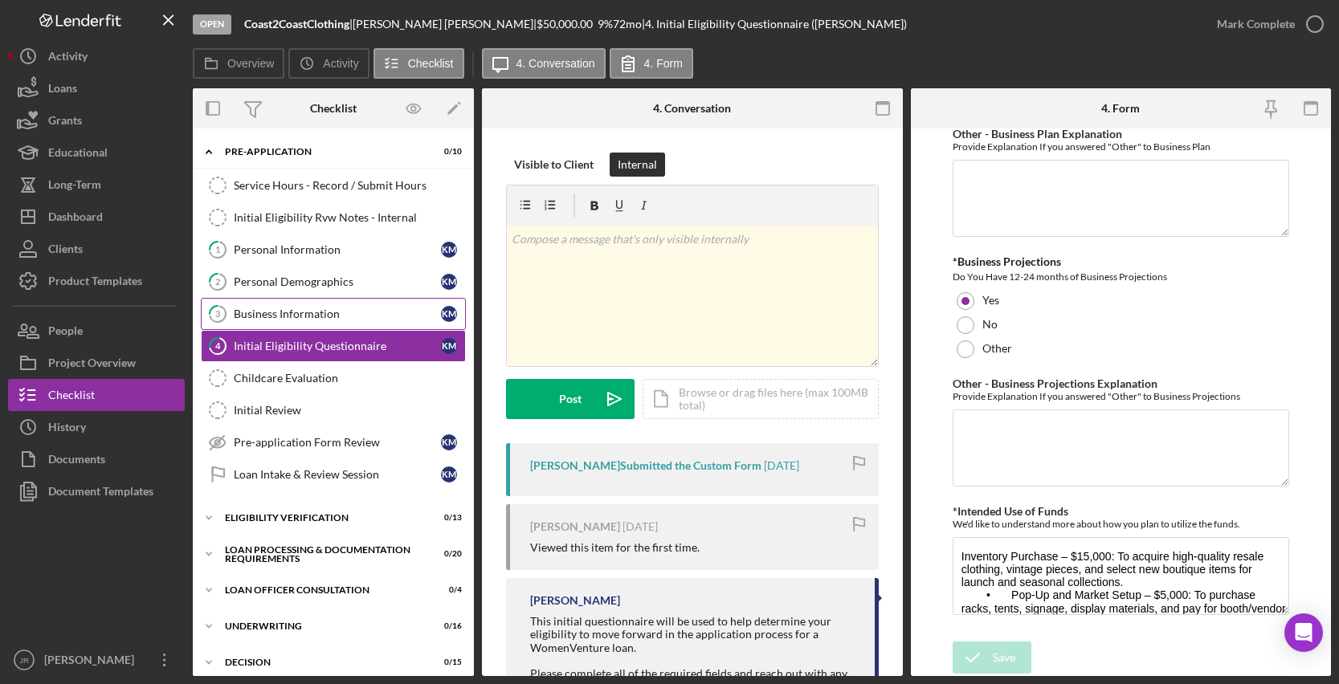
click at [367, 312] on div "Business Information" at bounding box center [337, 314] width 207 height 13
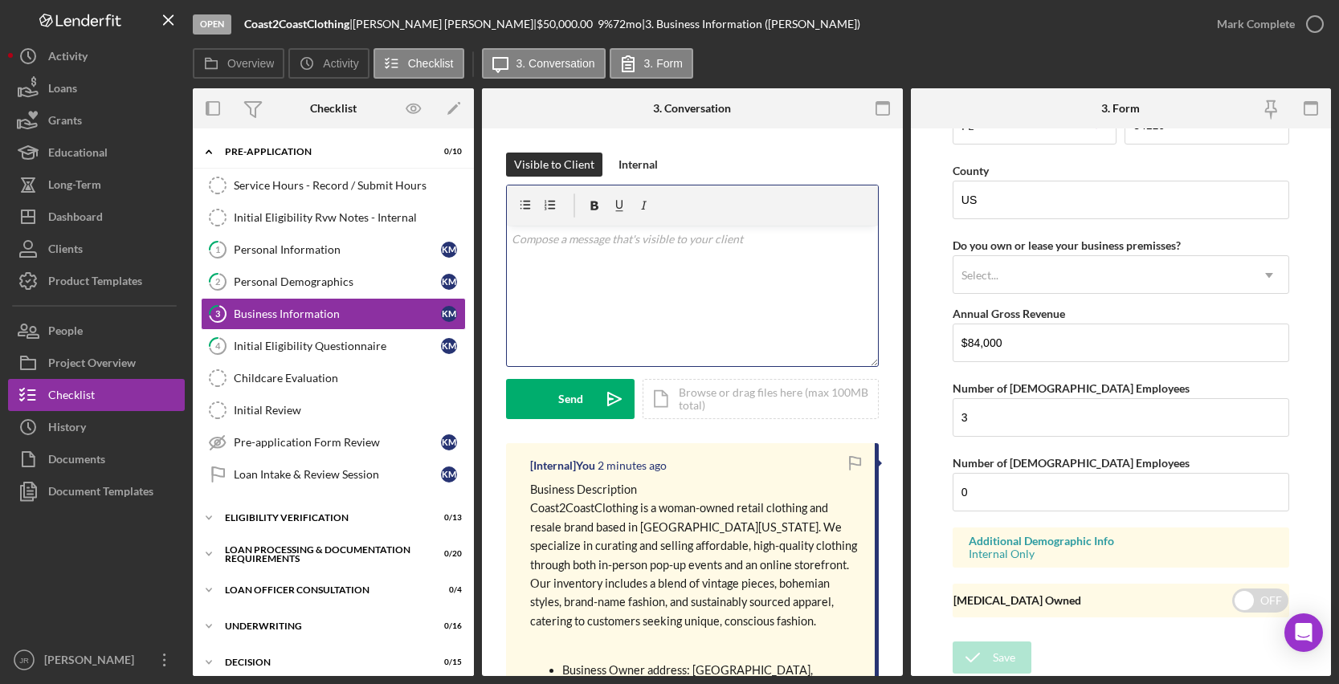
click at [590, 317] on div "v Color teal Color pink Remove color Add row above Add row below Add column bef…" at bounding box center [692, 296] width 371 height 141
click at [640, 165] on div "Internal" at bounding box center [637, 165] width 39 height 24
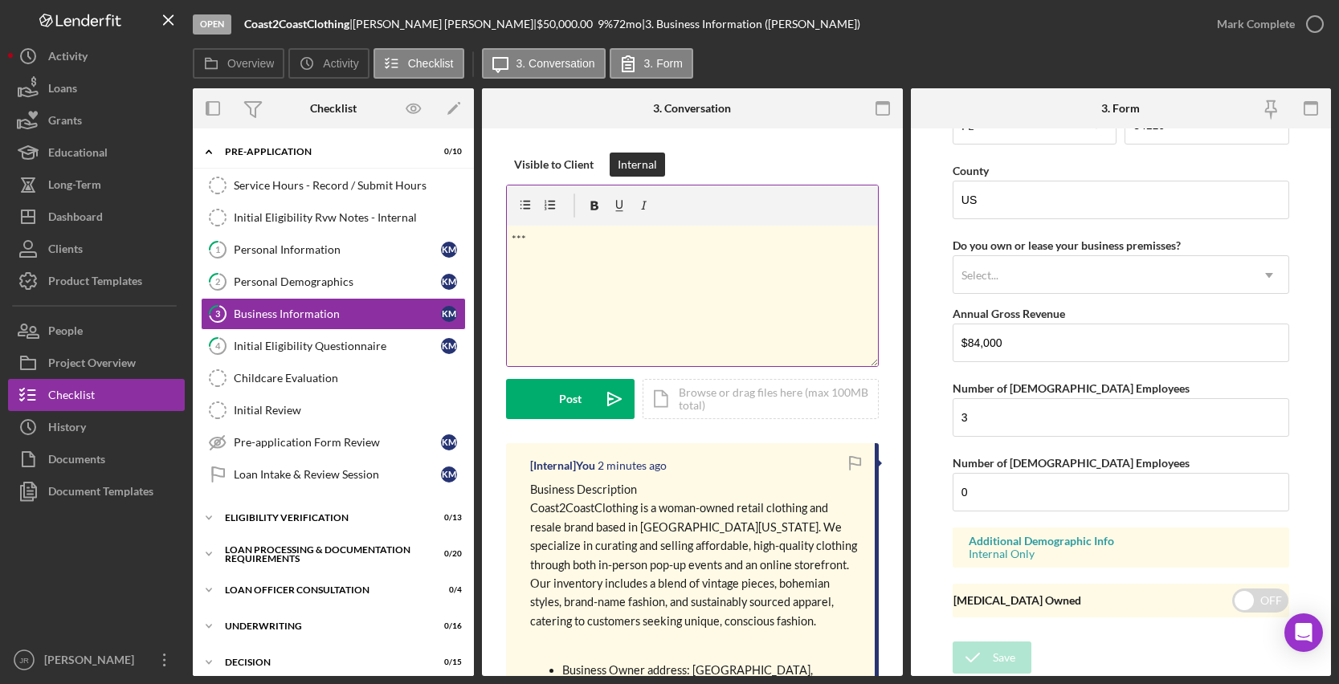
click at [610, 153] on button "Internal" at bounding box center [637, 165] width 55 height 24
click at [556, 245] on p "***" at bounding box center [692, 240] width 361 height 18
click at [741, 239] on p "***** Notes were supposed to be added to the Initial eligibility section" at bounding box center [692, 240] width 361 height 18
click at [855, 235] on p "***** Notes were supposed to be added to the initial eligibility section" at bounding box center [692, 240] width 361 height 18
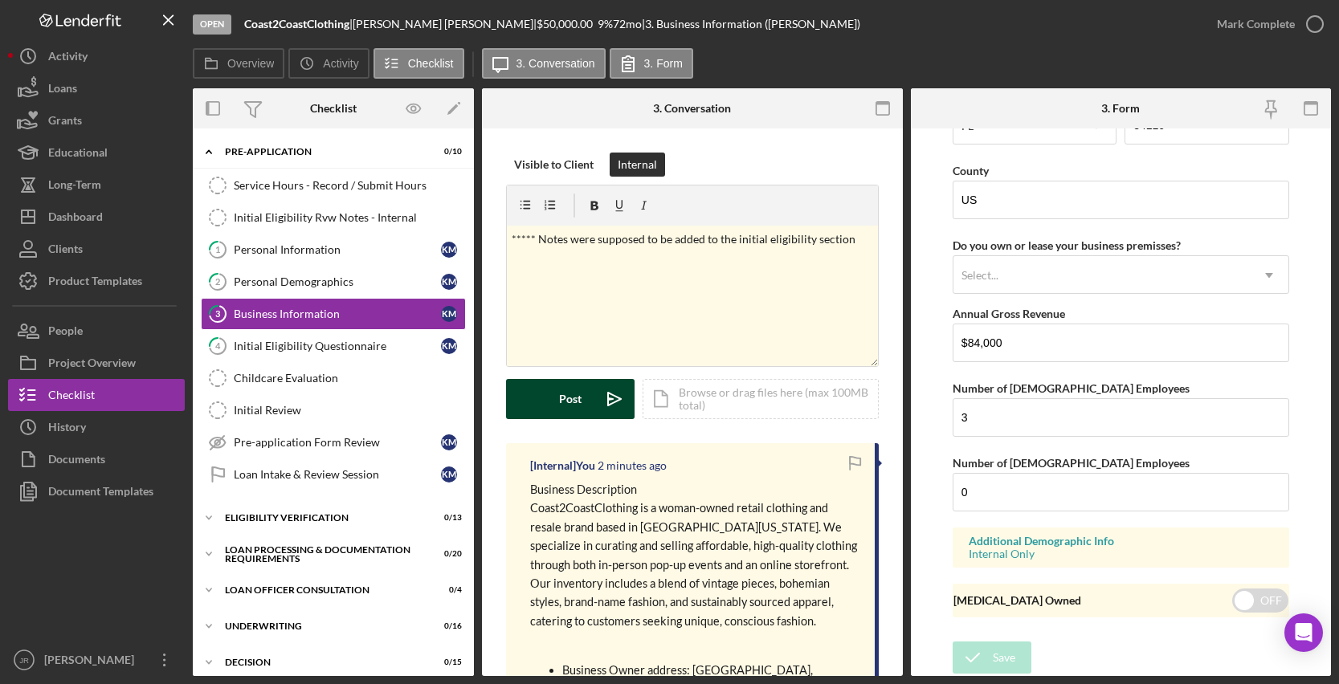
click at [549, 389] on button "Post Icon/icon-invite-send" at bounding box center [570, 399] width 129 height 40
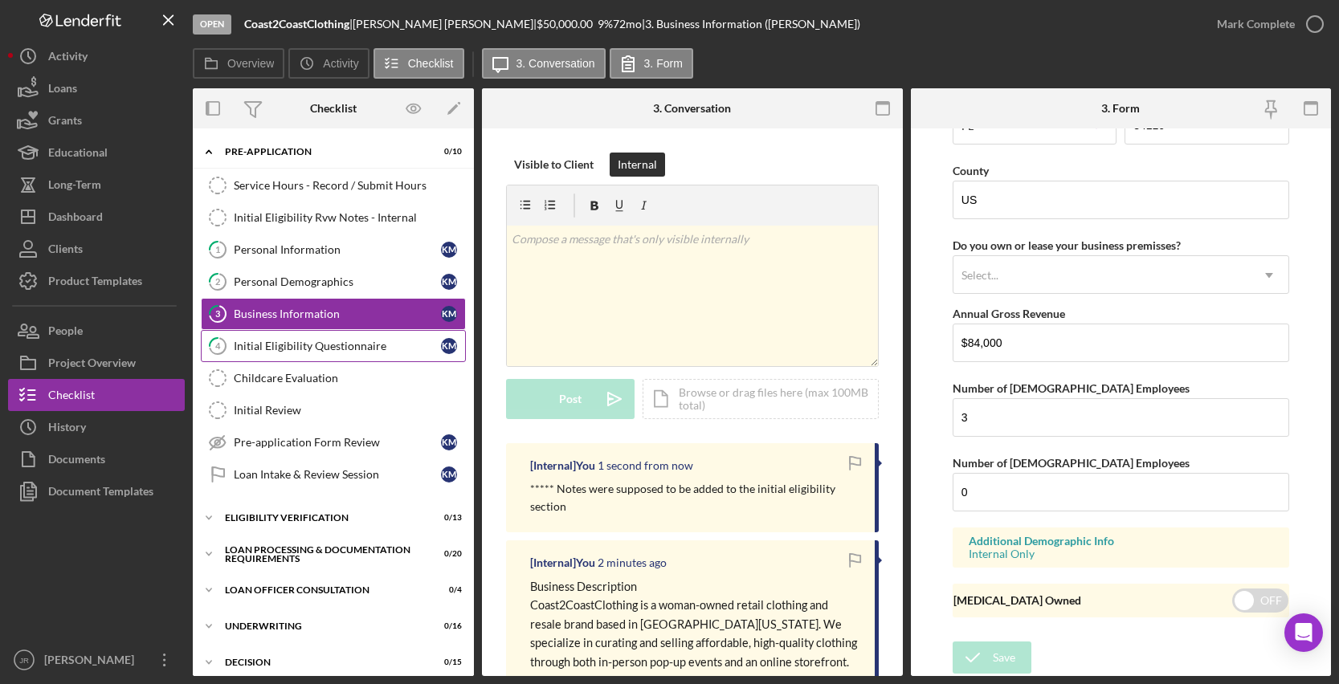
click at [328, 359] on link "4 Initial Eligibility Questionnaire K M" at bounding box center [333, 346] width 265 height 32
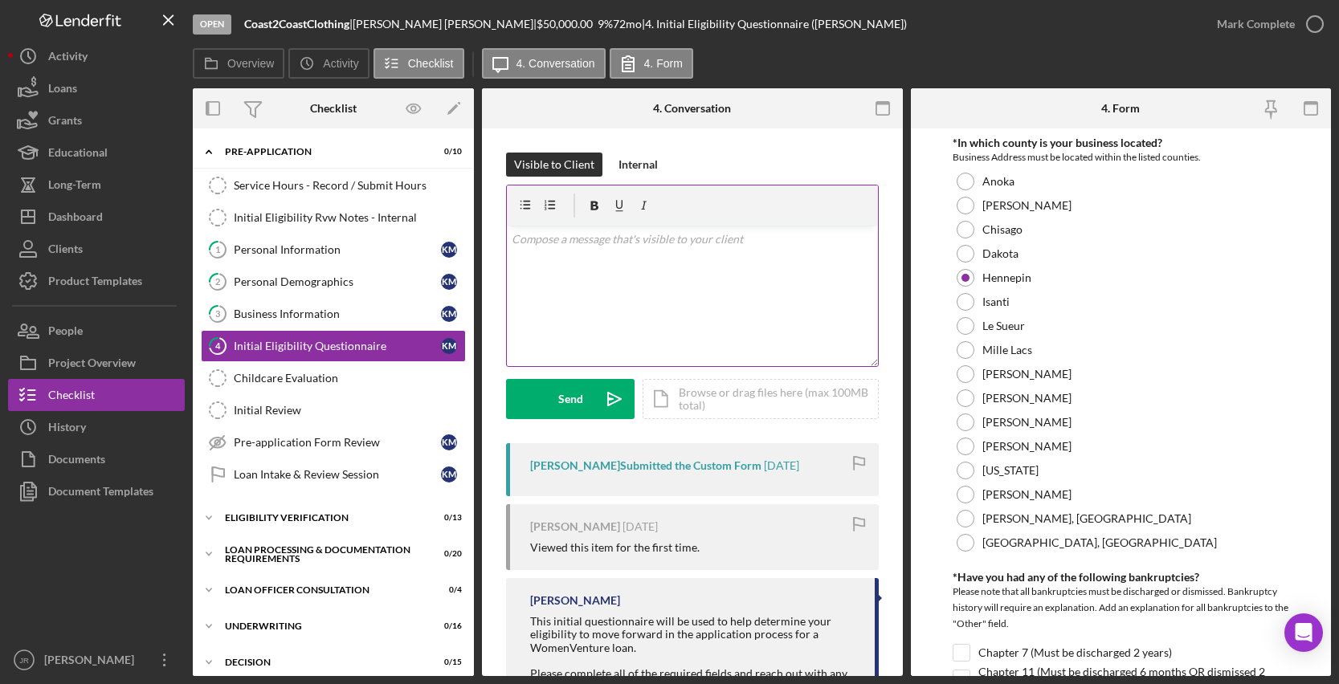
click at [722, 297] on div "v Color teal Color pink Remove color Add row above Add row below Add column bef…" at bounding box center [692, 296] width 371 height 141
click at [627, 165] on div "Internal" at bounding box center [637, 165] width 39 height 24
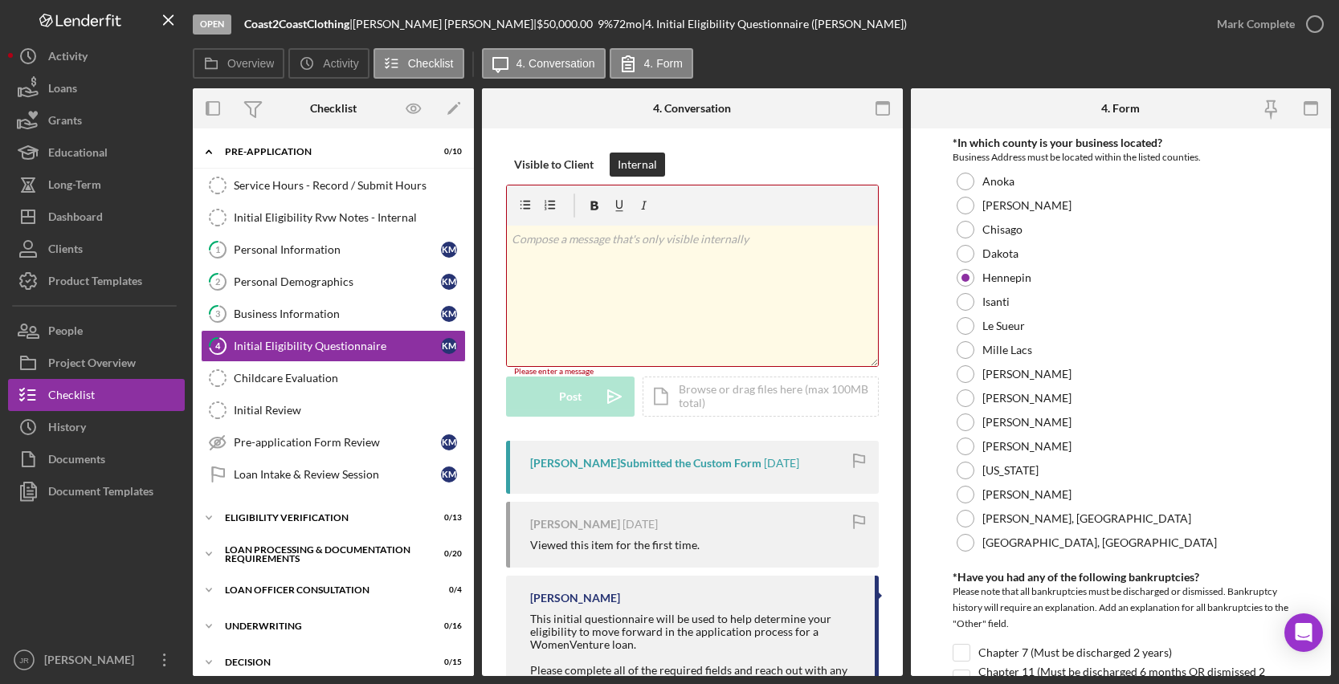
click at [708, 265] on div "v Color teal Color pink Remove color Add row above Add row below Add column bef…" at bounding box center [692, 296] width 371 height 141
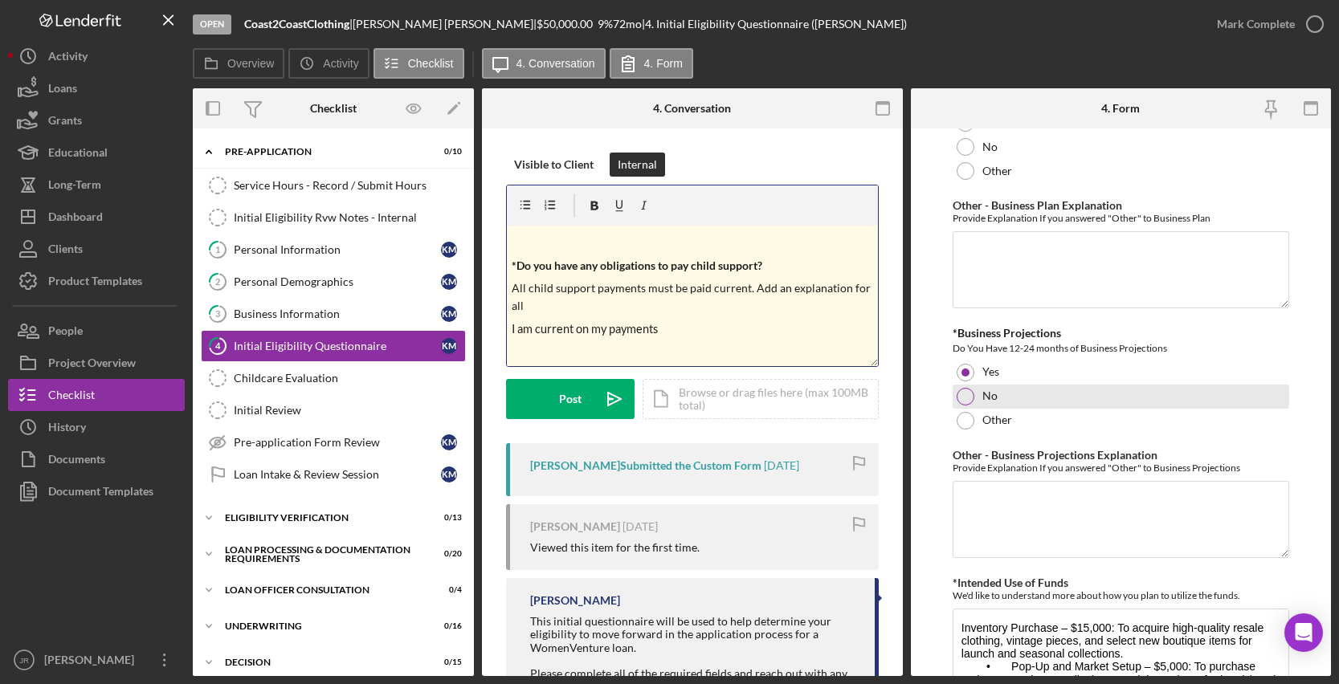
scroll to position [2803, 0]
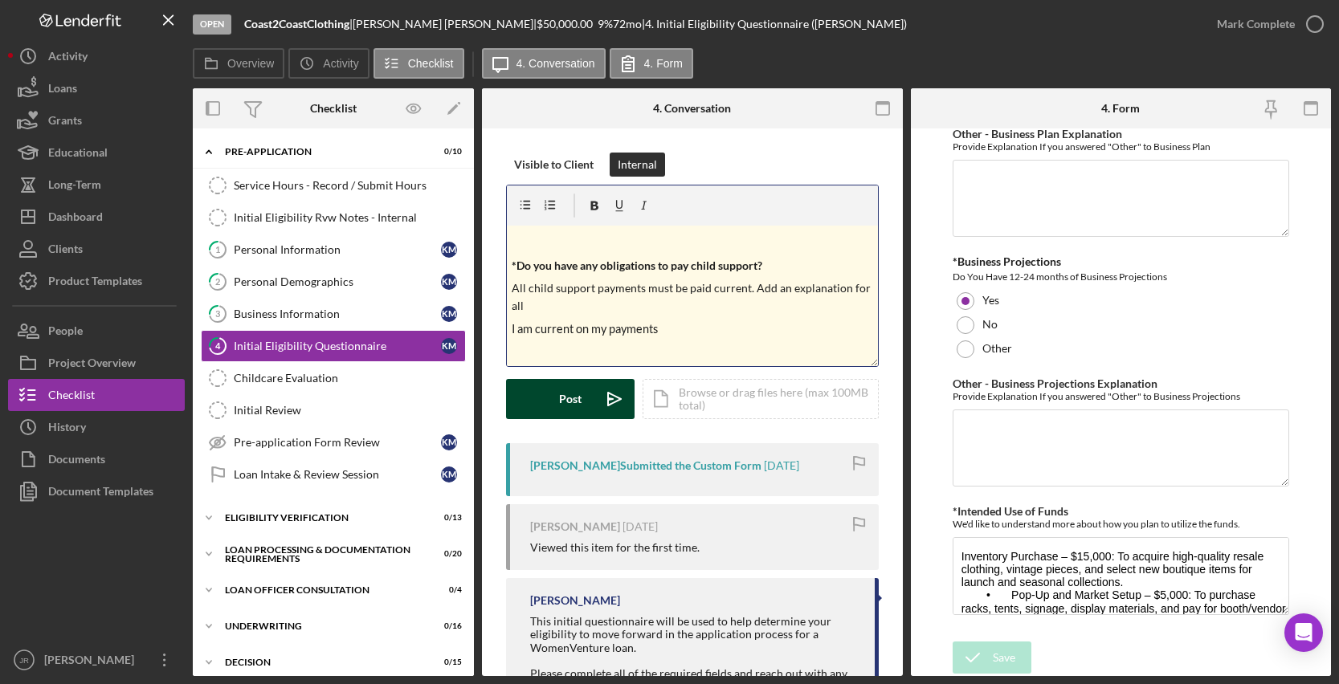
click at [573, 396] on div "Post" at bounding box center [570, 399] width 22 height 40
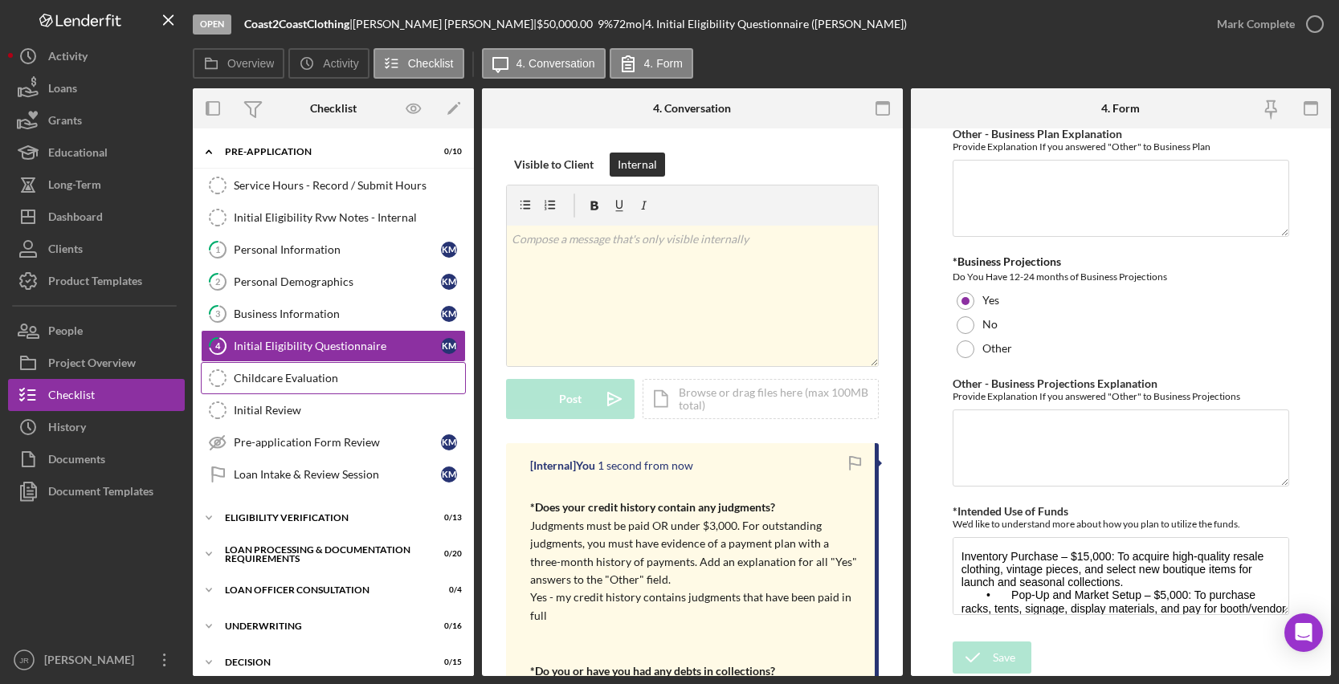
scroll to position [0, 0]
click at [283, 373] on div "Childcare Evaluation" at bounding box center [349, 378] width 231 height 13
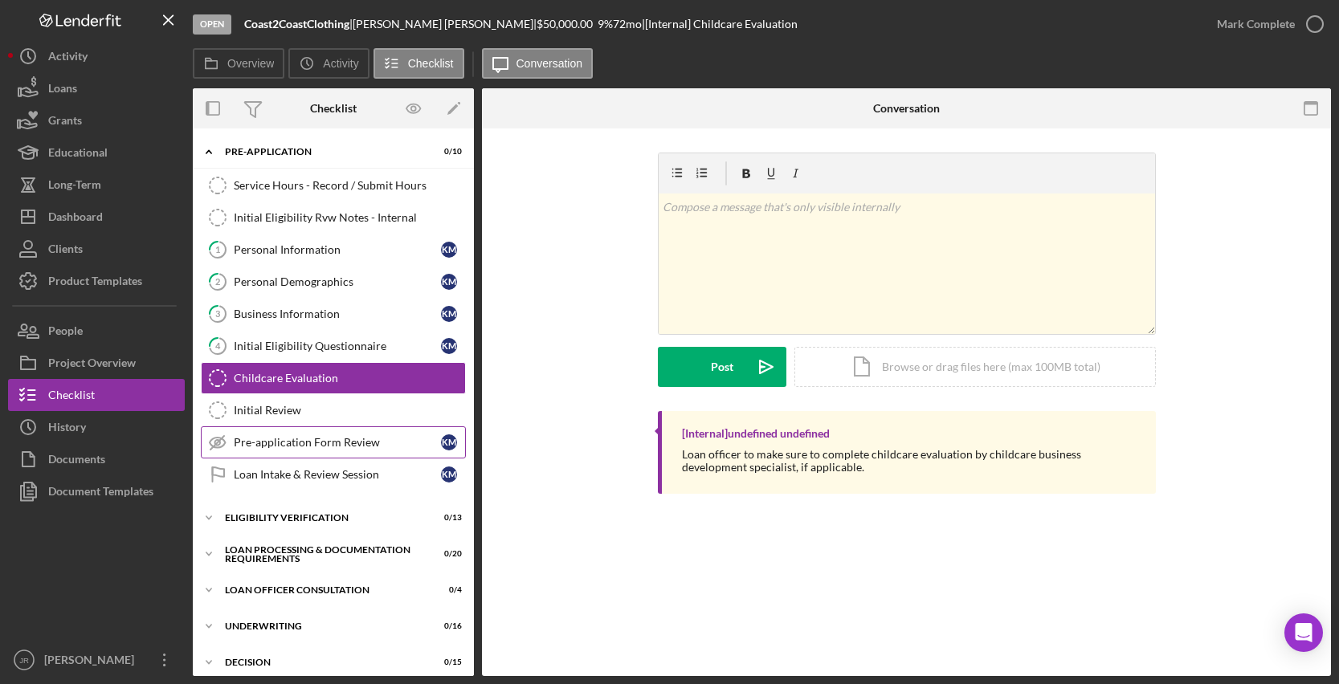
click at [314, 449] on div "Pre-application Form Review" at bounding box center [337, 442] width 207 height 13
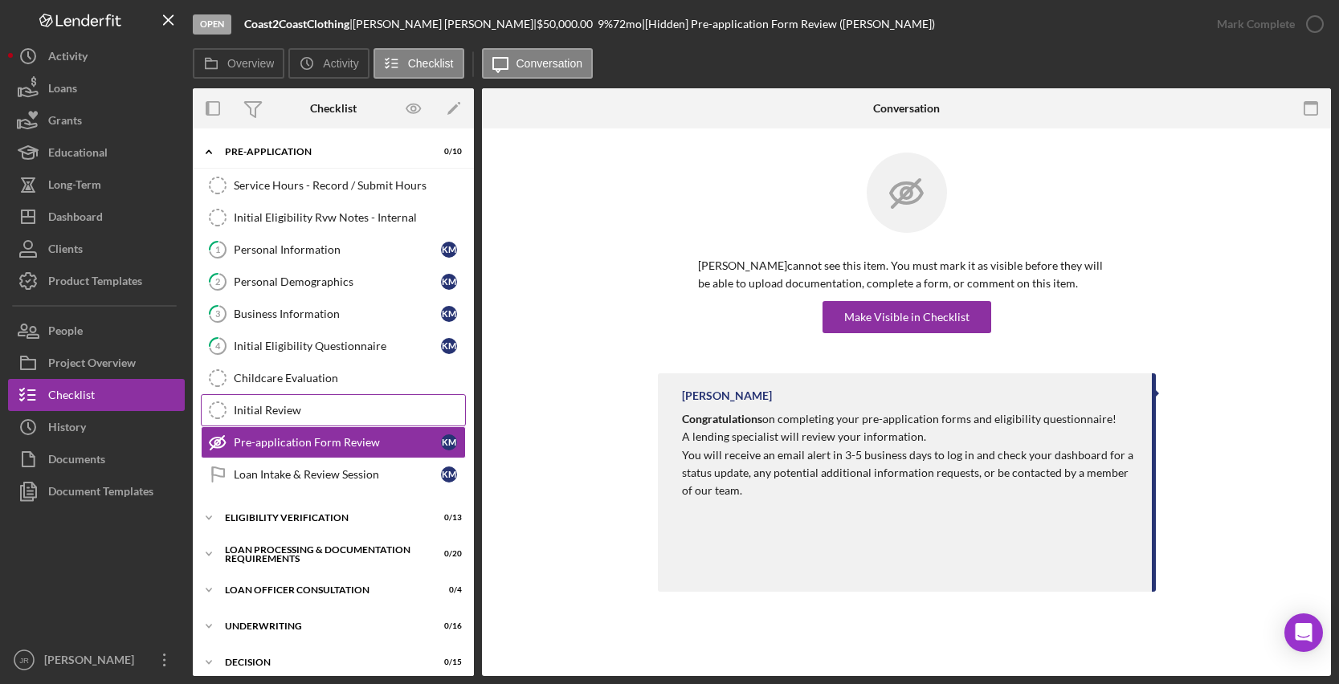
click at [267, 410] on div "Initial Review" at bounding box center [349, 410] width 231 height 13
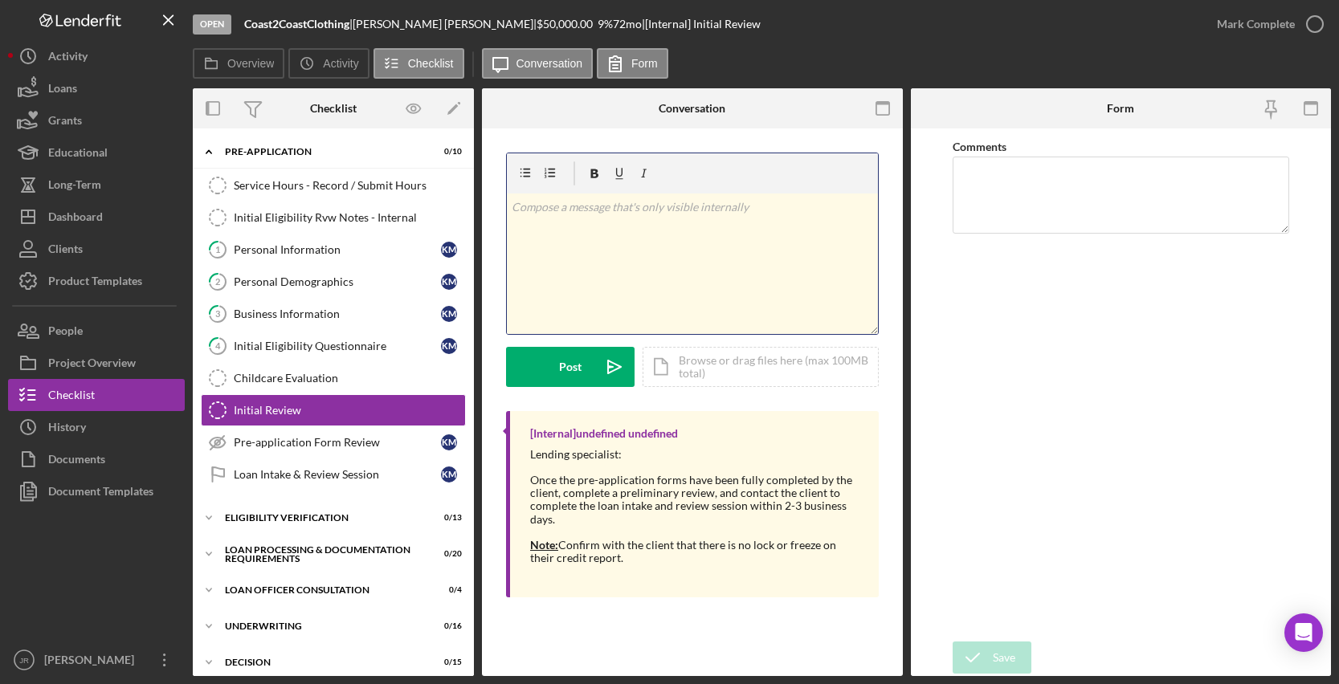
click at [716, 265] on div "v Color teal Color pink Remove color Add row above Add row below Add column bef…" at bounding box center [692, 264] width 371 height 141
click at [672, 242] on div "v Color teal Color pink Remove color Add row above Add row below Add column bef…" at bounding box center [692, 264] width 371 height 141
paste div
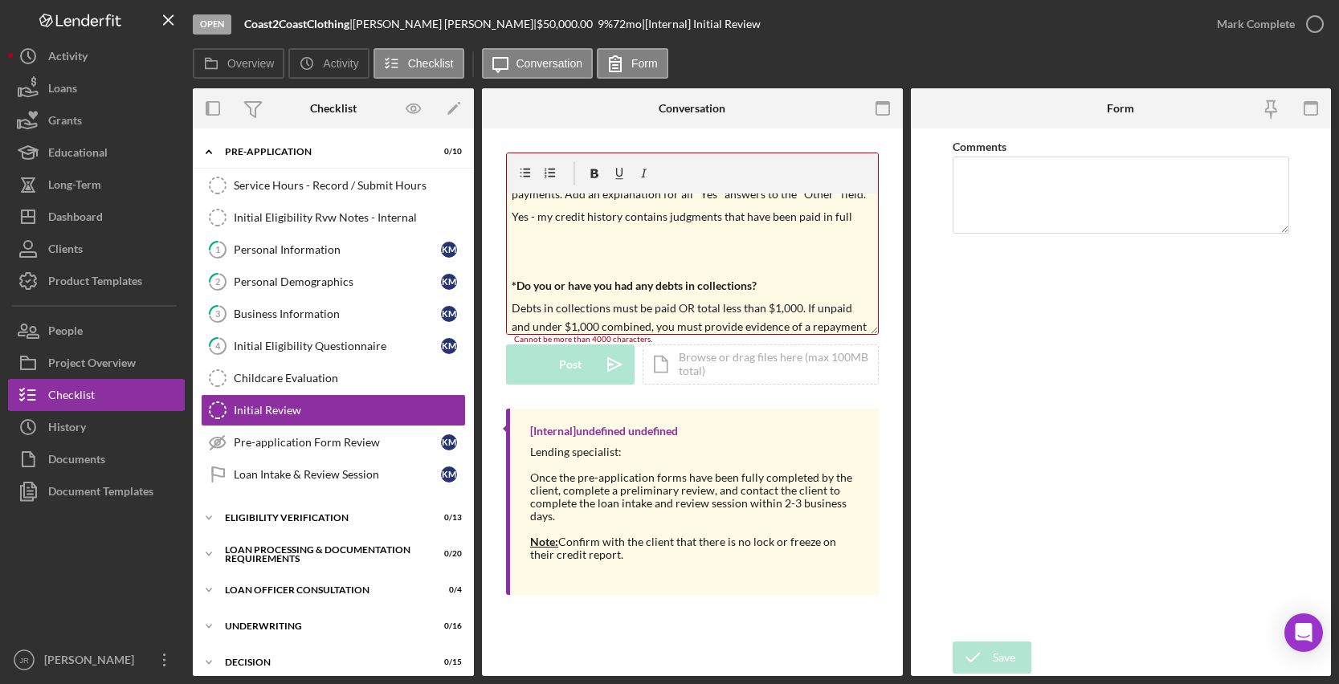
scroll to position [1003, 0]
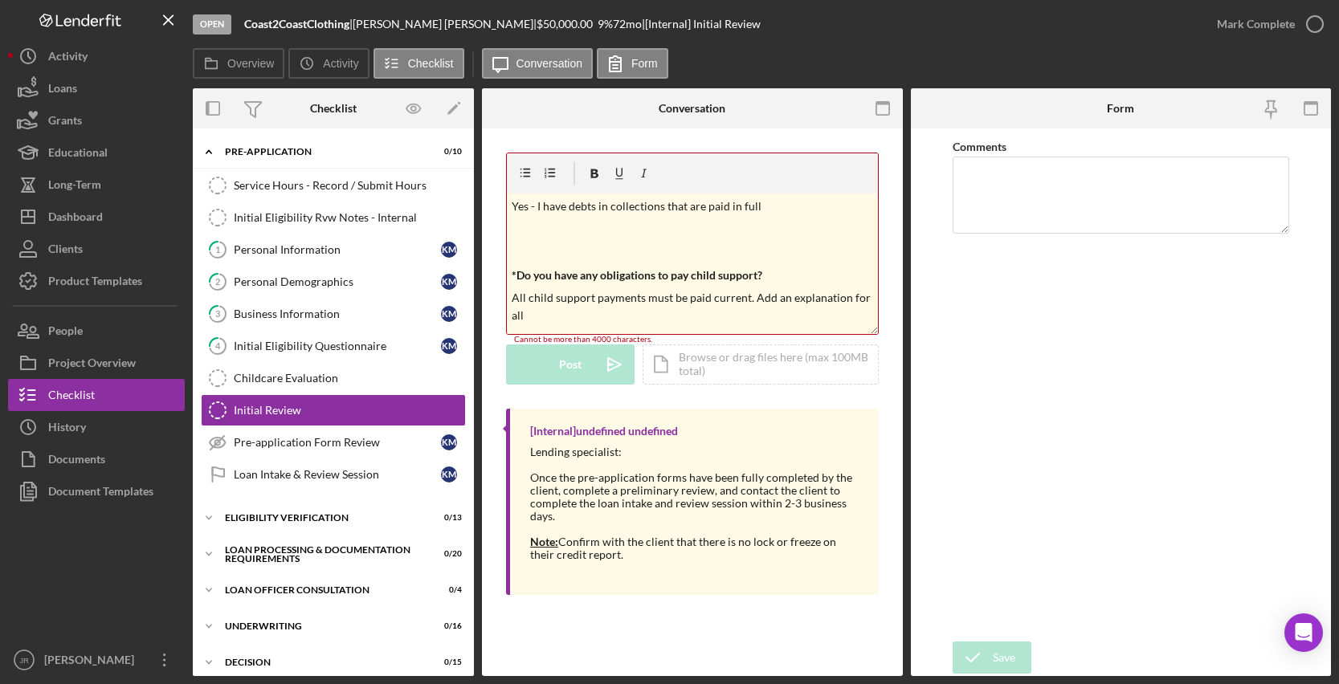
click at [539, 243] on div "v Color teal Color pink Remove color Add row above Add row below Add column bef…" at bounding box center [692, 264] width 371 height 141
click at [535, 220] on p at bounding box center [692, 229] width 361 height 18
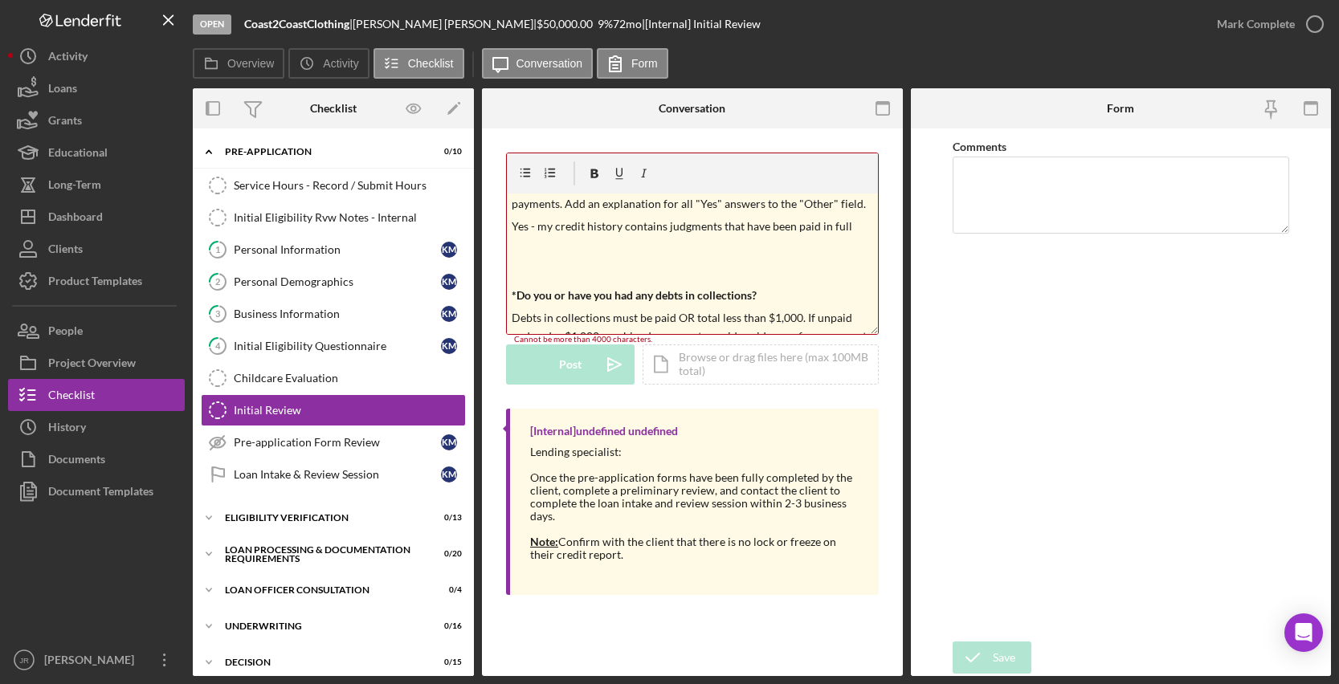
scroll to position [819, 0]
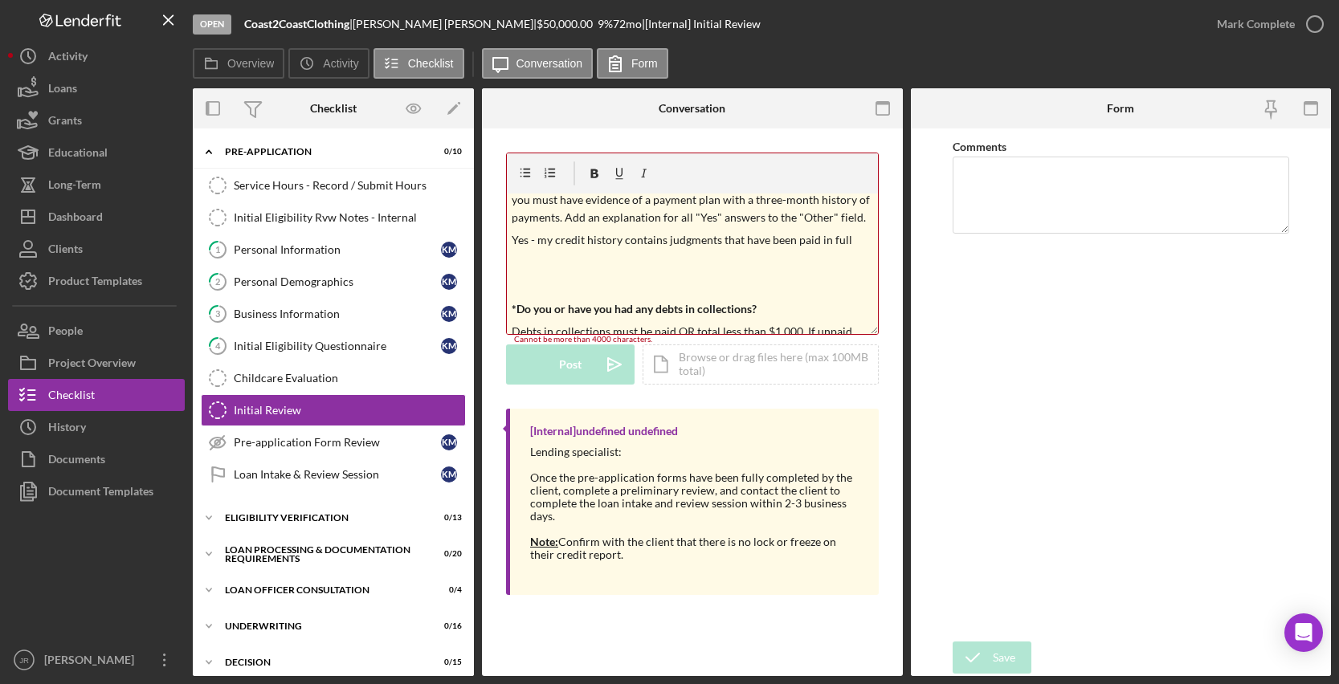
click at [531, 277] on p at bounding box center [692, 286] width 361 height 18
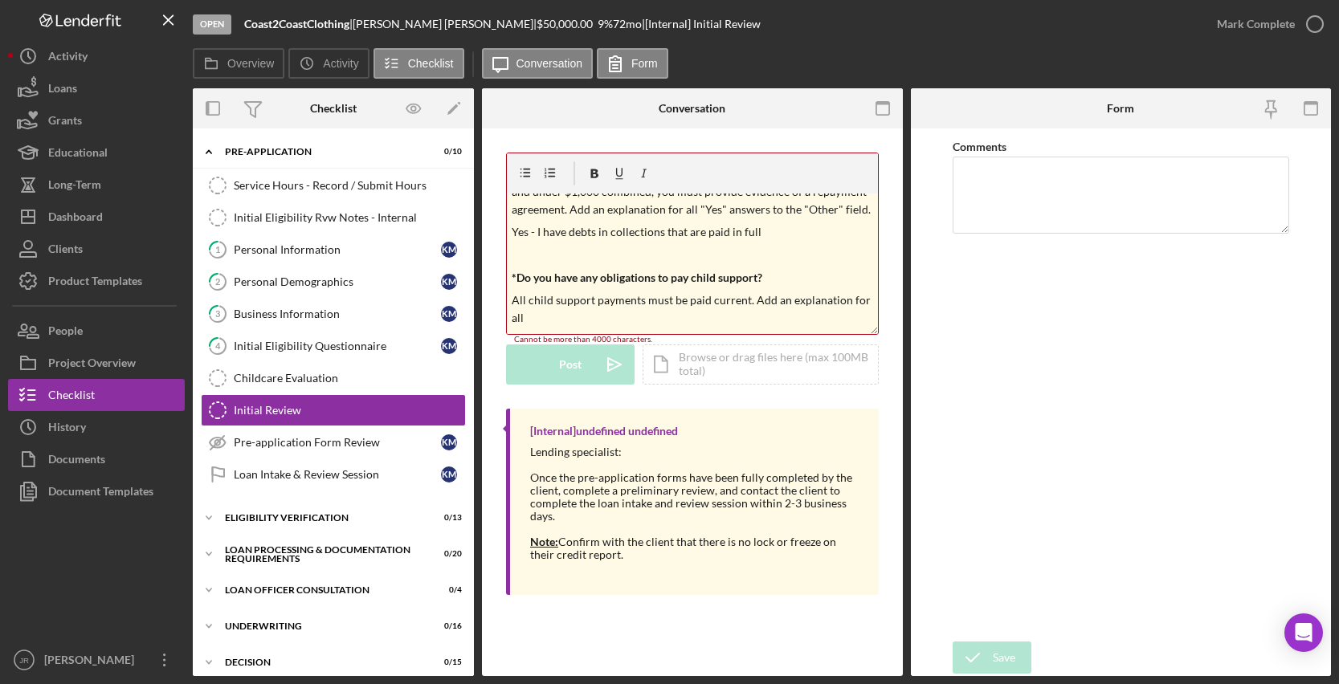
scroll to position [957, 0]
click at [531, 243] on p at bounding box center [692, 252] width 361 height 18
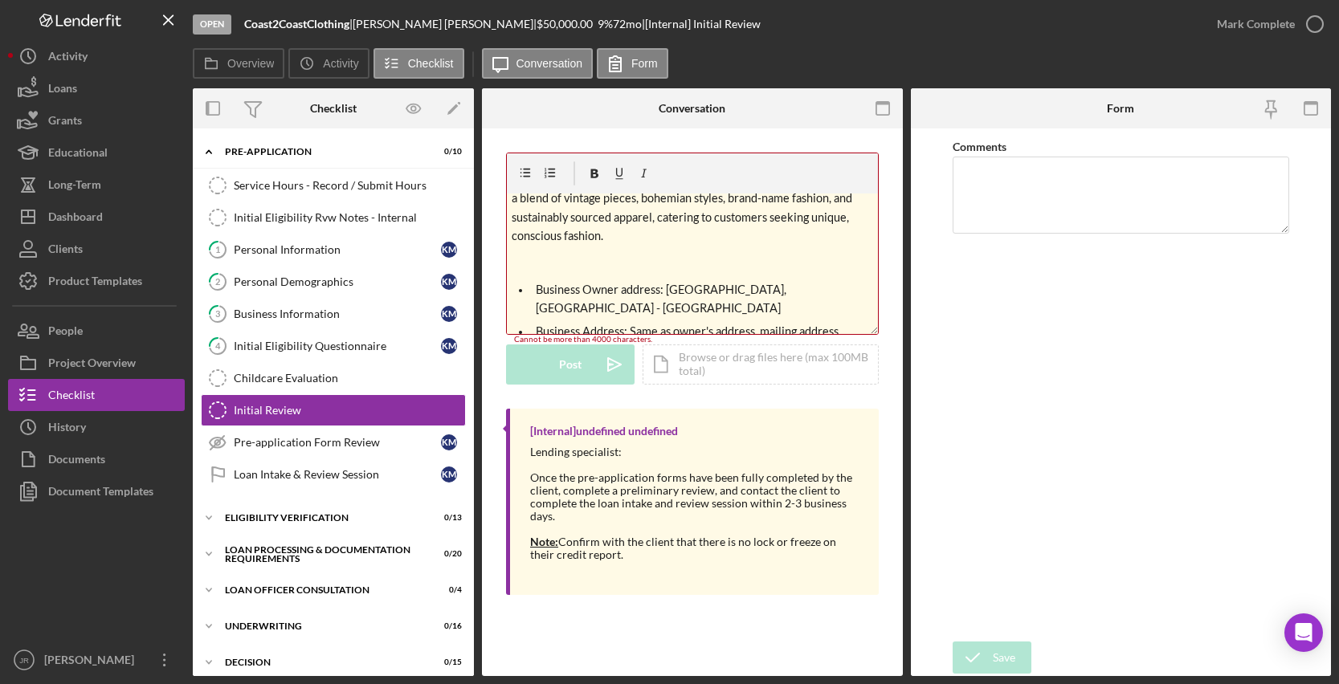
scroll to position [80, 0]
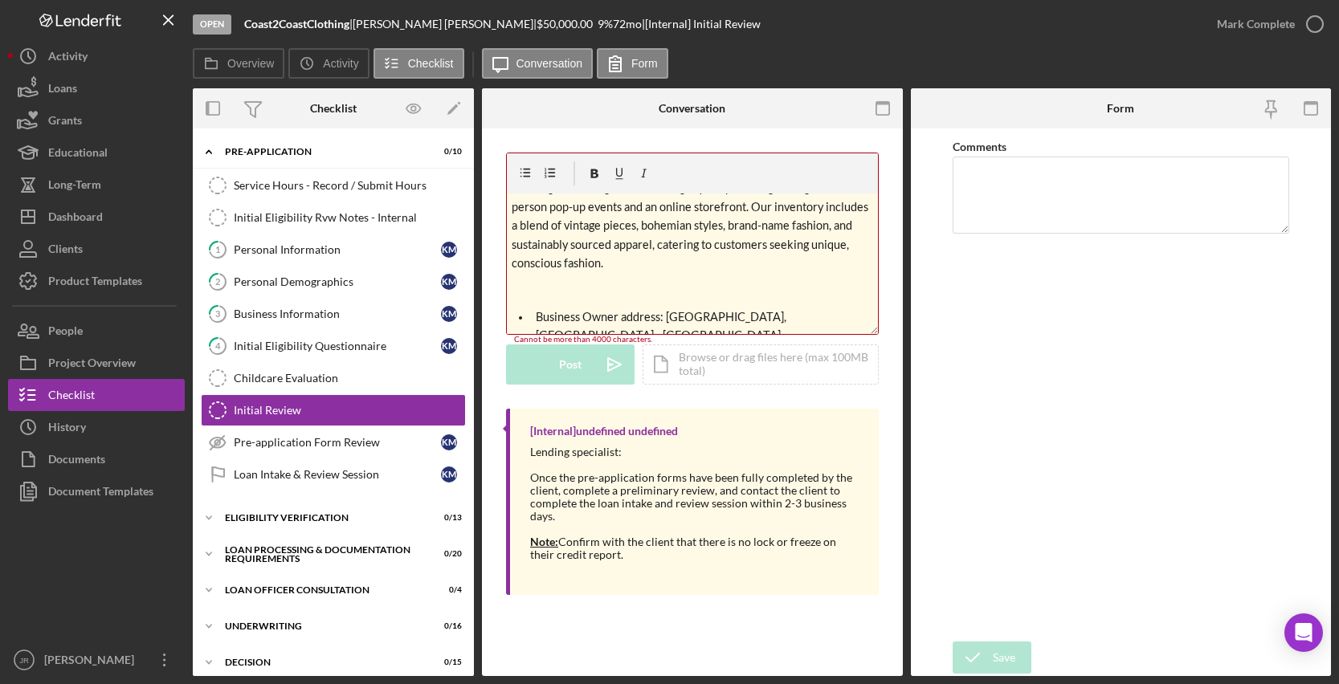
click at [557, 265] on p "Coast2CoastClothing is a woman-owned retail clothing and resale brand based in …" at bounding box center [692, 207] width 361 height 132
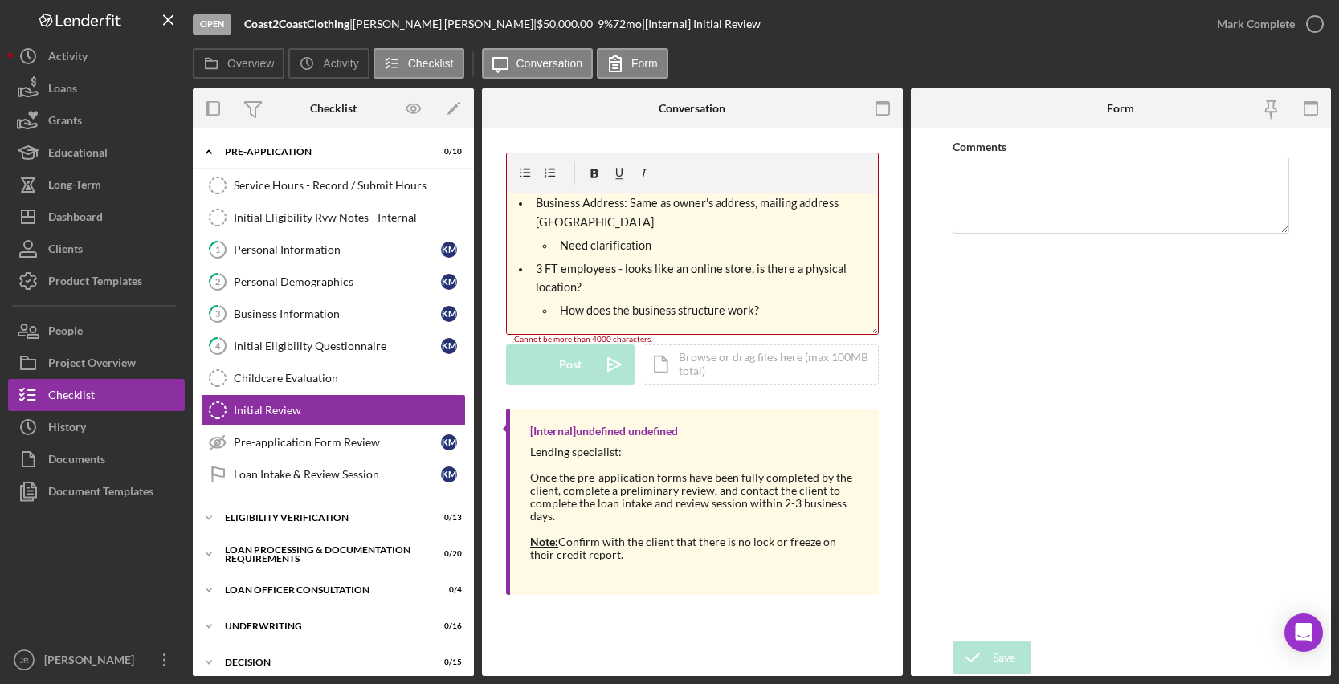
scroll to position [241, 0]
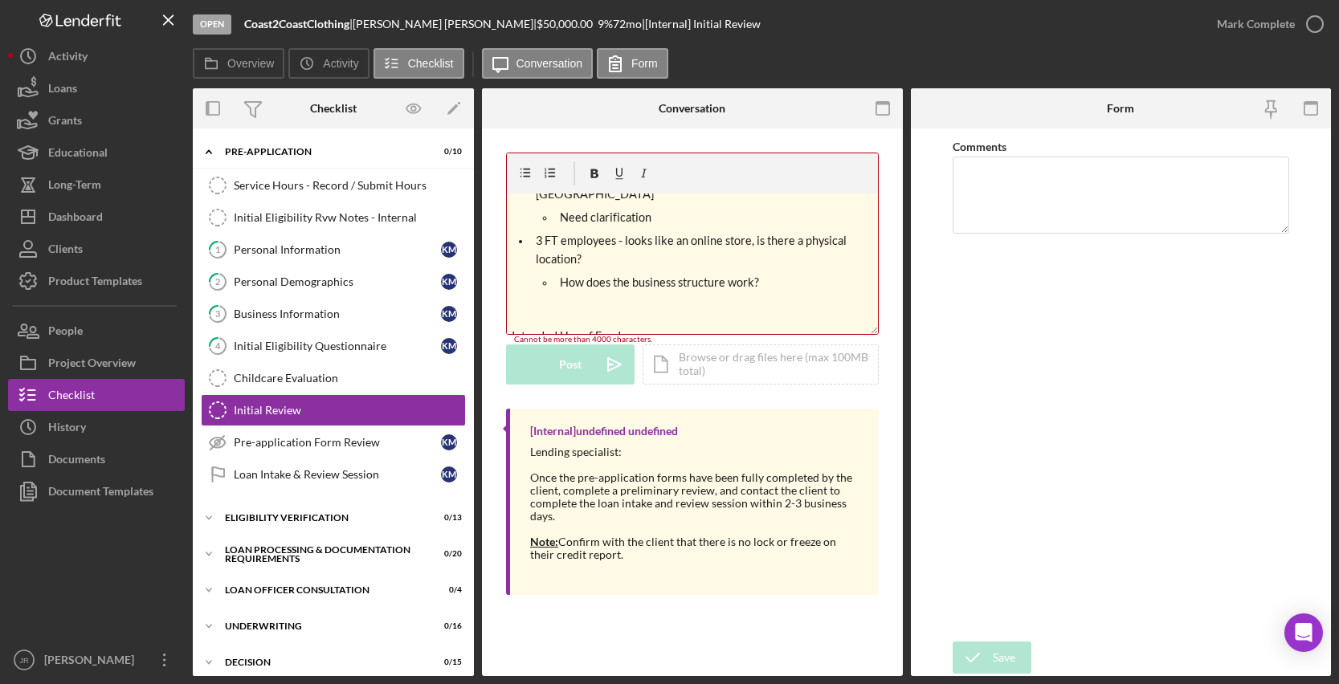
click at [542, 304] on p at bounding box center [692, 313] width 361 height 18
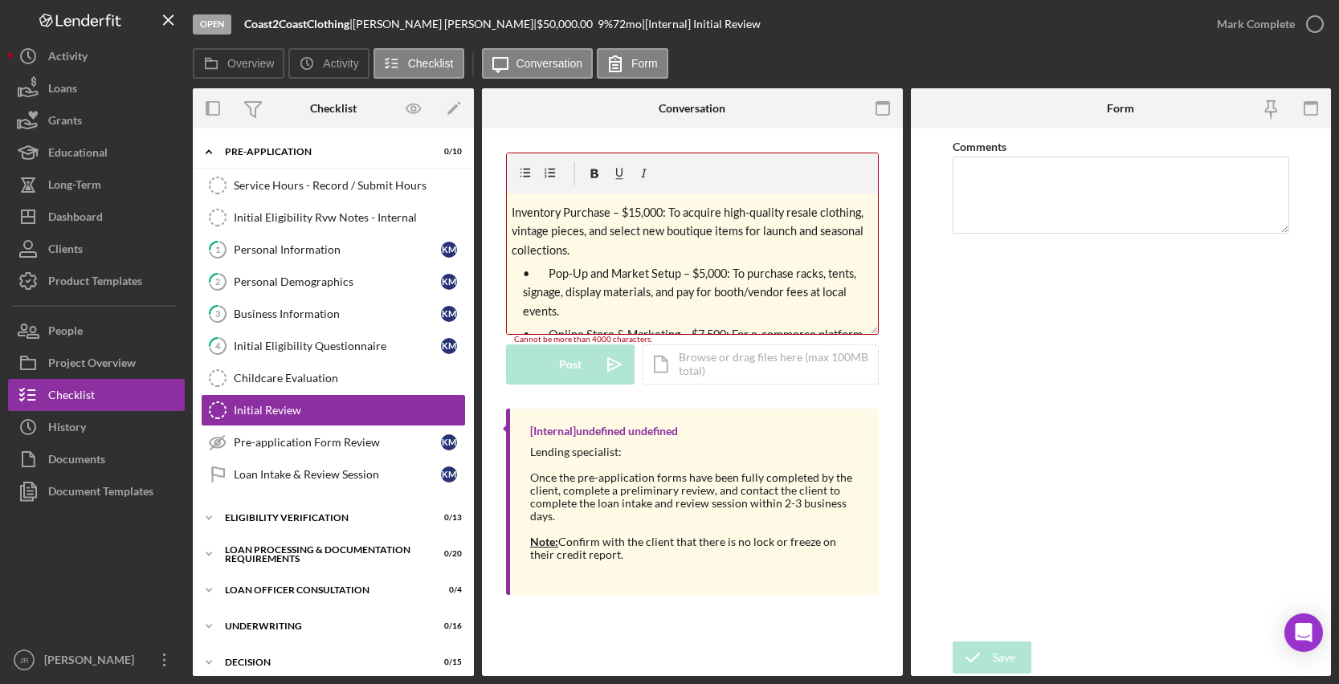
scroll to position [402, 0]
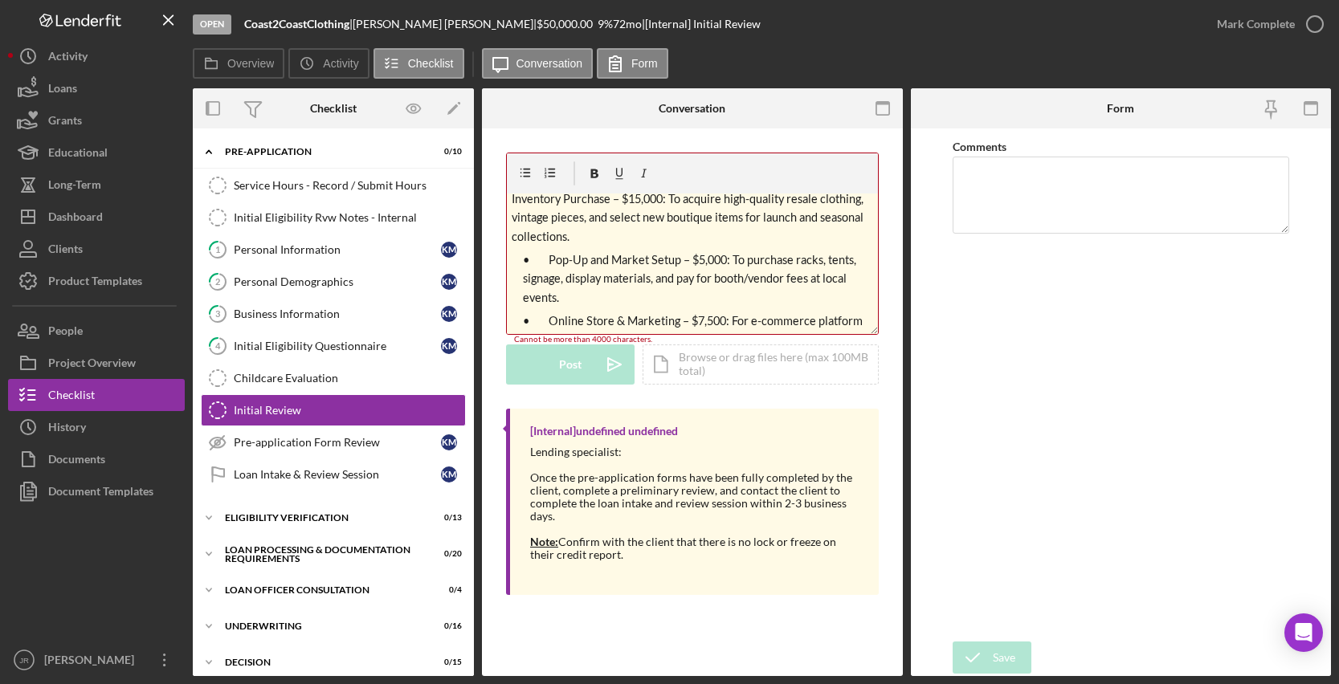
click at [687, 287] on p "• Pop-Up and Market Setup – $5,000: To purchase racks, tents, signage, display …" at bounding box center [698, 279] width 350 height 56
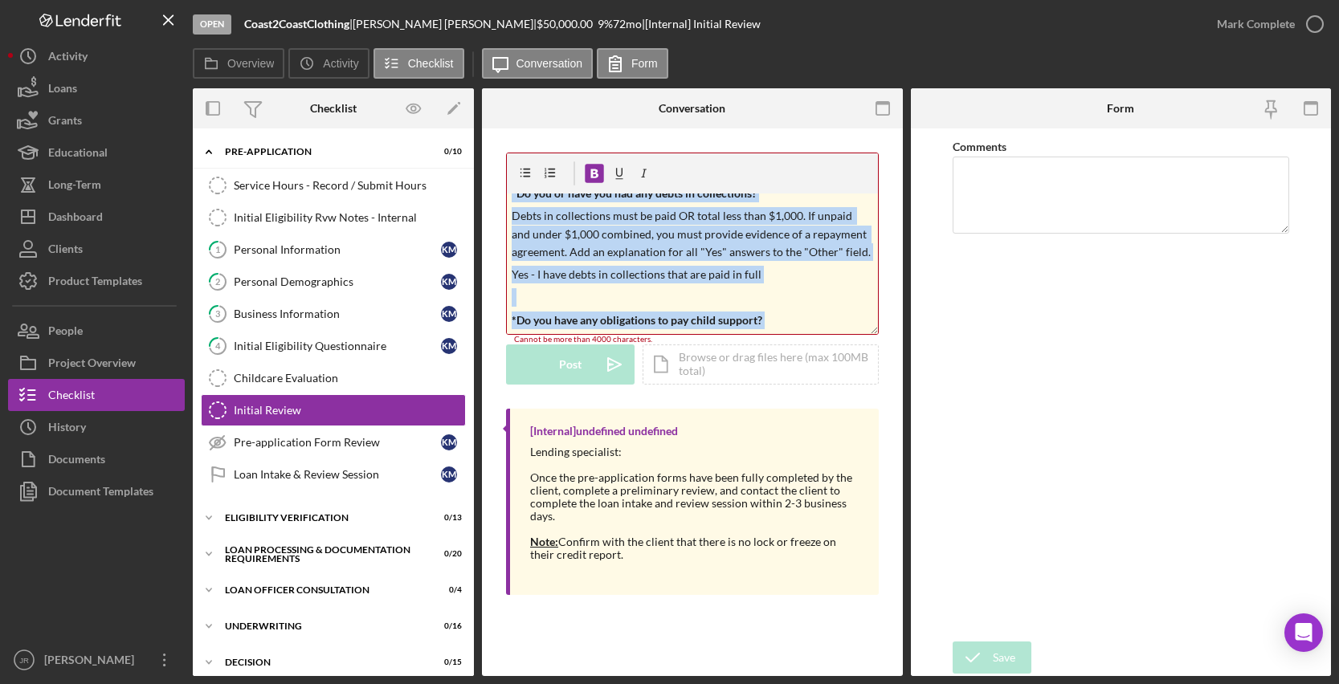
scroll to position [933, 0]
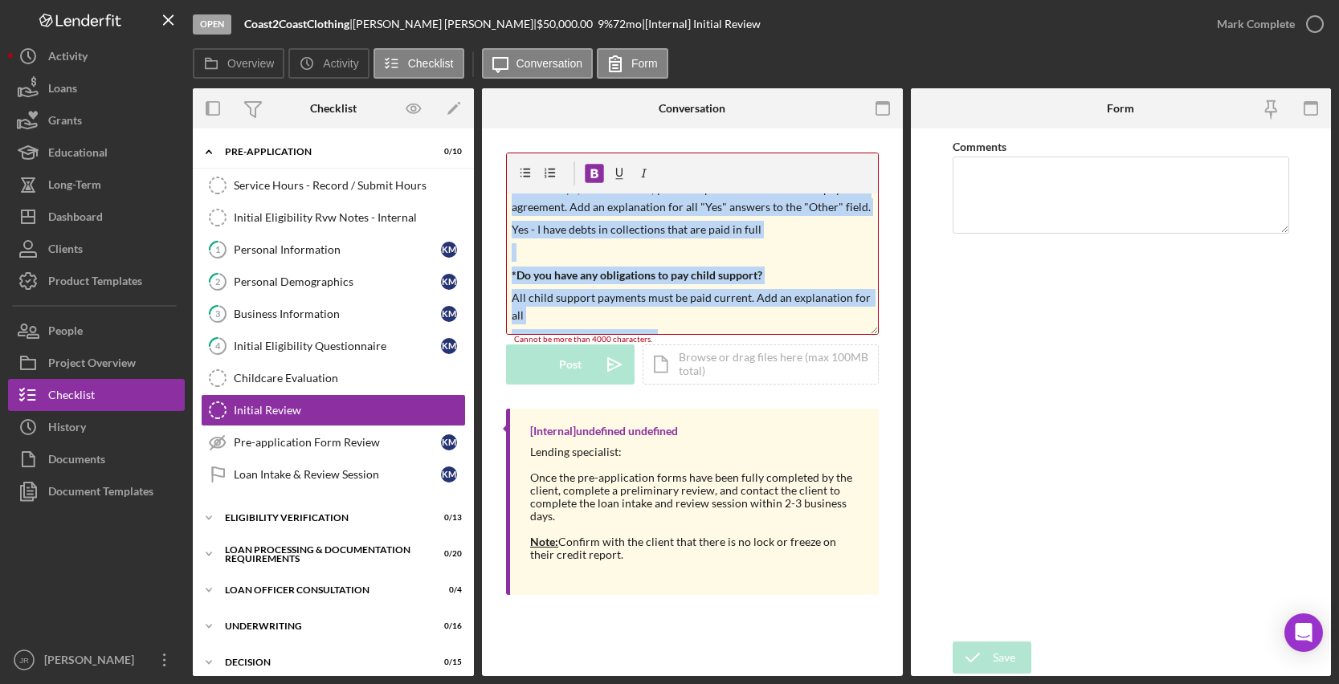
drag, startPoint x: 515, startPoint y: 228, endPoint x: 871, endPoint y: 426, distance: 407.0
click at [871, 426] on div "v Color teal Color pink Remove color Add row above Add row below Add column bef…" at bounding box center [692, 378] width 421 height 499
click at [782, 291] on span "All child support payments must be paid current. Add an explanation for all" at bounding box center [692, 306] width 361 height 31
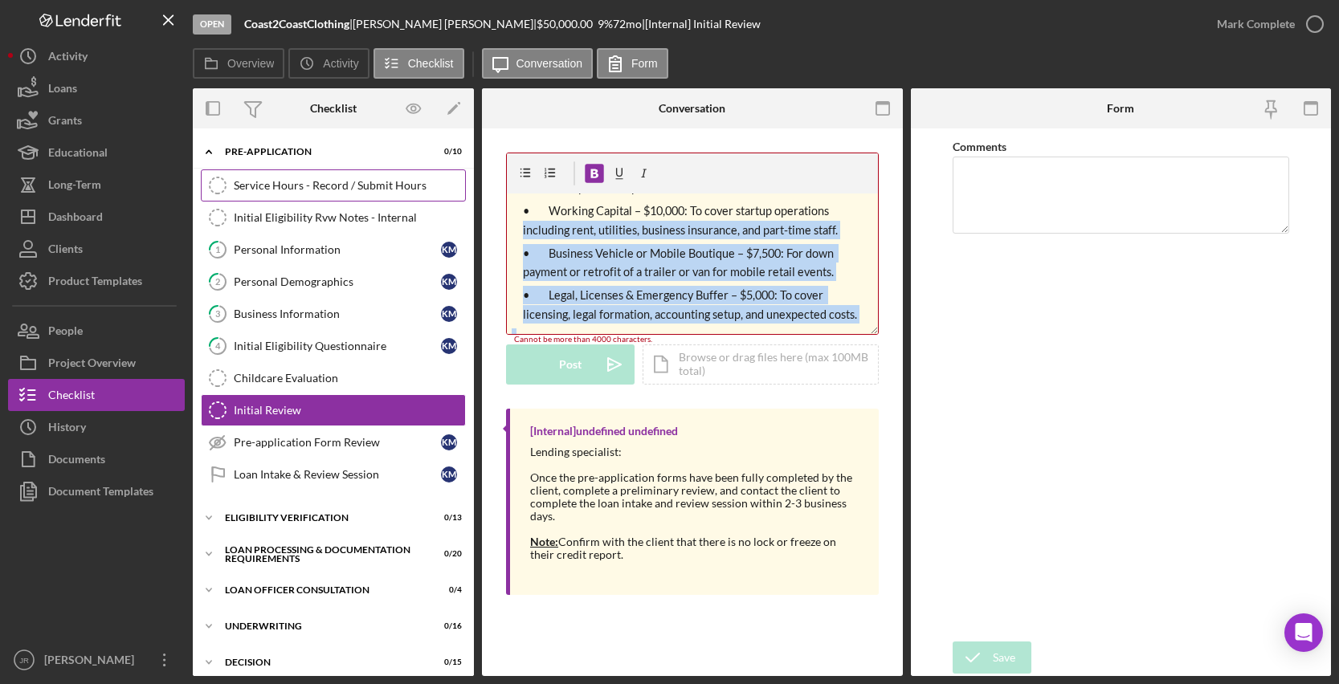
scroll to position [389, 0]
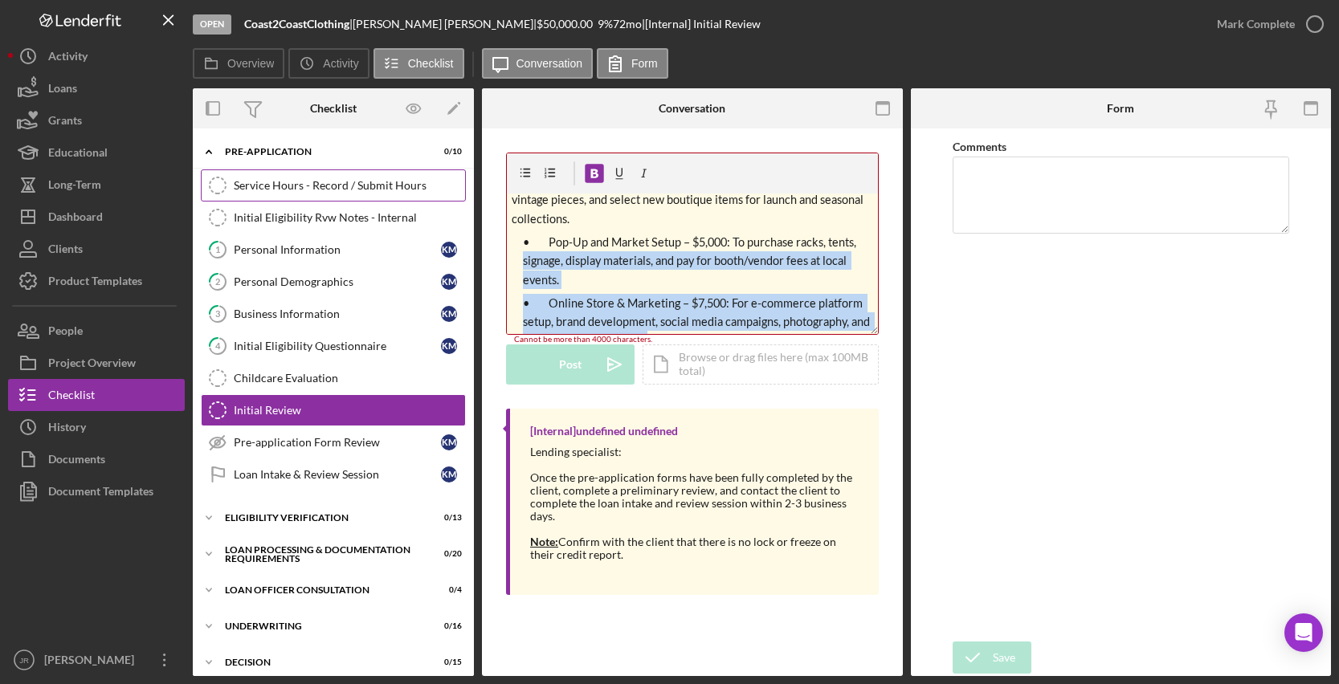
drag, startPoint x: 696, startPoint y: 331, endPoint x: 447, endPoint y: 179, distance: 291.6
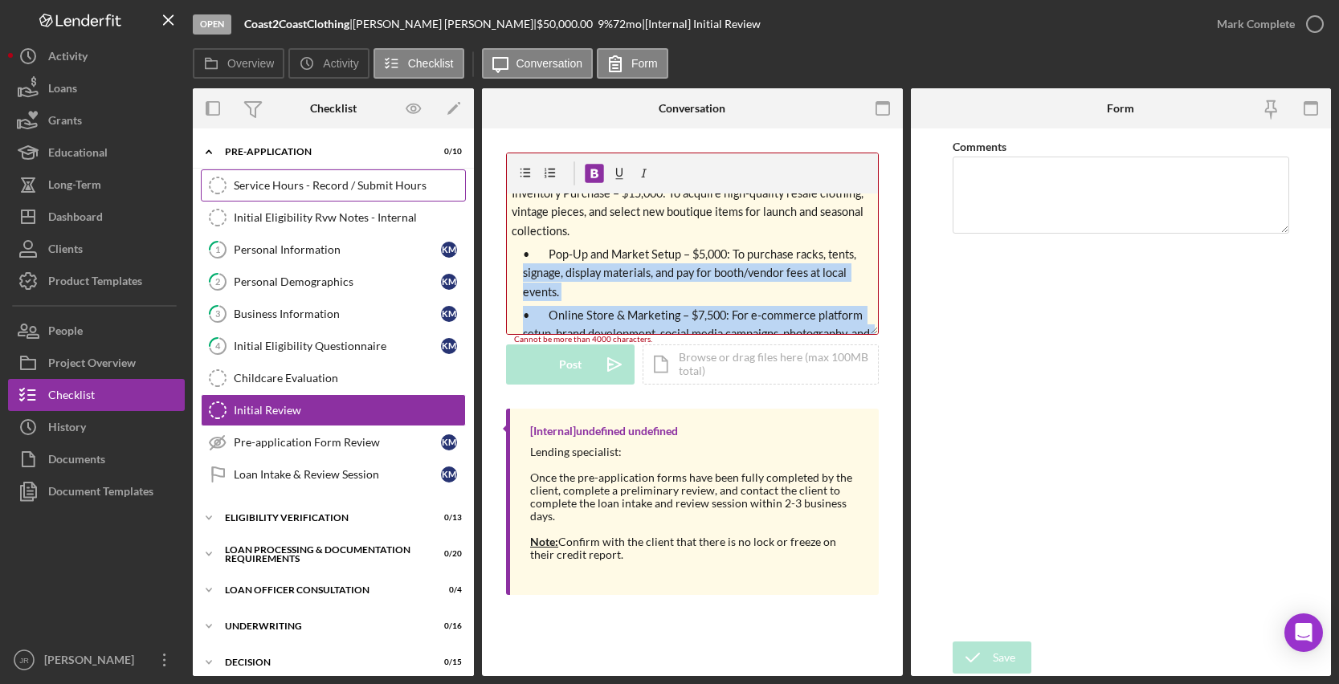
click at [447, 179] on div "Overview Internal Workflow Stage Open Icon/Dropdown Arrow Archive (can unarchiv…" at bounding box center [762, 382] width 1138 height 588
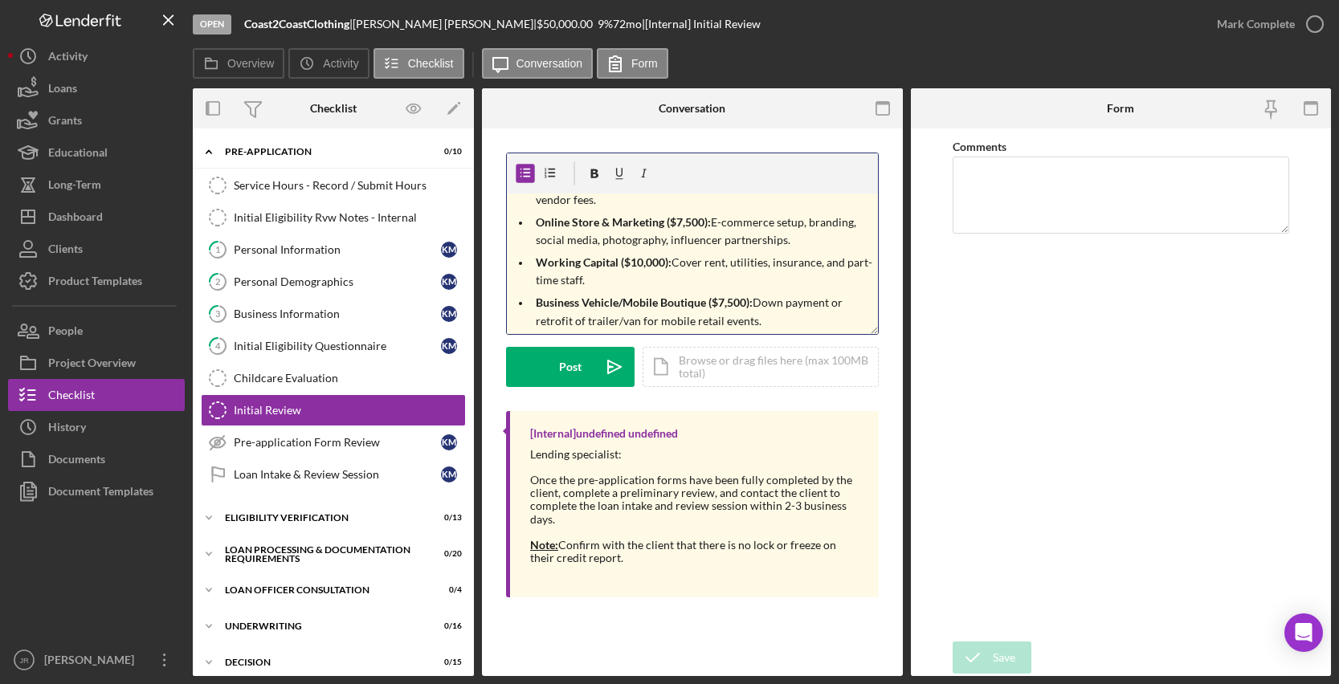
scroll to position [495, 0]
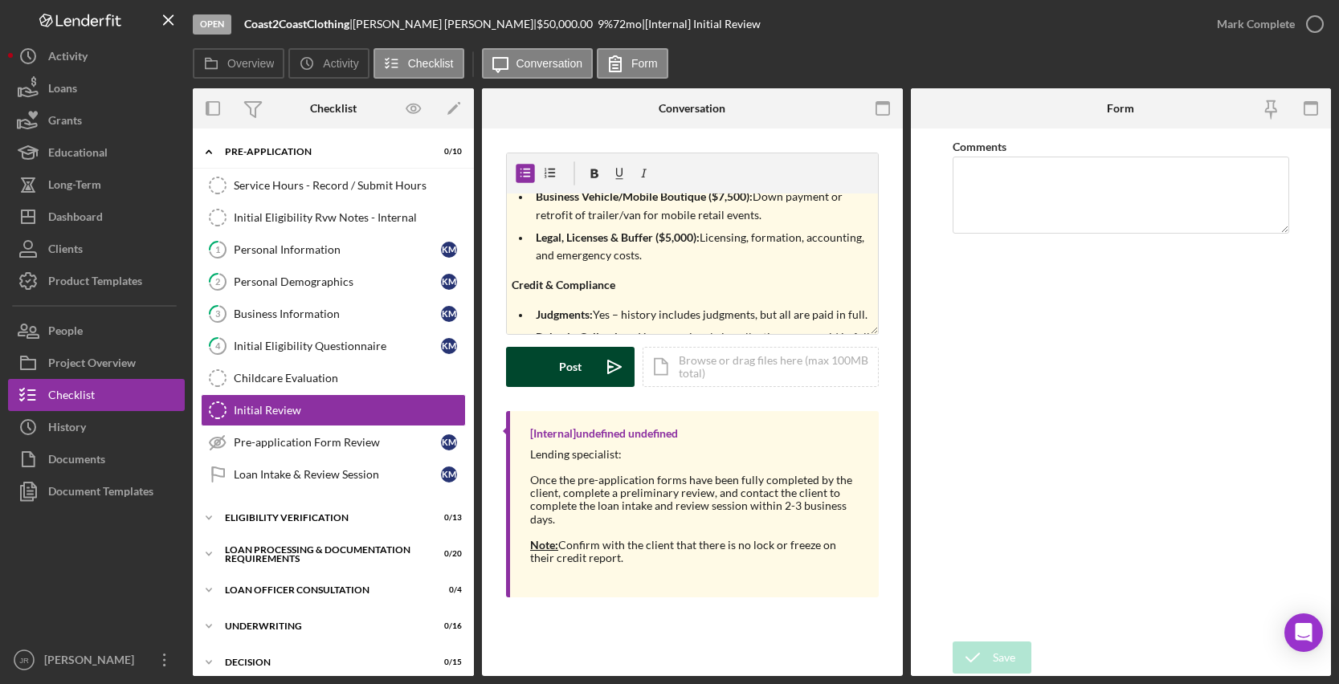
click at [582, 367] on button "Post Icon/icon-invite-send" at bounding box center [570, 367] width 129 height 40
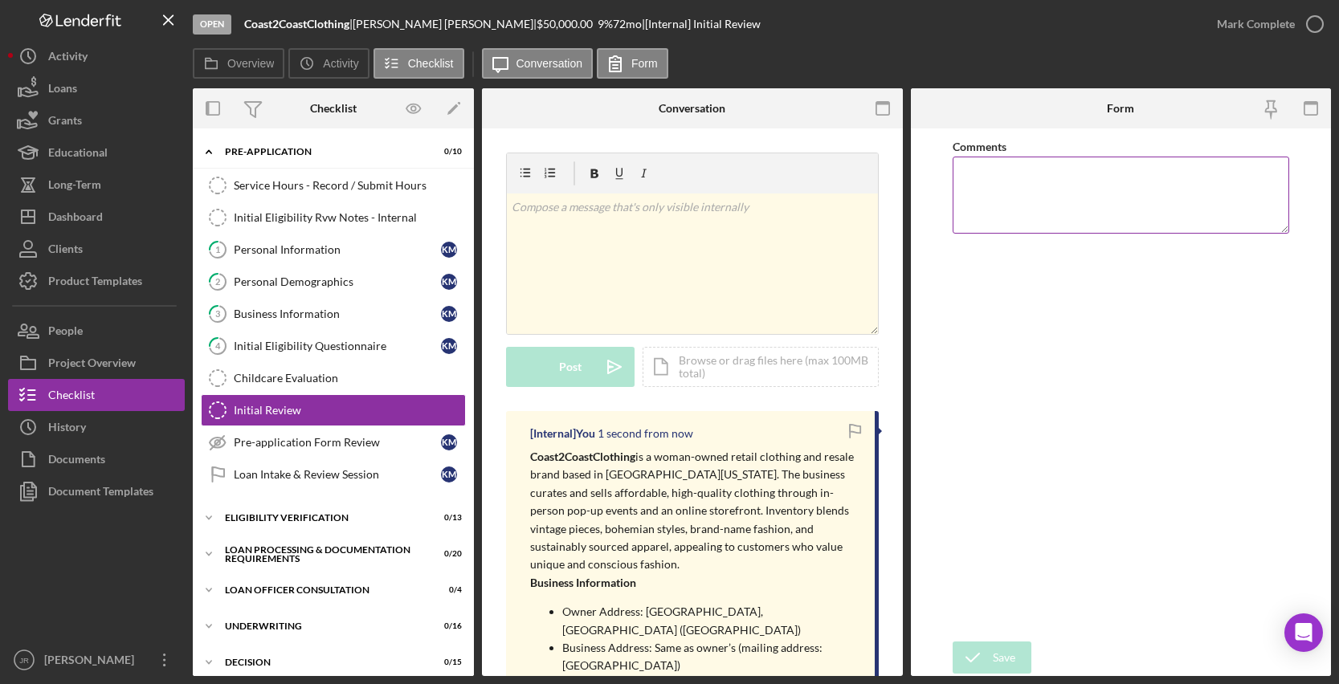
scroll to position [0, 0]
click at [1017, 194] on textarea "Comments" at bounding box center [1121, 195] width 337 height 77
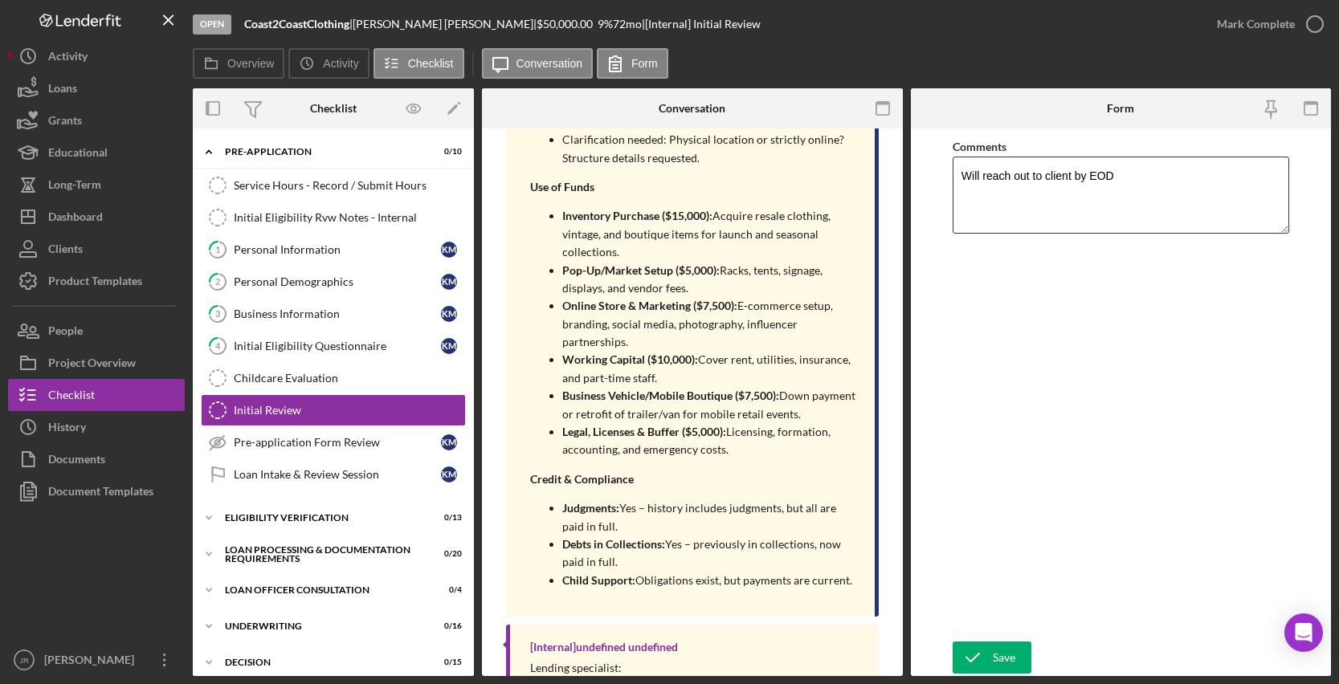
scroll to position [712, 0]
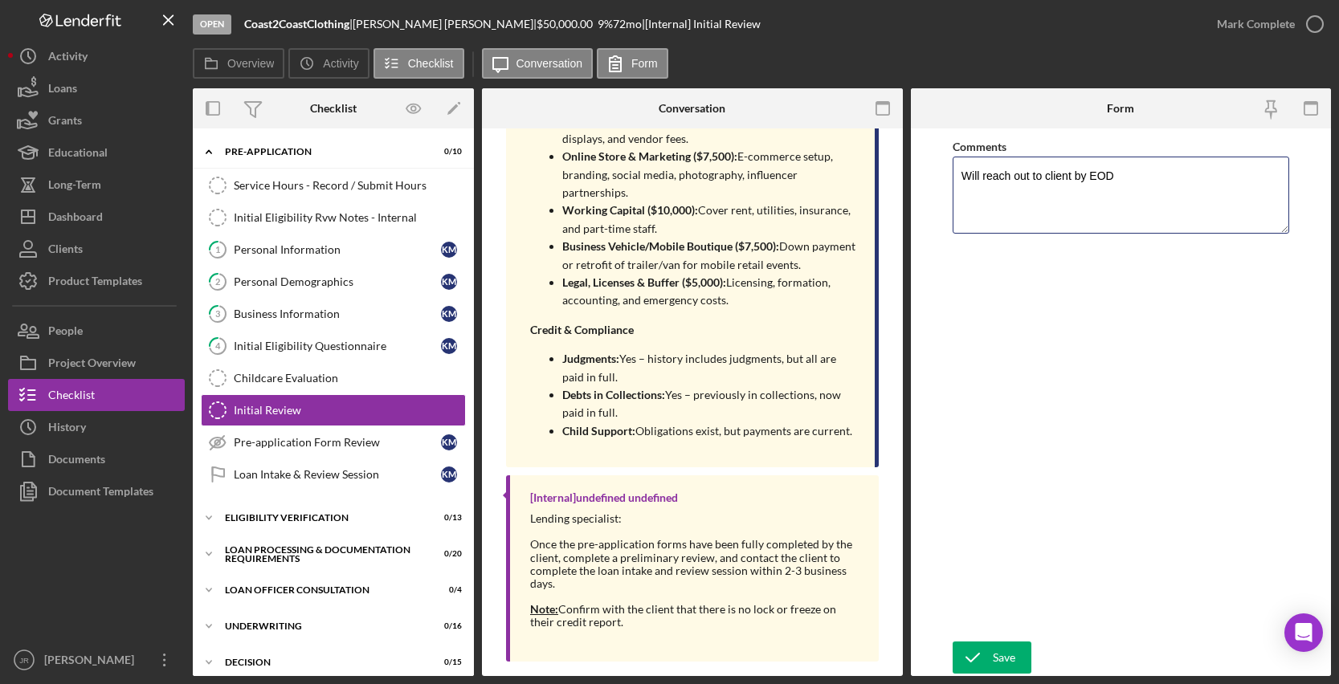
drag, startPoint x: 1044, startPoint y: 172, endPoint x: 1220, endPoint y: 92, distance: 193.4
click at [1044, 172] on textarea "Will reach out to client by EOD" at bounding box center [1121, 195] width 337 height 77
click at [1189, 176] on textarea "Will reach out to the applicant by EOD" at bounding box center [1121, 195] width 337 height 77
type textarea "Will reach out to the applicant by EOD 8/28"
click at [982, 655] on icon "submit" at bounding box center [973, 658] width 40 height 40
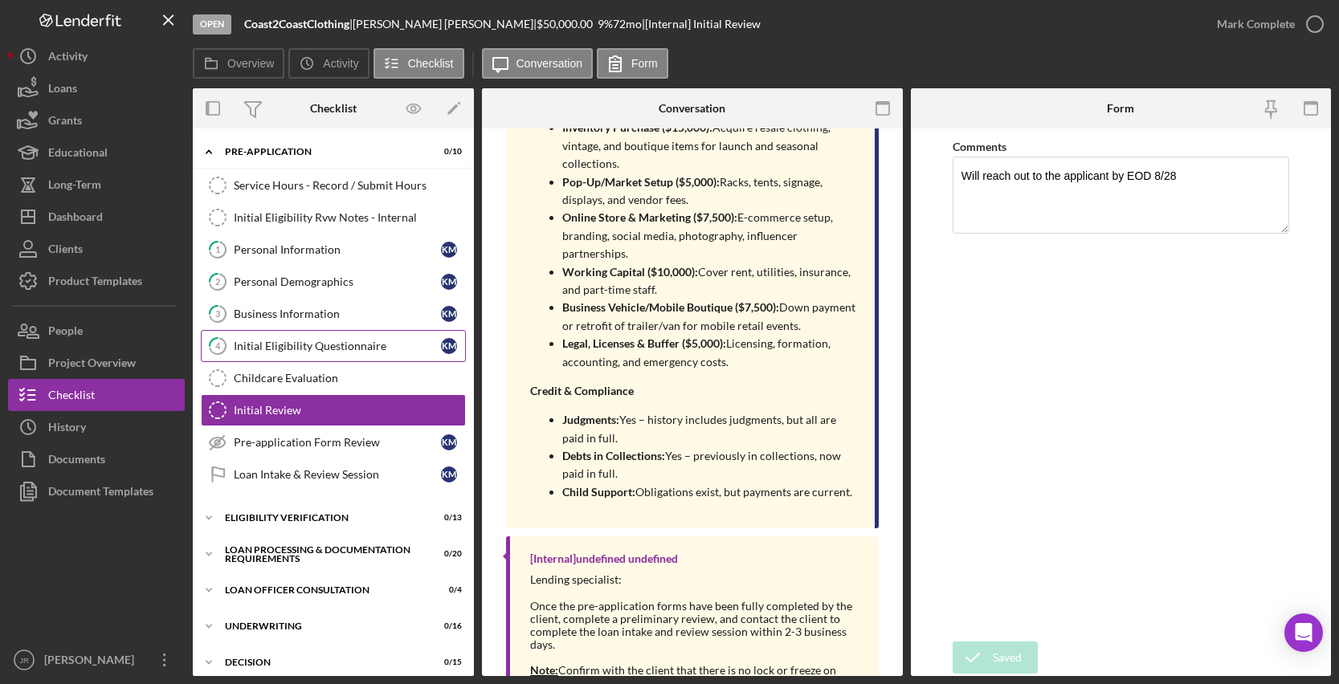
scroll to position [773, 0]
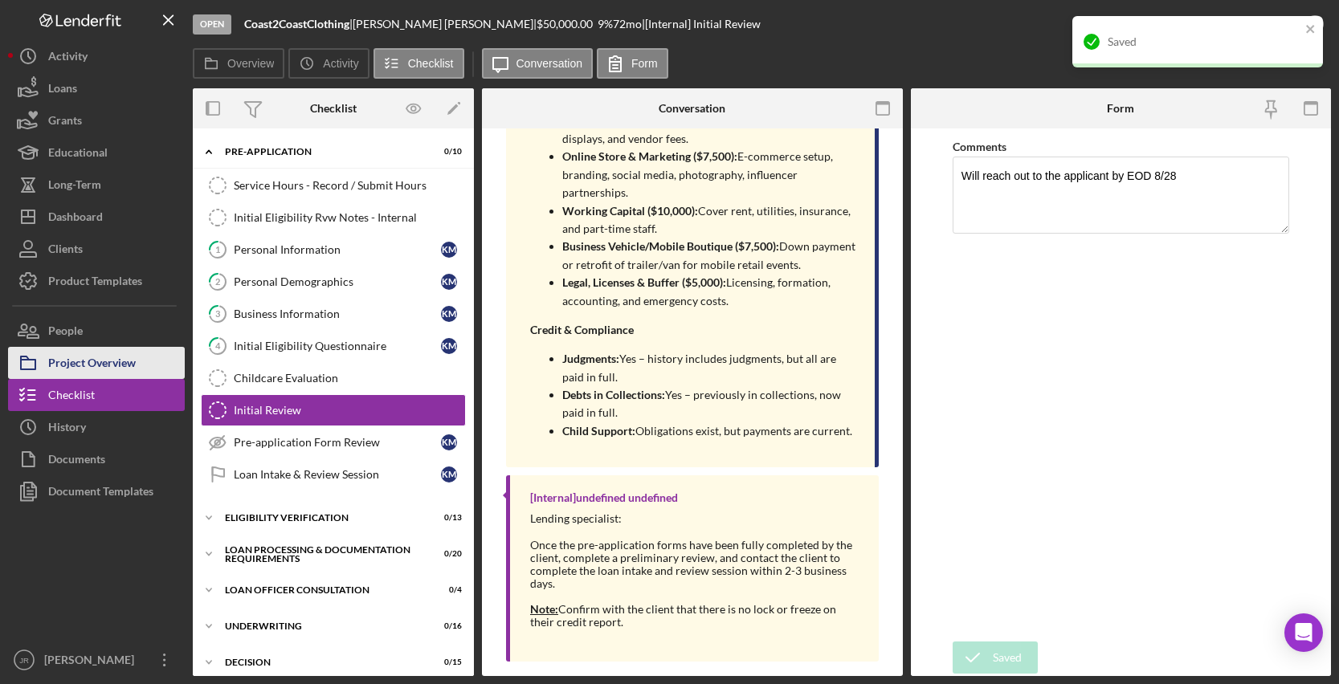
click at [97, 359] on div "Project Overview" at bounding box center [92, 365] width 88 height 36
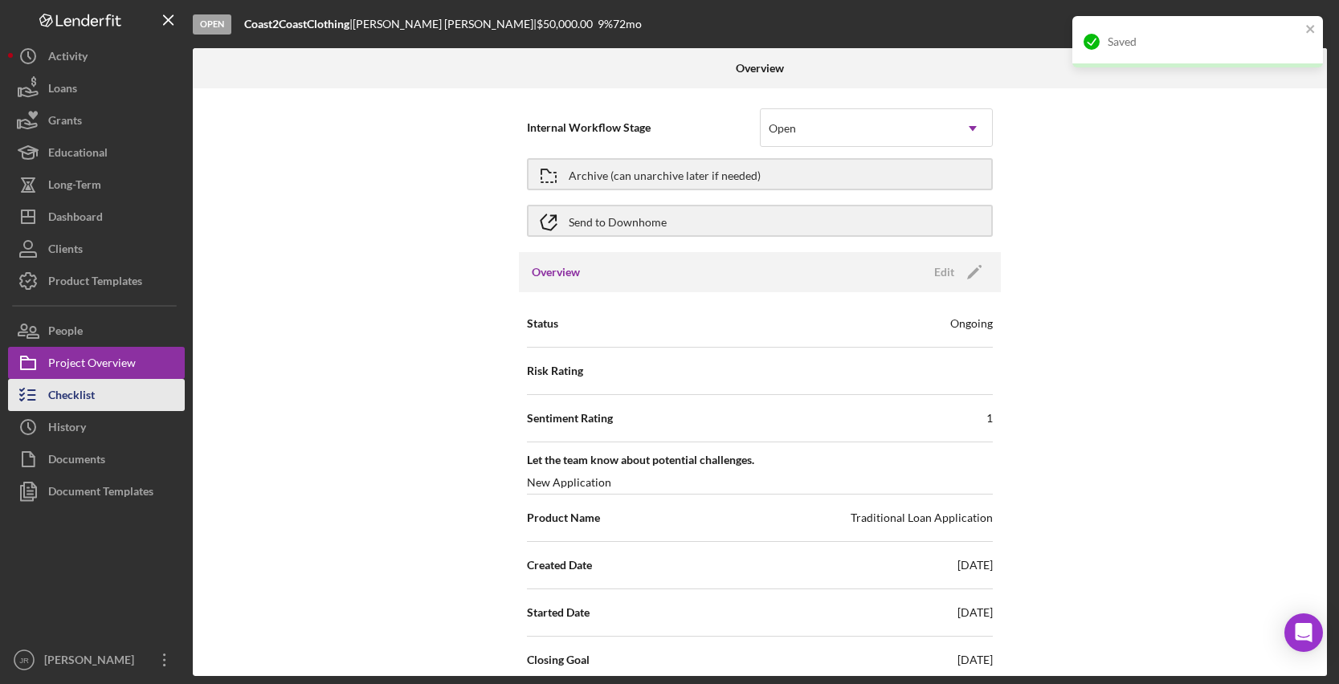
click at [95, 383] on div "Checklist" at bounding box center [71, 397] width 47 height 36
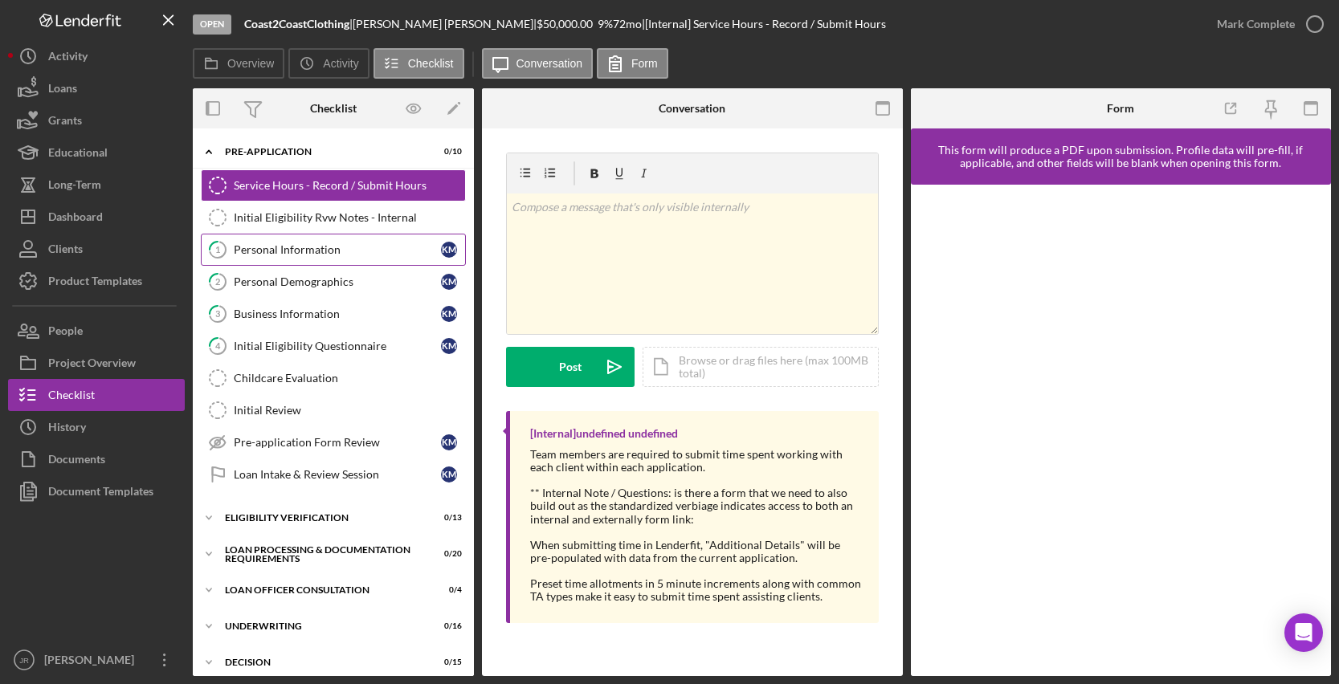
click at [334, 249] on div "Personal Information" at bounding box center [337, 249] width 207 height 13
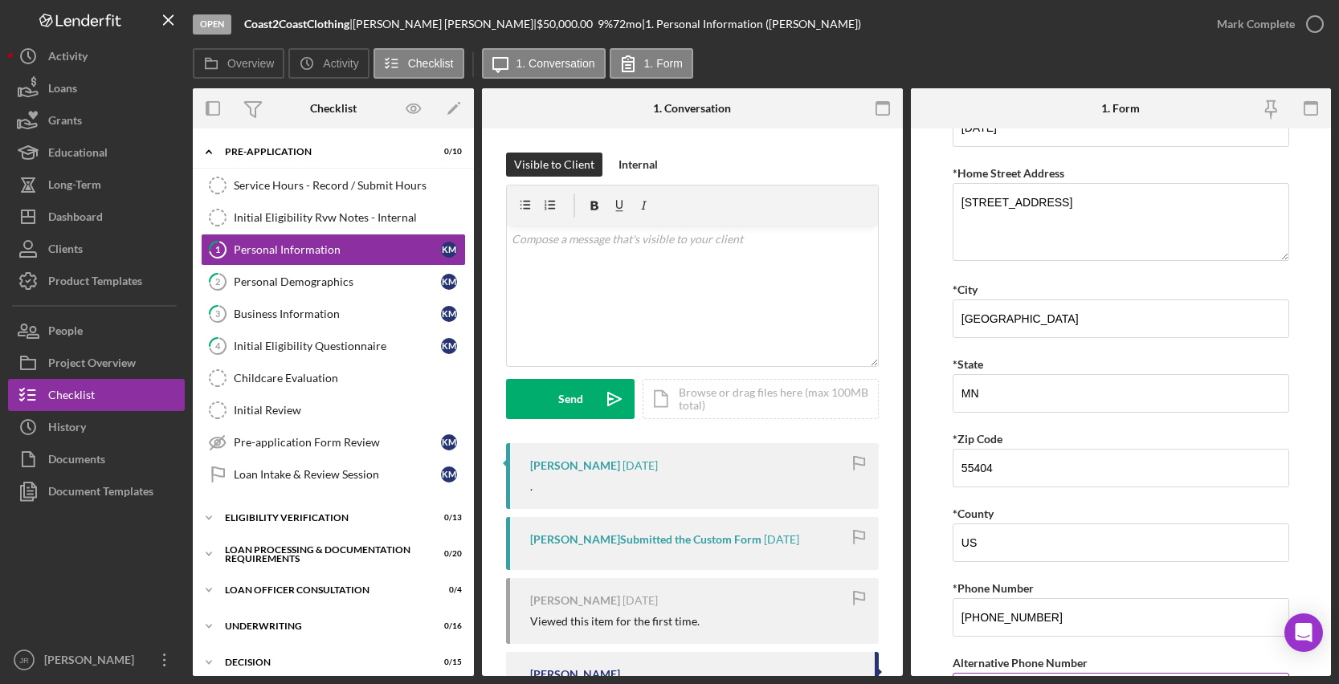
scroll to position [442, 0]
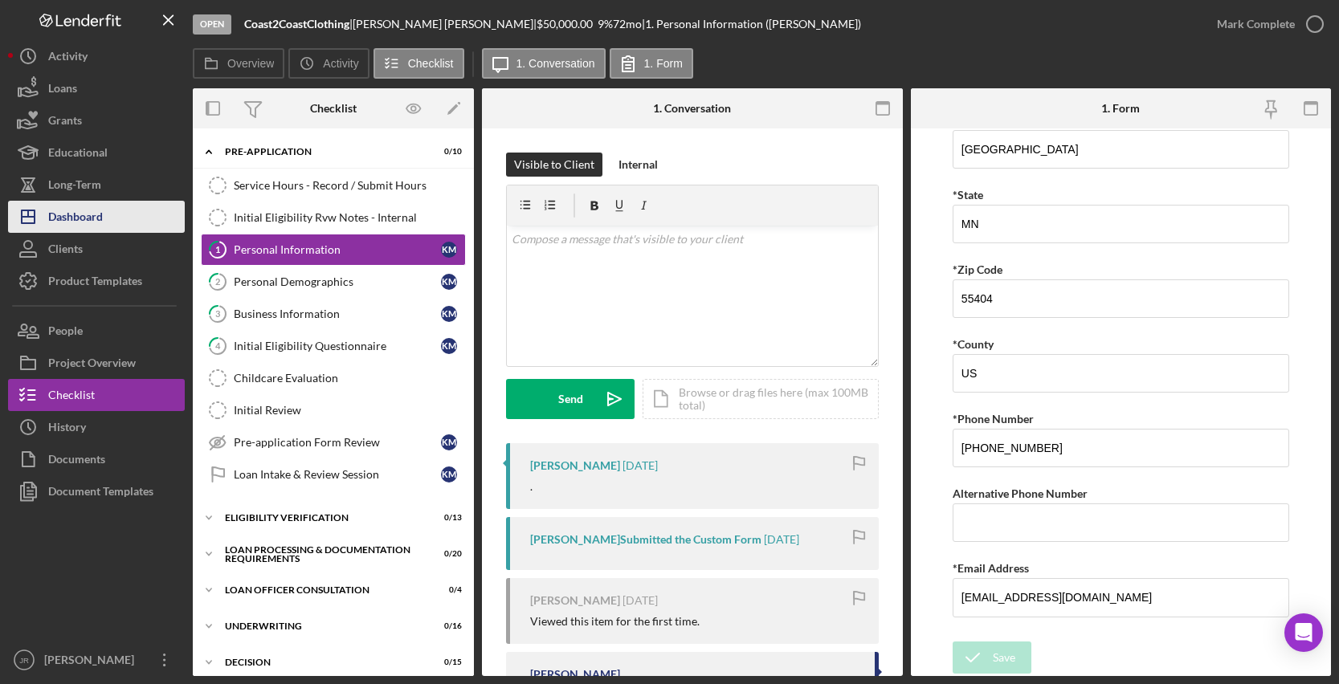
click at [103, 226] on div "Dashboard" at bounding box center [75, 219] width 55 height 36
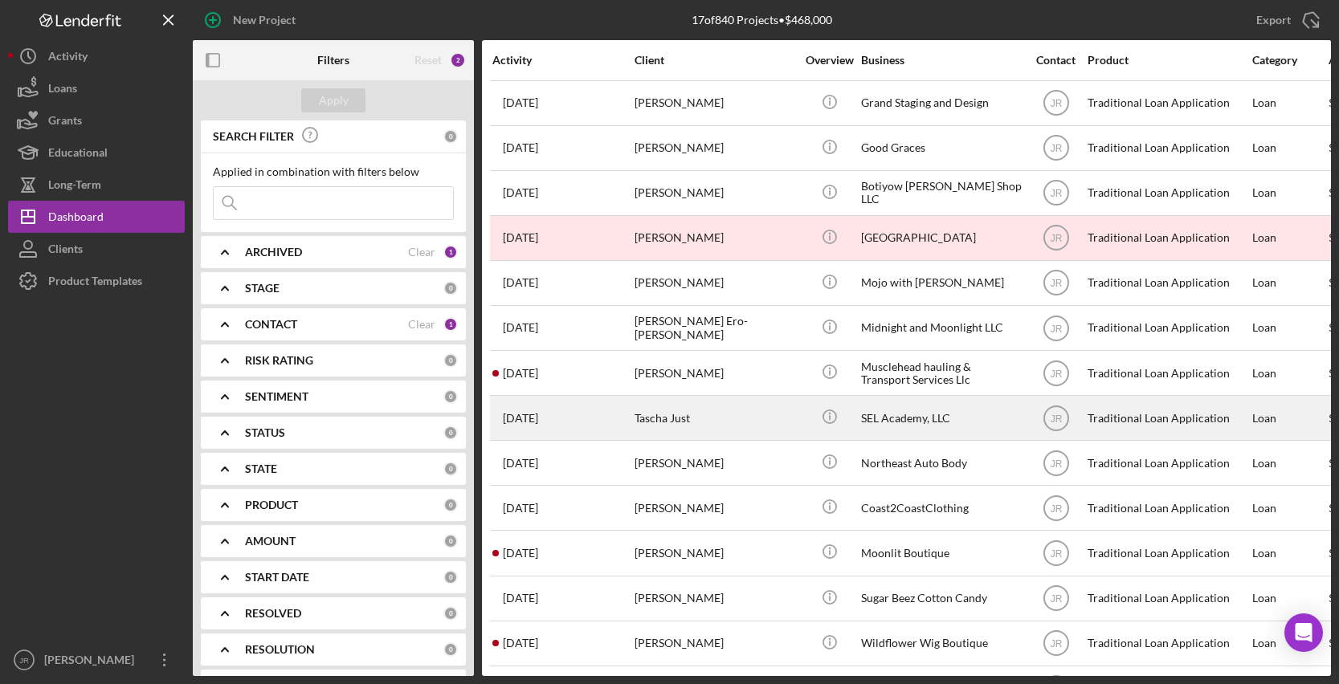
click at [900, 414] on div "SEL Academy, LLC" at bounding box center [941, 418] width 161 height 43
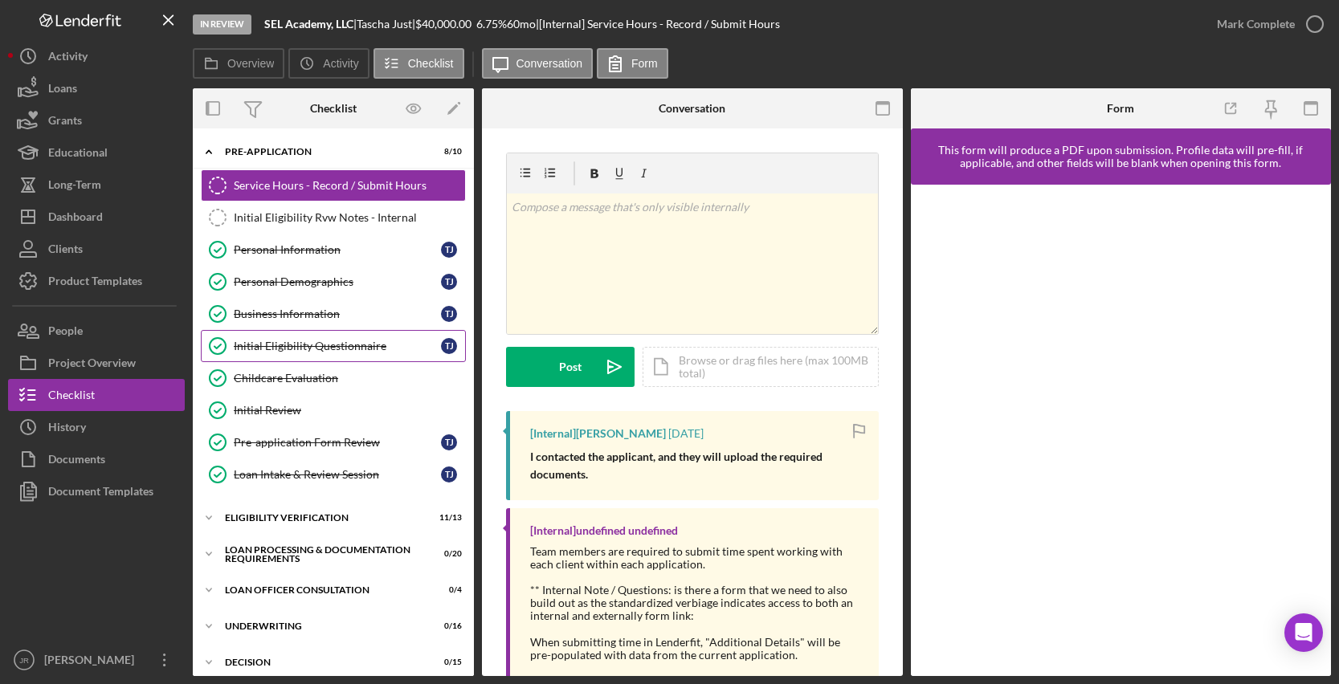
click at [339, 345] on div "Initial Eligibility Questionnaire" at bounding box center [337, 346] width 207 height 13
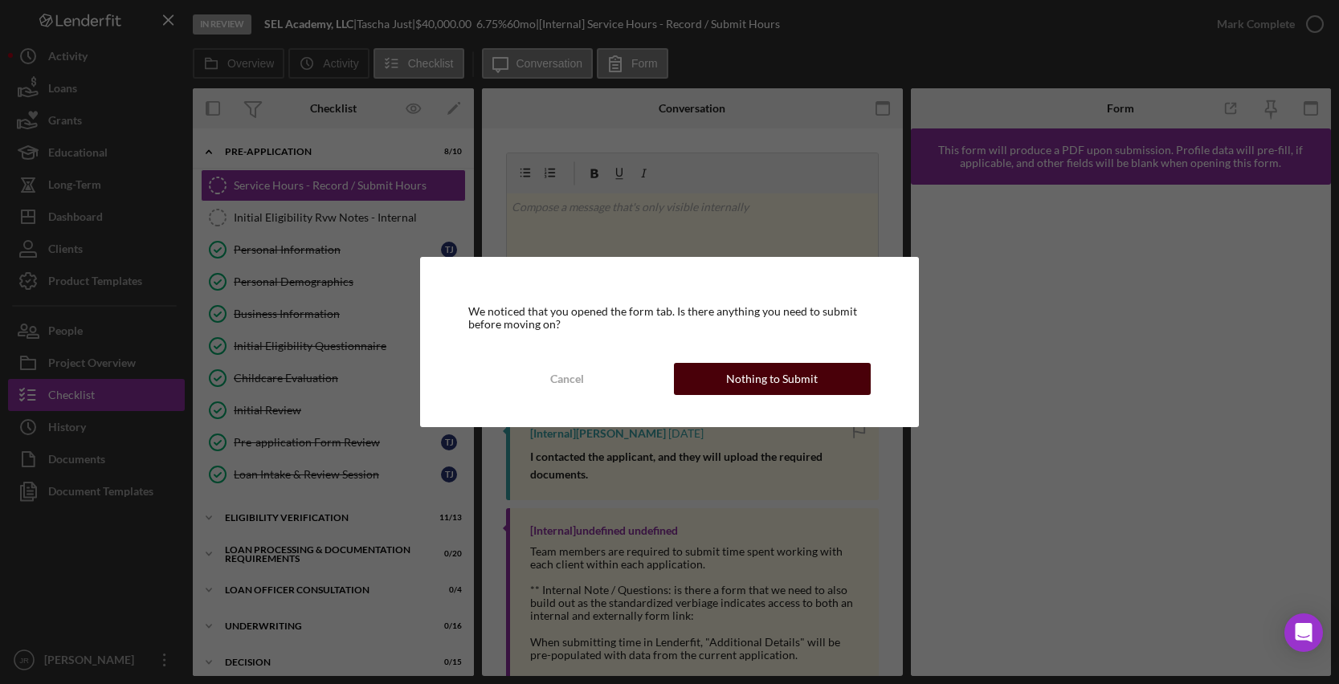
click at [753, 387] on div "Nothing to Submit" at bounding box center [772, 379] width 92 height 32
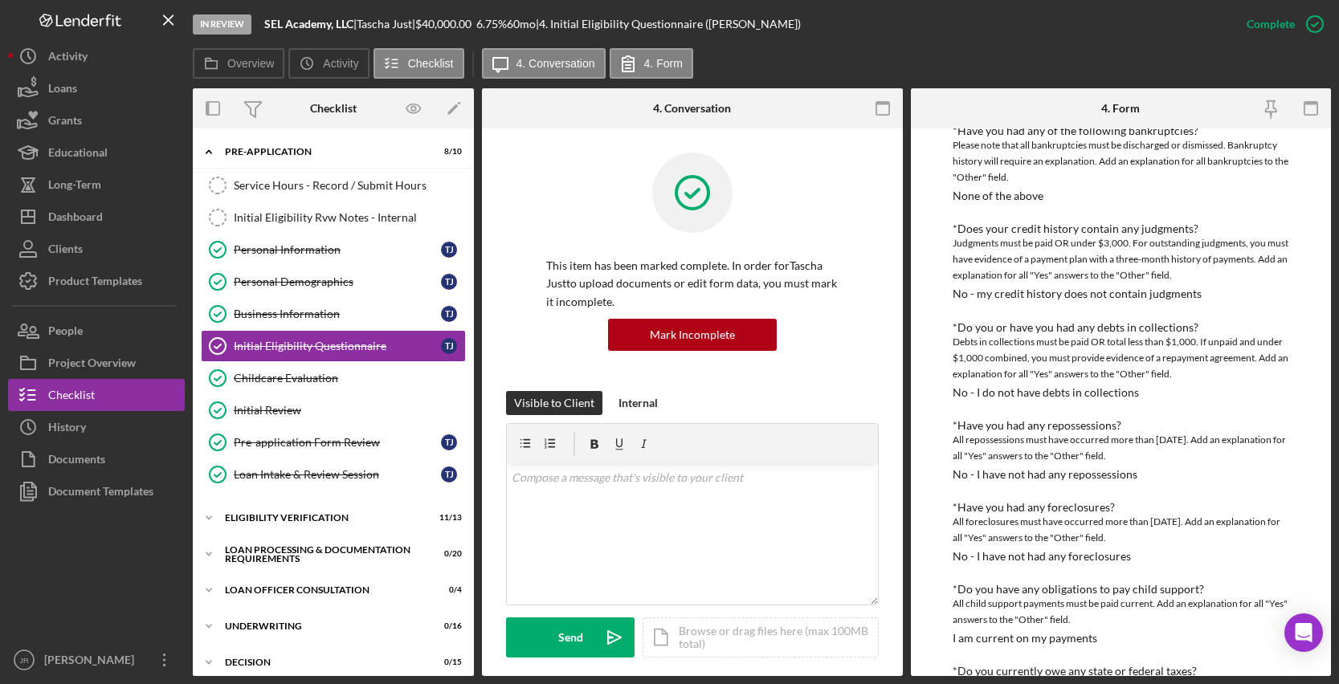
scroll to position [161, 0]
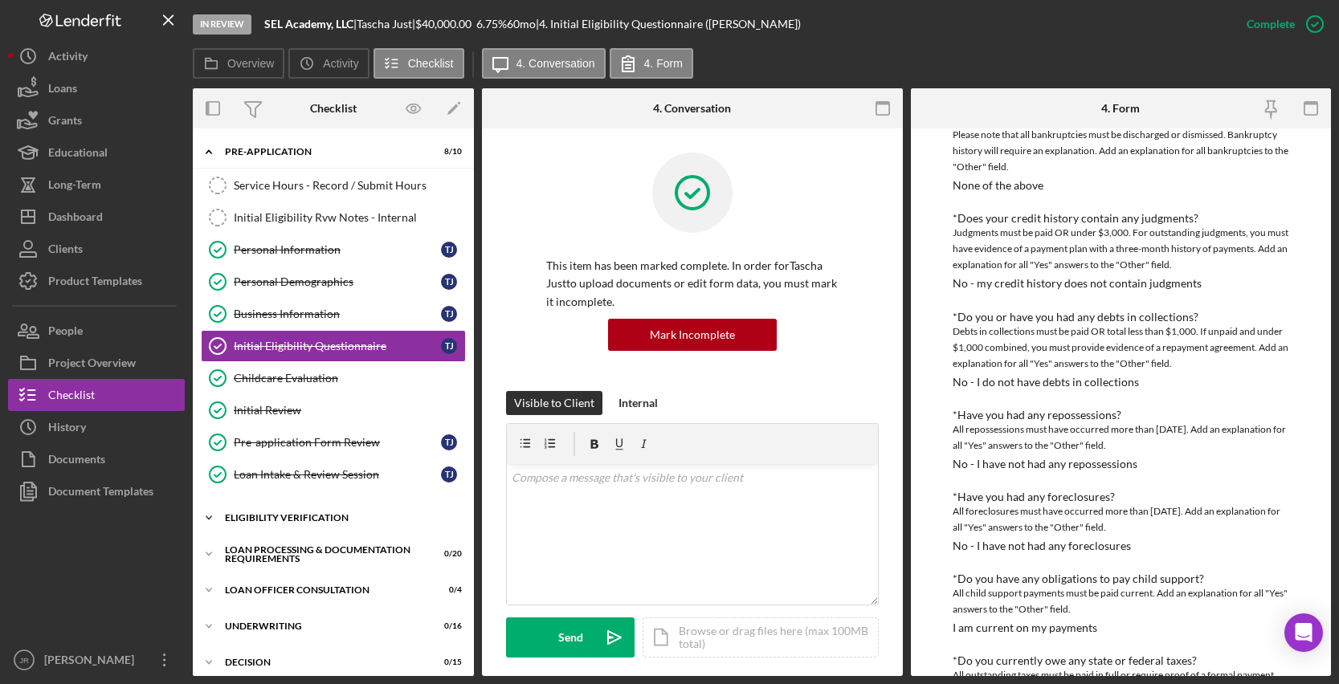
click at [340, 520] on div "Eligibility Verification" at bounding box center [339, 518] width 229 height 10
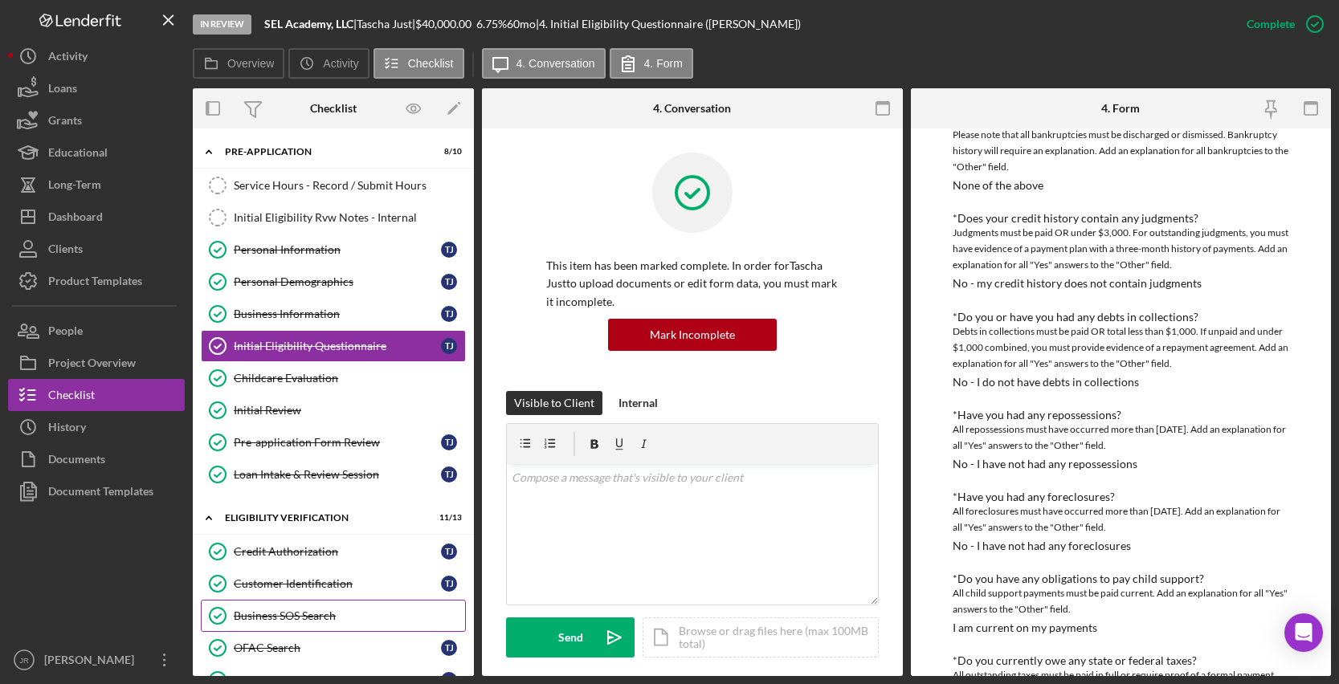
scroll to position [80, 0]
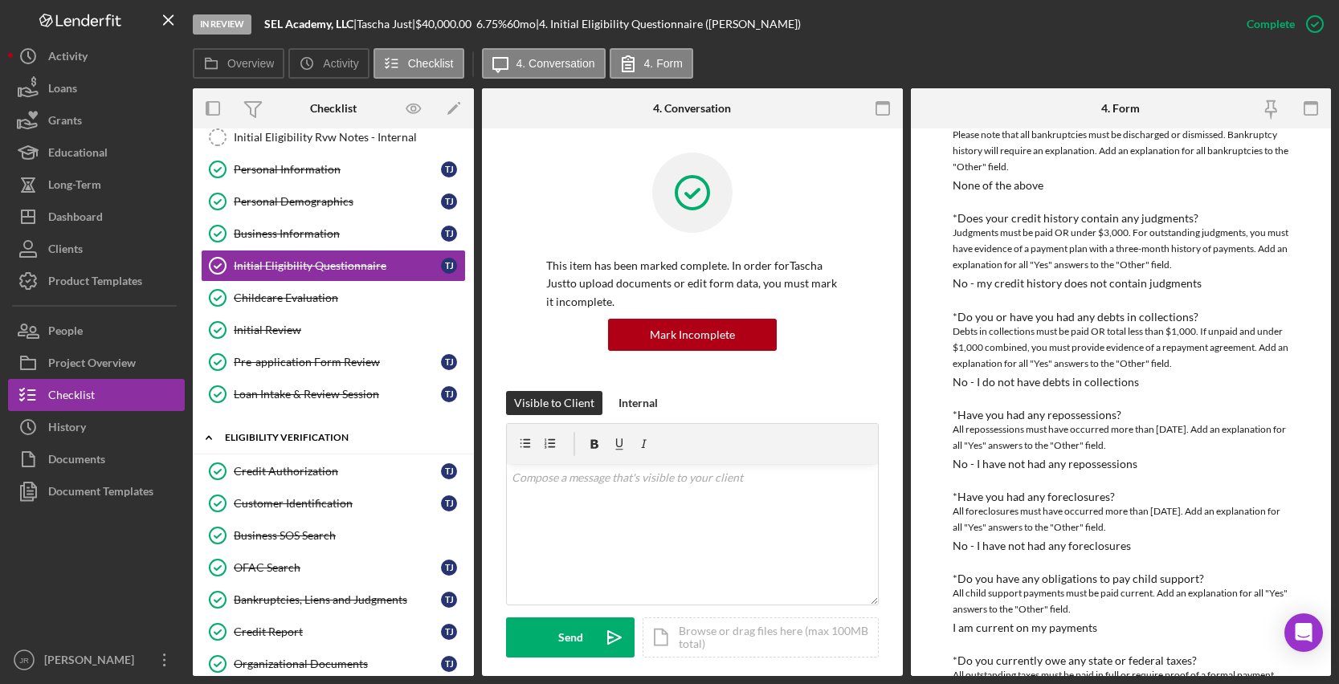
click at [204, 438] on icon "Icon/Expander" at bounding box center [209, 438] width 32 height 32
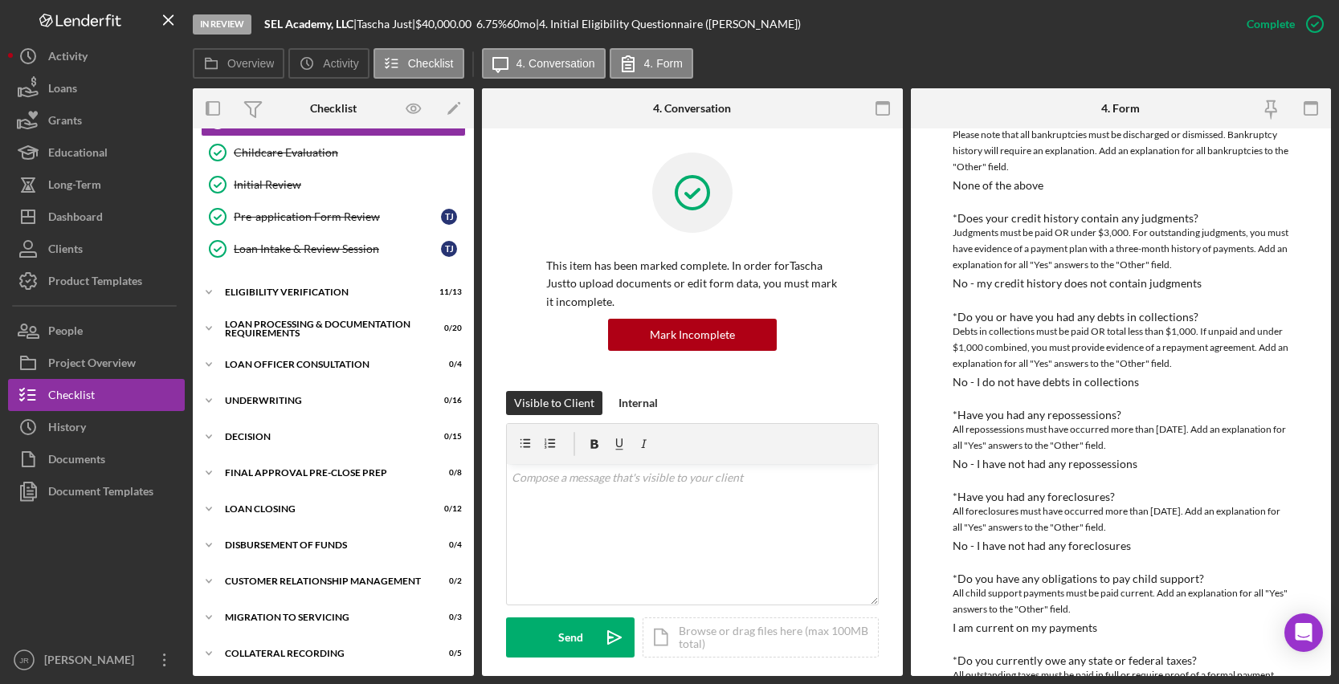
scroll to position [228, 0]
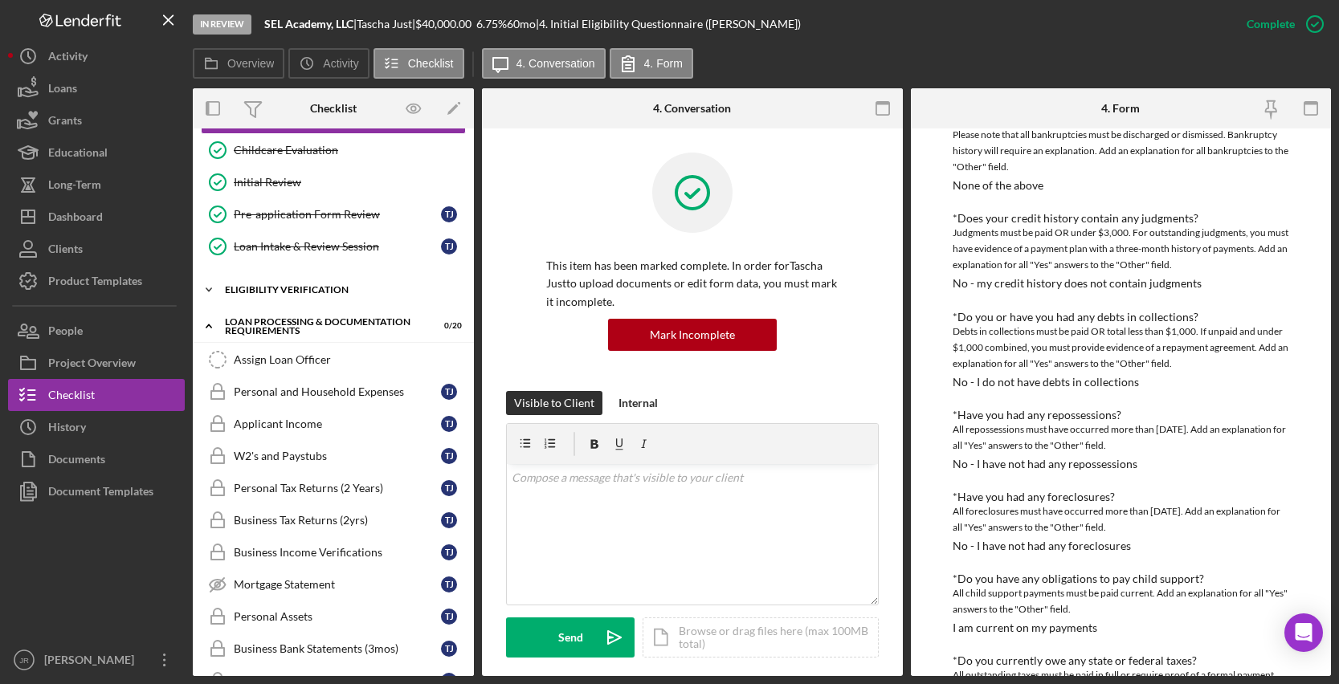
click at [294, 287] on div "Eligibility Verification" at bounding box center [339, 290] width 229 height 10
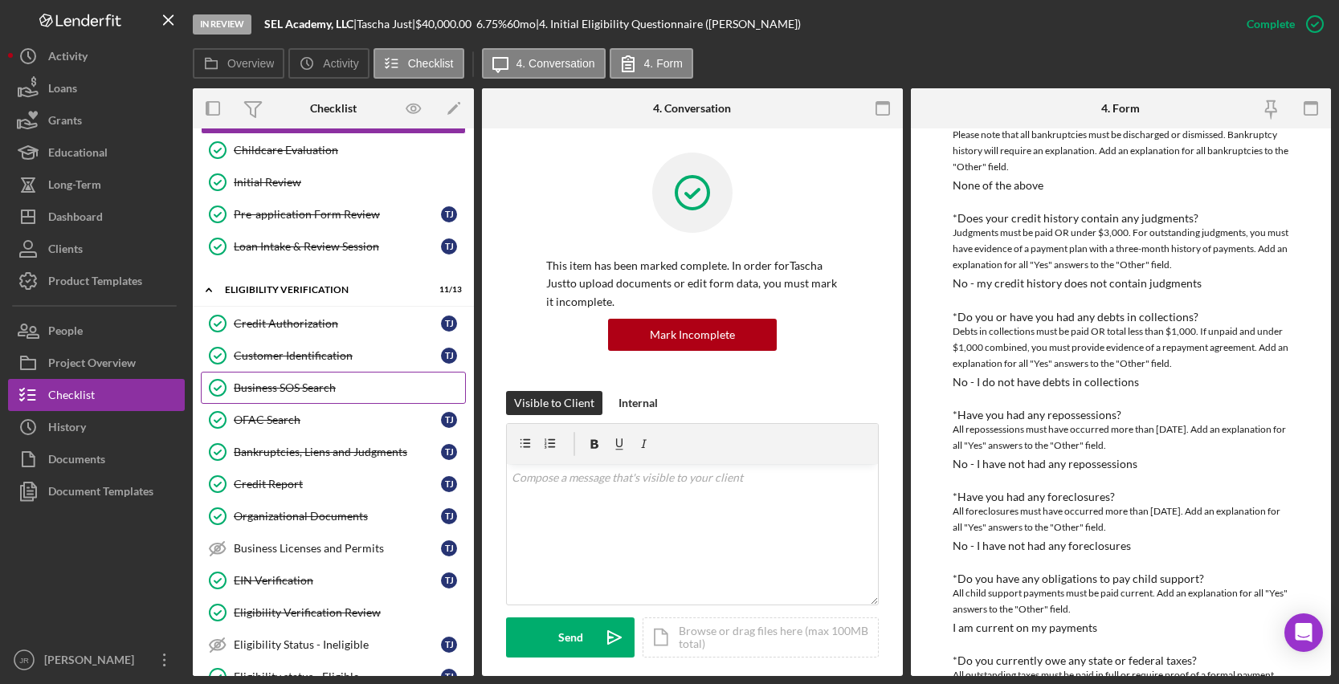
scroll to position [549, 0]
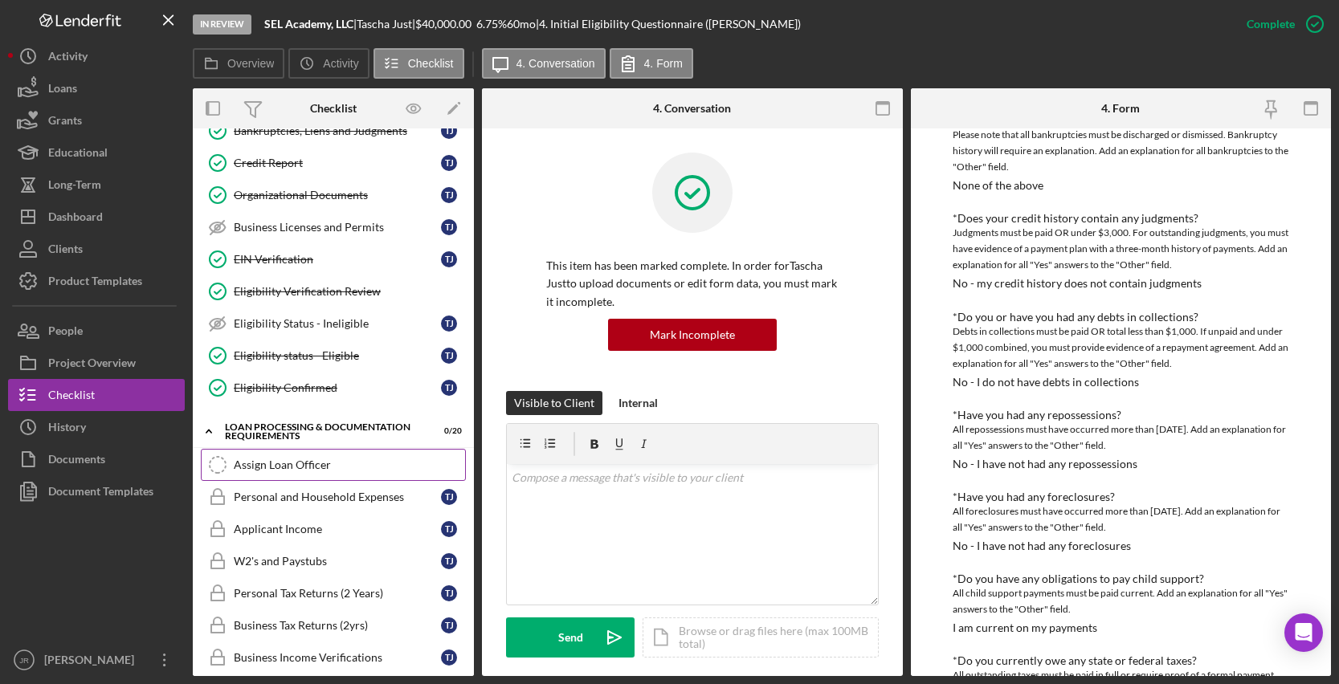
click at [255, 461] on div "Assign Loan Officer" at bounding box center [349, 465] width 231 height 13
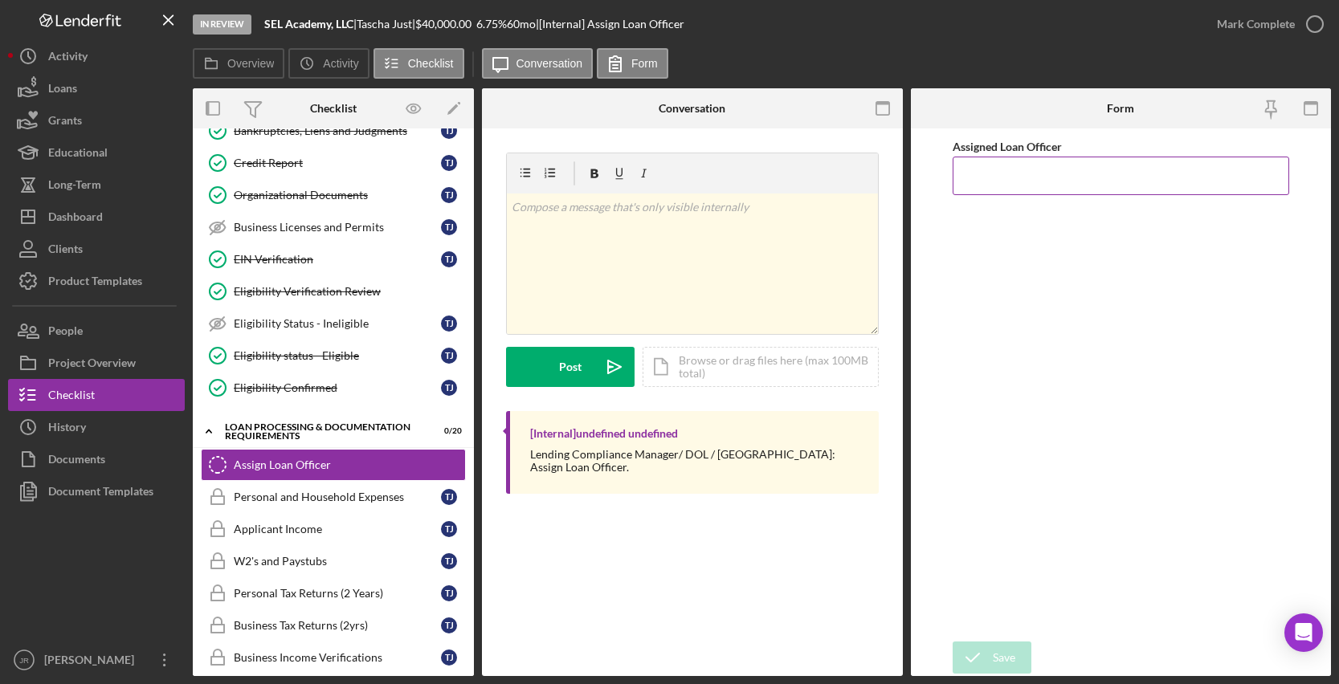
click at [1129, 180] on input "Assigned Loan Officer" at bounding box center [1121, 176] width 337 height 39
type input "[PERSON_NAME]"
click at [1006, 662] on div "Save" at bounding box center [1004, 658] width 22 height 32
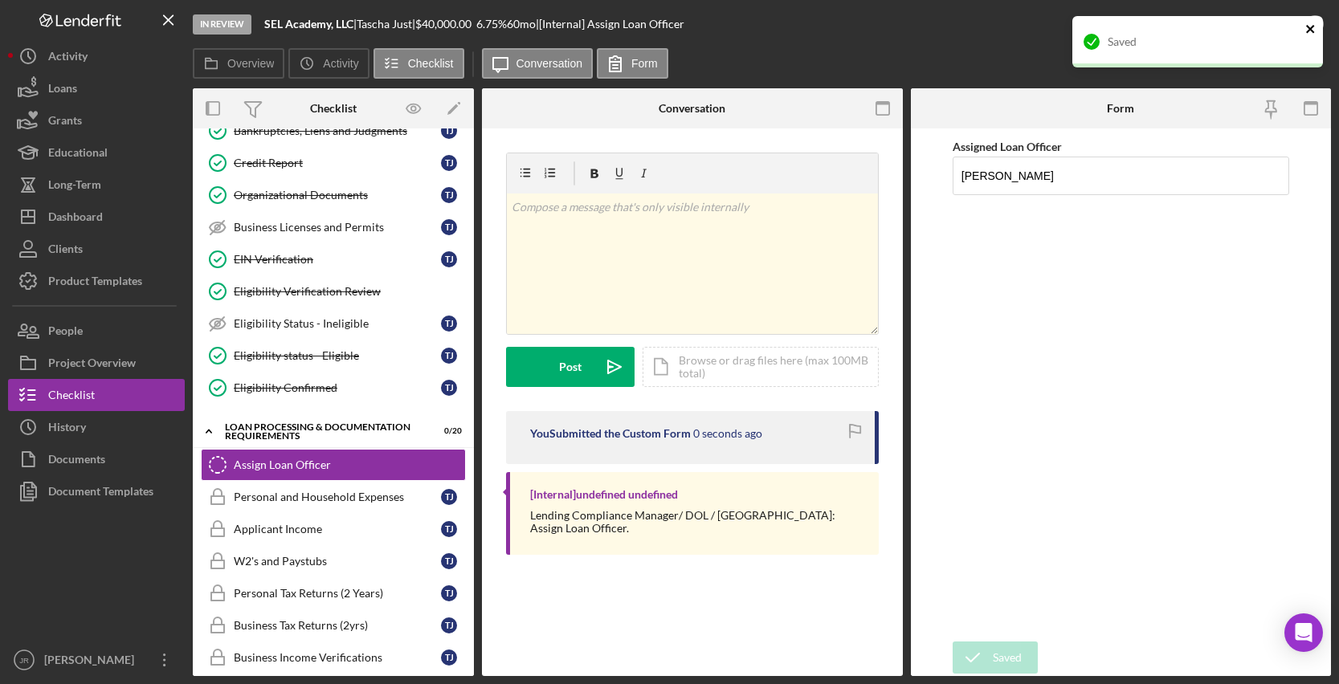
click at [1312, 28] on icon "close" at bounding box center [1310, 28] width 11 height 13
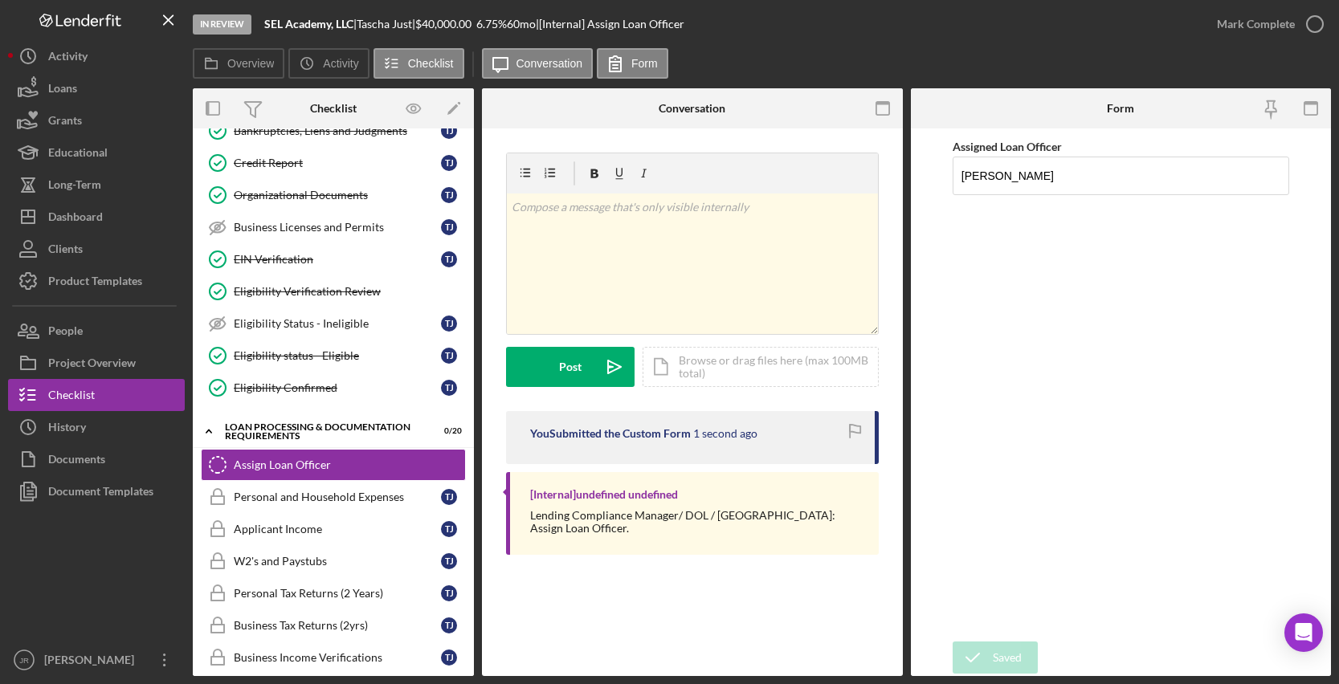
click at [1308, 25] on div "Saved" at bounding box center [1197, 48] width 257 height 71
click at [1293, 27] on button "Mark Complete" at bounding box center [1266, 24] width 130 height 32
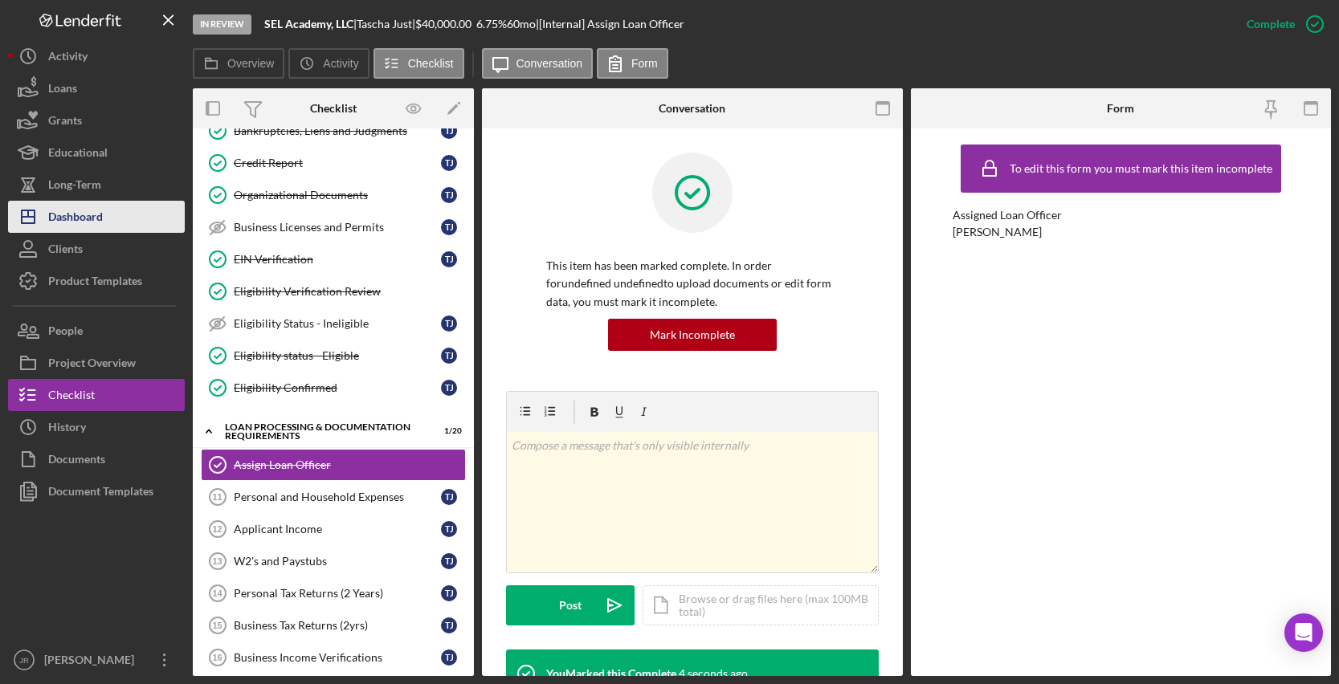
click at [105, 218] on button "Icon/Dashboard Dashboard" at bounding box center [96, 217] width 177 height 32
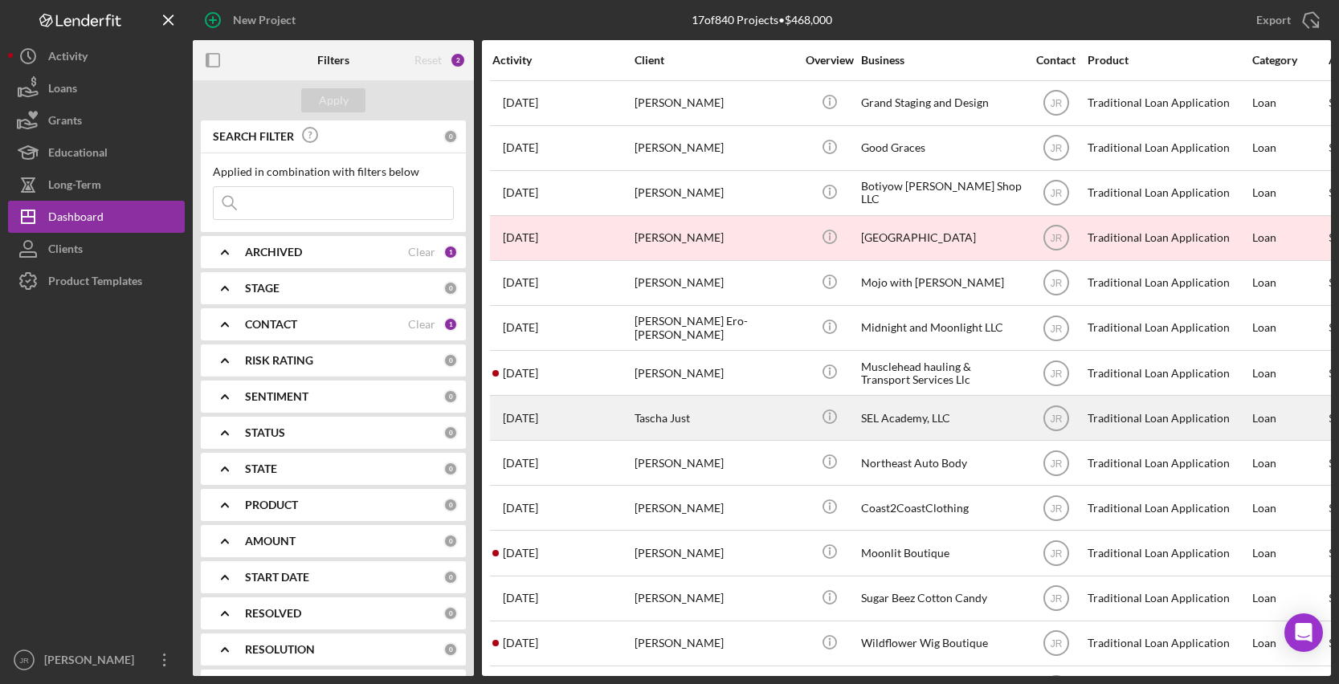
click at [910, 434] on div "SEL Academy, LLC" at bounding box center [941, 418] width 161 height 43
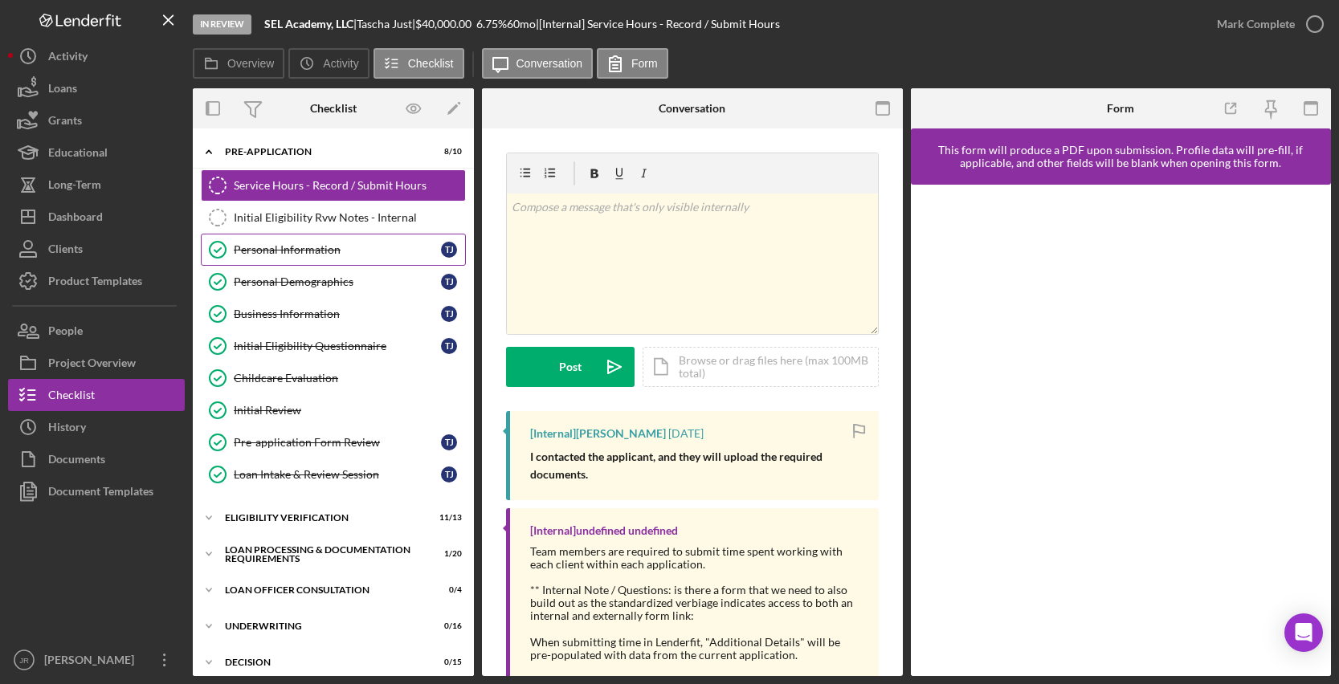
click at [345, 251] on div "Personal Information" at bounding box center [337, 249] width 207 height 13
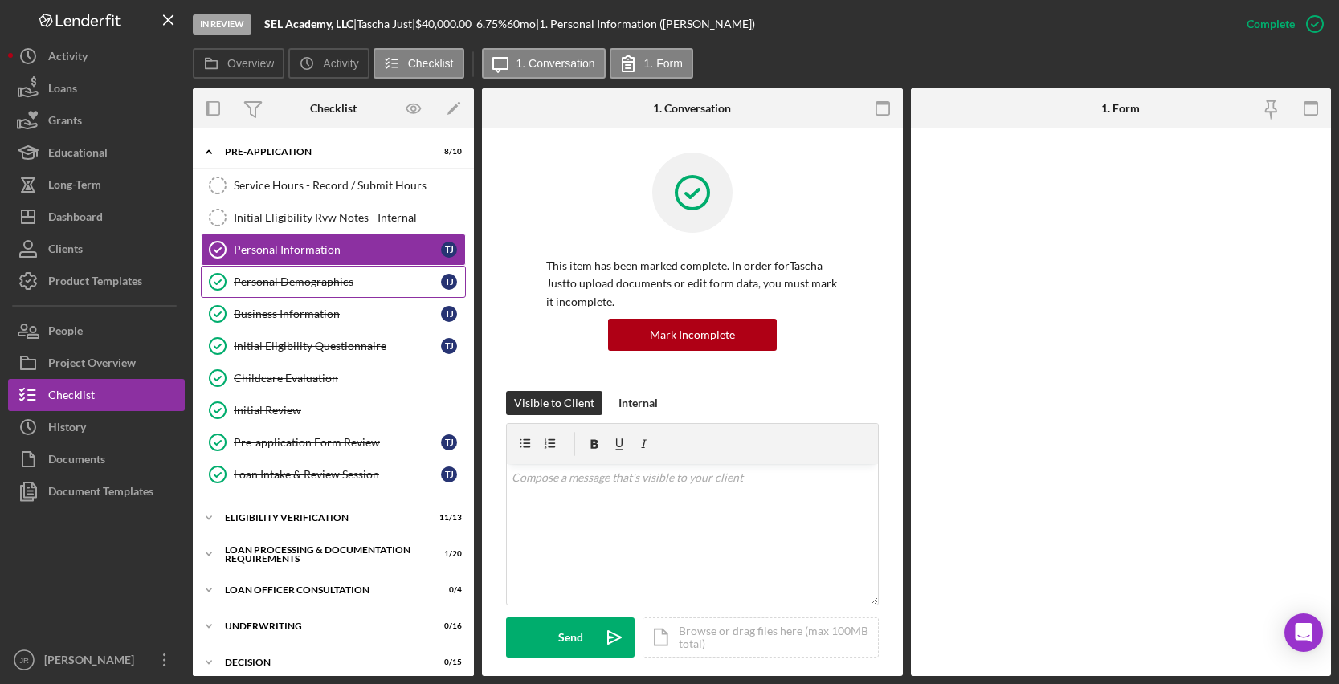
click at [353, 285] on div "Personal Demographics" at bounding box center [337, 282] width 207 height 13
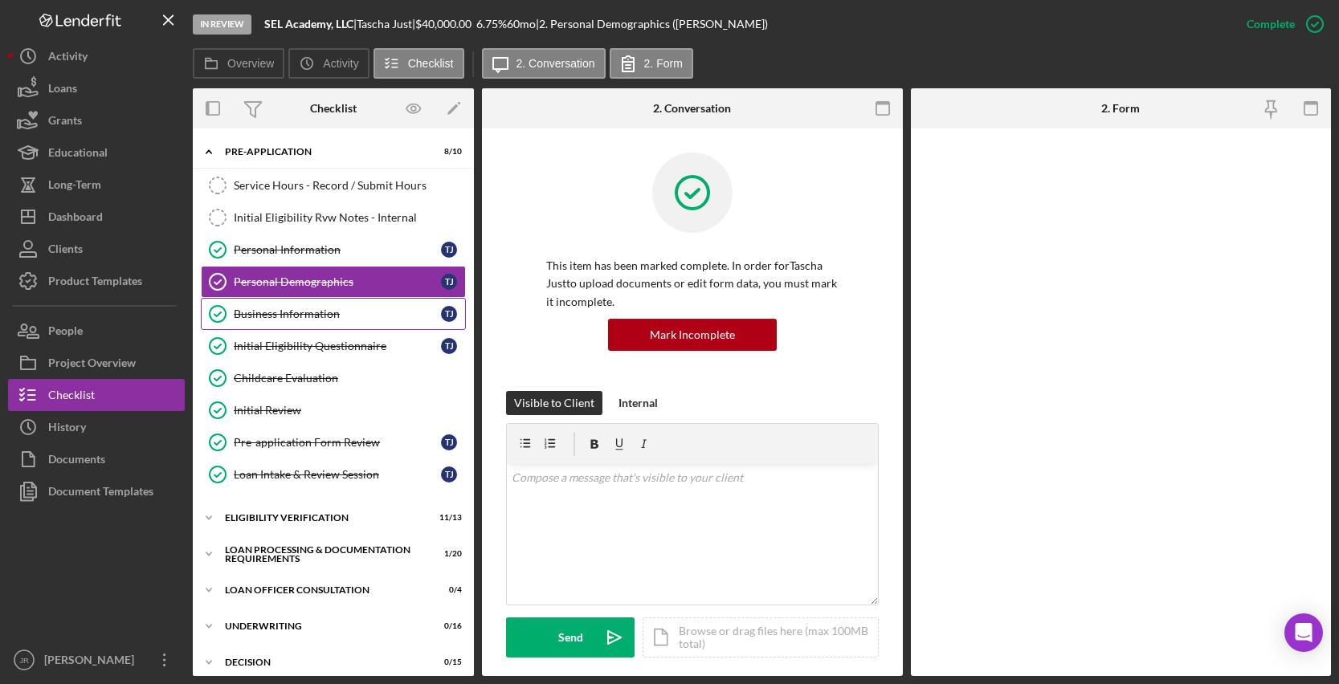
click at [337, 320] on div "Business Information" at bounding box center [337, 314] width 207 height 13
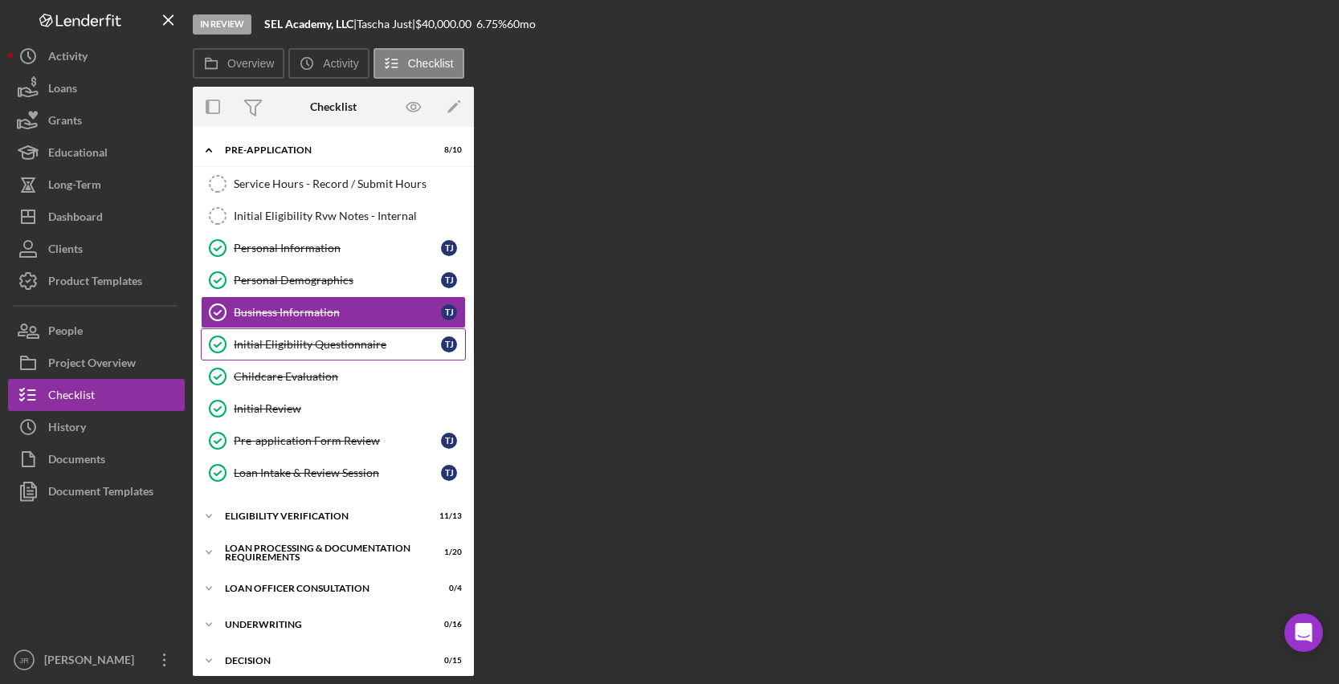
click at [337, 340] on div "Initial Eligibility Questionnaire" at bounding box center [337, 344] width 207 height 13
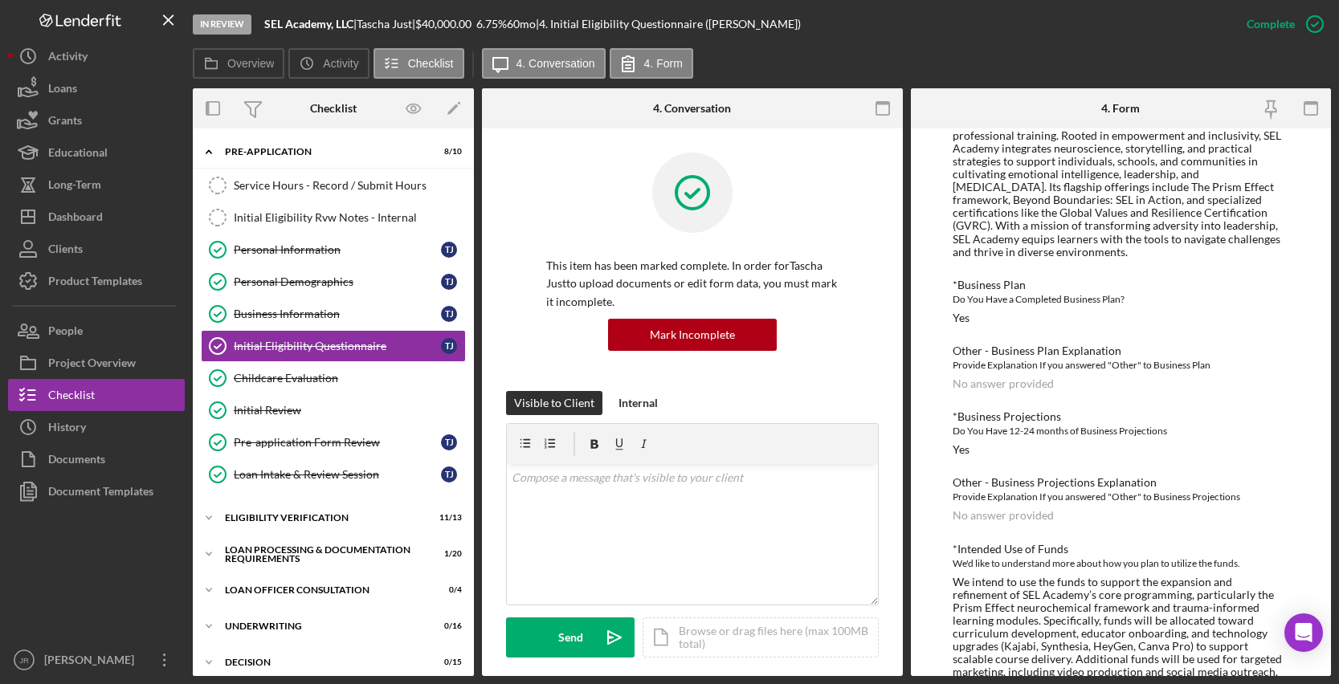
scroll to position [1281, 0]
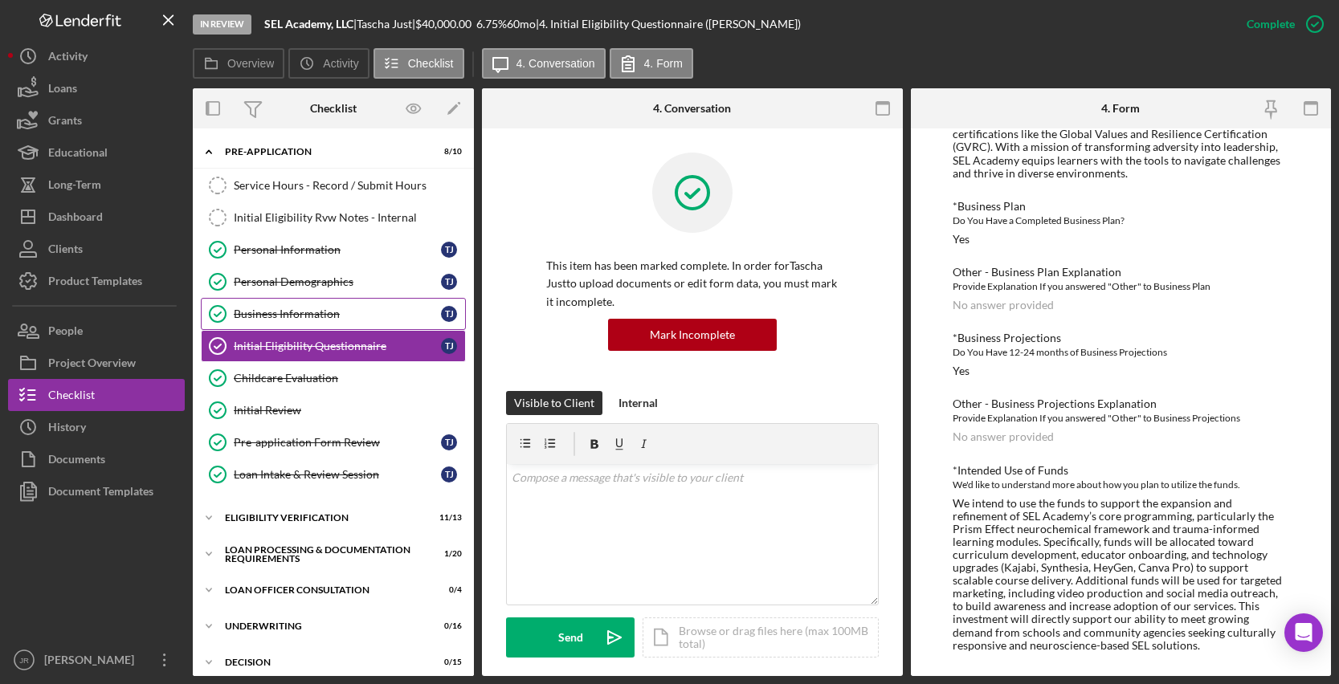
click at [287, 302] on link "Business Information Business Information T J" at bounding box center [333, 314] width 265 height 32
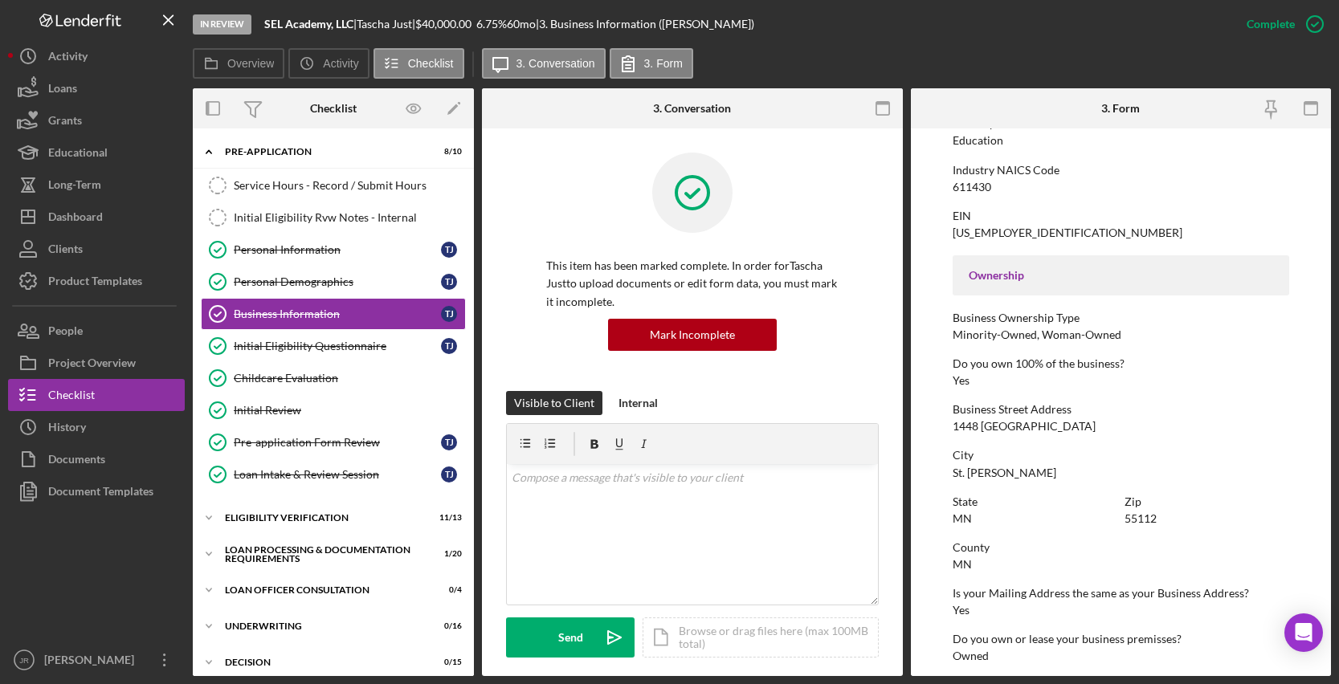
scroll to position [482, 0]
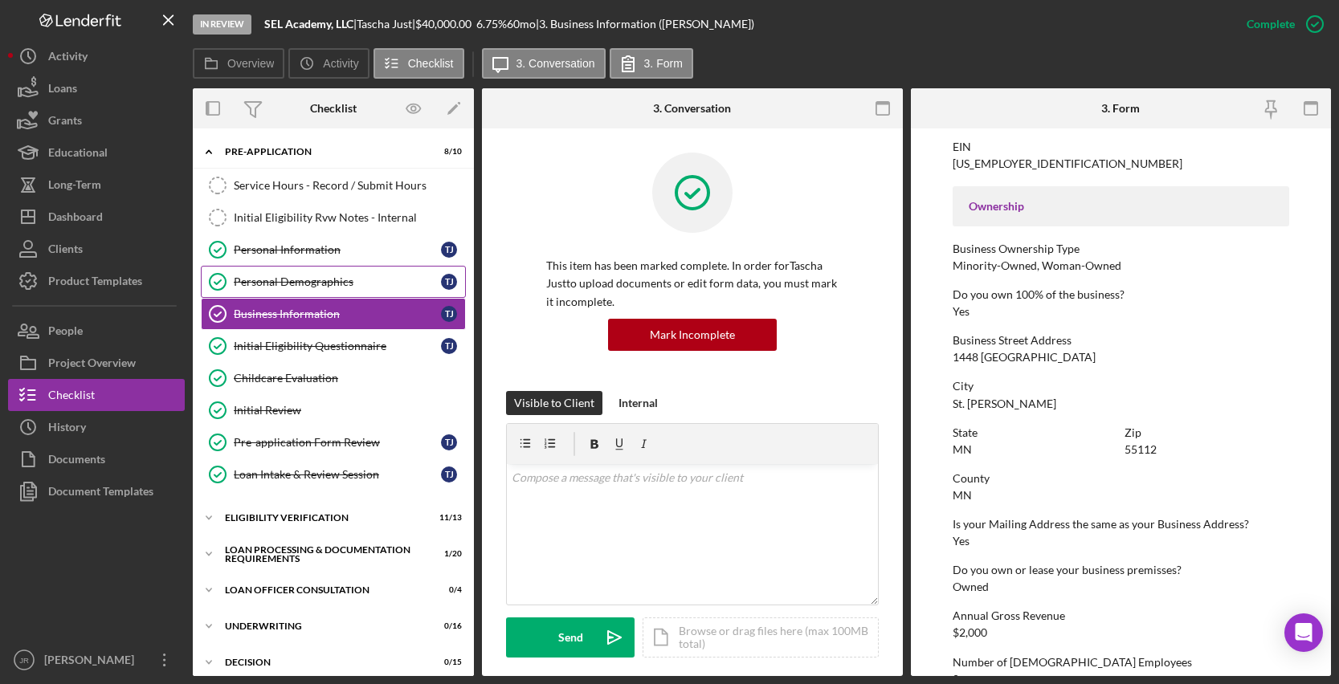
click at [296, 281] on div "Personal Demographics" at bounding box center [337, 282] width 207 height 13
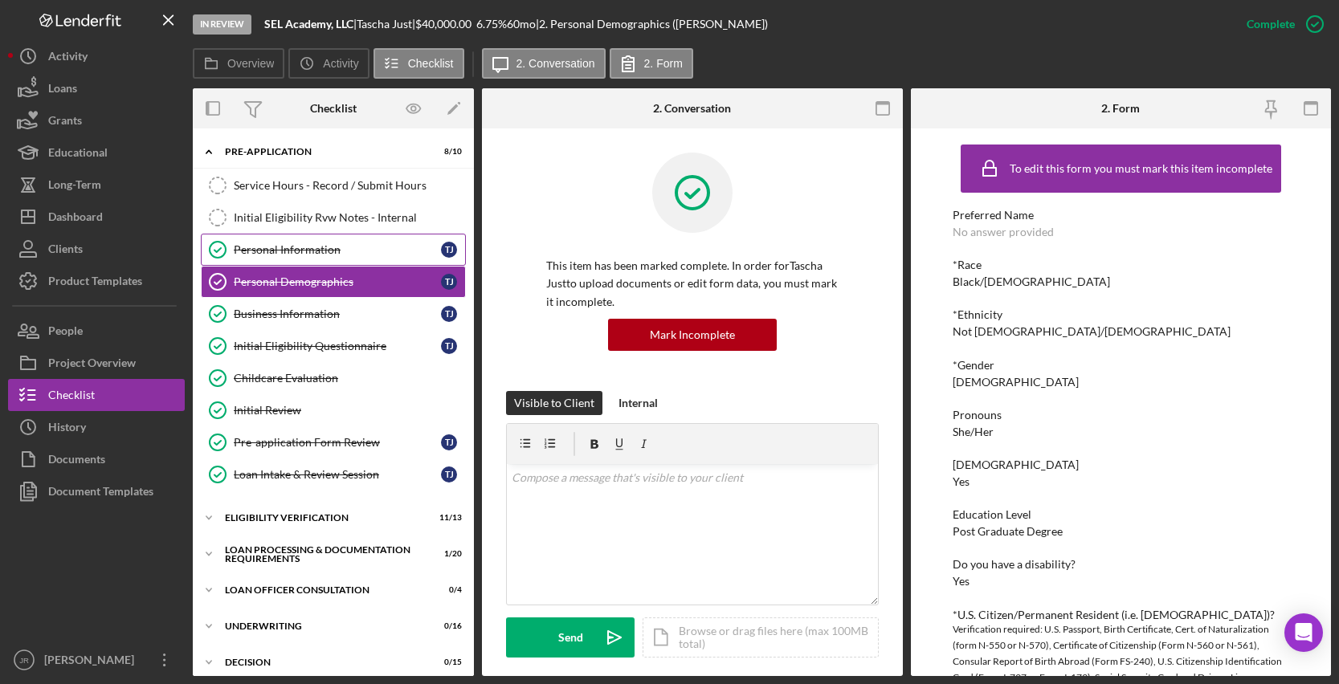
click at [306, 244] on div "Personal Information" at bounding box center [337, 249] width 207 height 13
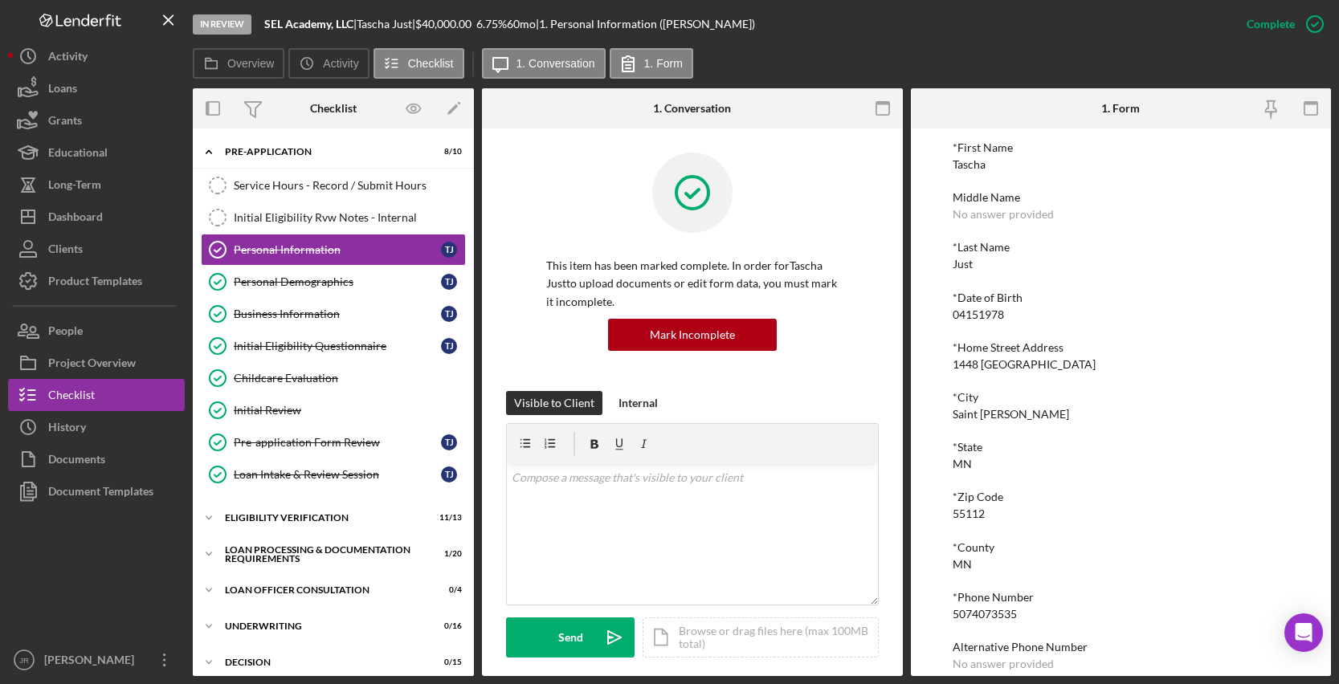
scroll to position [136, 0]
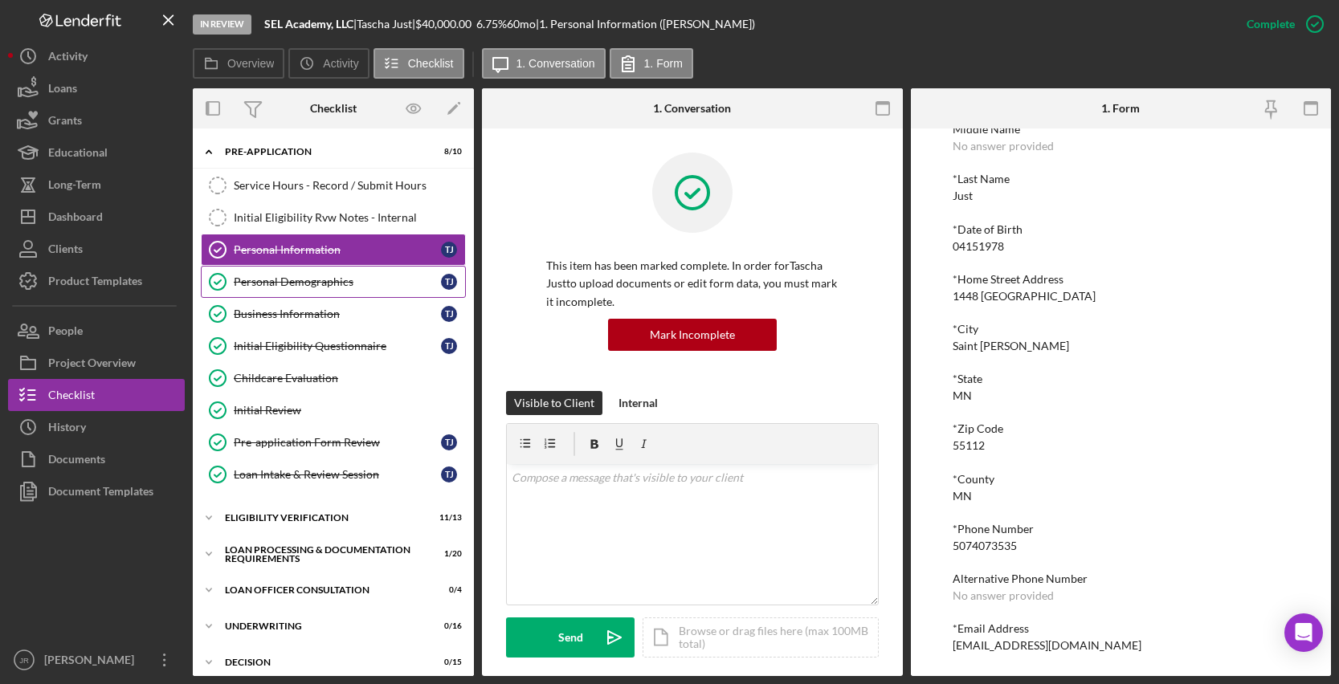
click at [375, 295] on link "Personal Demographics Personal Demographics T J" at bounding box center [333, 282] width 265 height 32
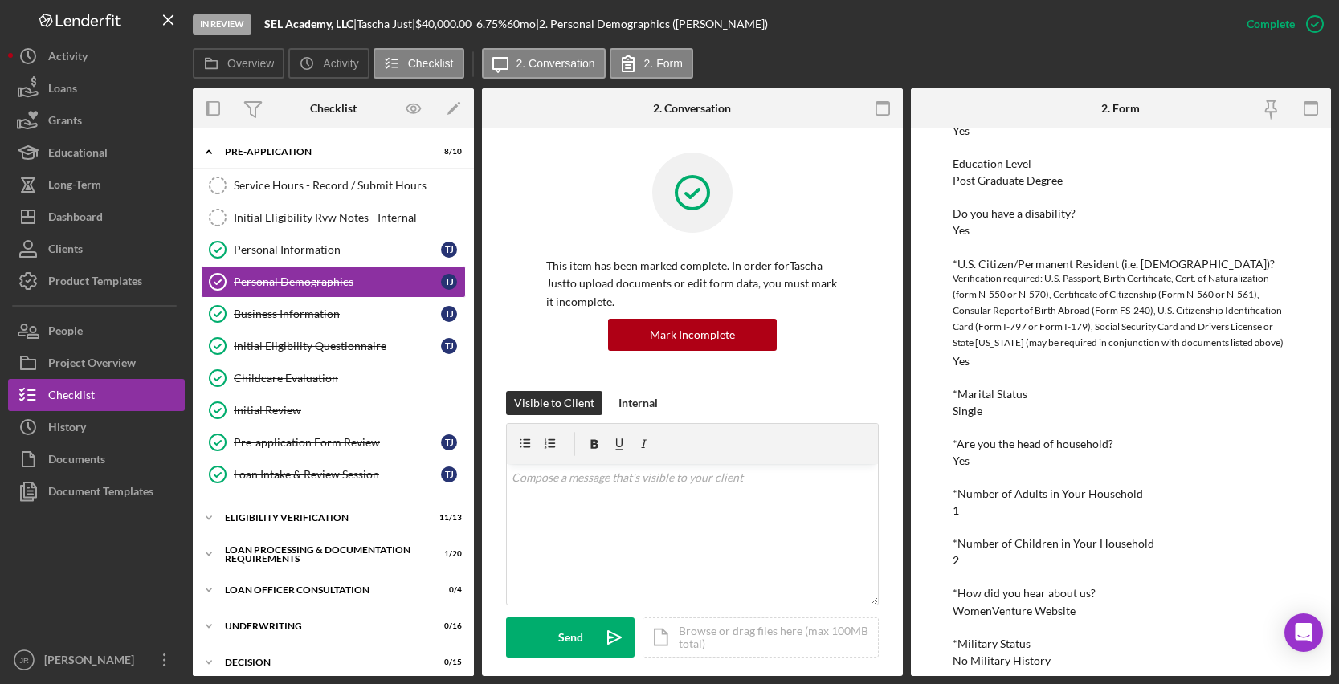
scroll to position [366, 0]
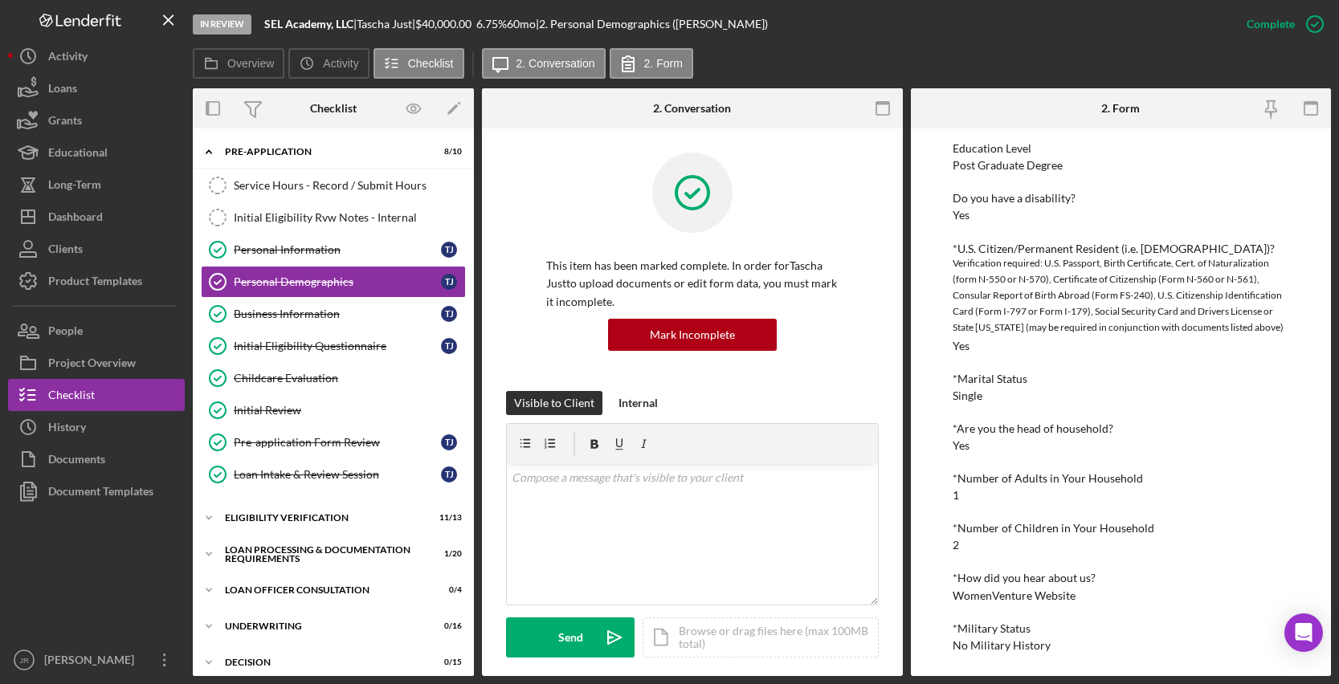
drag, startPoint x: 292, startPoint y: 311, endPoint x: 855, endPoint y: 365, distance: 566.4
click at [292, 311] on div "Business Information" at bounding box center [337, 314] width 207 height 13
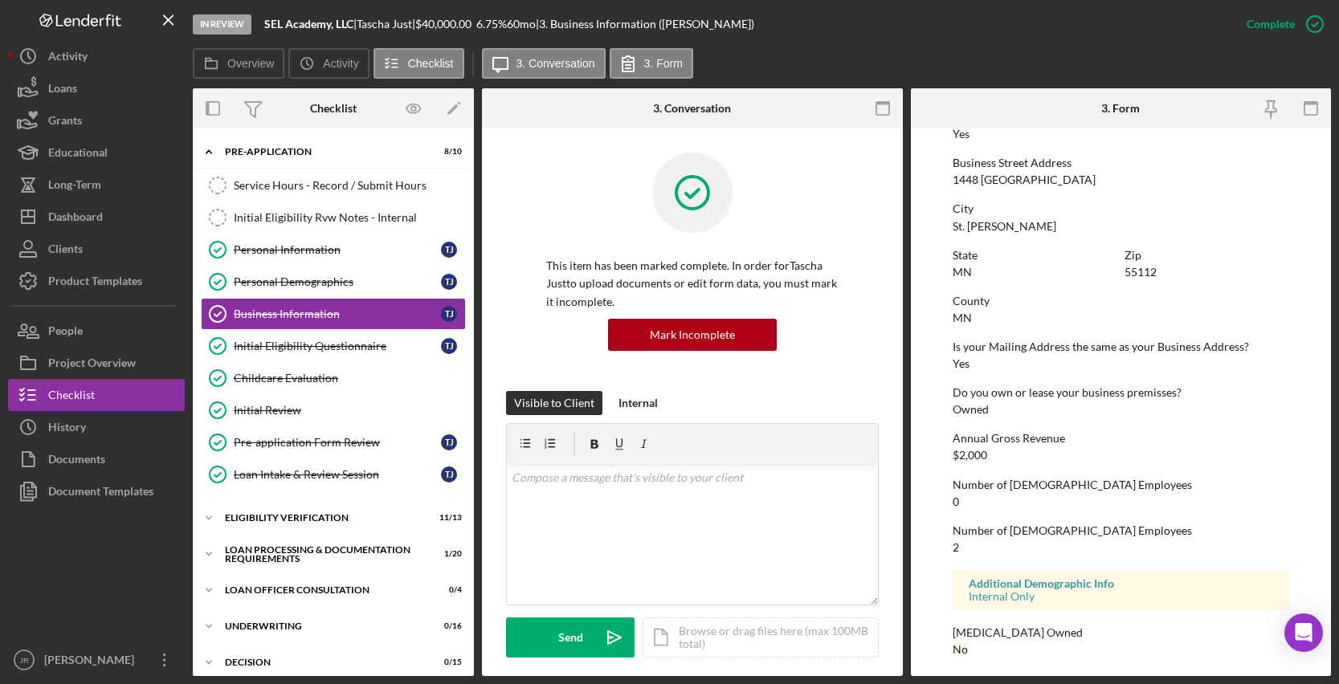
scroll to position [663, 0]
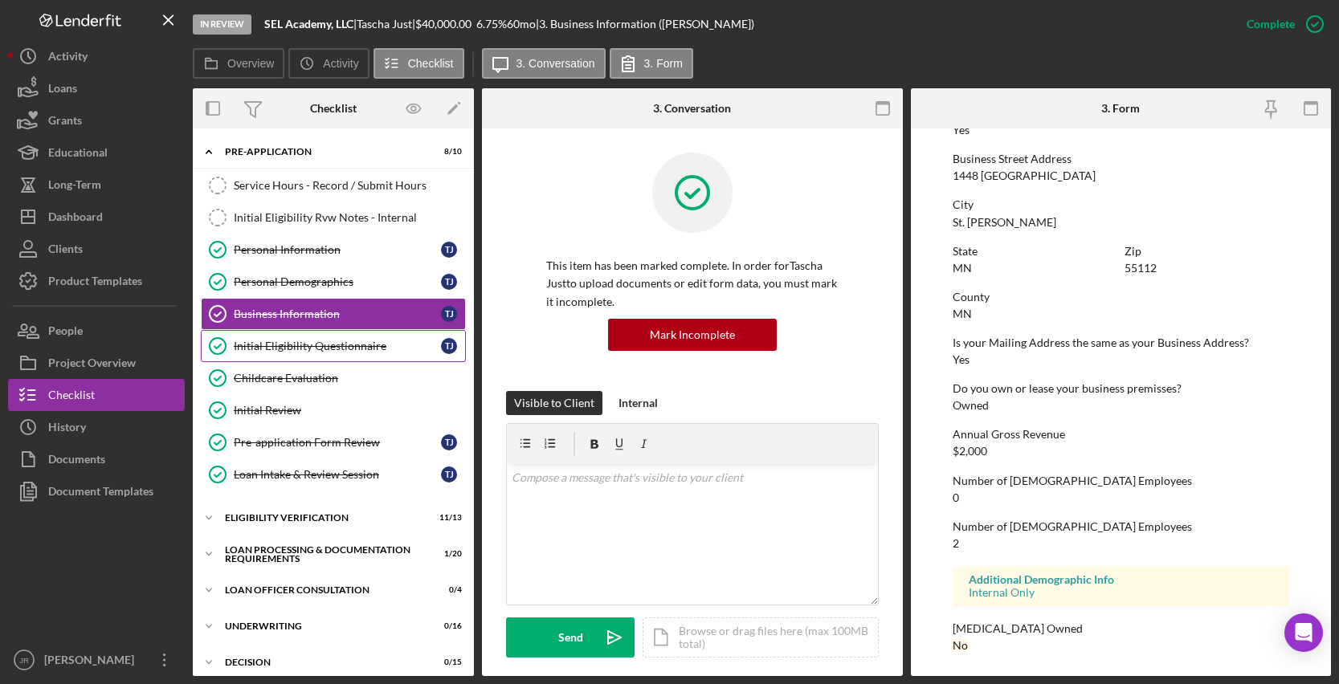
click at [321, 349] on div "Initial Eligibility Questionnaire" at bounding box center [337, 346] width 207 height 13
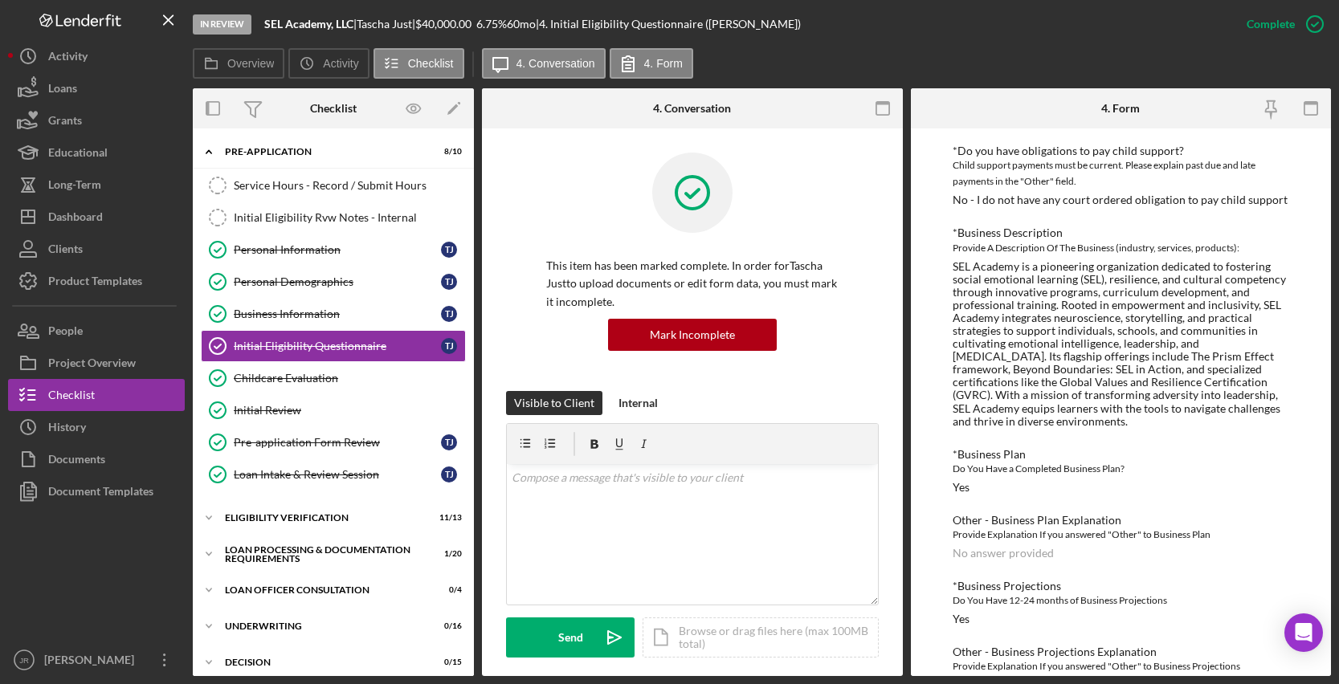
scroll to position [1044, 0]
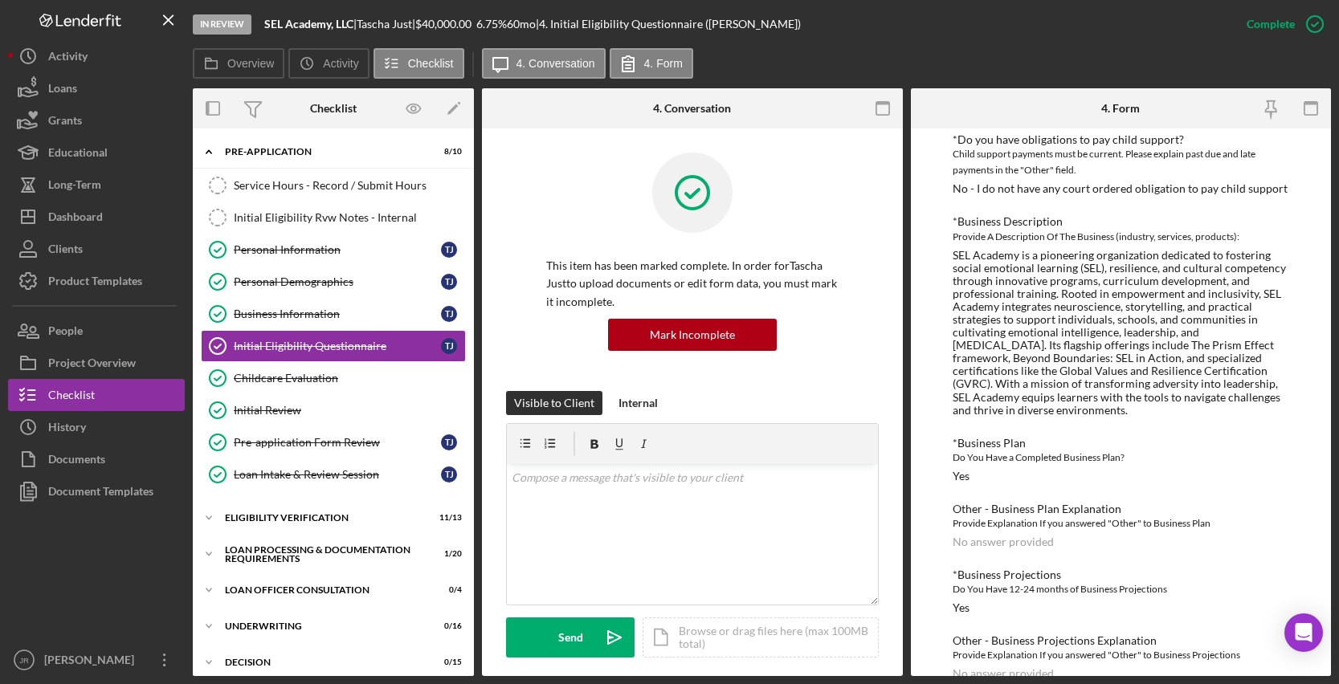
drag, startPoint x: 949, startPoint y: 258, endPoint x: 1088, endPoint y: 406, distance: 202.9
click at [1088, 406] on div "To edit this form you must mark this item incomplete *In which county is your b…" at bounding box center [1121, 403] width 421 height 548
drag, startPoint x: 1088, startPoint y: 406, endPoint x: 1043, endPoint y: 327, distance: 90.3
click at [953, 308] on div "SEL Academy is a pioneering organization dedicated to fostering social emotiona…" at bounding box center [1121, 333] width 337 height 168
drag, startPoint x: 92, startPoint y: 210, endPoint x: 99, endPoint y: 222, distance: 13.7
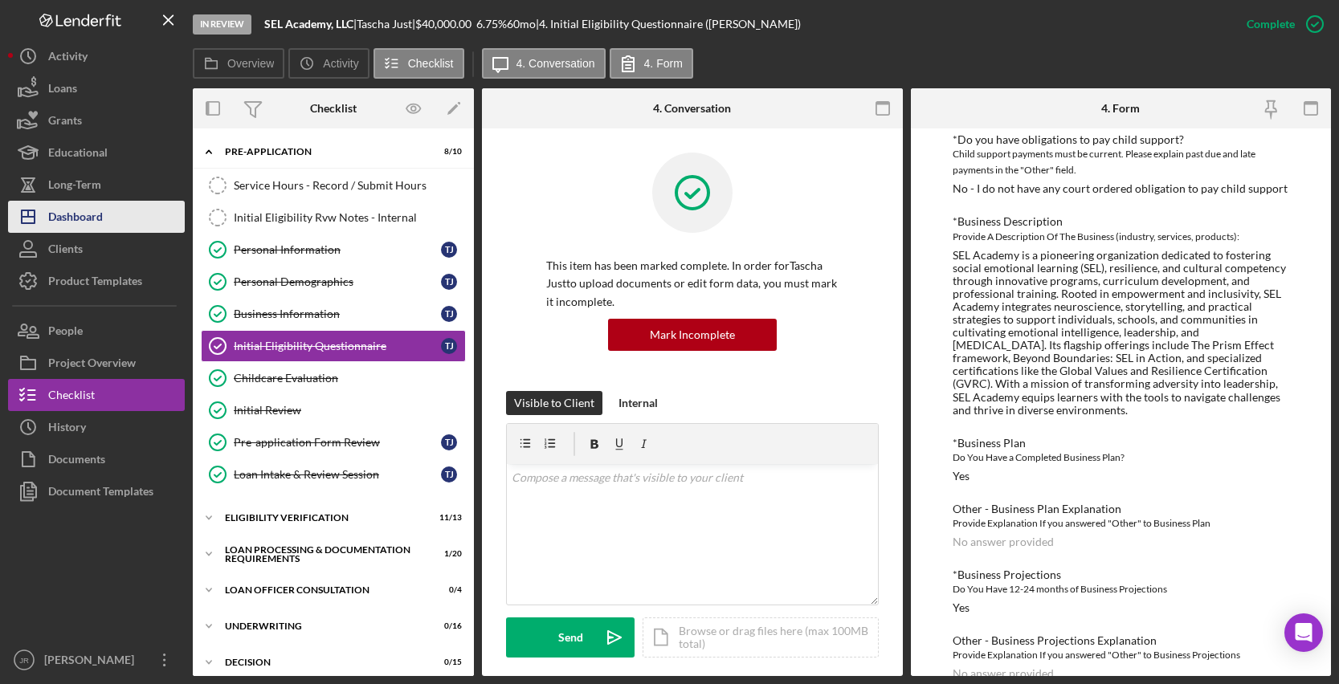
click at [92, 210] on div "Dashboard" at bounding box center [75, 219] width 55 height 36
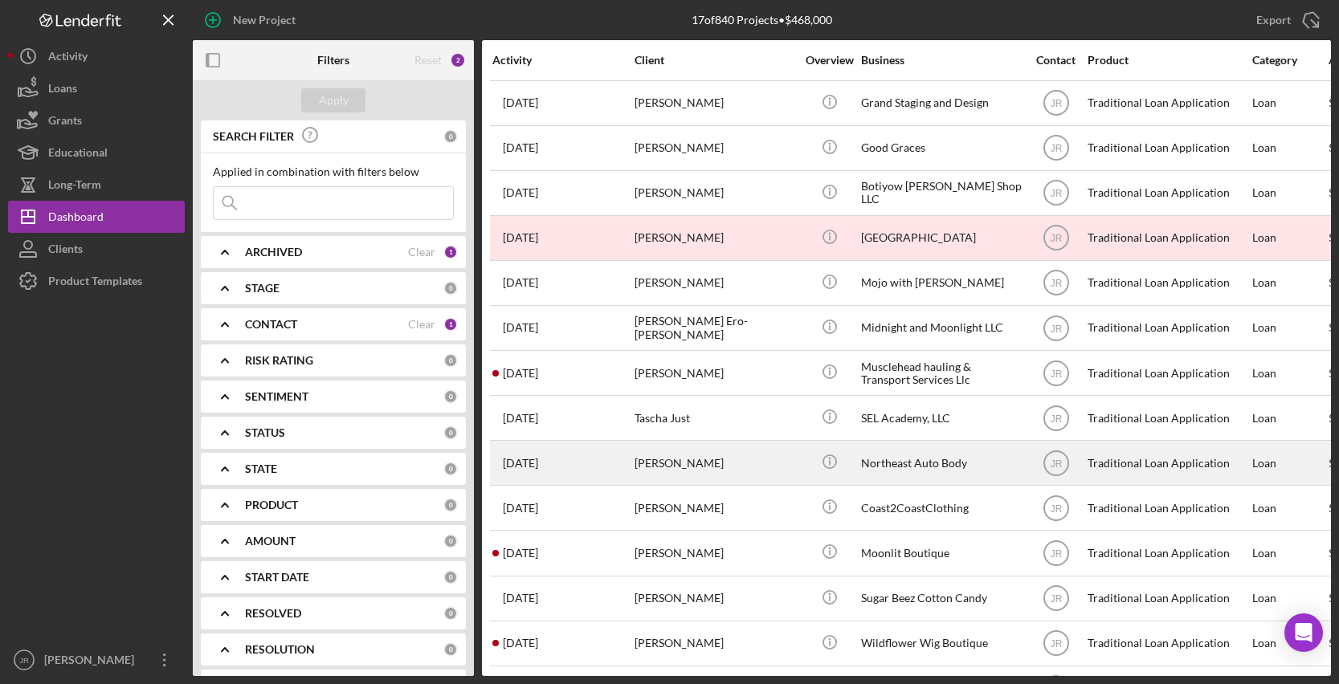
click at [910, 455] on div "Northeast Auto Body" at bounding box center [941, 463] width 161 height 43
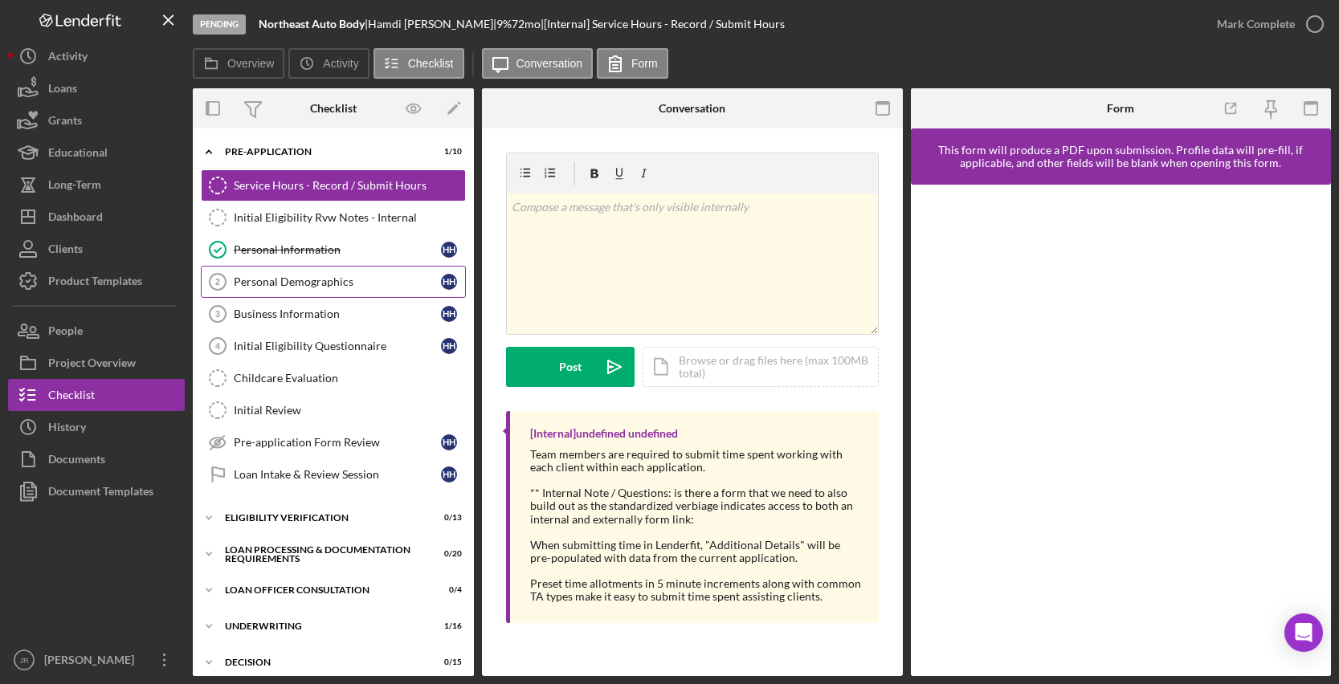
click at [295, 278] on div "Personal Demographics" at bounding box center [337, 282] width 207 height 13
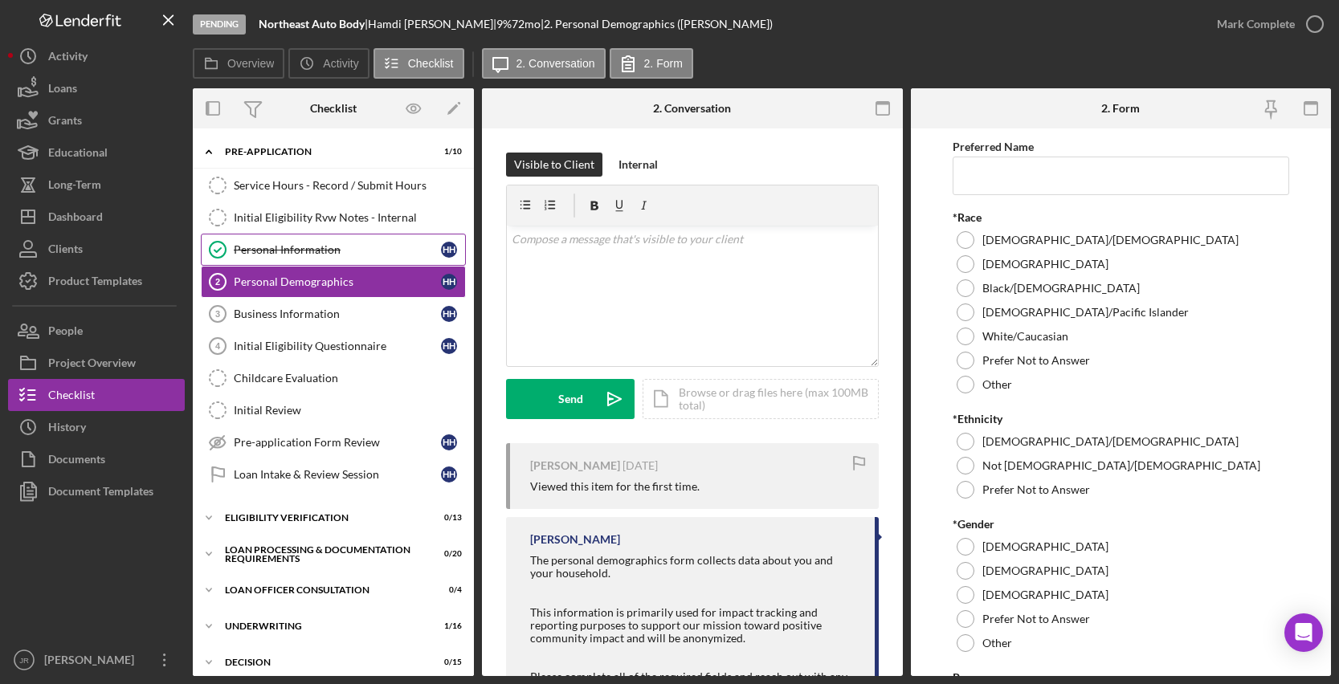
click at [324, 255] on div "Personal Information" at bounding box center [337, 249] width 207 height 13
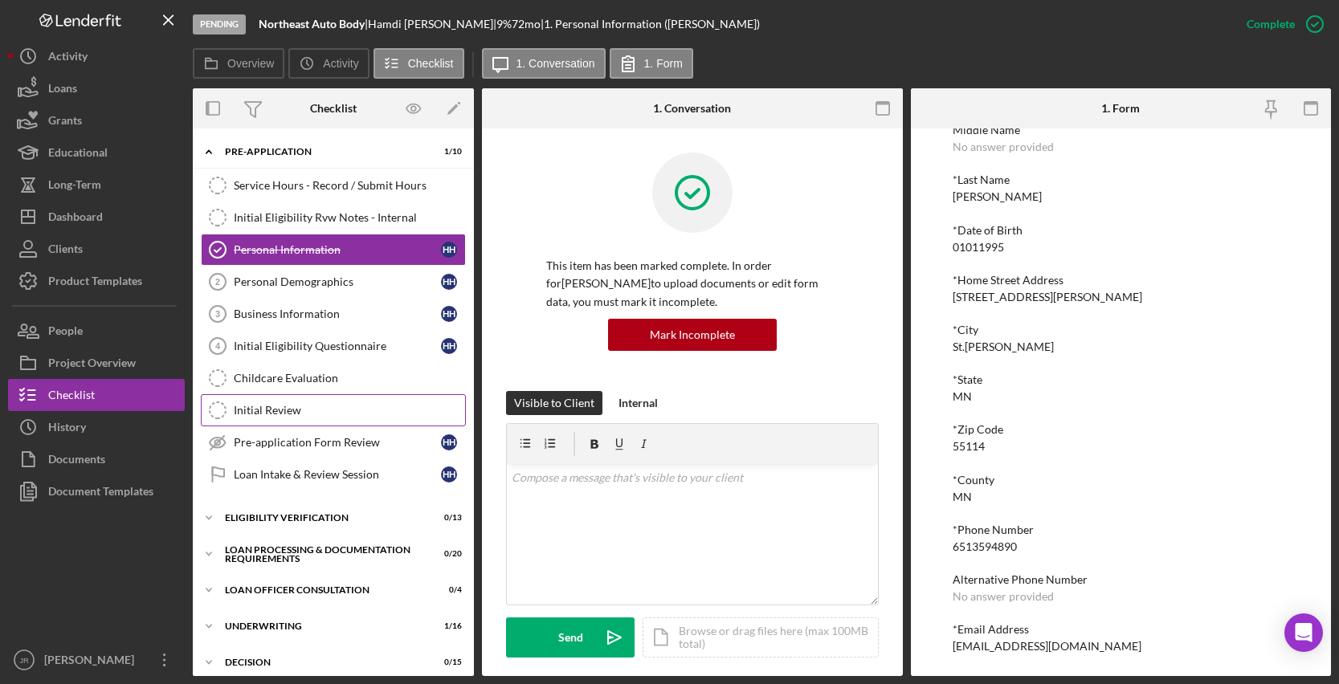
scroll to position [136, 0]
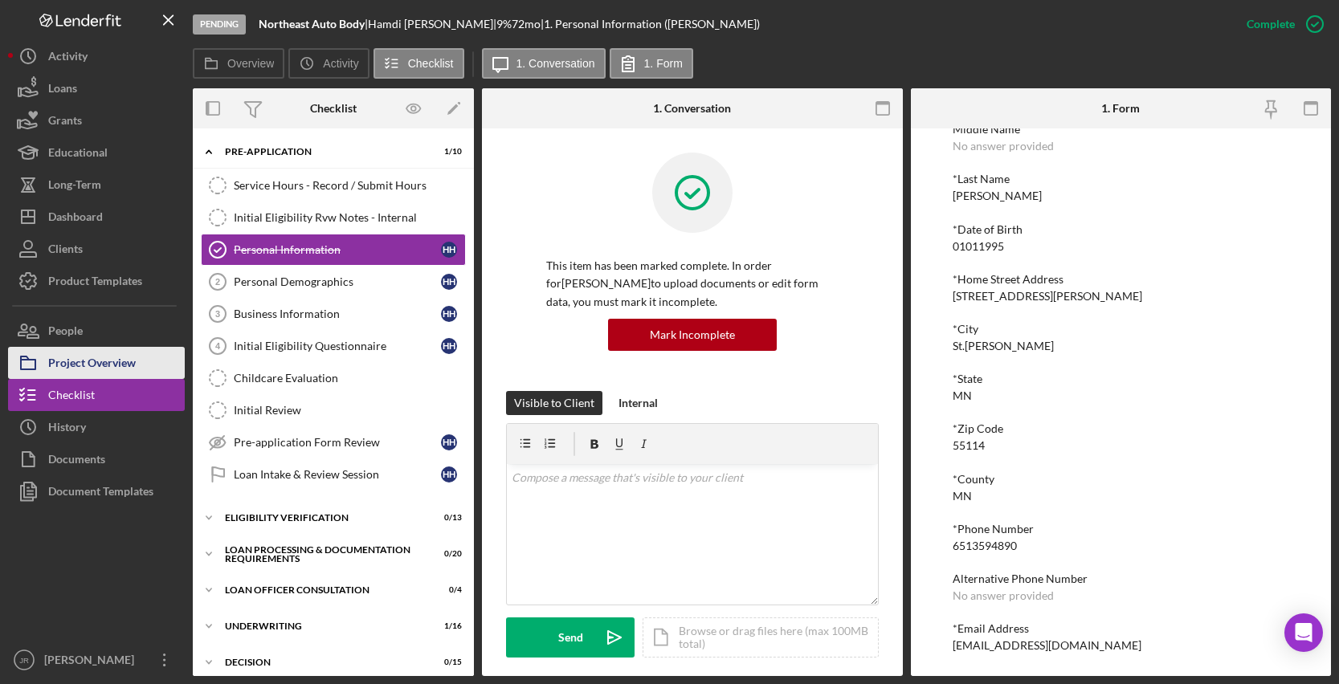
drag, startPoint x: 116, startPoint y: 358, endPoint x: 133, endPoint y: 369, distance: 20.3
click at [116, 358] on div "Project Overview" at bounding box center [92, 365] width 88 height 36
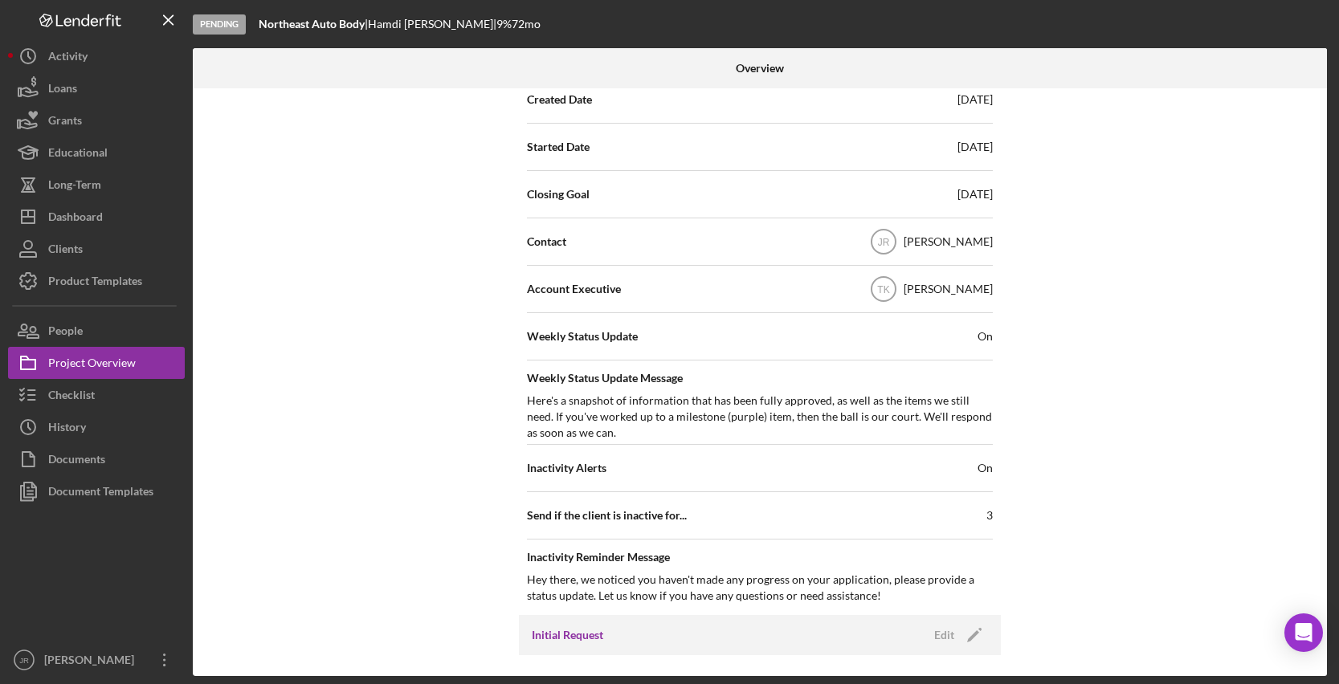
scroll to position [161, 0]
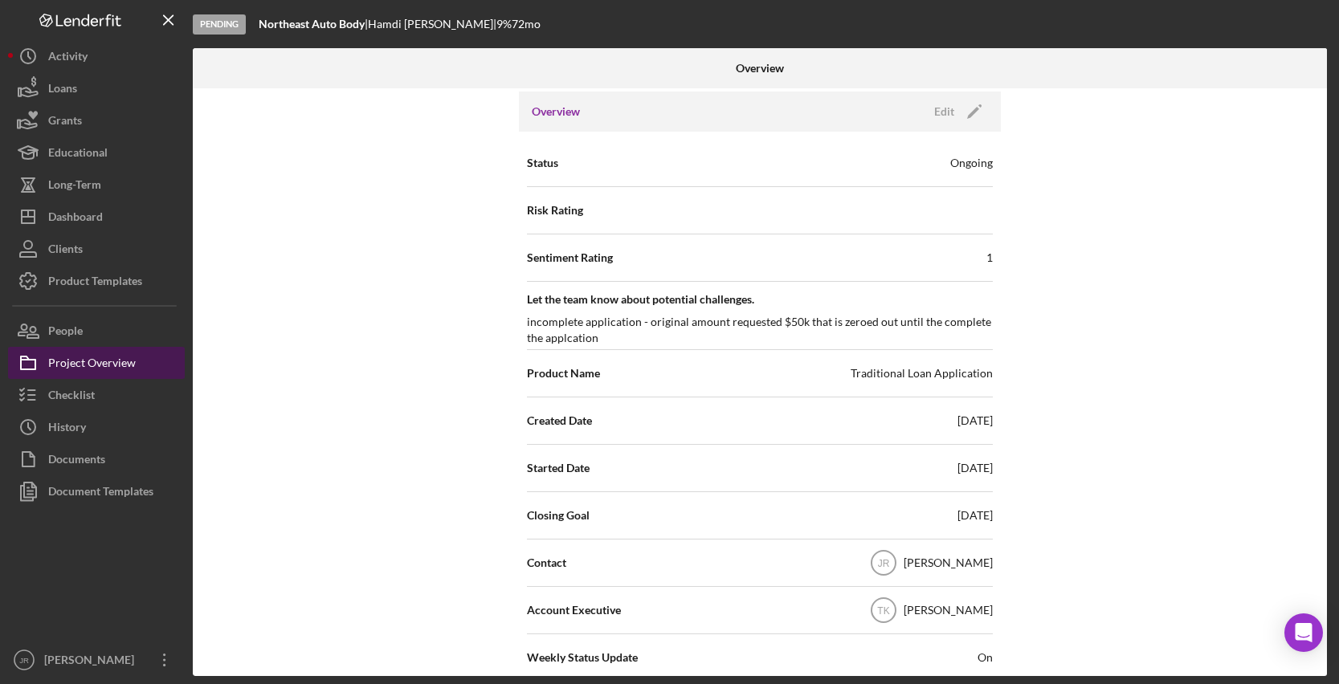
click at [95, 376] on div "Project Overview" at bounding box center [92, 365] width 88 height 36
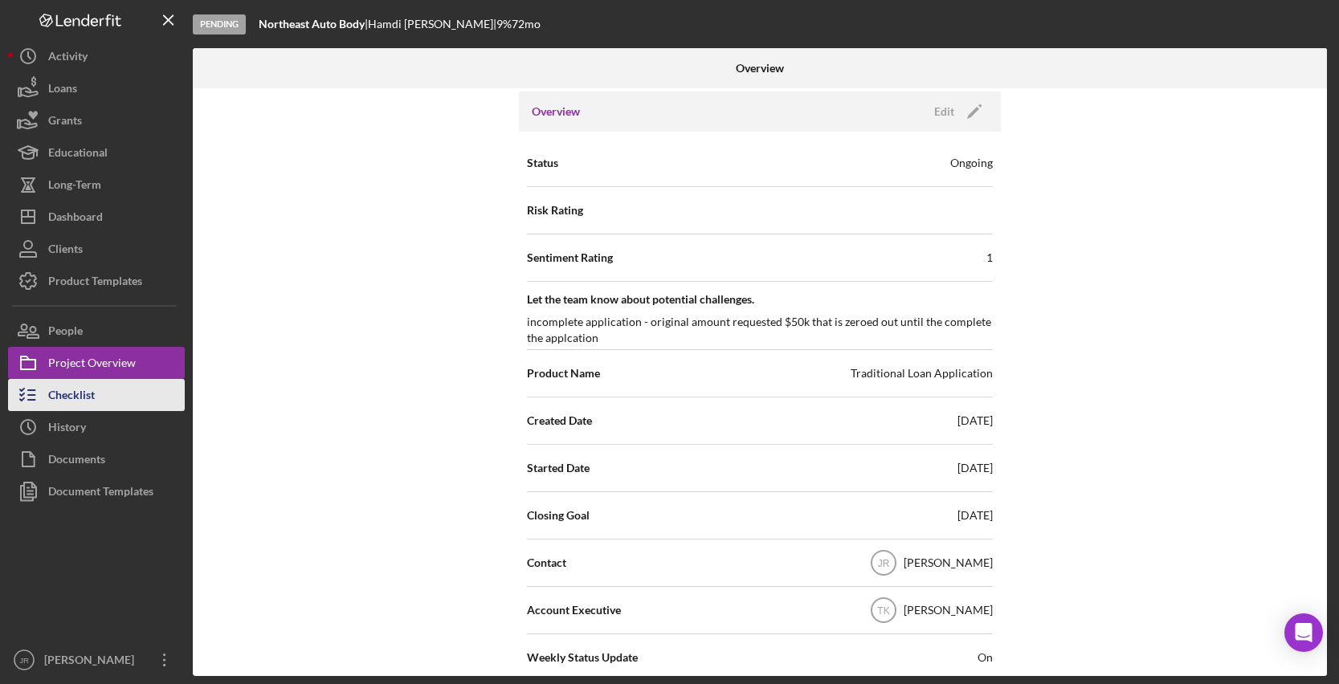
click at [57, 390] on div "Checklist" at bounding box center [71, 397] width 47 height 36
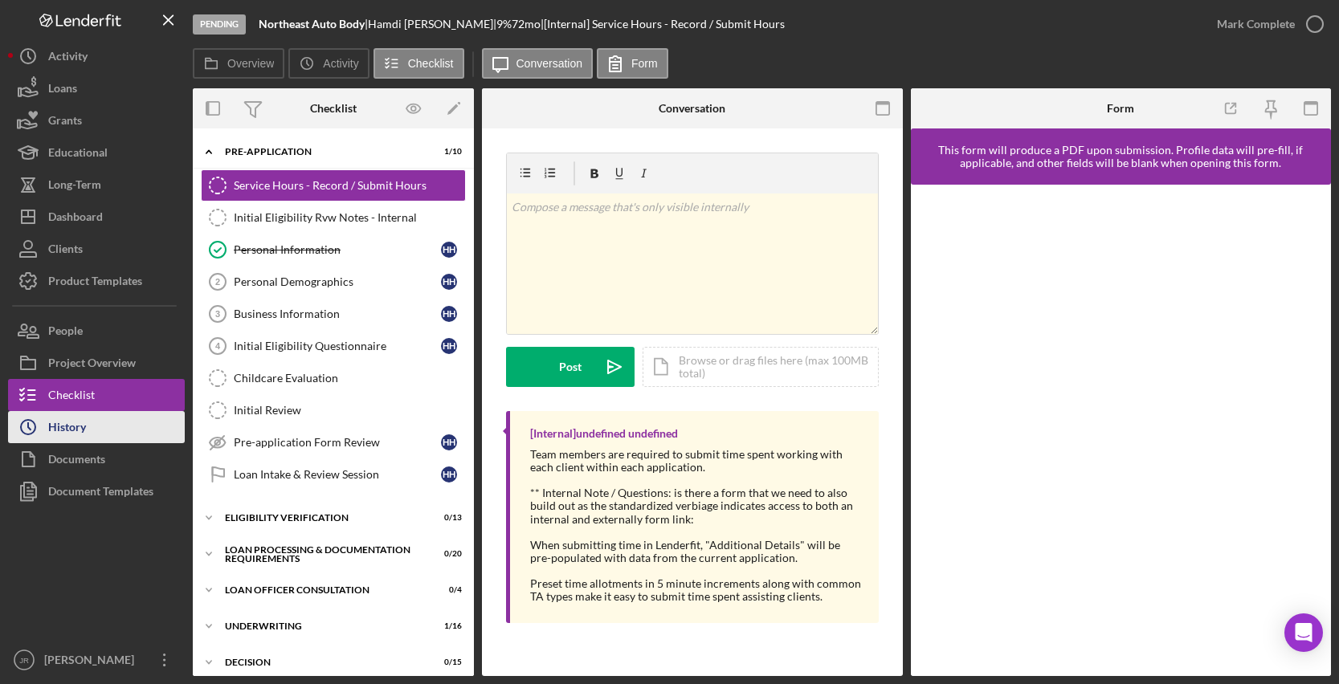
click at [113, 427] on button "Icon/History History" at bounding box center [96, 427] width 177 height 32
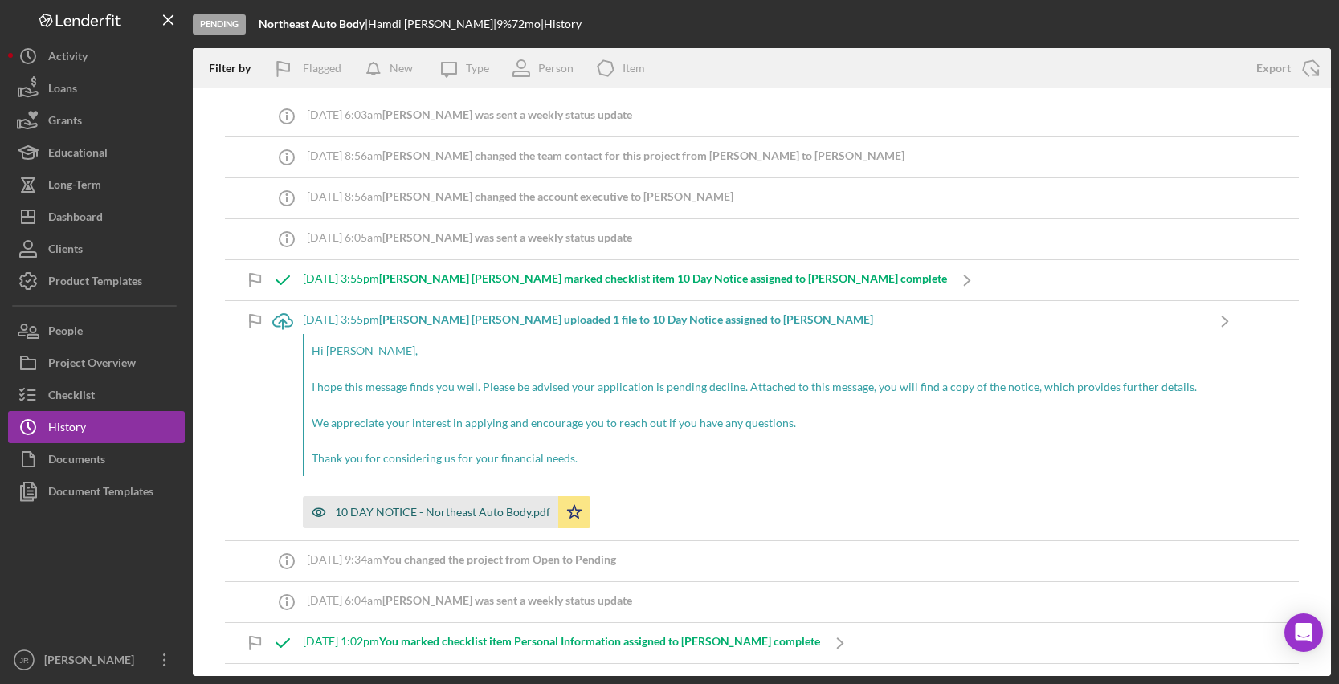
click at [458, 508] on div "10 DAY NOTICE - Northeast Auto Body.pdf" at bounding box center [442, 512] width 215 height 13
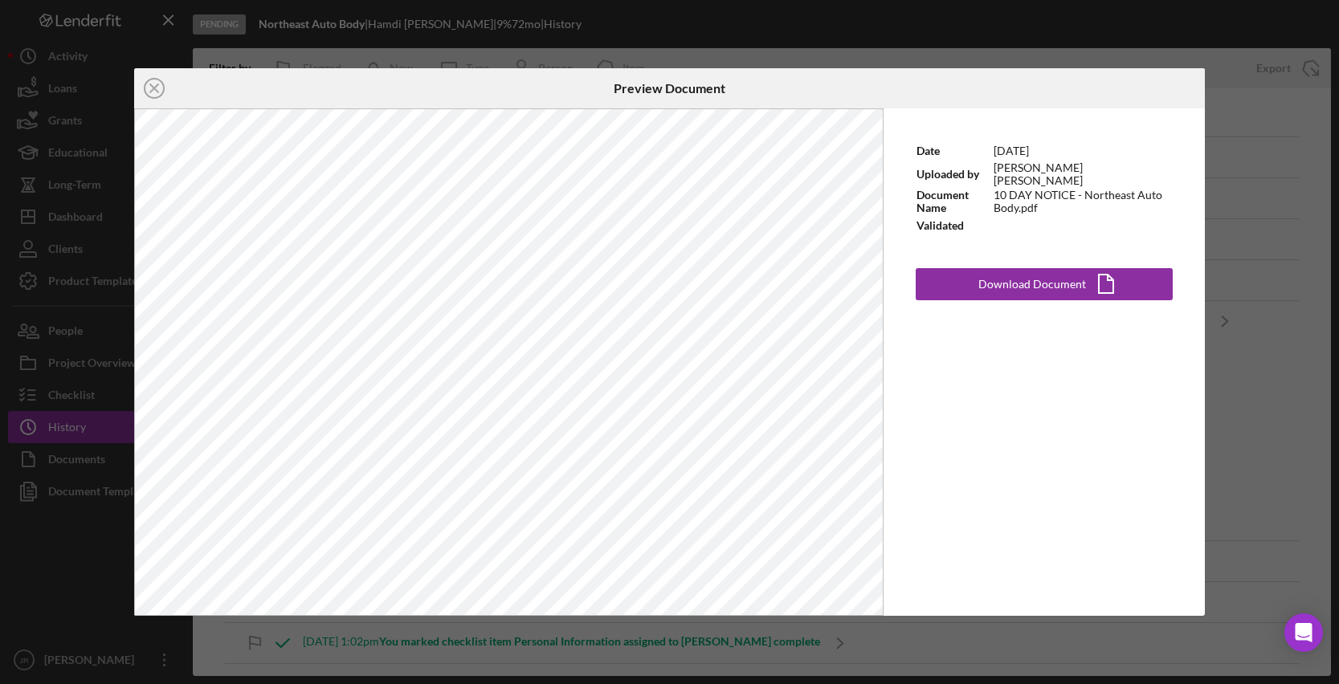
click at [1181, 33] on div "Icon/Close Preview Document Date [DATE] Uploaded by [PERSON_NAME] [PERSON_NAME]…" at bounding box center [669, 342] width 1339 height 684
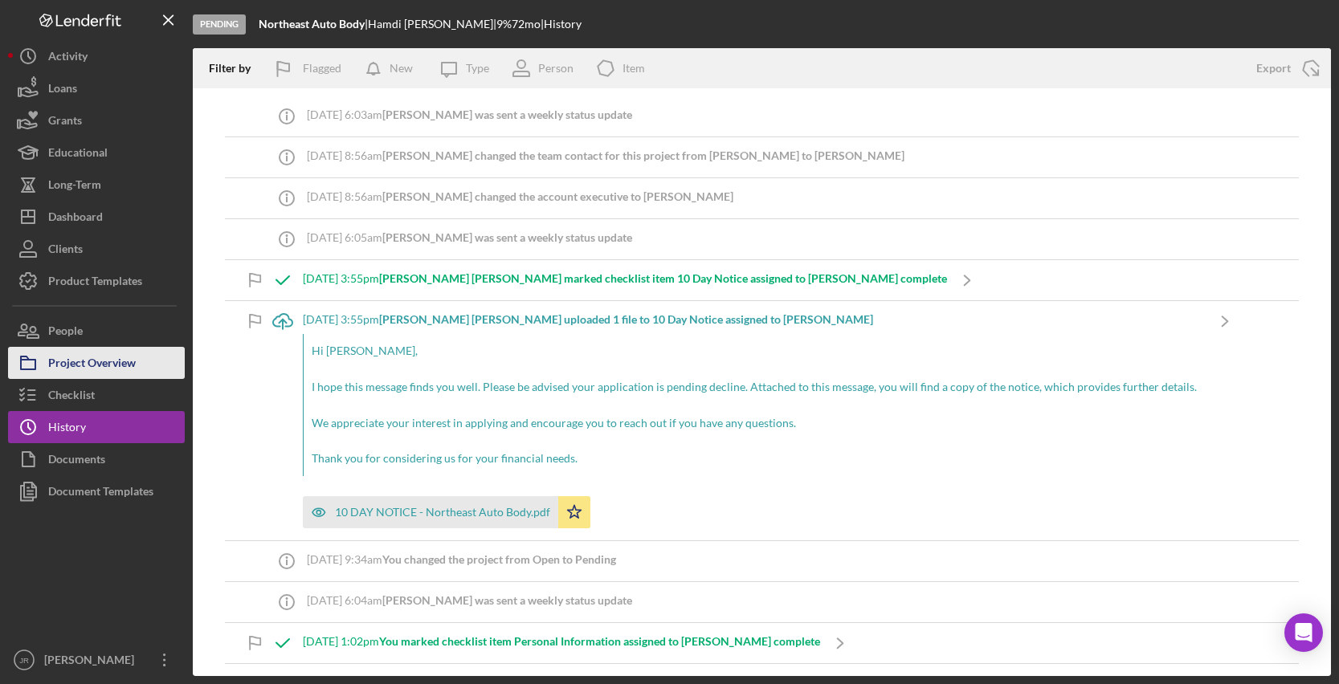
click at [101, 353] on div "Project Overview" at bounding box center [92, 365] width 88 height 36
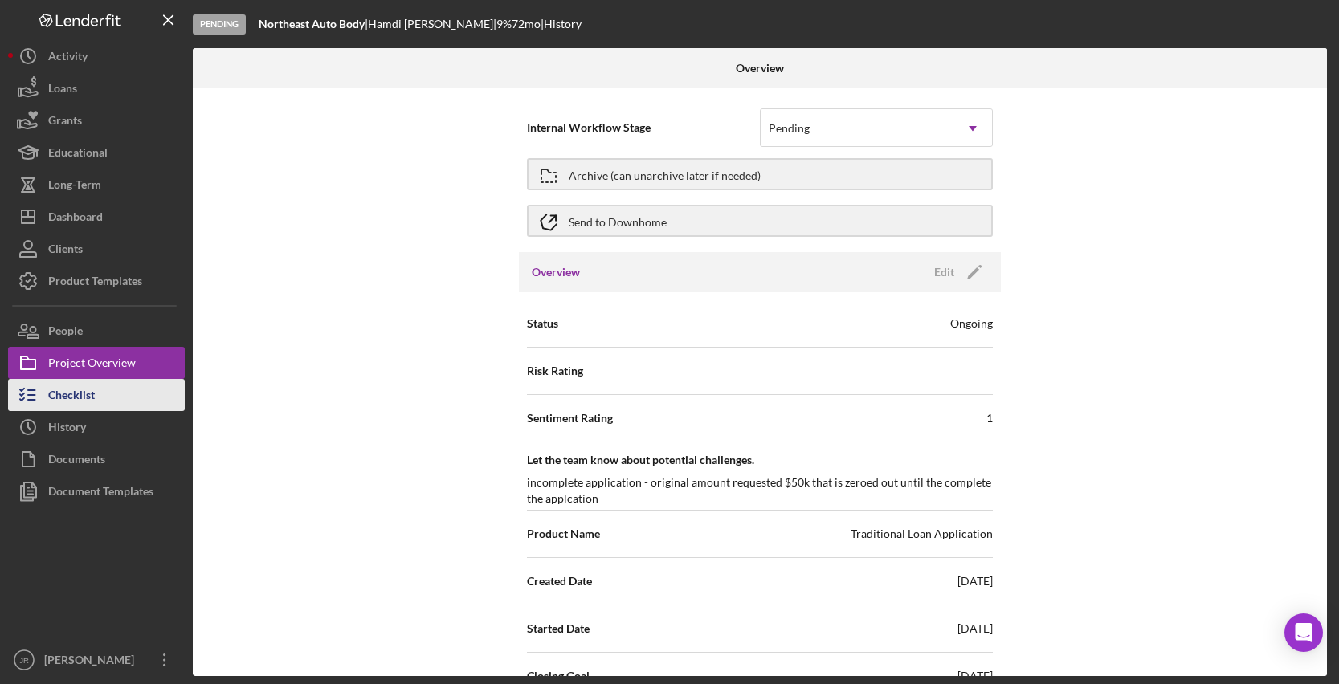
click at [111, 404] on button "Checklist" at bounding box center [96, 395] width 177 height 32
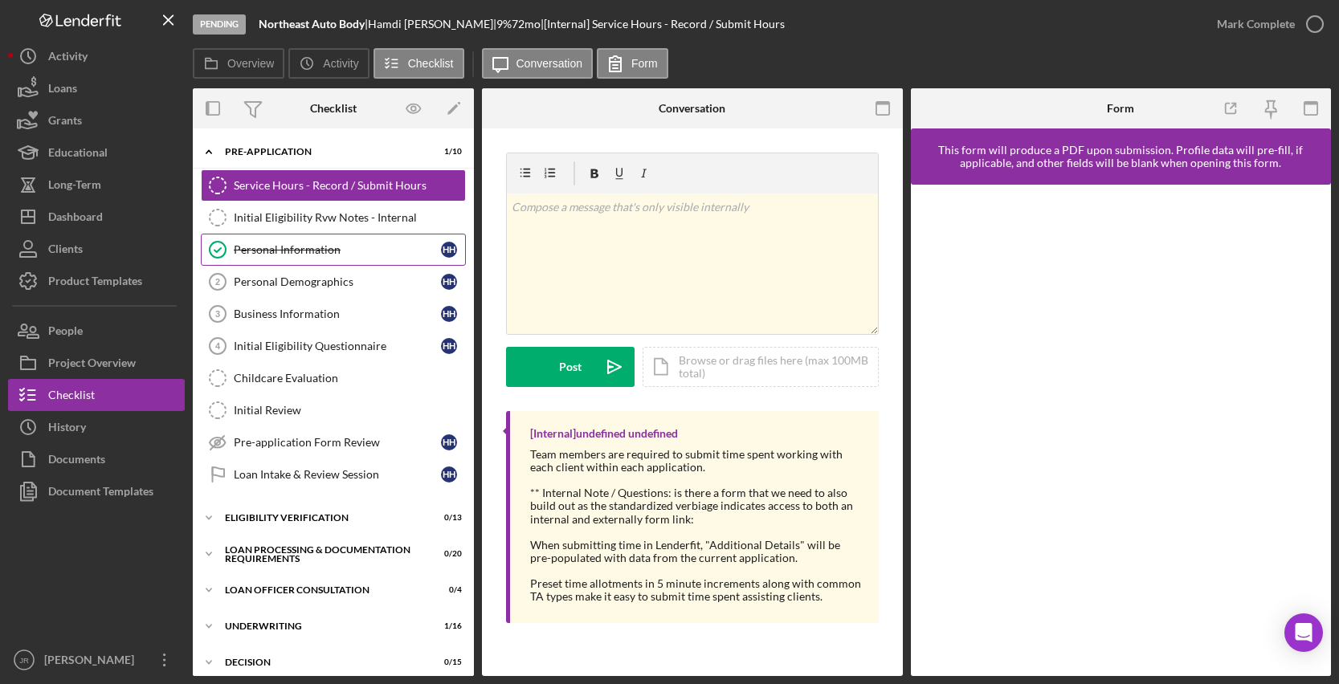
click at [334, 264] on link "Personal Information Personal Information H H" at bounding box center [333, 250] width 265 height 32
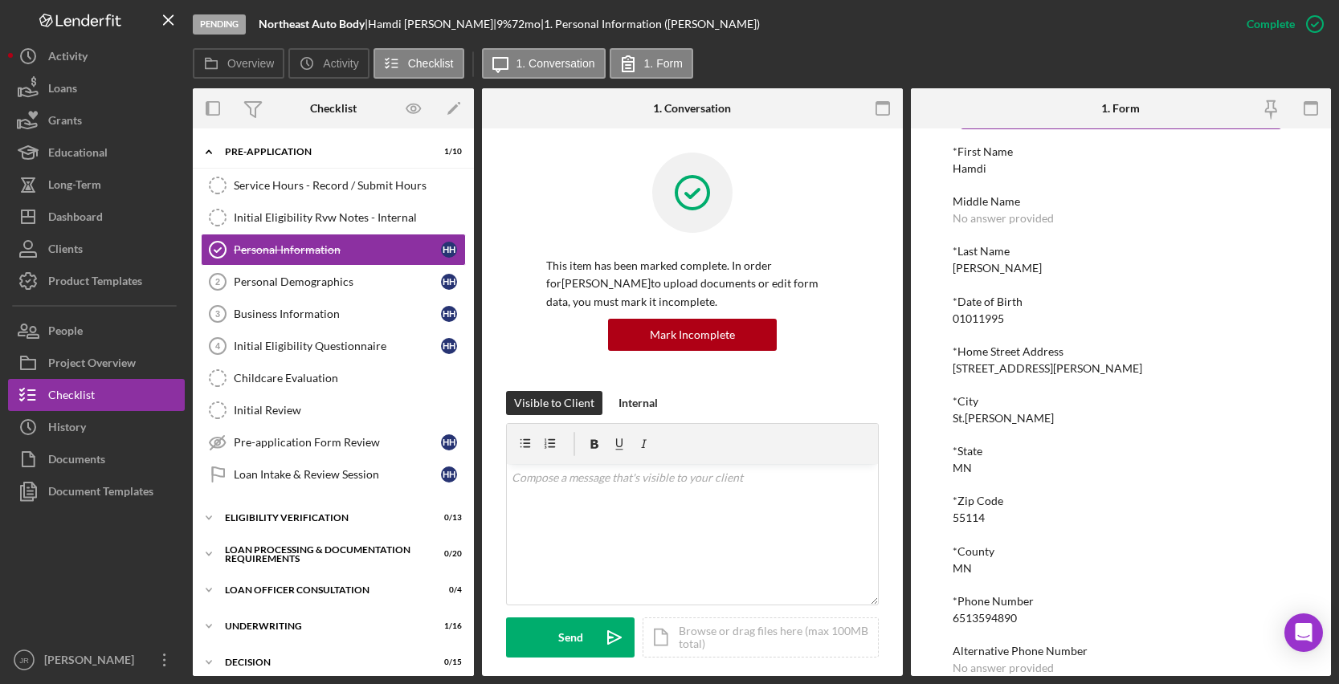
scroll to position [136, 0]
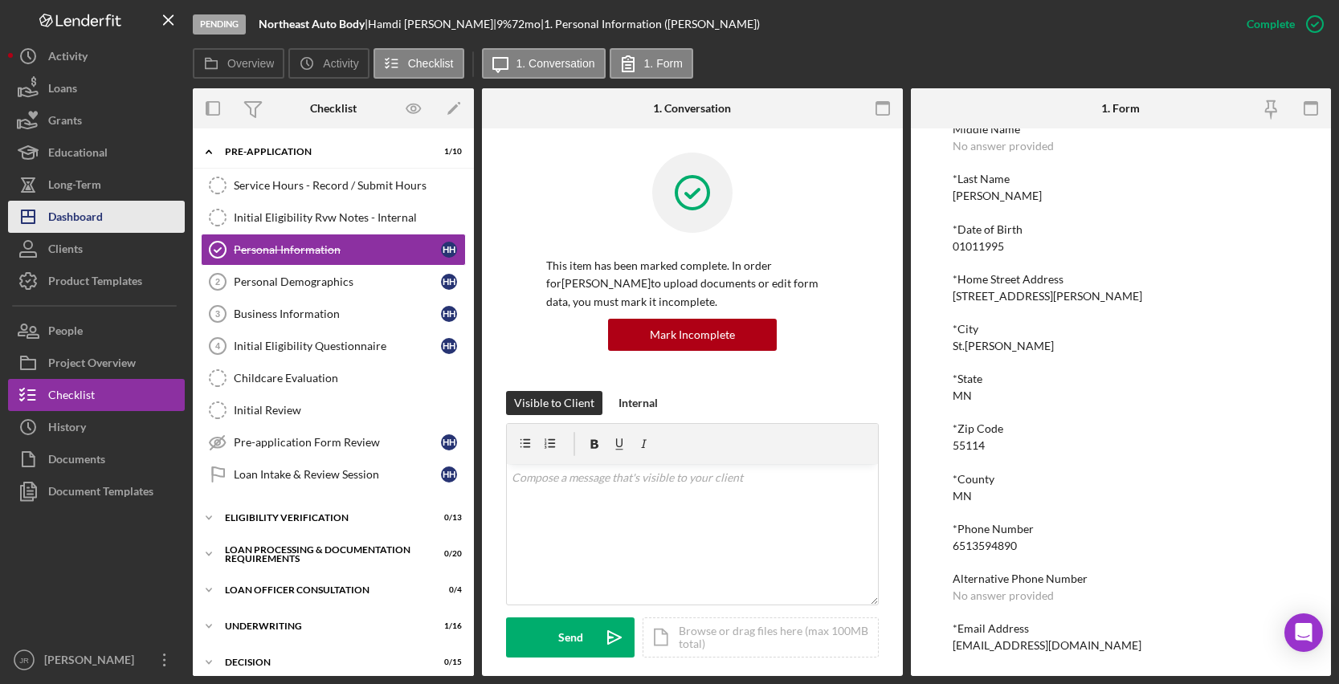
click at [112, 218] on button "Icon/Dashboard Dashboard" at bounding box center [96, 217] width 177 height 32
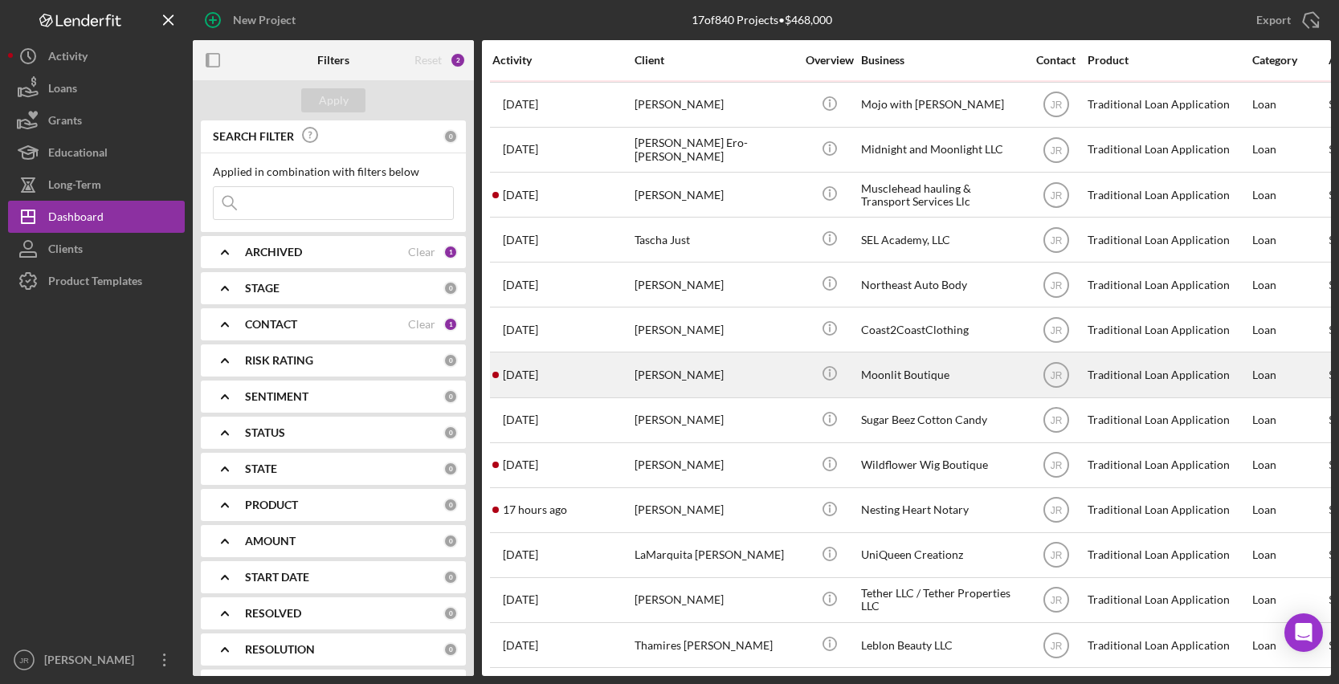
scroll to position [190, 0]
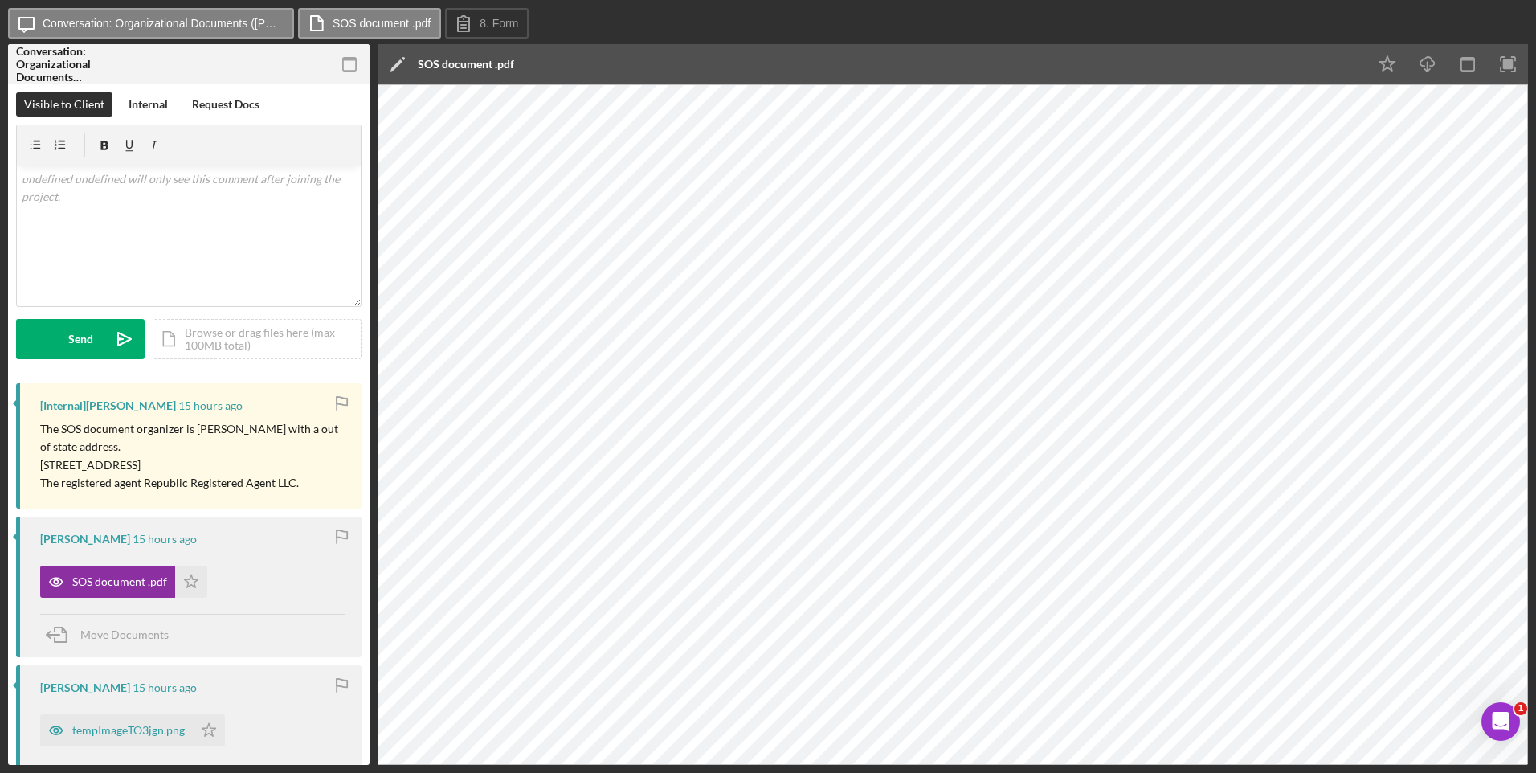
scroll to position [80, 0]
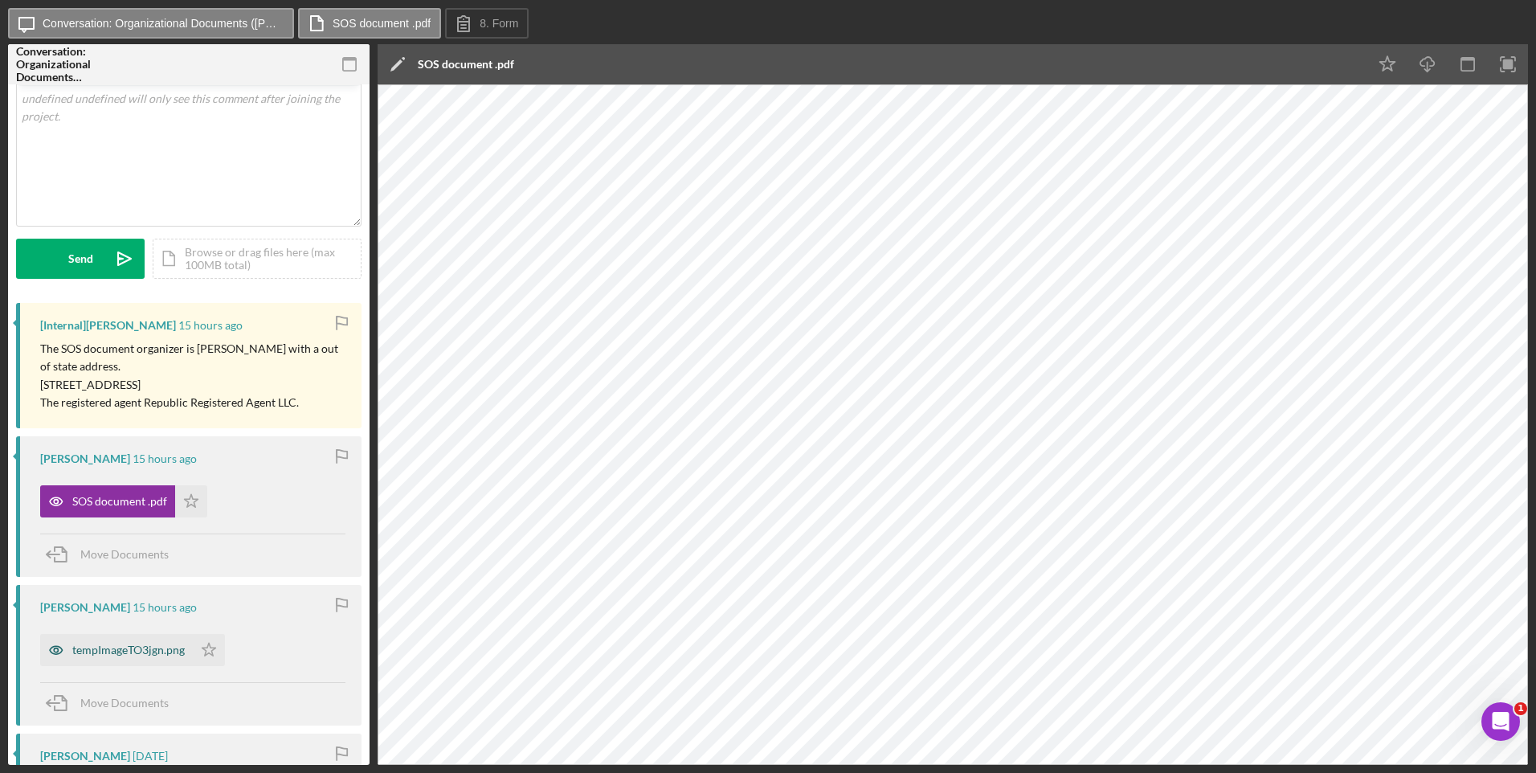
click at [112, 648] on div "tempImageTO3jgn.png" at bounding box center [128, 649] width 112 height 13
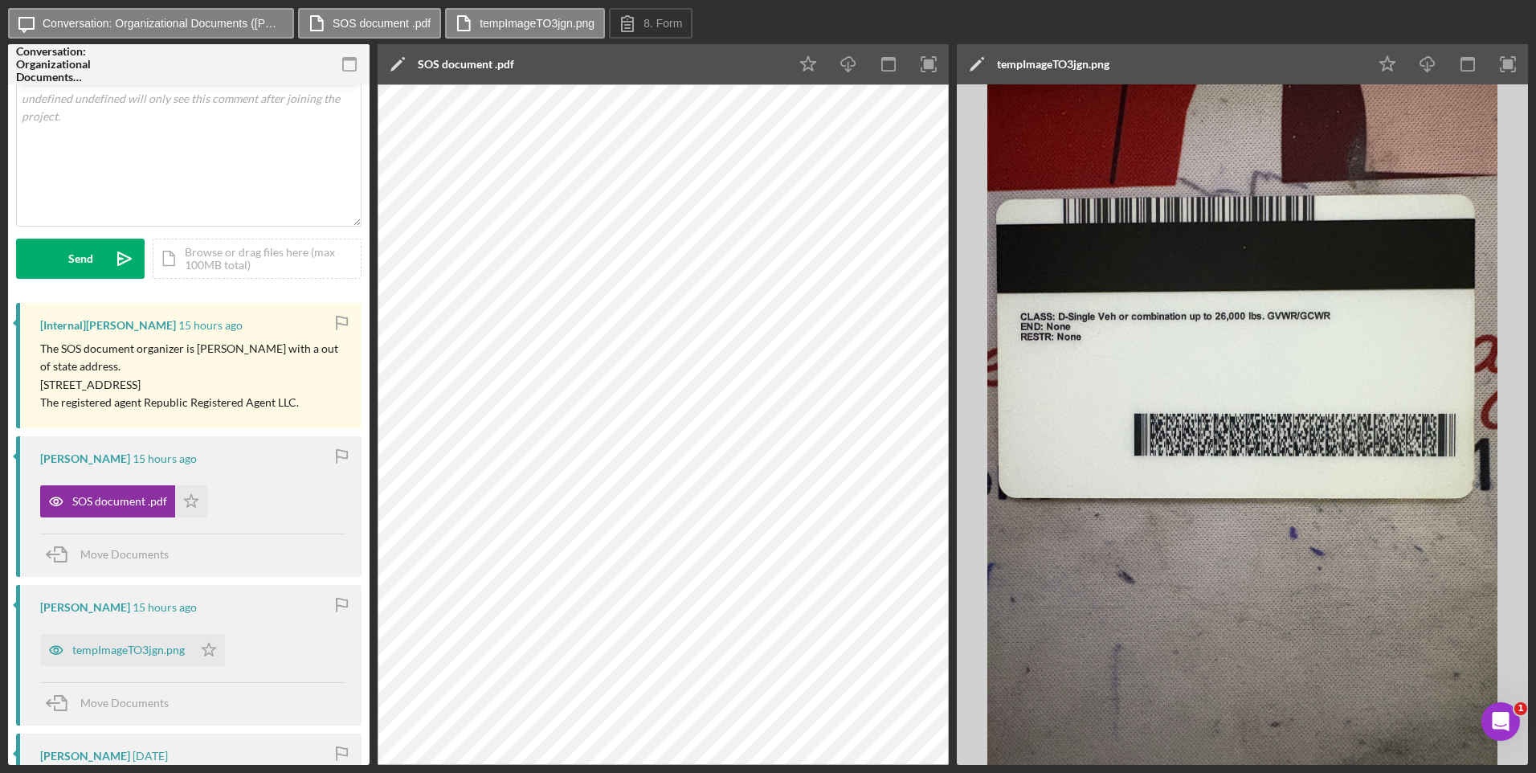
click at [1219, 35] on div "Icon/Message Conversation: Organizational Documents (Latrice D.) SOS document .…" at bounding box center [768, 24] width 1520 height 32
click at [1230, 50] on div "Icon/Edit tempImageTO3jgn.png" at bounding box center [1162, 64] width 410 height 40
click at [1342, 50] on div "Icon/Edit tempImageTO3jgn.png" at bounding box center [1162, 64] width 410 height 40
click at [1323, 18] on div "Icon/Message Conversation: Organizational Documents (Latrice D.) SOS document .…" at bounding box center [768, 24] width 1520 height 32
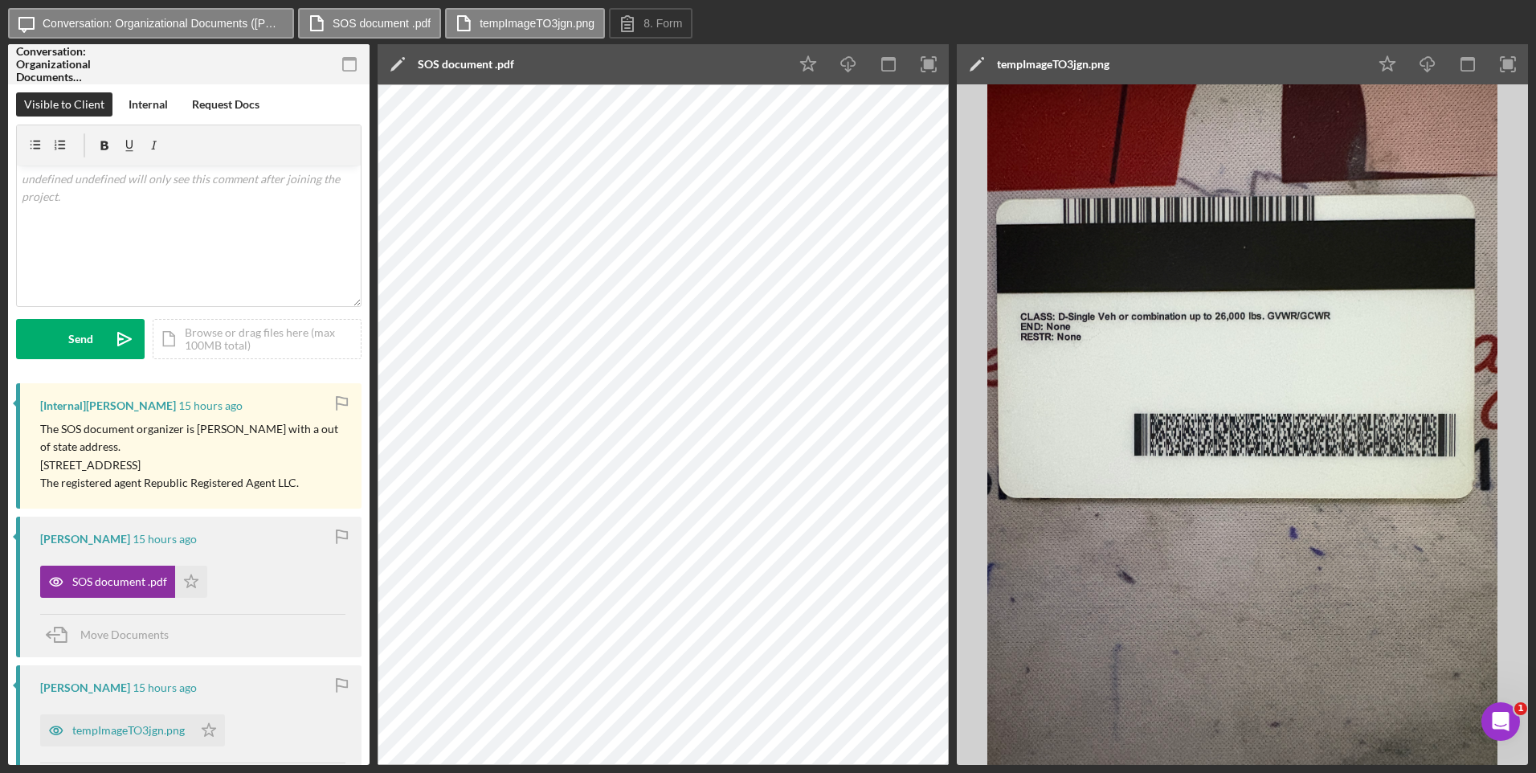
scroll to position [80, 0]
